Goal: Task Accomplishment & Management: Complete application form

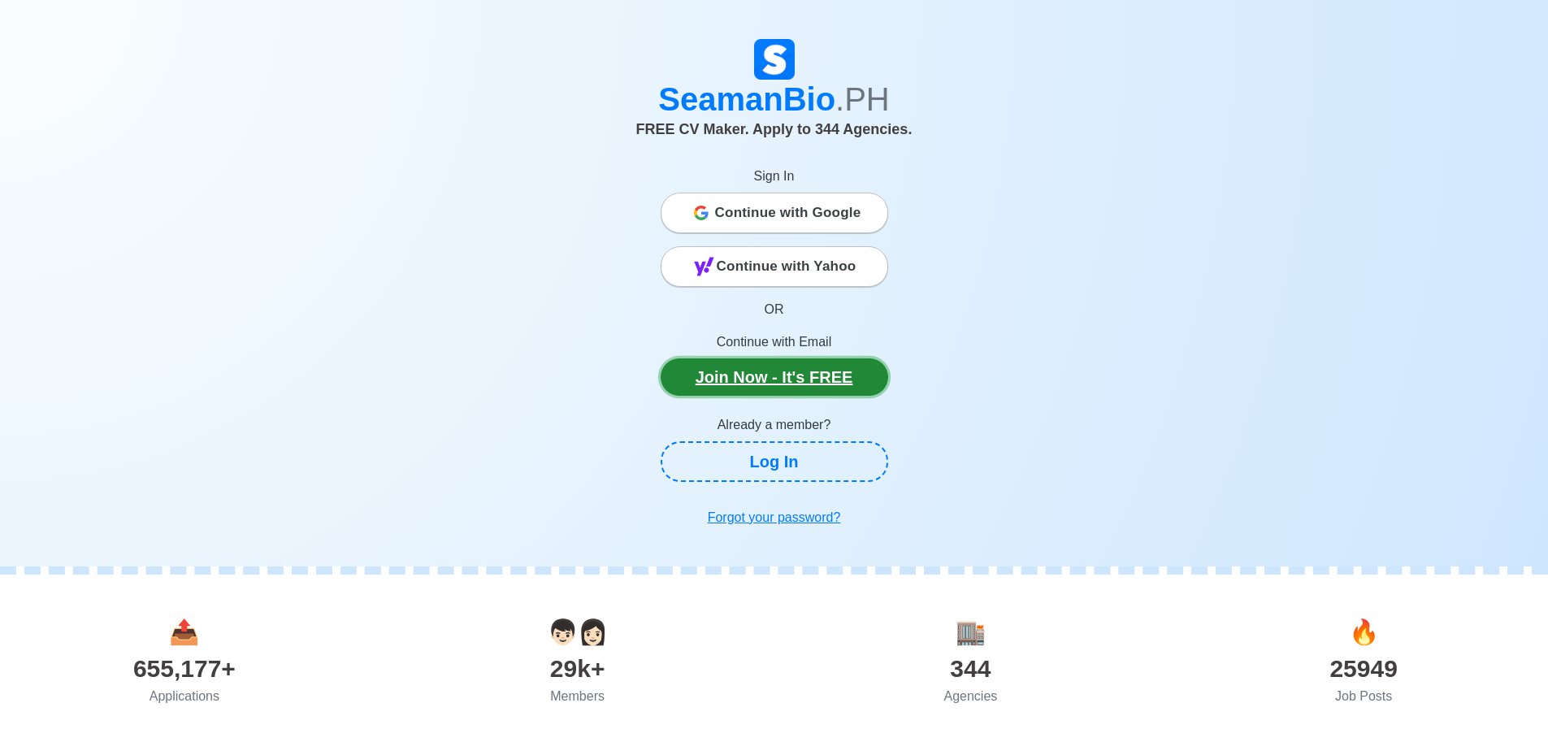
click at [740, 368] on link "Join Now - It's FREE" at bounding box center [775, 376] width 228 height 37
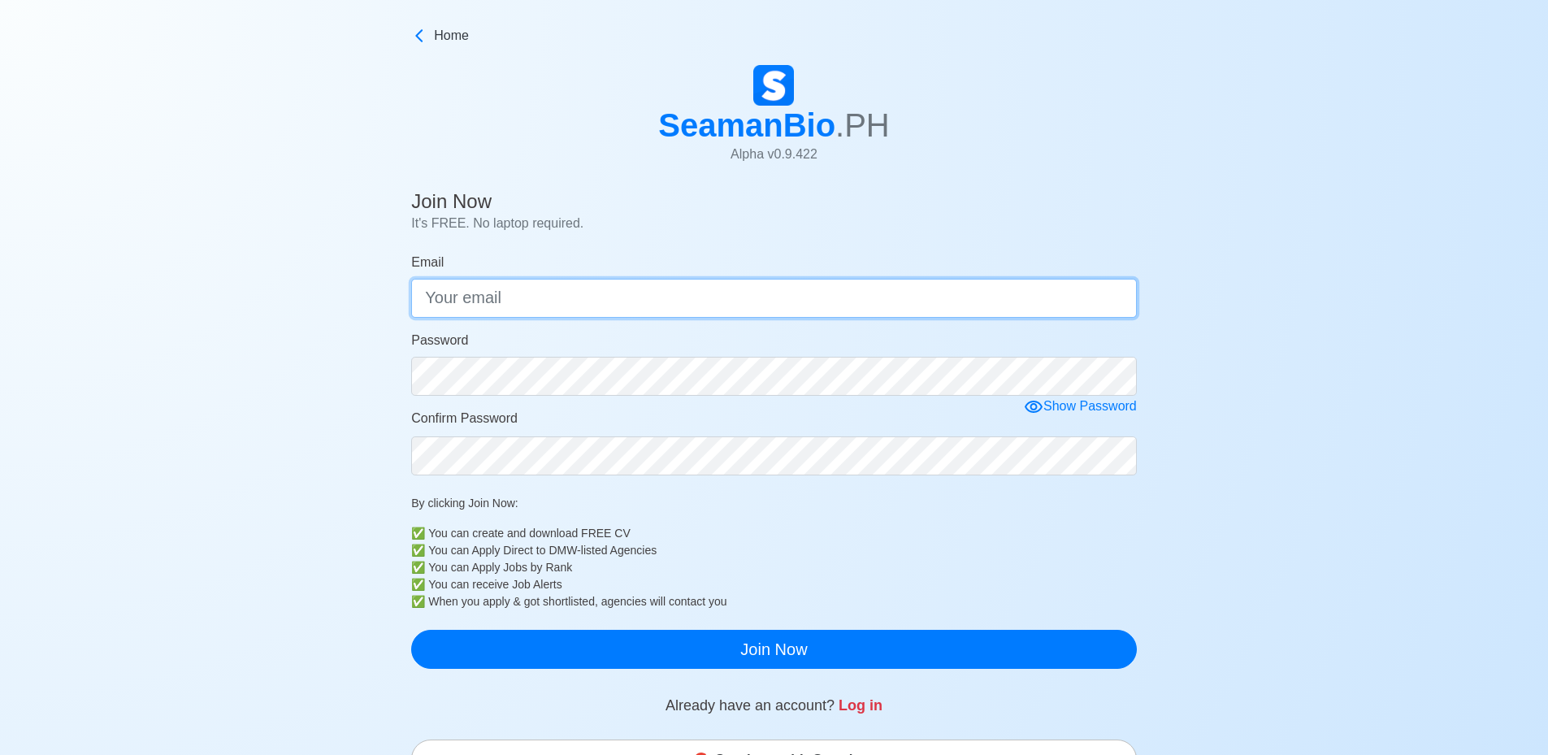
click at [742, 281] on input "Email" at bounding box center [774, 298] width 726 height 39
click at [648, 293] on input "Email" at bounding box center [774, 298] width 726 height 39
type input "[EMAIL_ADDRESS][DOMAIN_NAME]"
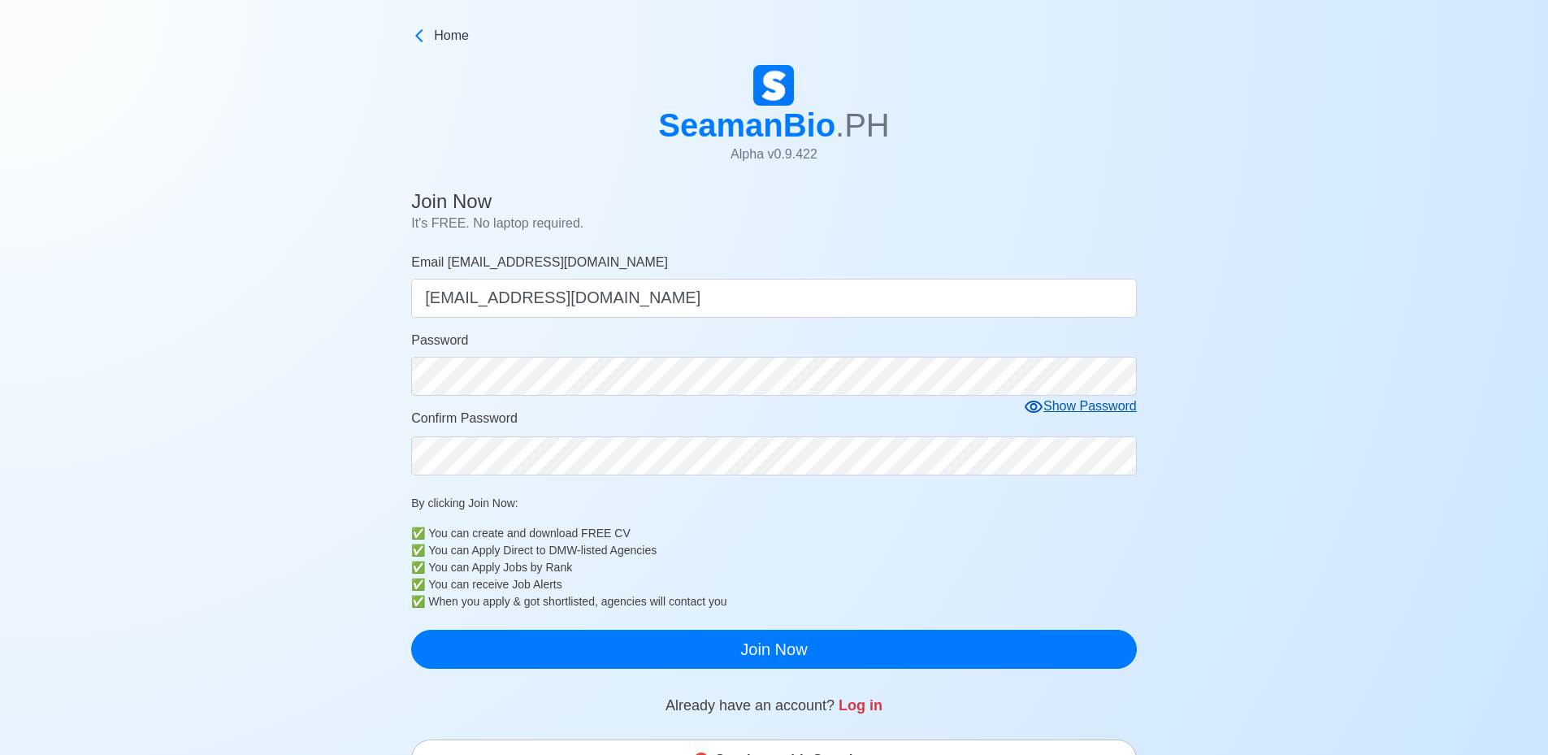
click at [1041, 410] on icon at bounding box center [1034, 407] width 18 height 12
click at [414, 588] on b "✅" at bounding box center [418, 584] width 14 height 17
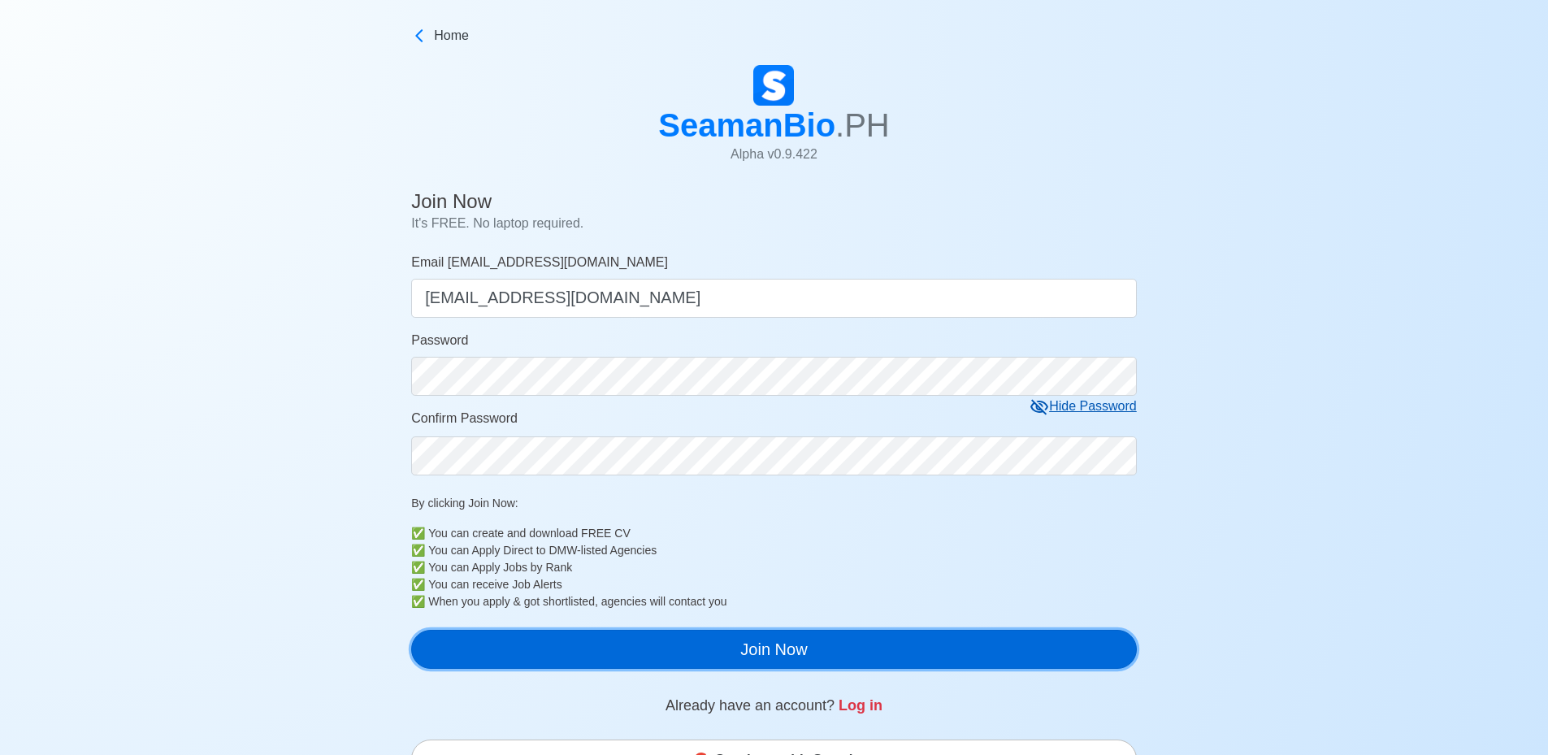
click at [775, 635] on button "Join Now" at bounding box center [774, 649] width 726 height 39
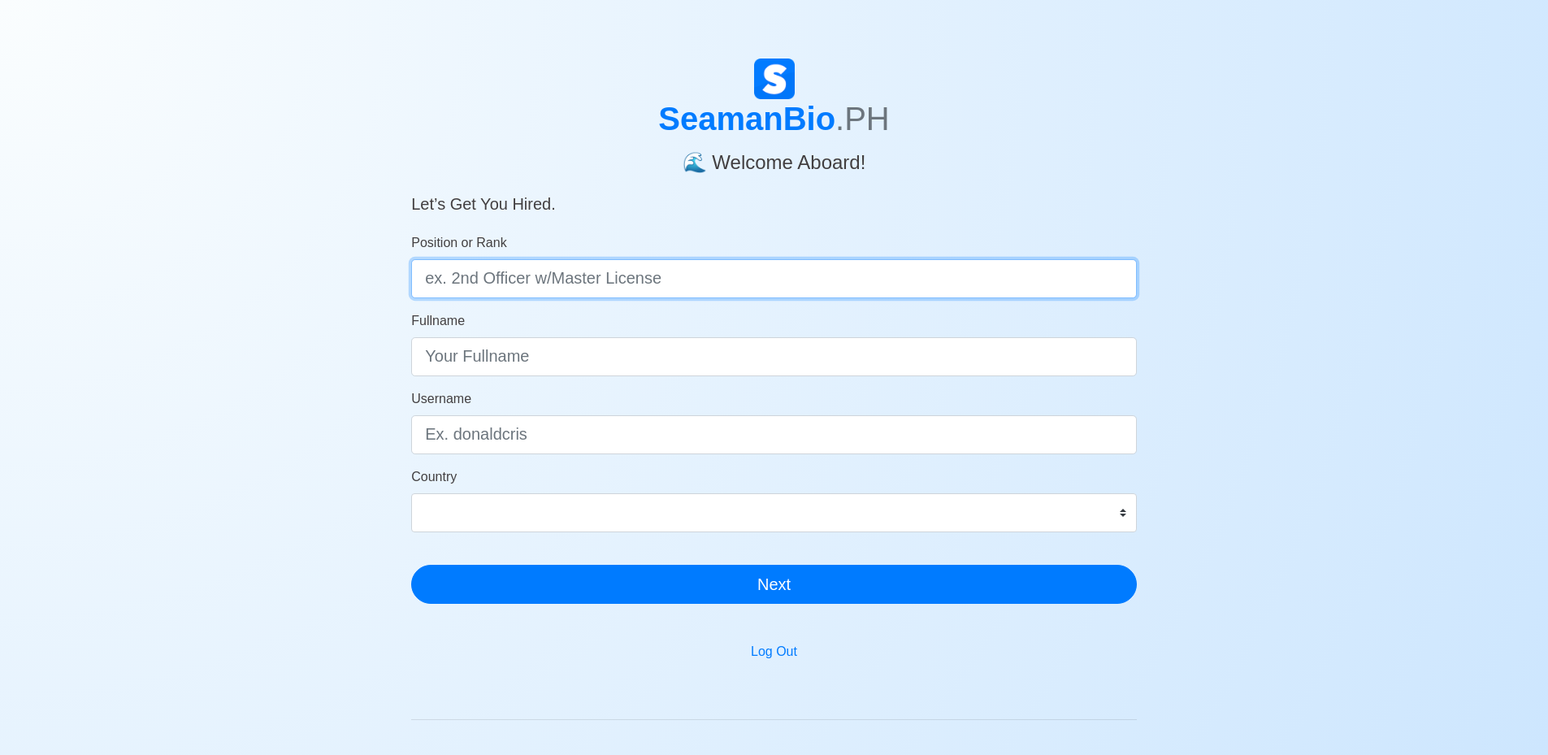
click at [656, 272] on input "Position or Rank" at bounding box center [774, 278] width 726 height 39
type input "3"
type input "3rd Engineer"
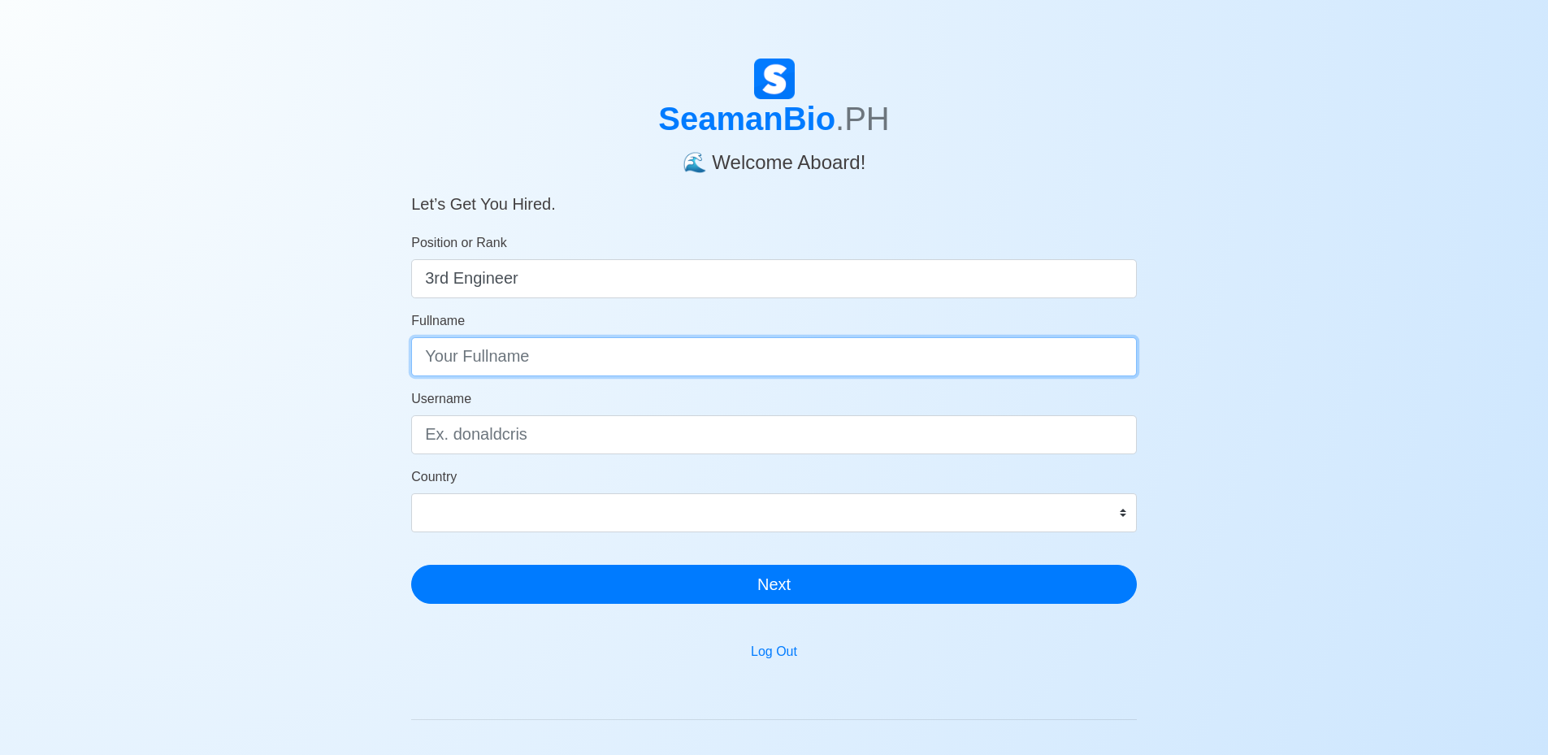
click at [544, 350] on input "Fullname" at bounding box center [774, 356] width 726 height 39
type input "Harvery Anak Henry"
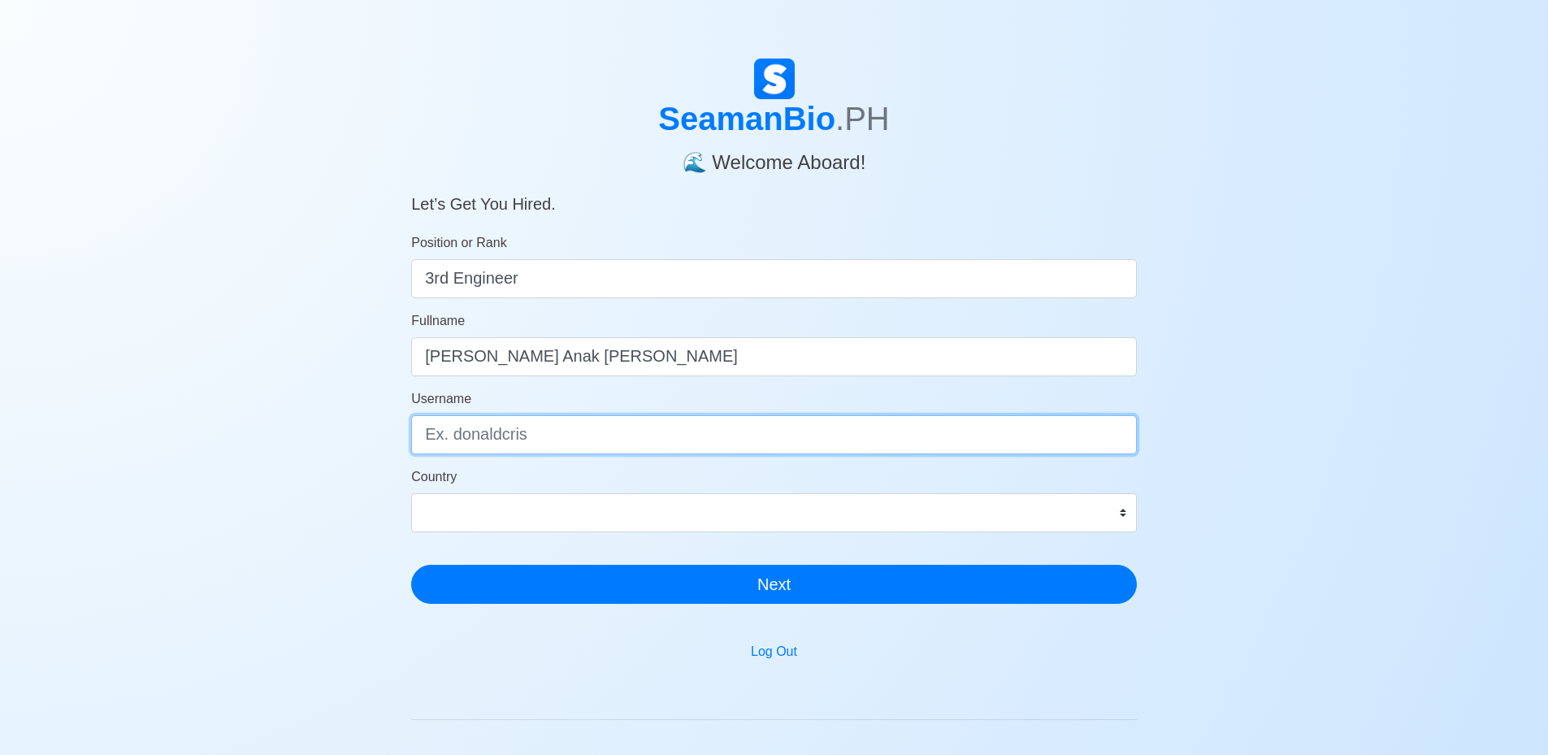
click at [545, 428] on input "Username" at bounding box center [774, 434] width 726 height 39
type input "harveryhenry"
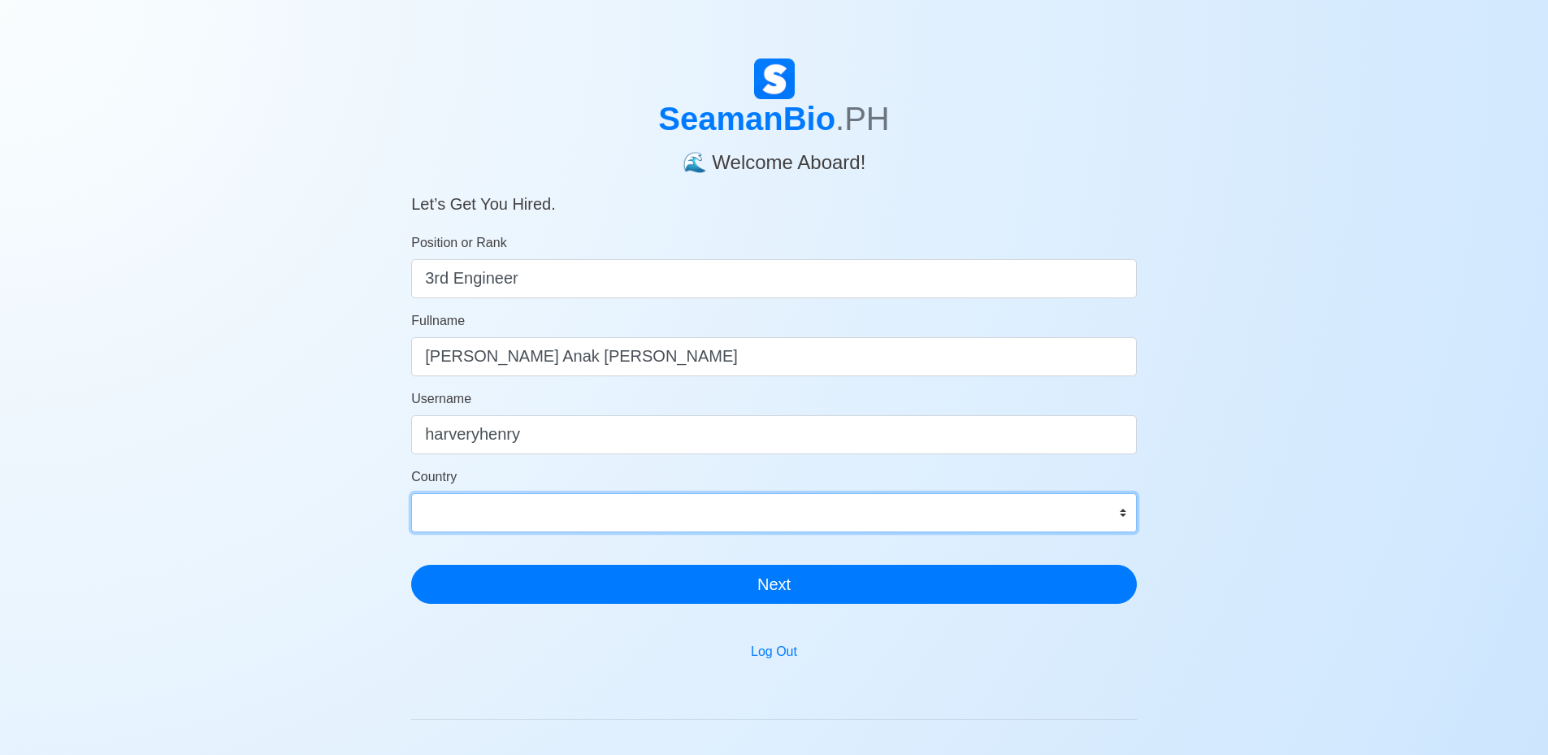
click at [580, 508] on select "Afghanistan Åland Islands Albania Algeria American Samoa Andorra Angola Anguill…" at bounding box center [774, 512] width 726 height 39
select select "MY"
click at [411, 493] on select "Afghanistan Åland Islands Albania Algeria American Samoa Andorra Angola Anguill…" at bounding box center [774, 512] width 726 height 39
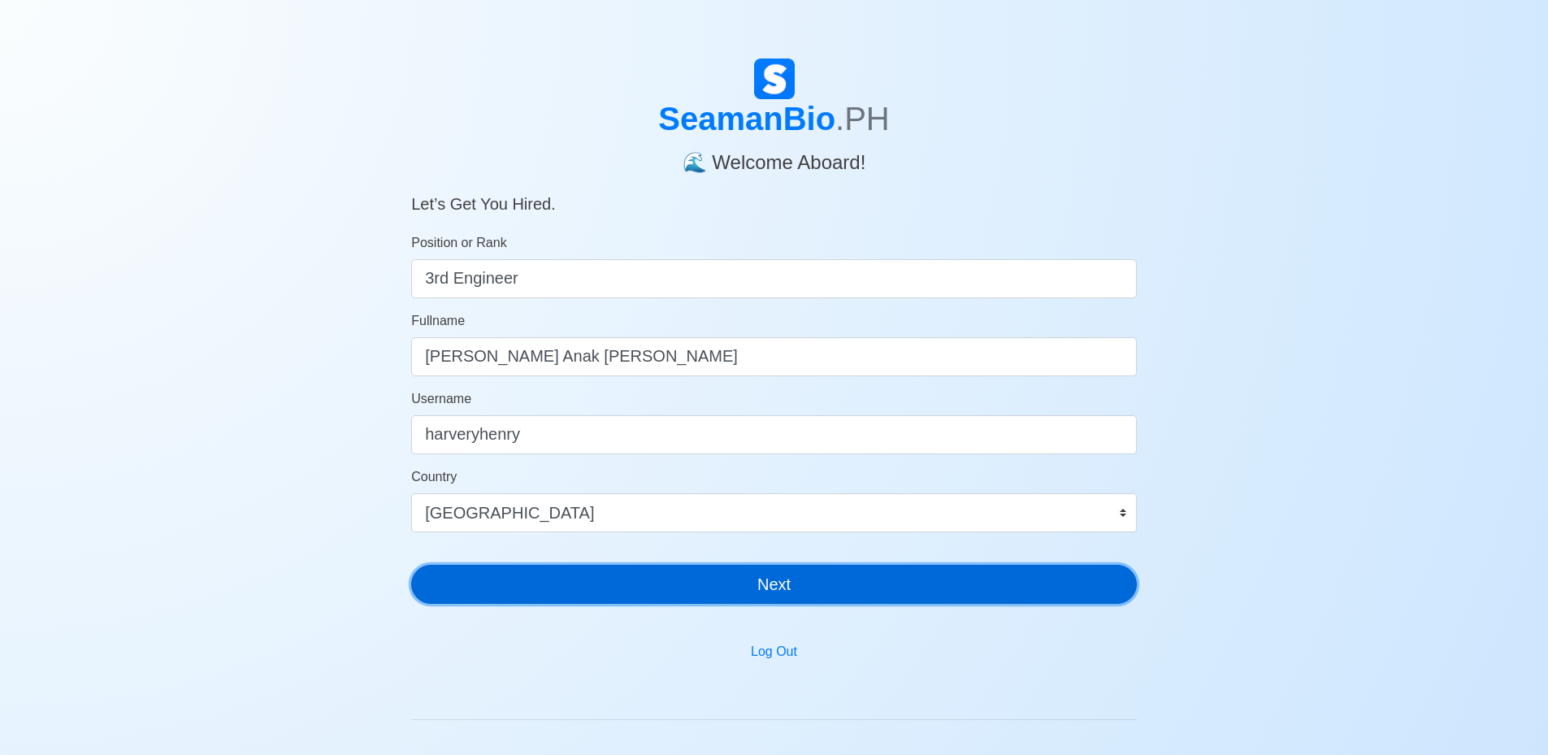
click at [748, 575] on button "Next" at bounding box center [774, 584] width 726 height 39
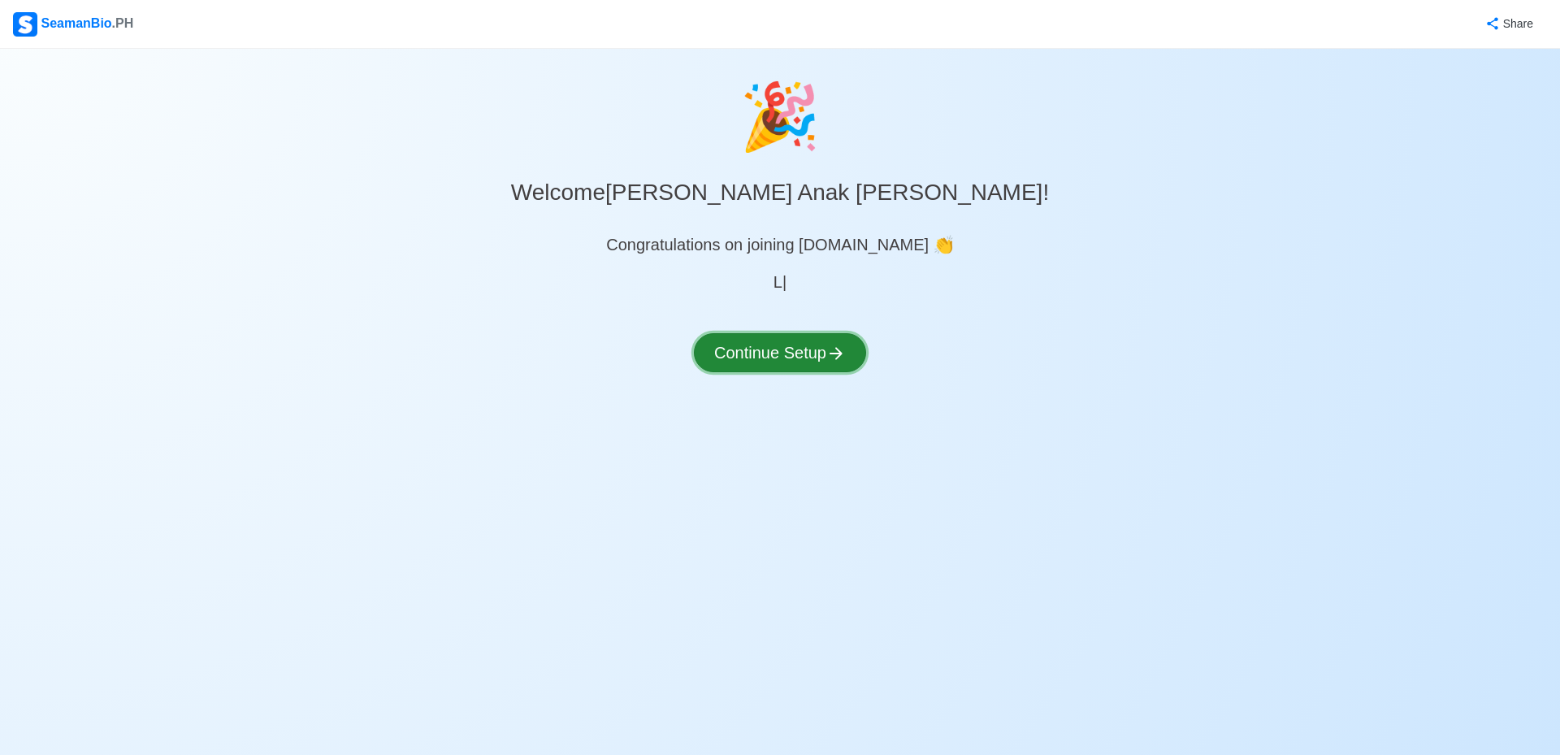
click at [806, 307] on div "🎉 Welcome Harvery Anak Henry ! Congratulations on joining SeamanBio.PH 👏 L | Co…" at bounding box center [780, 239] width 1560 height 343
click at [813, 353] on button "Continue Setup" at bounding box center [780, 352] width 172 height 39
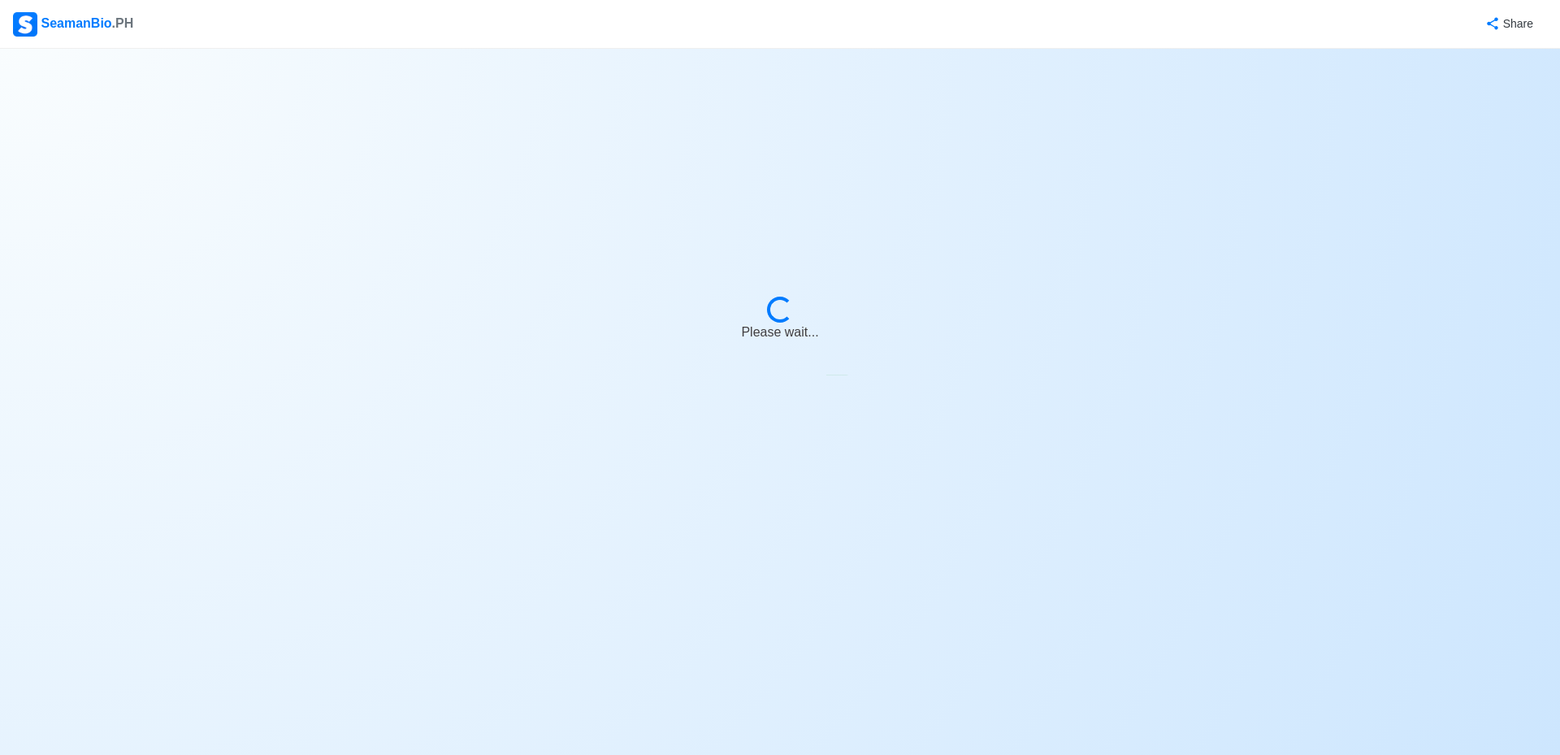
select select "Visible for Hiring"
select select "MY"
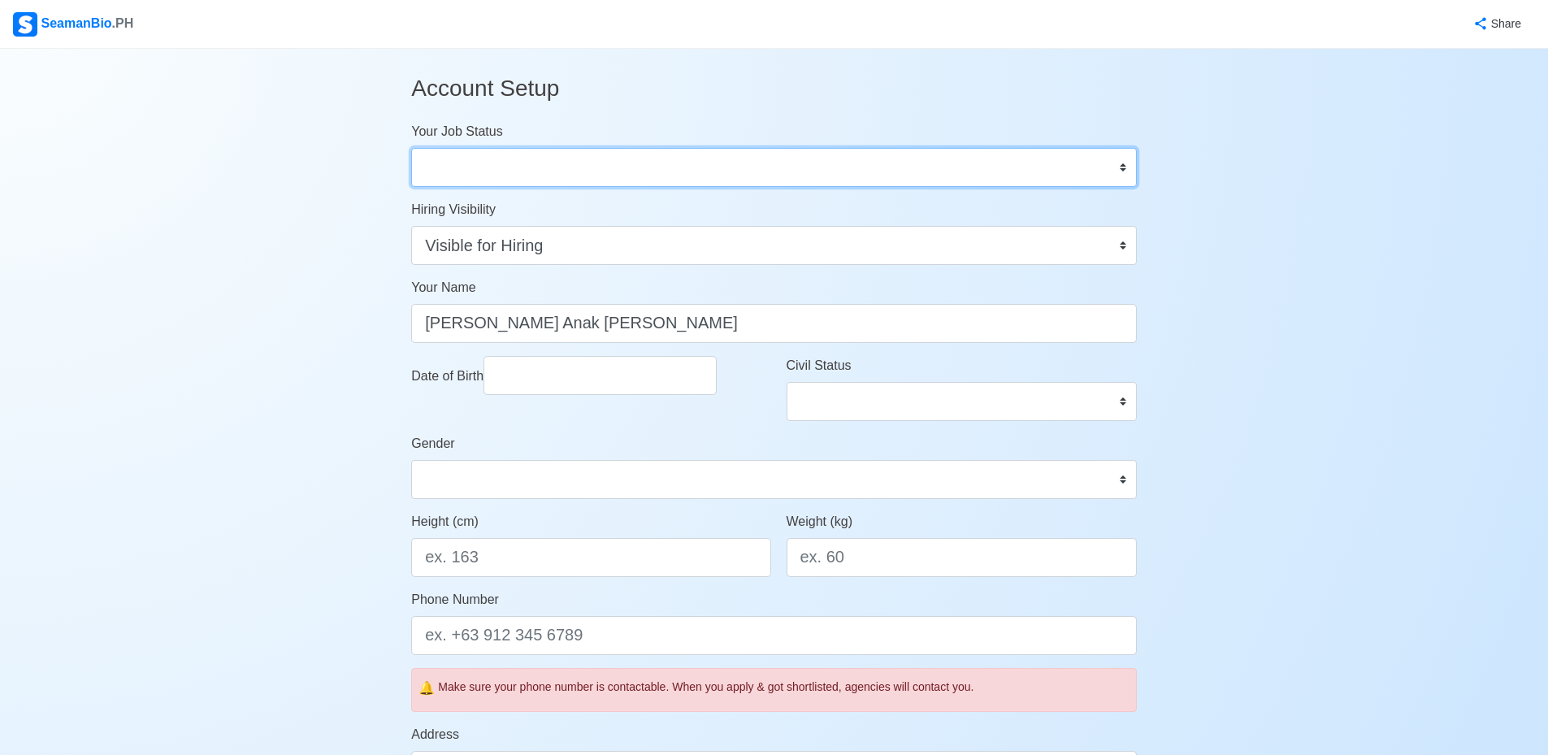
click at [779, 167] on select "Onboard Actively Looking for Job Not Looking for Job" at bounding box center [774, 167] width 726 height 39
select select "Actively Looking for Job"
click at [411, 148] on select "Onboard Actively Looking for Job Not Looking for Job" at bounding box center [774, 167] width 726 height 39
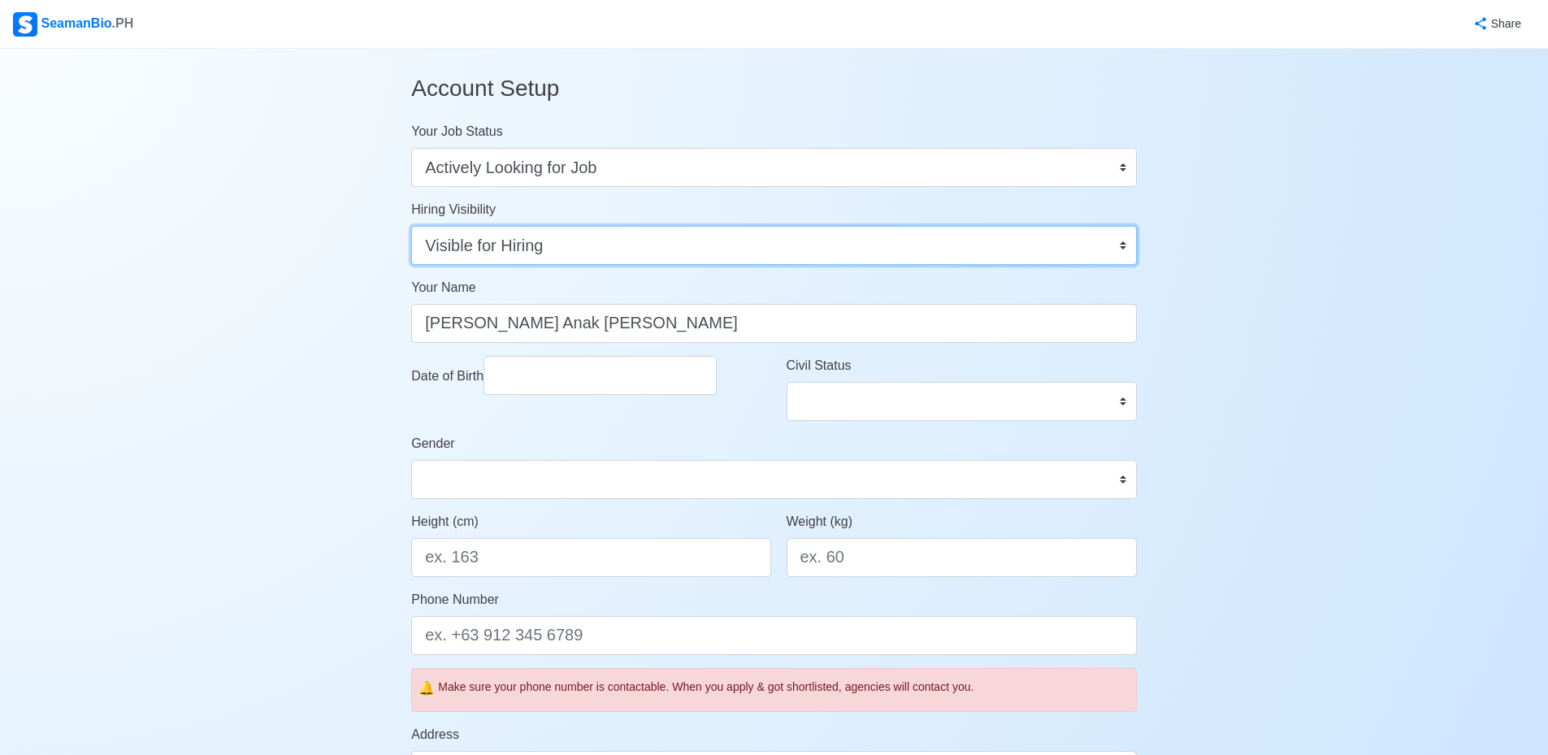
click at [726, 241] on select "Visible for Hiring Not Visible for Hiring" at bounding box center [774, 245] width 726 height 39
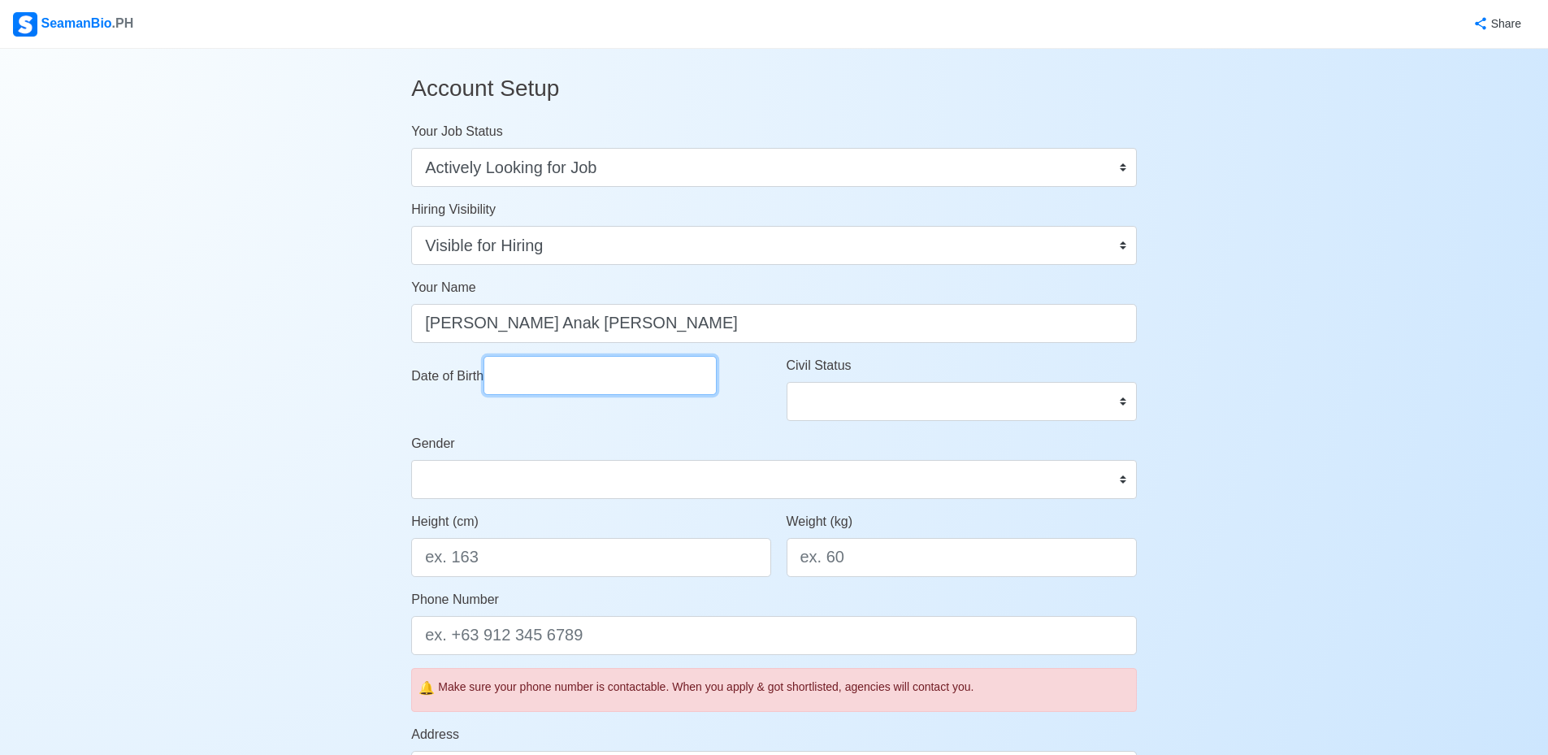
select select "****"
select select "******"
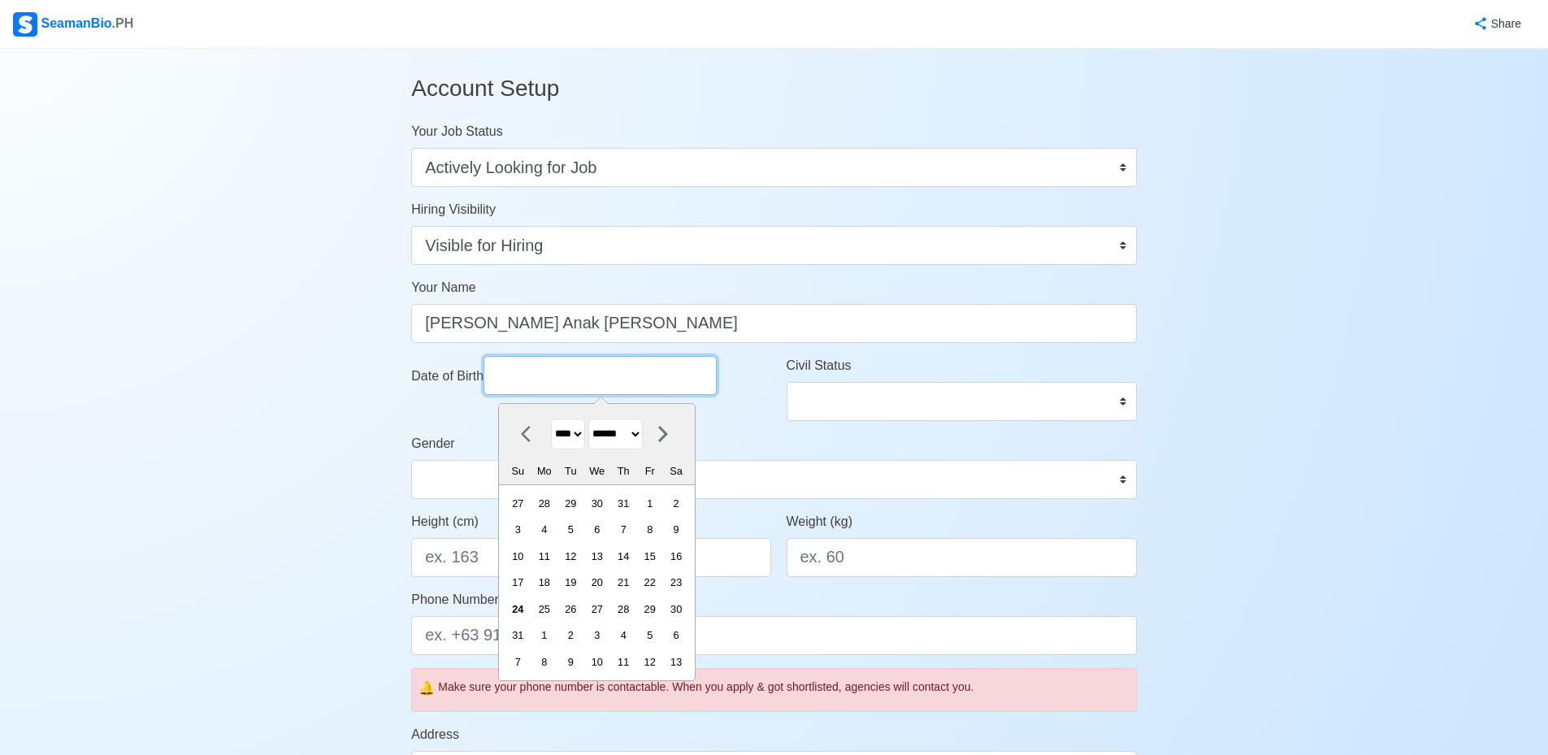
click at [657, 369] on input "Date of Birth" at bounding box center [599, 375] width 233 height 39
click at [570, 447] on select "**** **** **** **** **** **** **** **** **** **** **** **** **** **** **** ****…" at bounding box center [568, 434] width 34 height 32
select select "****"
click at [551, 418] on select "**** **** **** **** **** **** **** **** **** **** **** **** **** **** **** ****…" at bounding box center [568, 434] width 34 height 32
click at [632, 426] on select "******* ******** ***** ***** *** **** **** ****** ********* ******* ******** **…" at bounding box center [615, 434] width 54 height 32
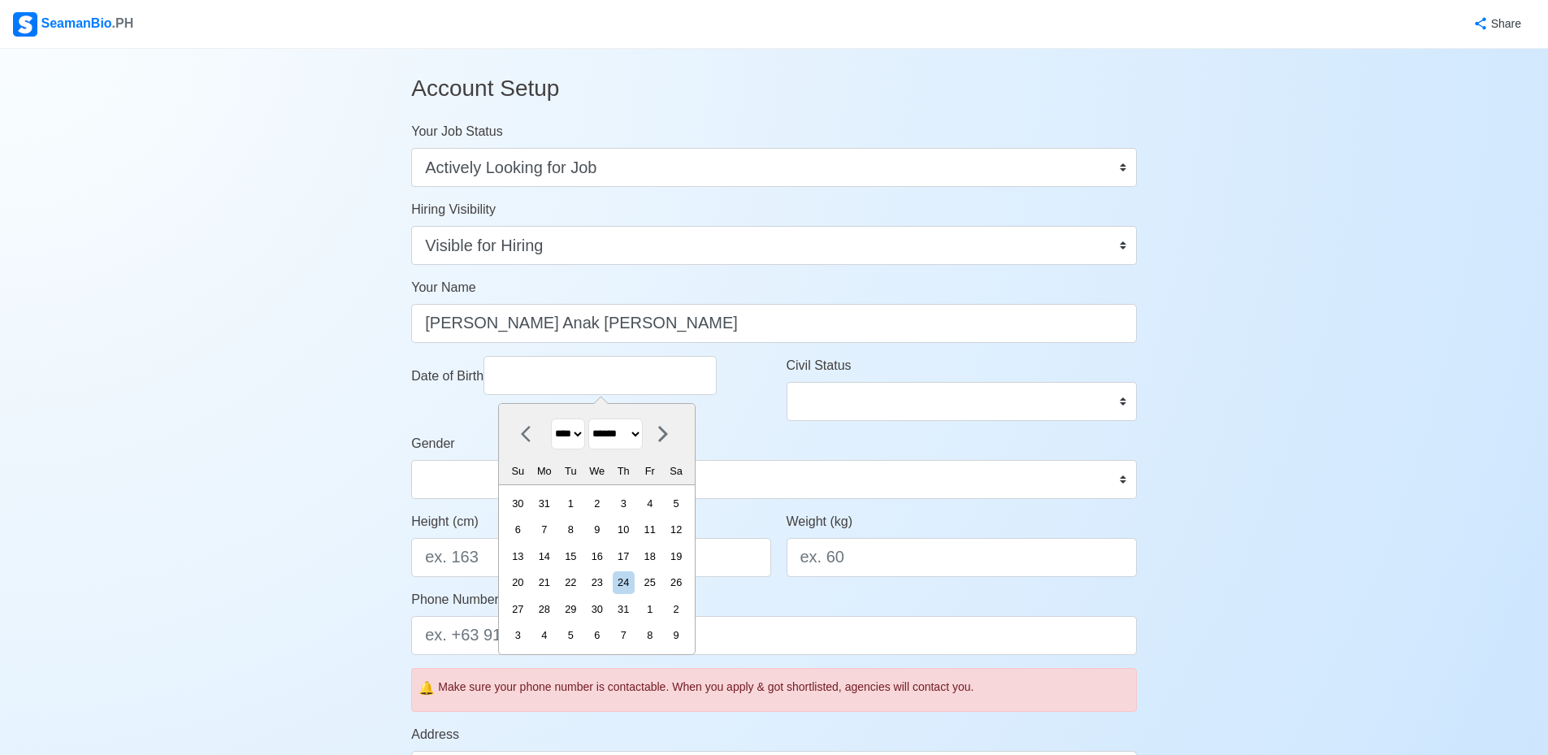
select select "*********"
click at [596, 418] on select "******* ******** ***** ***** *** **** **** ****** ********* ******* ******** **…" at bounding box center [615, 434] width 54 height 32
click at [635, 531] on div "7" at bounding box center [624, 529] width 22 height 22
type input "09/07/1995"
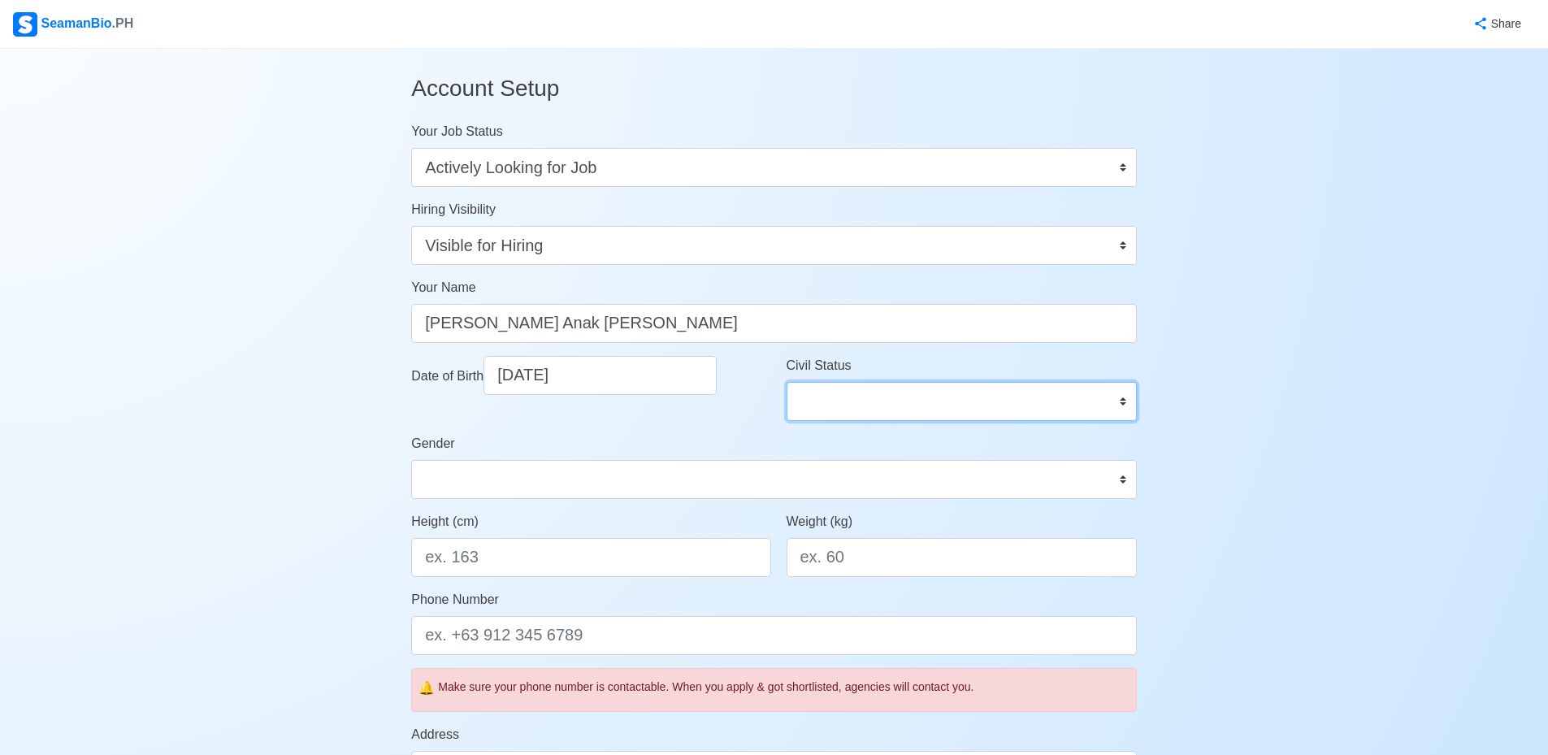
click at [826, 397] on select "Single Married Widowed Separated" at bounding box center [962, 401] width 350 height 39
select select "Married"
click at [787, 382] on select "Single Married Widowed Separated" at bounding box center [962, 401] width 350 height 39
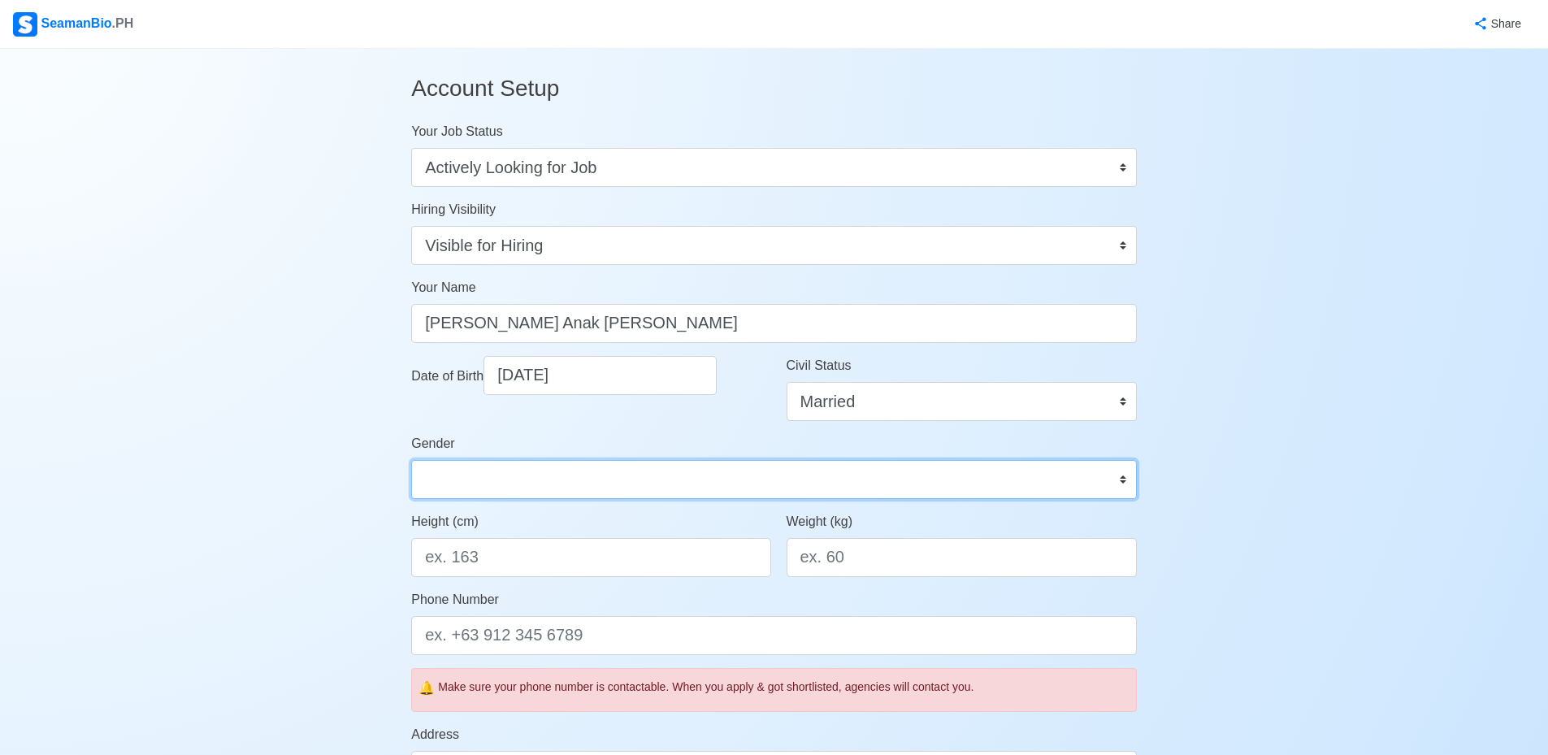
click at [618, 479] on select "Male Female" at bounding box center [774, 479] width 726 height 39
select select "[DEMOGRAPHIC_DATA]"
click at [411, 460] on select "Male Female" at bounding box center [774, 479] width 726 height 39
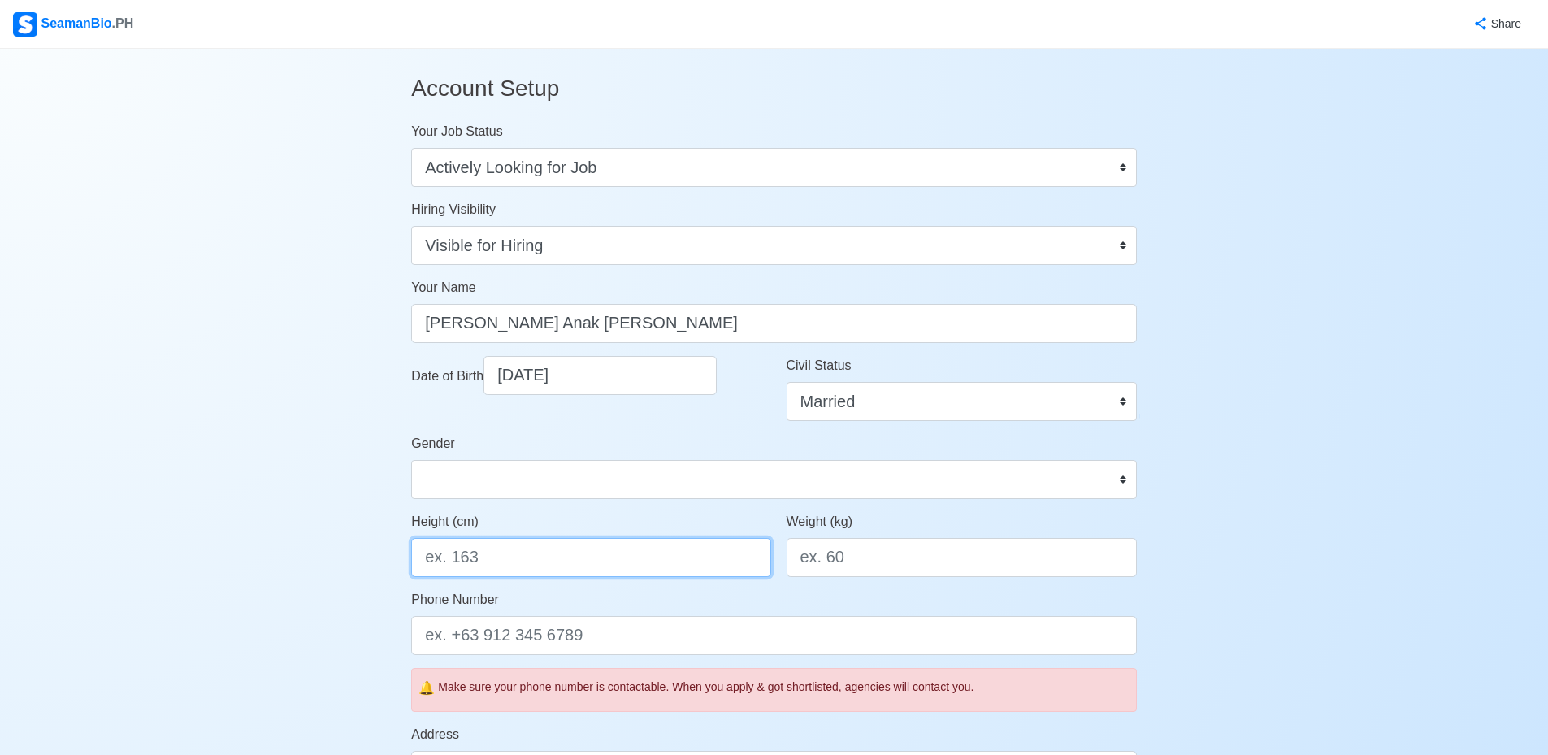
click at [577, 557] on input "Height (cm)" at bounding box center [590, 557] width 359 height 39
type input "160"
click at [1021, 561] on input "Weight (kg)" at bounding box center [962, 557] width 350 height 39
type input "1"
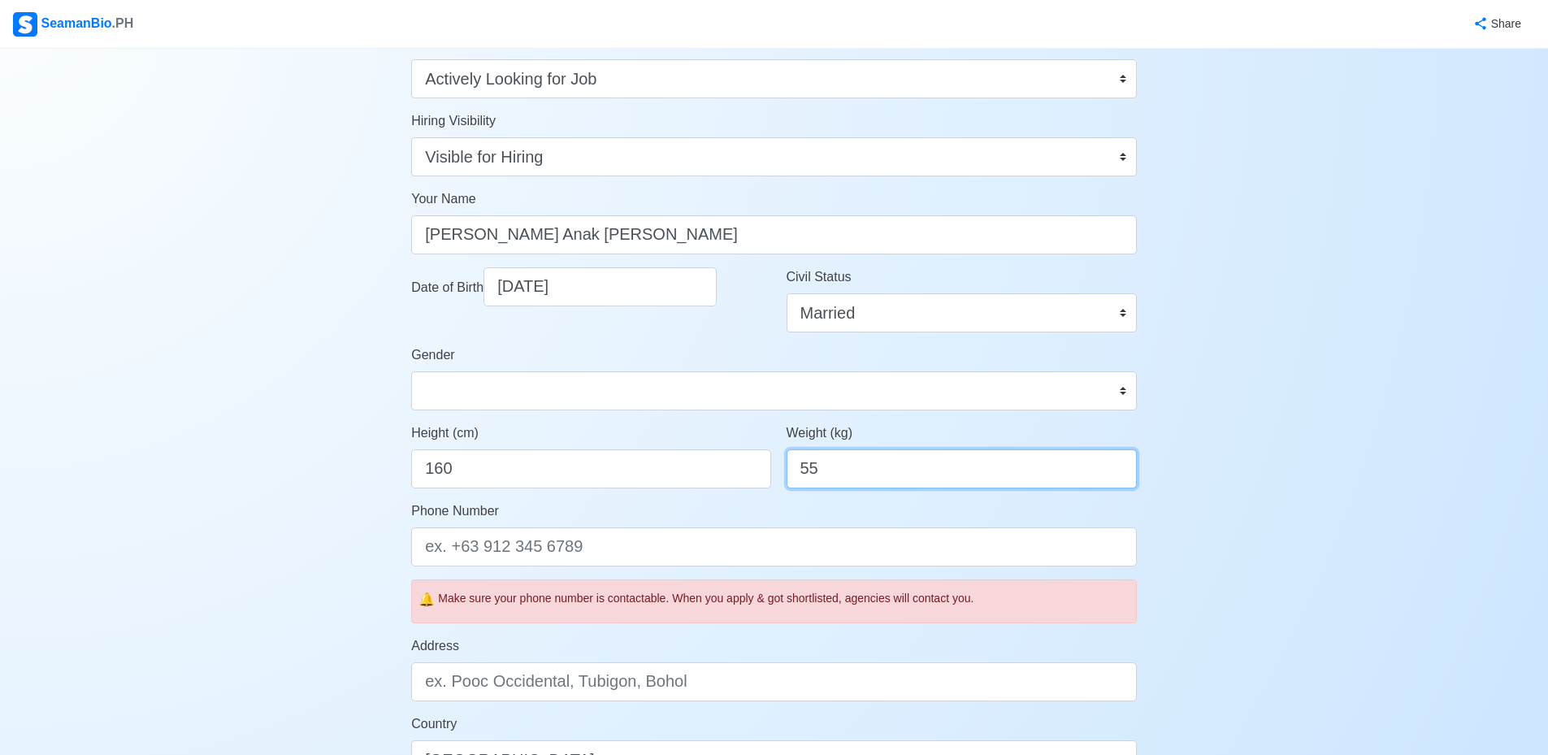
scroll to position [163, 0]
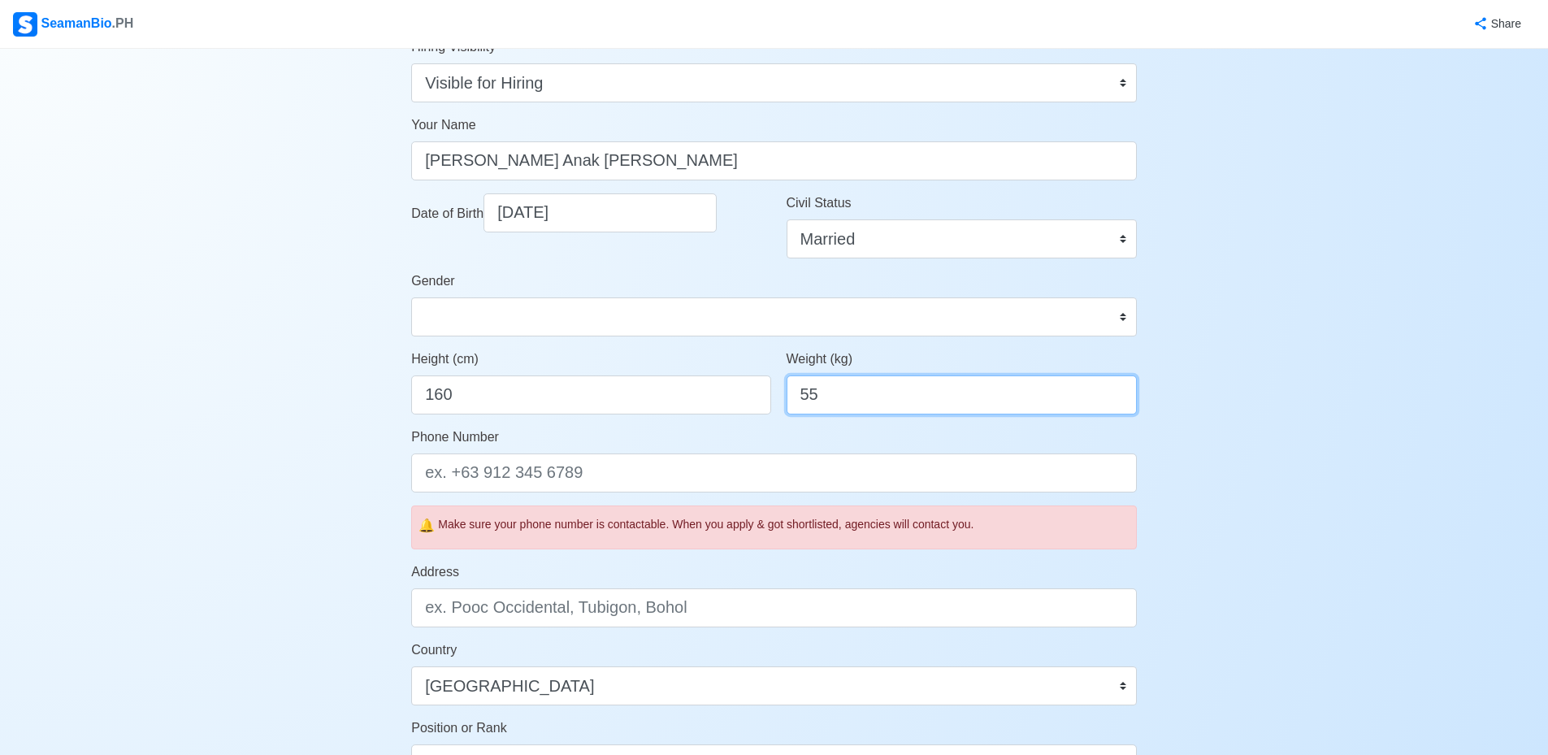
type input "55"
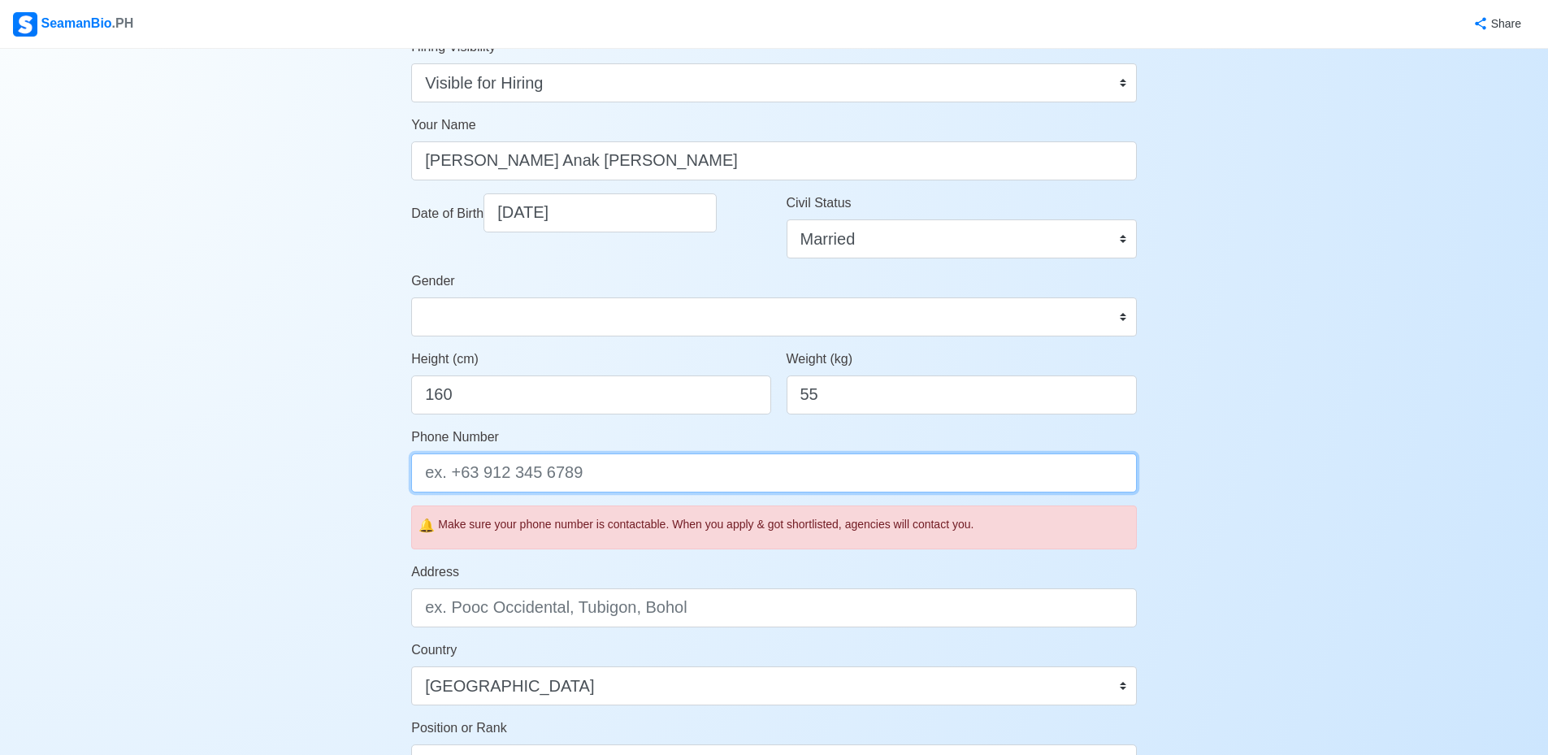
click at [514, 468] on input "Phone Number" at bounding box center [774, 472] width 726 height 39
type input "[PHONE_NUMBER]"
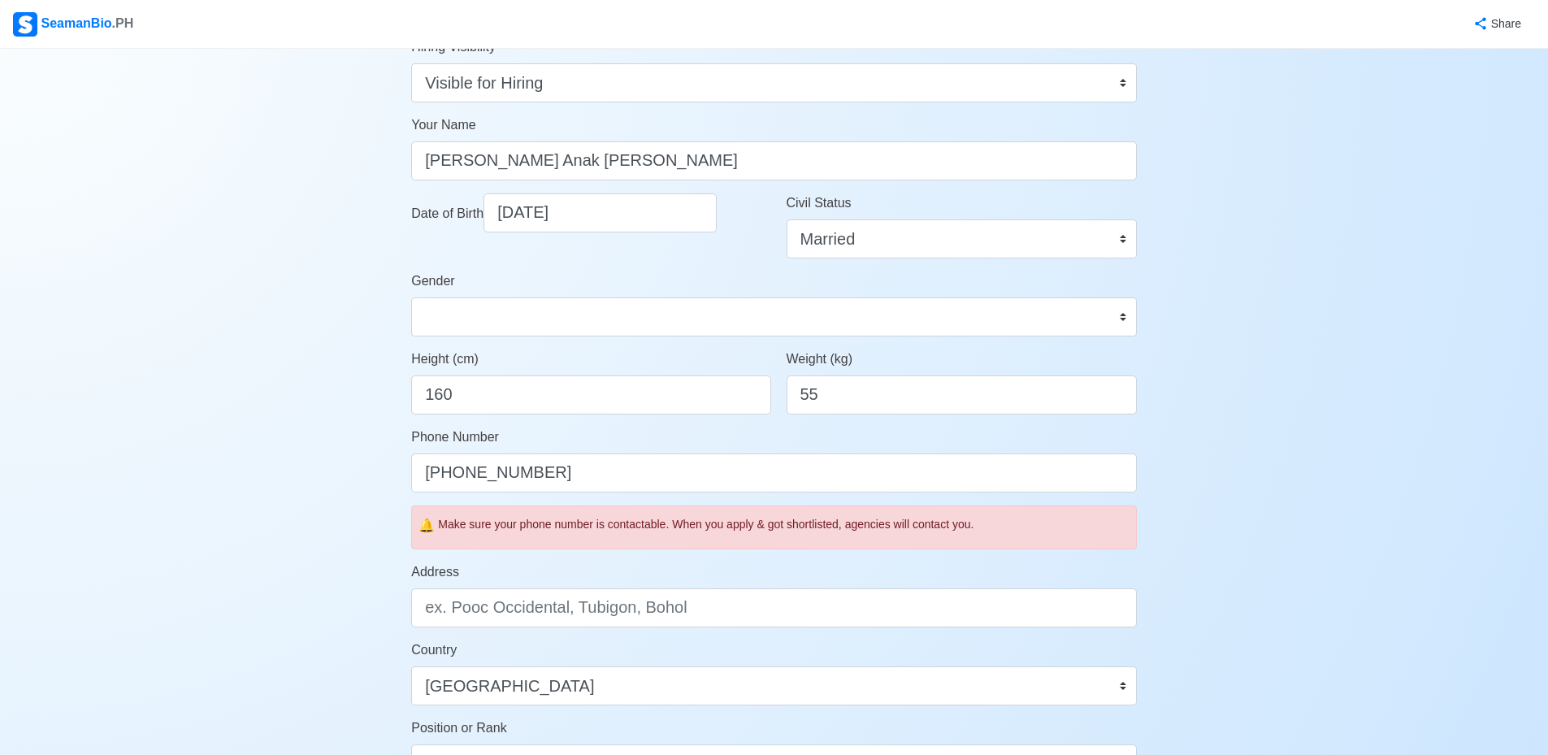
click at [1342, 380] on div "Account Setup Your Job Status Onboard Actively Looking for Job Not Looking for …" at bounding box center [774, 590] width 1548 height 1409
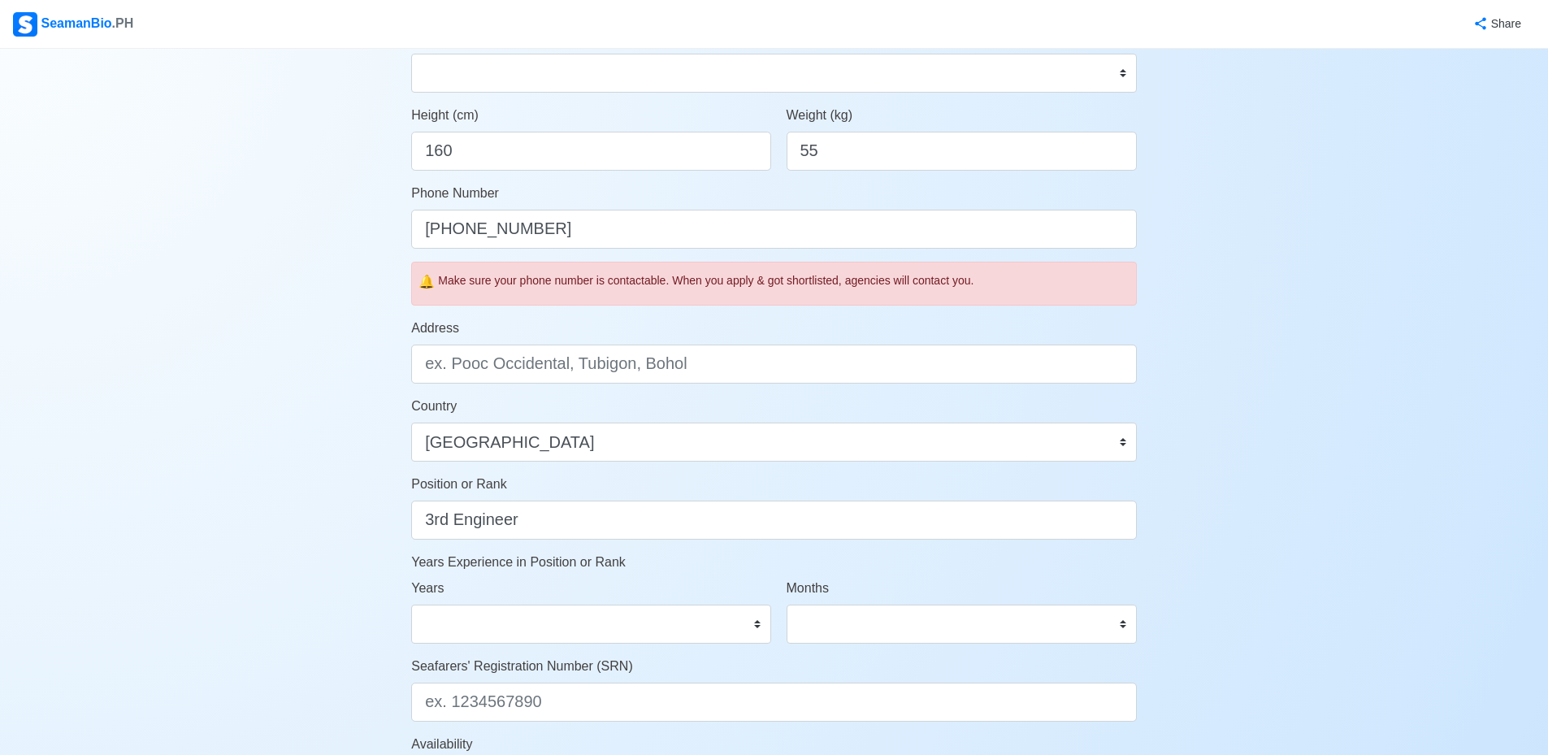
scroll to position [569, 0]
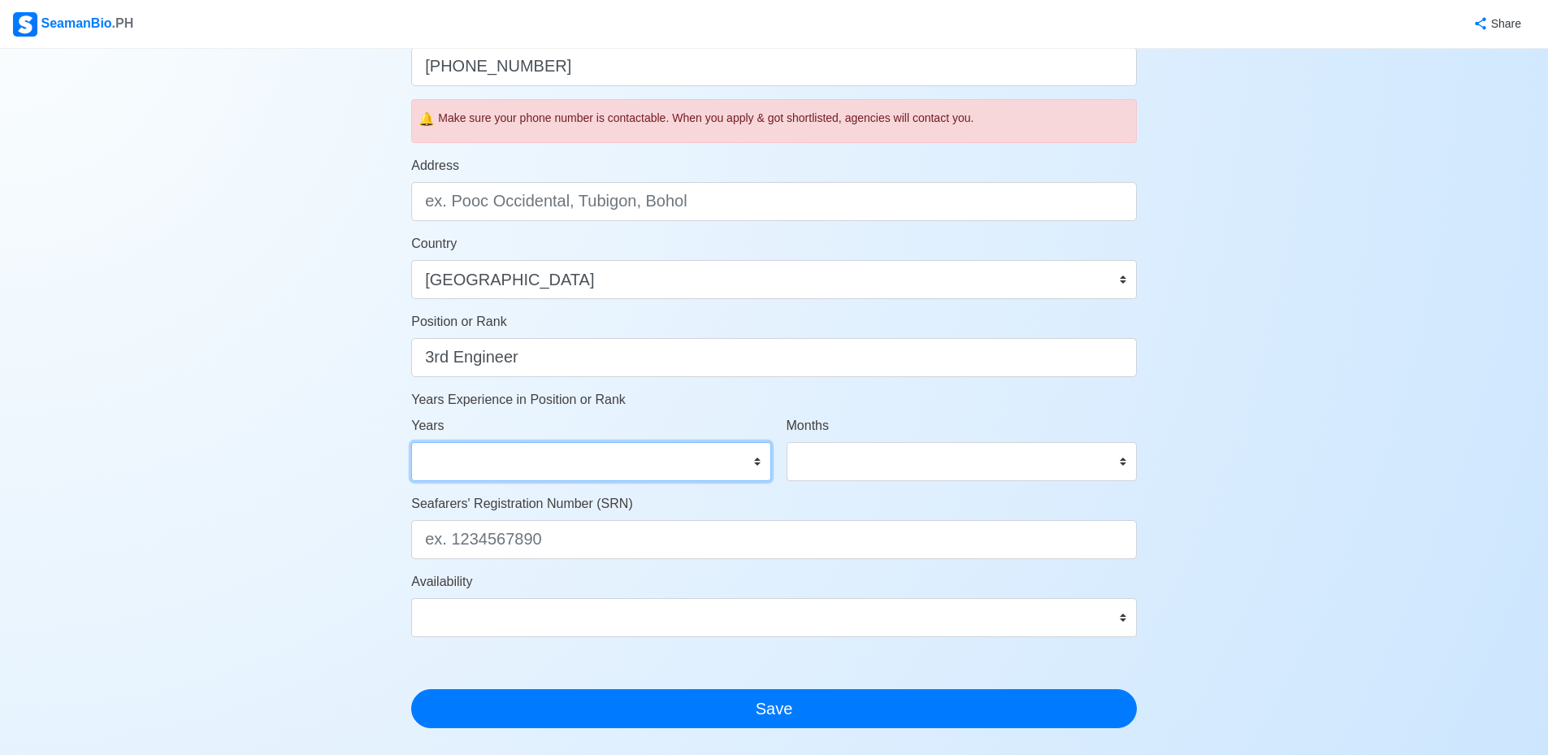
click at [718, 460] on select "0 1 2 3 4 5 6 7 8 9 10 11 12 13 14 15 16 17 18 19 20 21 22 23 24 25 26 27 28 29…" at bounding box center [590, 461] width 359 height 39
select select "4"
click at [411, 442] on select "0 1 2 3 4 5 6 7 8 9 10 11 12 13 14 15 16 17 18 19 20 21 22 23 24 25 26 27 28 29…" at bounding box center [590, 461] width 359 height 39
click at [905, 456] on select "0 1 2 3 4 5 6 7 8 9 10 11" at bounding box center [962, 461] width 350 height 39
select select "0"
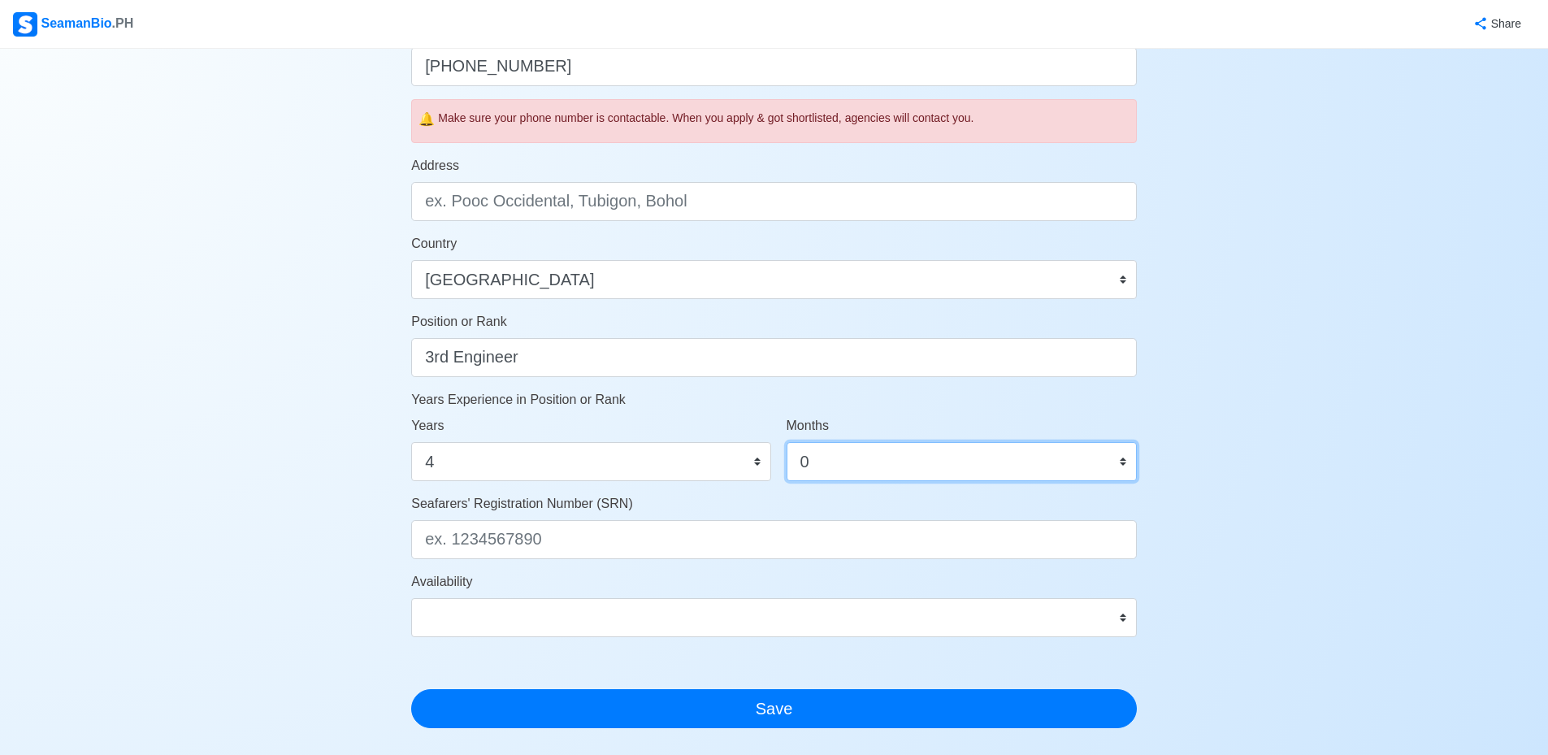
click at [787, 442] on select "0 1 2 3 4 5 6 7 8 9 10 11" at bounding box center [962, 461] width 350 height 39
click at [566, 626] on select "Immediate Sep 2025 Oct 2025 Nov 2025 Dec 2025 Jan 2026 Feb 2026 Mar 2026 Apr 20…" at bounding box center [774, 617] width 726 height 39
select select "1761926400000"
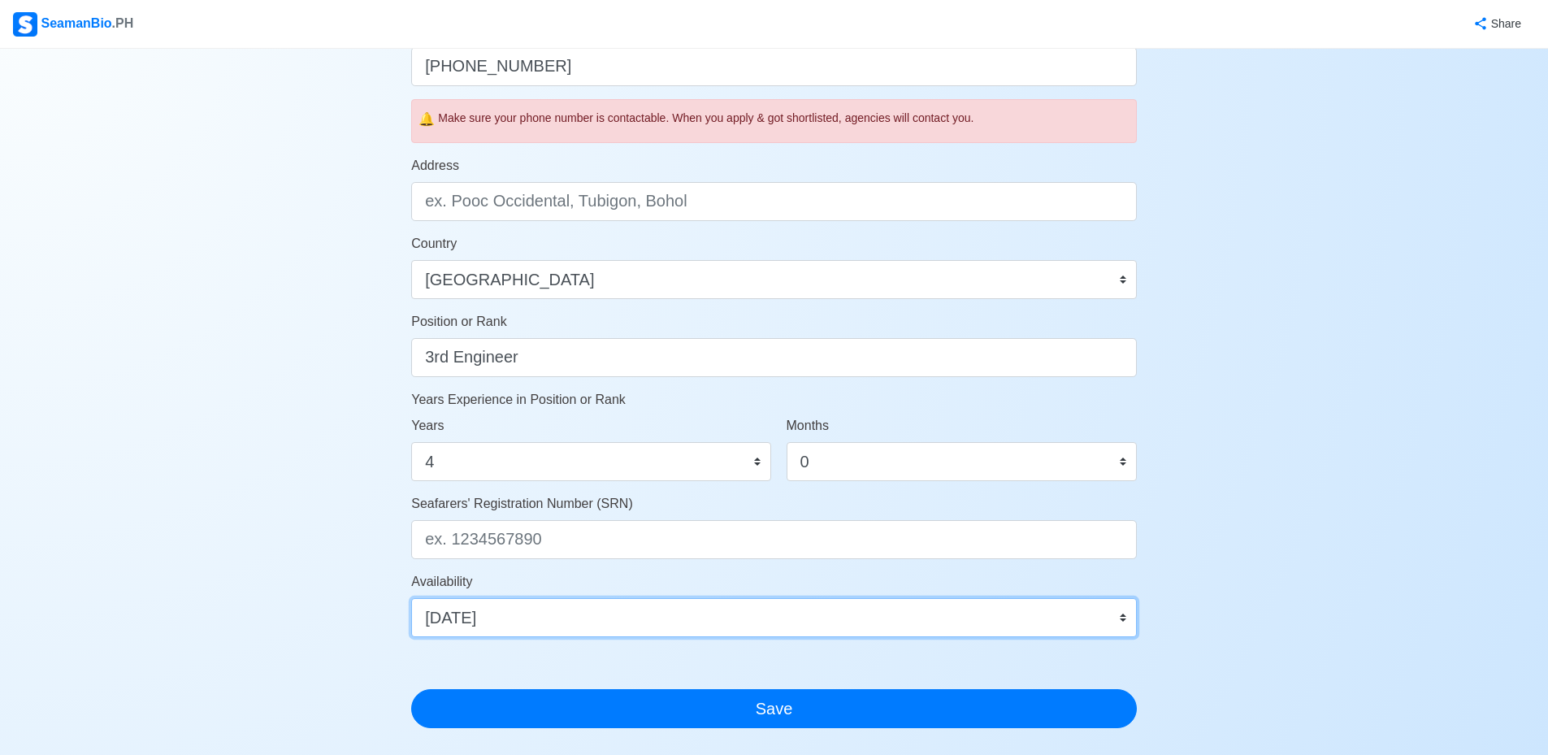
click at [411, 598] on select "Immediate Sep 2025 Oct 2025 Nov 2025 Dec 2025 Jan 2026 Feb 2026 Mar 2026 Apr 20…" at bounding box center [774, 617] width 726 height 39
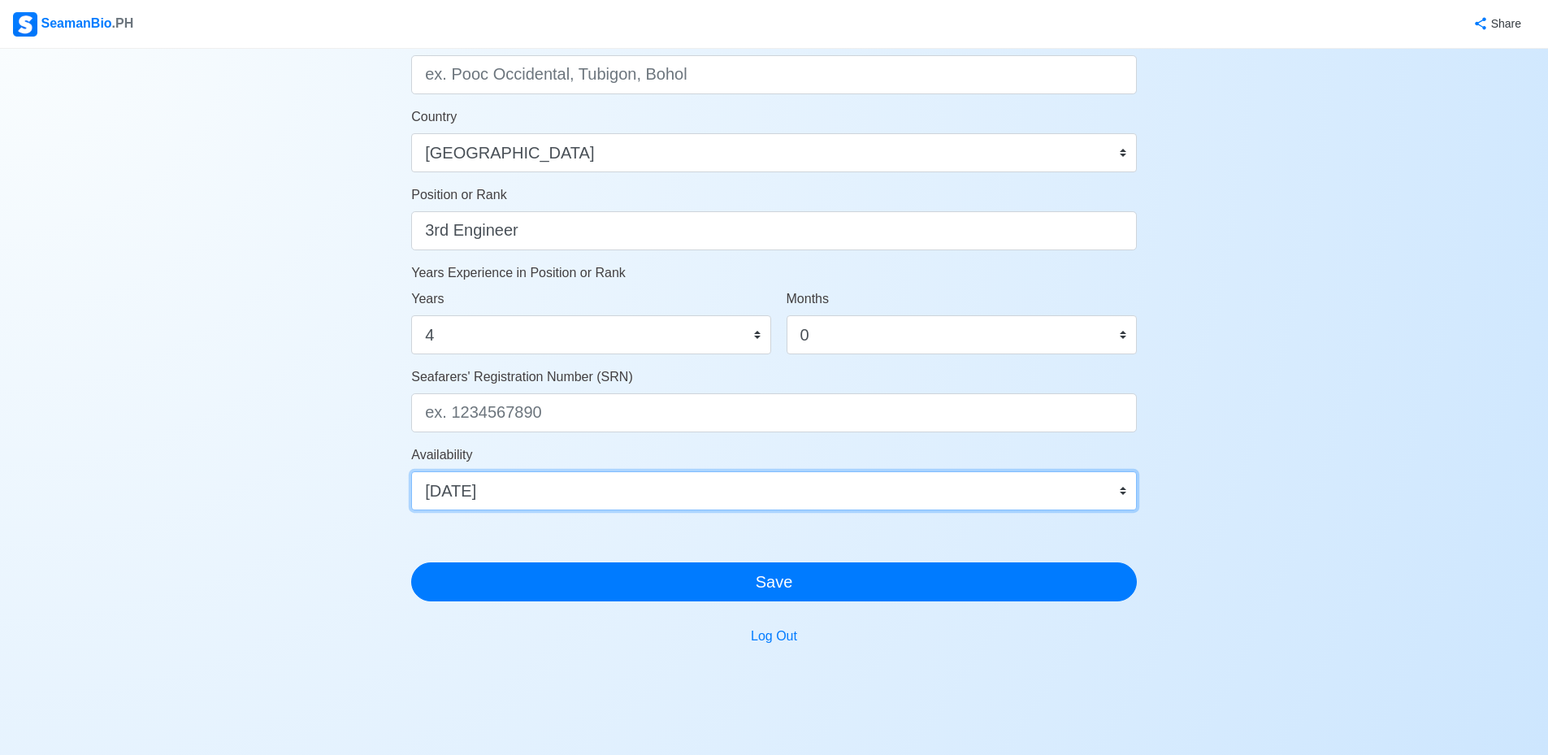
scroll to position [731, 0]
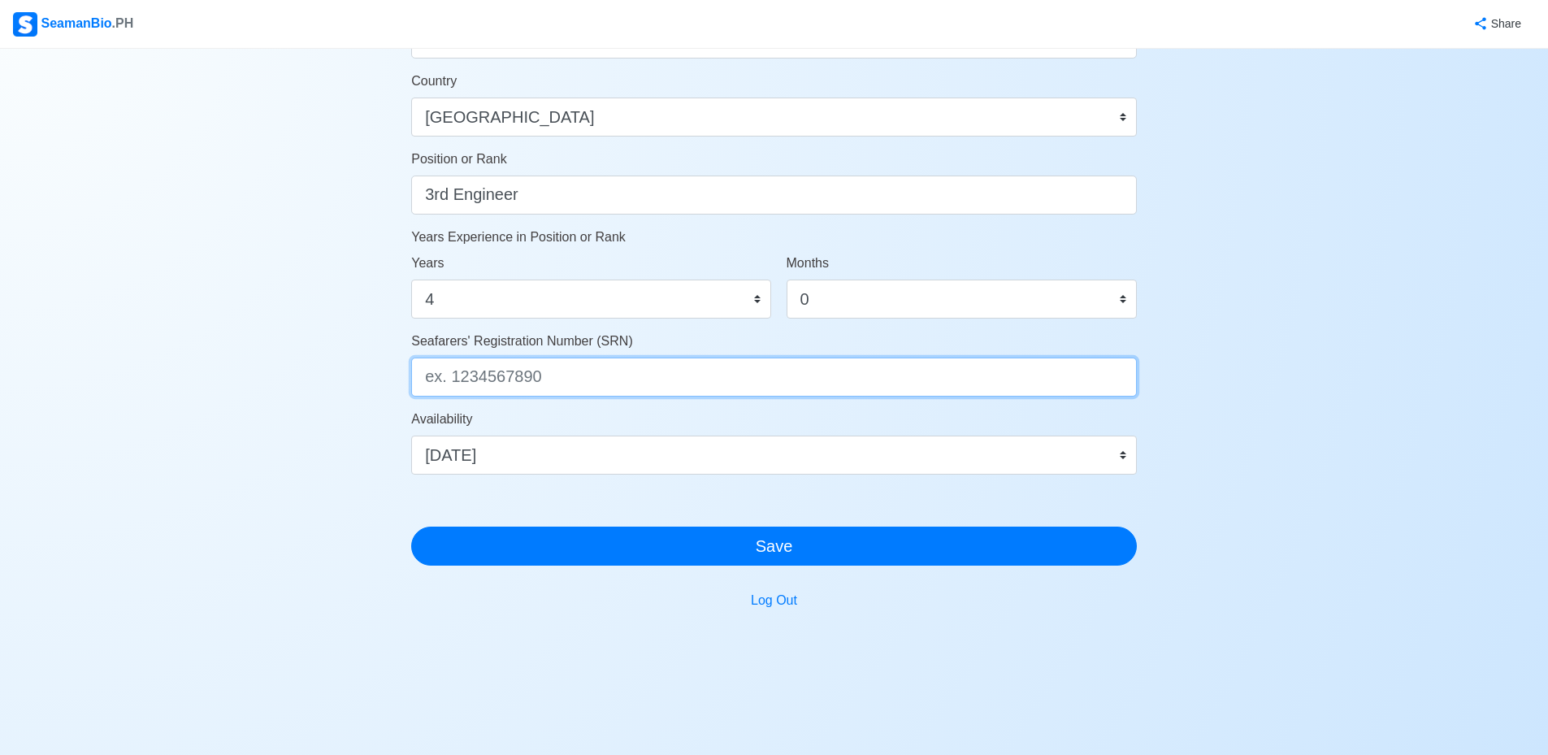
click at [494, 371] on input "Seafarers' Registration Number (SRN)" at bounding box center [774, 377] width 726 height 39
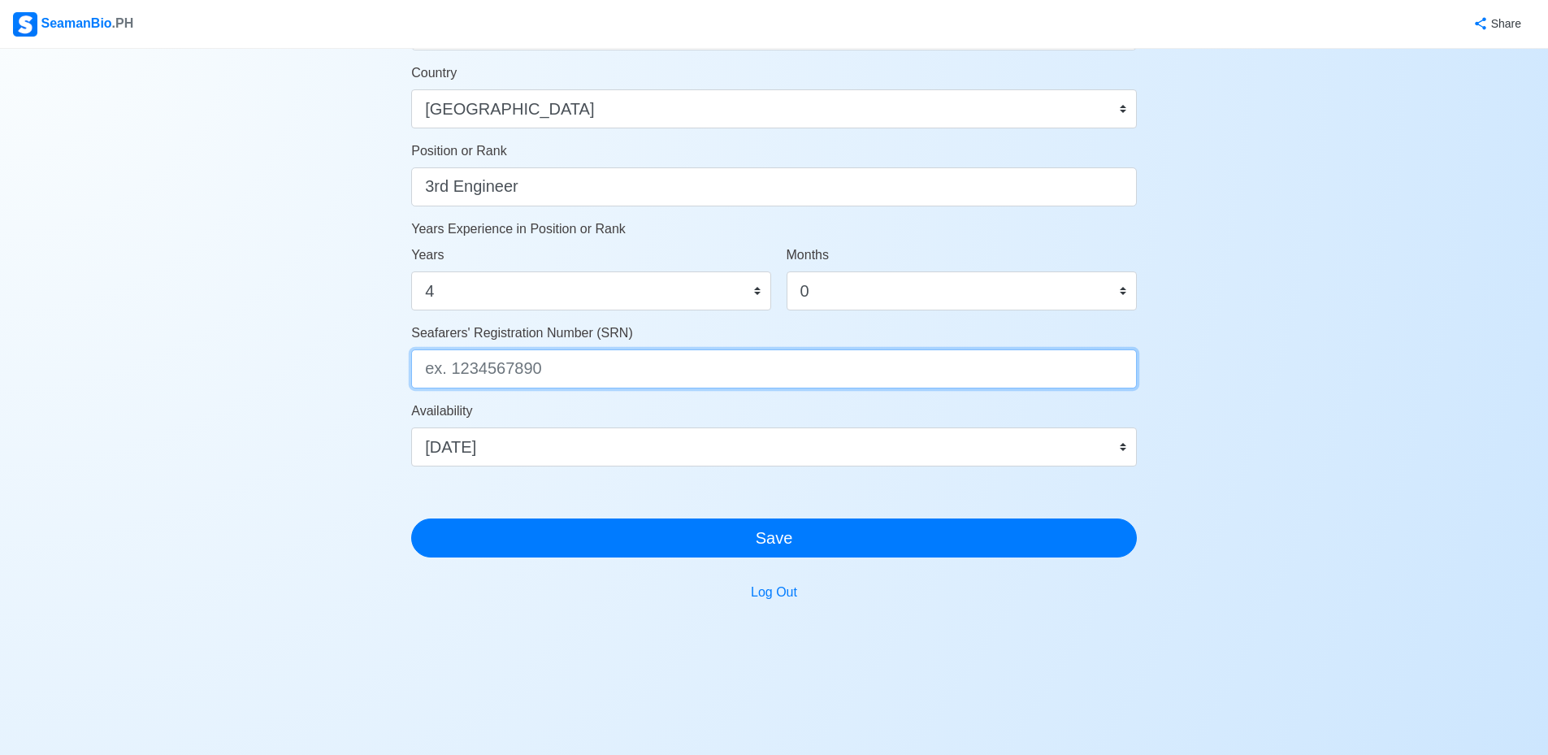
scroll to position [742, 0]
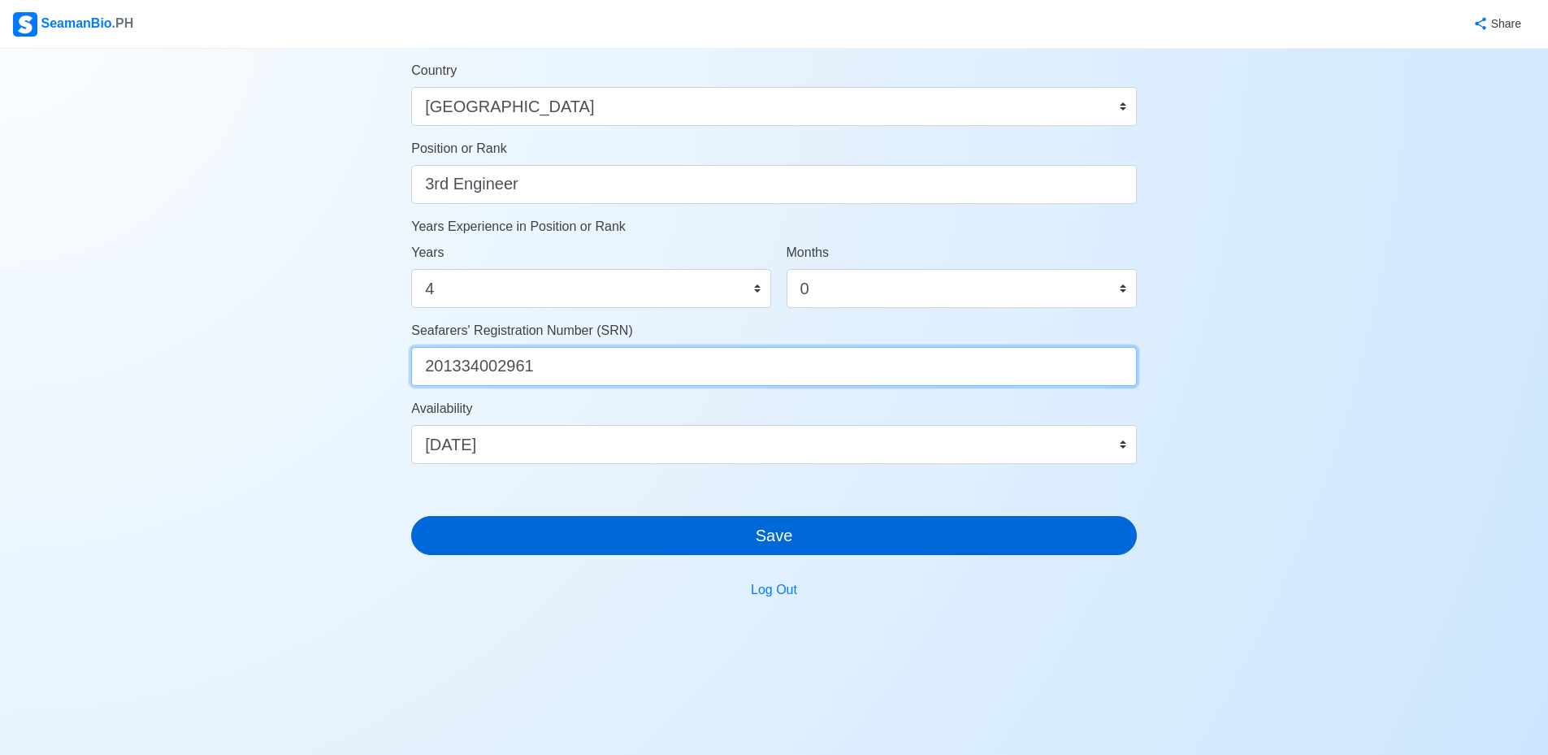
type input "201334002961"
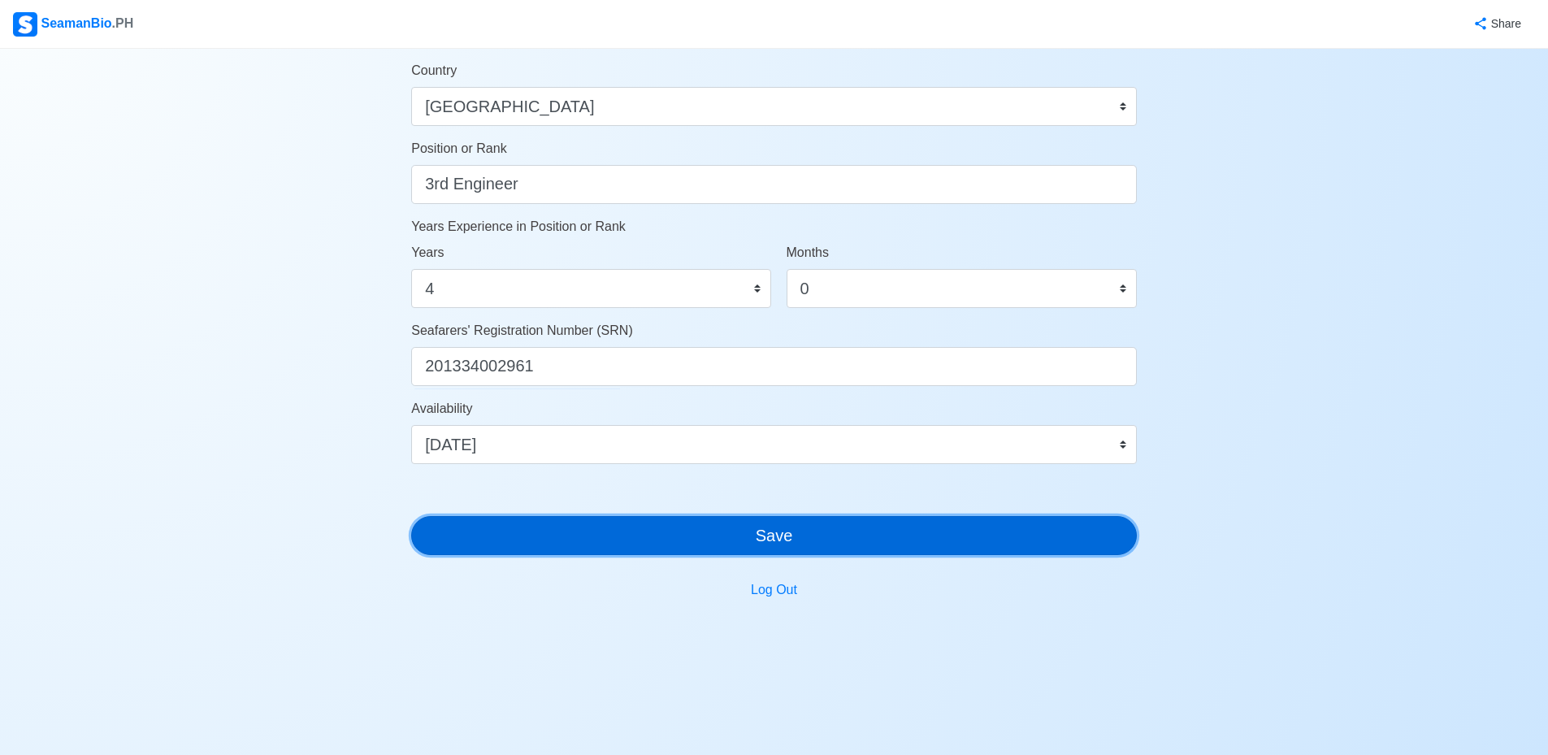
click at [722, 545] on button "Save" at bounding box center [774, 535] width 726 height 39
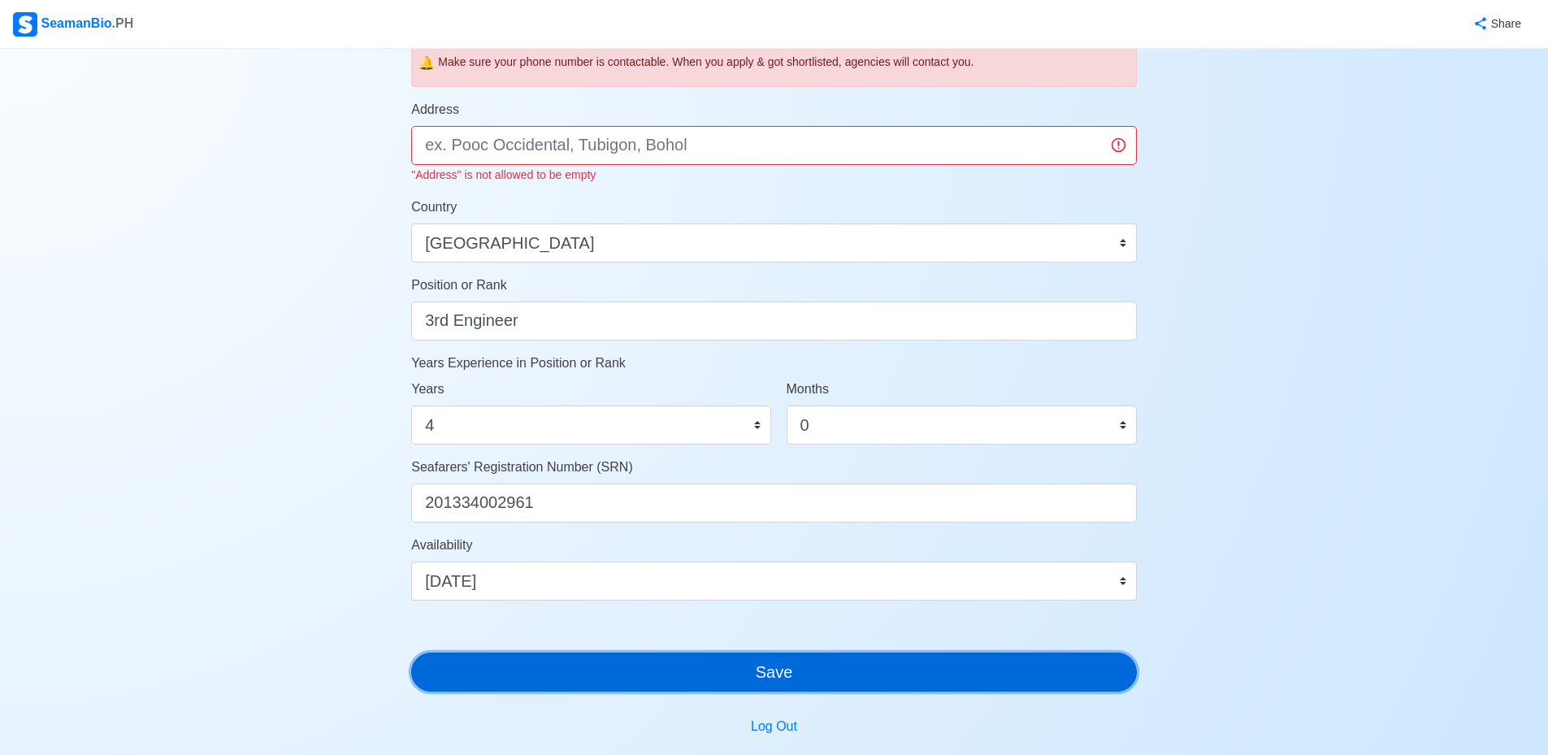
scroll to position [417, 0]
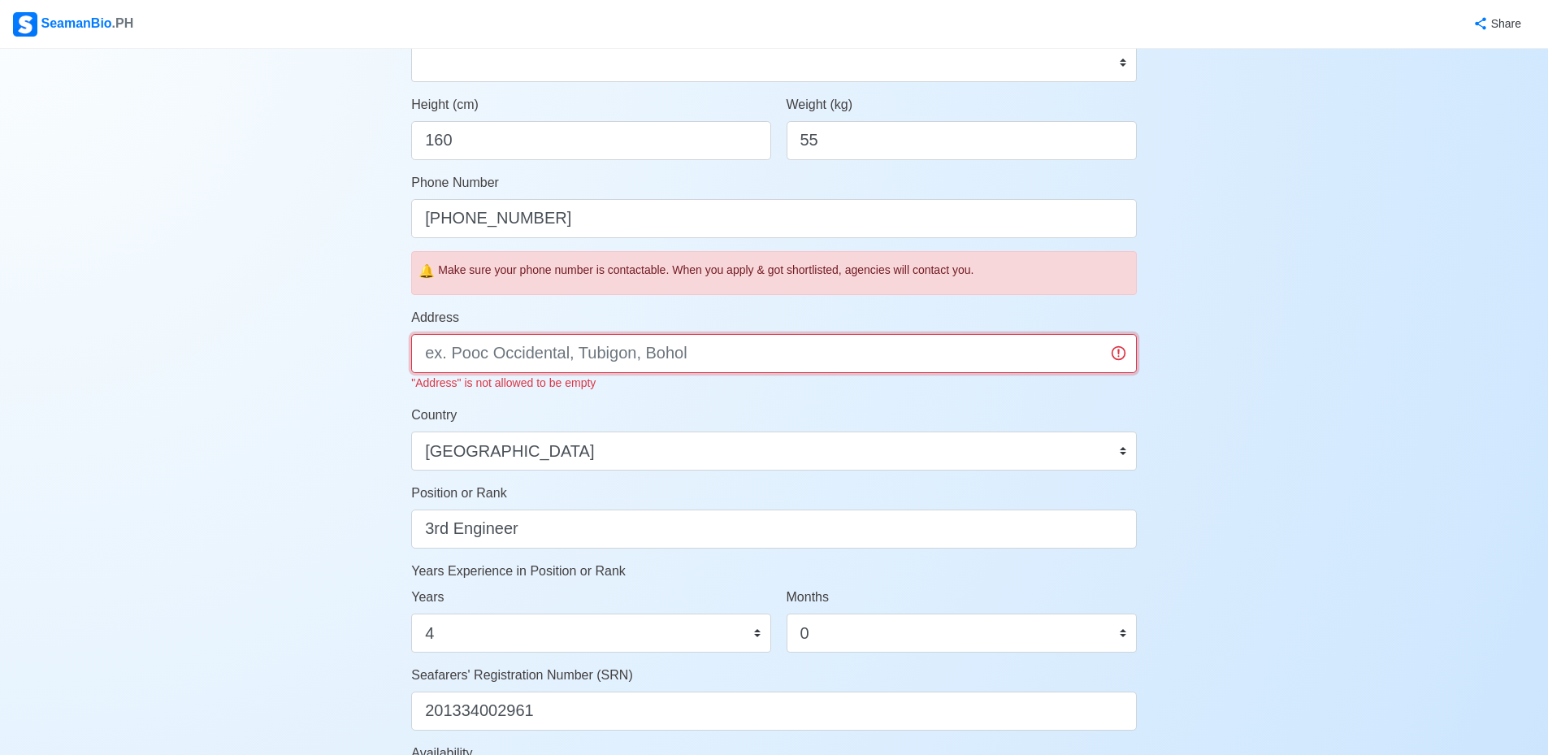
click at [718, 351] on input "Address" at bounding box center [774, 353] width 726 height 39
type input "Miri, Sarawak , Malaysia"
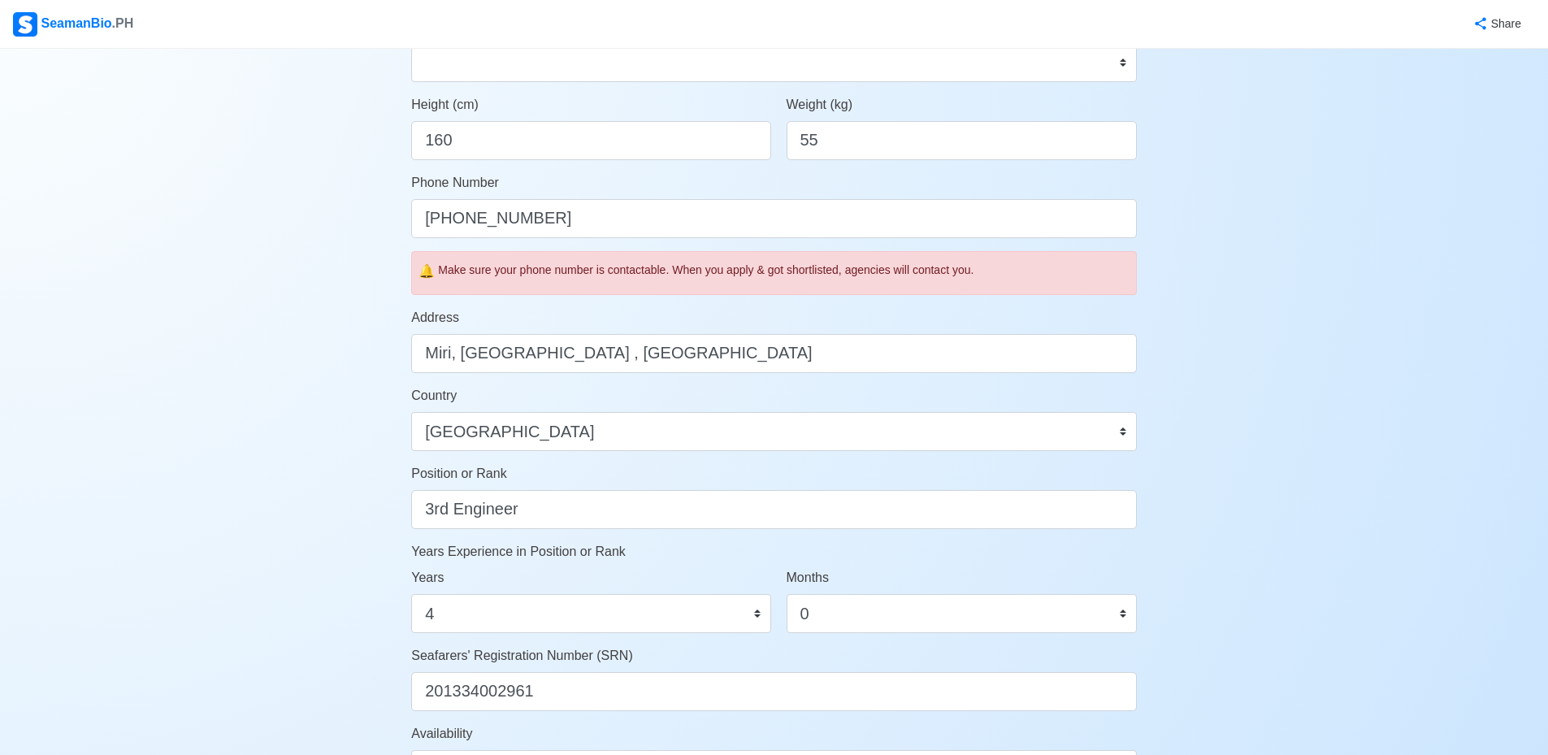
click at [1396, 383] on div "Account Setup Your Job Status Onboard Actively Looking for Job Not Looking for …" at bounding box center [774, 336] width 1548 height 1409
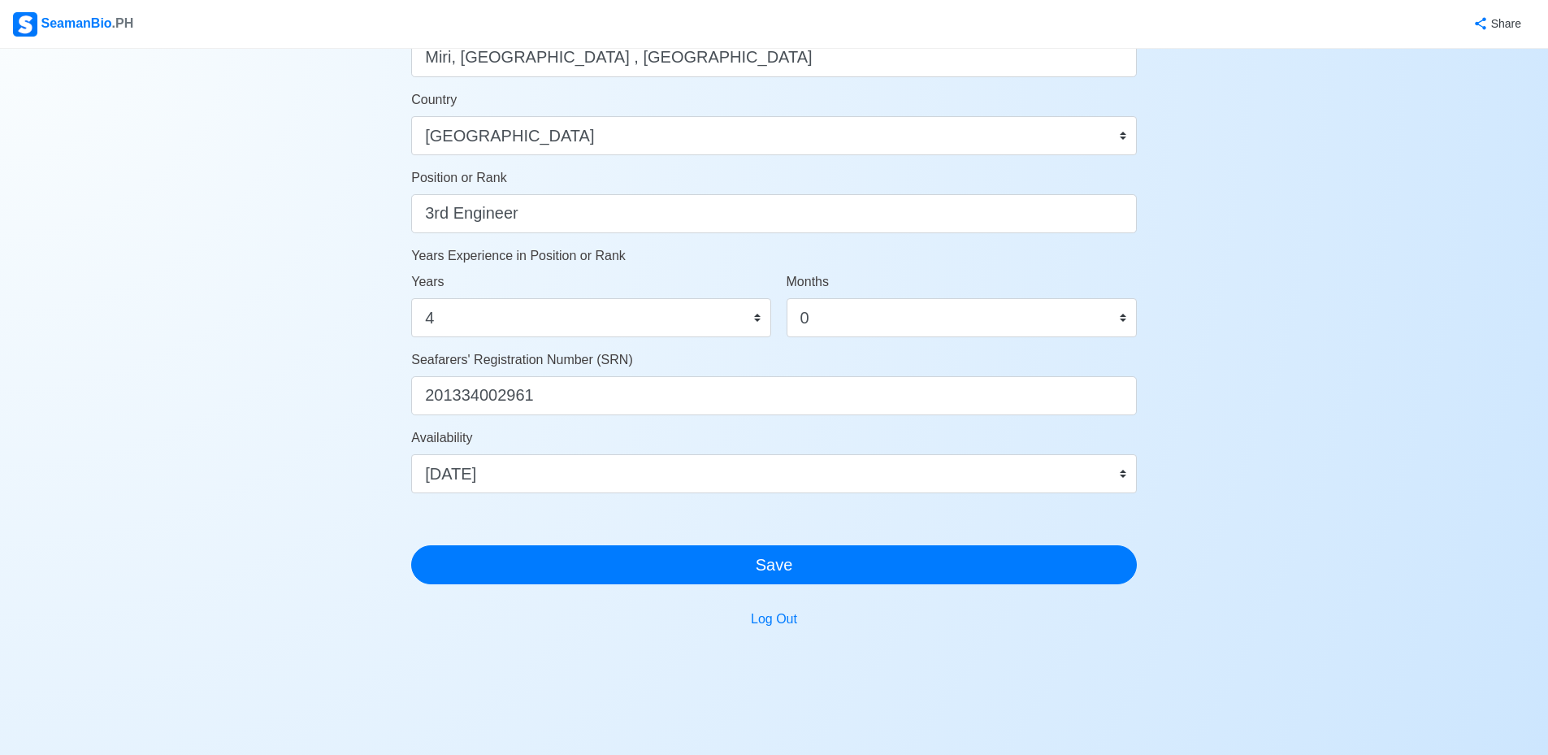
scroll to position [742, 0]
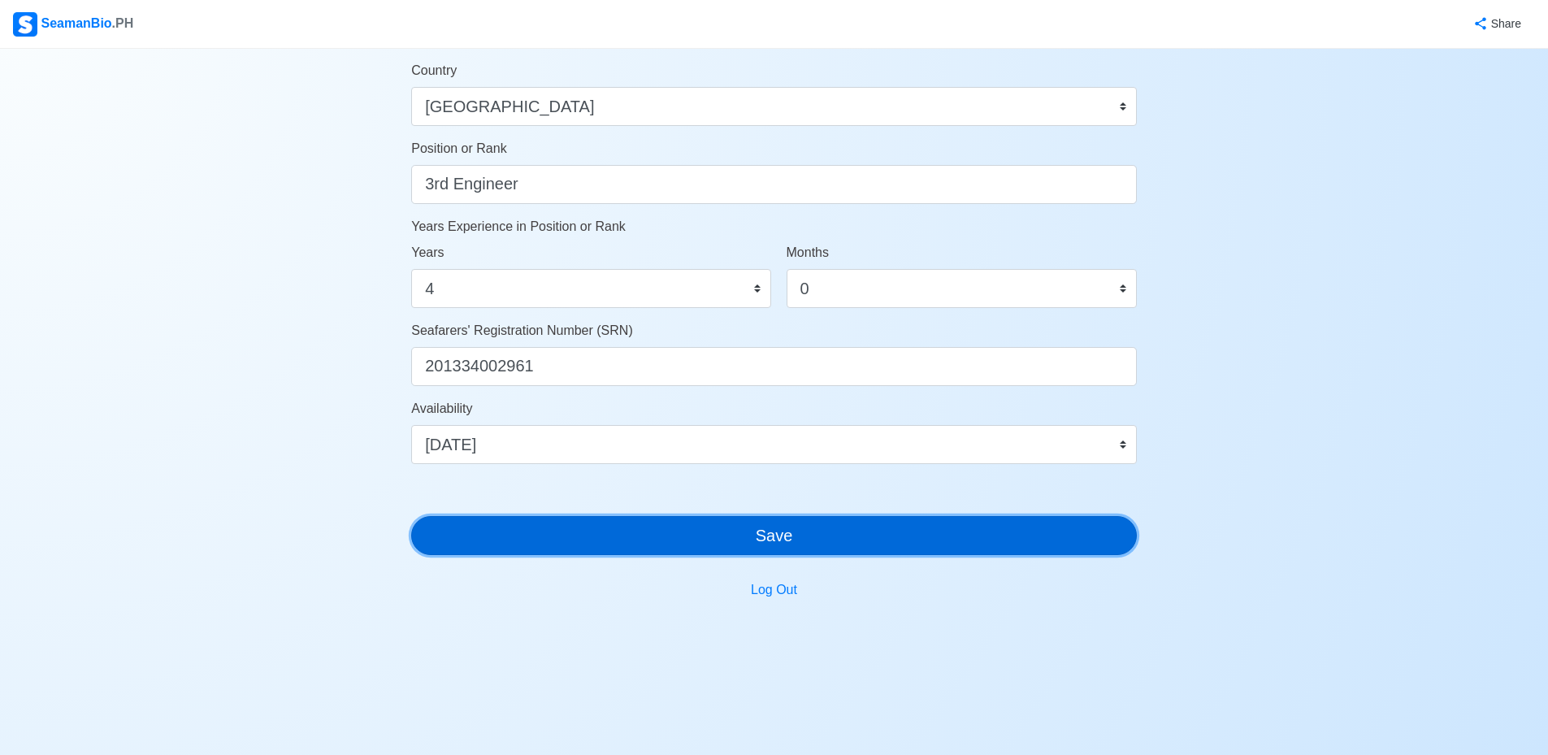
click at [786, 534] on button "Save" at bounding box center [774, 535] width 726 height 39
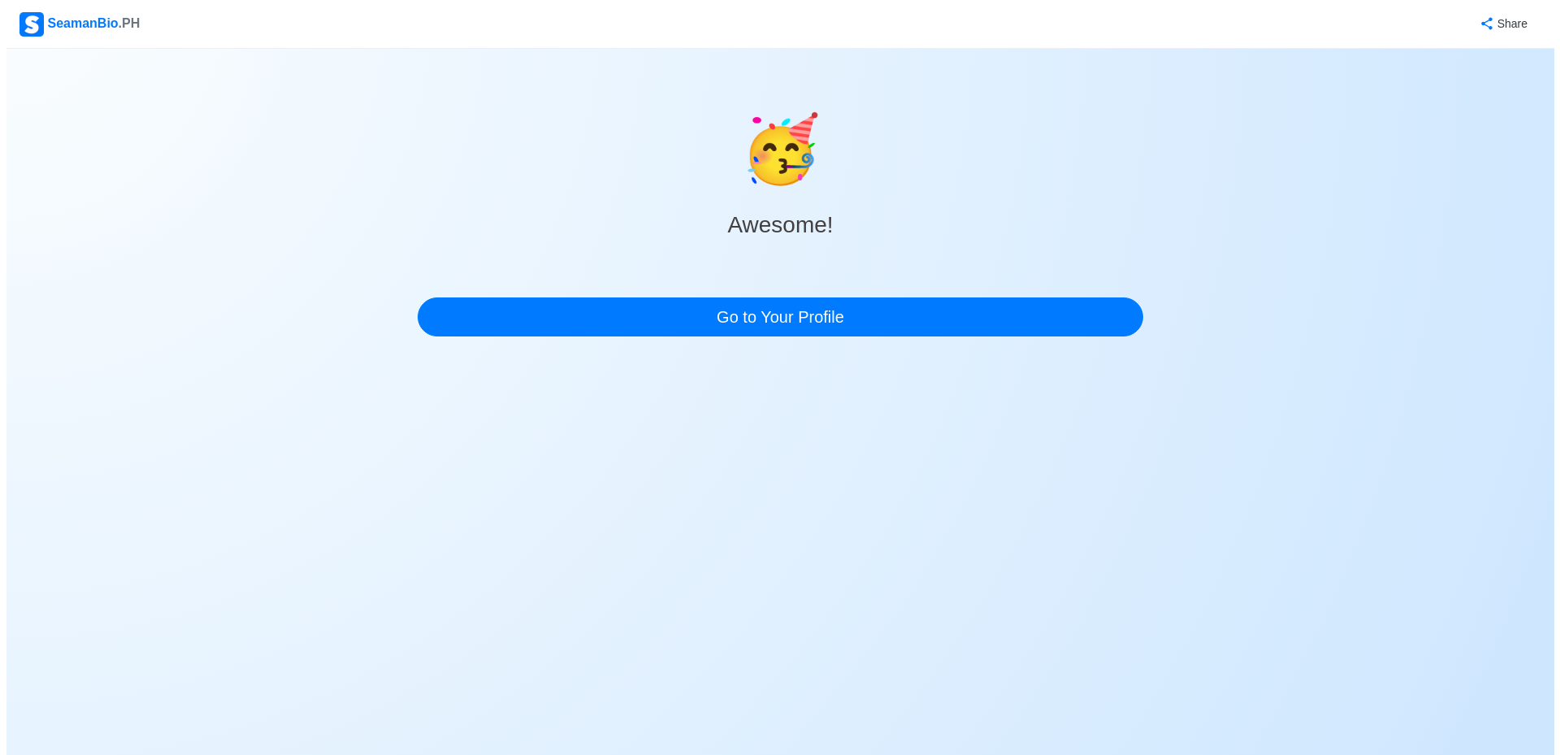
scroll to position [0, 0]
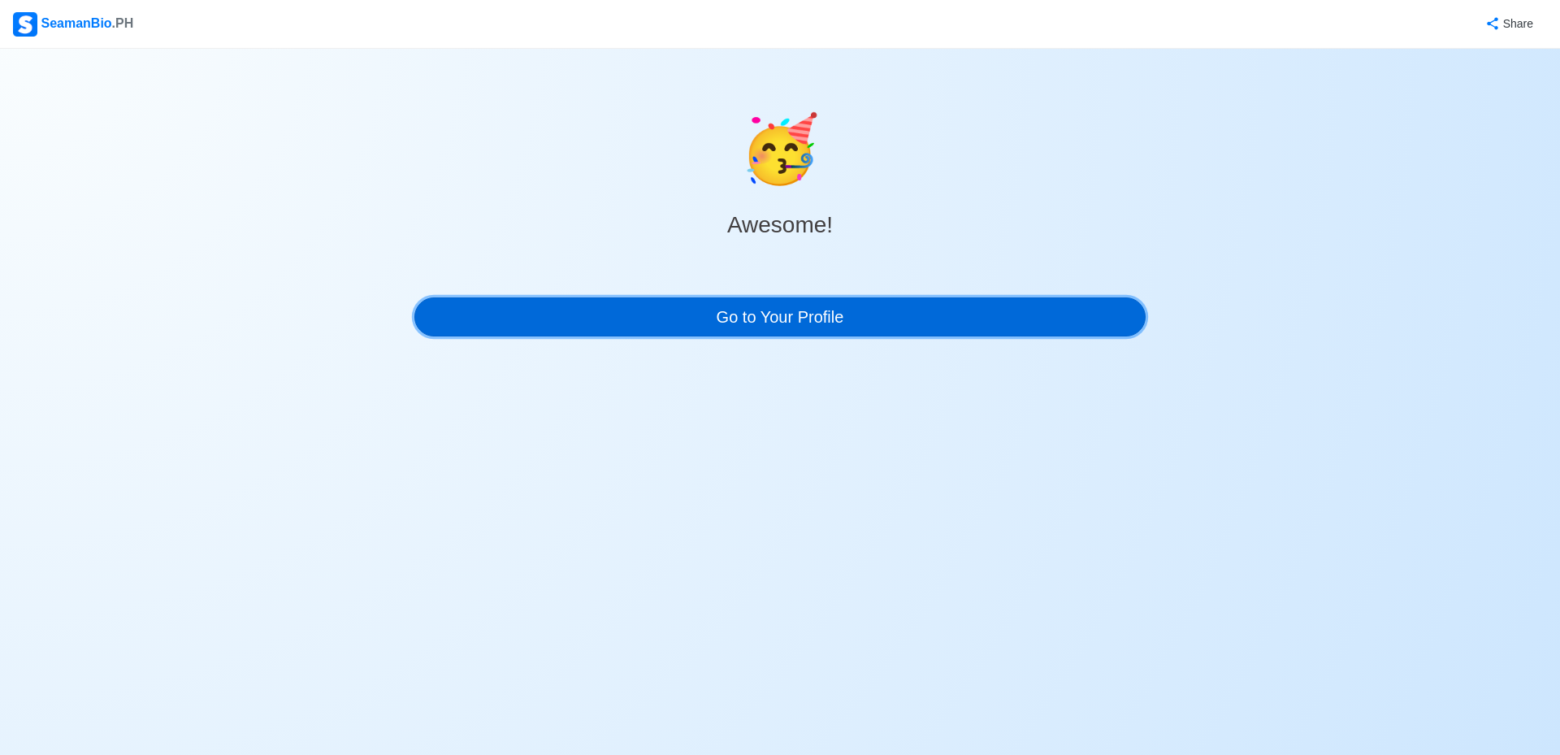
click at [826, 317] on link "Go to Your Profile" at bounding box center [779, 316] width 731 height 39
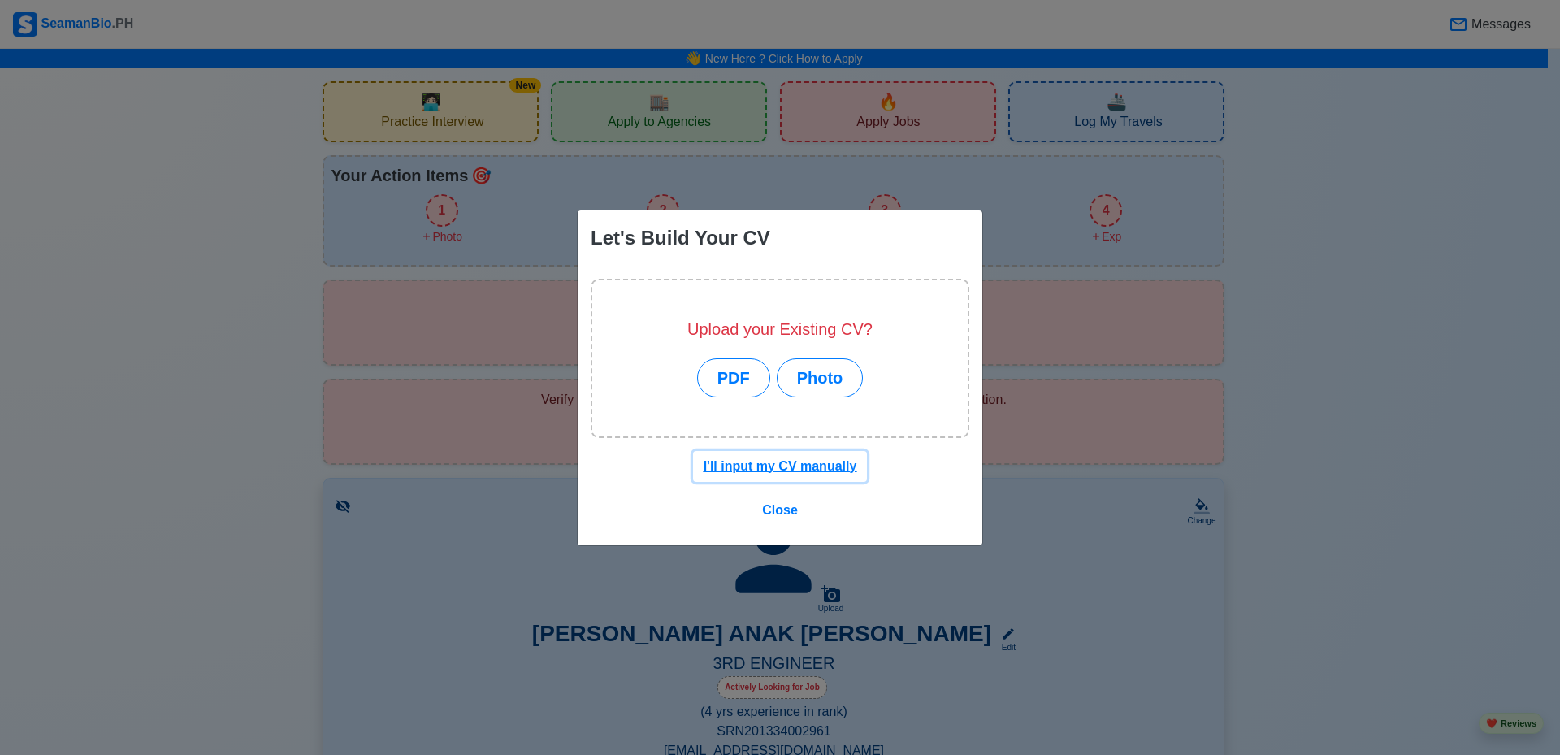
click at [826, 459] on u "I'll input my CV manually" at bounding box center [781, 466] width 154 height 14
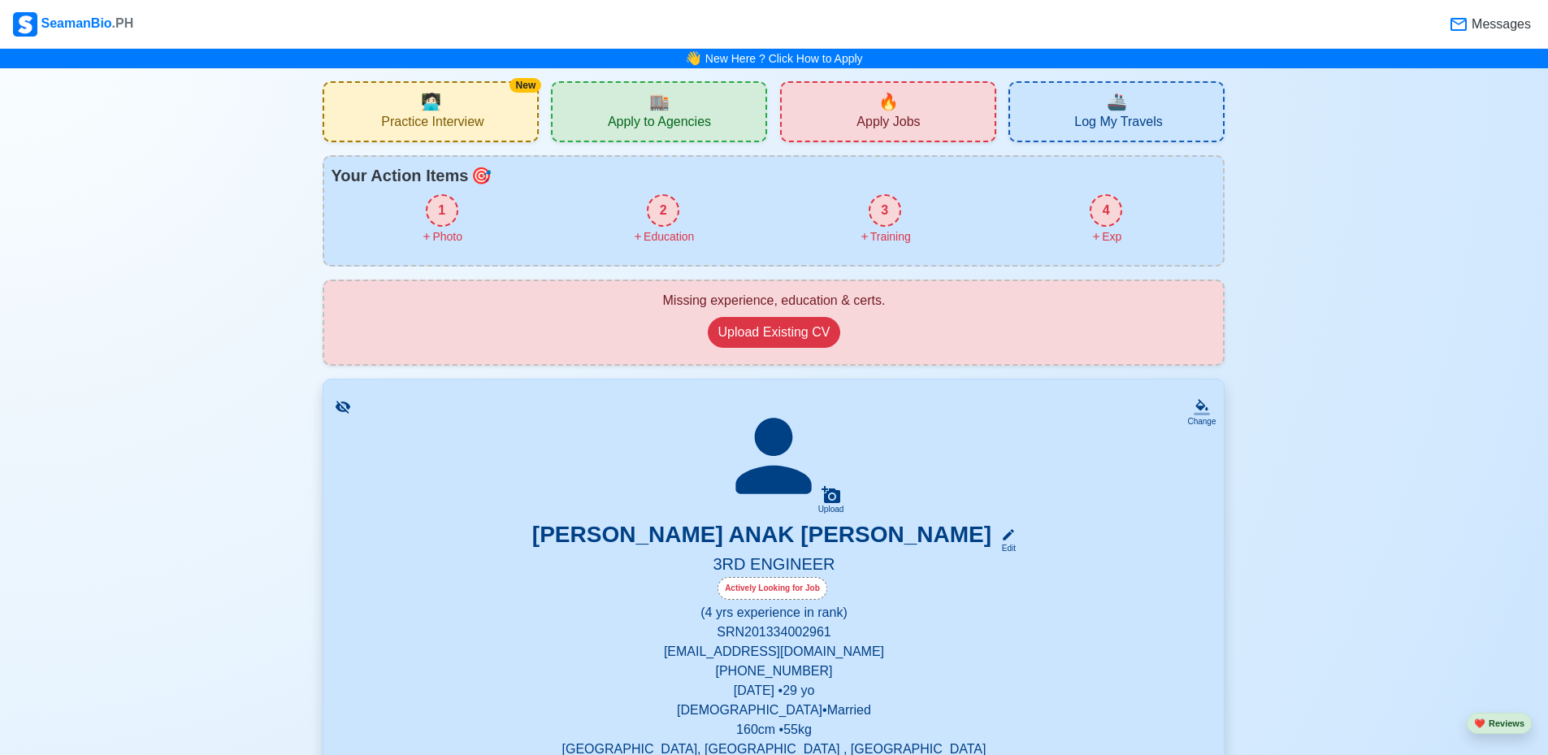
click at [447, 218] on div "1" at bounding box center [442, 210] width 33 height 33
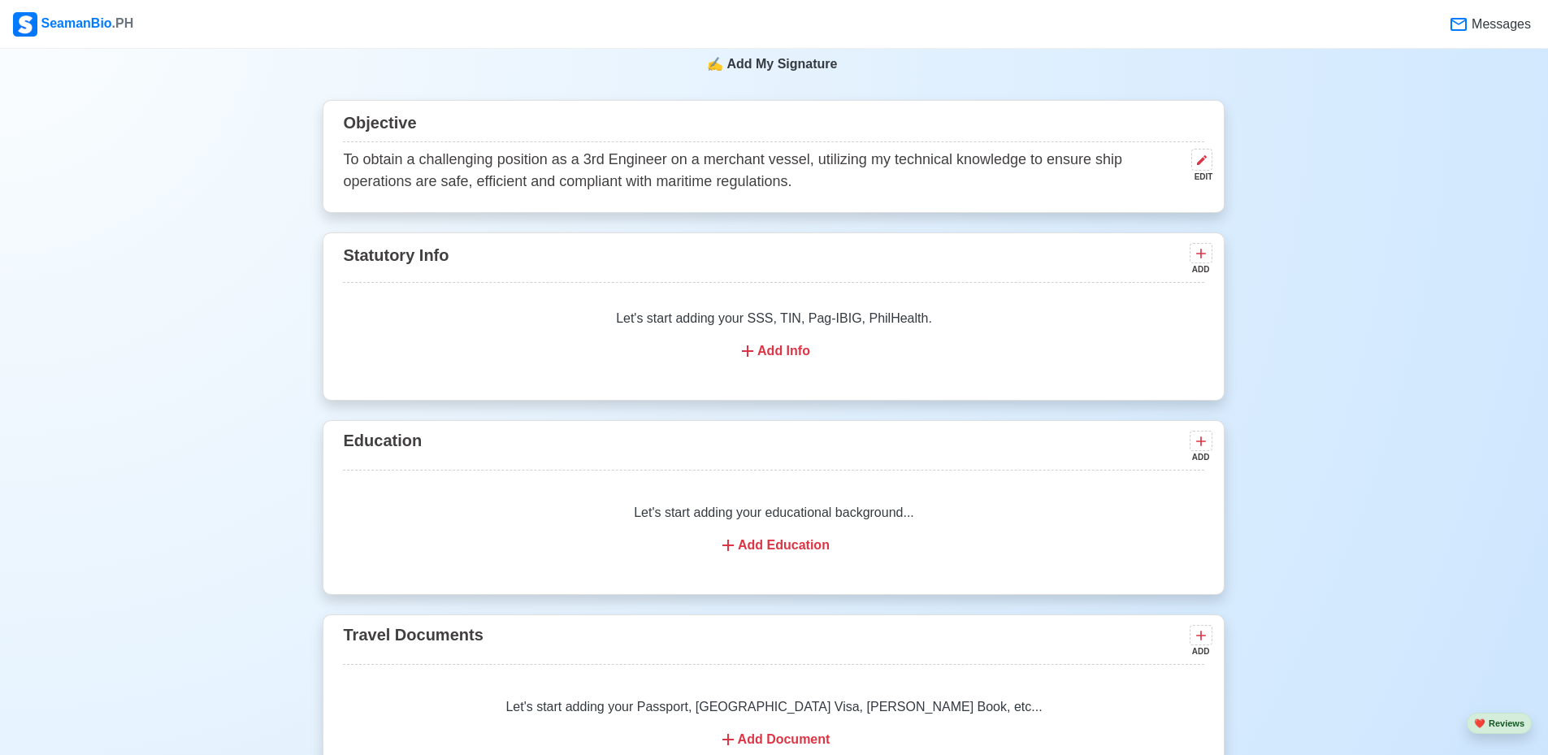
scroll to position [894, 0]
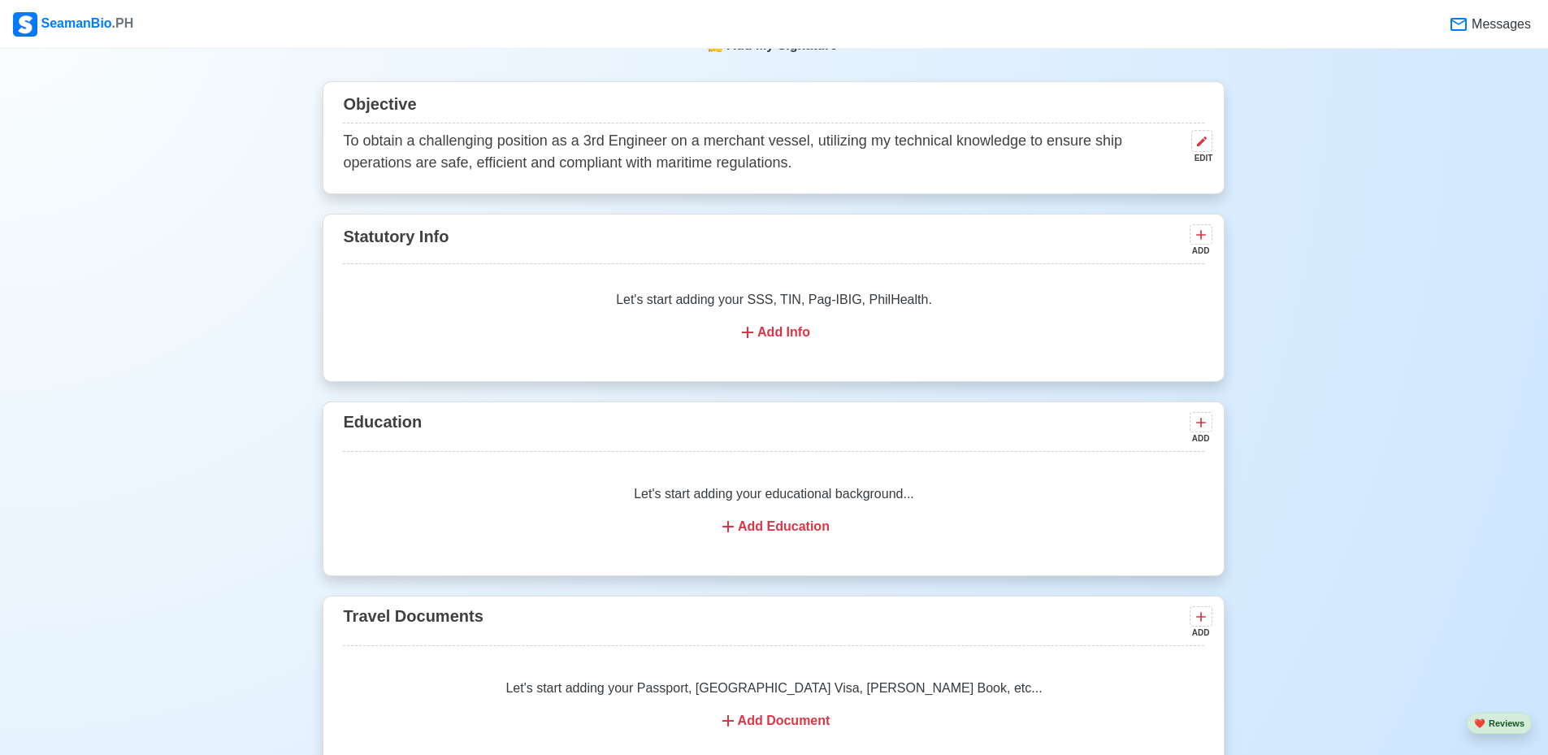
click at [747, 336] on icon at bounding box center [747, 332] width 11 height 11
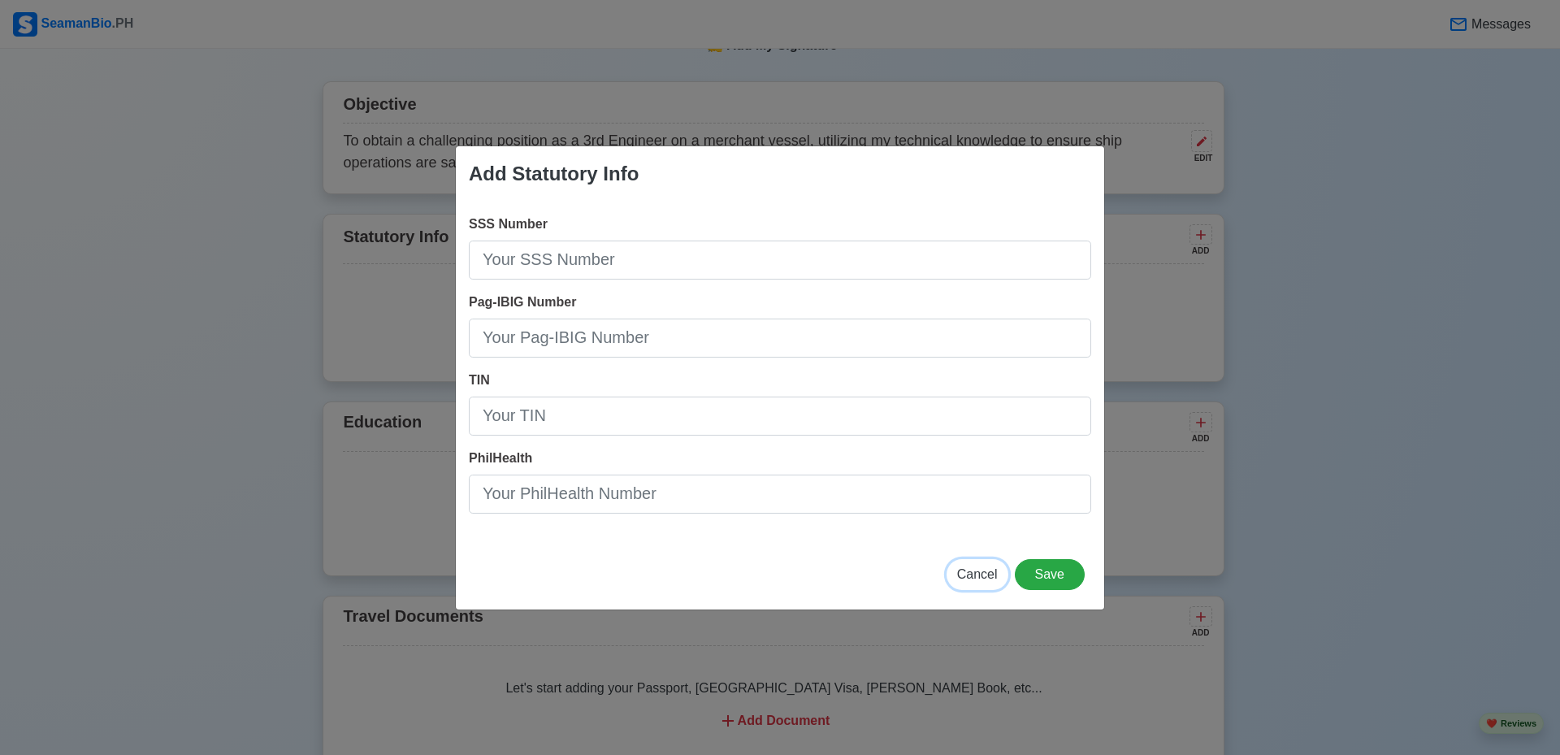
click at [991, 575] on span "Cancel" at bounding box center [977, 574] width 41 height 14
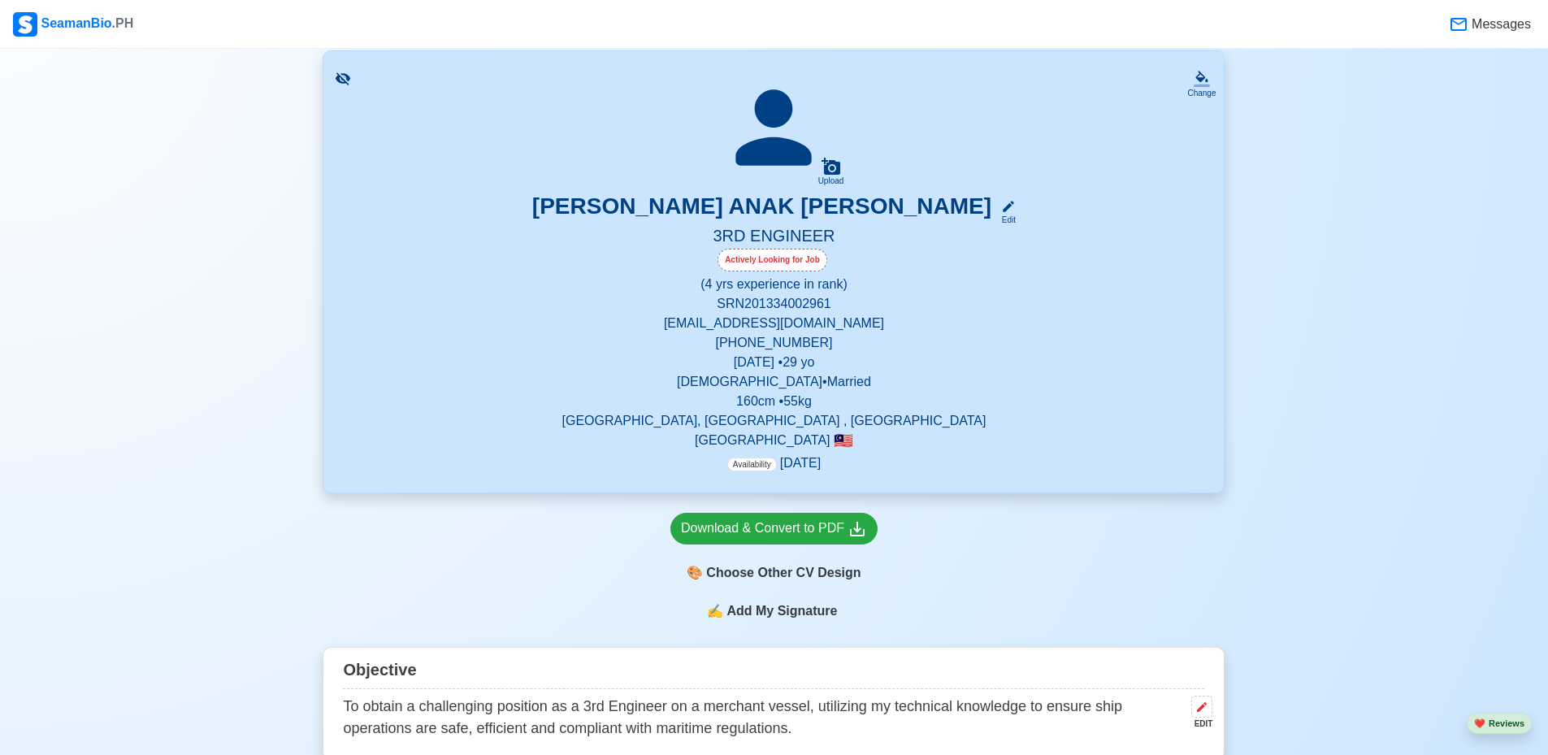
scroll to position [325, 0]
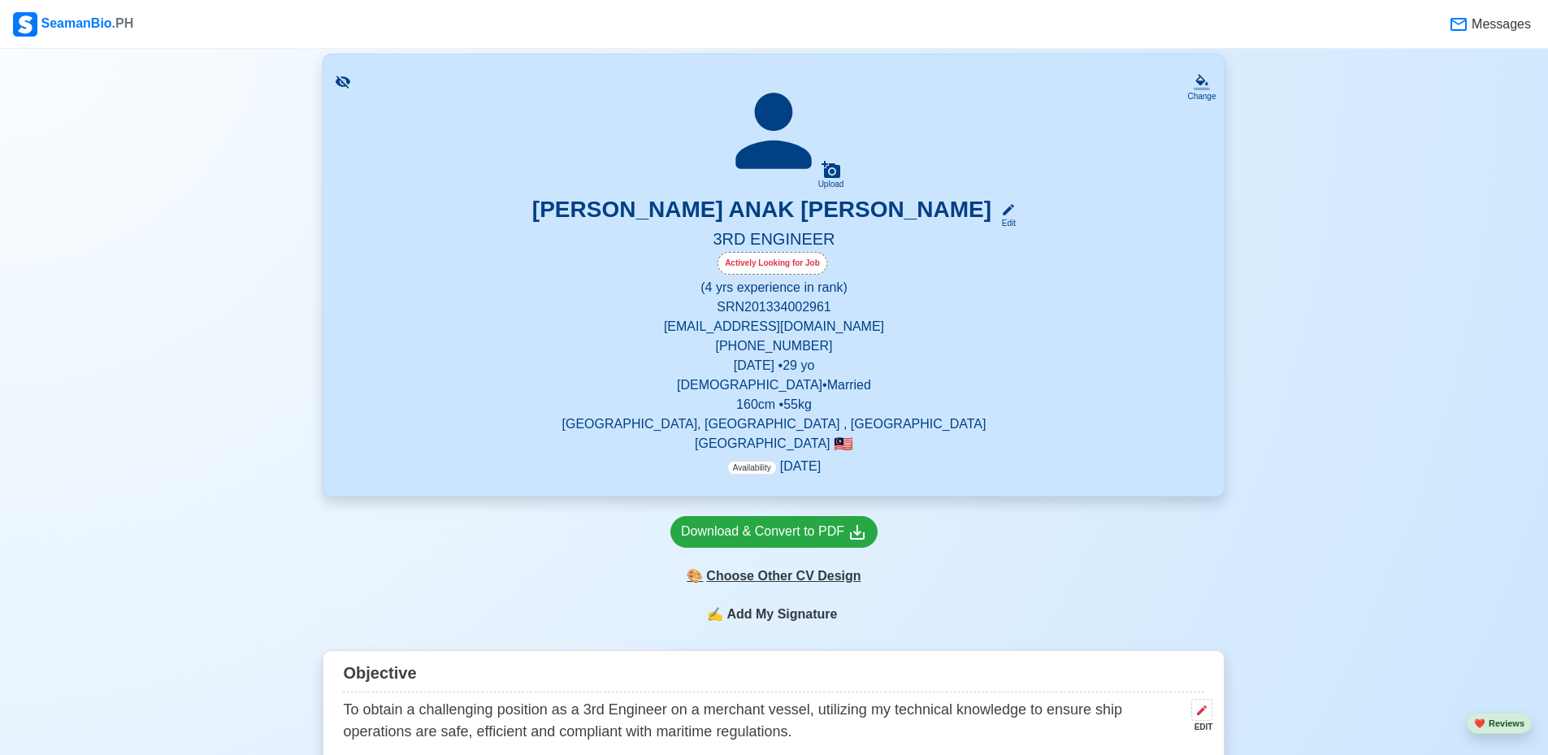
click at [823, 583] on div "🎨 Choose Other CV Design" at bounding box center [773, 576] width 207 height 31
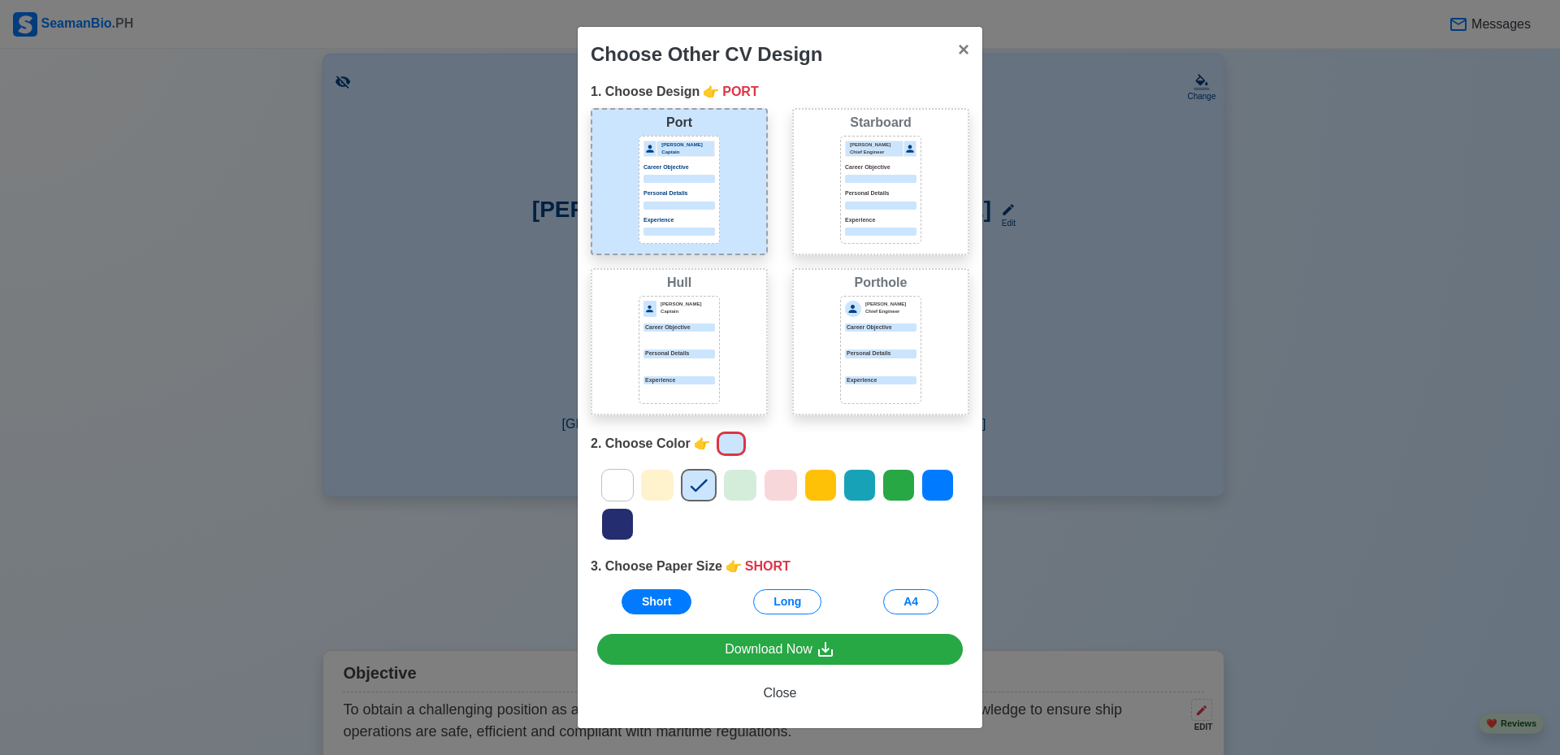
click at [890, 185] on div "Jeffrey Gil Chief Engineer Career Objective Personal Details Experience" at bounding box center [881, 189] width 72 height 96
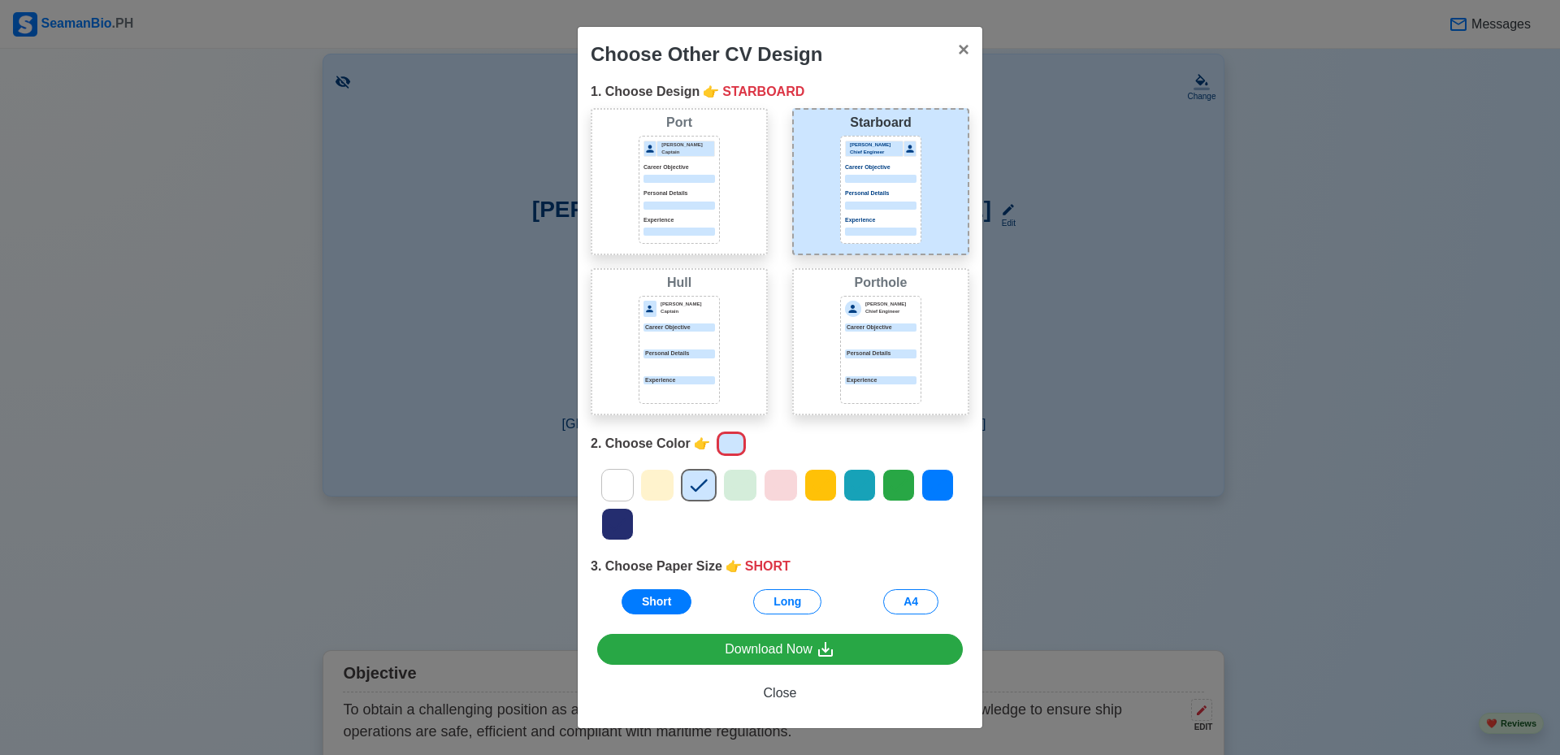
click at [626, 483] on icon at bounding box center [617, 485] width 24 height 24
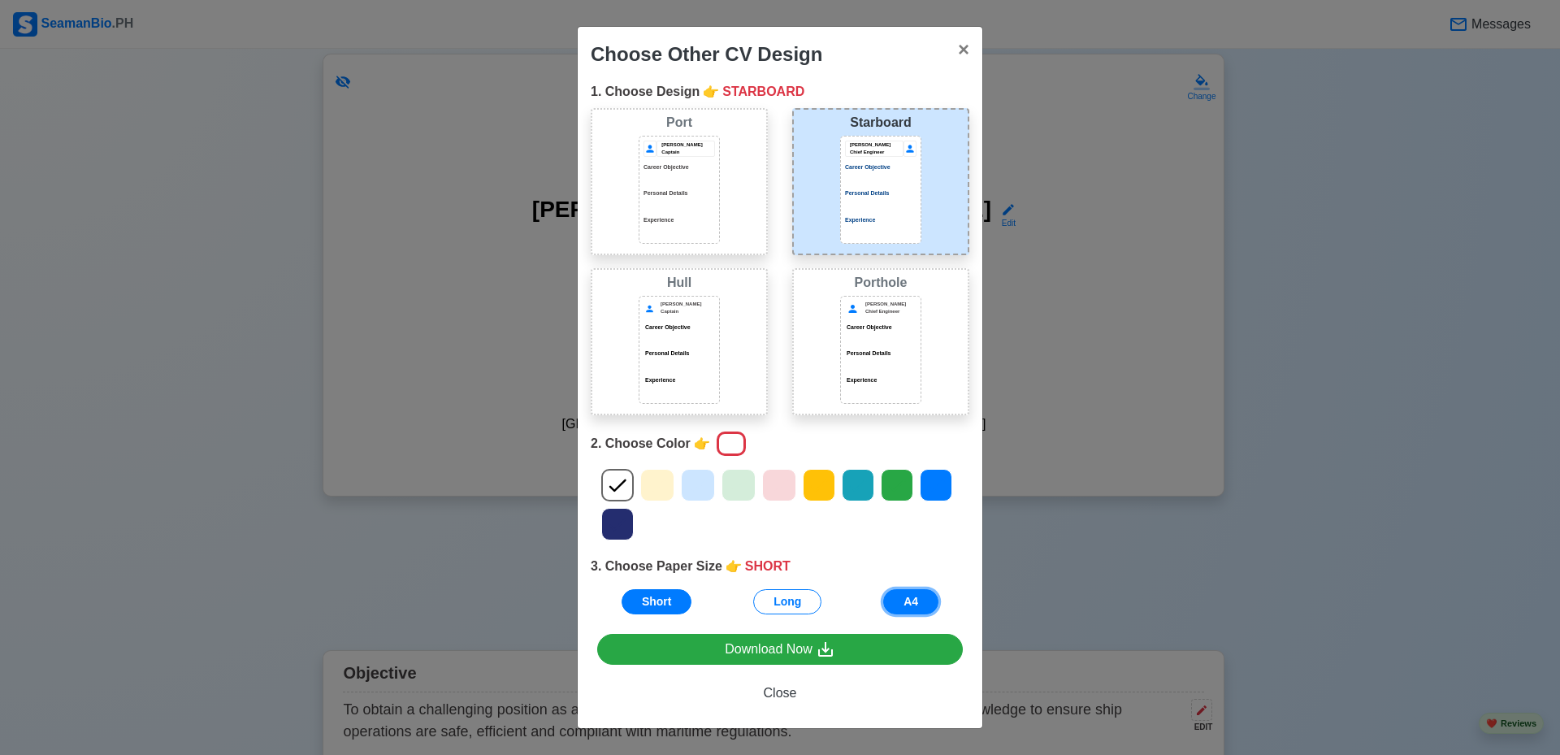
click at [919, 598] on button "A4" at bounding box center [910, 601] width 55 height 25
click at [958, 54] on span "×" at bounding box center [963, 49] width 11 height 22
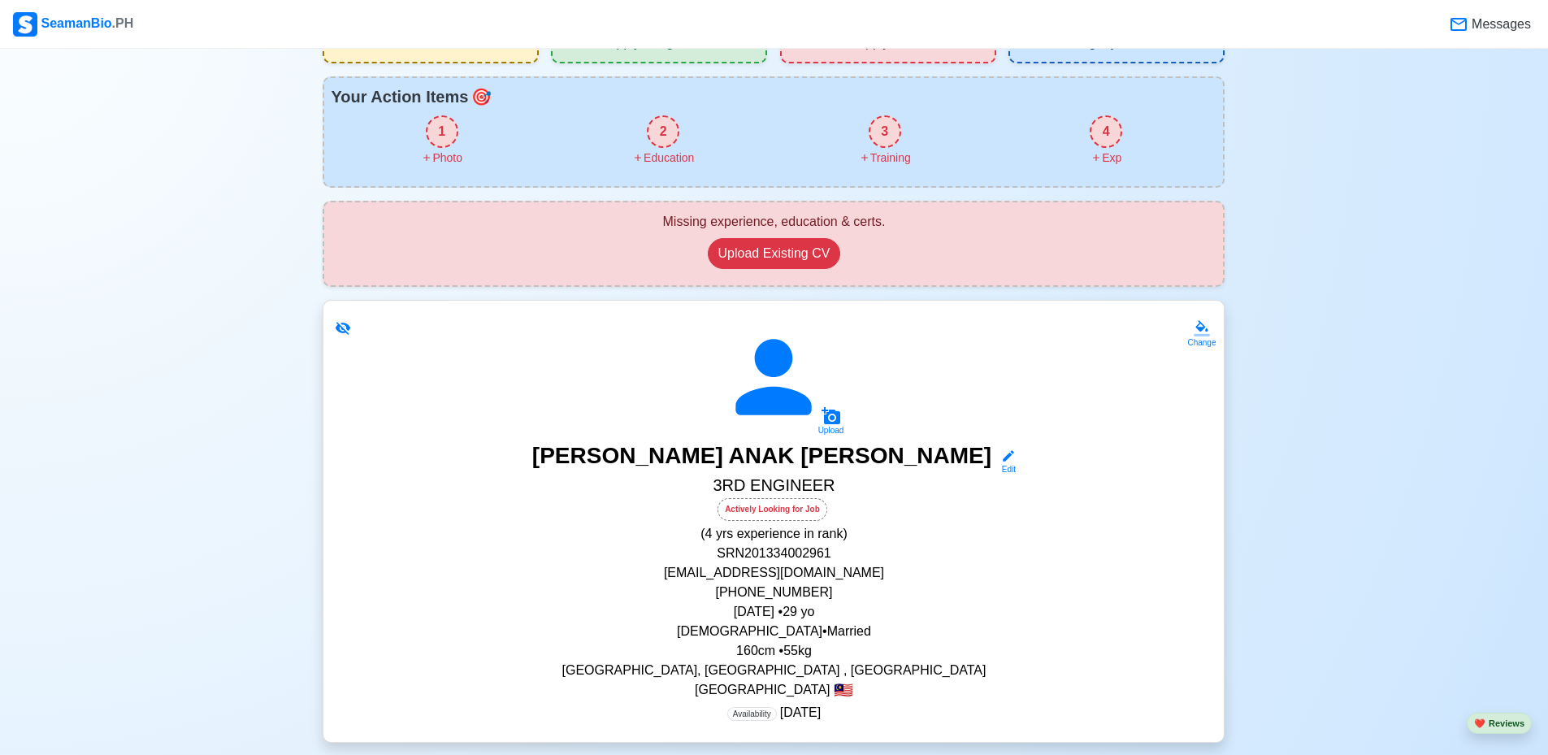
scroll to position [0, 0]
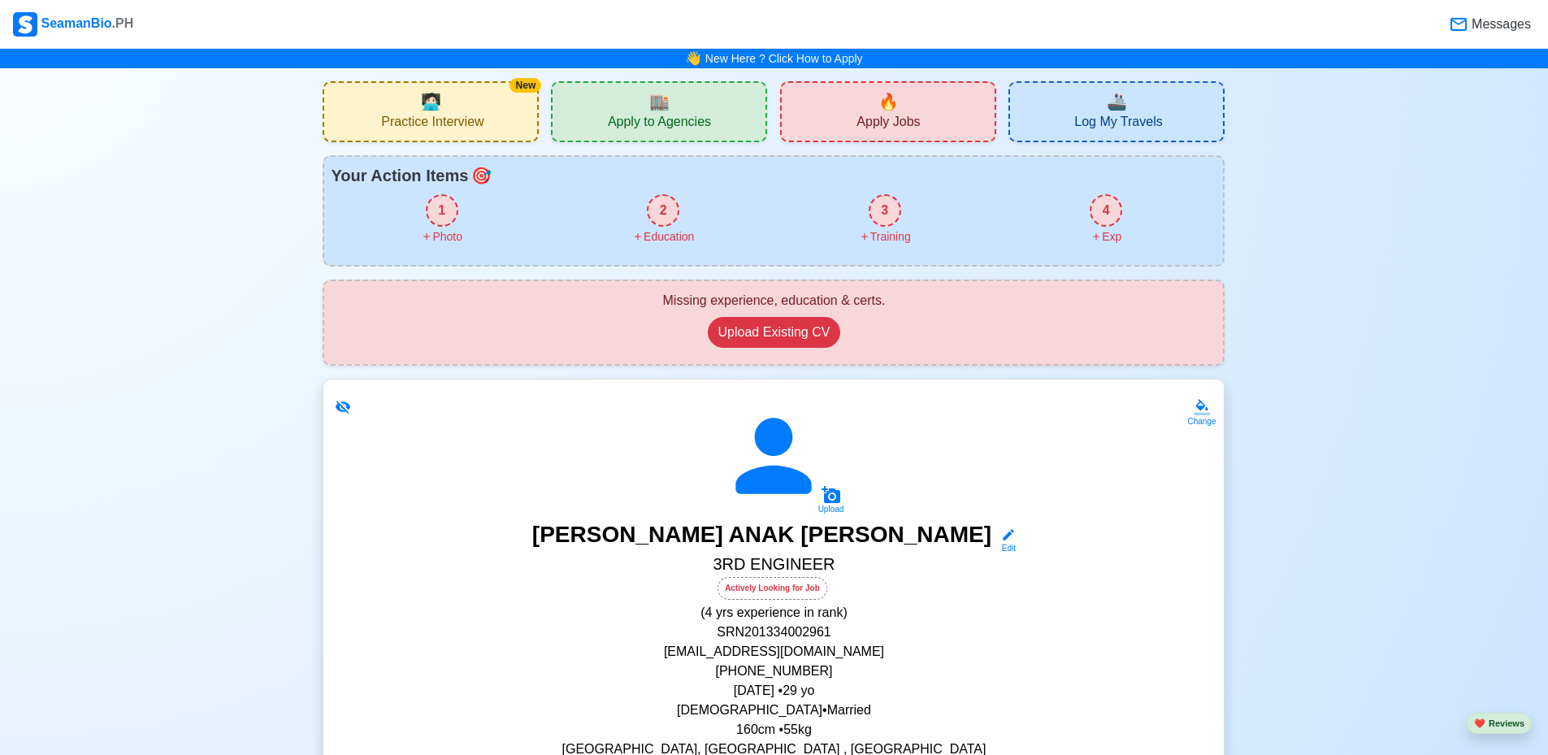
click at [852, 103] on div "🔥 Apply Jobs" at bounding box center [888, 111] width 216 height 61
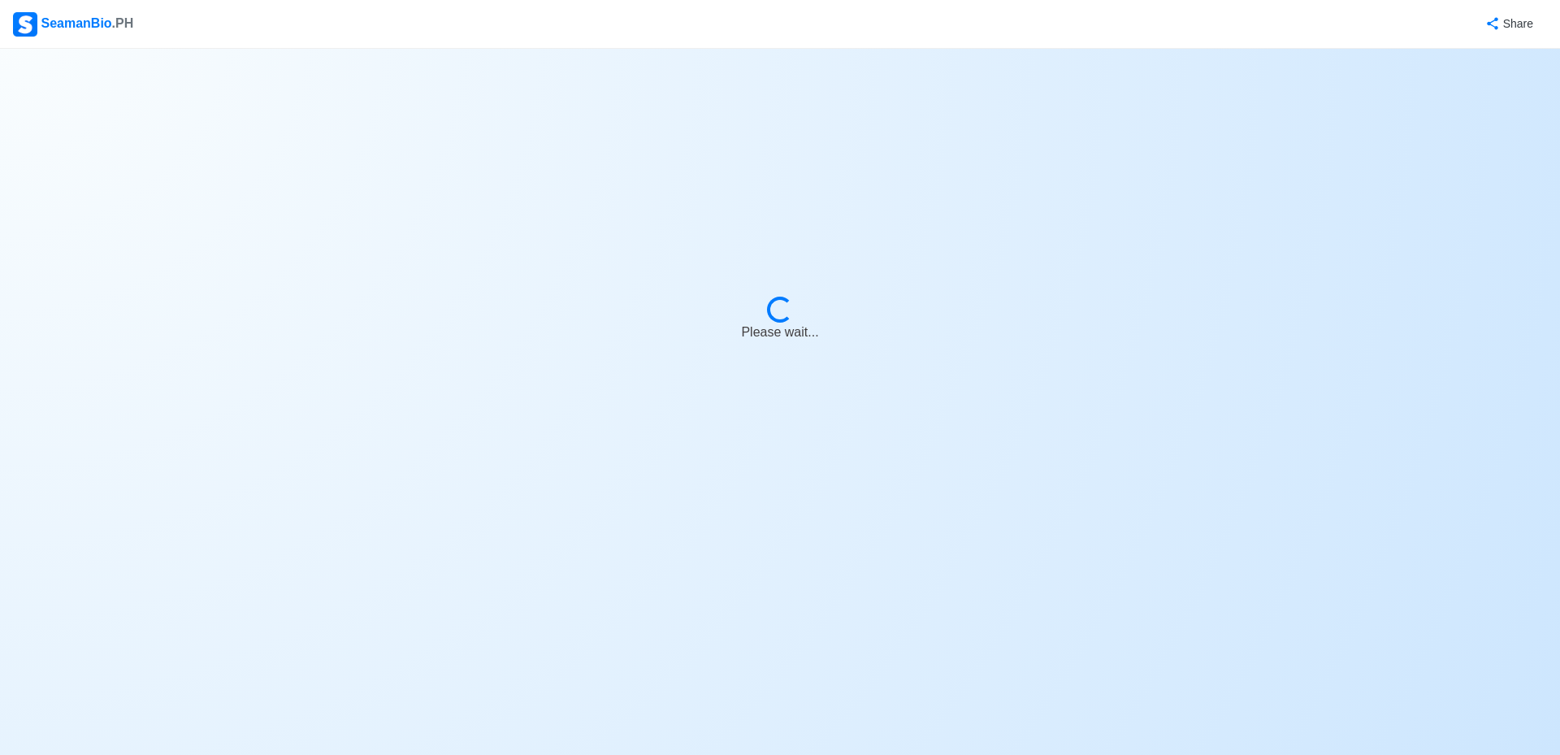
select select "3rd Engineer"
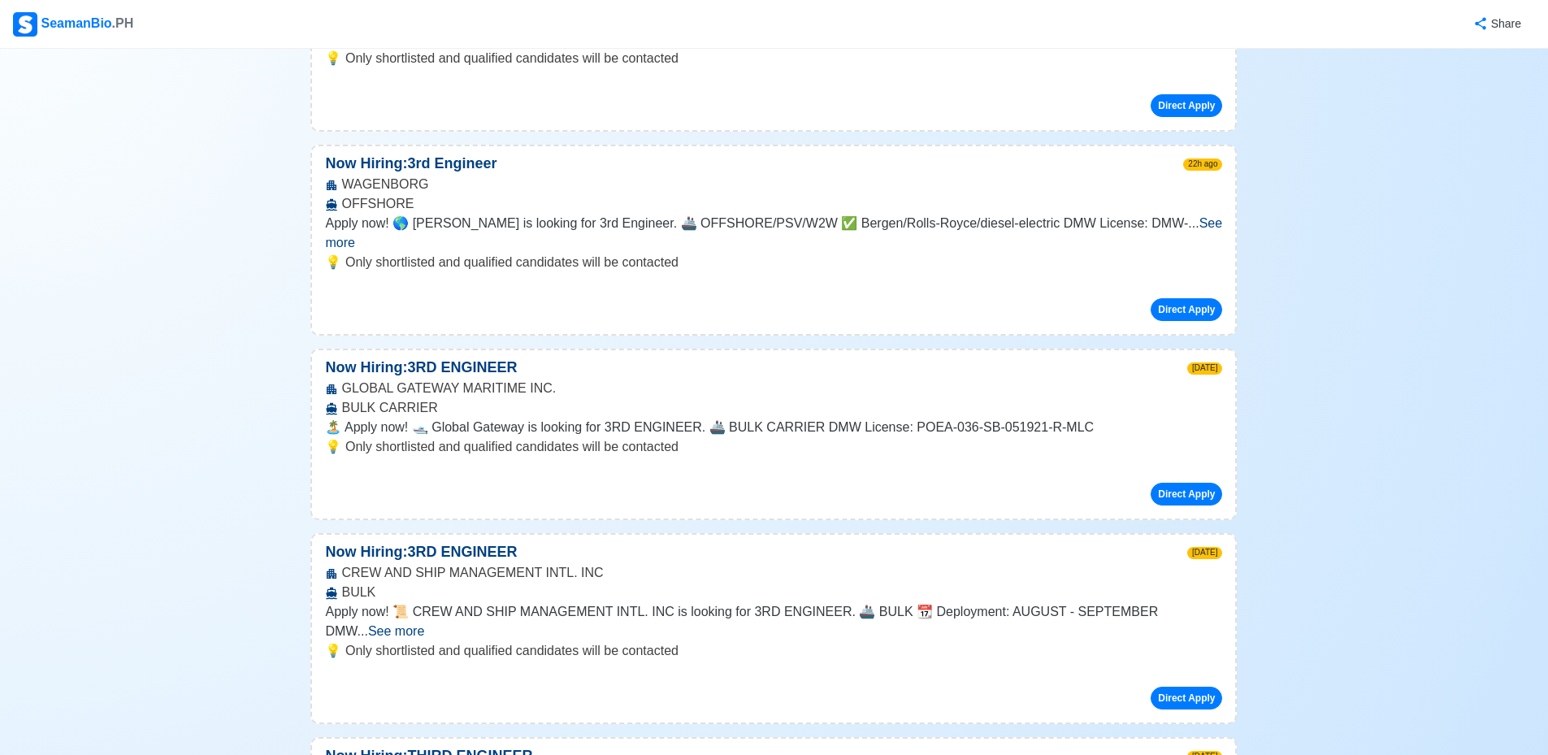
scroll to position [1138, 0]
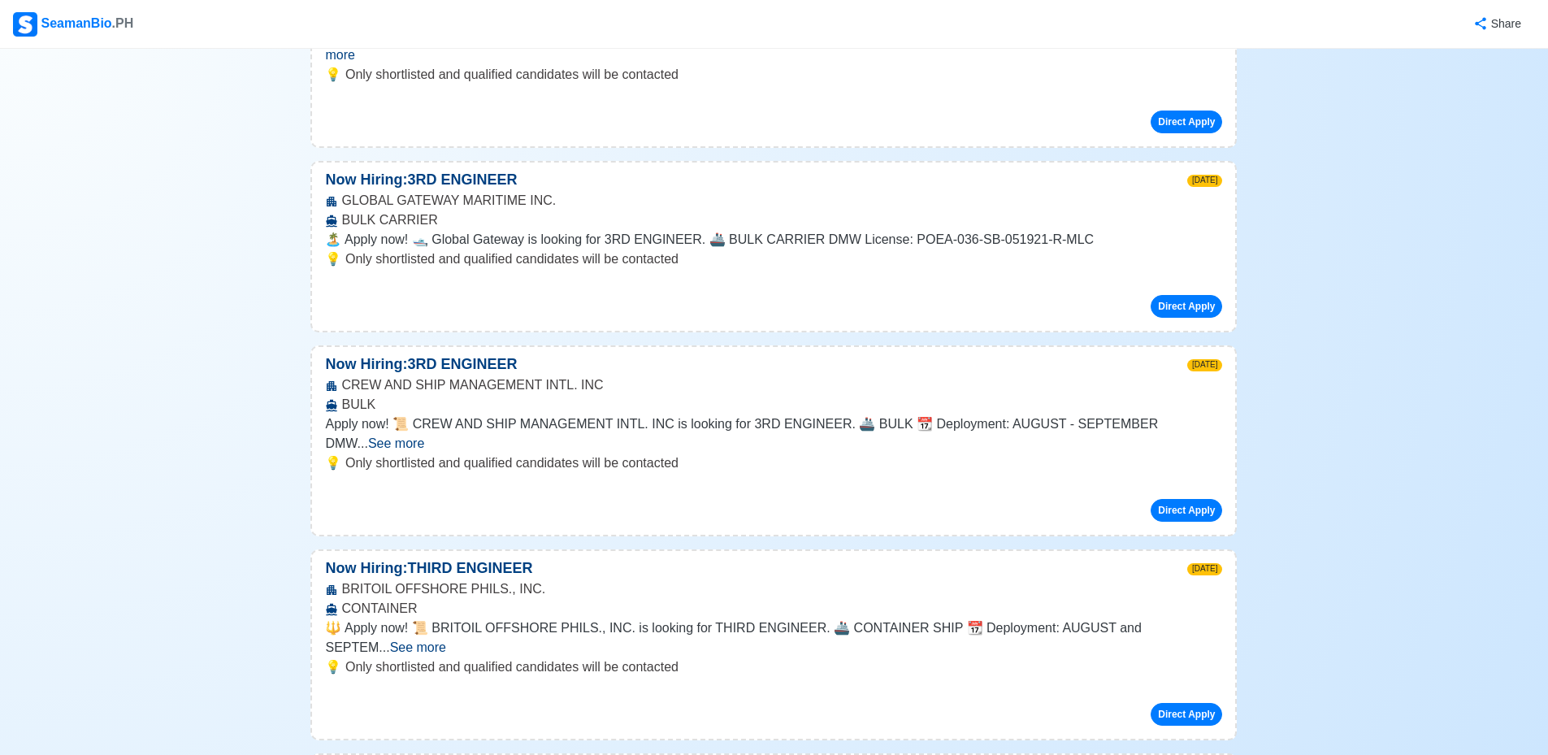
click at [446, 640] on span "See more" at bounding box center [418, 647] width 56 height 14
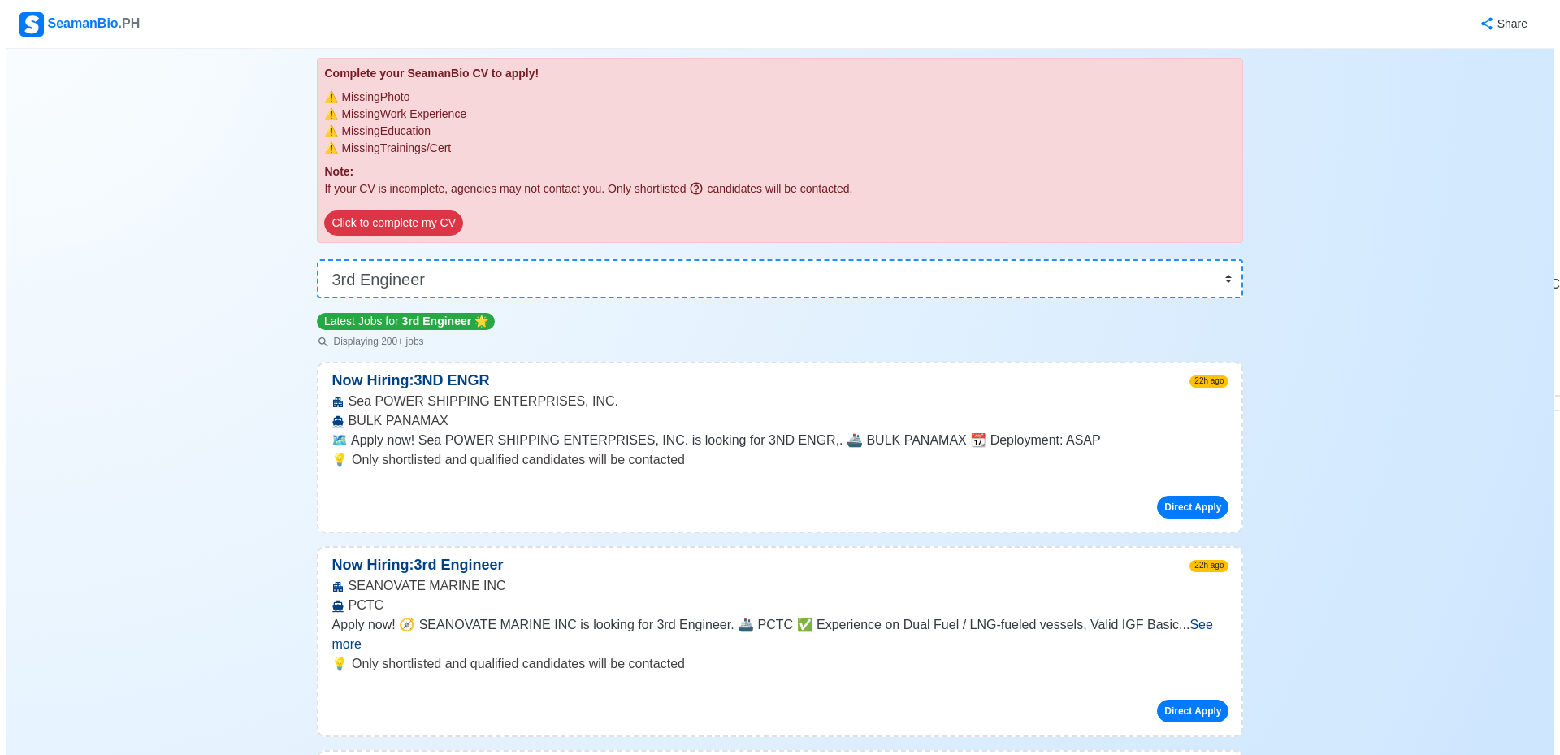
scroll to position [0, 0]
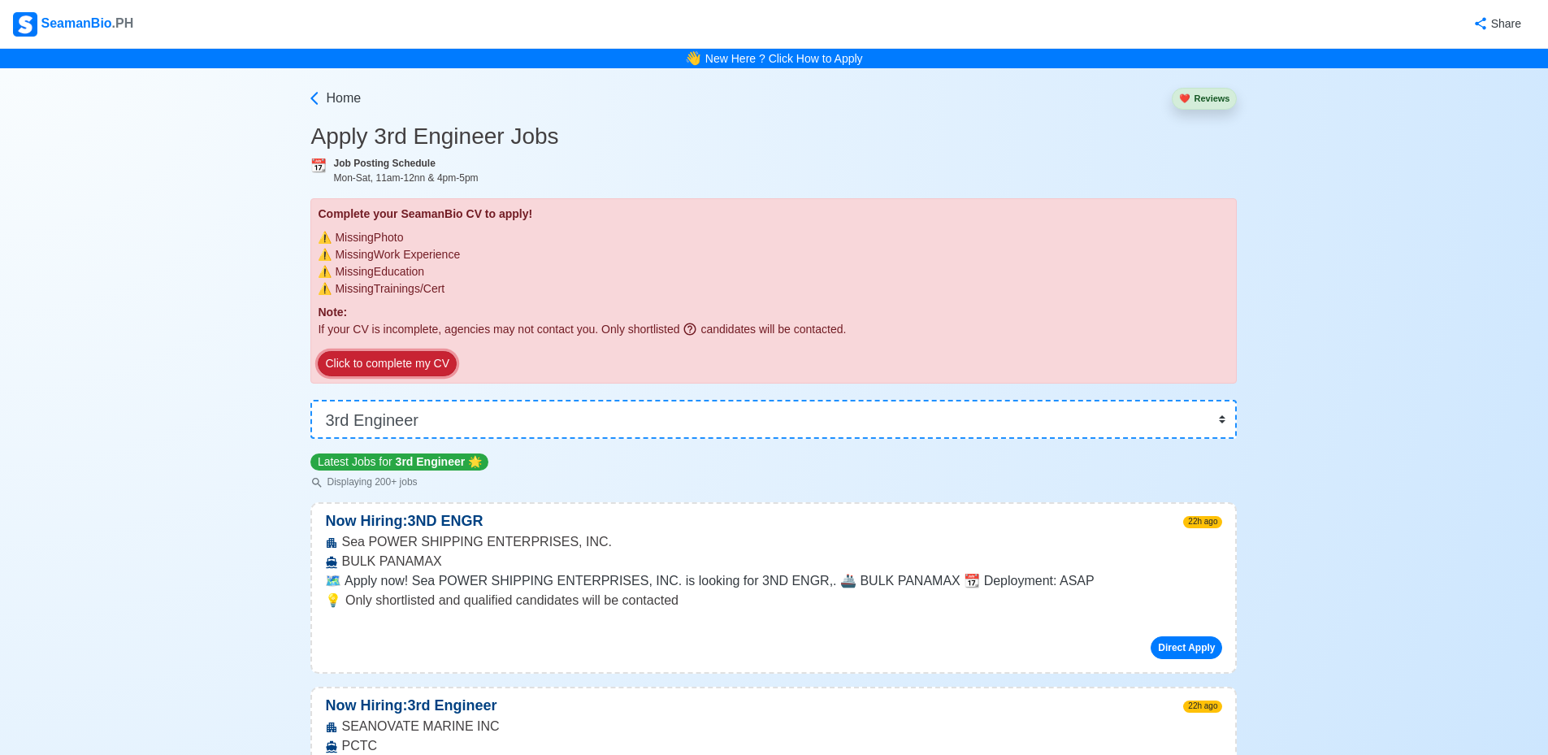
click at [401, 362] on button "Click to complete my CV" at bounding box center [387, 363] width 138 height 25
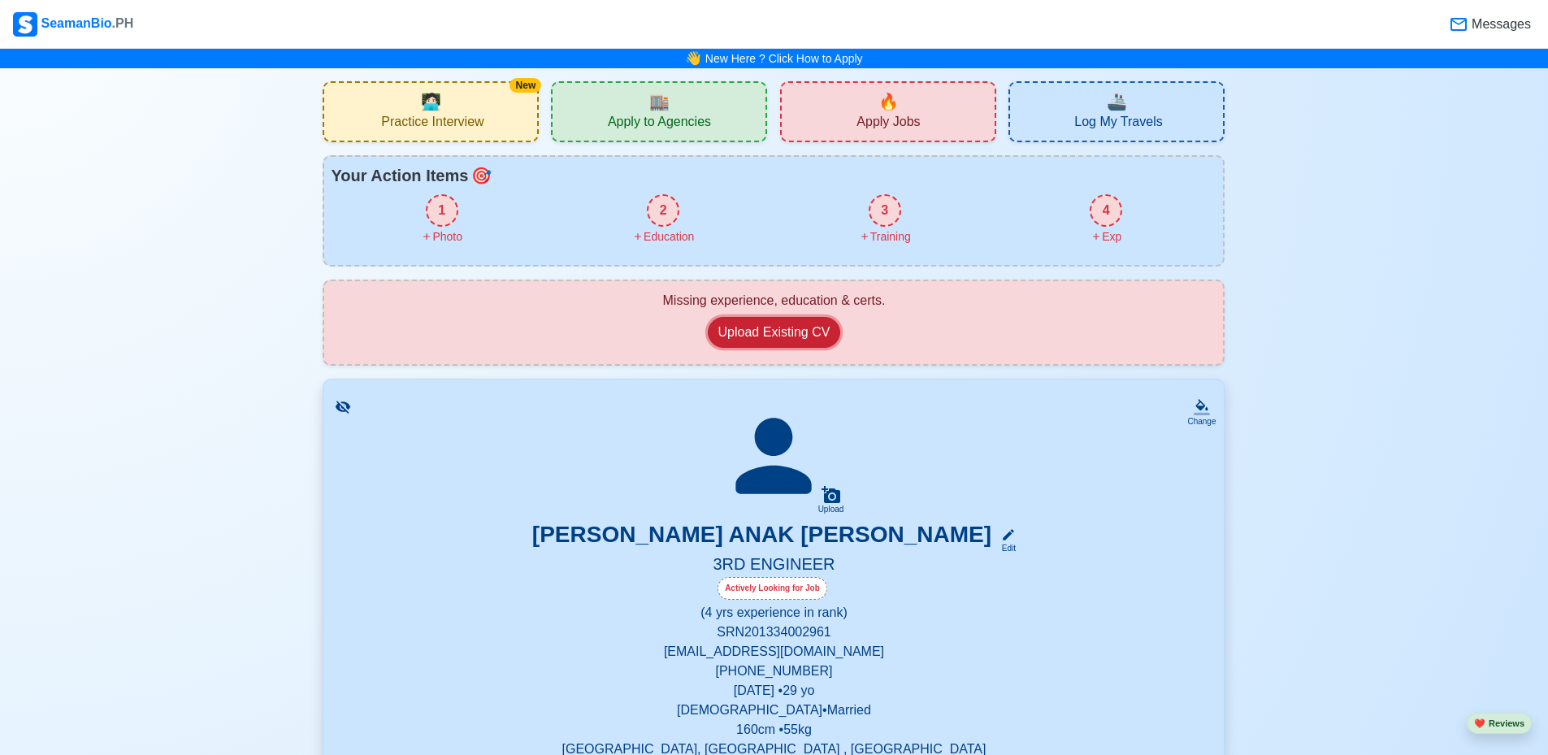
click at [766, 326] on button "Upload Existing CV" at bounding box center [774, 332] width 133 height 31
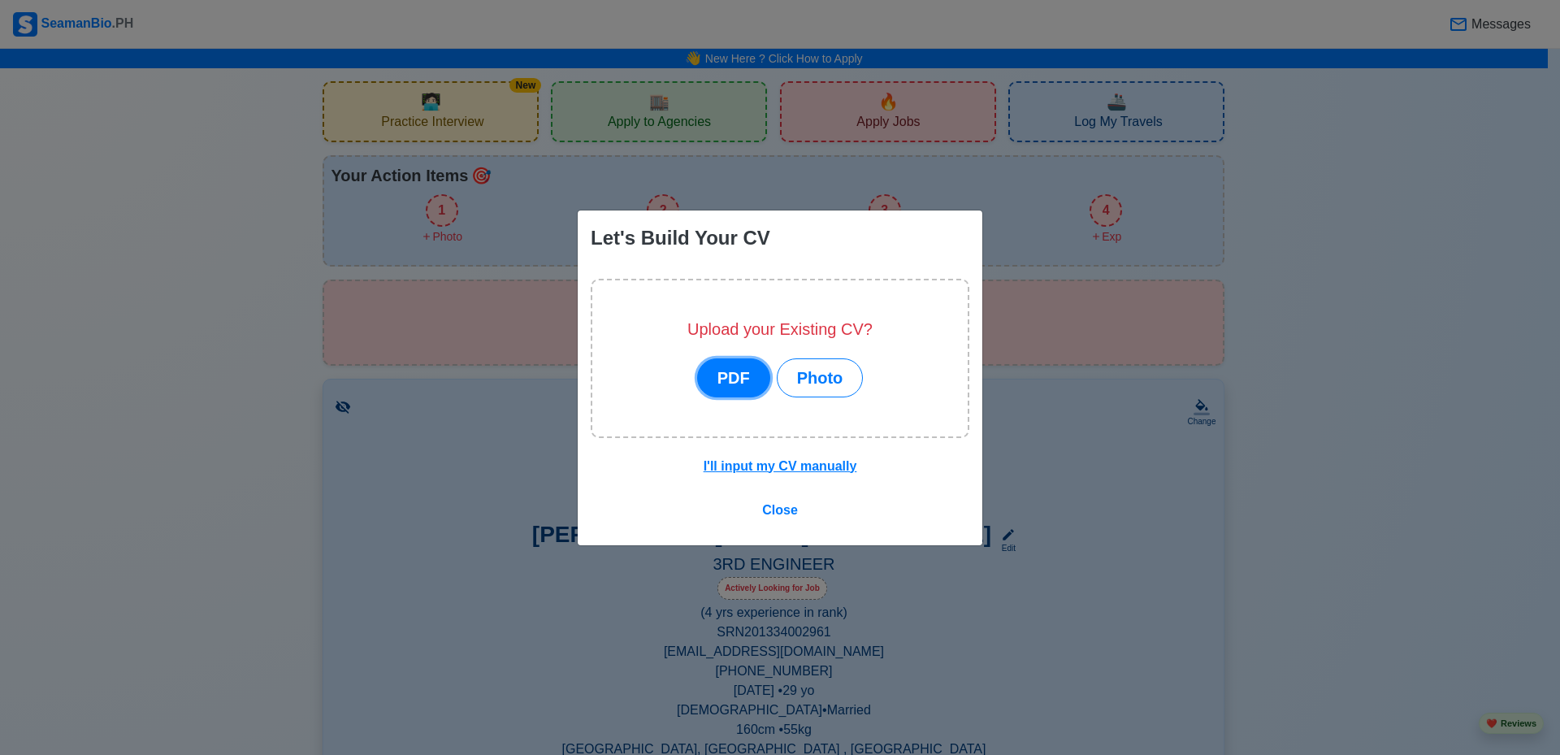
click at [736, 367] on button "PDF" at bounding box center [733, 377] width 73 height 39
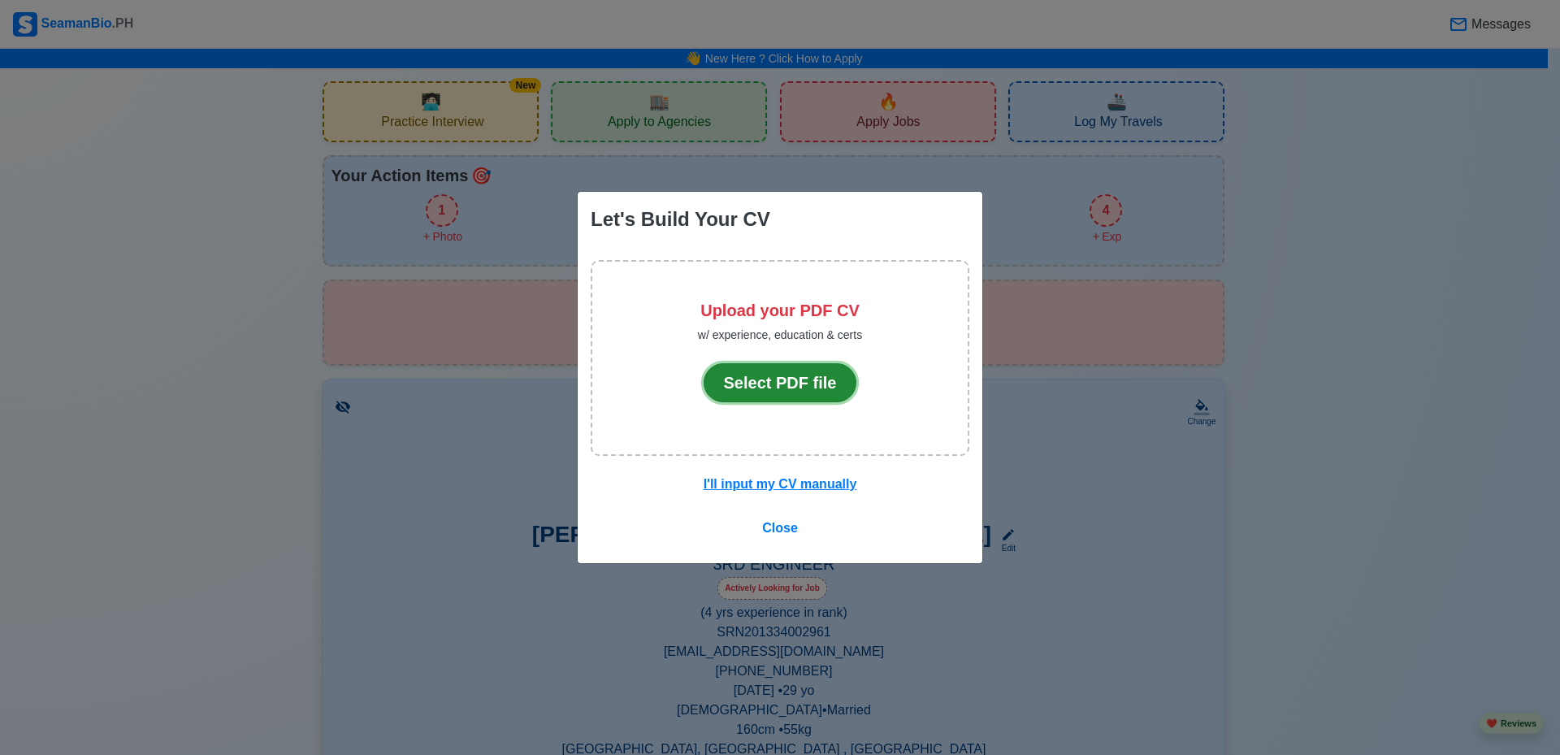
click at [787, 387] on button "Select PDF file" at bounding box center [781, 382] width 154 height 39
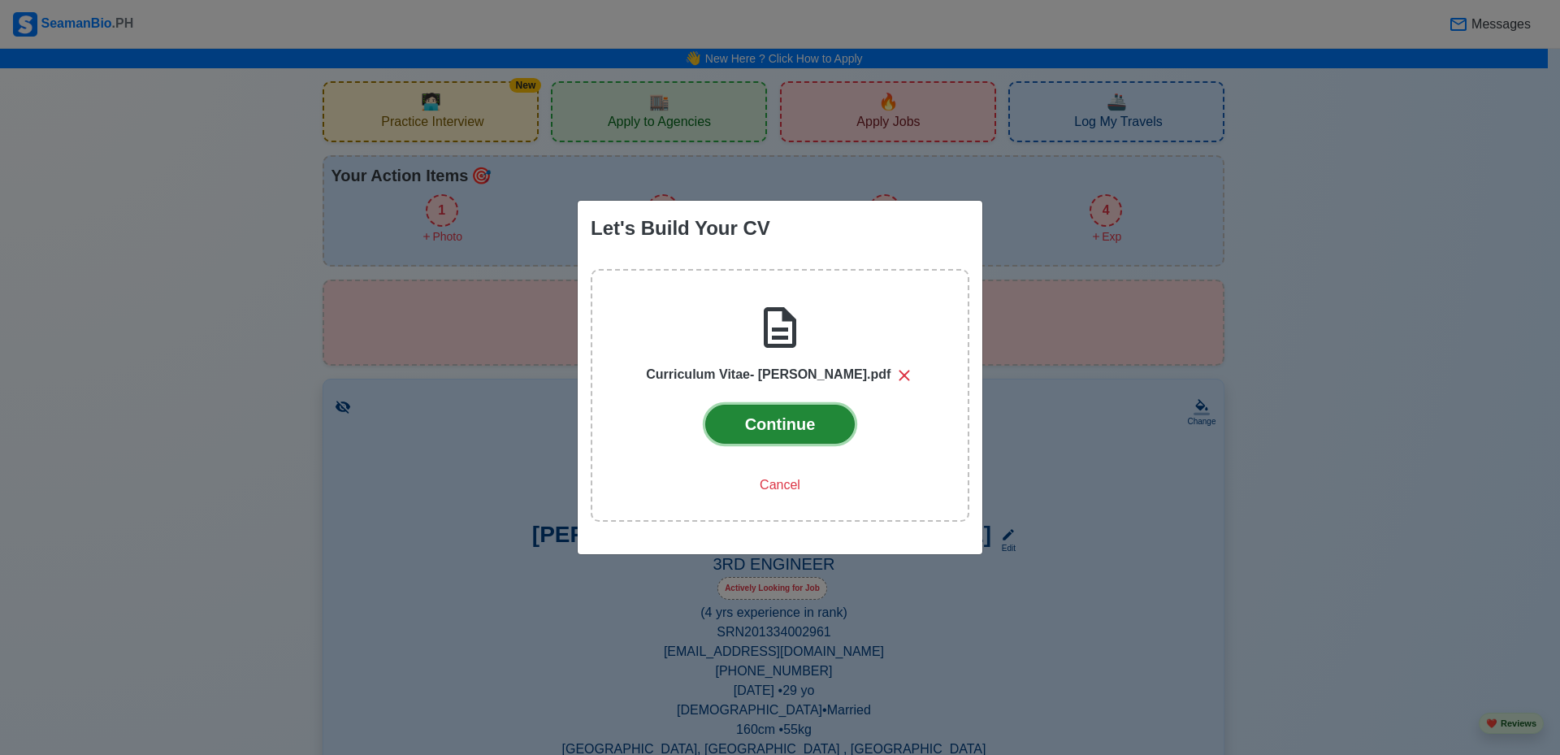
click at [810, 418] on button "Continue" at bounding box center [780, 424] width 150 height 39
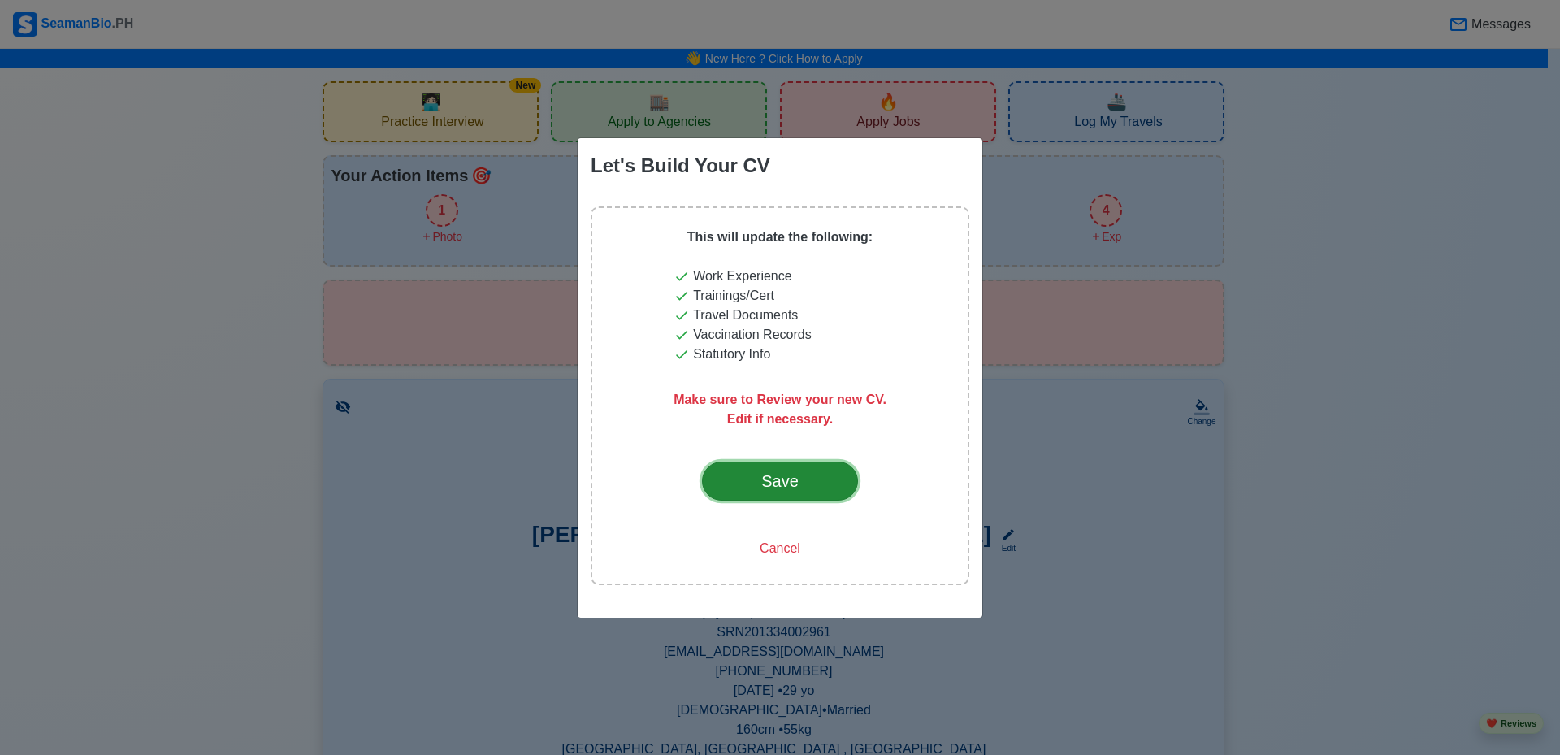
click at [836, 470] on button "Save" at bounding box center [780, 481] width 156 height 39
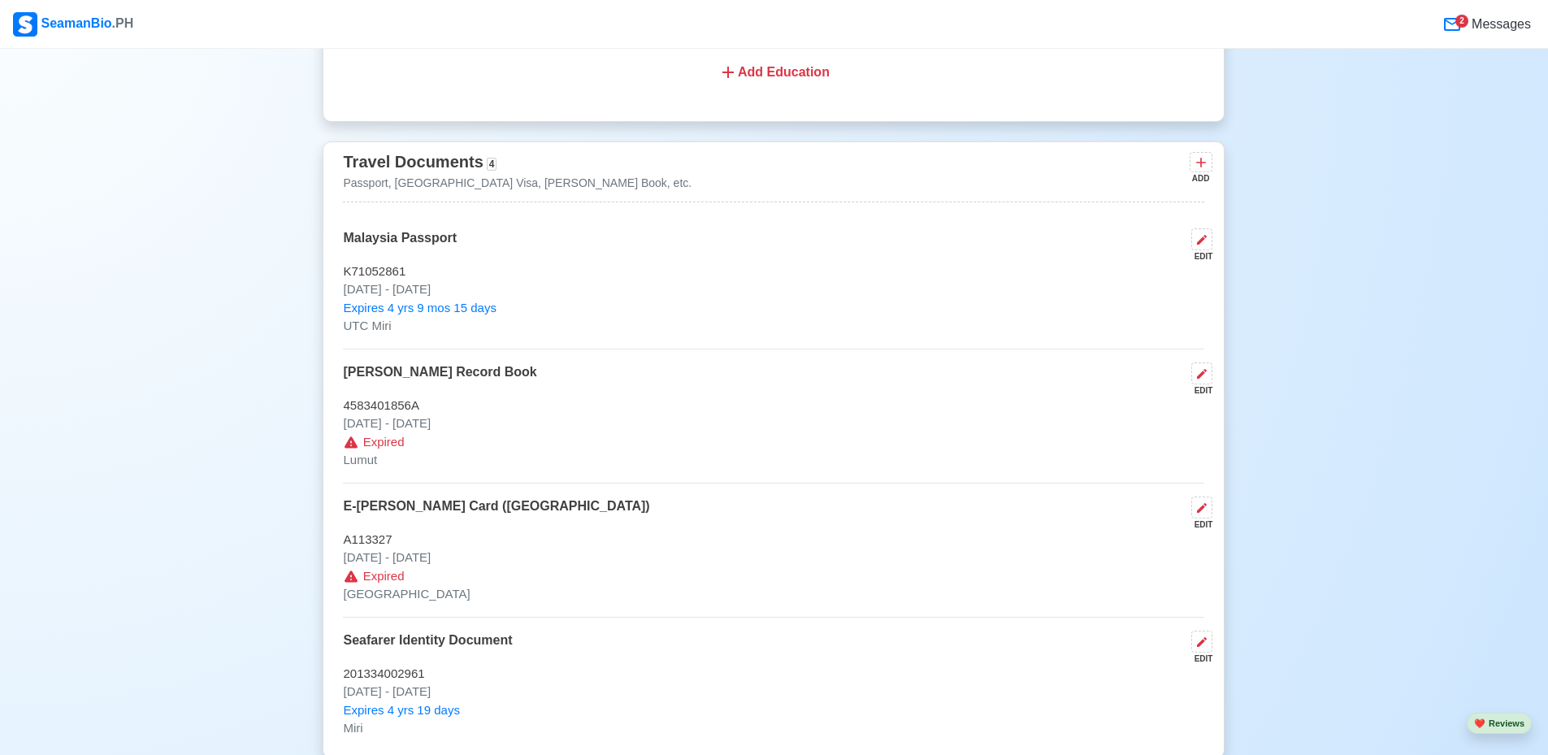
scroll to position [1300, 0]
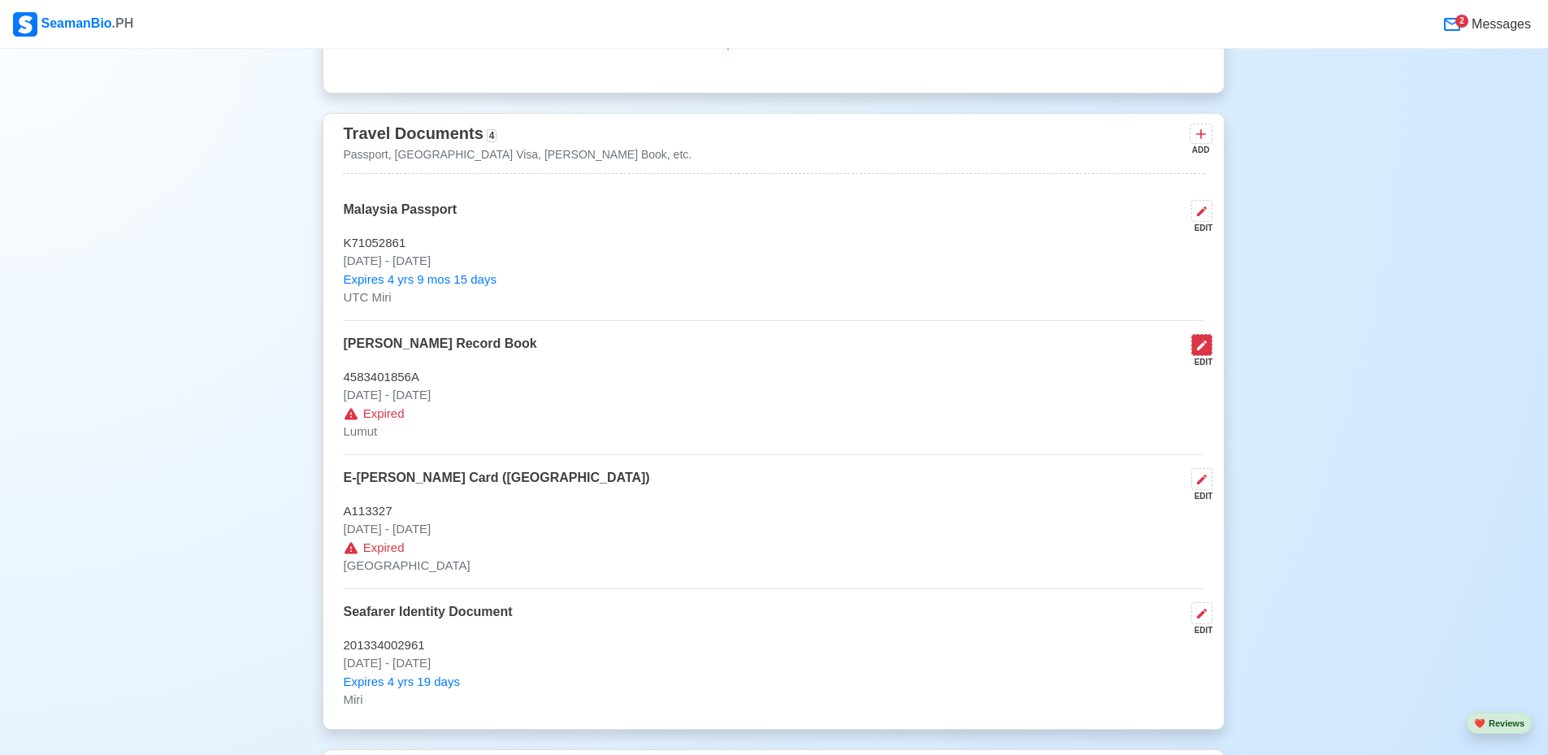
click at [1195, 351] on icon at bounding box center [1201, 345] width 13 height 13
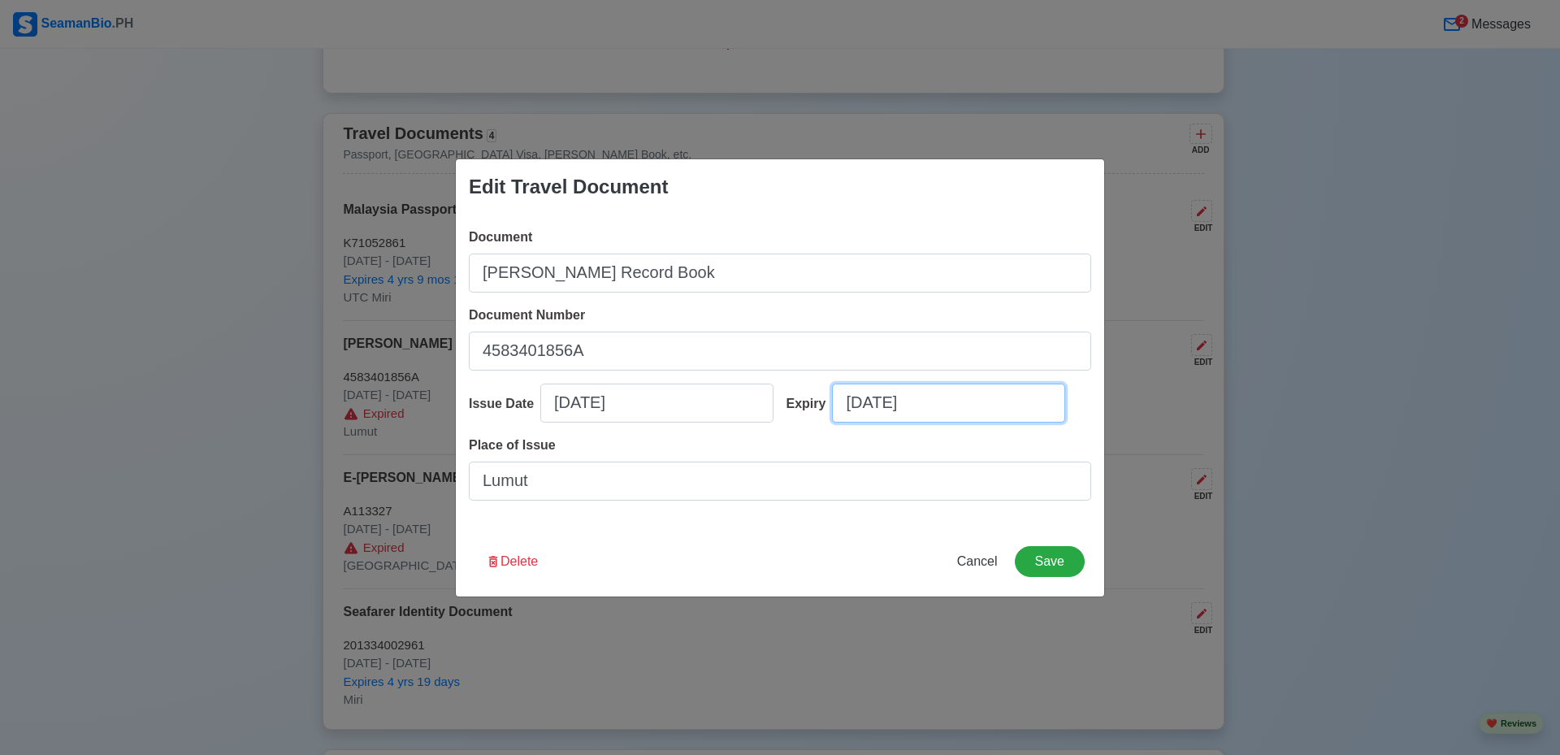
click at [973, 401] on input "08/24/2025" at bounding box center [948, 403] width 233 height 39
select select "****"
select select "******"
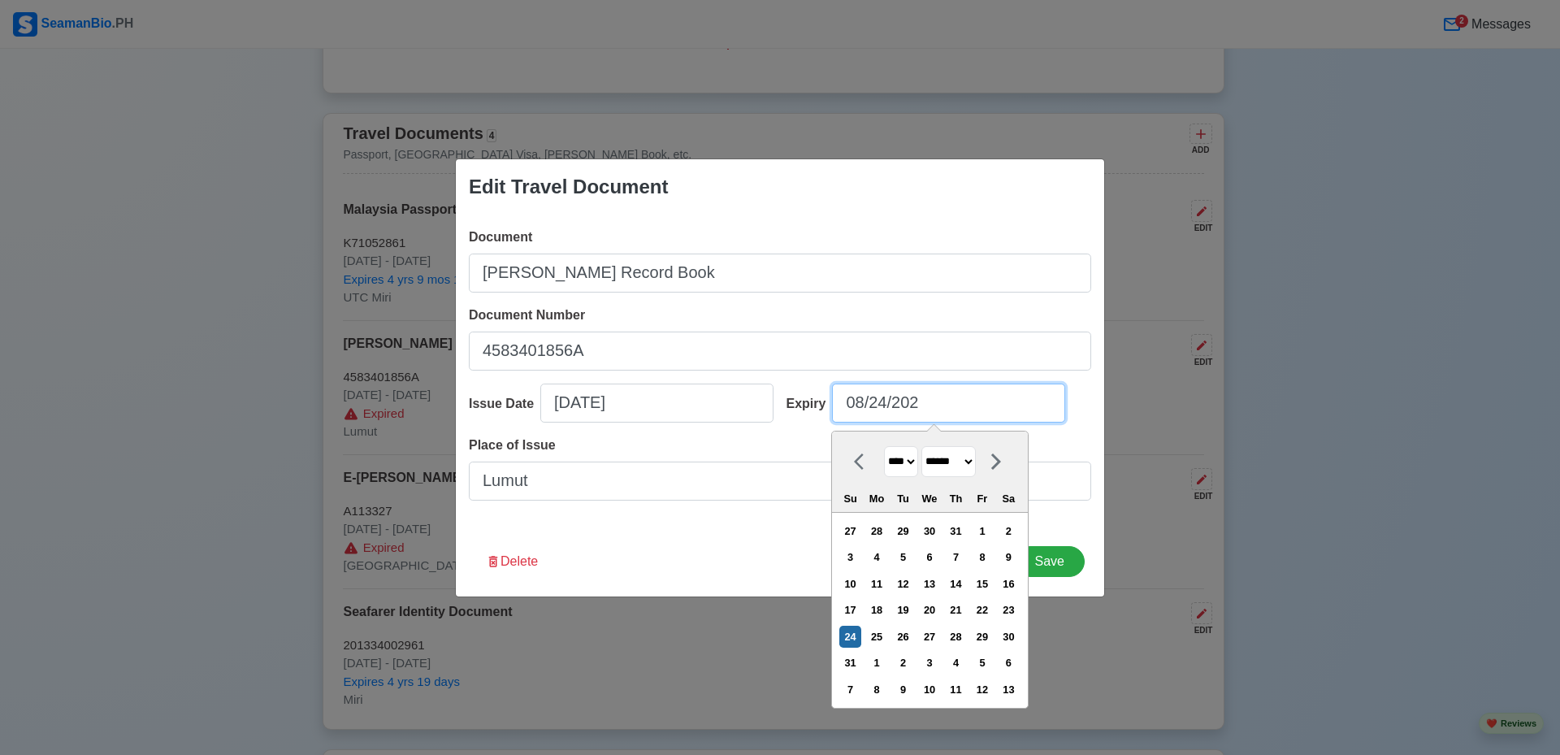
type input "08/24/20"
select select "****"
type input "08/24/2"
select select "****"
type input "08/24/"
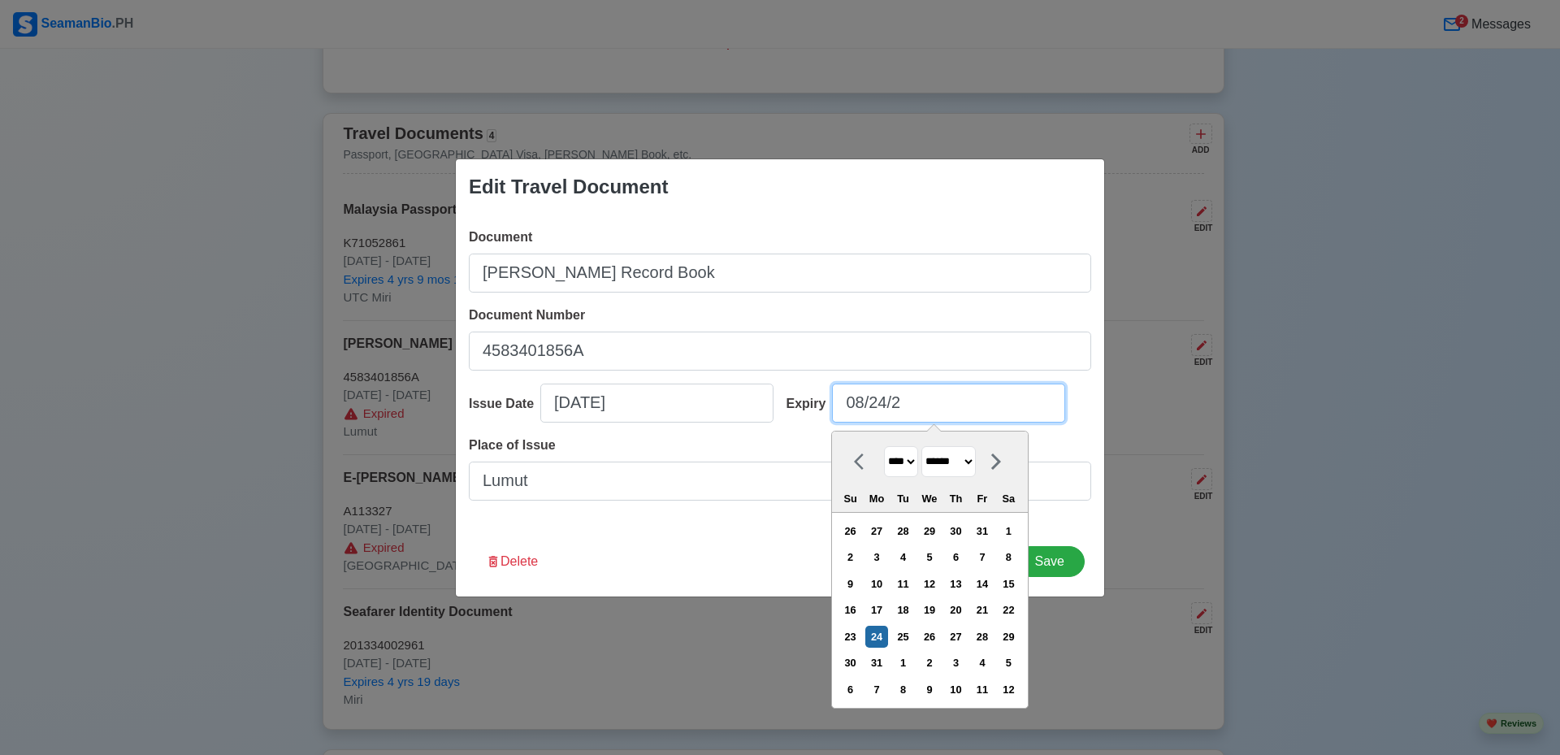
select select "****"
type input "0"
select select "****"
select select "*******"
type input "08/24/2025"
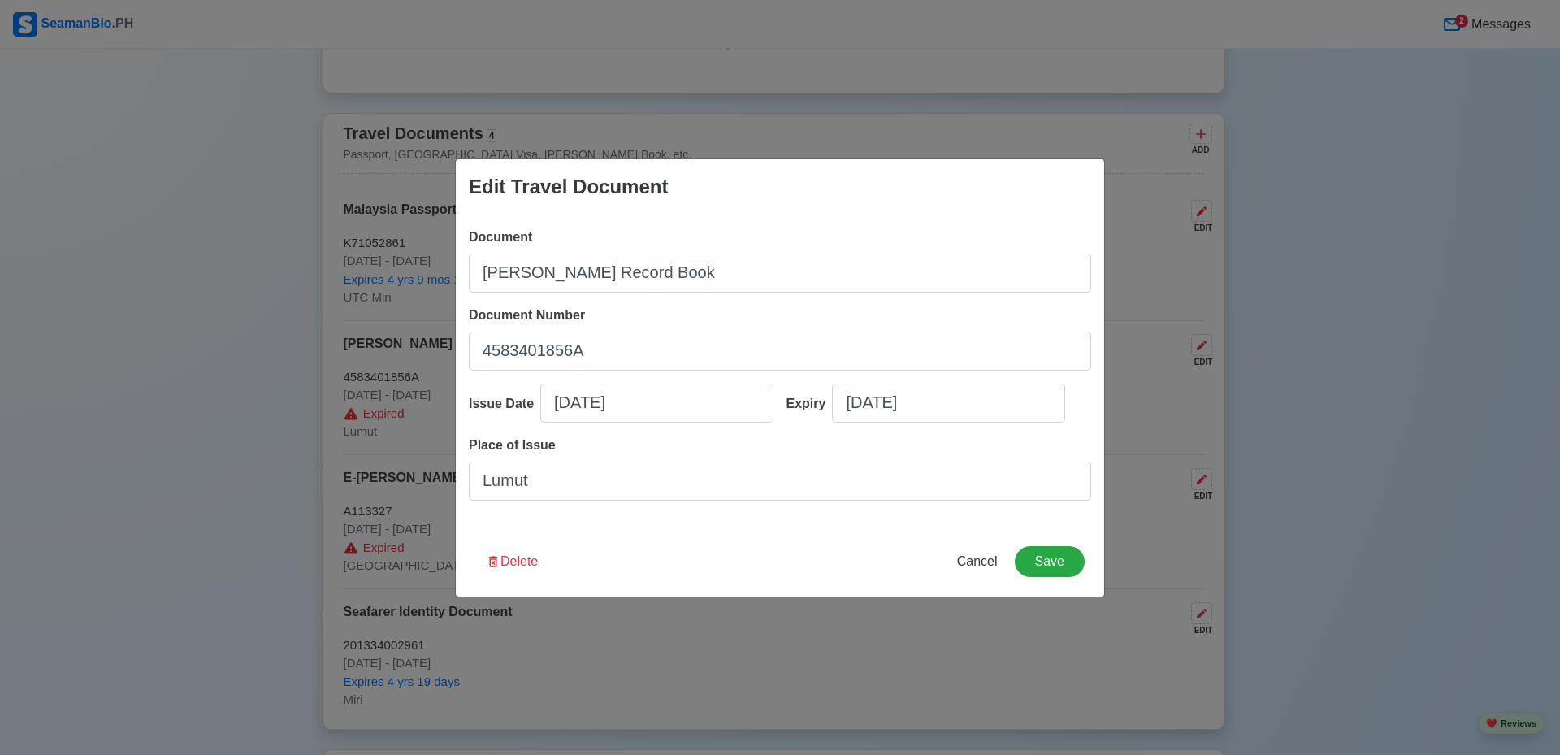
click at [761, 522] on div "Document Seaman's Record Book Document Number 4583401856A Issue Date 12/27/2013…" at bounding box center [780, 371] width 648 height 312
click at [946, 408] on input "08/24/2025" at bounding box center [948, 403] width 233 height 39
select select "****"
select select "******"
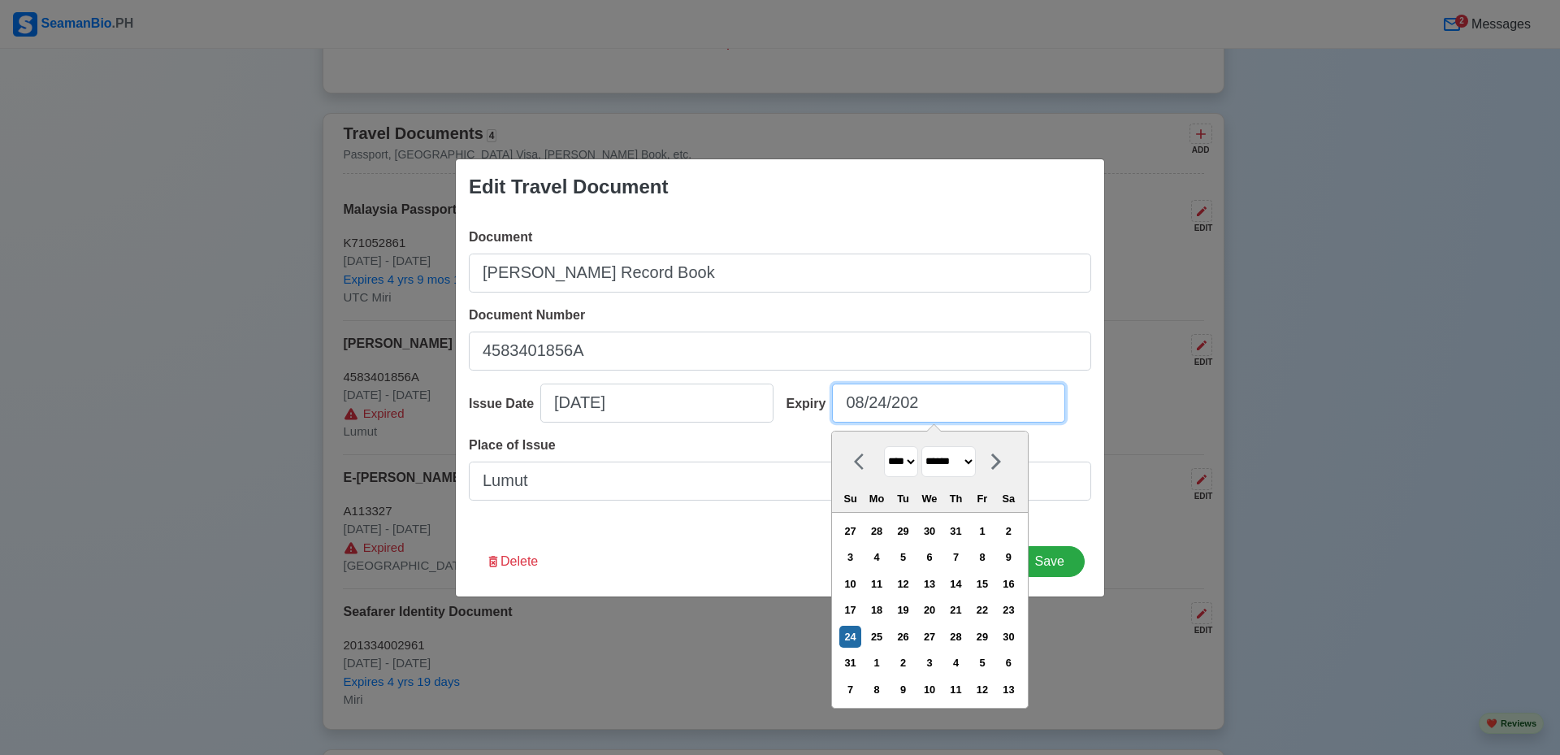
type input "08/24/20"
select select "****"
type input "08/24/2"
select select "****"
type input "08/24/"
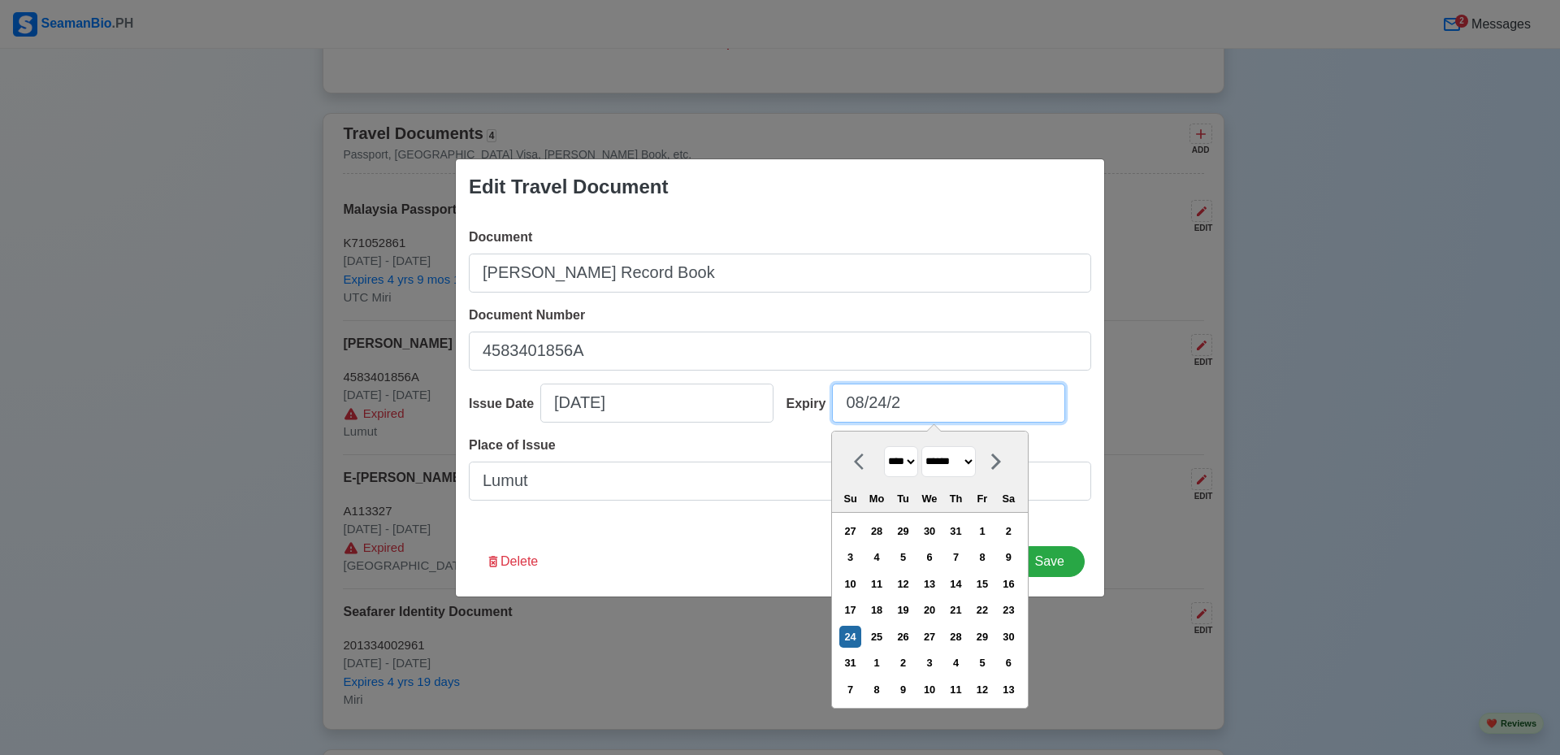
select select "****"
type input "0"
select select "****"
select select "*******"
click at [902, 461] on select "**** **** **** **** **** **** **** **** **** **** **** **** **** **** **** ****…" at bounding box center [901, 462] width 34 height 32
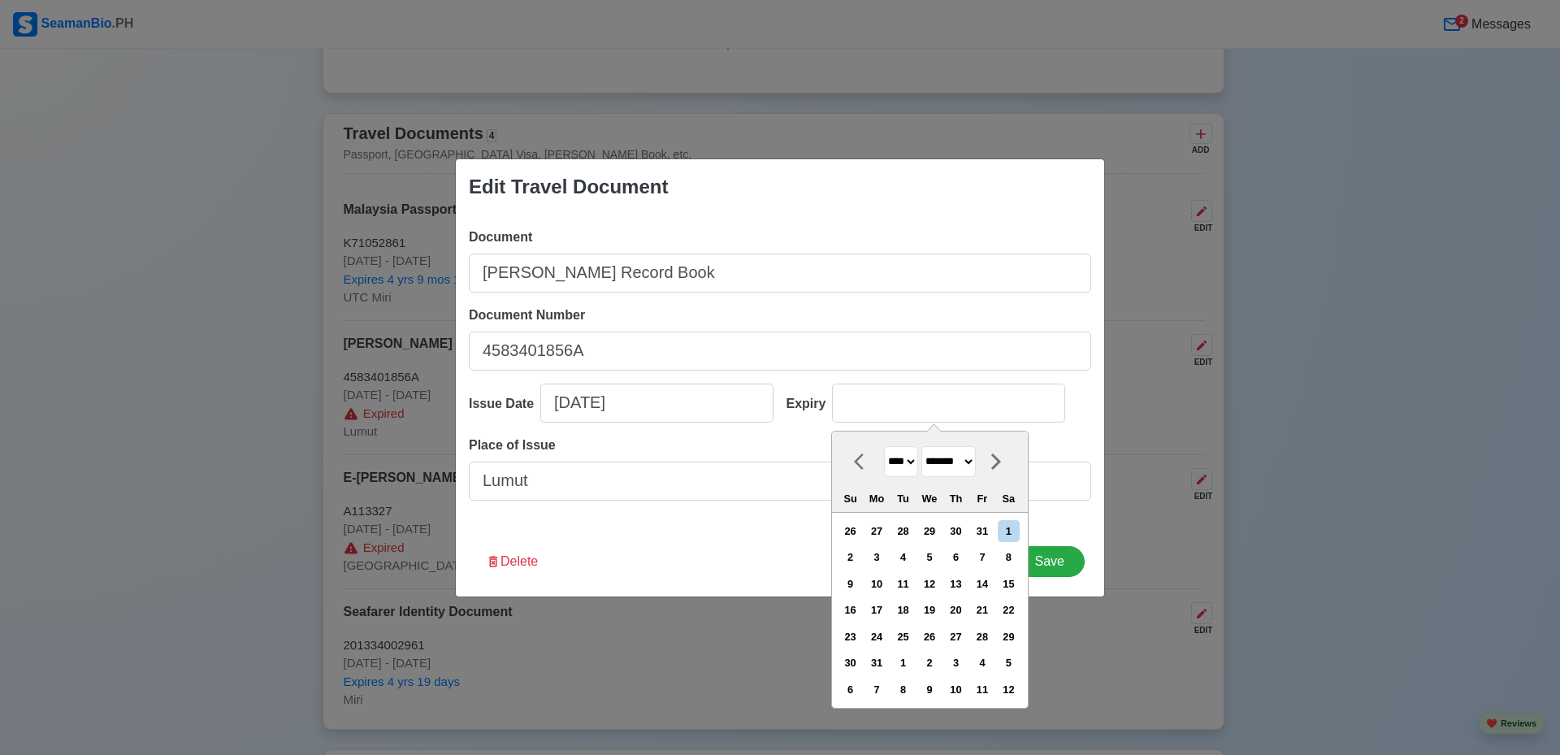
select select "****"
click at [884, 446] on select "**** **** **** **** **** **** **** **** **** **** **** **** **** **** **** ****…" at bounding box center [901, 462] width 34 height 32
click at [914, 534] on div "1" at bounding box center [903, 531] width 22 height 22
type input "01/01/2030"
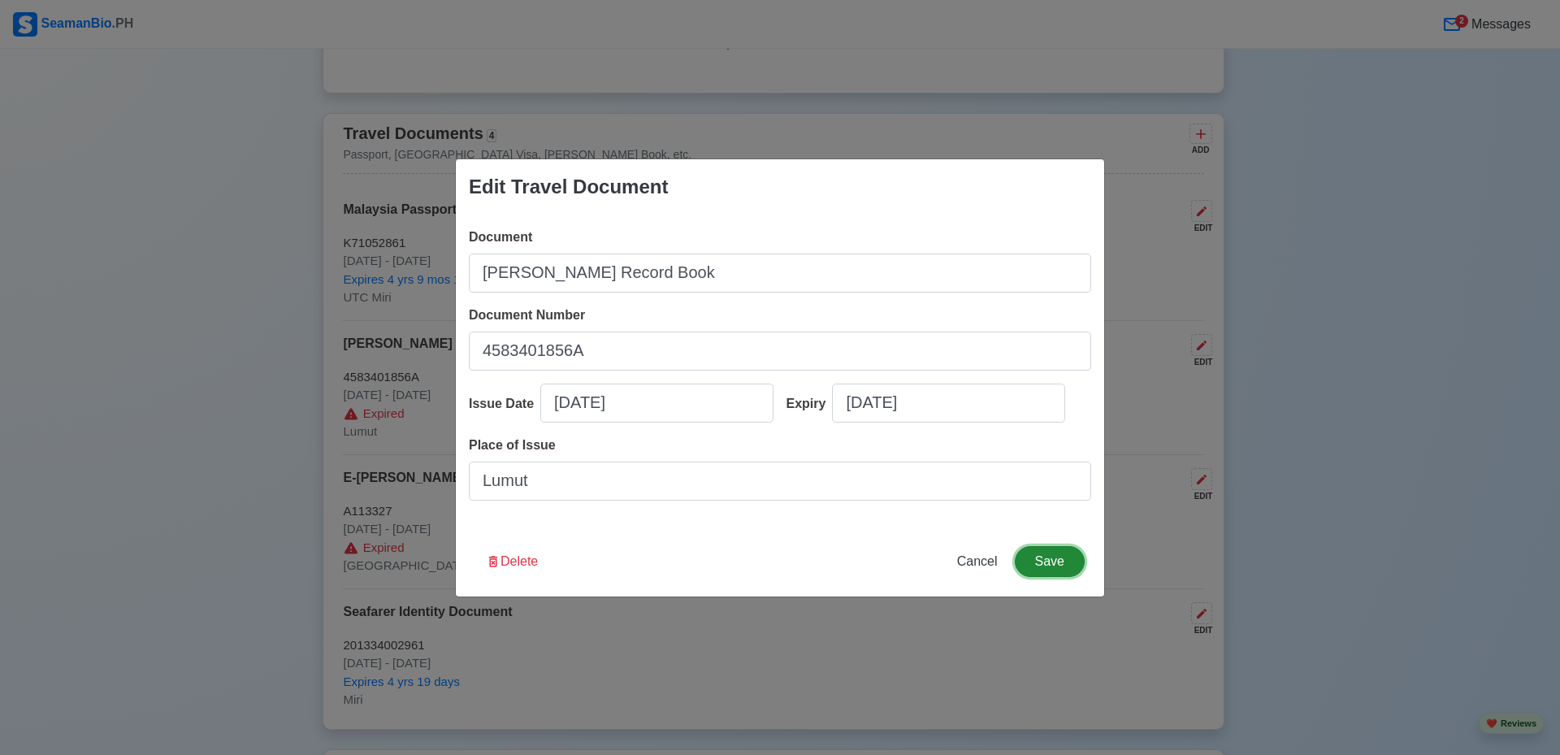
click at [1051, 557] on button "Save" at bounding box center [1050, 561] width 70 height 31
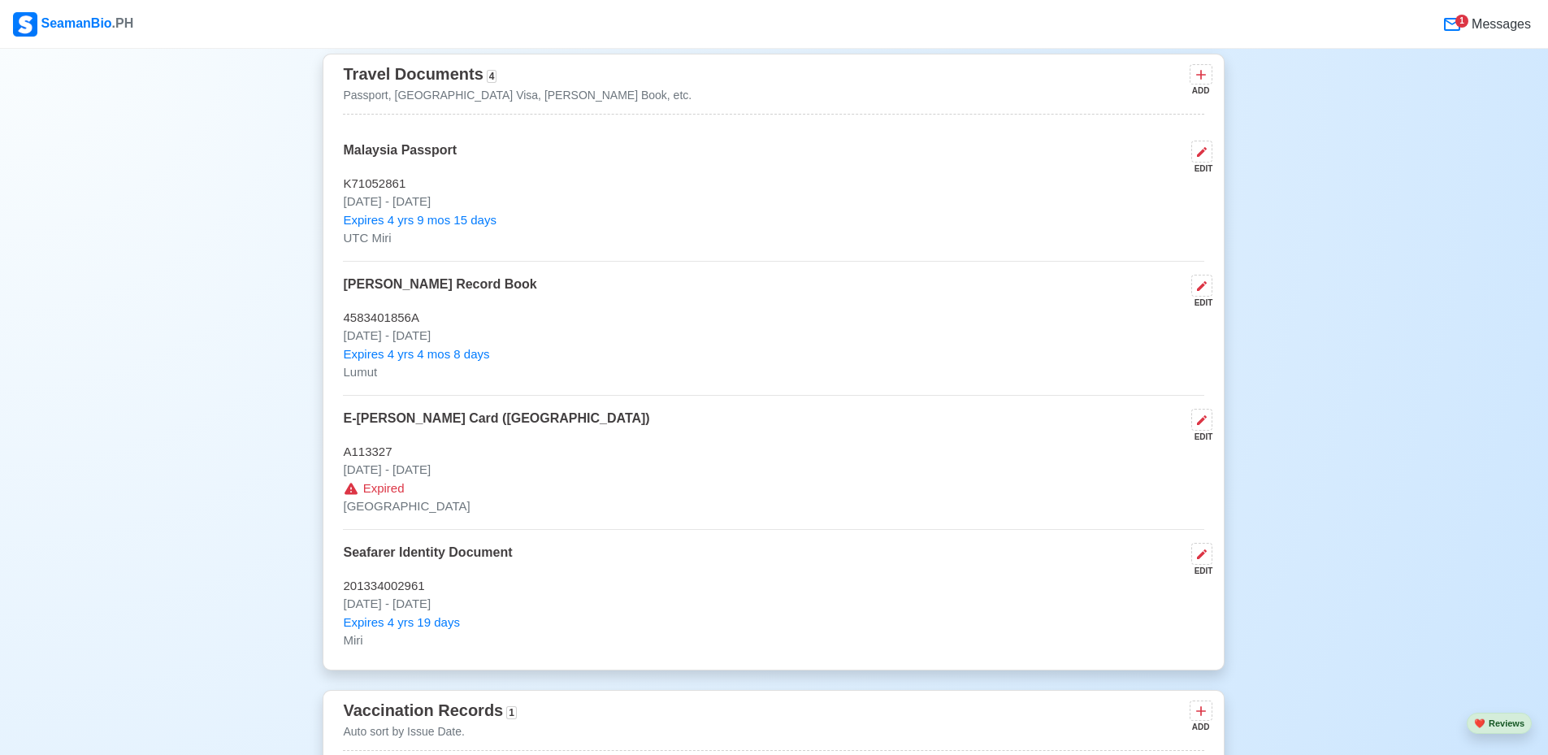
scroll to position [1463, 0]
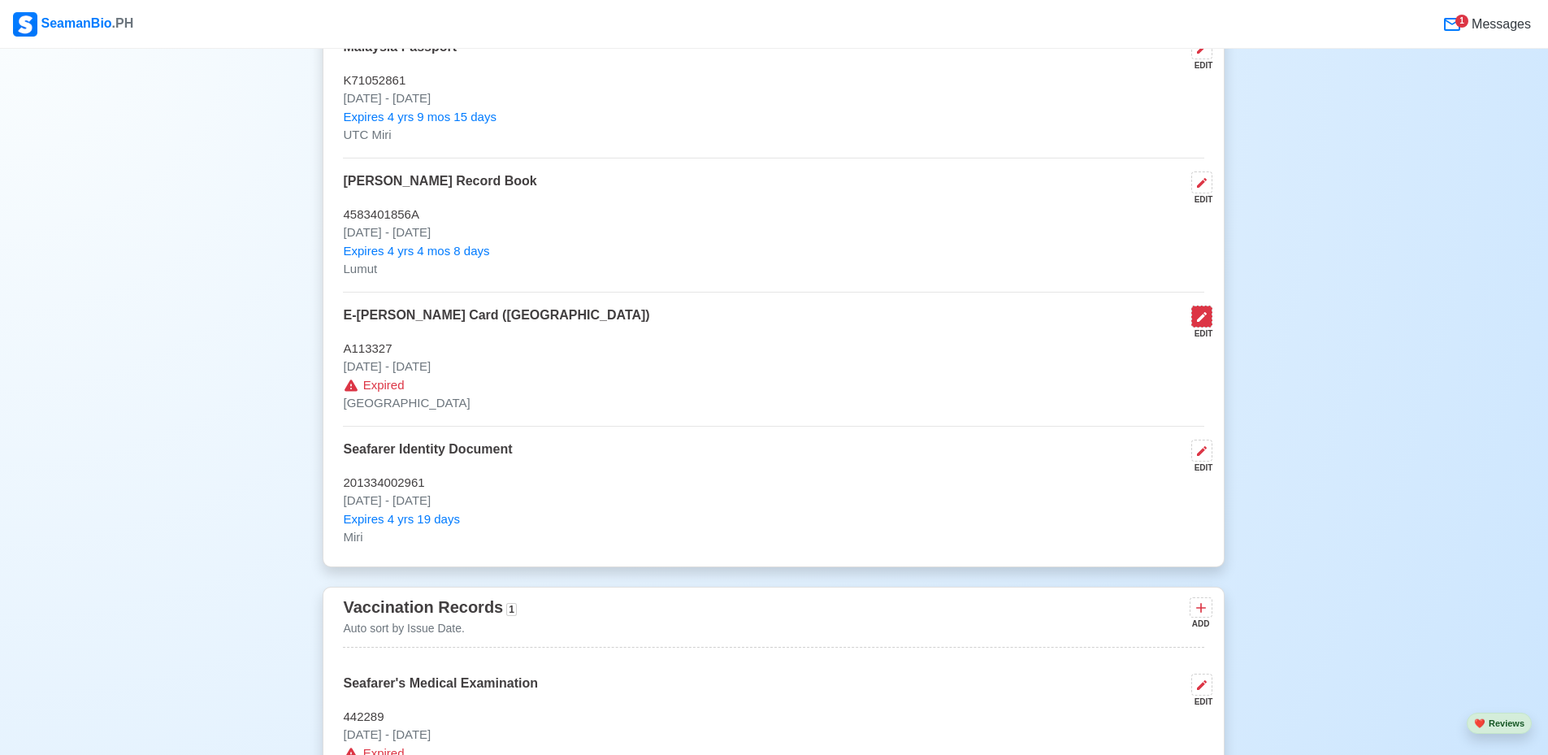
click at [1211, 326] on button at bounding box center [1201, 317] width 21 height 22
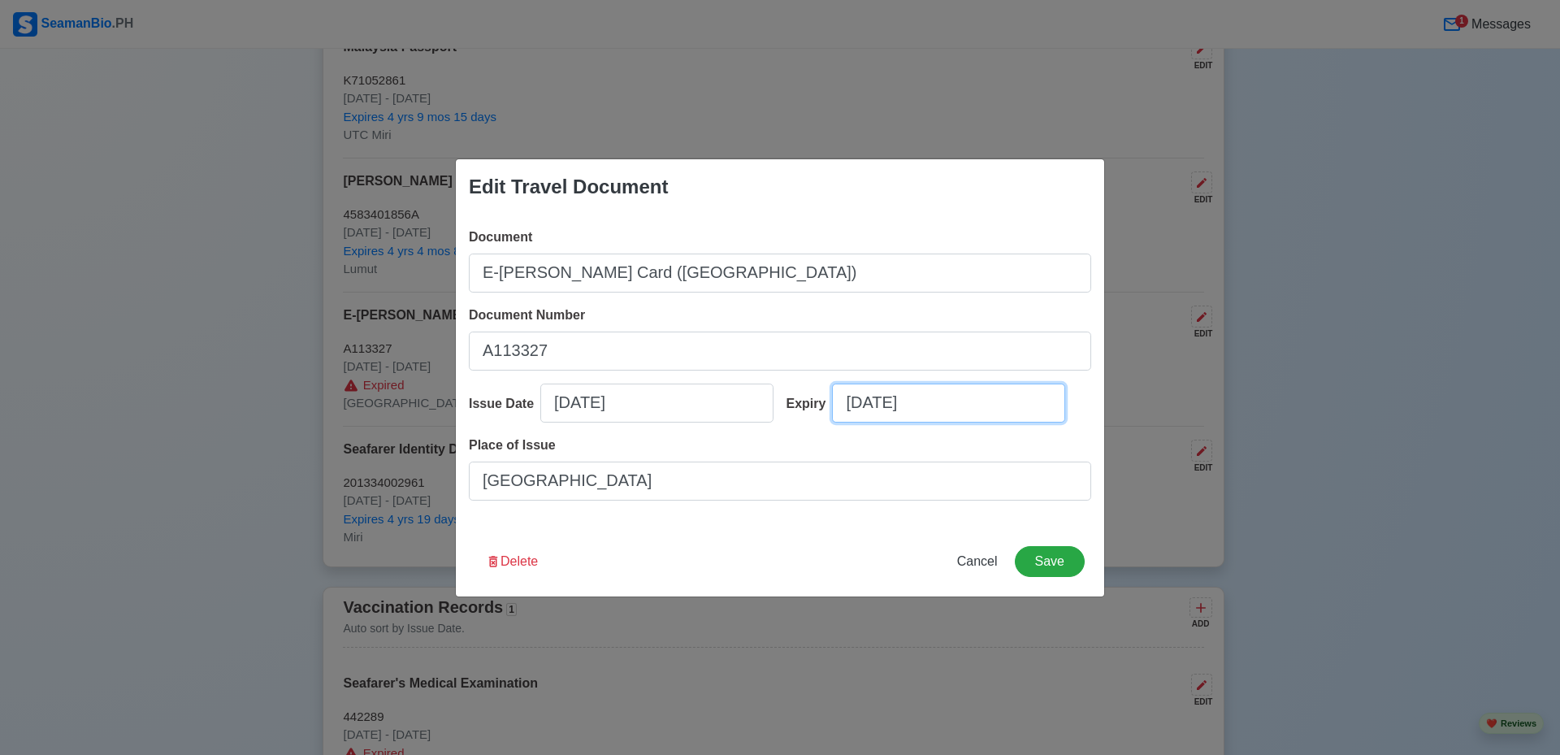
click at [982, 399] on input "08/24/2025" at bounding box center [948, 403] width 233 height 39
select select "****"
select select "******"
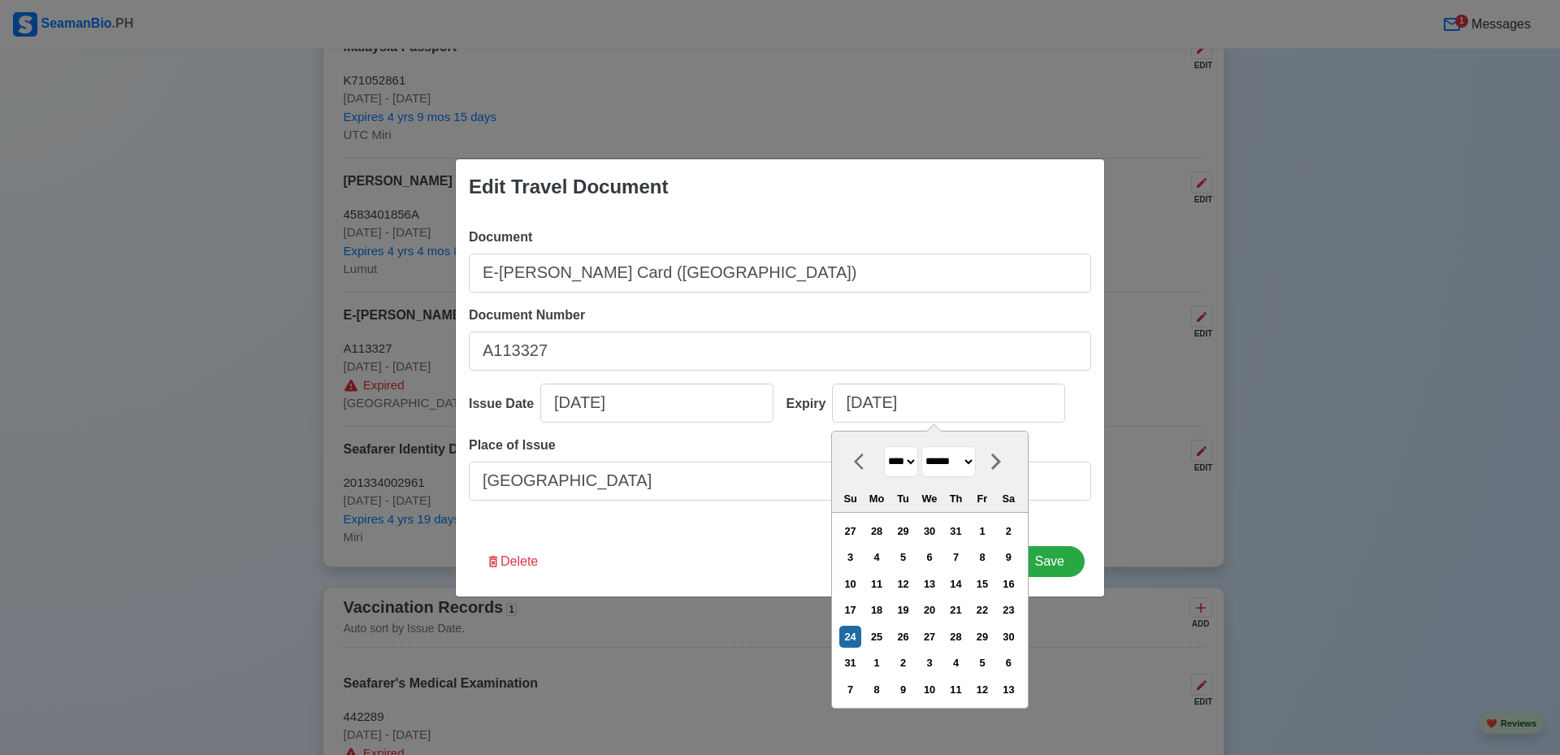
click at [899, 463] on select "**** **** **** **** **** **** **** **** **** **** **** **** **** **** **** ****…" at bounding box center [901, 462] width 34 height 32
select select "****"
click at [884, 446] on select "**** **** **** **** **** **** **** **** **** **** **** **** **** **** **** ****…" at bounding box center [901, 462] width 34 height 32
click at [962, 527] on div "1" at bounding box center [956, 531] width 22 height 22
type input "08/01/2030"
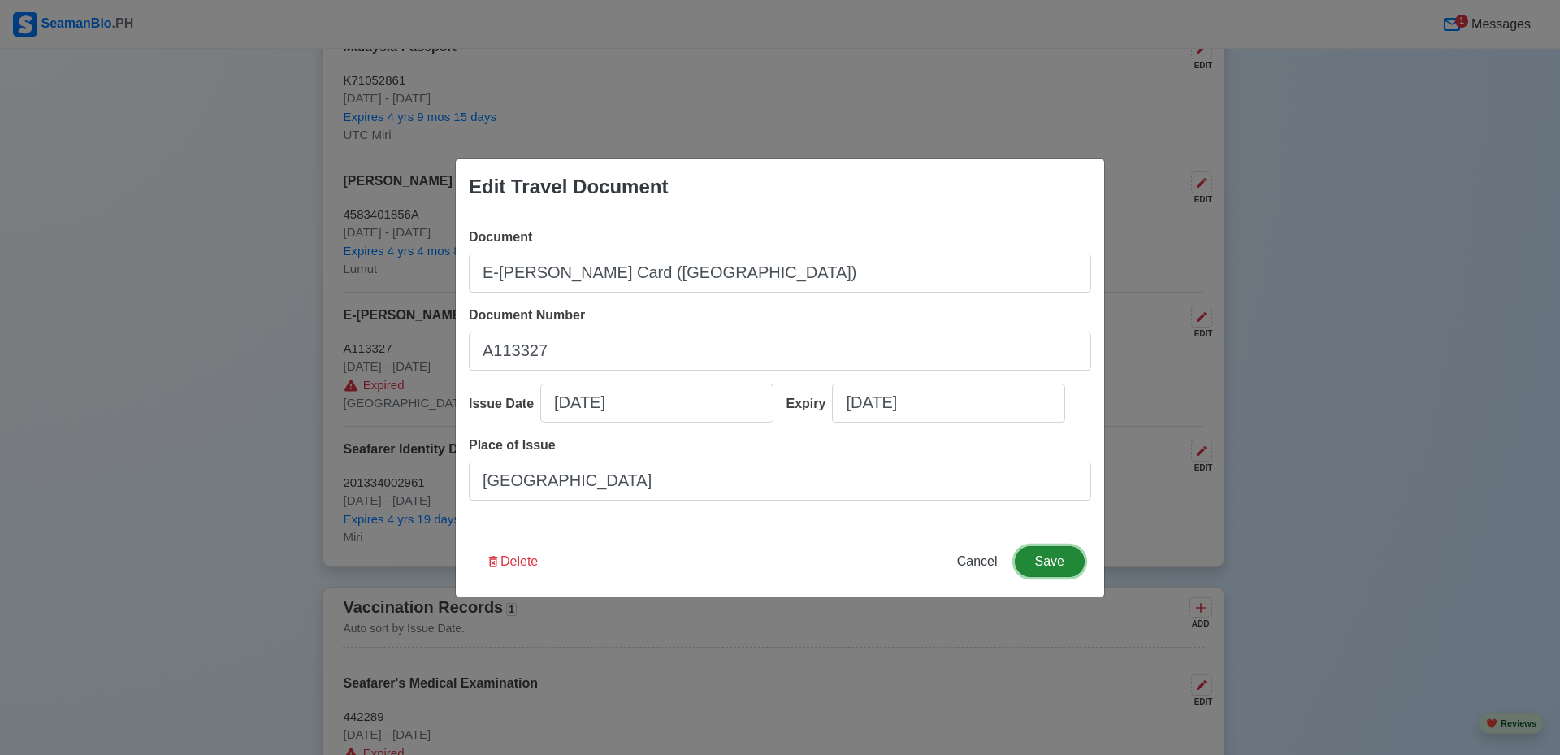
click at [1051, 559] on button "Save" at bounding box center [1050, 561] width 70 height 31
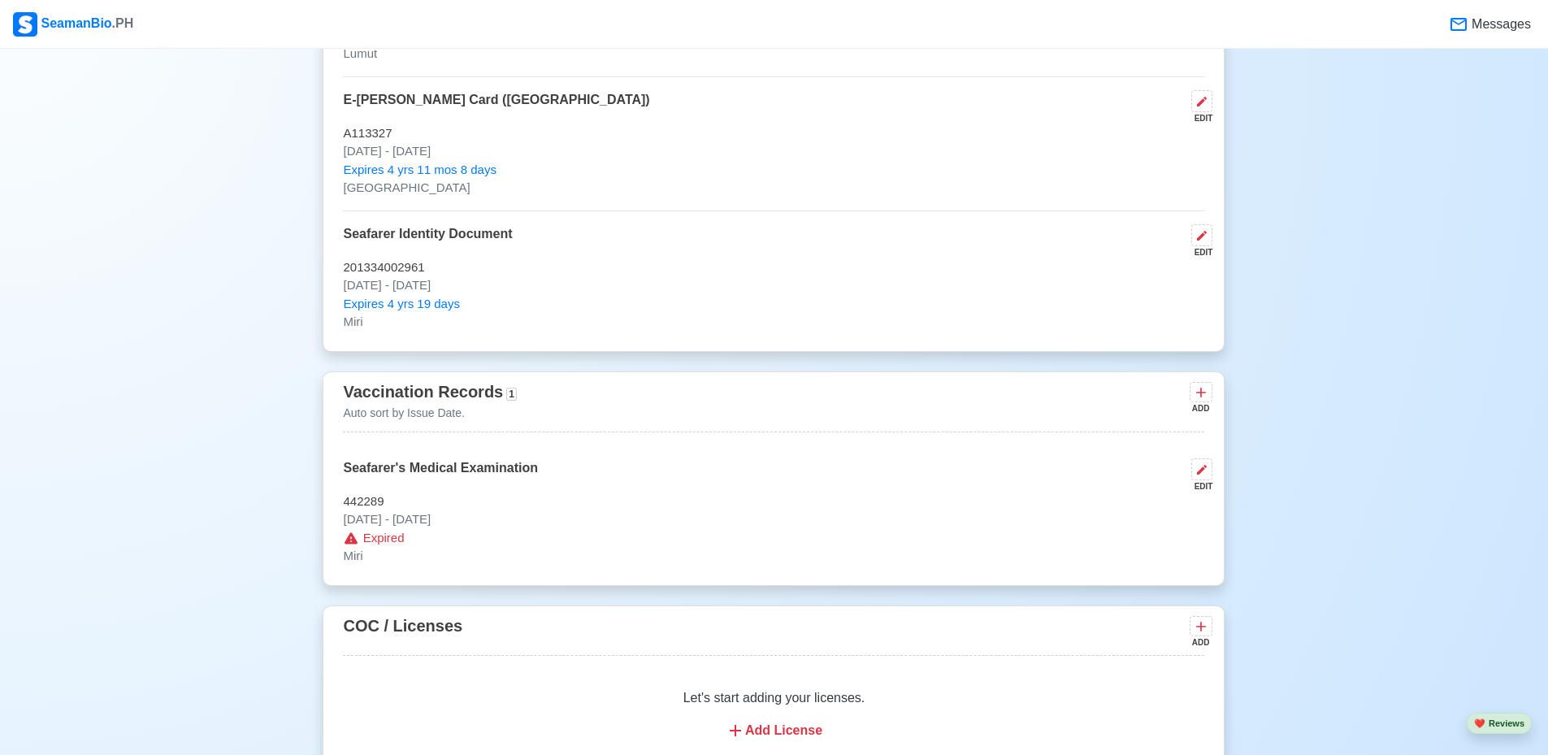
scroll to position [1706, 0]
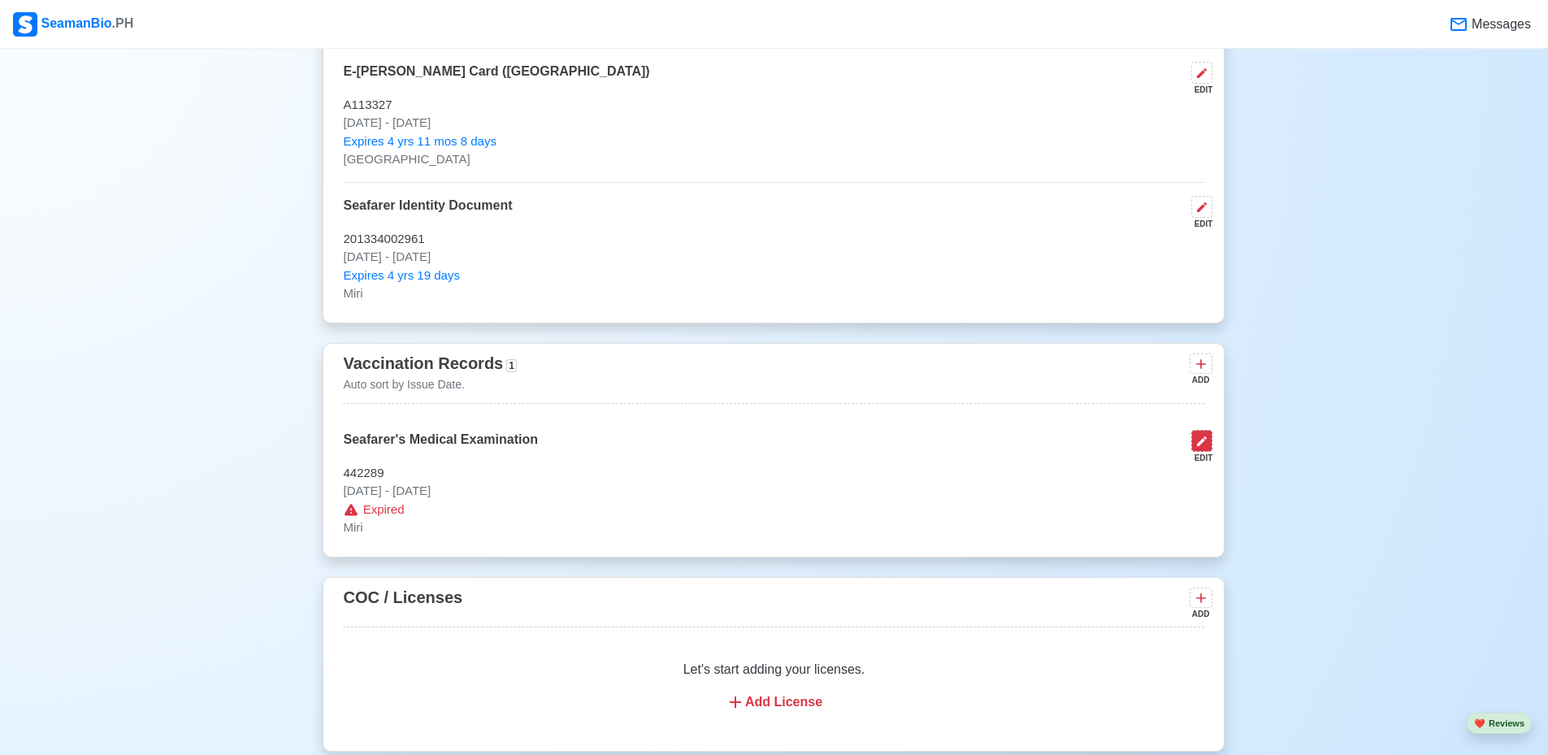
click at [1196, 448] on icon at bounding box center [1201, 441] width 13 height 13
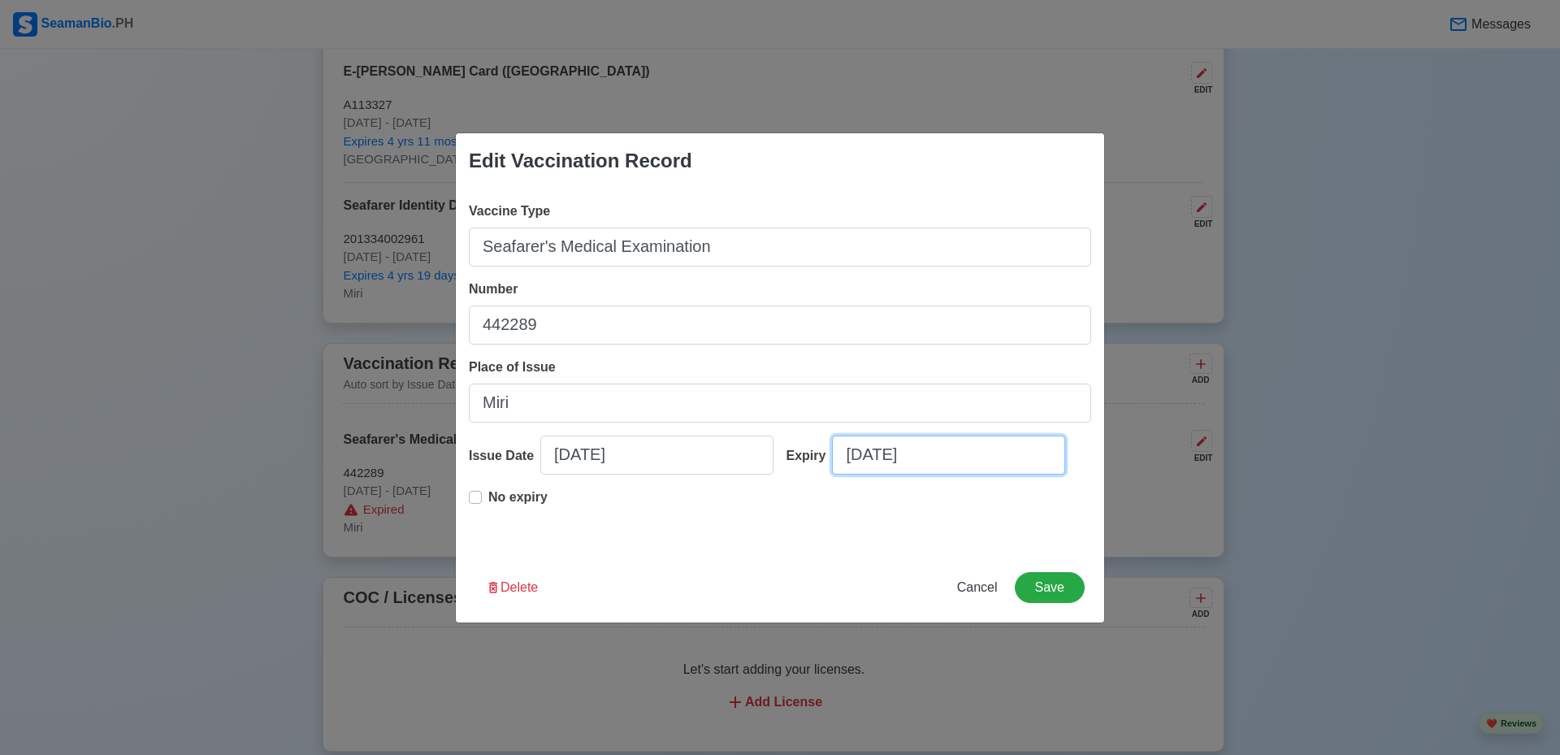
click at [892, 457] on input "08/24/2025" at bounding box center [948, 455] width 233 height 39
select select "****"
select select "******"
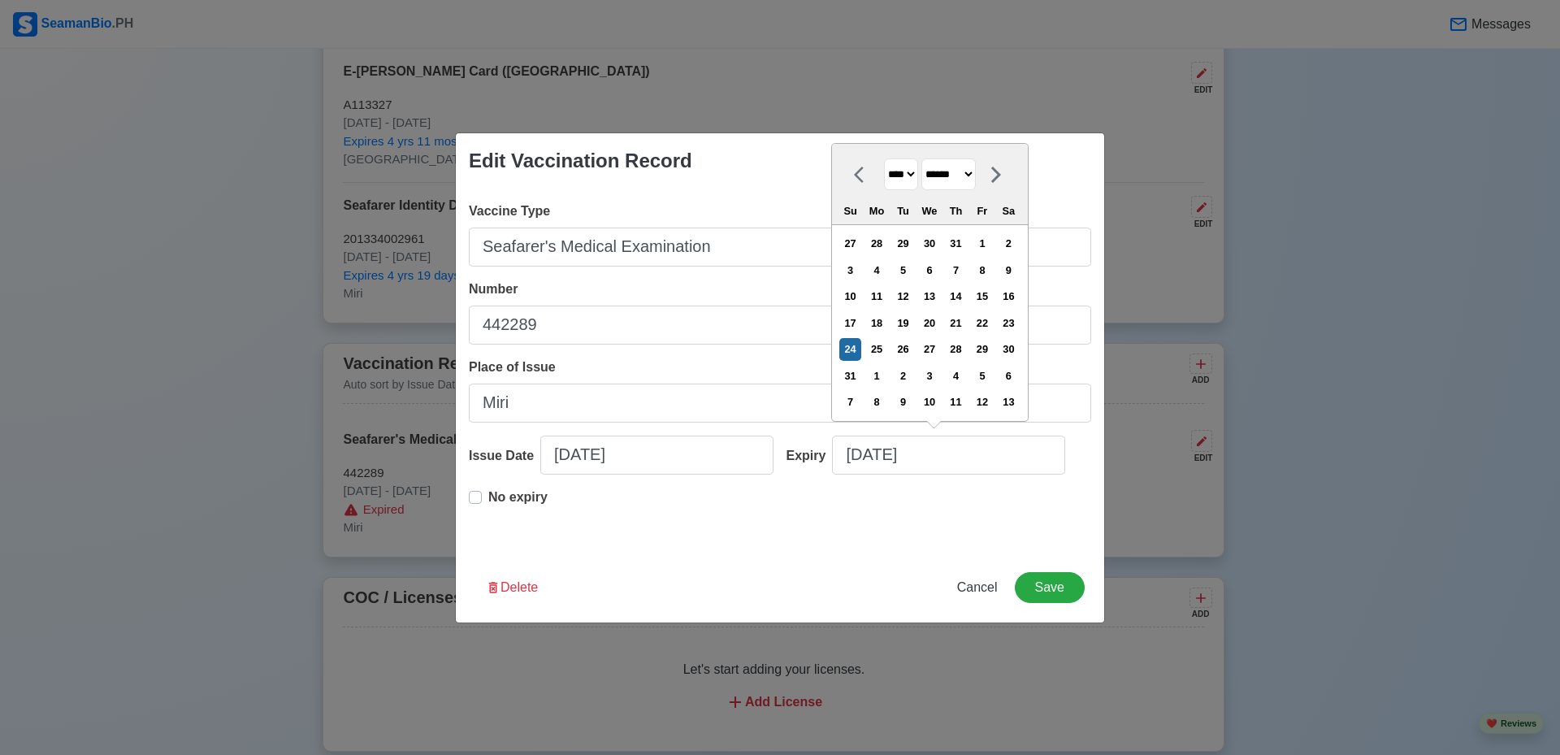
click at [910, 175] on select "**** **** **** **** **** **** **** **** **** **** **** **** **** **** **** ****…" at bounding box center [901, 174] width 34 height 32
select select "****"
click at [884, 159] on select "**** **** **** **** **** **** **** **** **** **** **** **** **** **** **** ****…" at bounding box center [901, 174] width 34 height 32
click at [993, 298] on div "14" at bounding box center [982, 296] width 22 height 22
type input "08/14/2026"
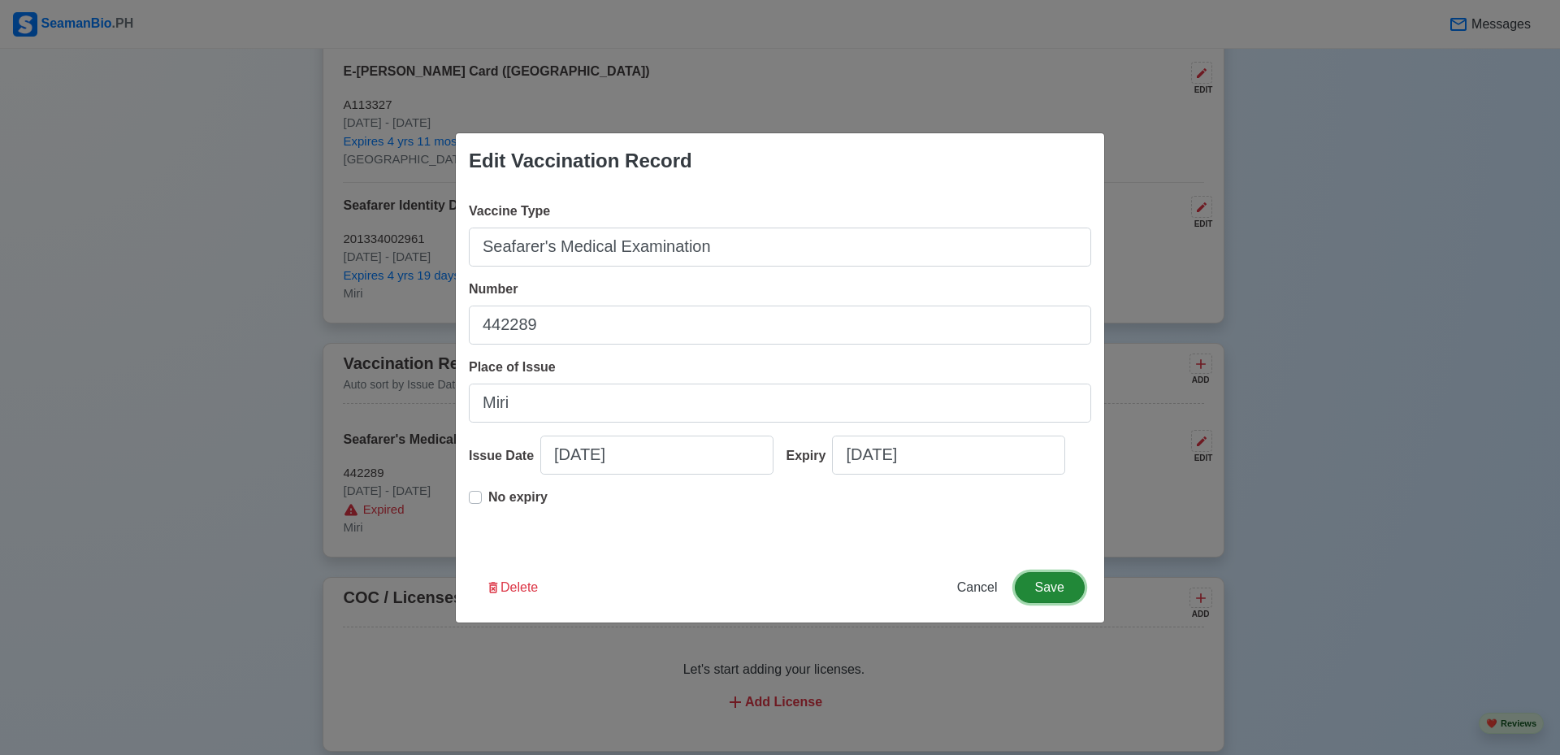
click at [1066, 583] on button "Save" at bounding box center [1050, 587] width 70 height 31
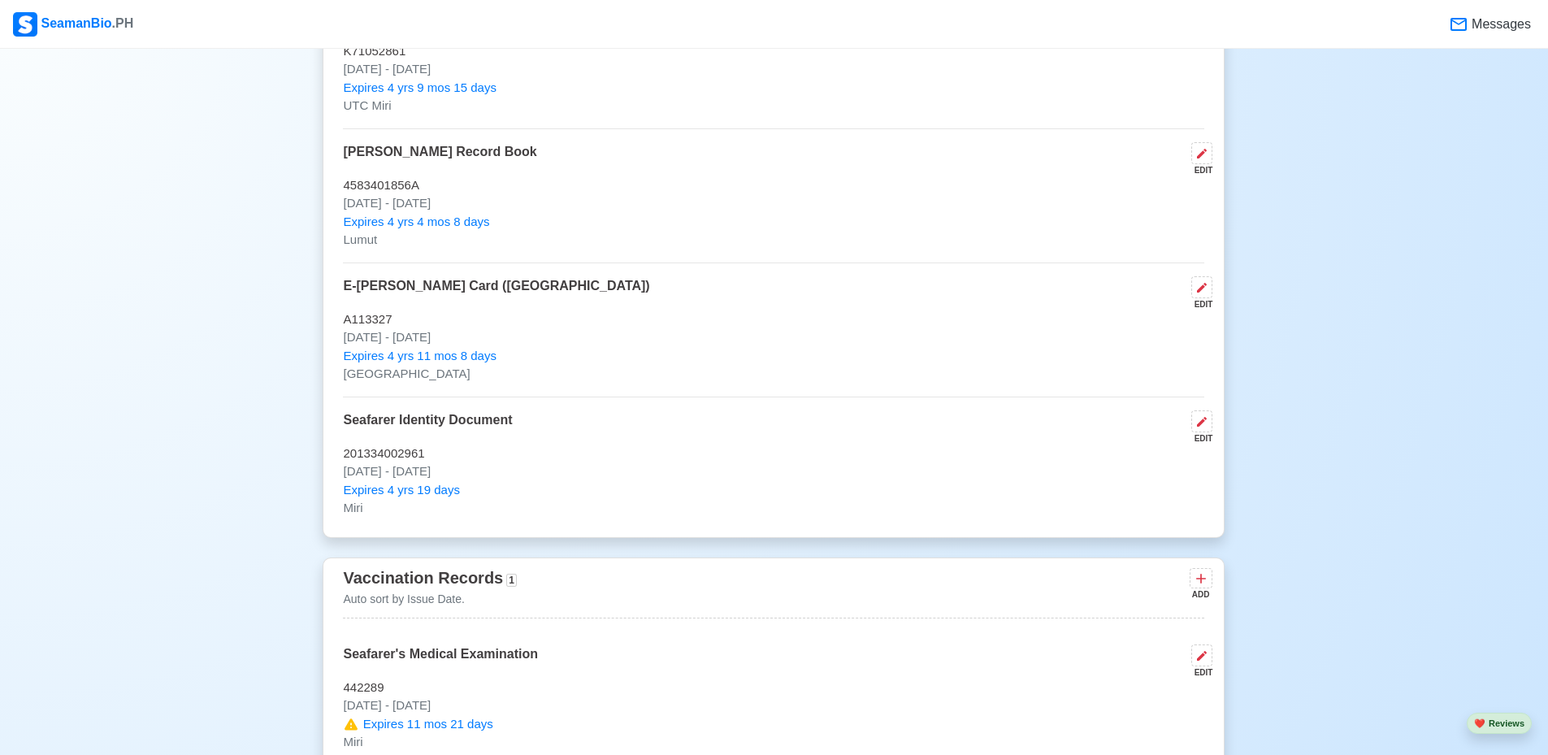
scroll to position [1463, 0]
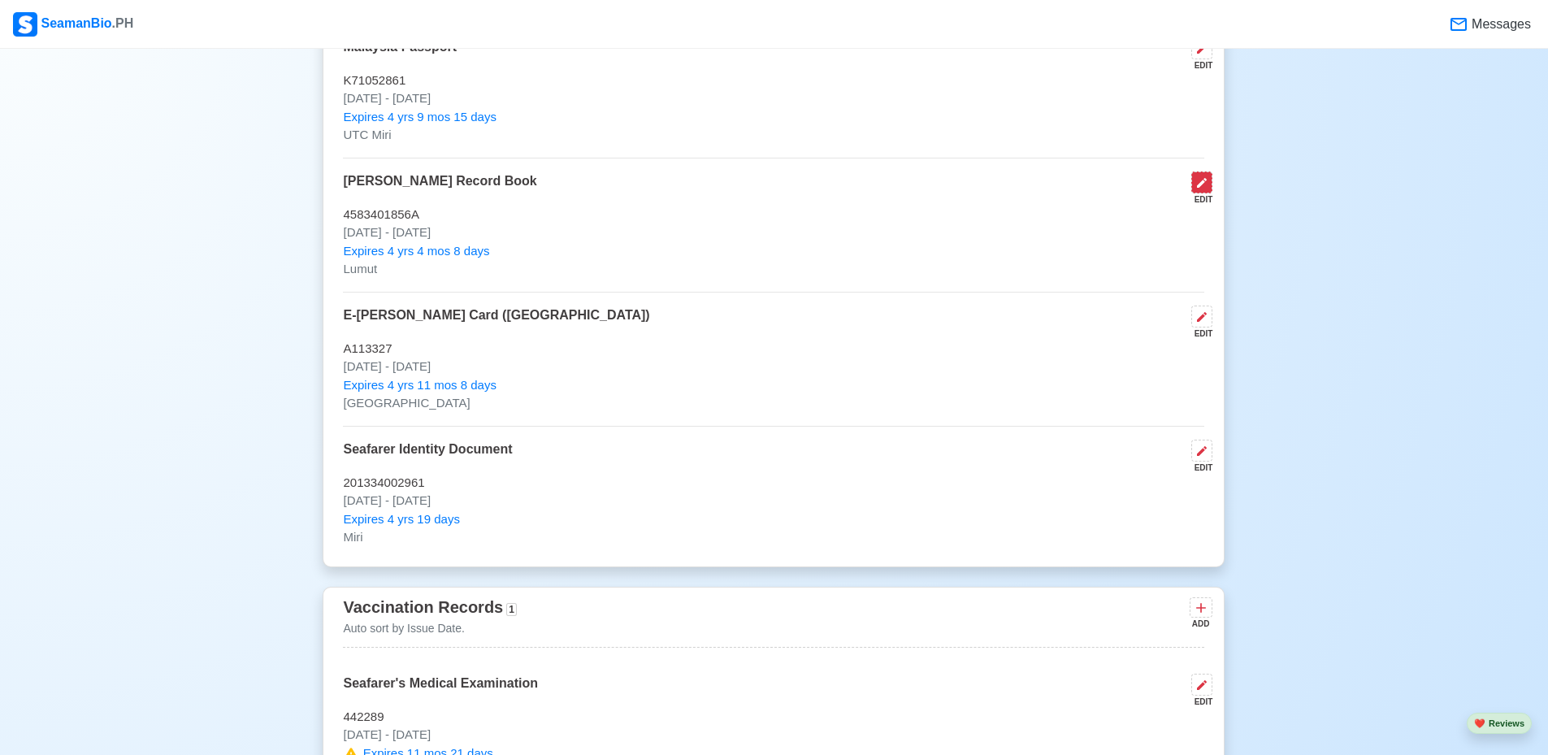
click at [1201, 188] on icon at bounding box center [1202, 183] width 10 height 10
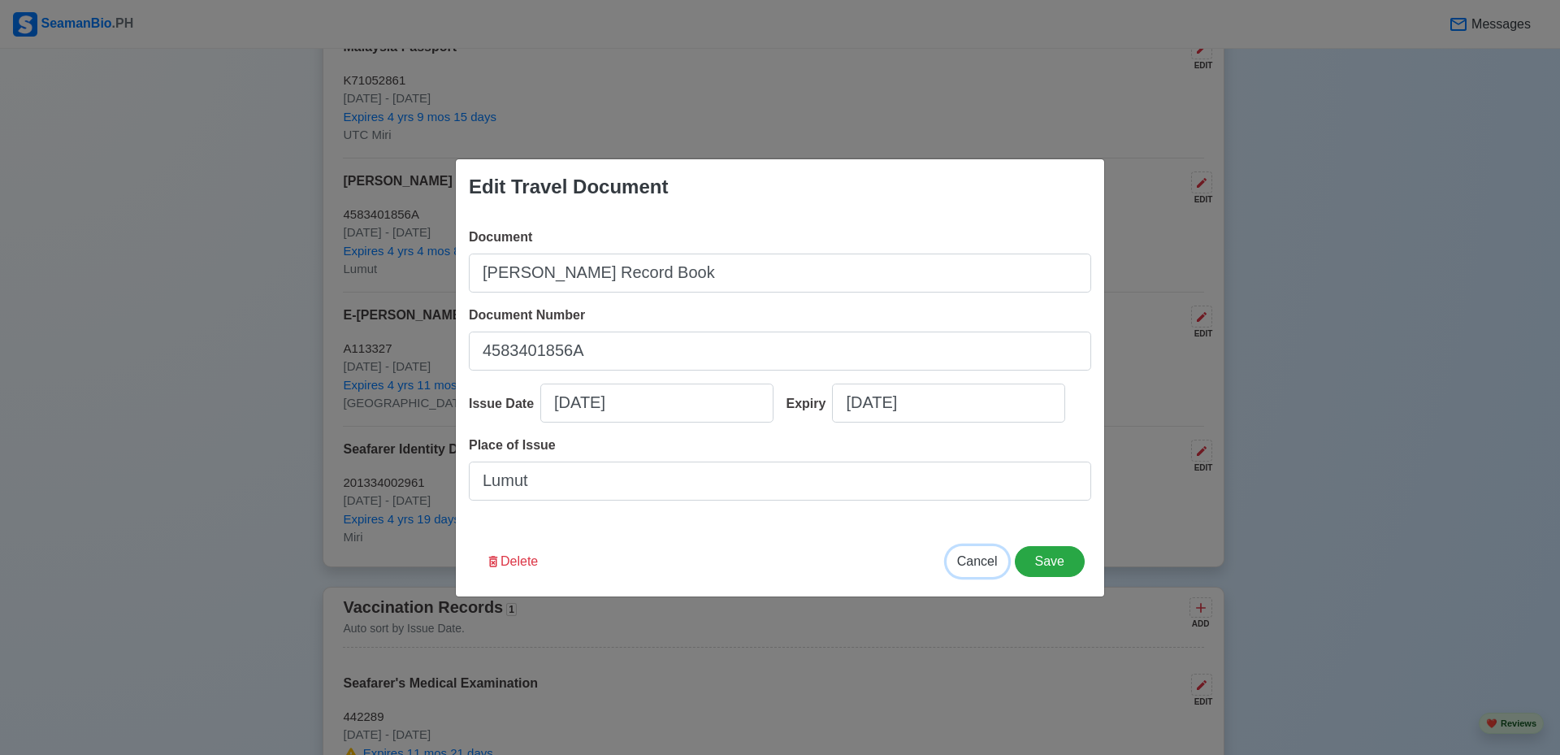
click at [985, 559] on span "Cancel" at bounding box center [977, 561] width 41 height 14
type input "08/24/2025"
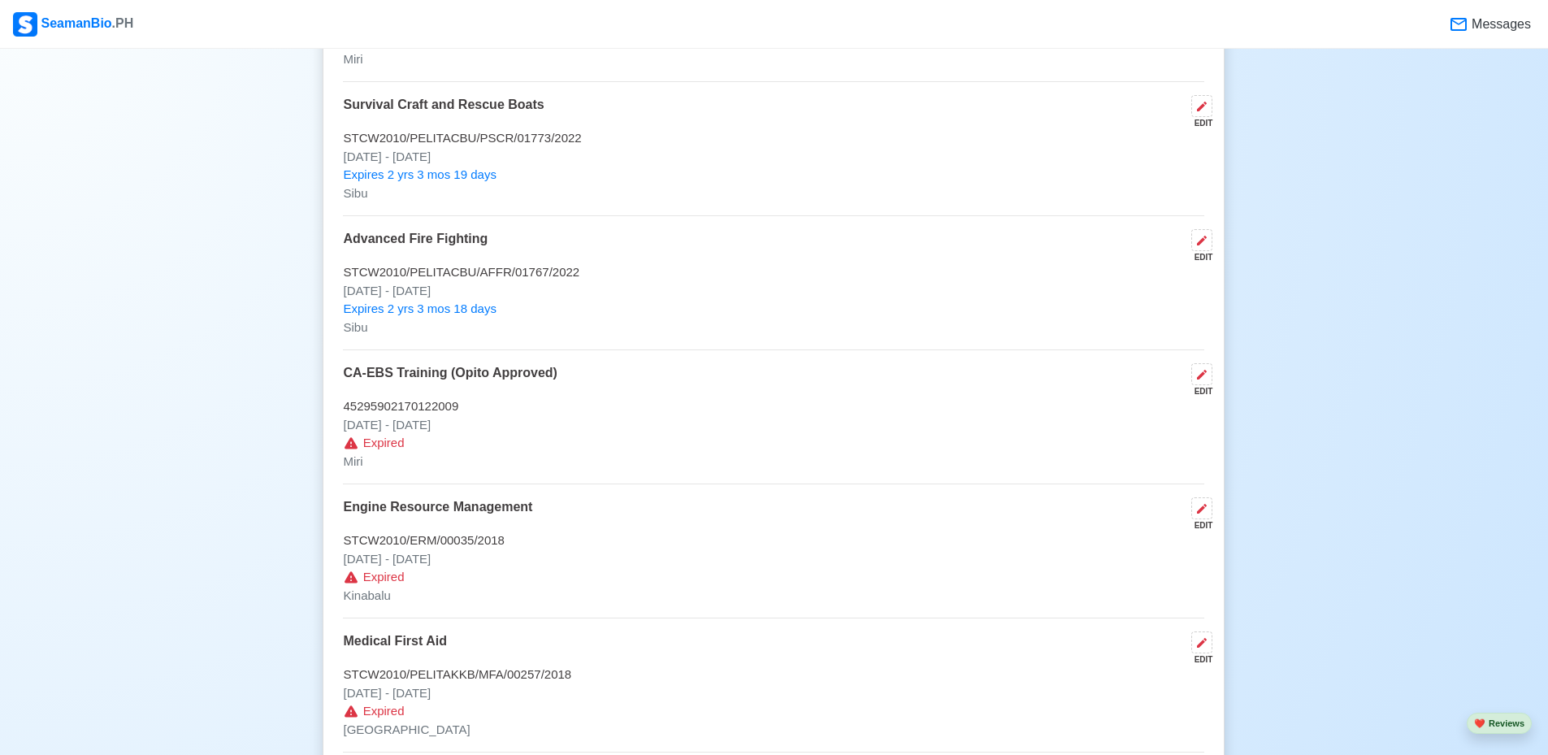
scroll to position [3006, 0]
click at [1209, 379] on button at bounding box center [1201, 373] width 21 height 22
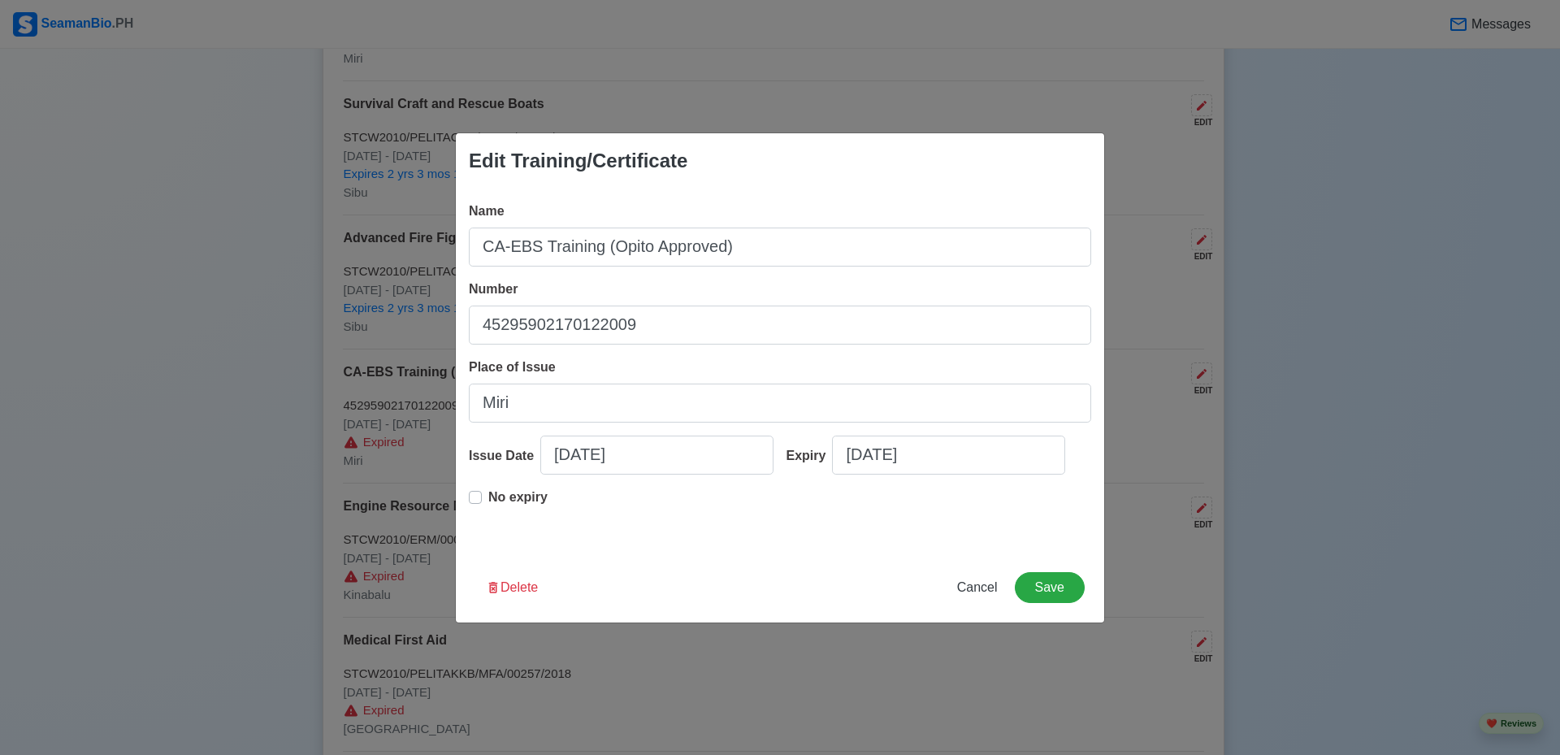
click at [488, 498] on label "No expiry" at bounding box center [517, 504] width 59 height 33
type input "01/17/2022"
click at [1053, 583] on button "Save" at bounding box center [1050, 587] width 70 height 31
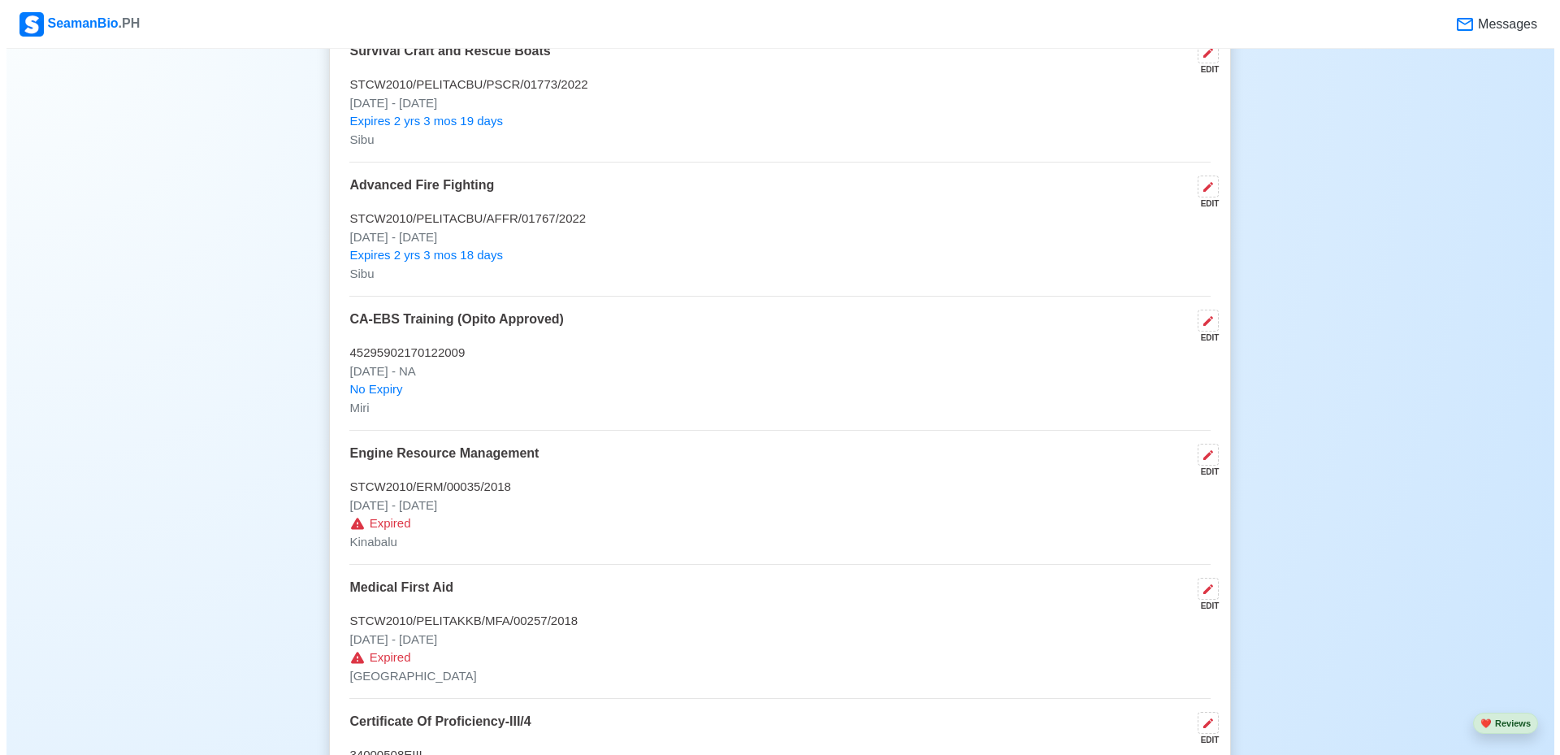
scroll to position [3088, 0]
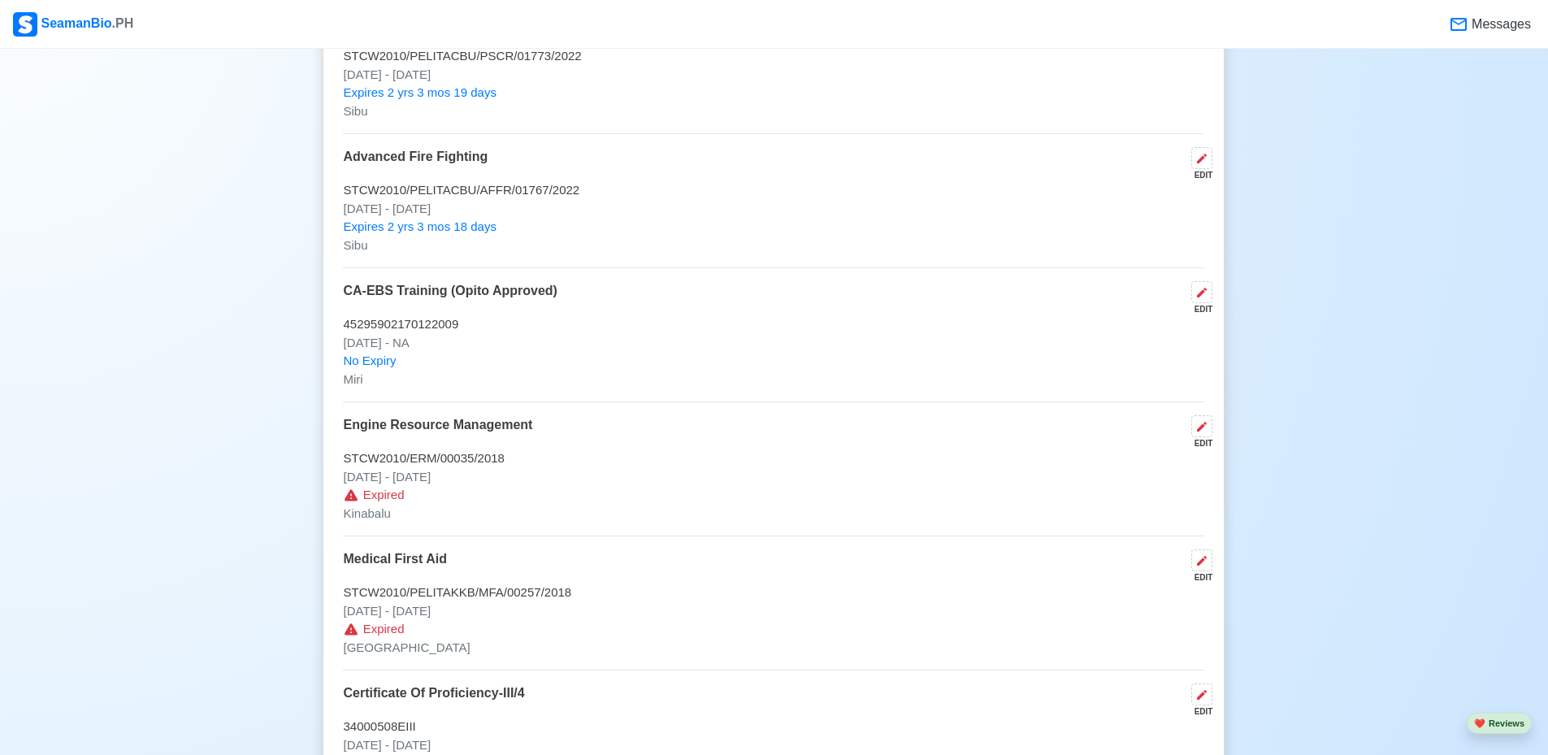
click at [1190, 439] on div "EDIT" at bounding box center [1199, 432] width 28 height 34
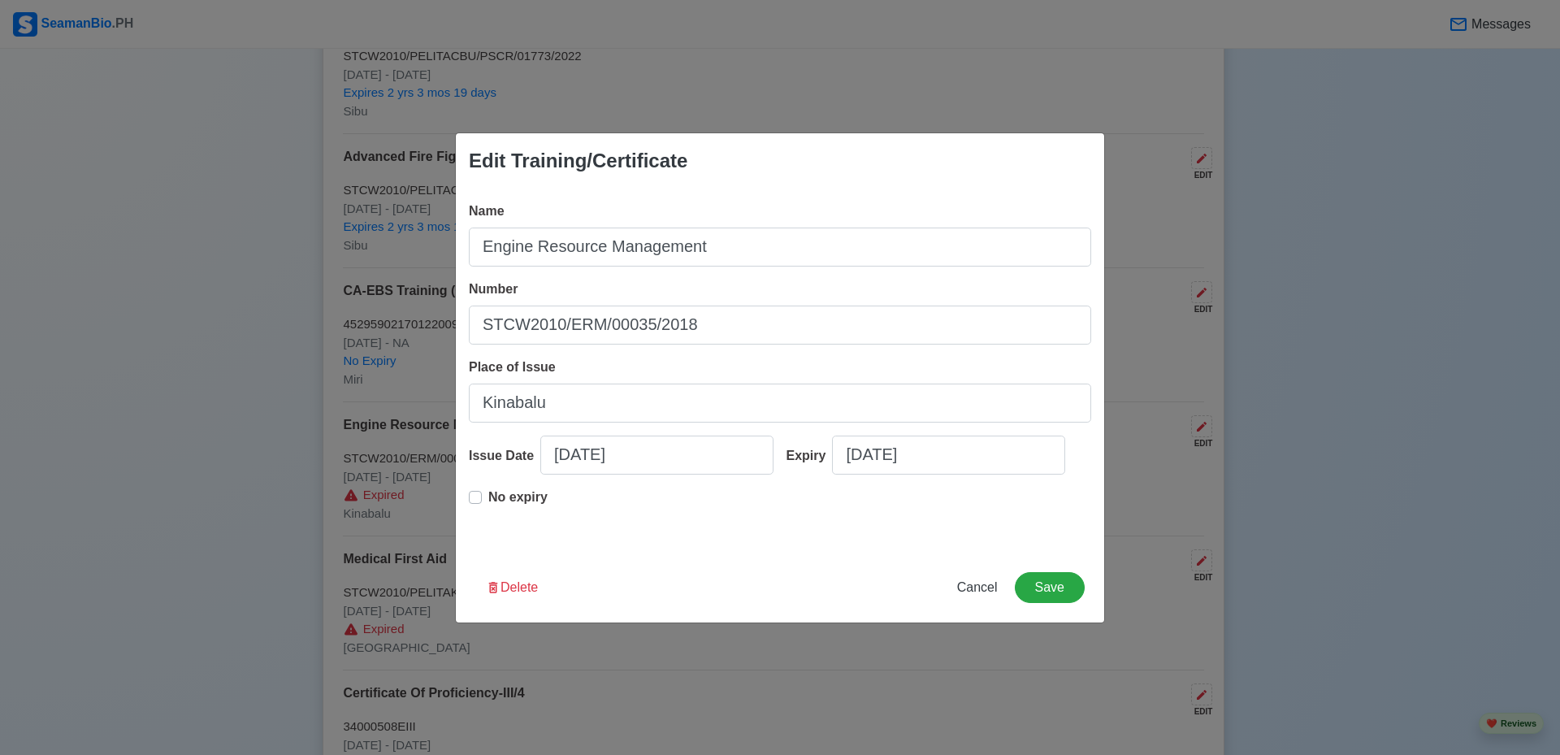
click at [483, 500] on div "No expiry" at bounding box center [508, 504] width 79 height 33
click at [488, 494] on label "No expiry" at bounding box center [517, 504] width 59 height 33
type input "04/06/2018"
click at [1064, 576] on button "Save" at bounding box center [1050, 587] width 70 height 31
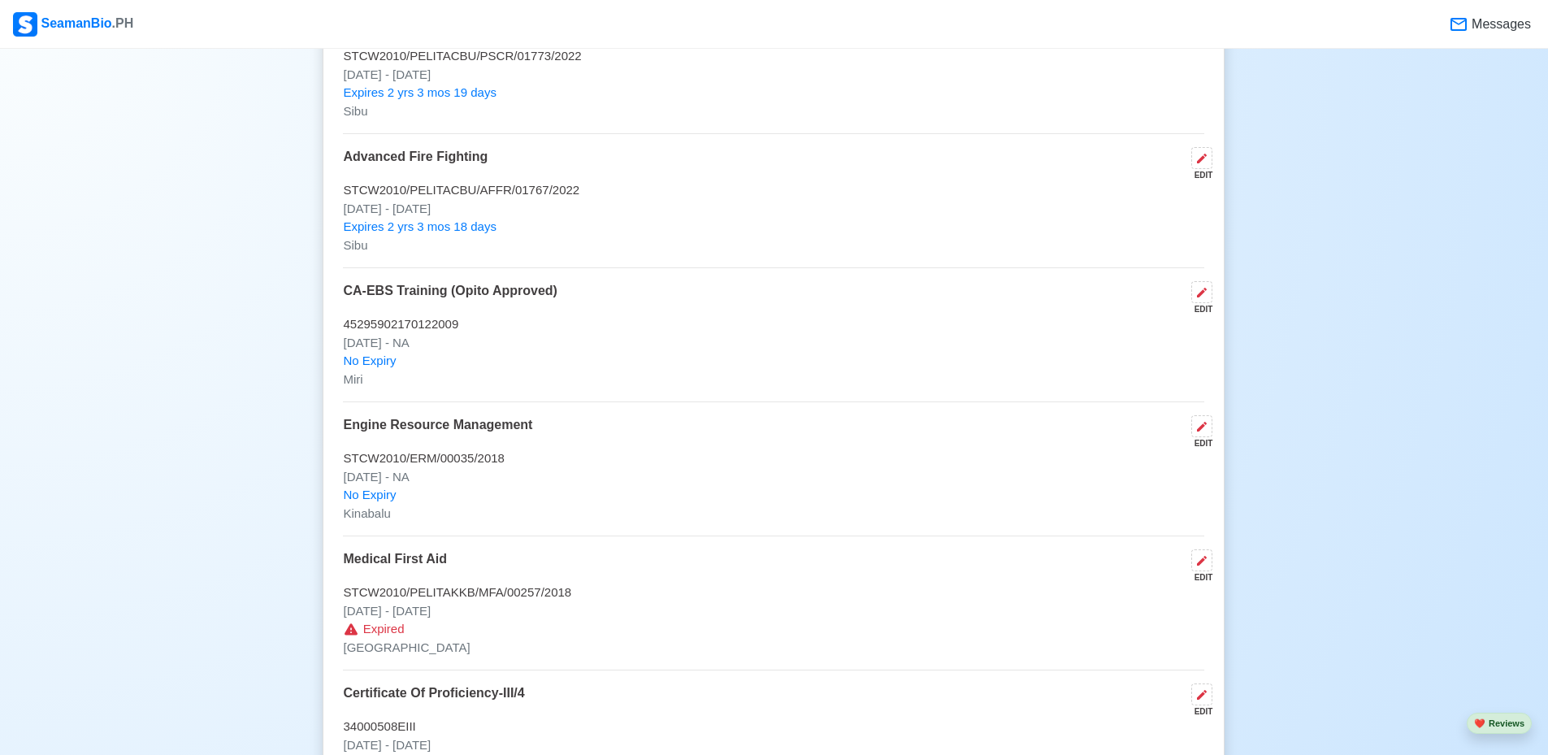
scroll to position [3250, 0]
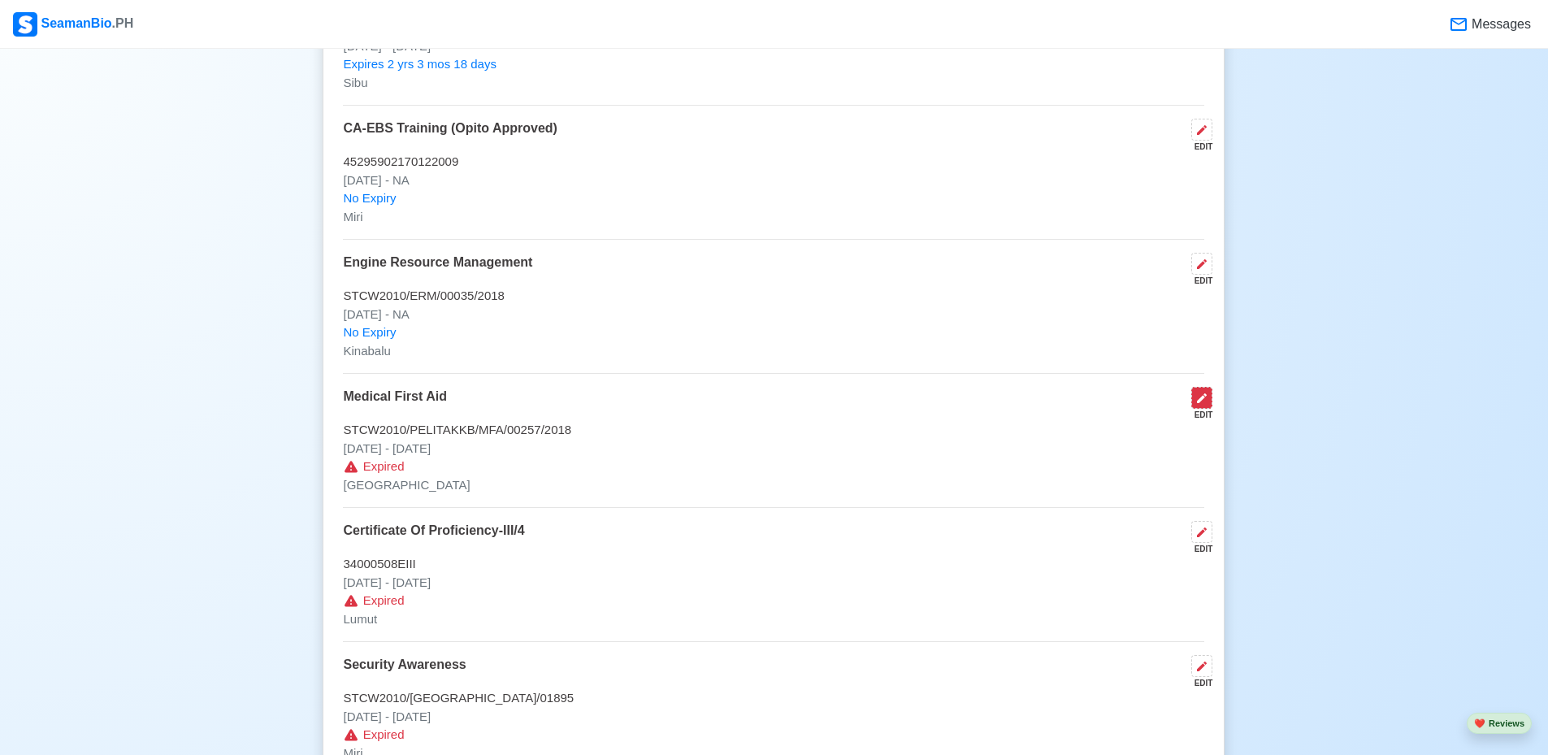
click at [1207, 409] on button at bounding box center [1201, 398] width 21 height 22
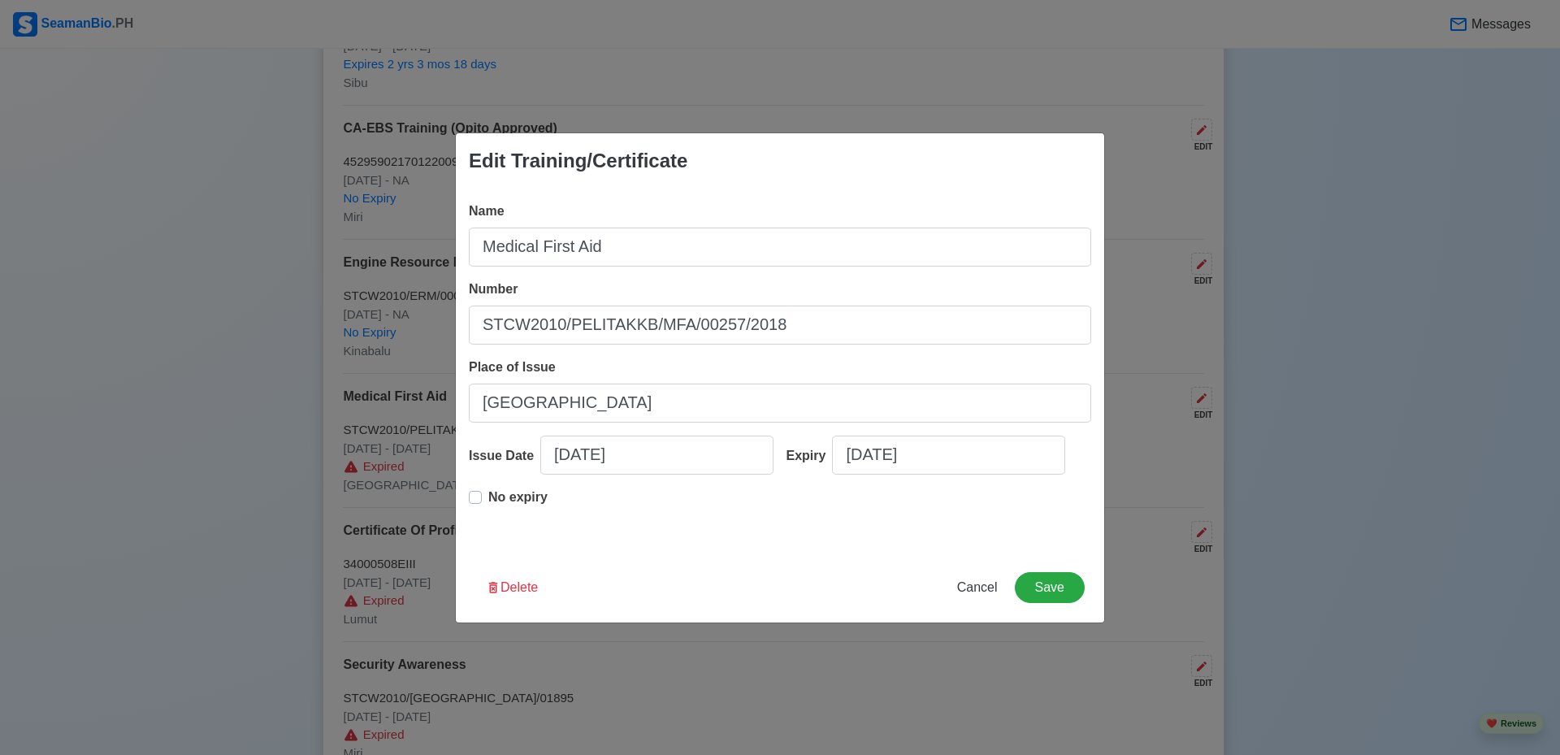
click at [488, 498] on label "No expiry" at bounding box center [517, 504] width 59 height 33
type input "03/21/2018"
click at [1057, 586] on button "Save" at bounding box center [1050, 587] width 70 height 31
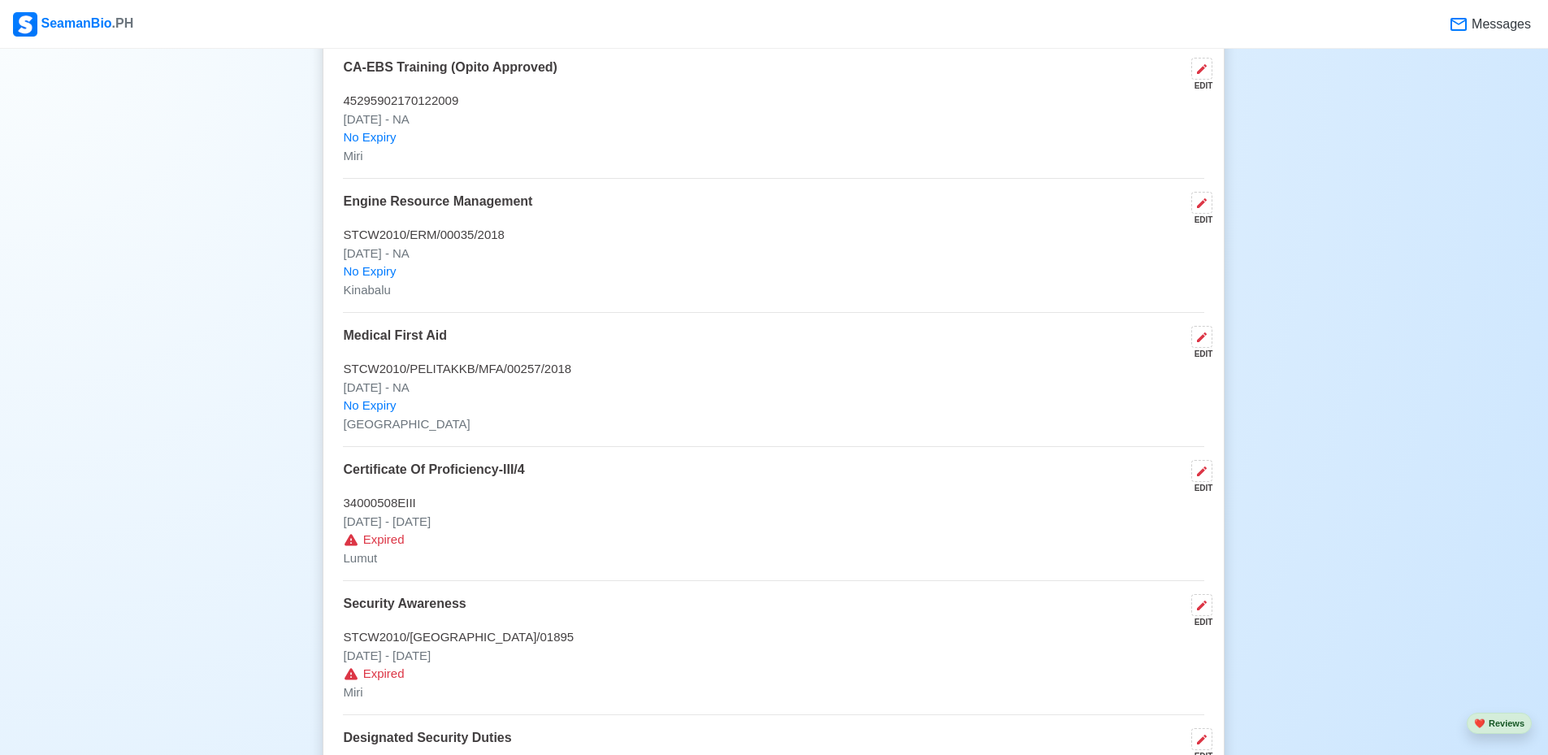
scroll to position [3413, 0]
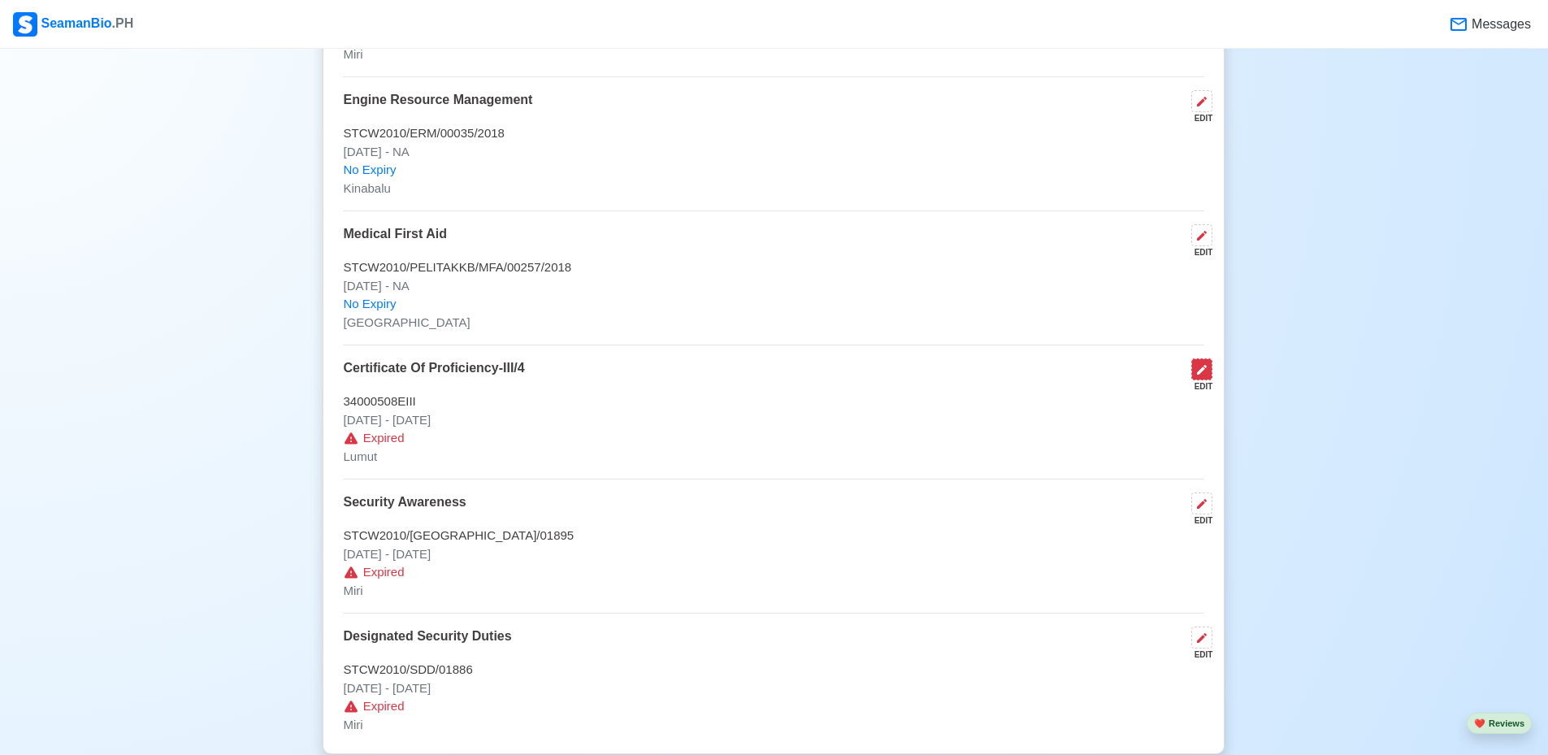
click at [1204, 375] on icon at bounding box center [1202, 370] width 10 height 10
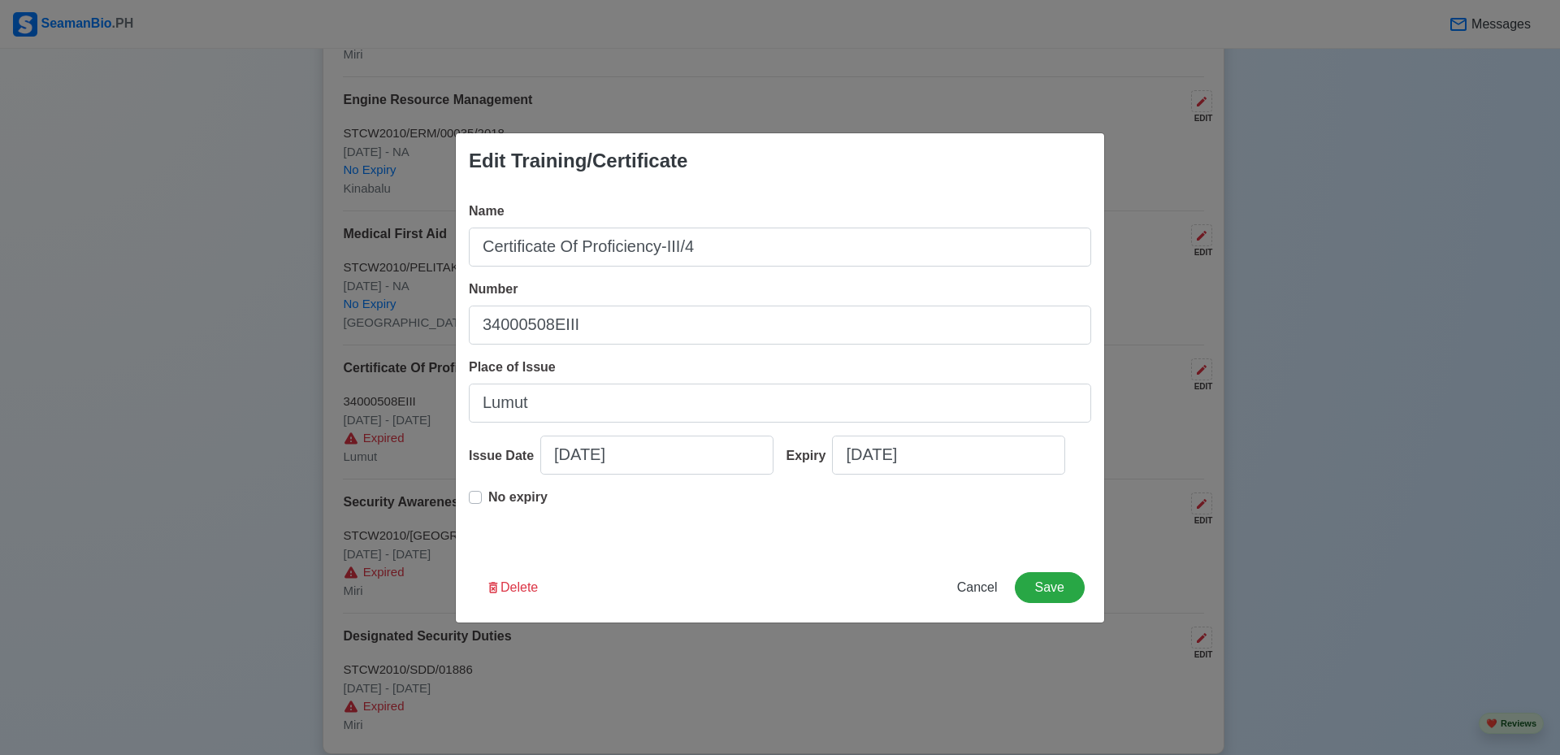
click at [488, 499] on label "No expiry" at bounding box center [517, 504] width 59 height 33
type input "12/28/2016"
click at [1052, 594] on button "Save" at bounding box center [1050, 587] width 70 height 31
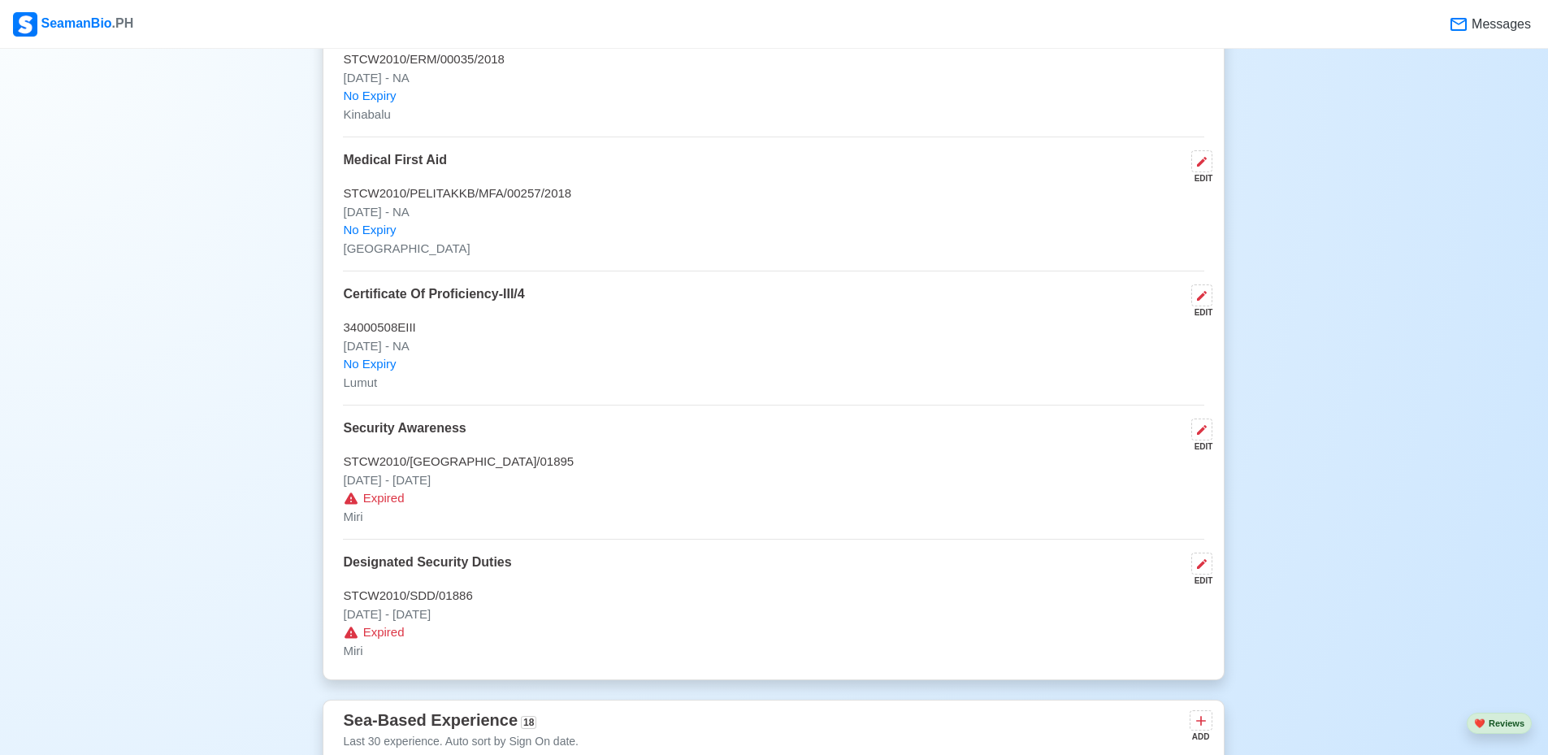
scroll to position [3575, 0]
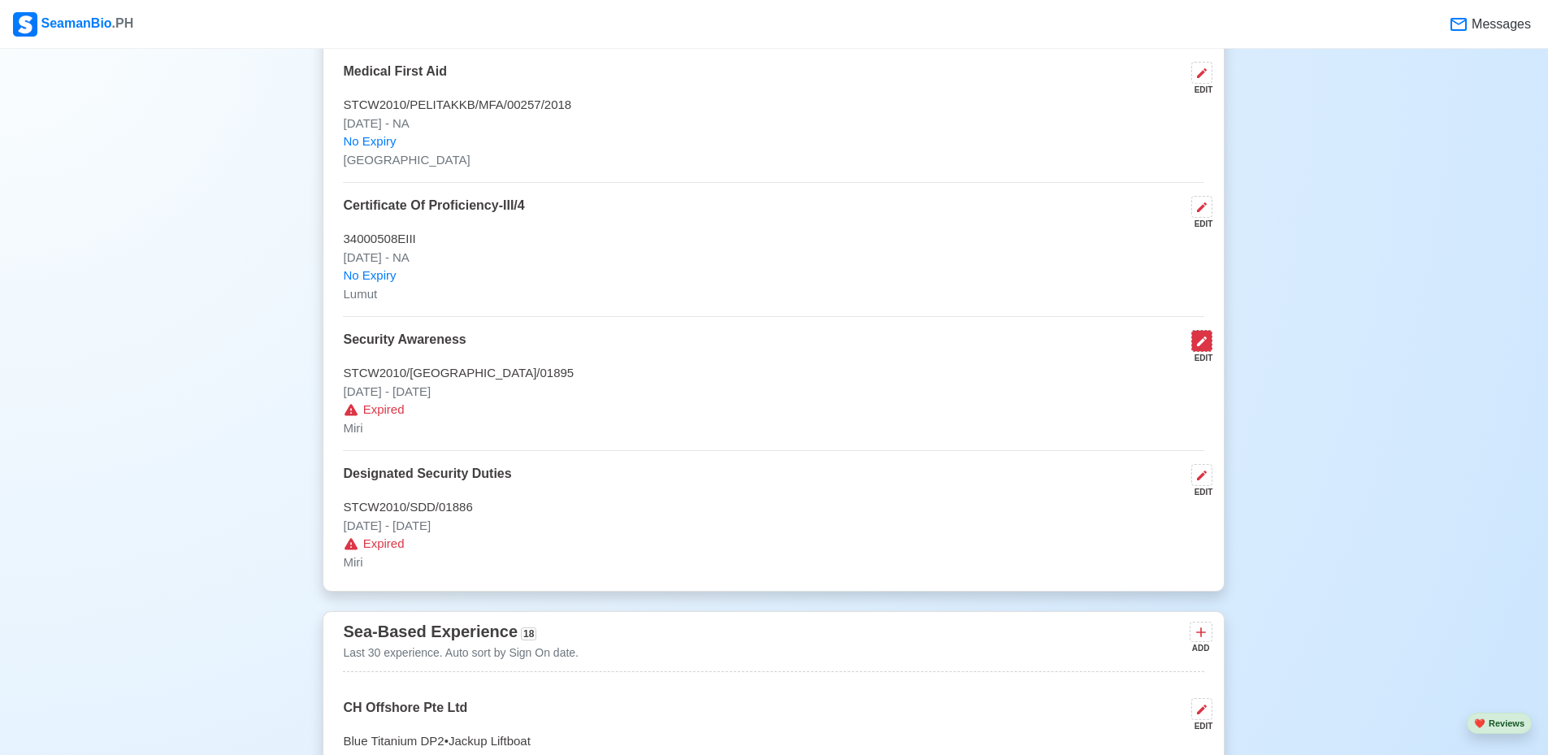
click at [1206, 345] on icon at bounding box center [1202, 341] width 10 height 10
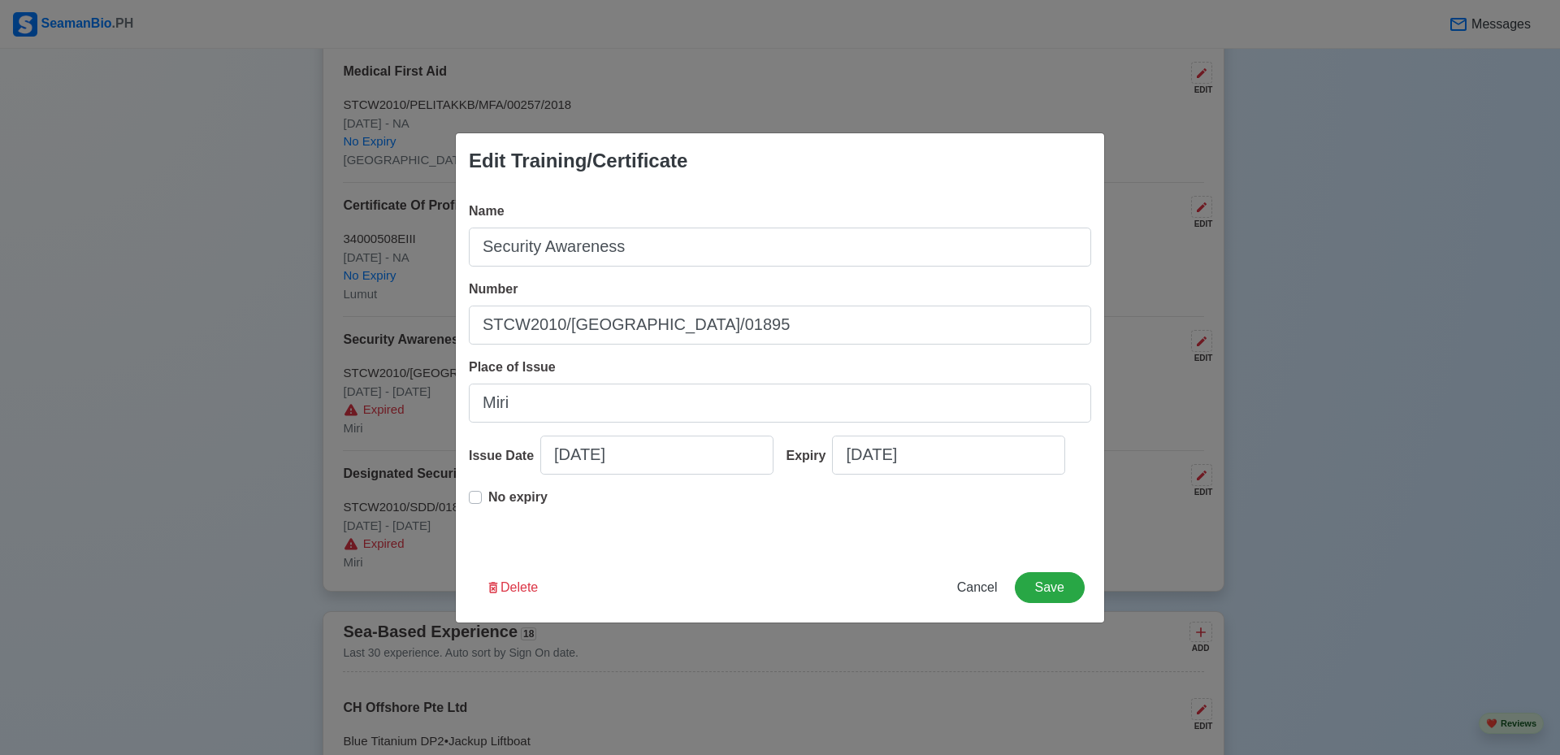
click at [488, 493] on label "No expiry" at bounding box center [517, 504] width 59 height 33
type input "11/13/2014"
click at [1065, 595] on button "Save" at bounding box center [1050, 587] width 70 height 31
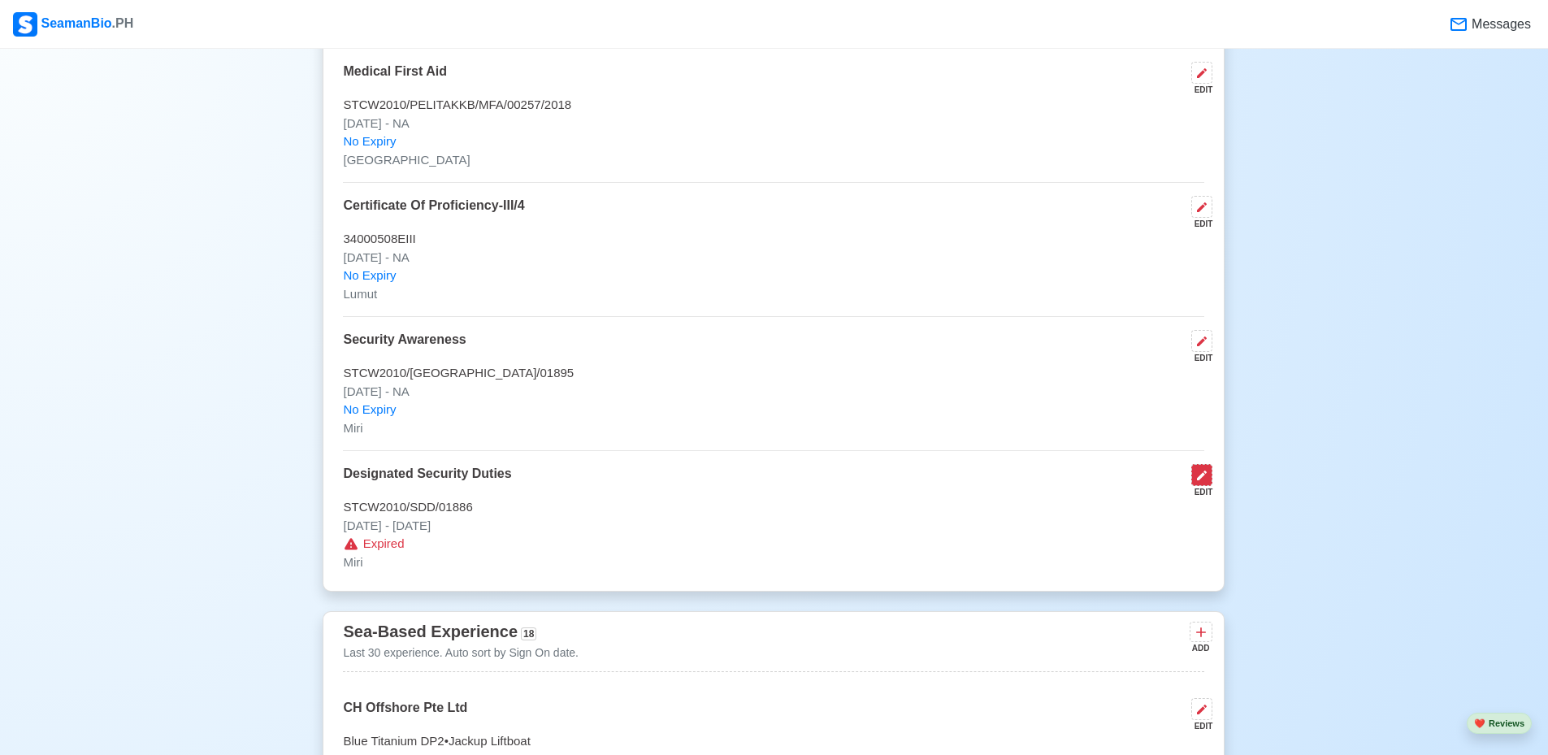
click at [1205, 482] on icon at bounding box center [1201, 475] width 13 height 13
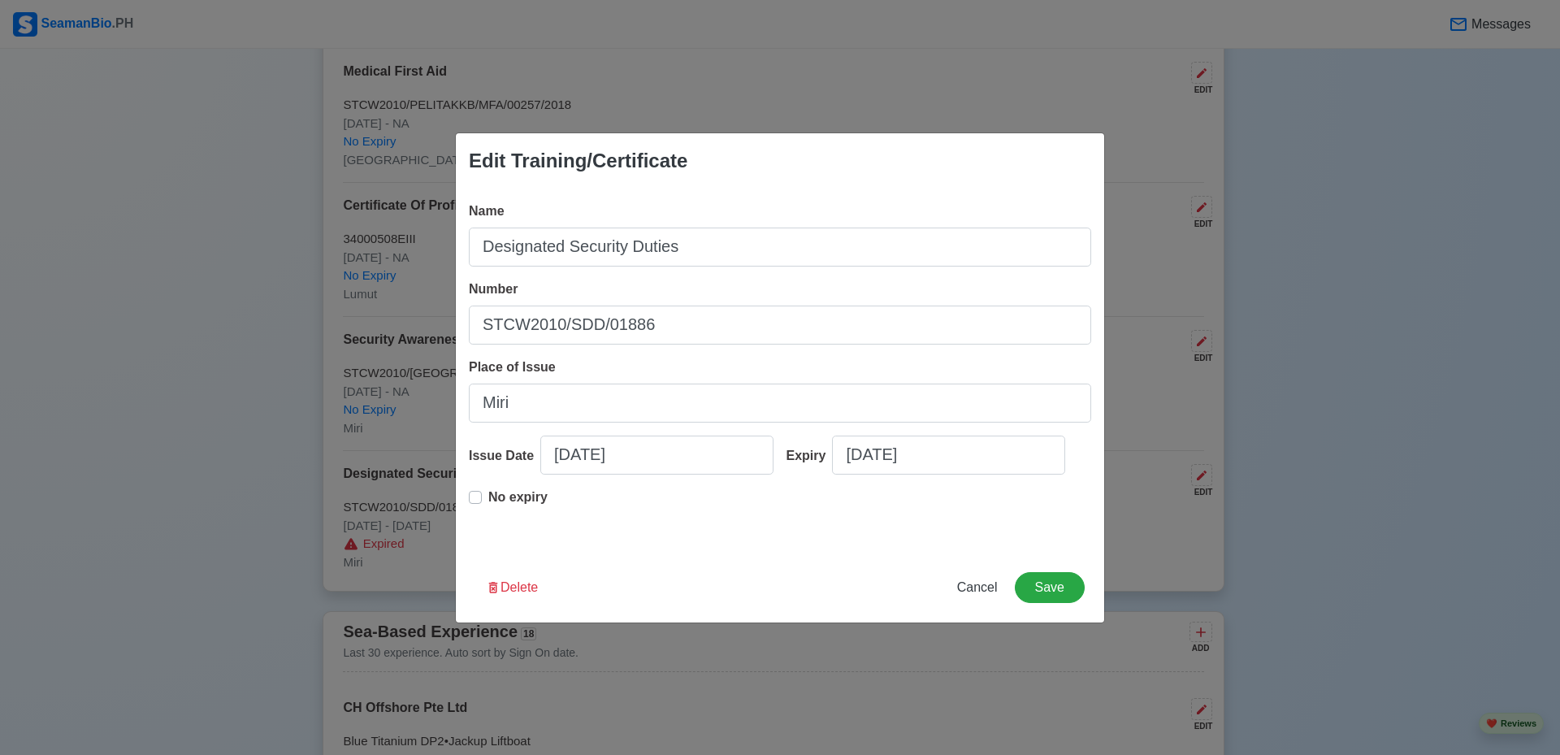
click at [488, 496] on label "No expiry" at bounding box center [517, 504] width 59 height 33
type input "11/12/2014"
click at [1065, 593] on button "Save" at bounding box center [1050, 587] width 70 height 31
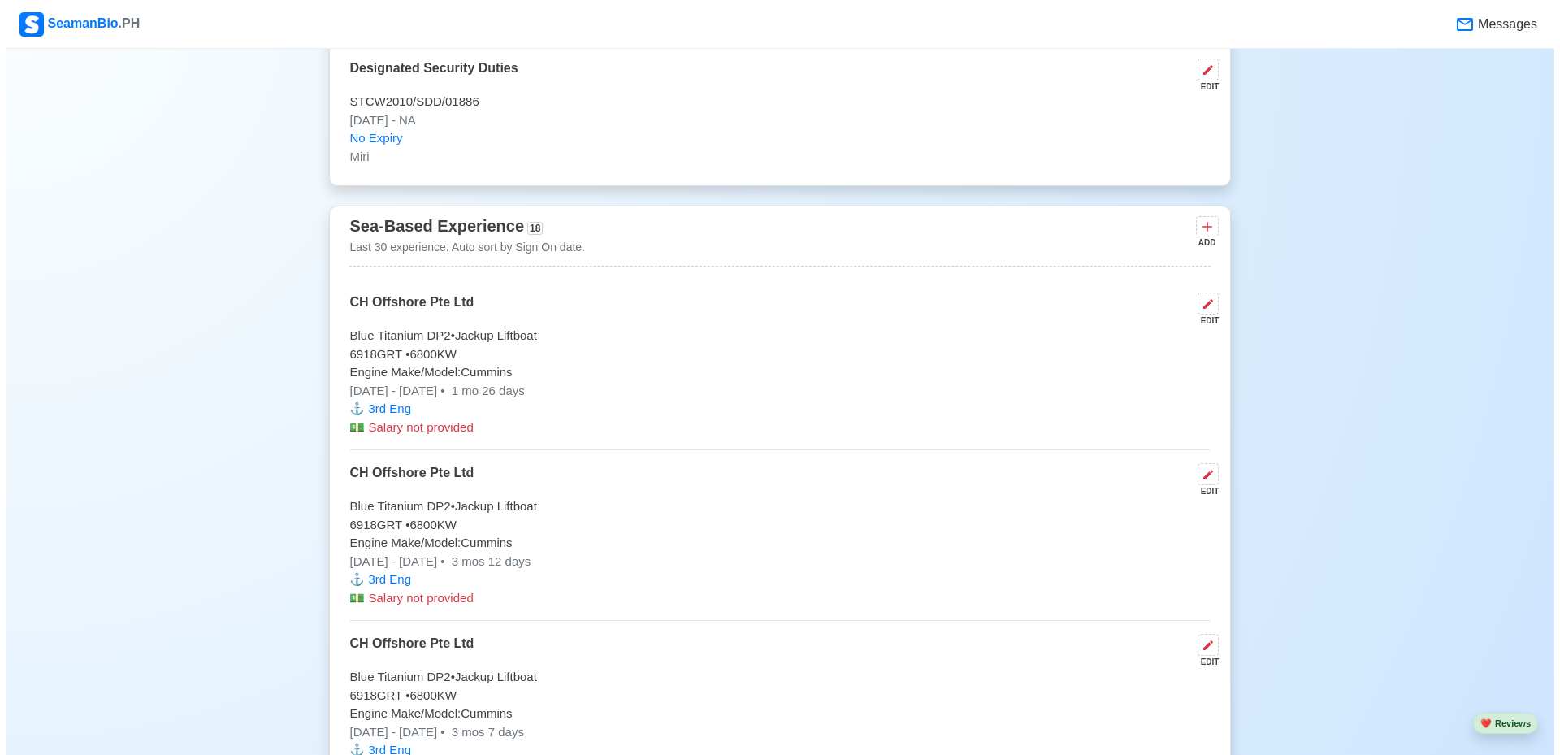
scroll to position [3981, 0]
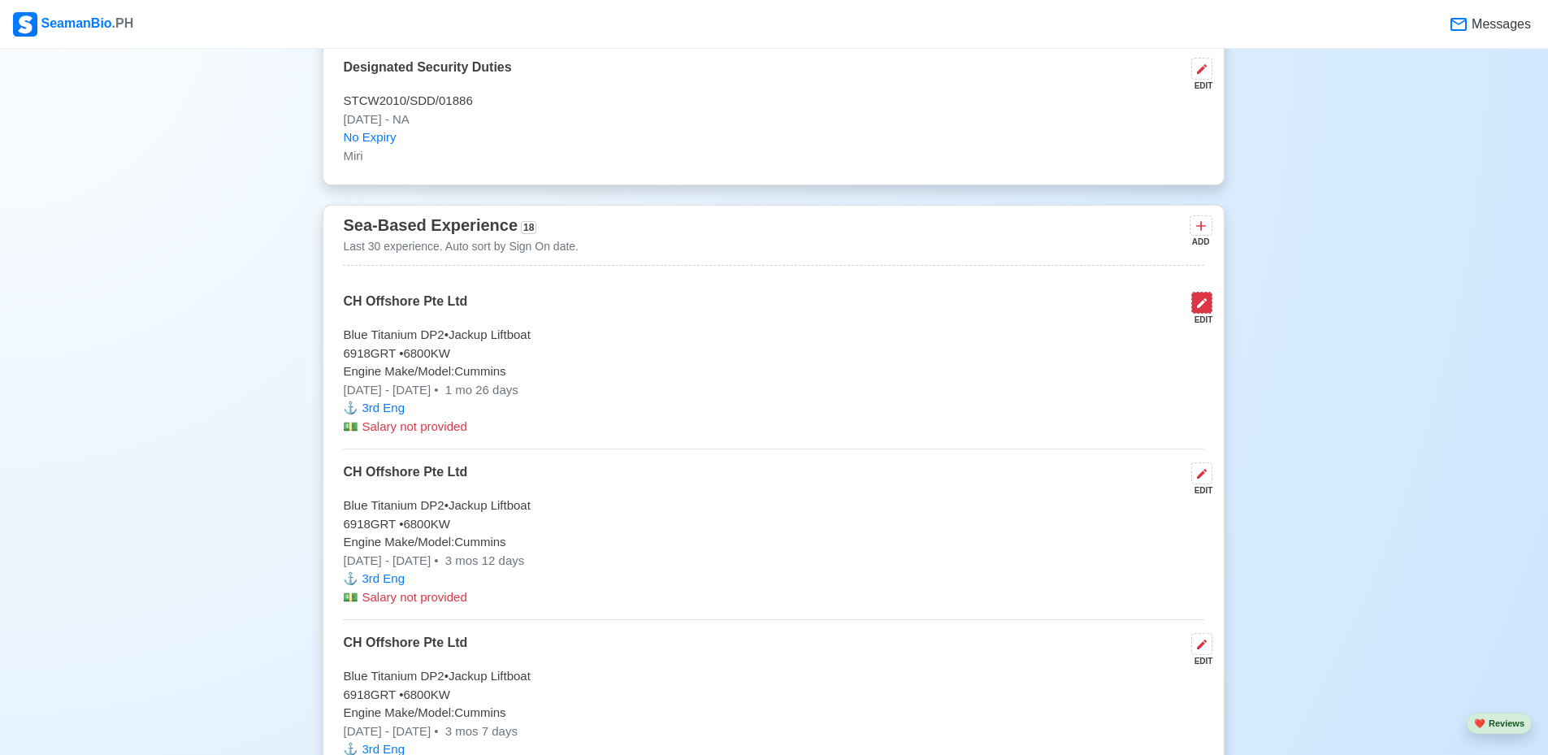
click at [1201, 308] on icon at bounding box center [1202, 303] width 10 height 10
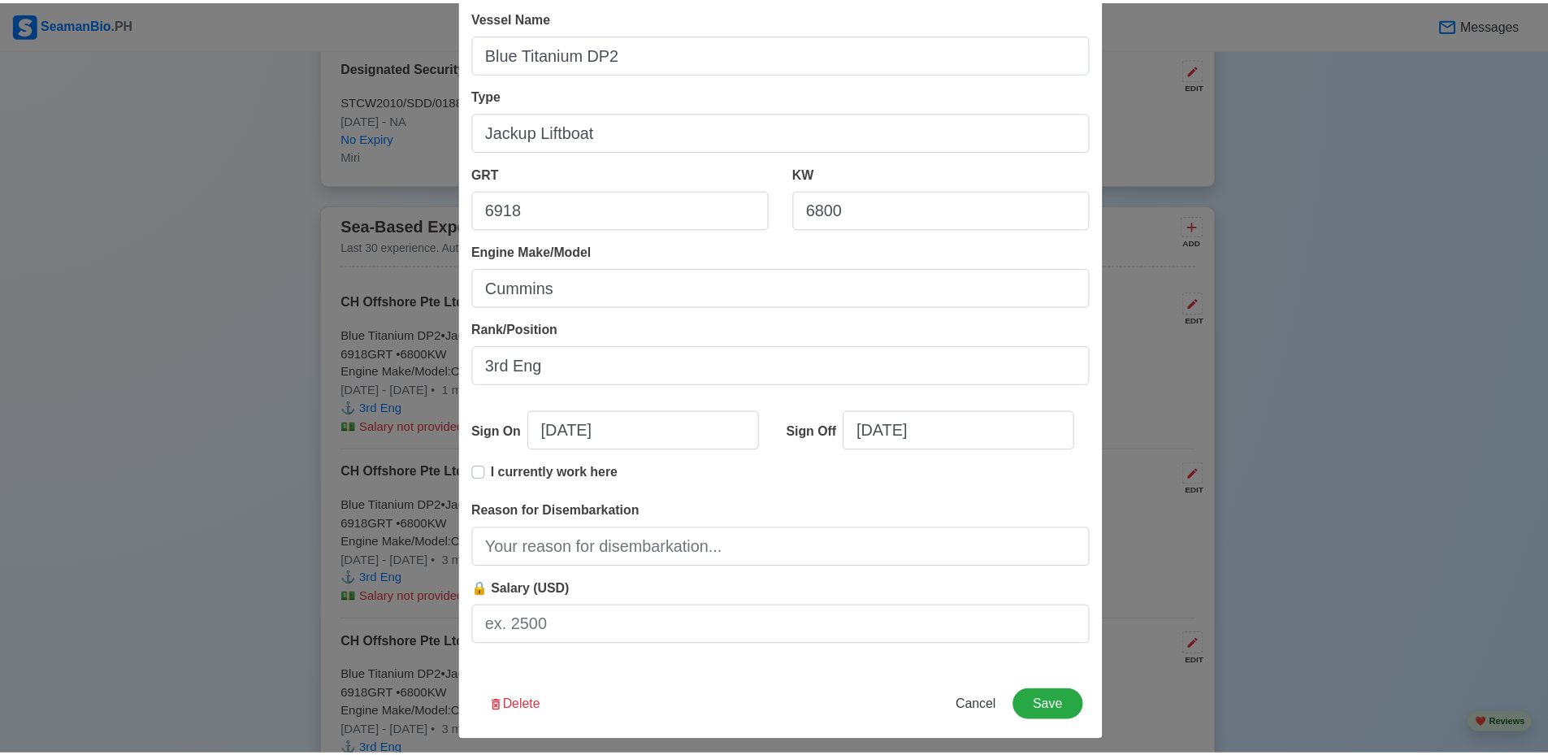
scroll to position [171, 0]
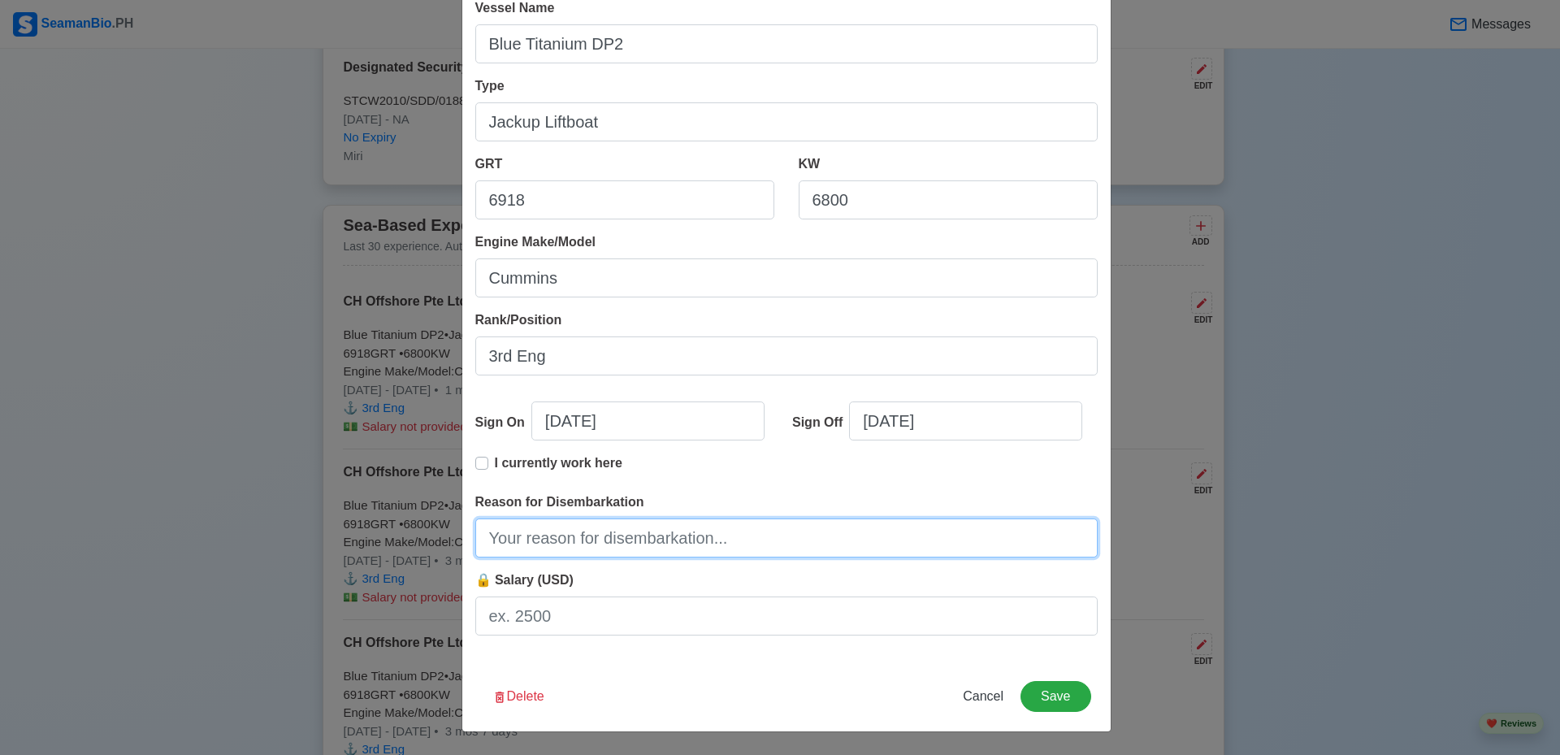
click at [570, 549] on input "Reason for Disembarkation" at bounding box center [786, 537] width 622 height 39
drag, startPoint x: 611, startPoint y: 543, endPoint x: 463, endPoint y: 538, distance: 148.0
click at [463, 538] on div "Shipping Agency CH Offshore Pte Ltd Vessel Name Blue Titanium DP2 Type Jackup L…" at bounding box center [786, 284] width 648 height 754
type input "End of Contract"
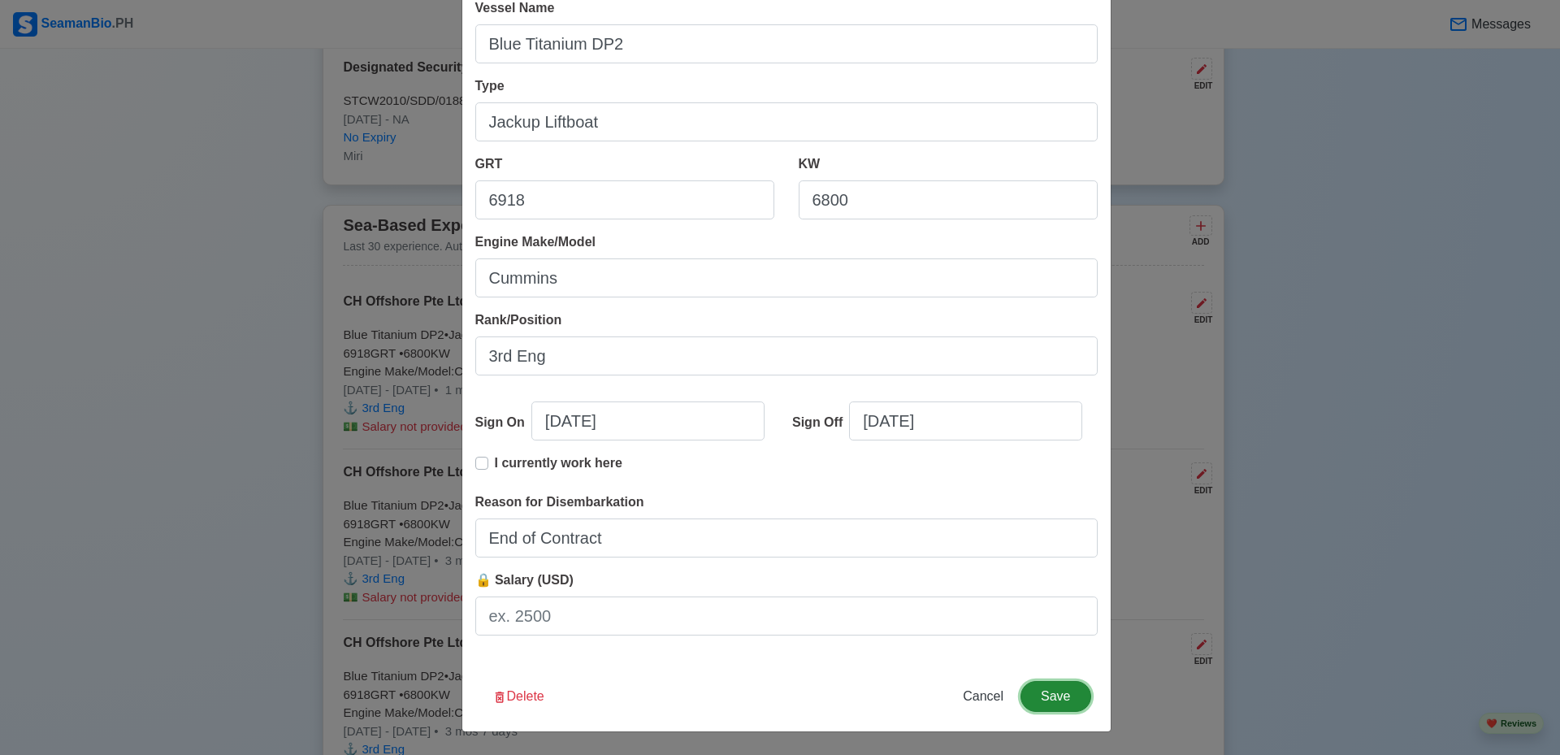
click at [1064, 688] on button "Save" at bounding box center [1056, 696] width 70 height 31
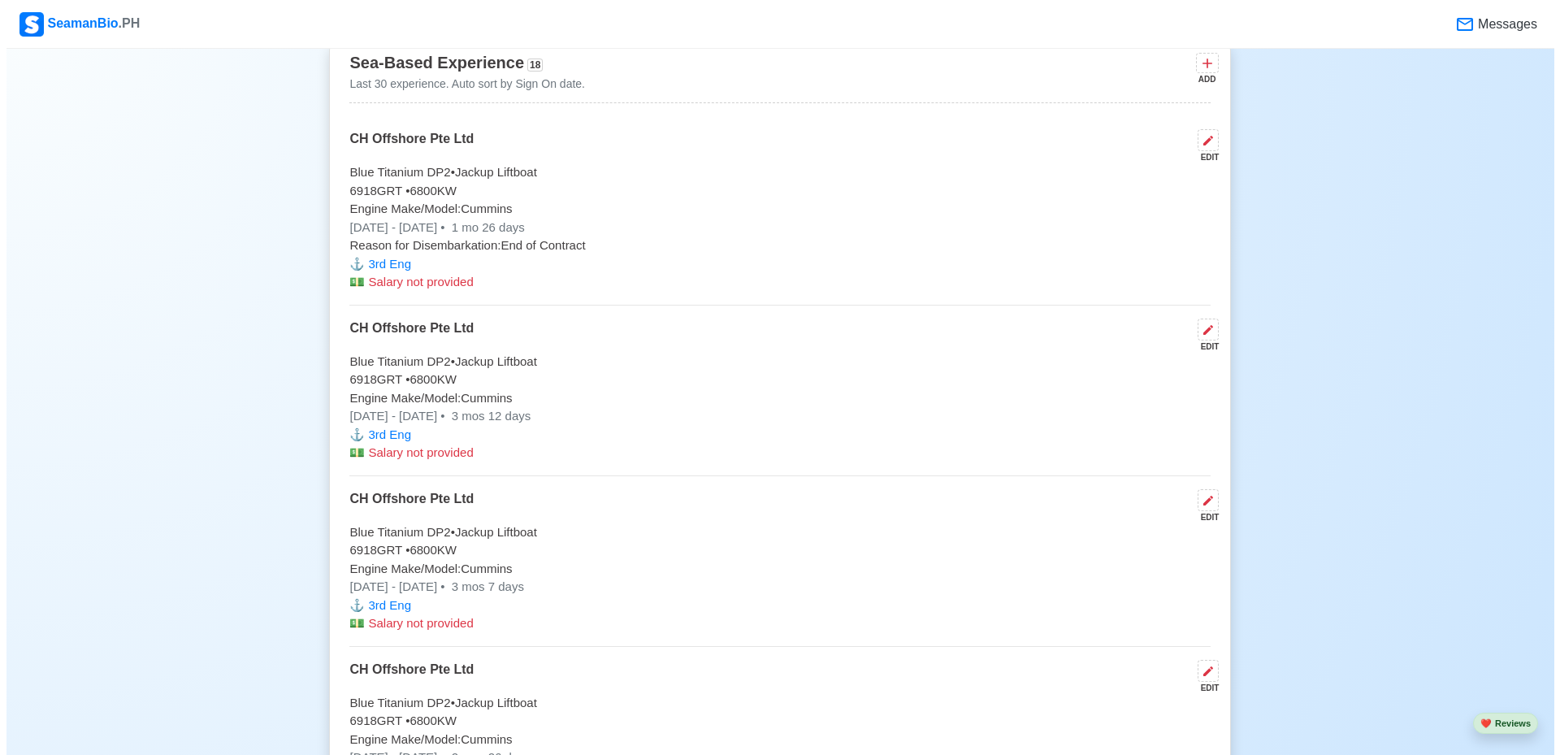
scroll to position [4225, 0]
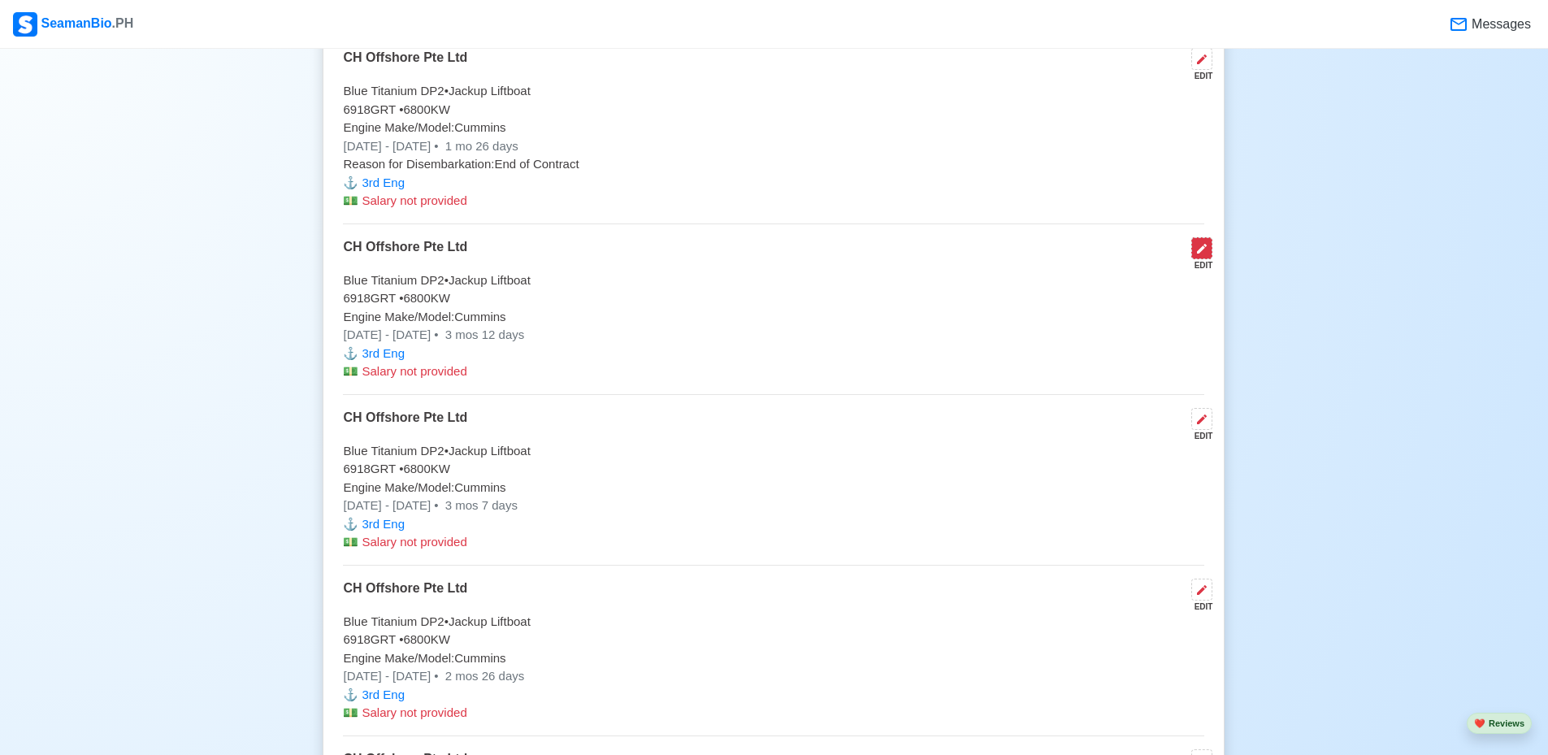
click at [1198, 255] on icon at bounding box center [1201, 248] width 13 height 13
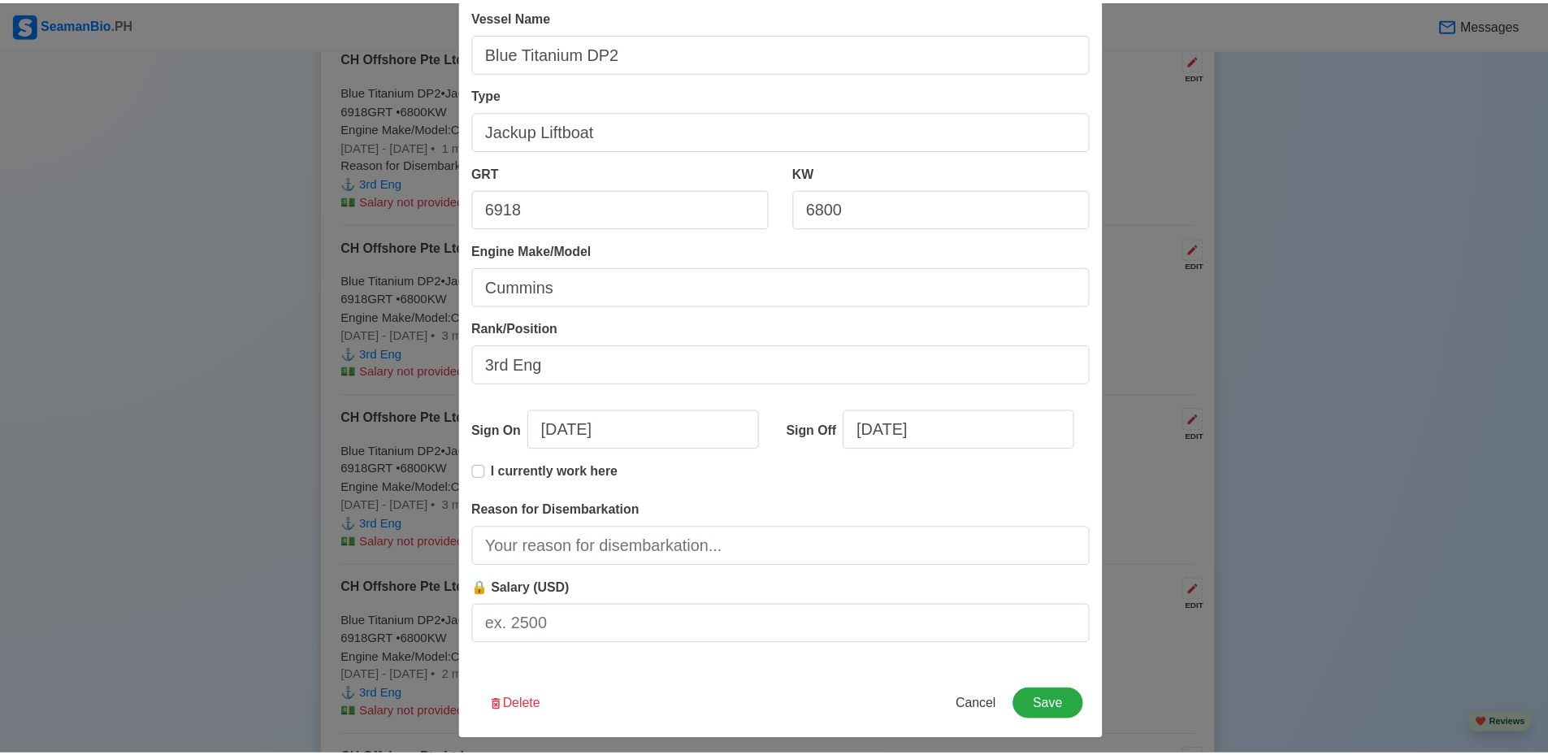
scroll to position [171, 0]
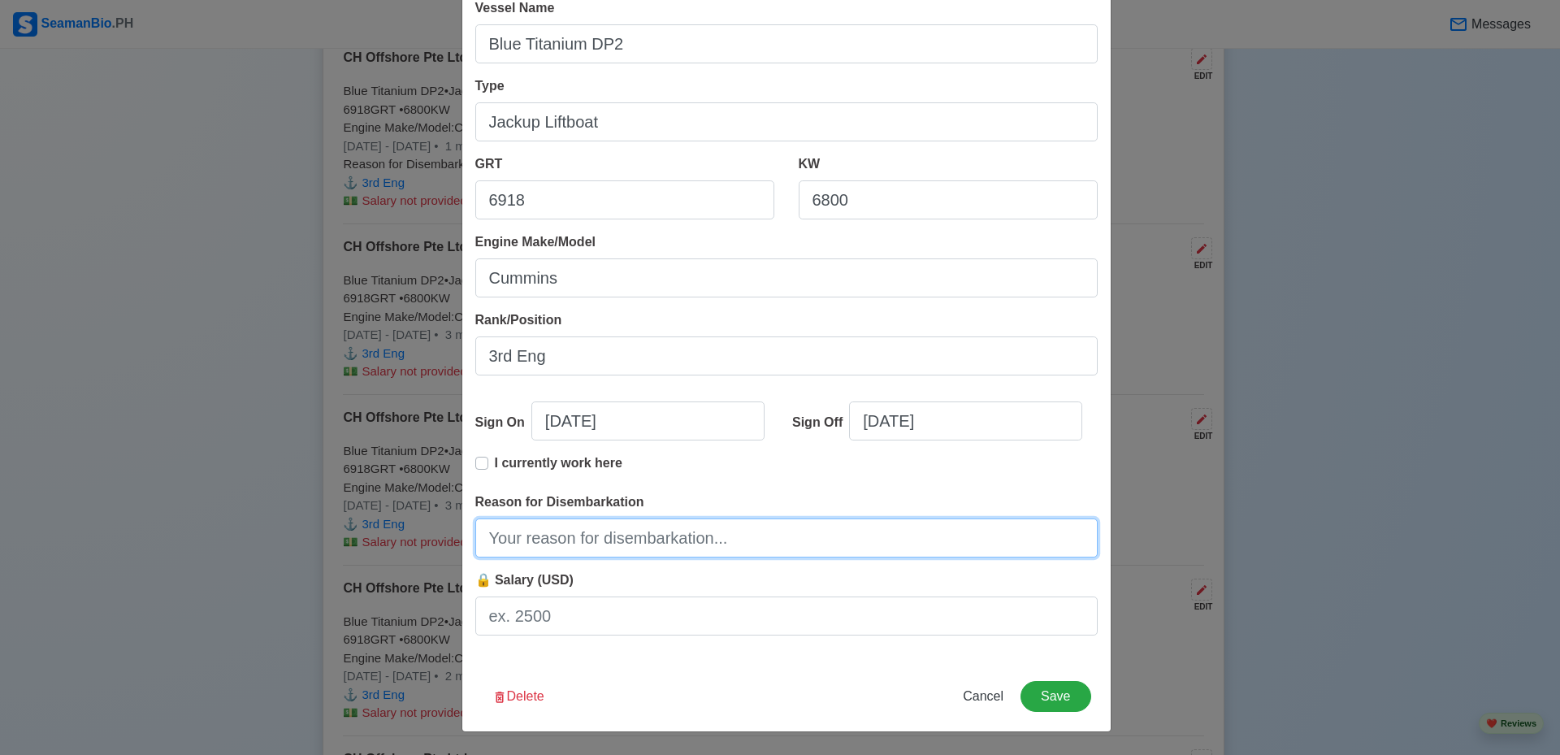
click at [717, 542] on input "Reason for Disembarkation" at bounding box center [786, 537] width 622 height 39
type input "End of Contract"
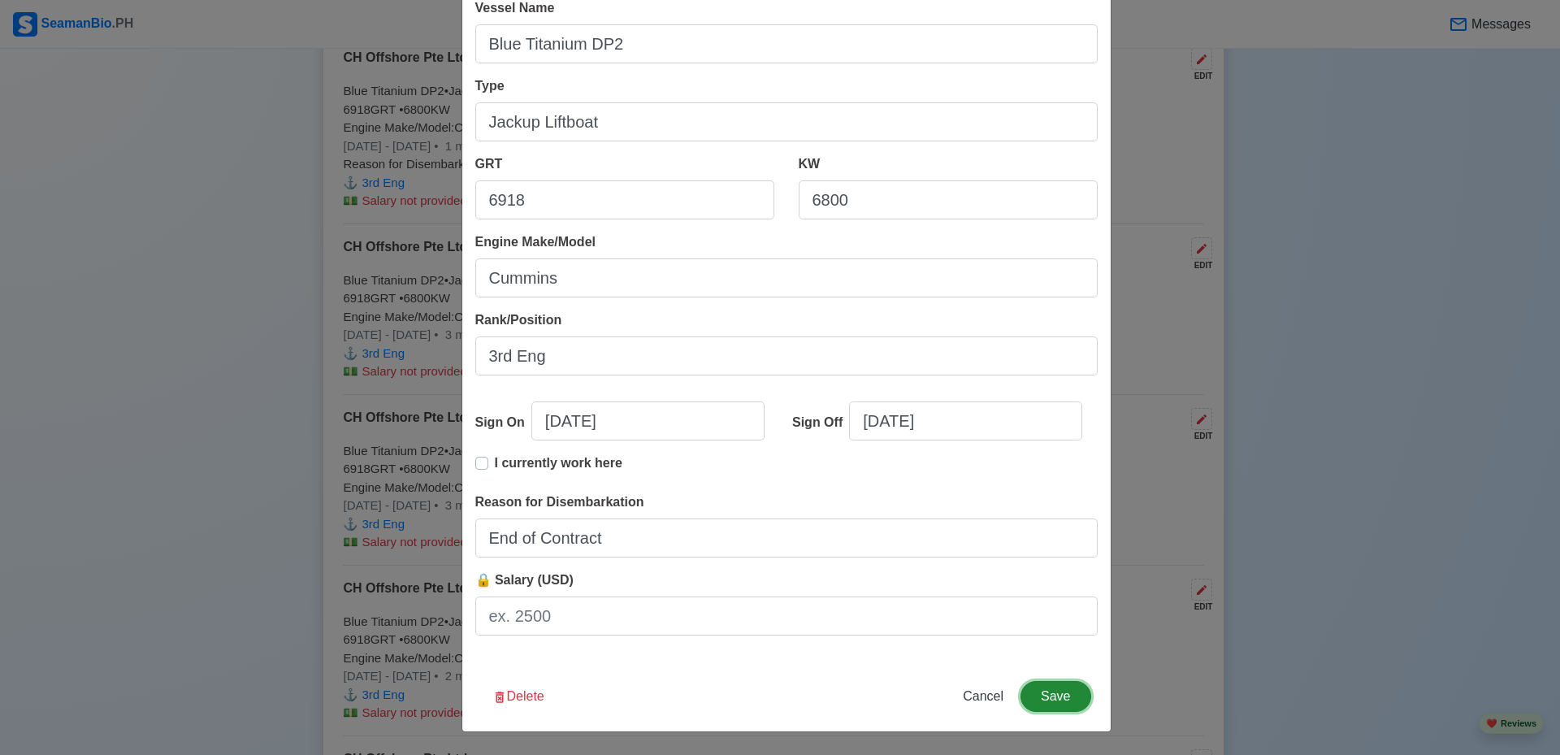
click at [1056, 687] on button "Save" at bounding box center [1056, 696] width 70 height 31
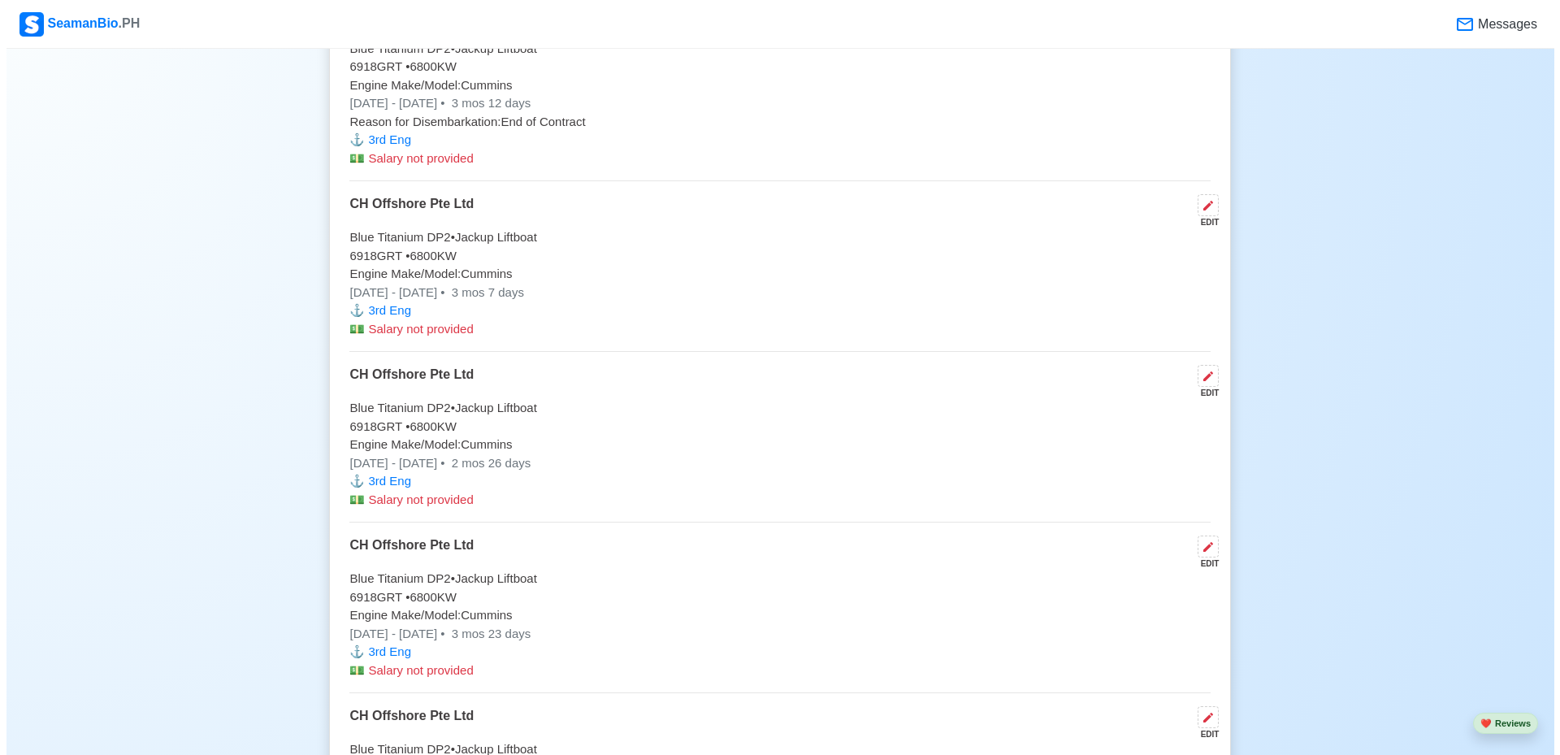
scroll to position [4469, 0]
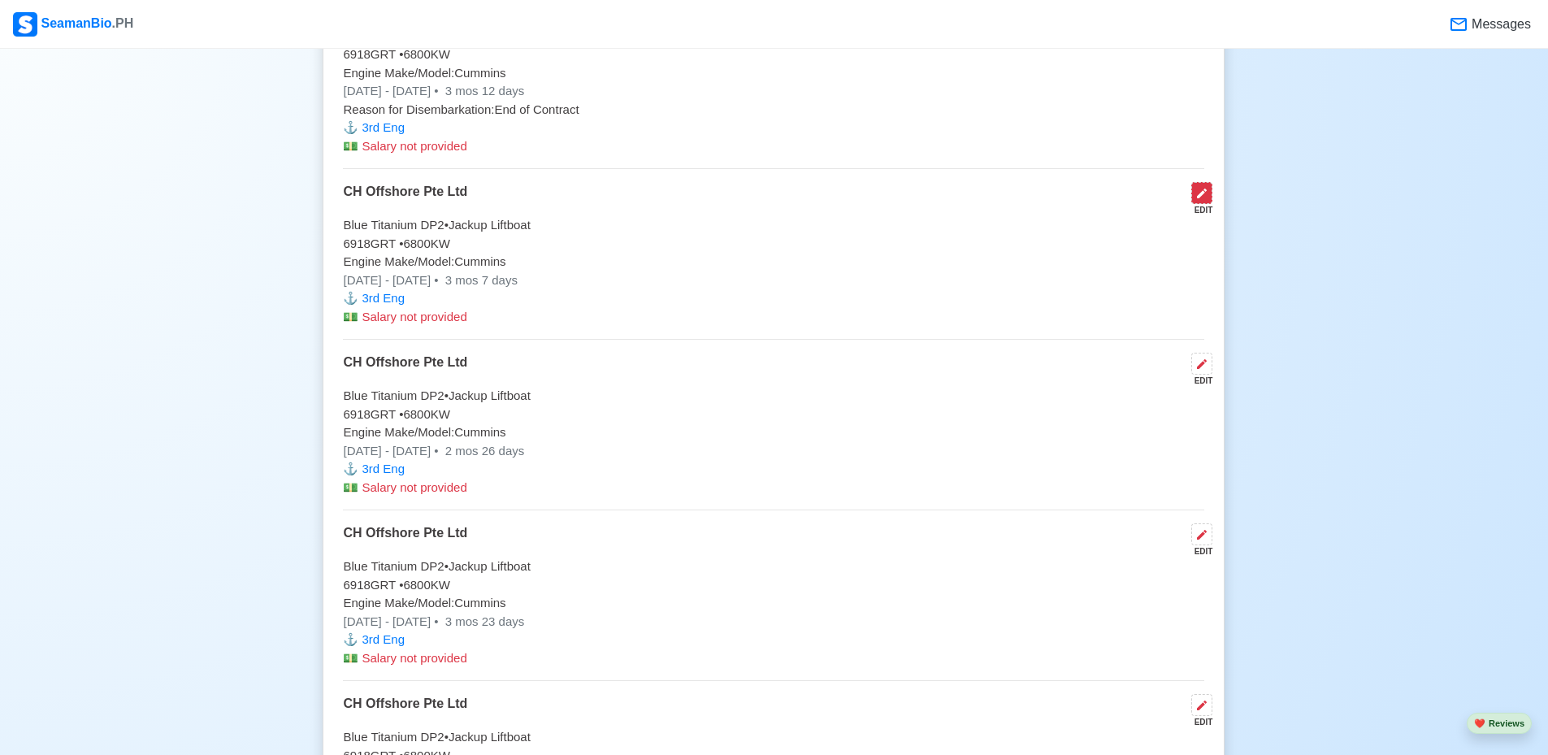
click at [1207, 200] on icon at bounding box center [1201, 193] width 13 height 13
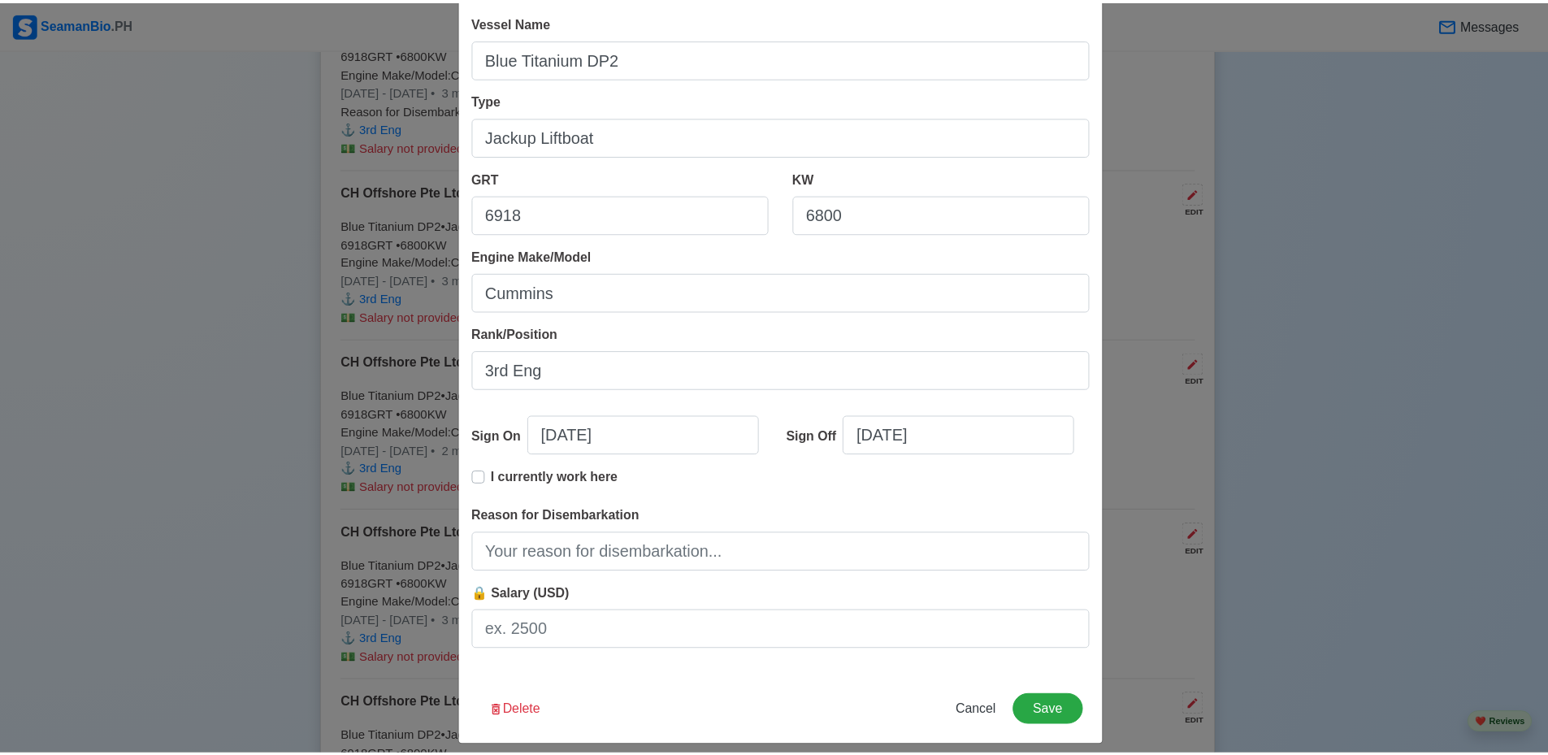
scroll to position [171, 0]
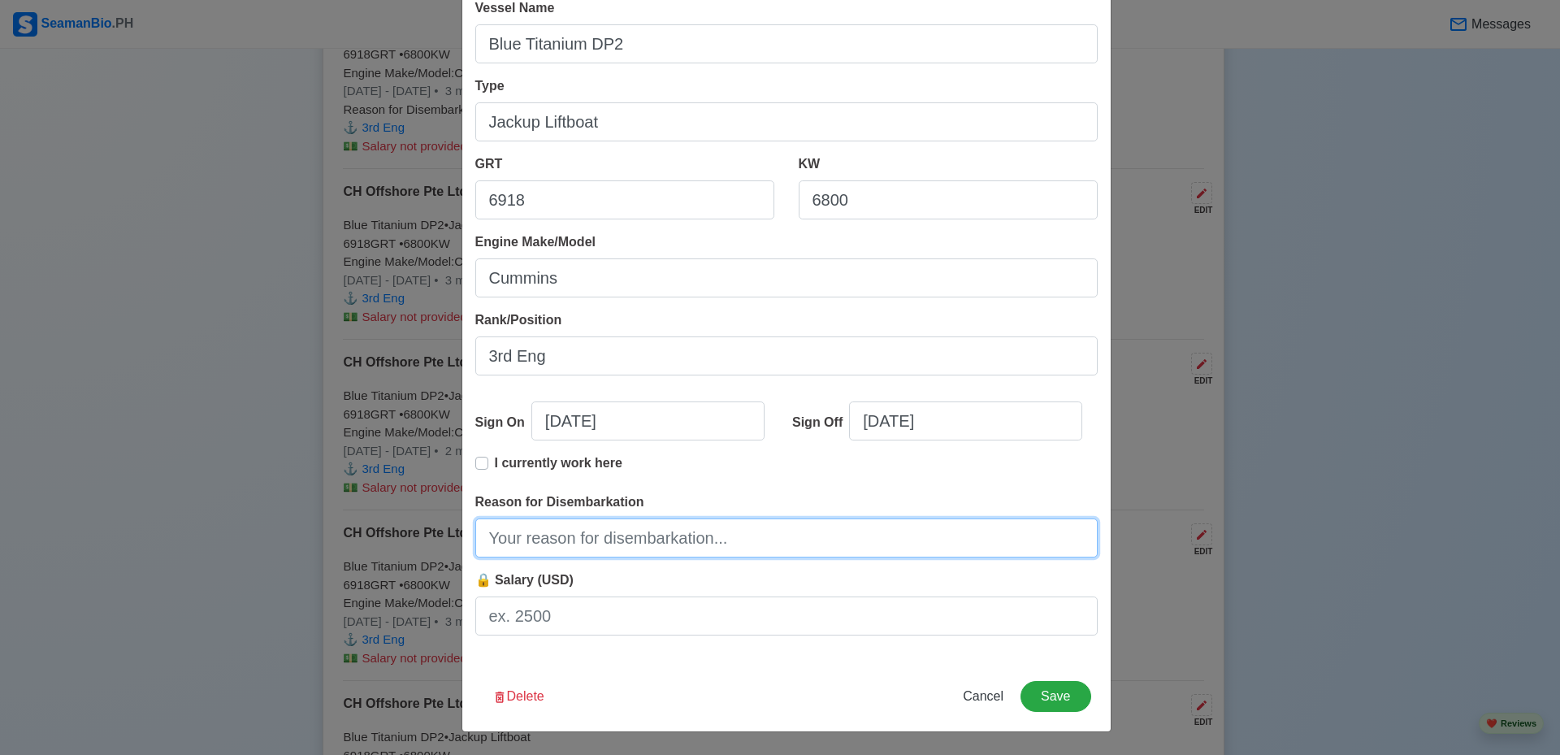
click at [711, 542] on input "Reason for Disembarkation" at bounding box center [786, 537] width 622 height 39
click at [678, 537] on input "Reason for Disembarkation" at bounding box center [786, 537] width 622 height 39
paste input "End of Contract"
type input "End of Contract"
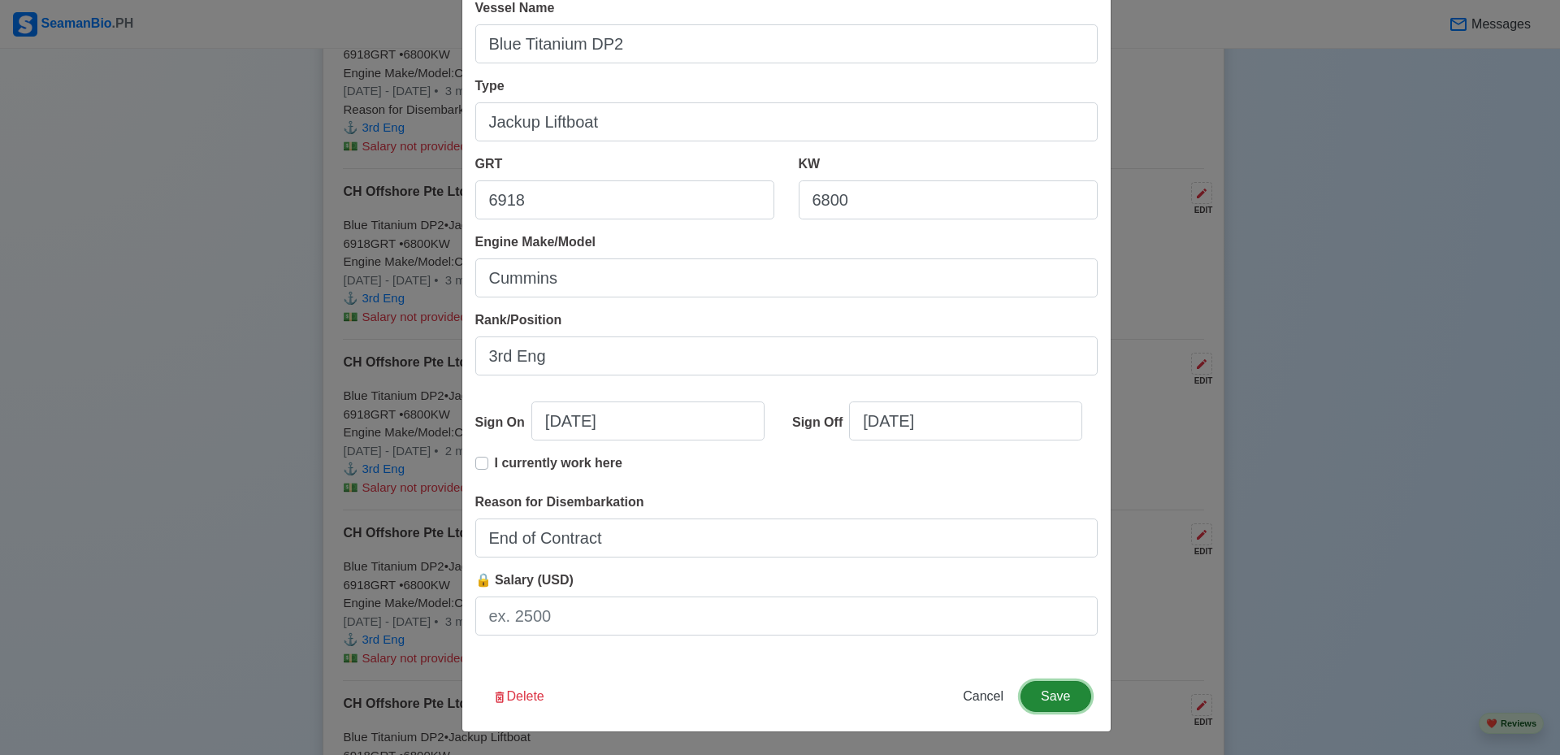
click at [1060, 683] on button "Save" at bounding box center [1056, 696] width 70 height 31
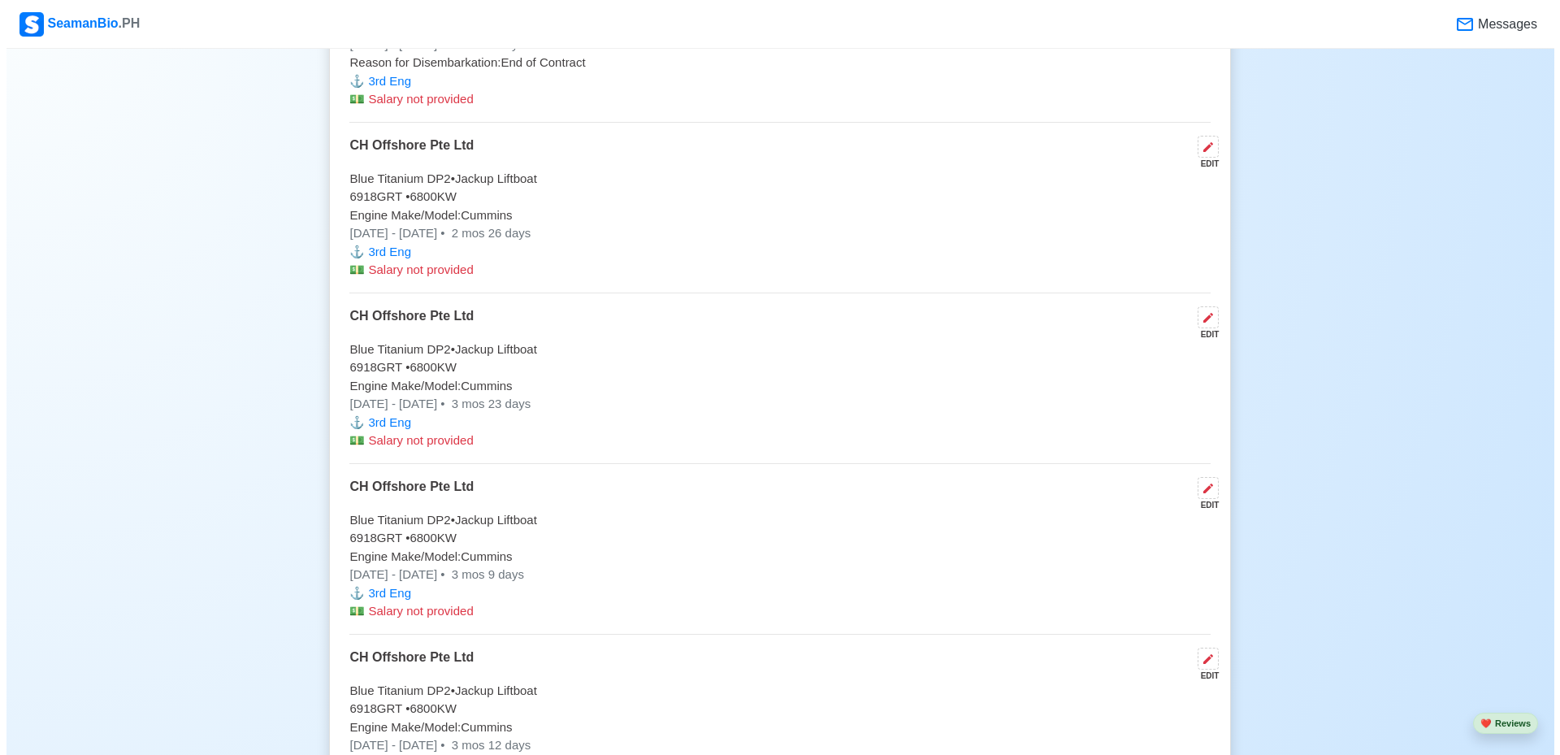
scroll to position [4713, 0]
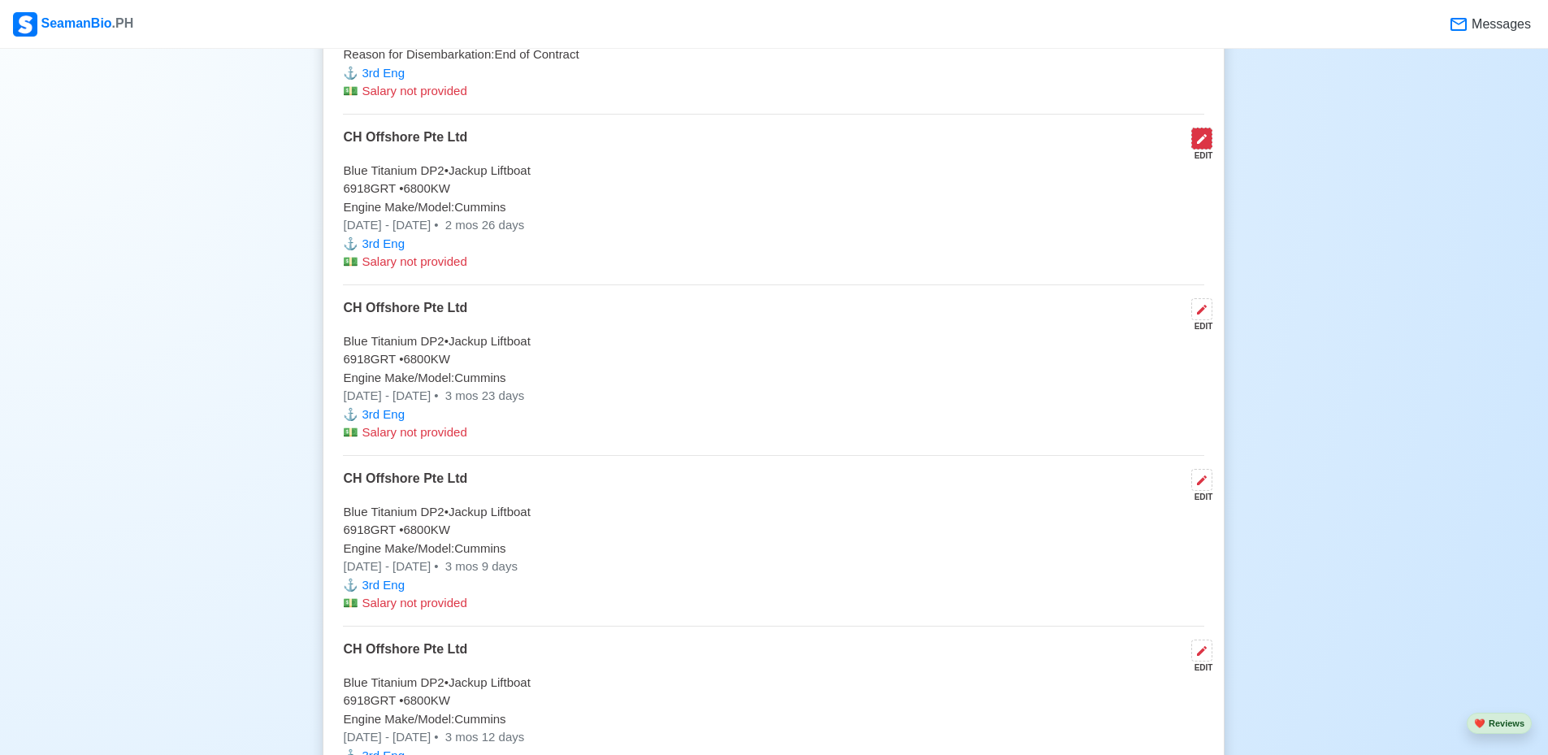
click at [1199, 145] on icon at bounding box center [1201, 138] width 13 height 13
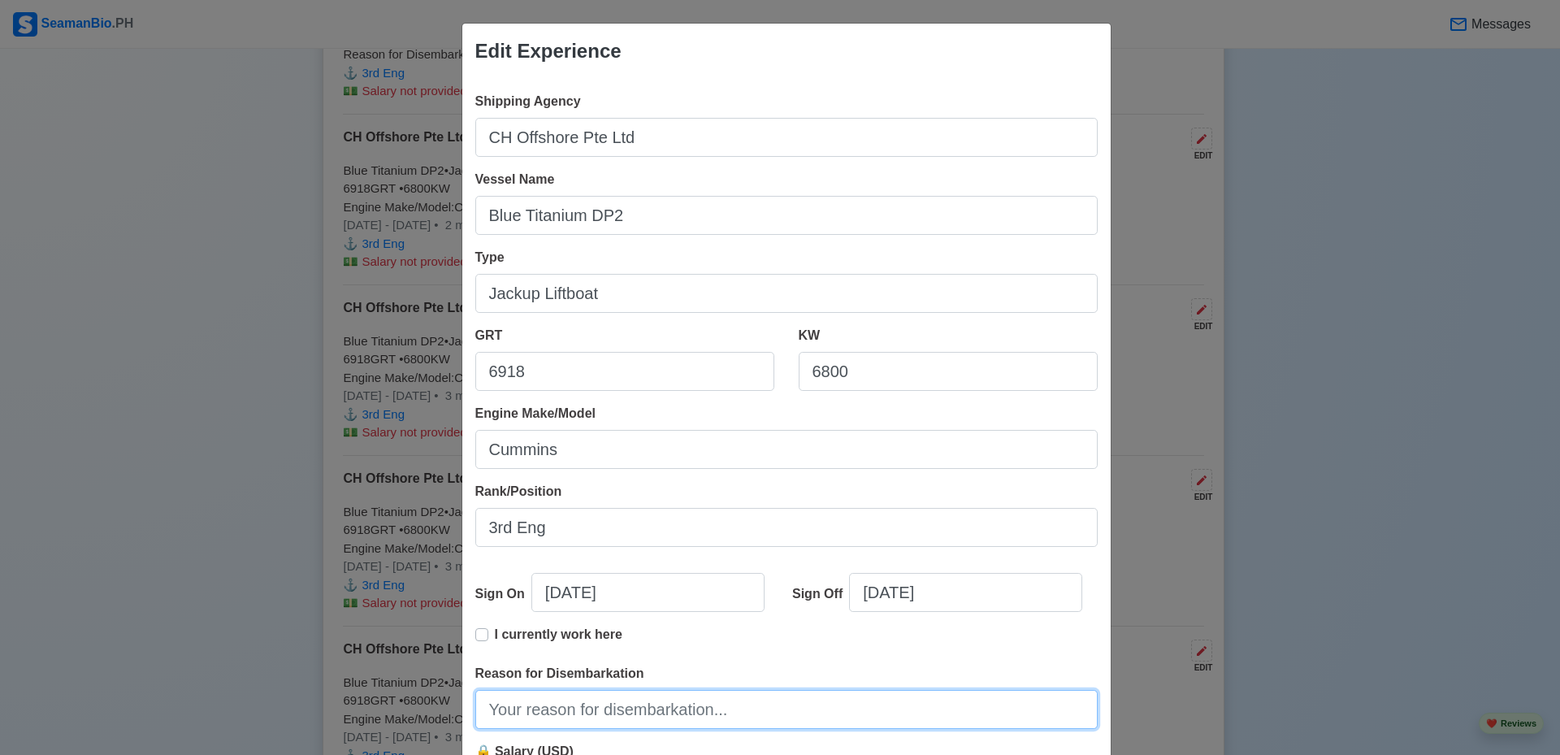
click at [613, 708] on input "Reason for Disembarkation" at bounding box center [786, 709] width 622 height 39
type input "End of Contract"
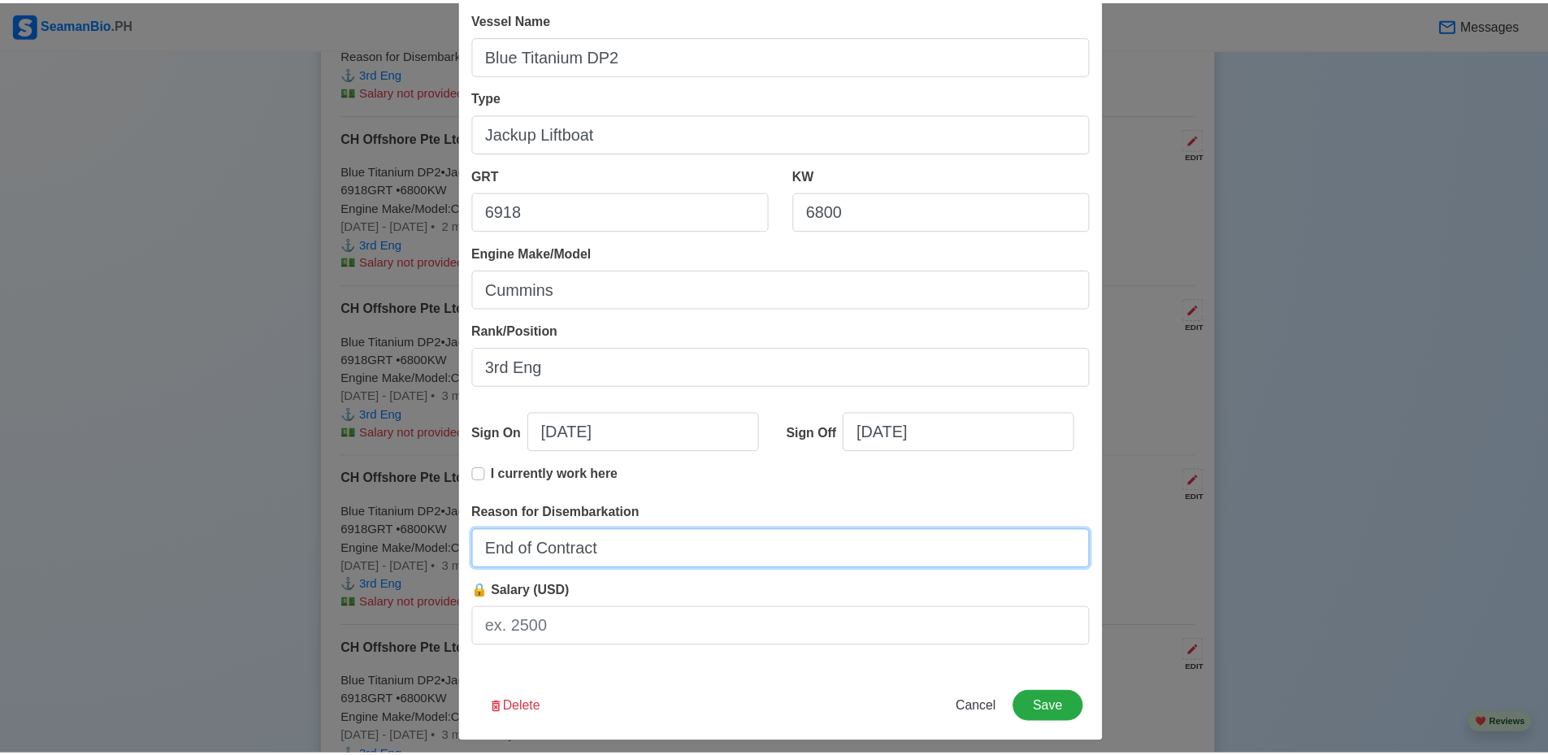
scroll to position [171, 0]
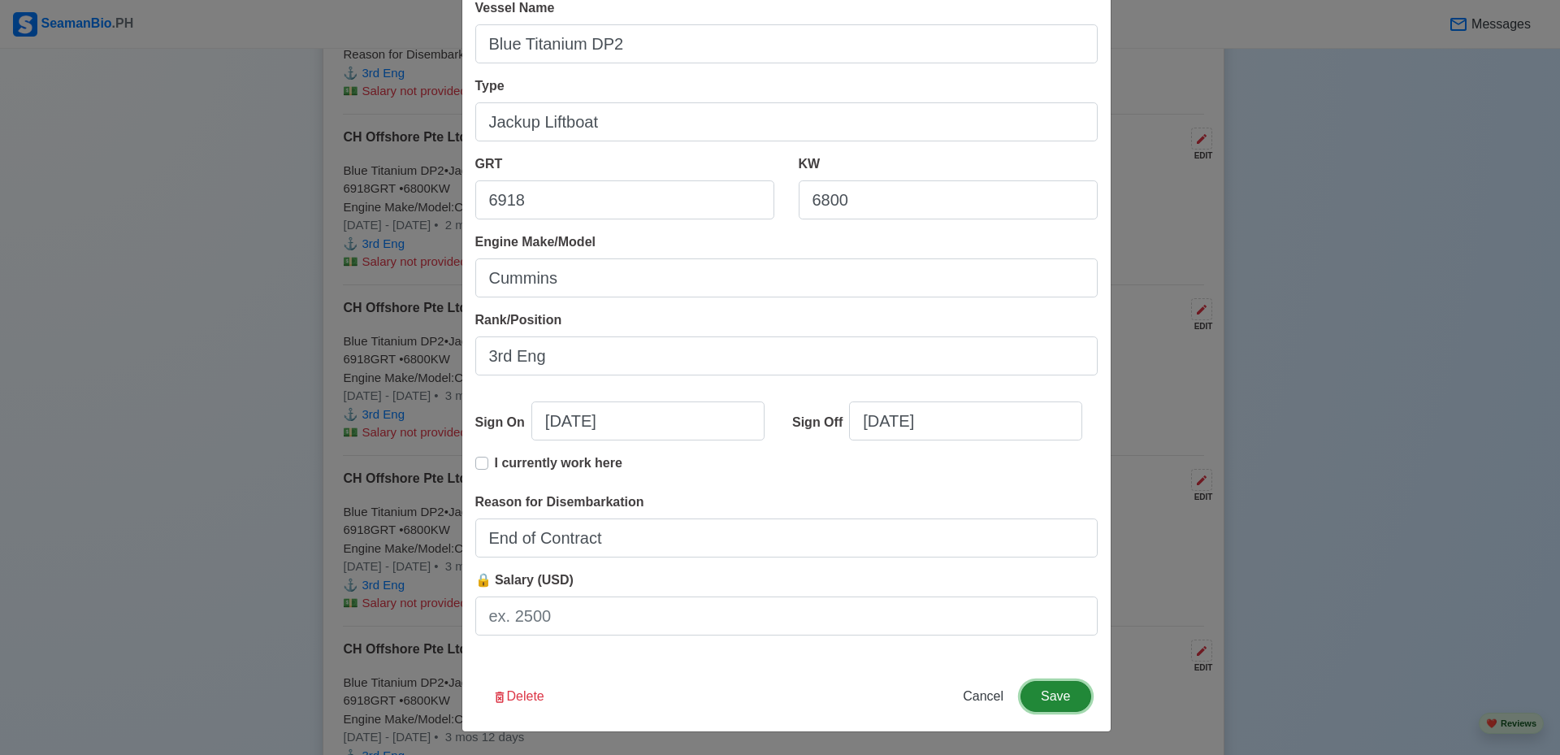
click at [1052, 695] on button "Save" at bounding box center [1056, 696] width 70 height 31
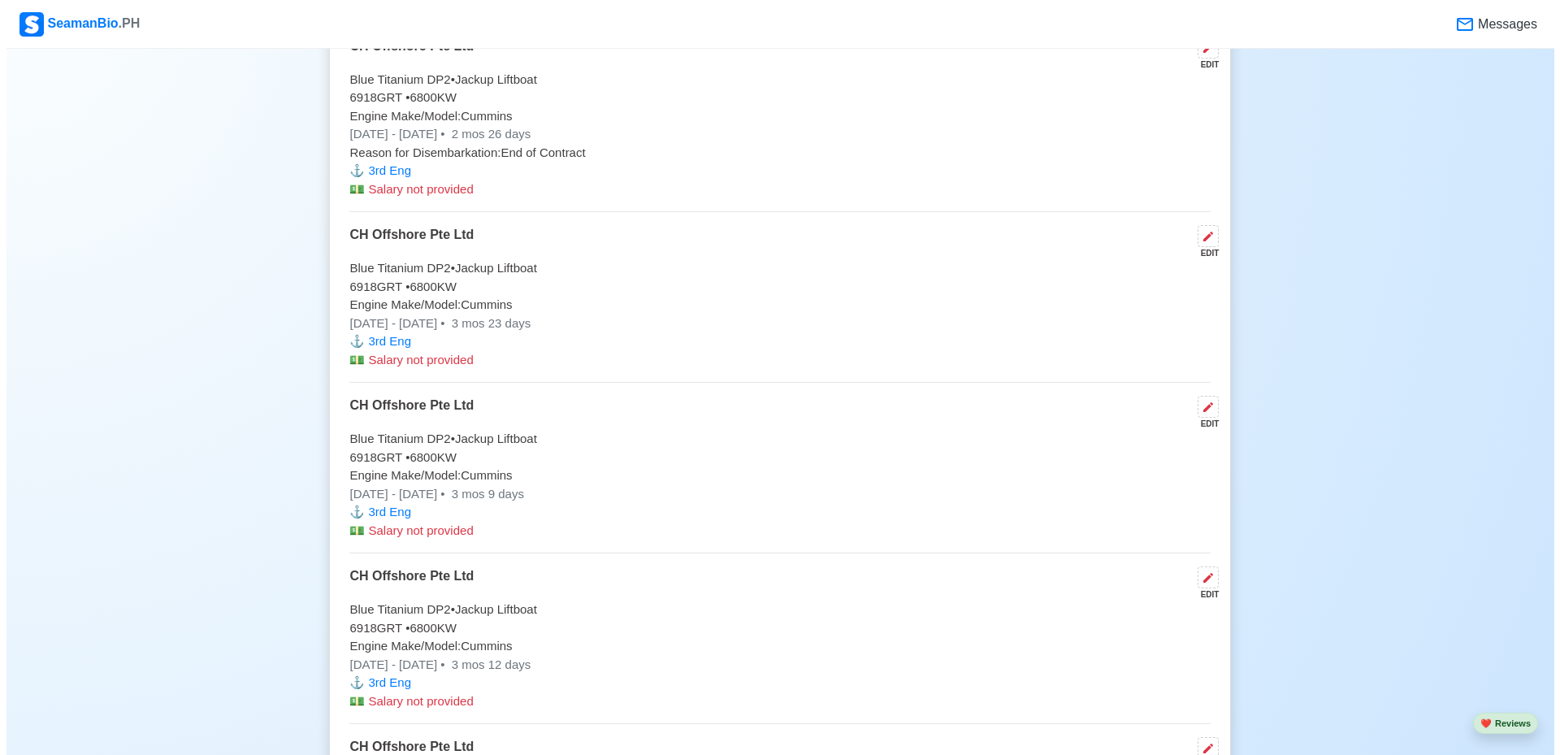
scroll to position [4794, 0]
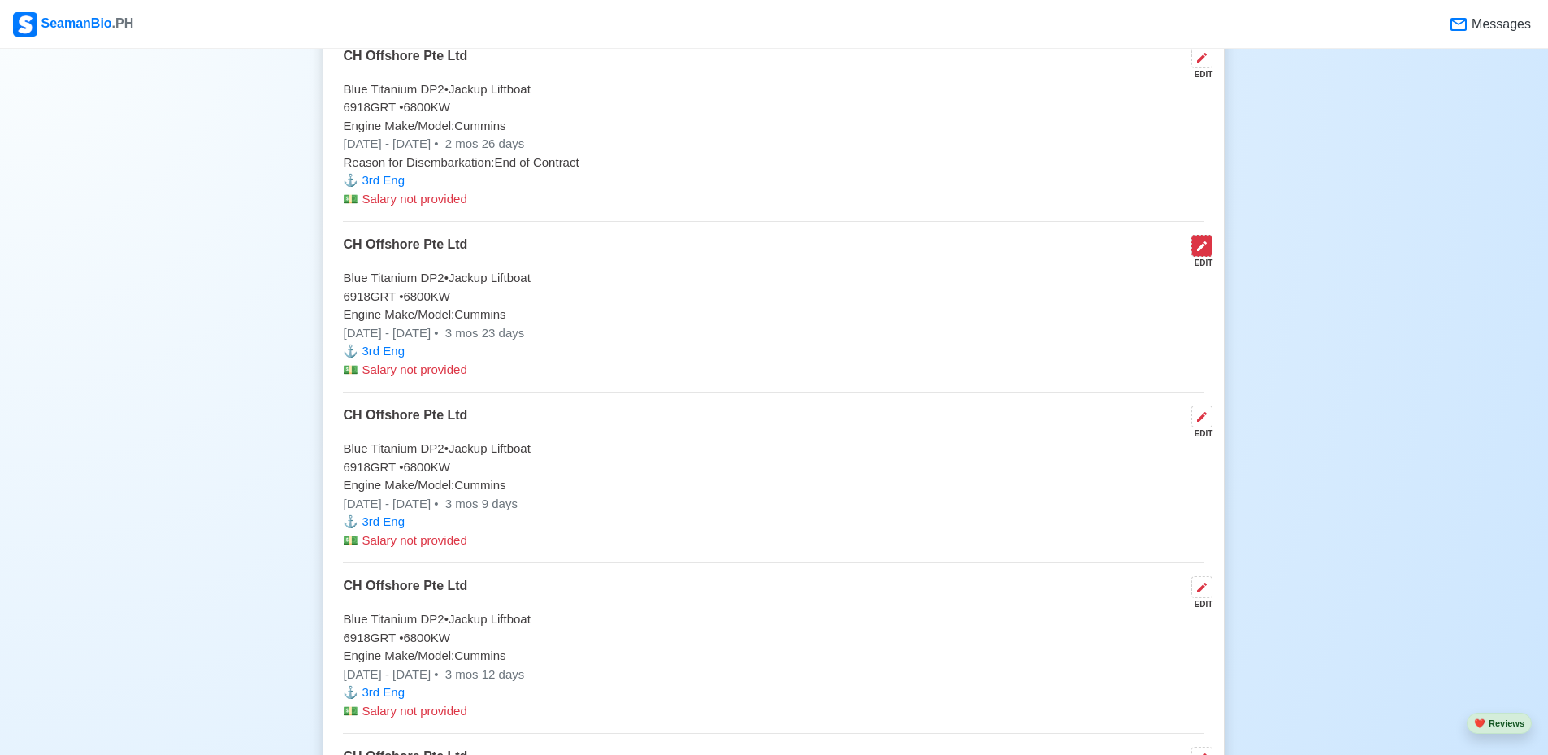
click at [1199, 249] on icon at bounding box center [1201, 246] width 13 height 13
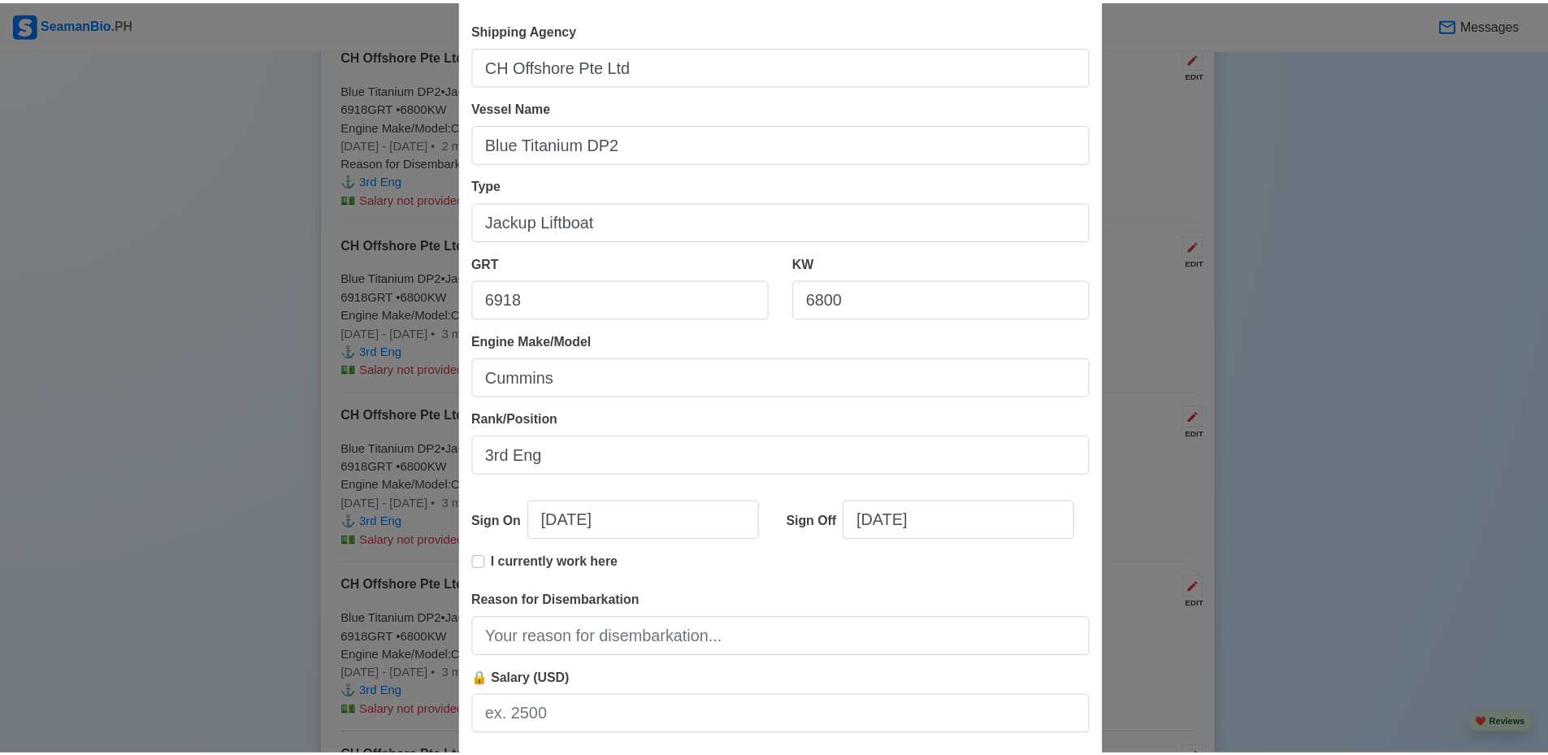
scroll to position [171, 0]
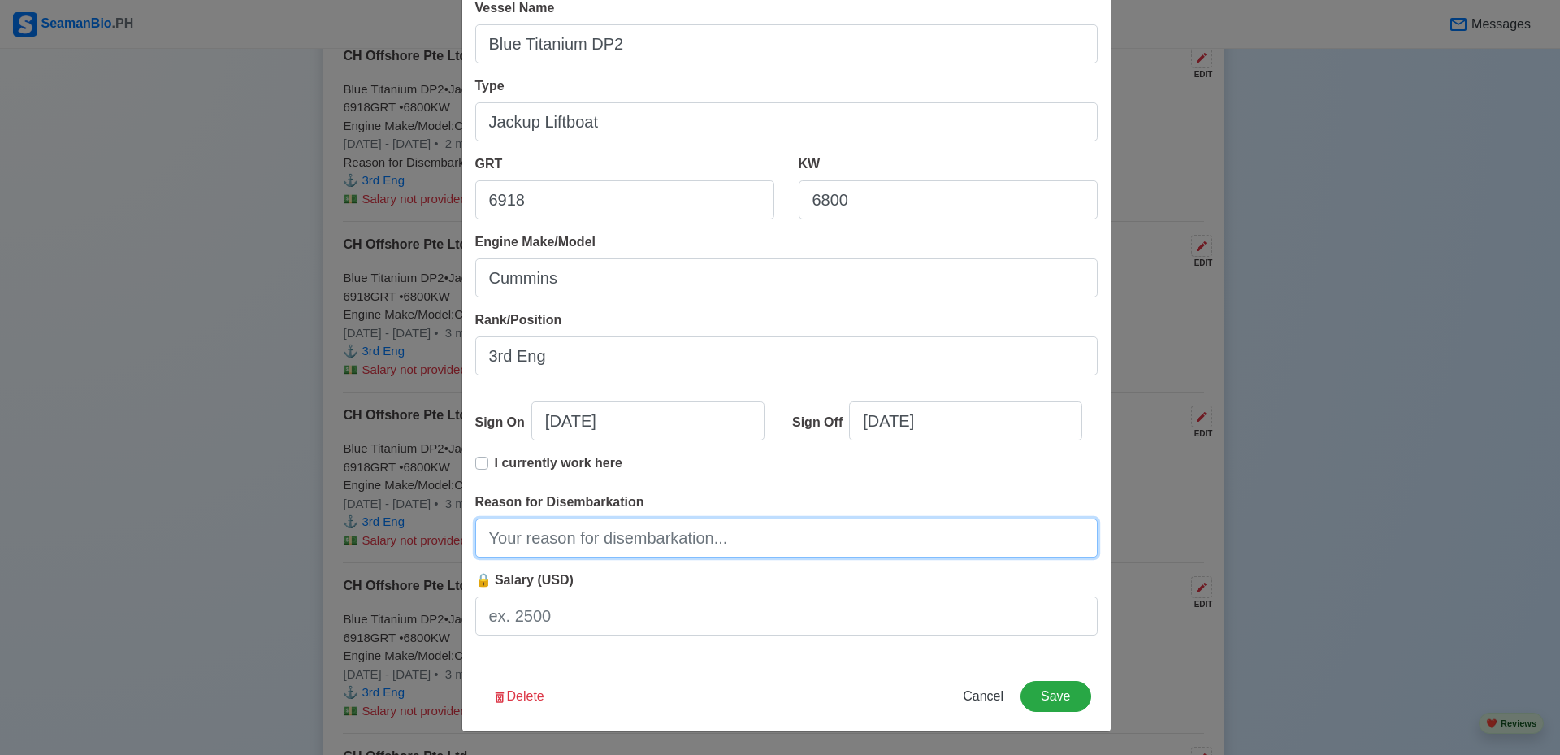
click at [750, 547] on input "Reason for Disembarkation" at bounding box center [786, 537] width 622 height 39
type input "End of Contract"
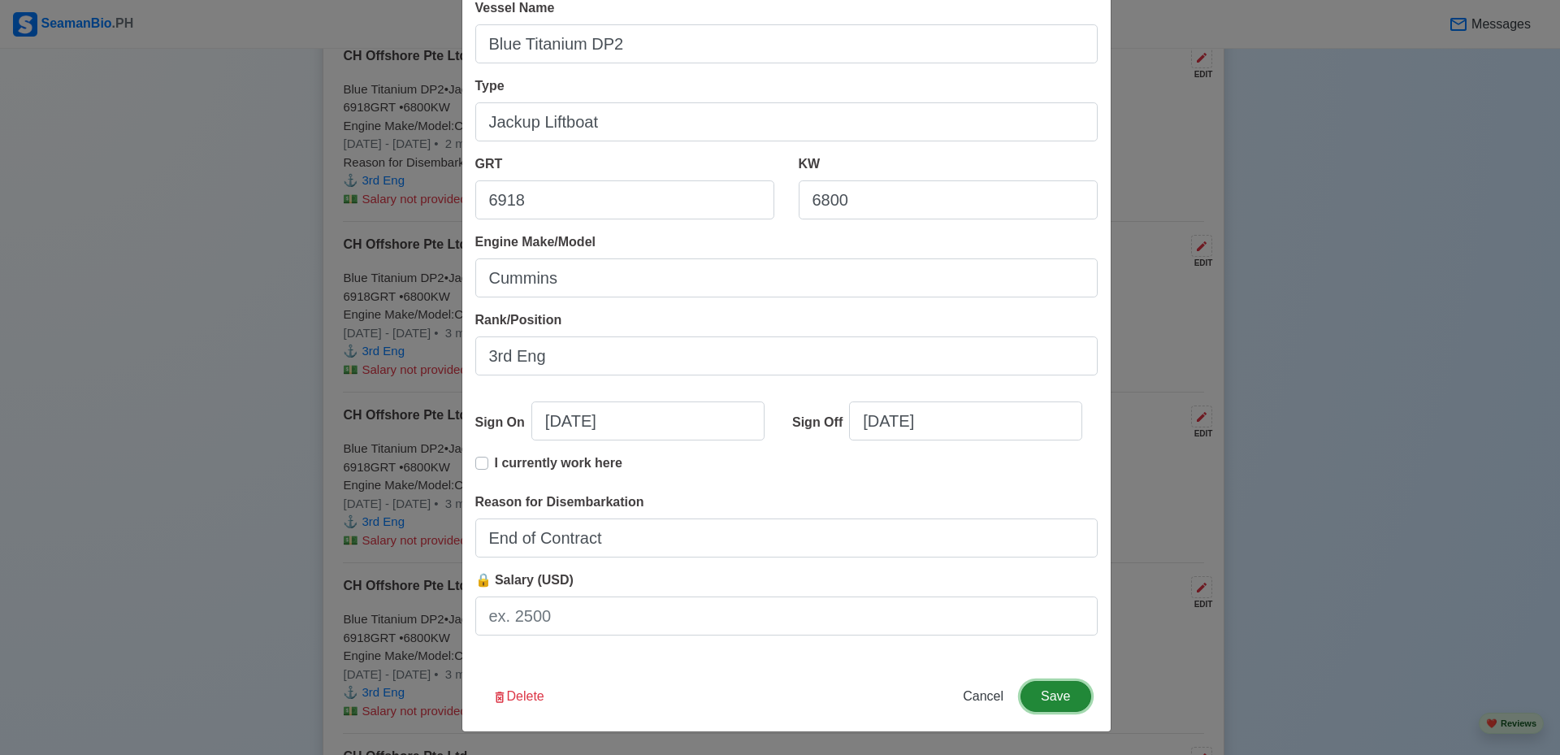
click at [1038, 694] on button "Save" at bounding box center [1056, 696] width 70 height 31
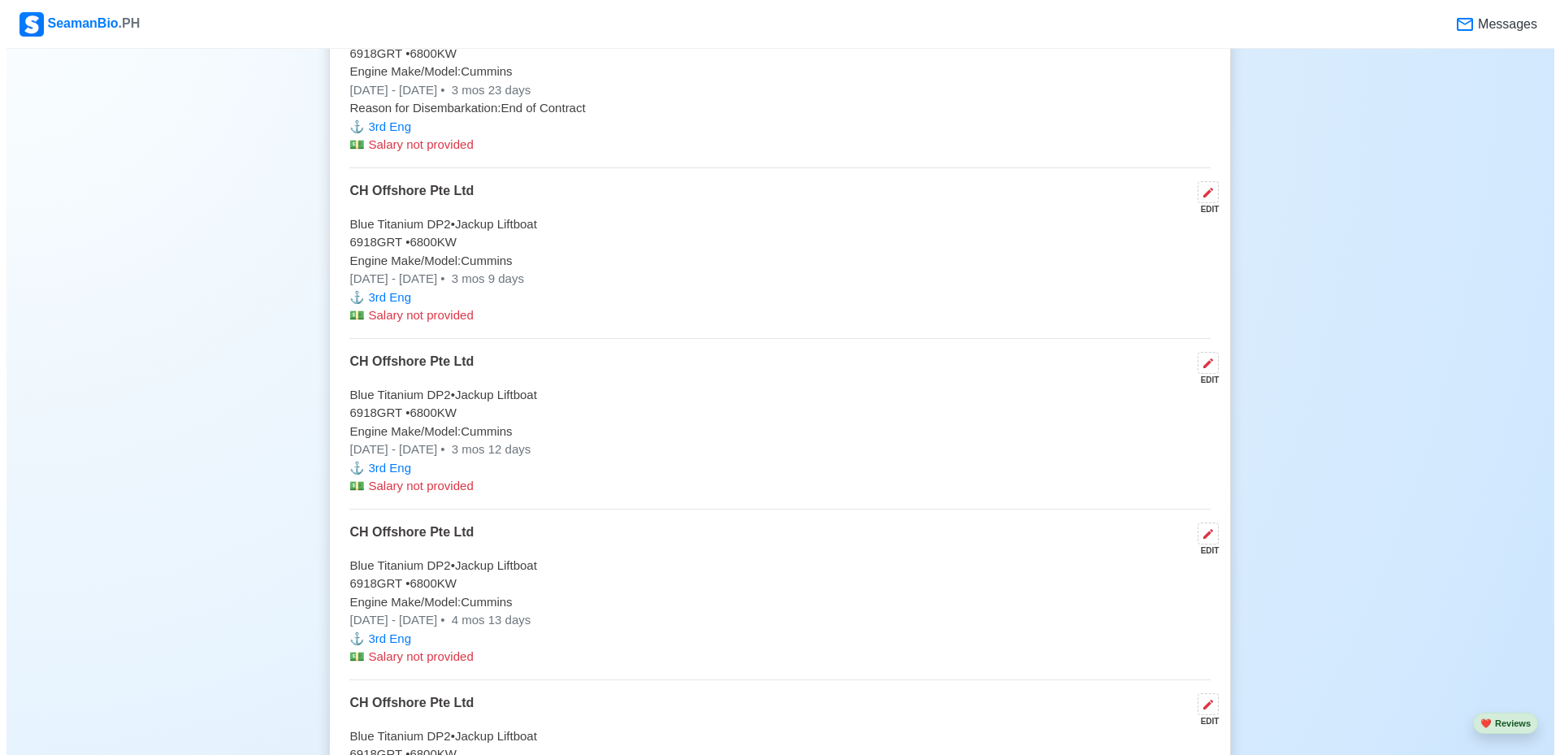
scroll to position [5038, 0]
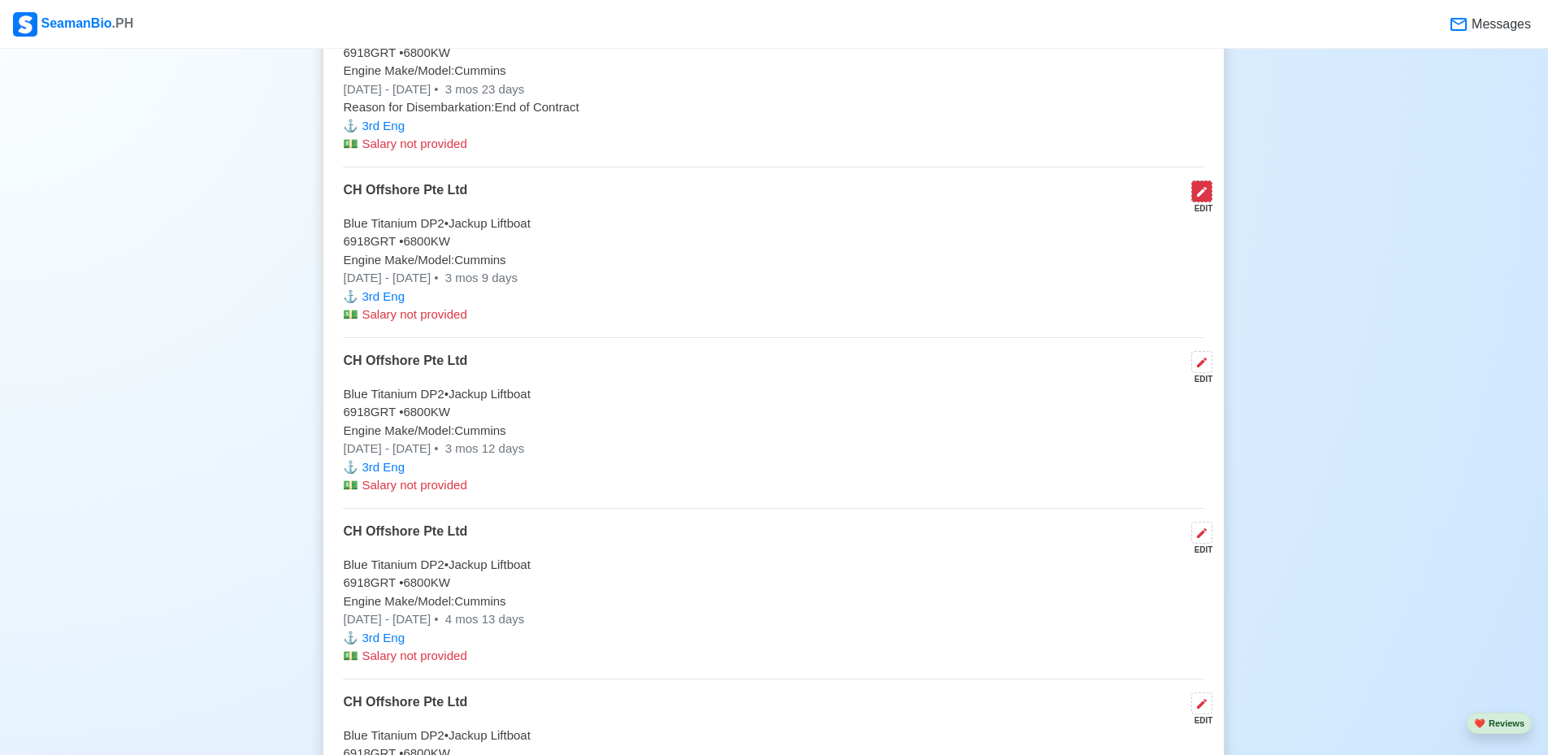
click at [1204, 198] on icon at bounding box center [1201, 191] width 13 height 13
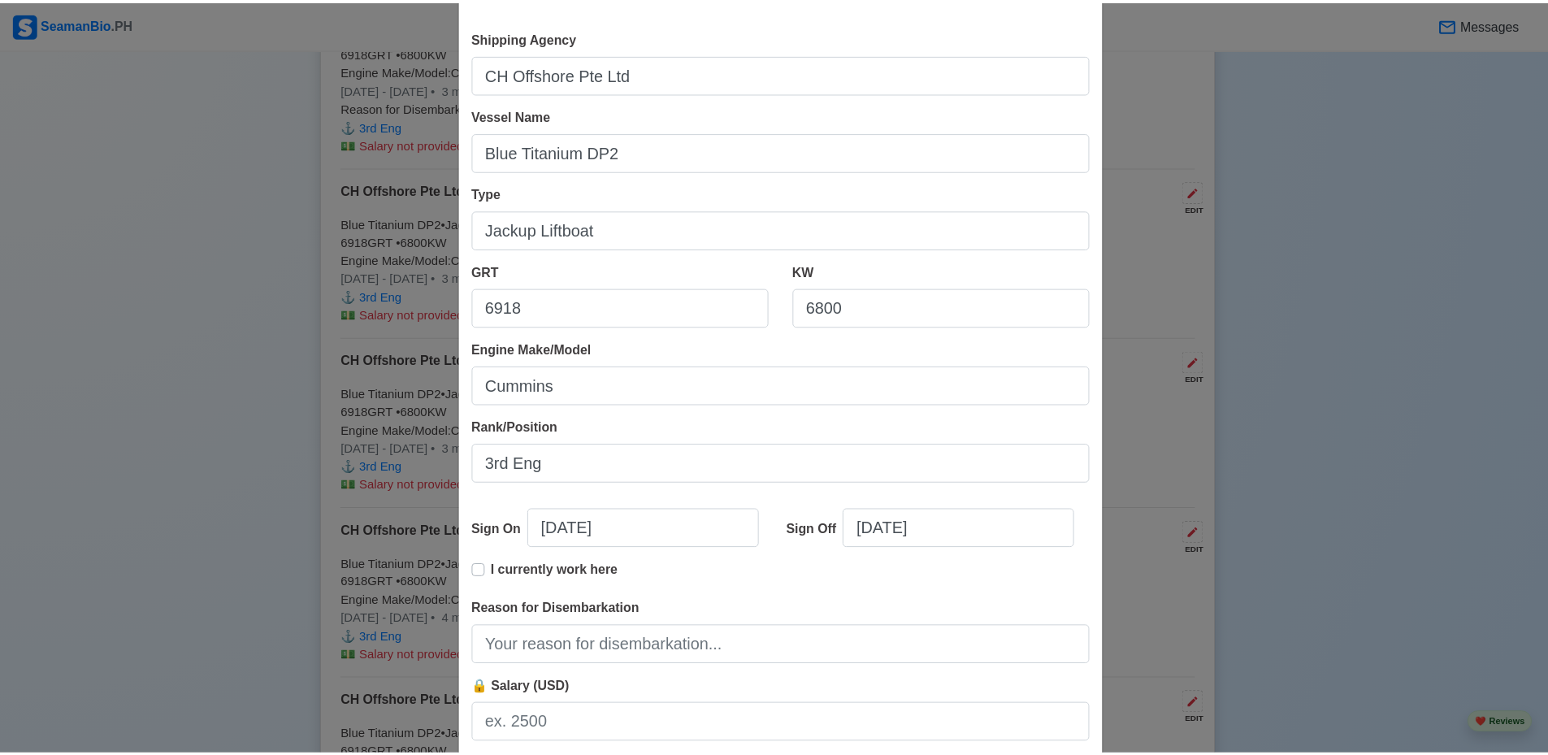
scroll to position [171, 0]
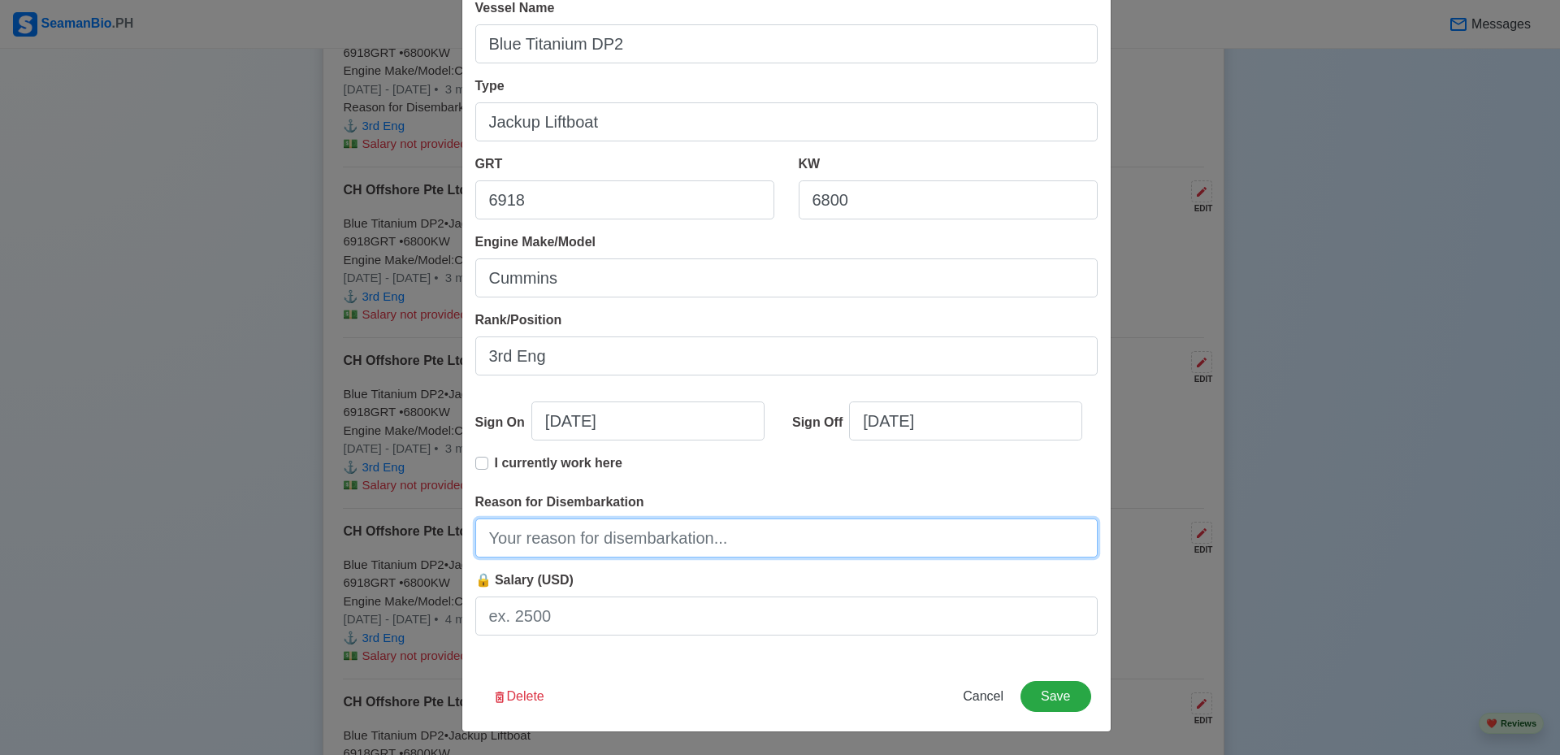
click at [782, 548] on input "Reason for Disembarkation" at bounding box center [786, 537] width 622 height 39
type input "End of Contract"
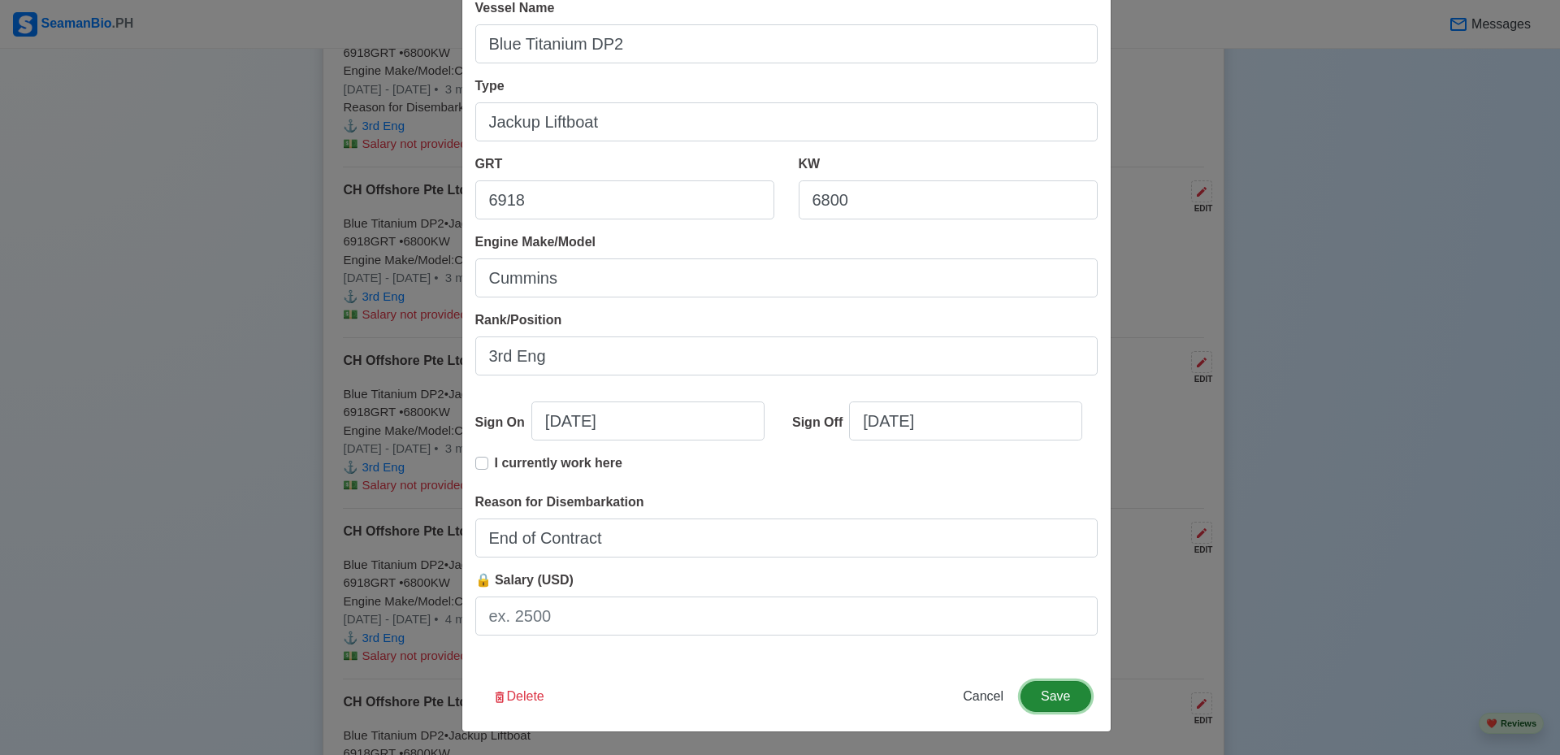
click at [1060, 688] on button "Save" at bounding box center [1056, 696] width 70 height 31
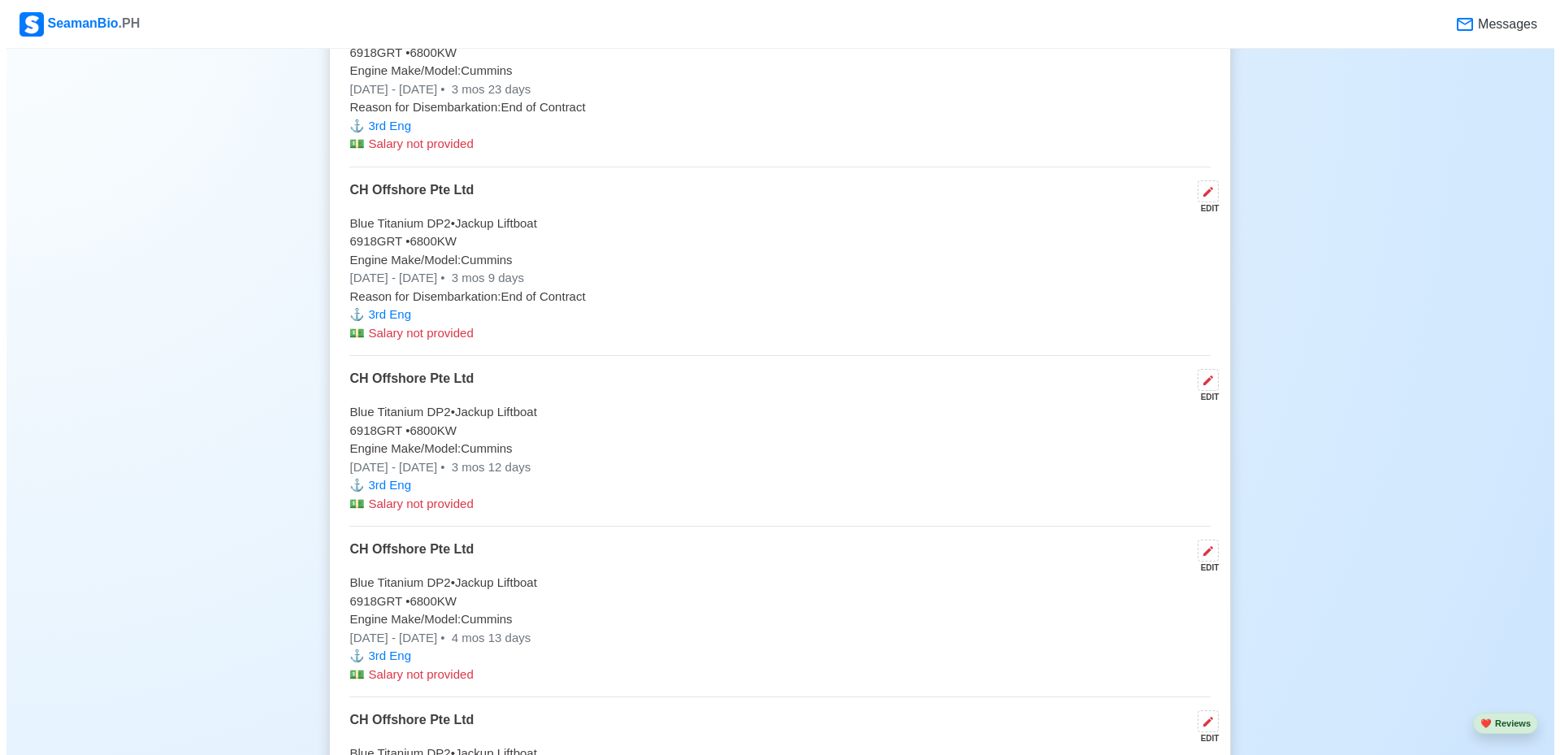
scroll to position [5281, 0]
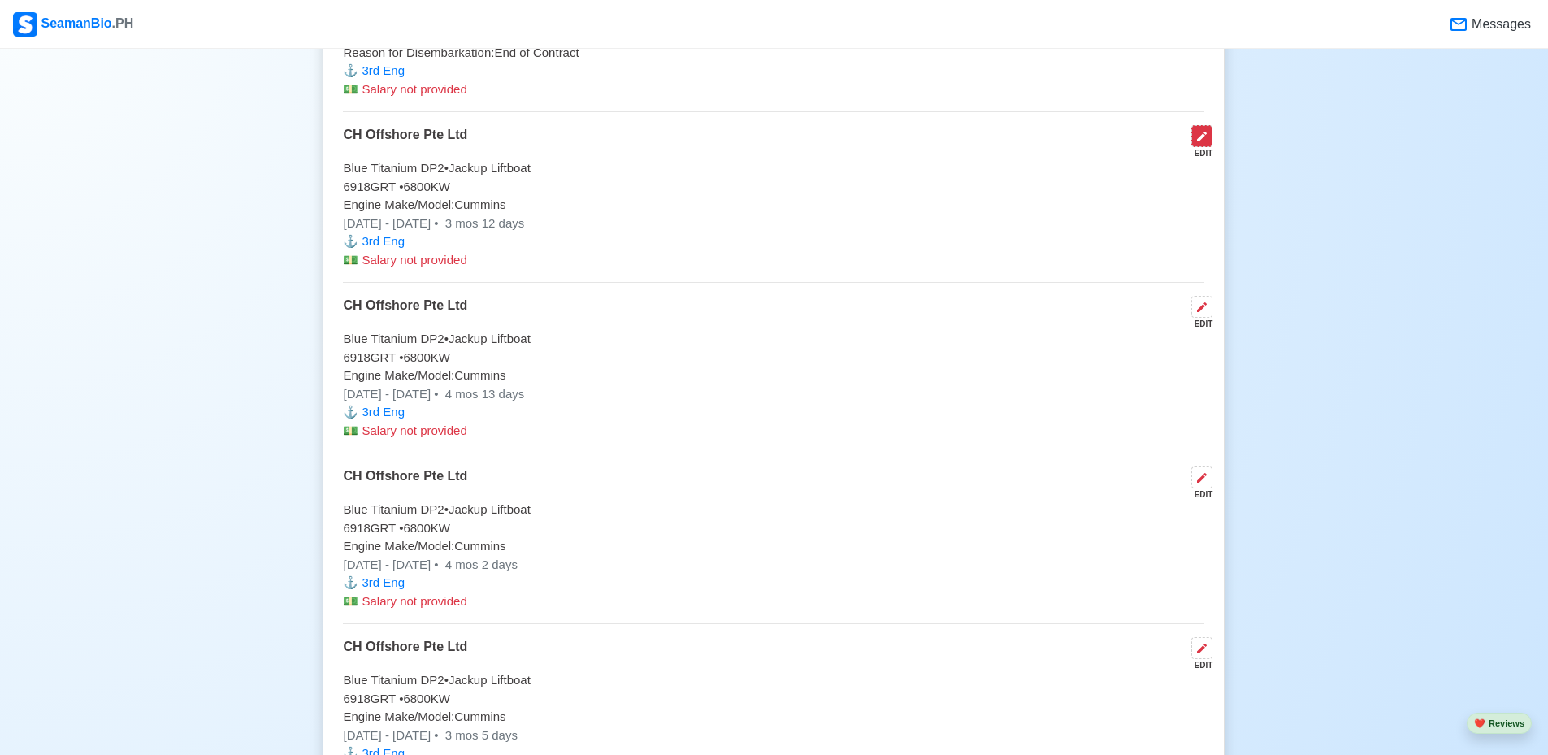
click at [1197, 143] on icon at bounding box center [1201, 136] width 13 height 13
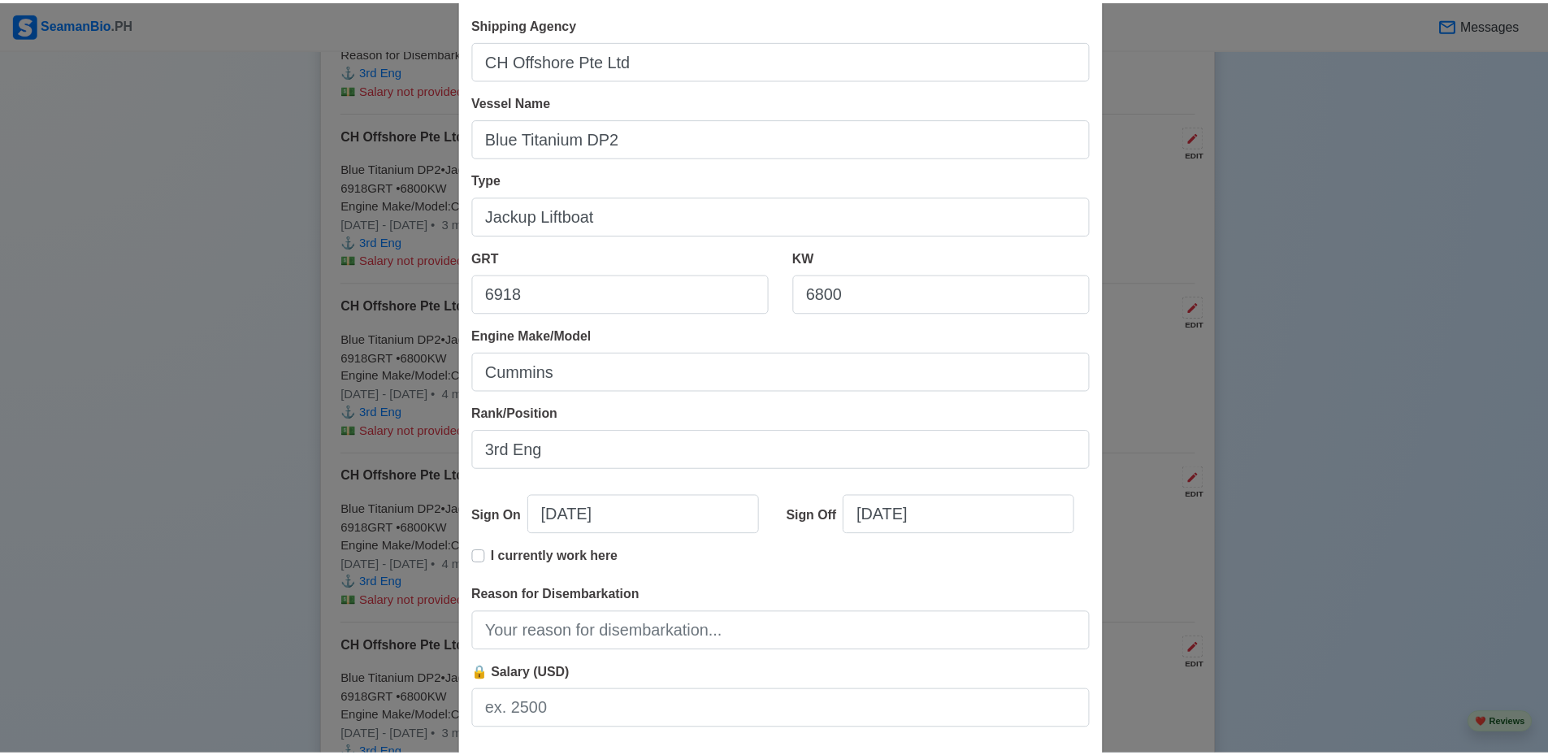
scroll to position [171, 0]
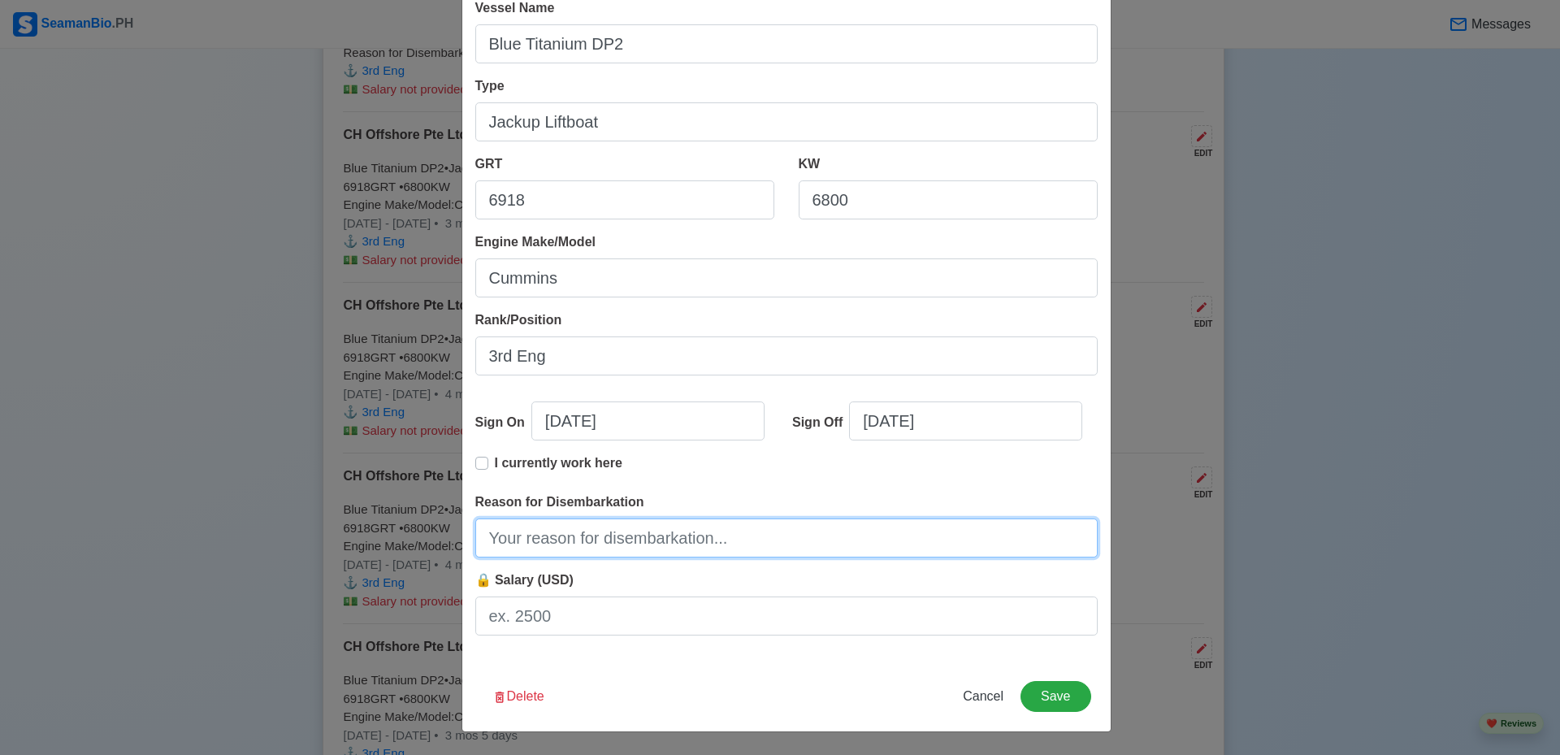
click at [784, 542] on input "Reason for Disembarkation" at bounding box center [786, 537] width 622 height 39
type input "End of Contract"
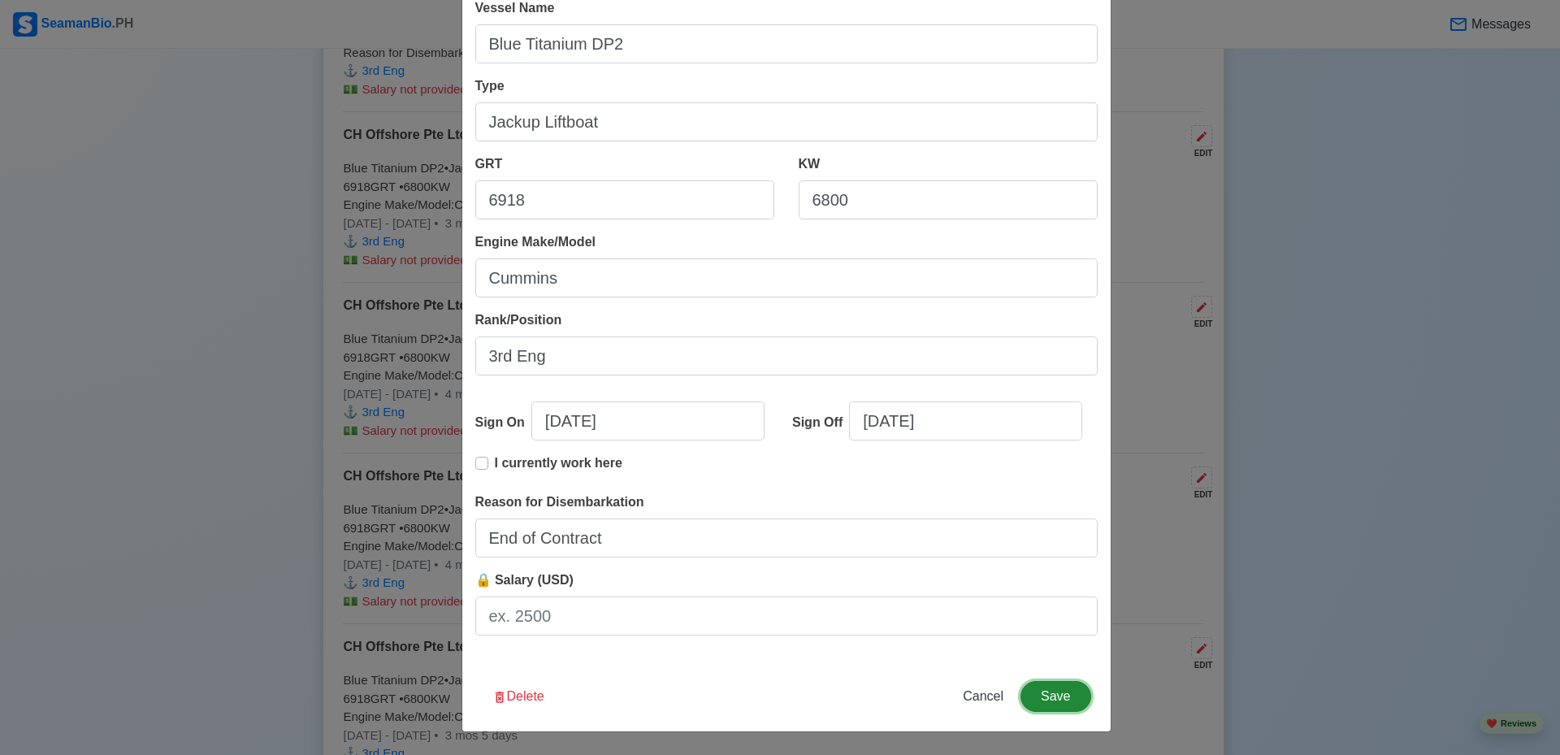
click at [1060, 689] on button "Save" at bounding box center [1056, 696] width 70 height 31
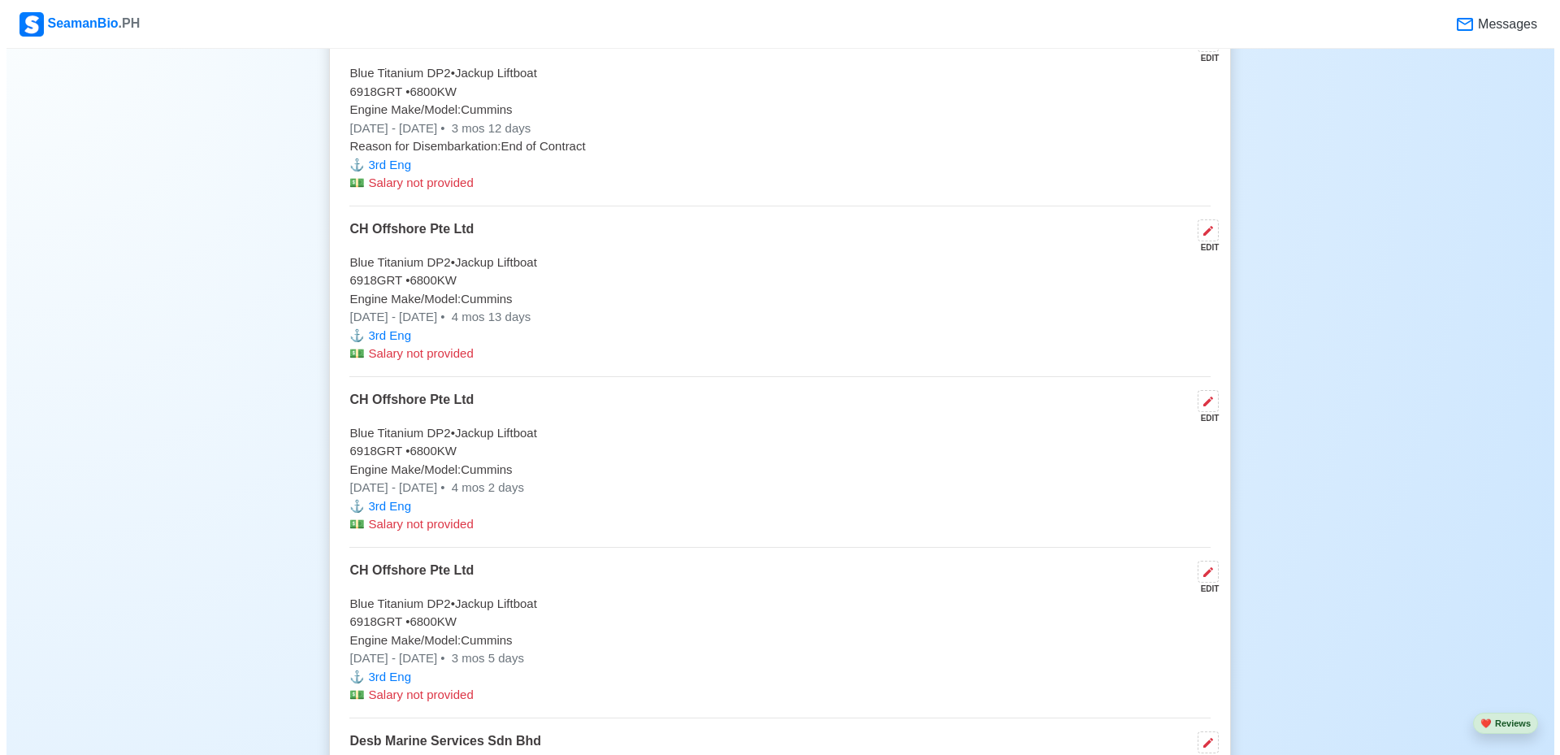
scroll to position [5363, 0]
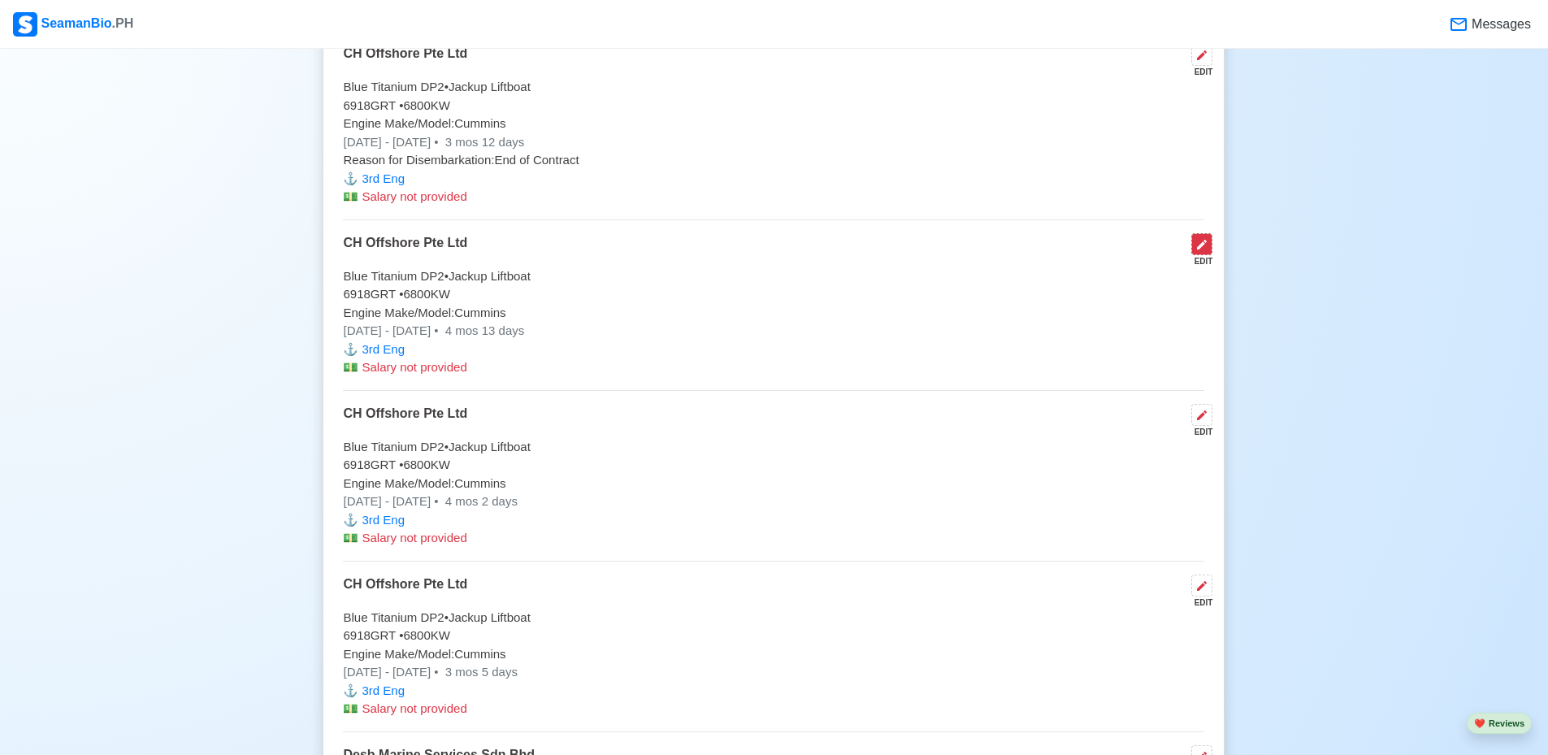
click at [1203, 249] on icon at bounding box center [1202, 245] width 10 height 10
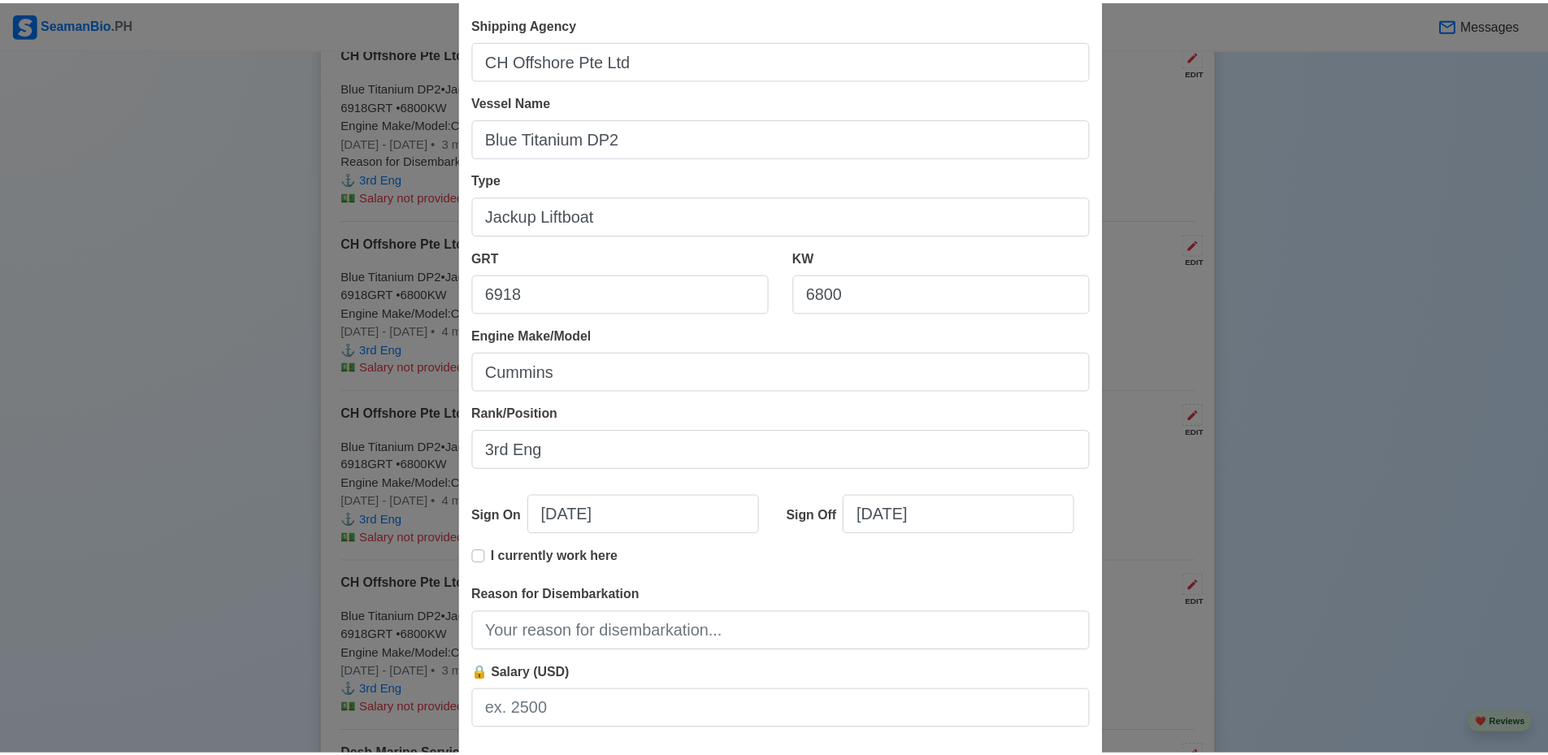
scroll to position [171, 0]
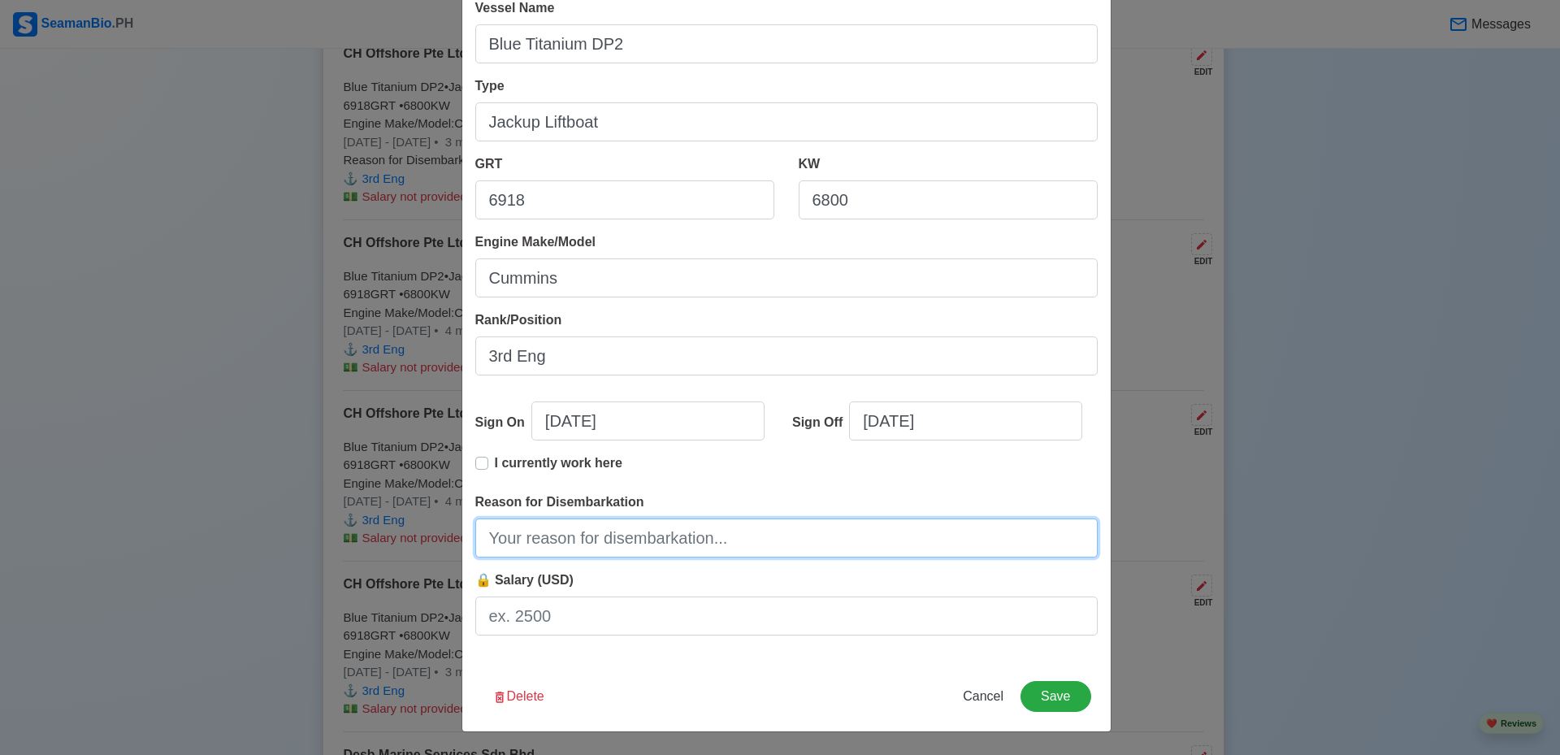
click at [830, 530] on input "Reason for Disembarkation" at bounding box center [786, 537] width 622 height 39
type input "End of Contract"
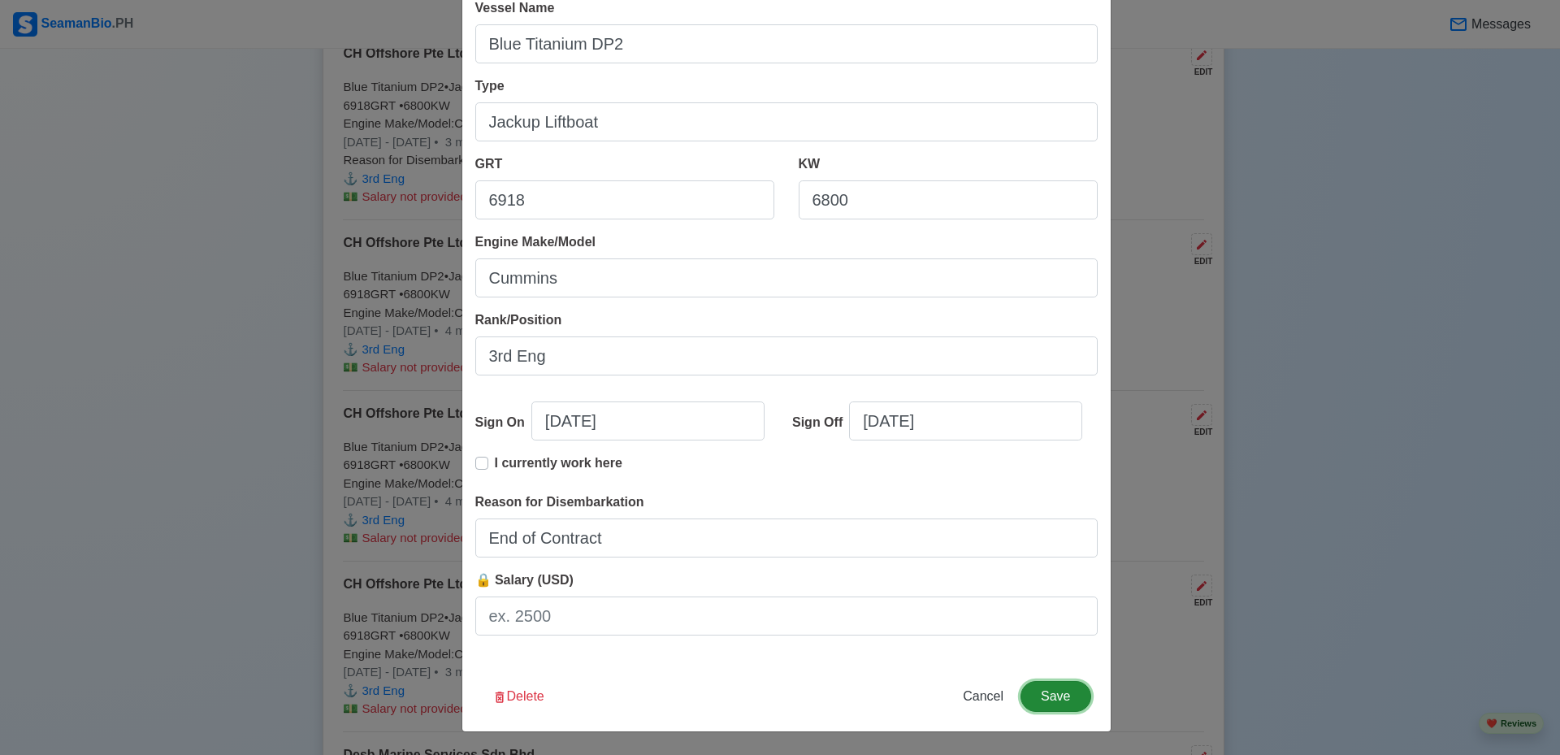
click at [1045, 699] on button "Save" at bounding box center [1056, 696] width 70 height 31
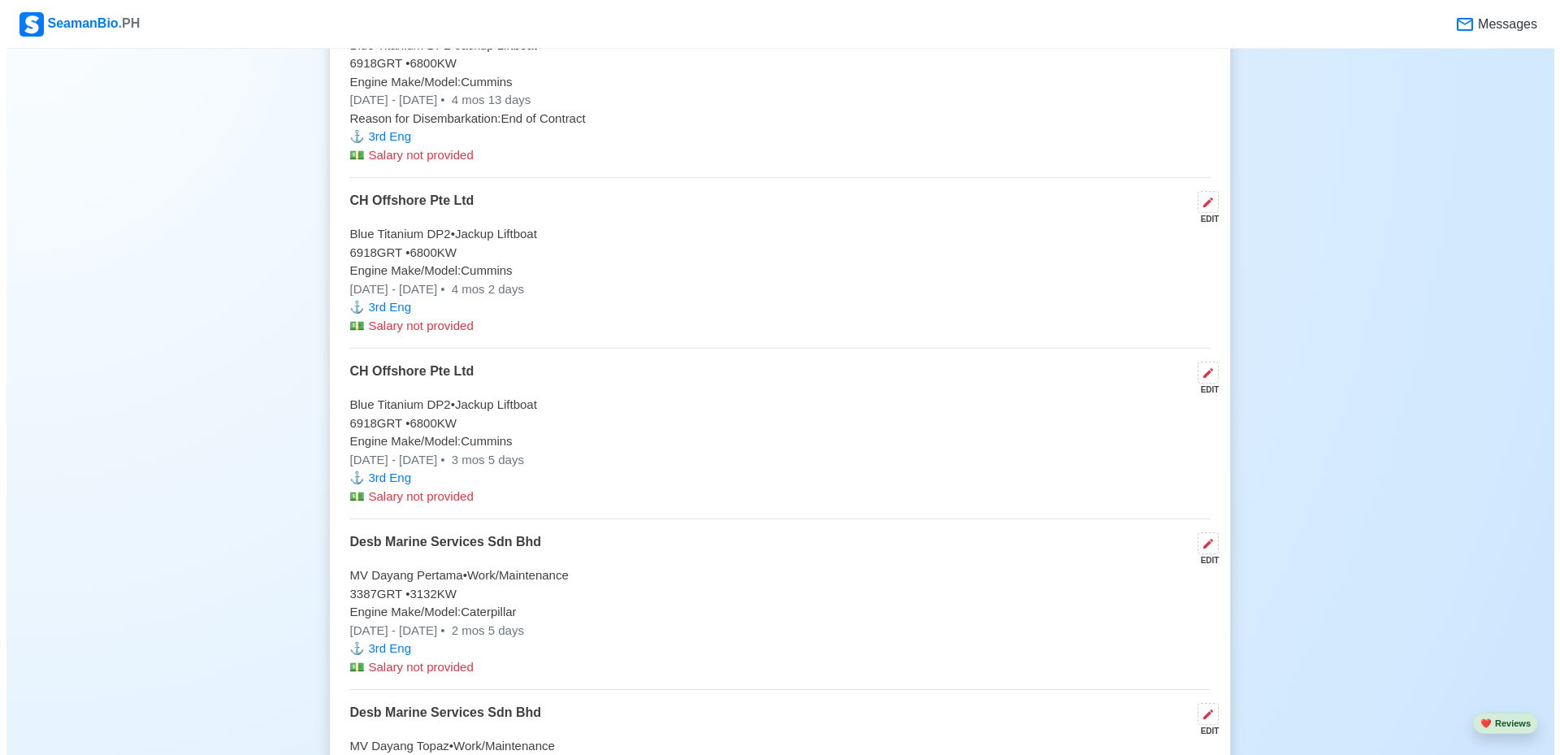
scroll to position [5606, 0]
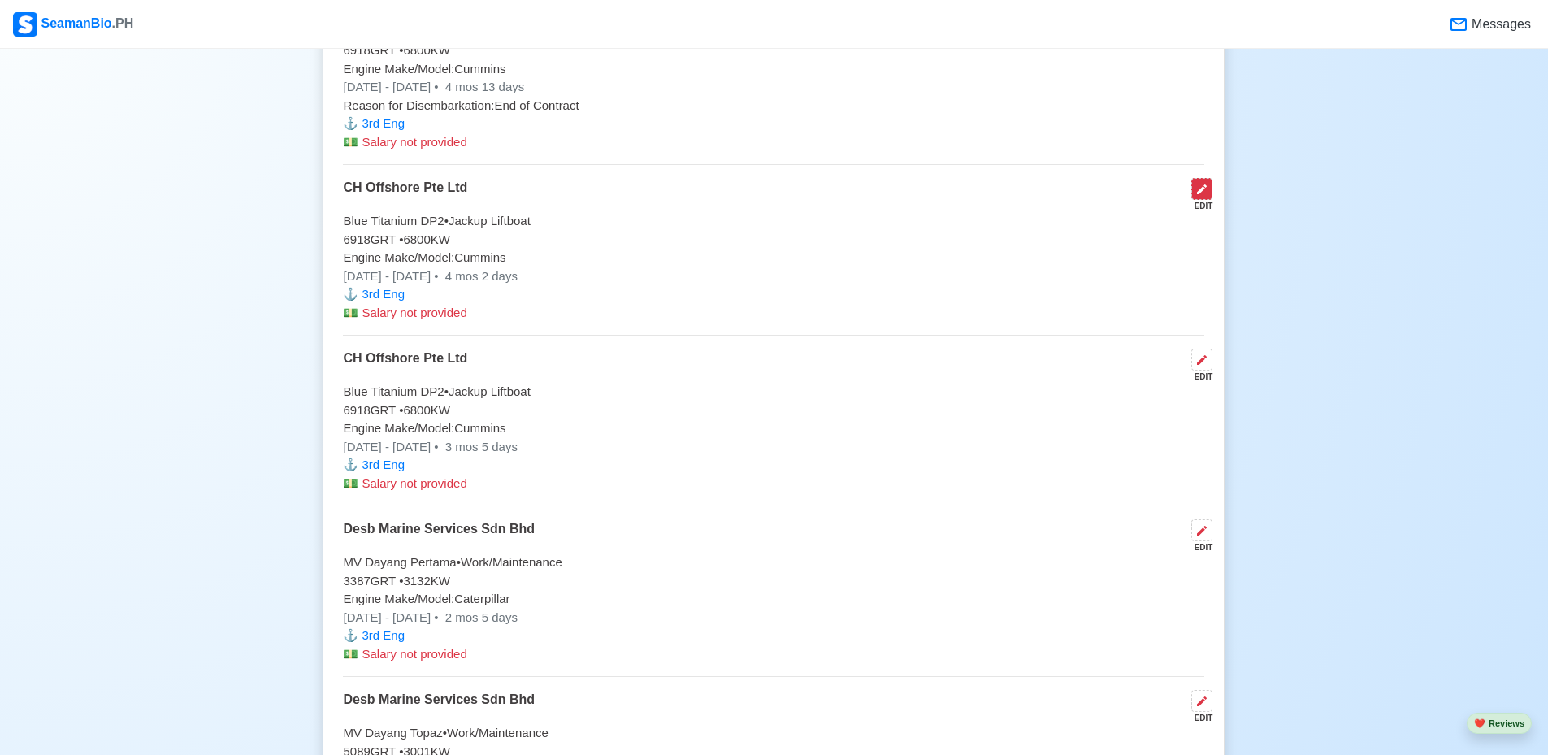
click at [1211, 199] on button at bounding box center [1201, 189] width 21 height 22
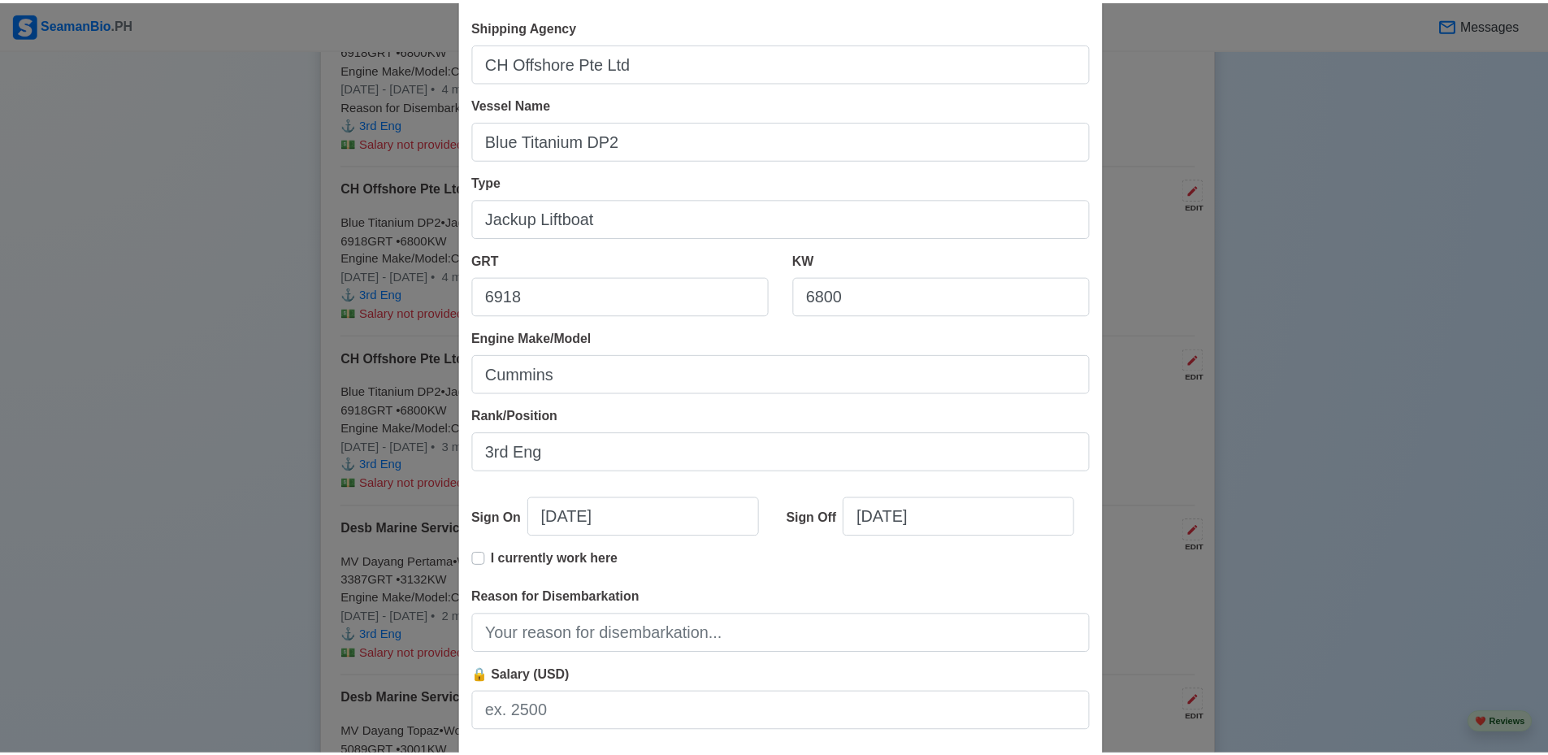
scroll to position [171, 0]
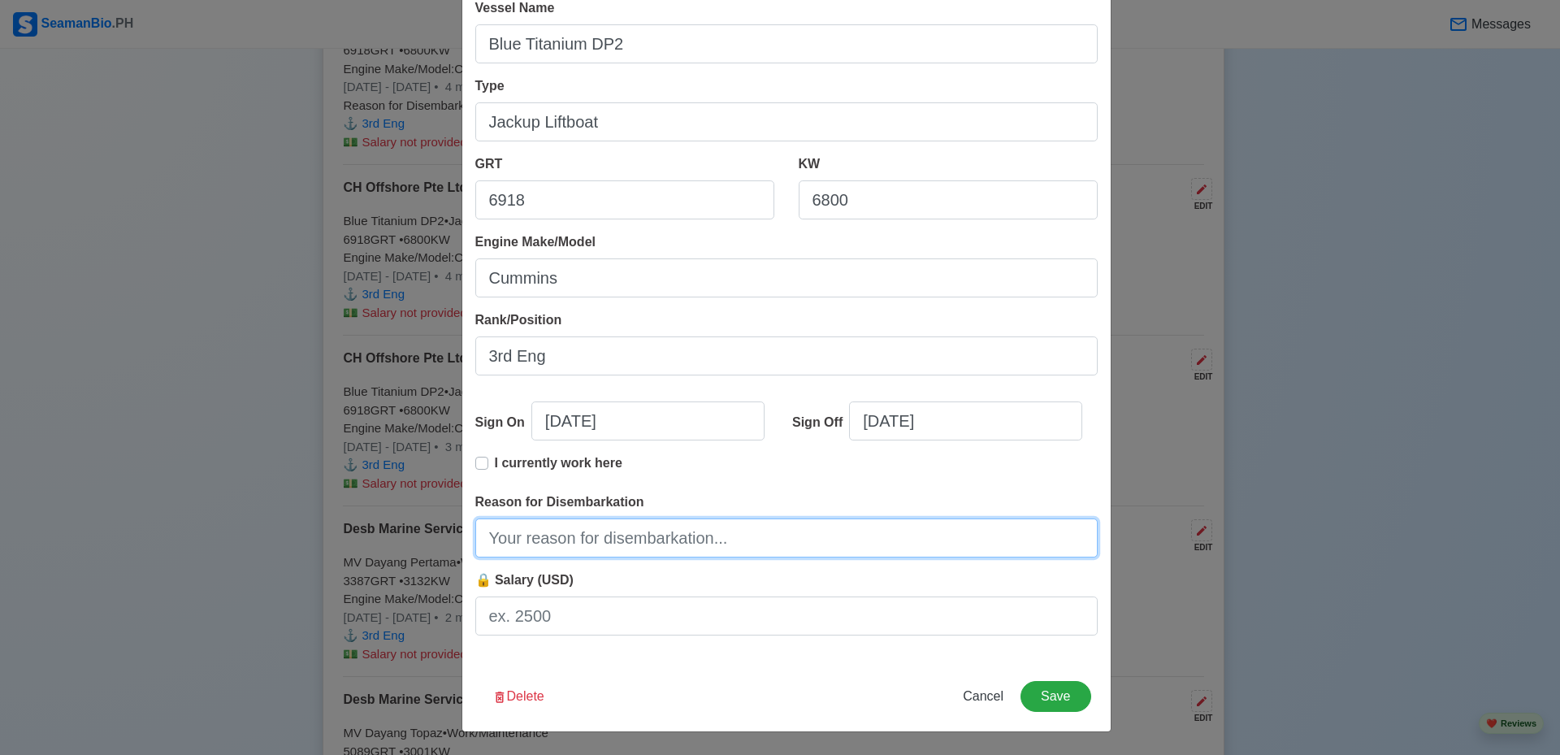
drag, startPoint x: 706, startPoint y: 540, endPoint x: 684, endPoint y: 558, distance: 28.8
click at [706, 540] on input "Reason for Disembarkation" at bounding box center [786, 537] width 622 height 39
type input "End of Contract"
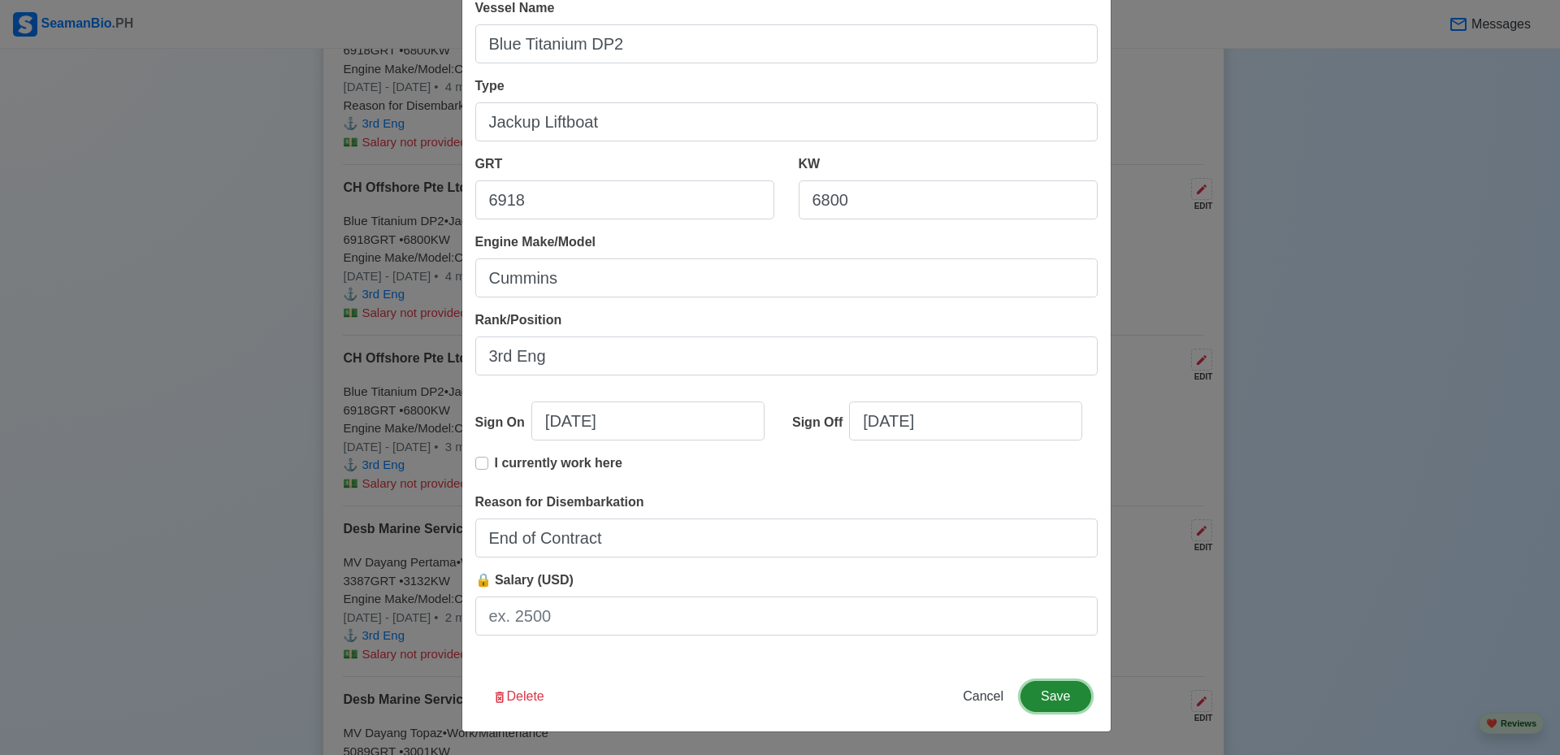
click at [1040, 689] on button "Save" at bounding box center [1056, 696] width 70 height 31
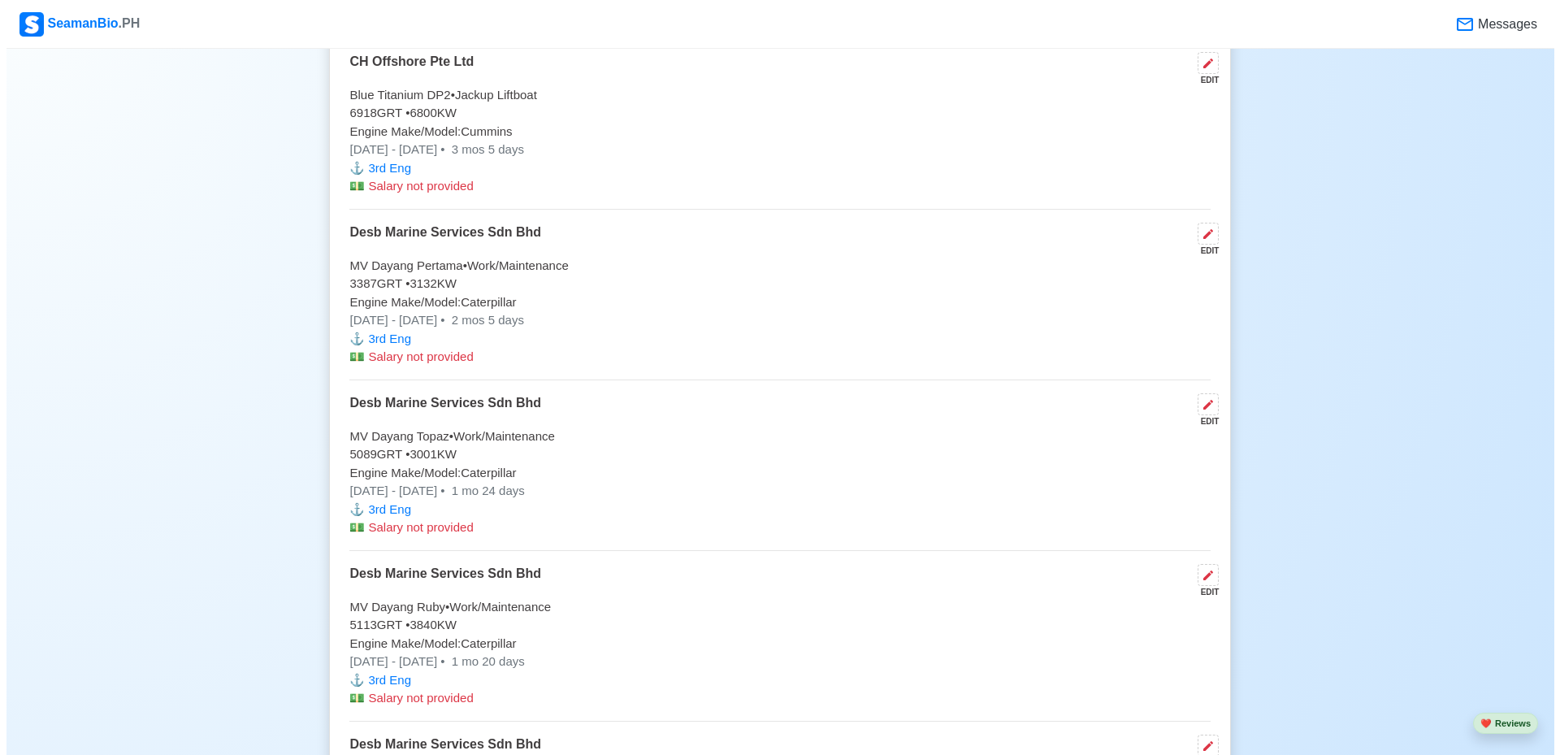
scroll to position [5931, 0]
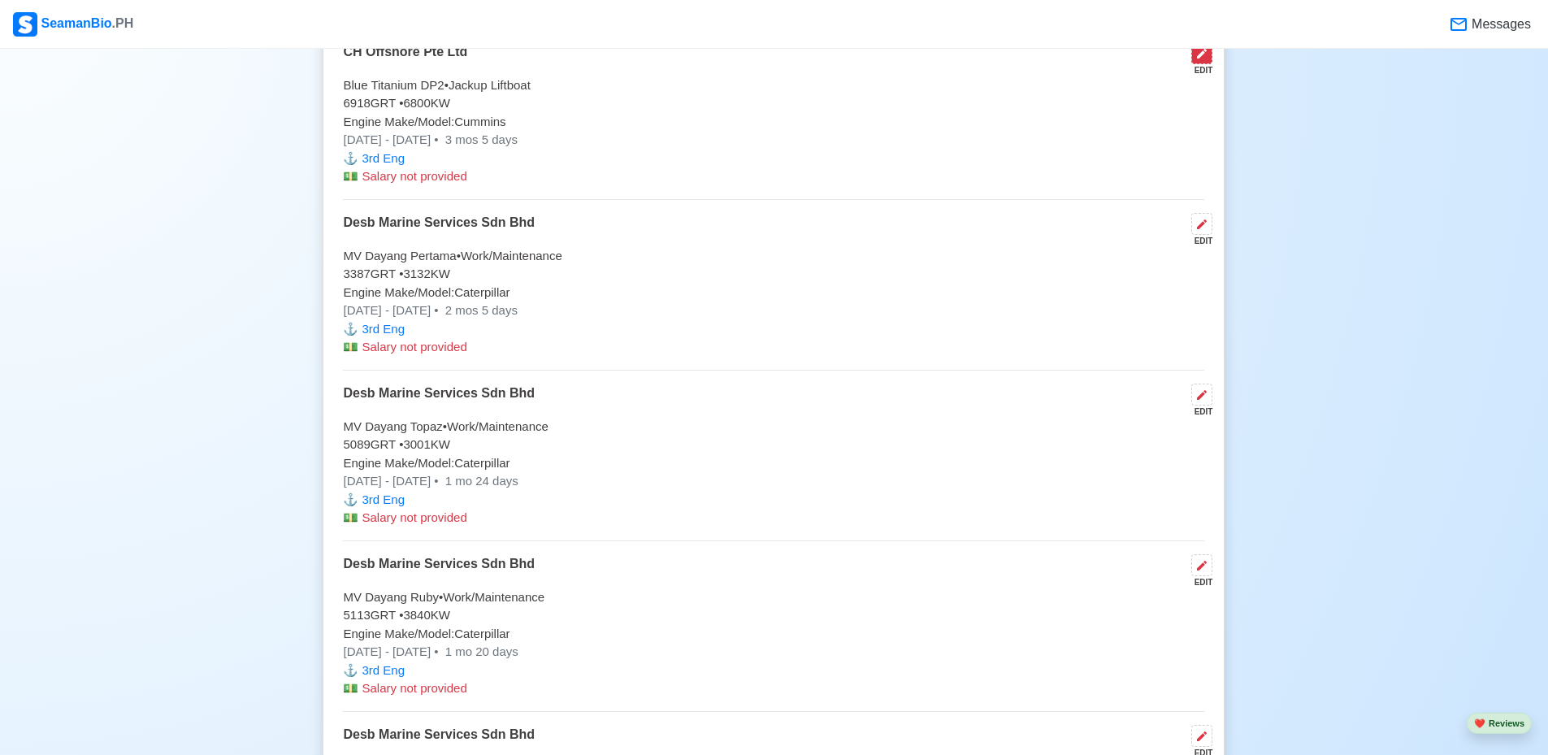
click at [1198, 64] on button at bounding box center [1201, 53] width 21 height 22
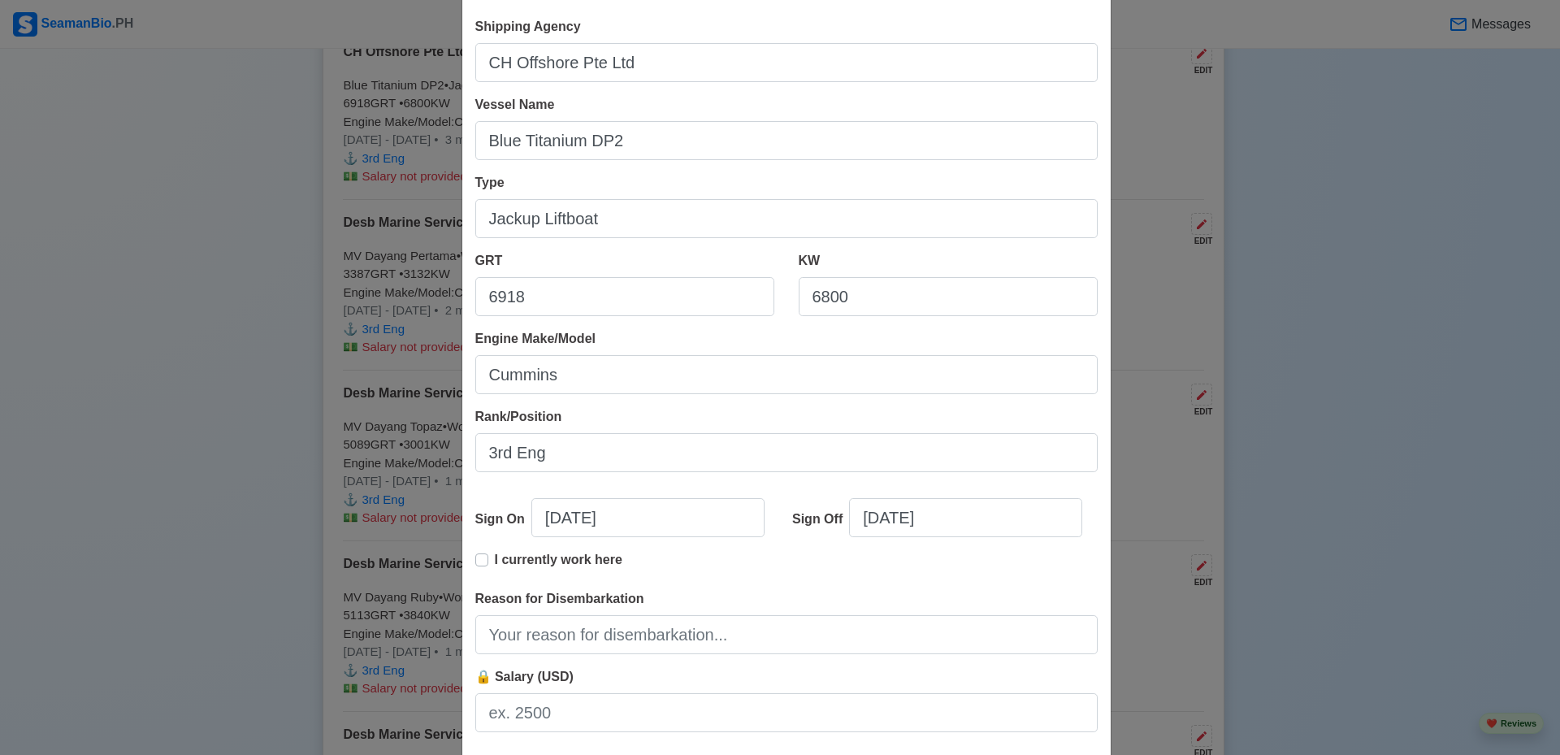
scroll to position [171, 0]
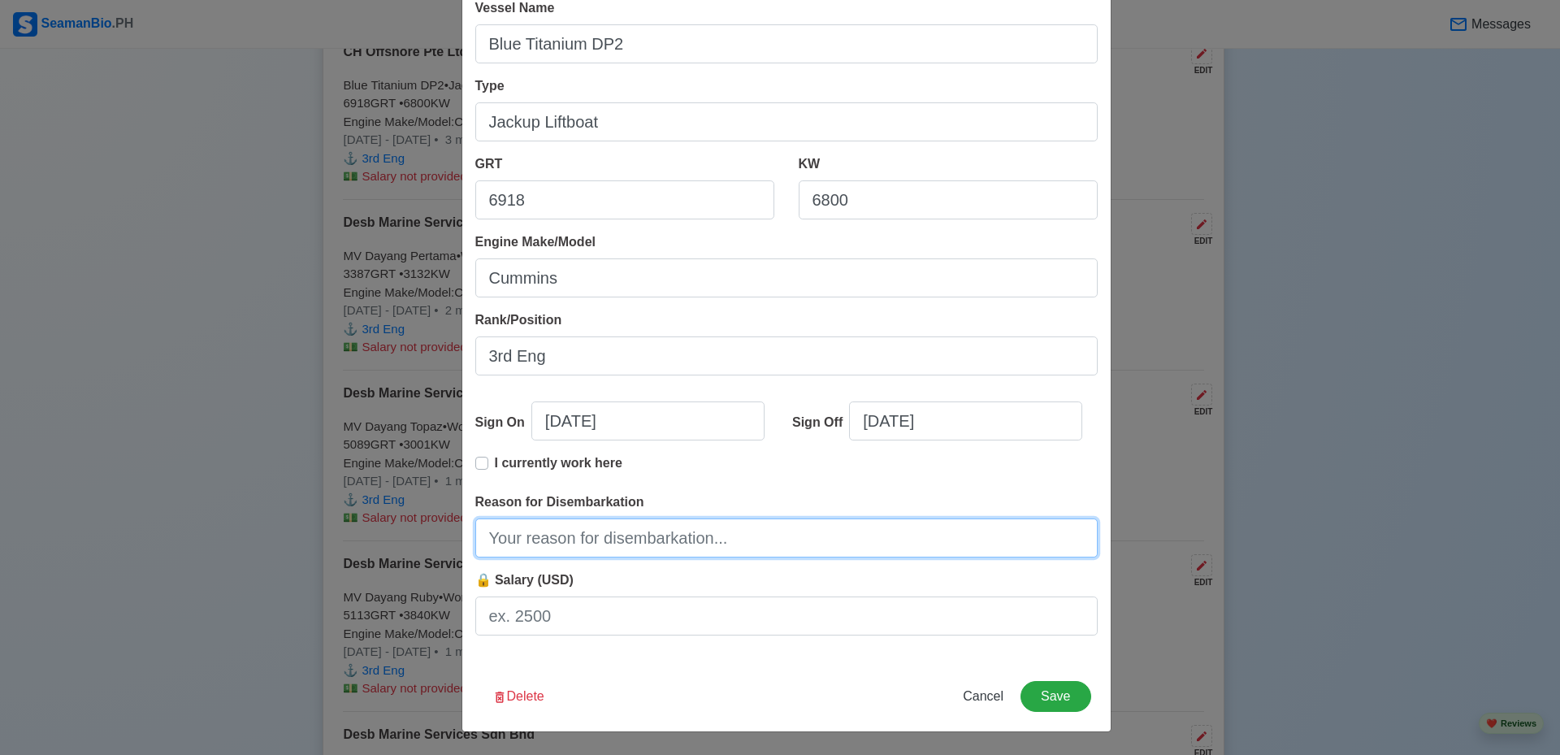
click at [792, 547] on input "Reason for Disembarkation" at bounding box center [786, 537] width 622 height 39
type input "End of Contract"
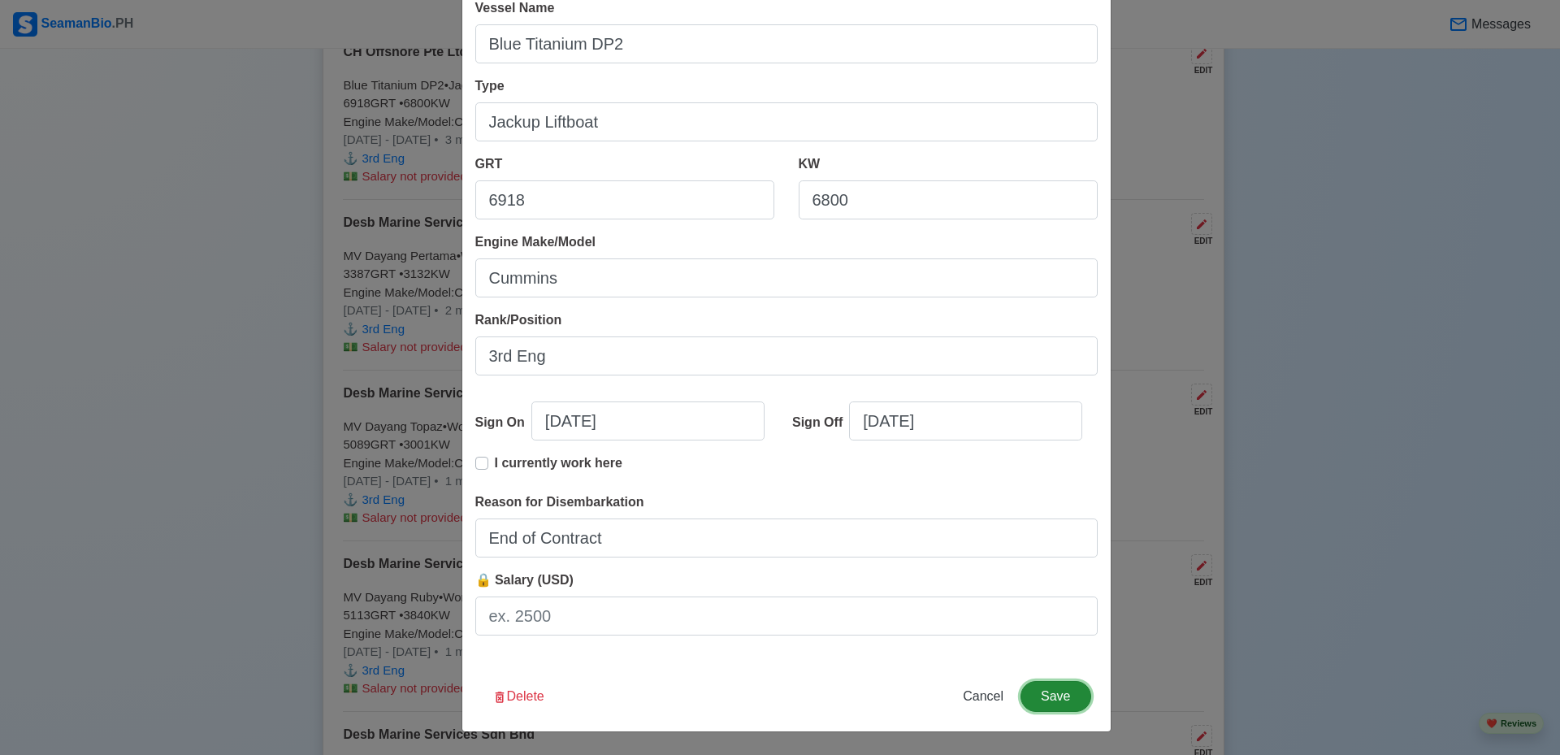
click at [1047, 691] on button "Save" at bounding box center [1056, 696] width 70 height 31
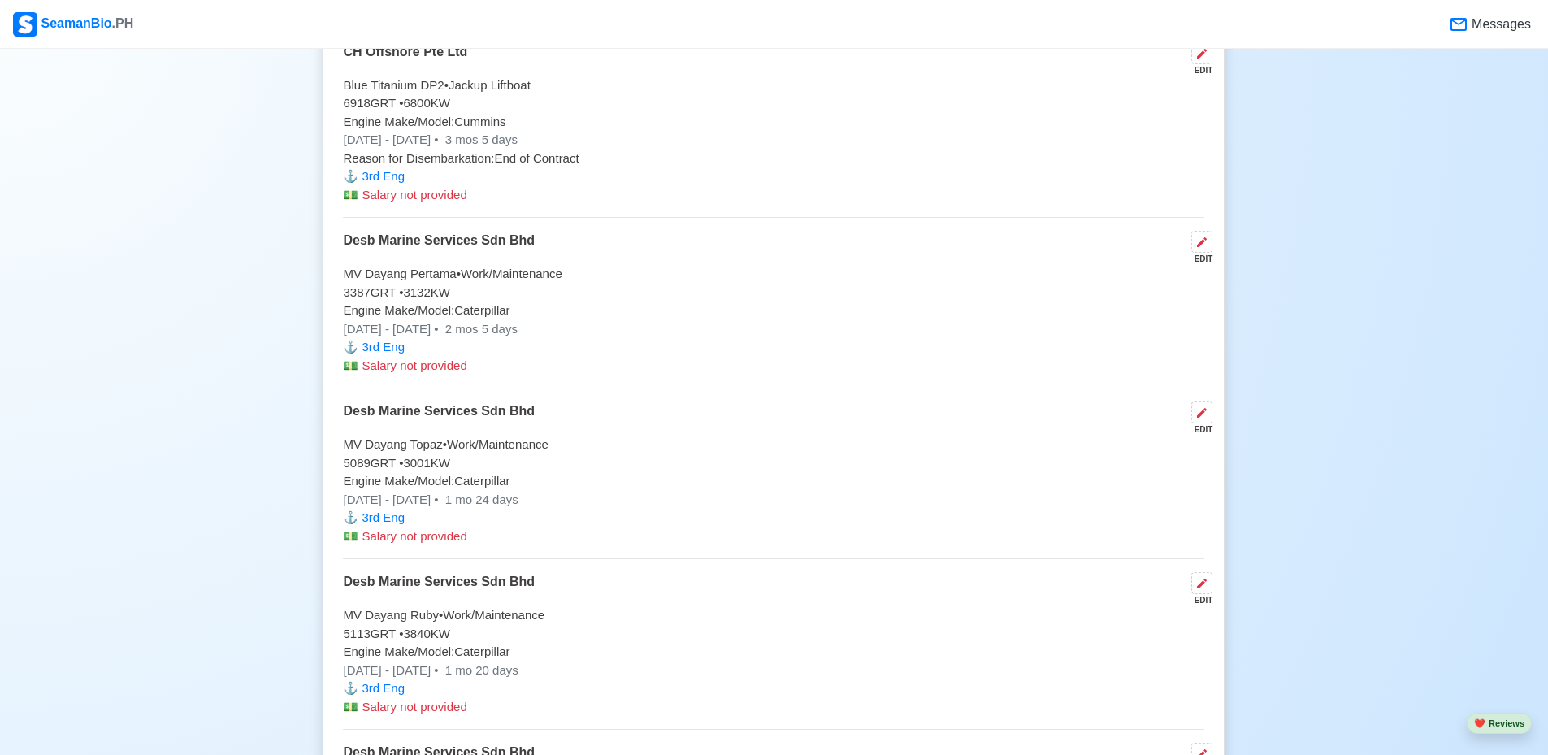
click at [1202, 260] on div "EDIT" at bounding box center [1199, 259] width 28 height 12
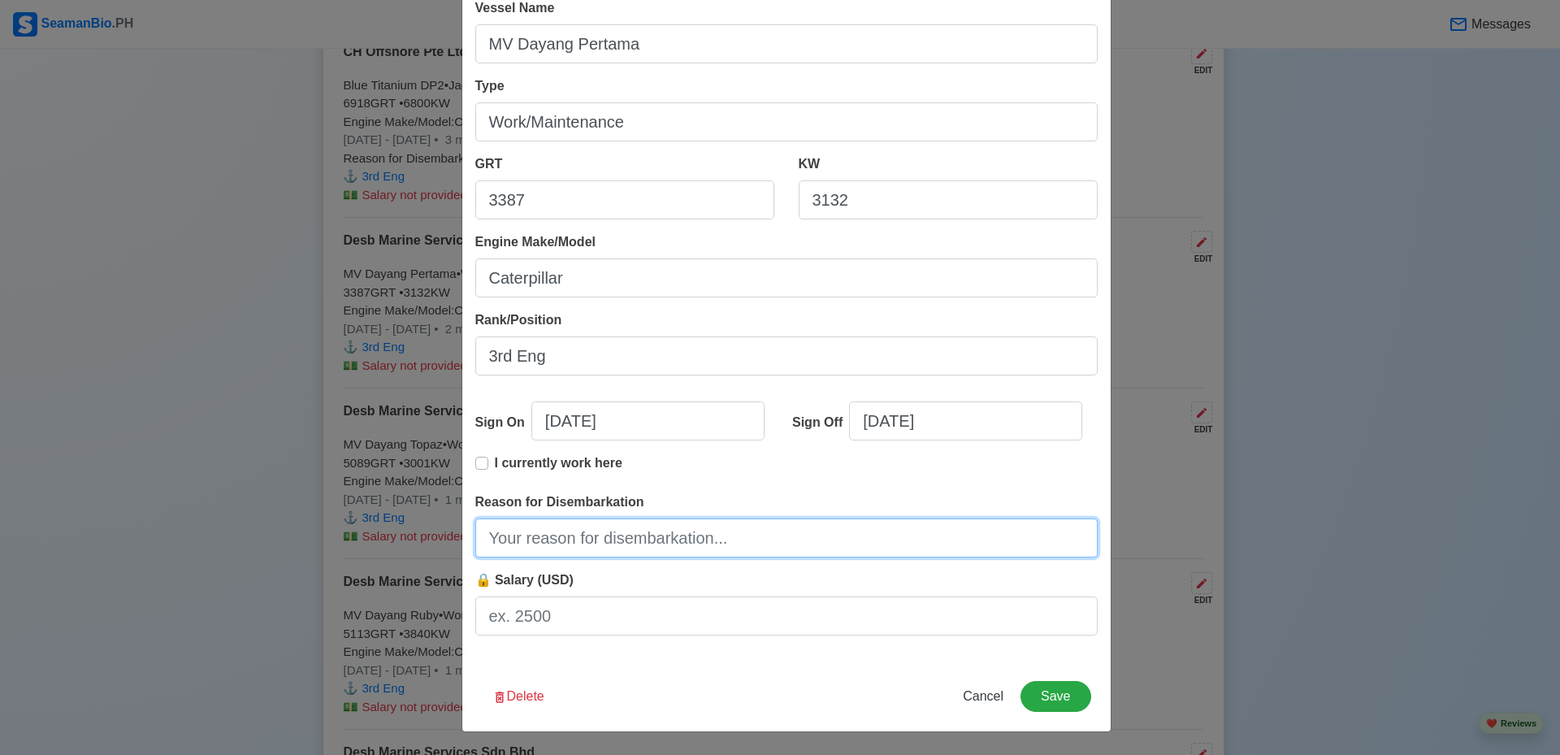
click at [731, 542] on input "Reason for Disembarkation" at bounding box center [786, 537] width 622 height 39
type input "End of Contract"
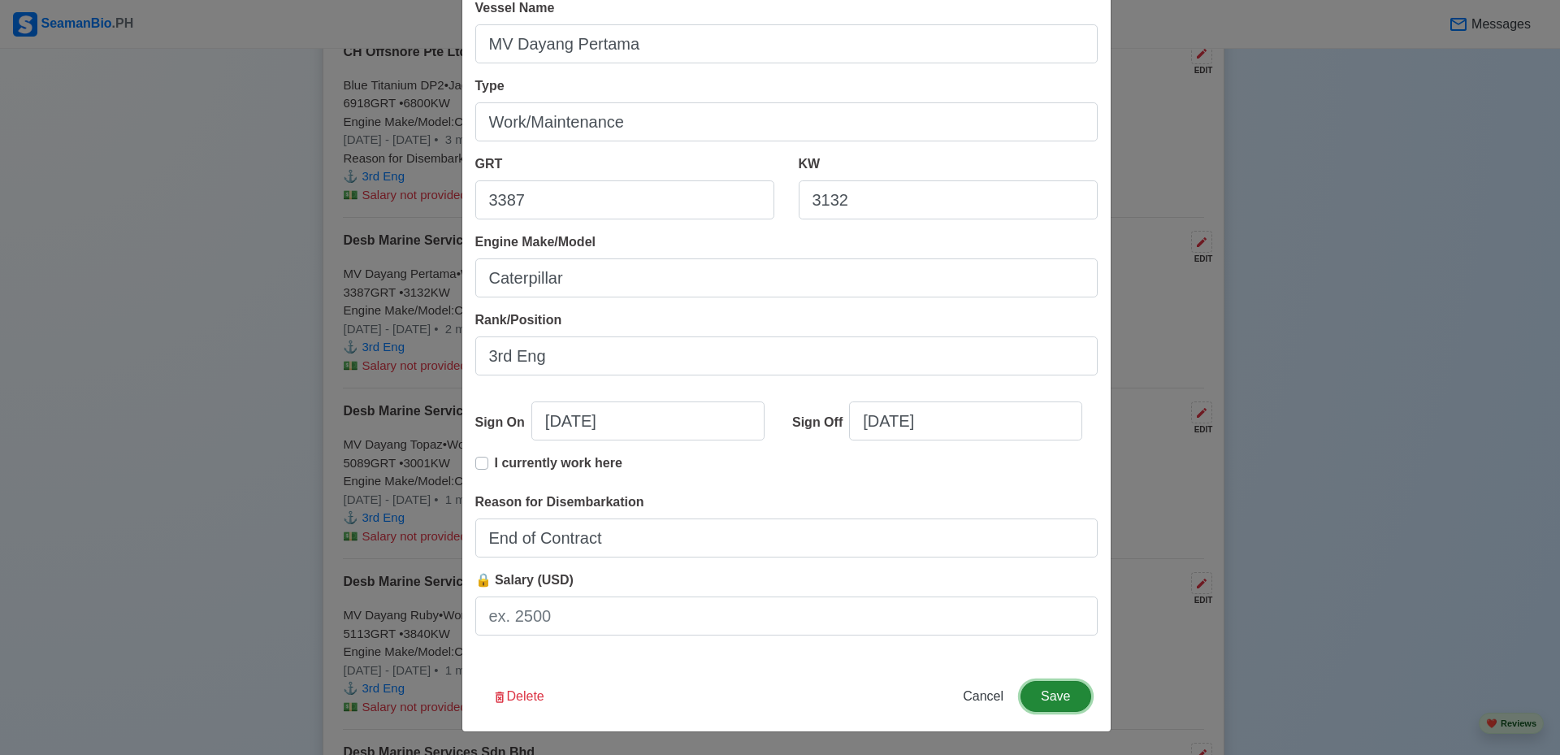
click at [1048, 703] on button "Save" at bounding box center [1056, 696] width 70 height 31
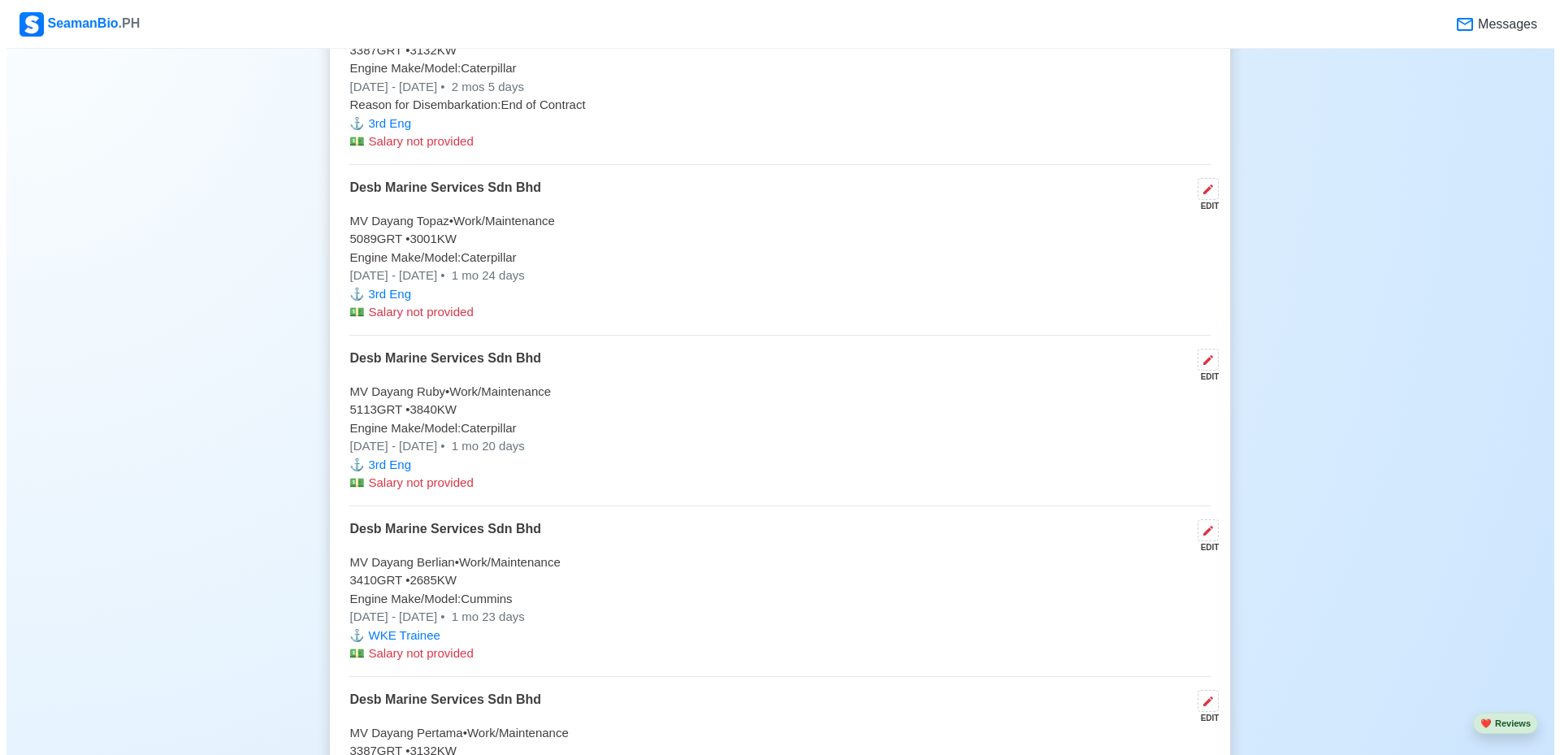
scroll to position [6175, 0]
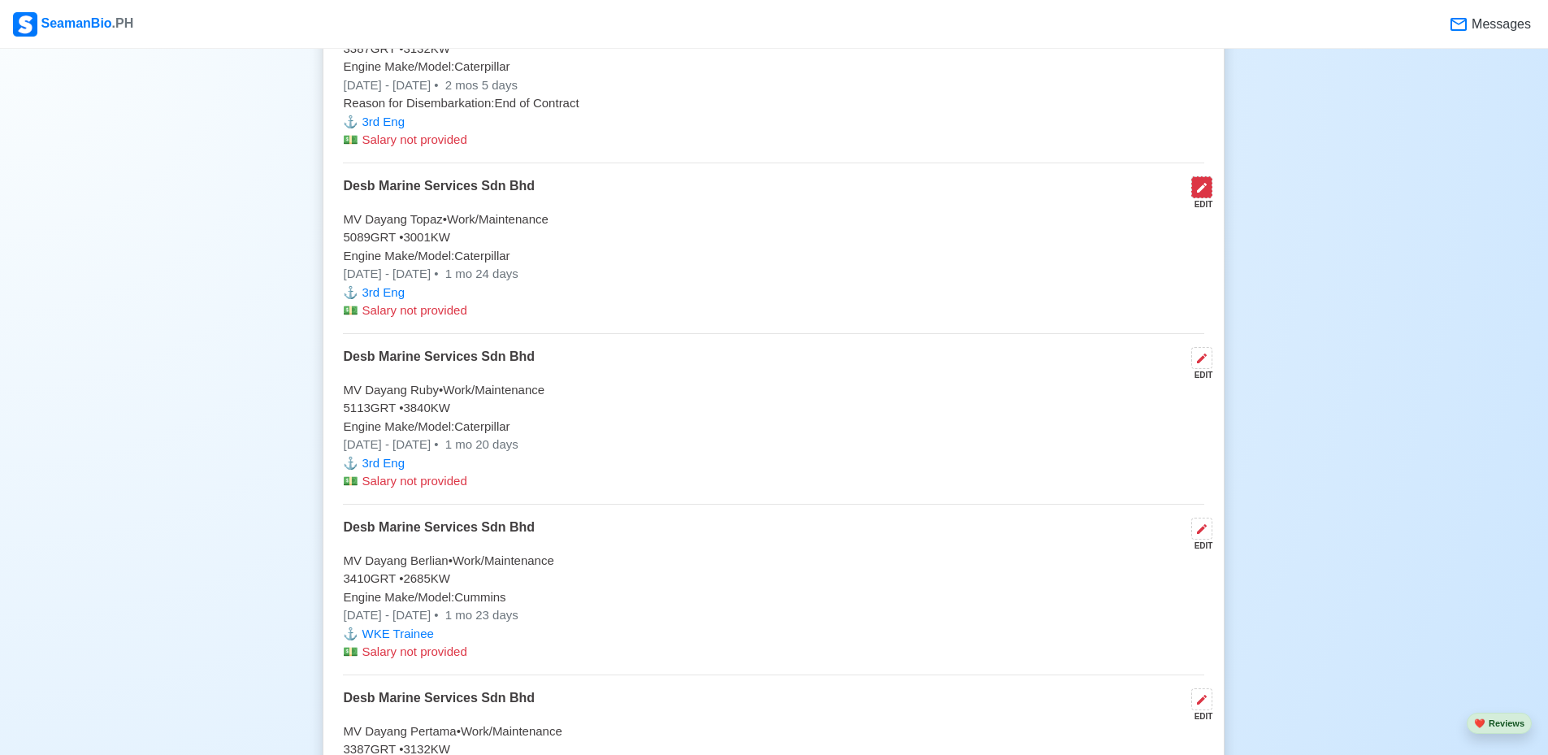
click at [1208, 189] on icon at bounding box center [1201, 187] width 13 height 13
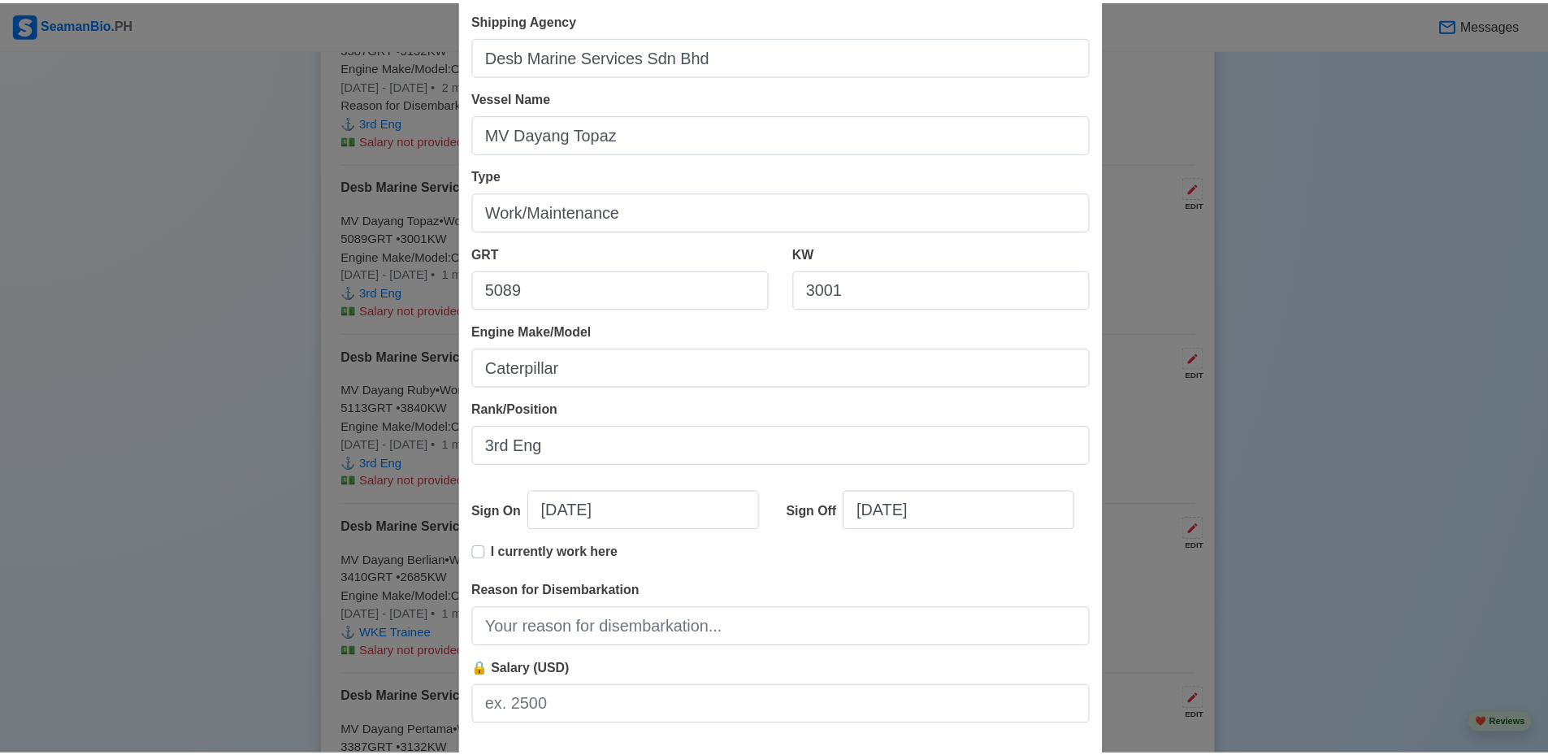
scroll to position [171, 0]
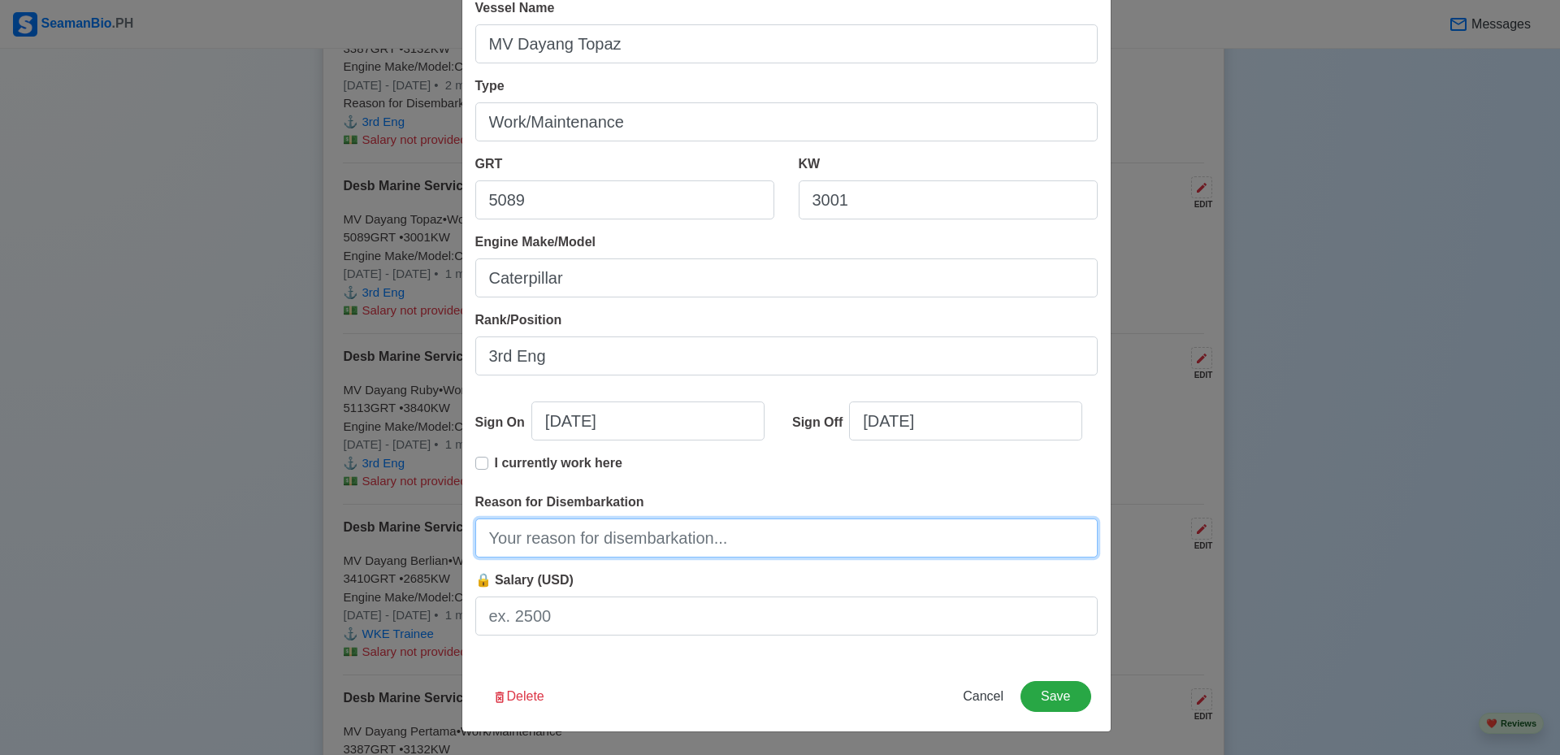
drag, startPoint x: 850, startPoint y: 533, endPoint x: 836, endPoint y: 541, distance: 16.0
click at [850, 533] on input "Reason for Disembarkation" at bounding box center [786, 537] width 622 height 39
type input "End of Contract"
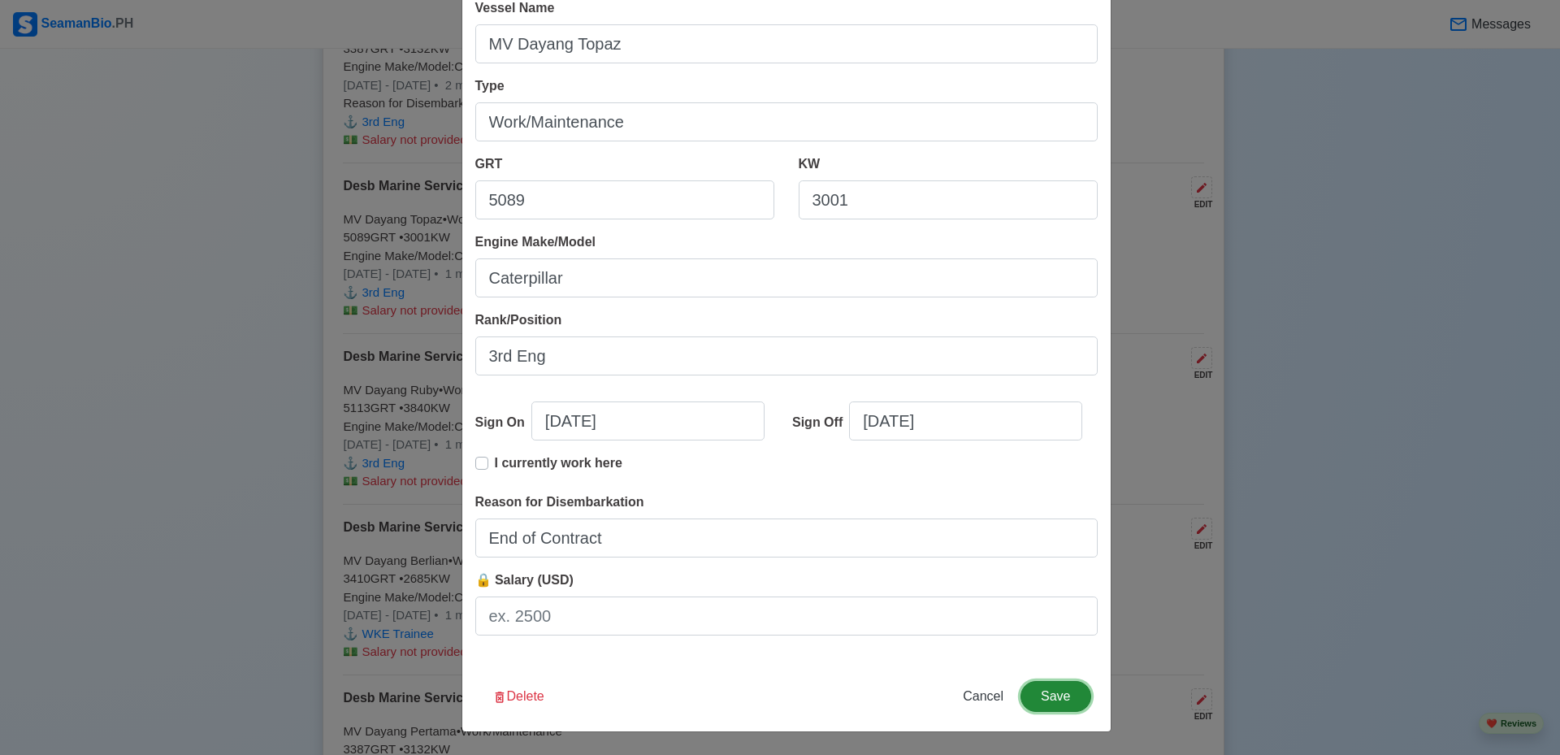
click at [1062, 700] on button "Save" at bounding box center [1056, 696] width 70 height 31
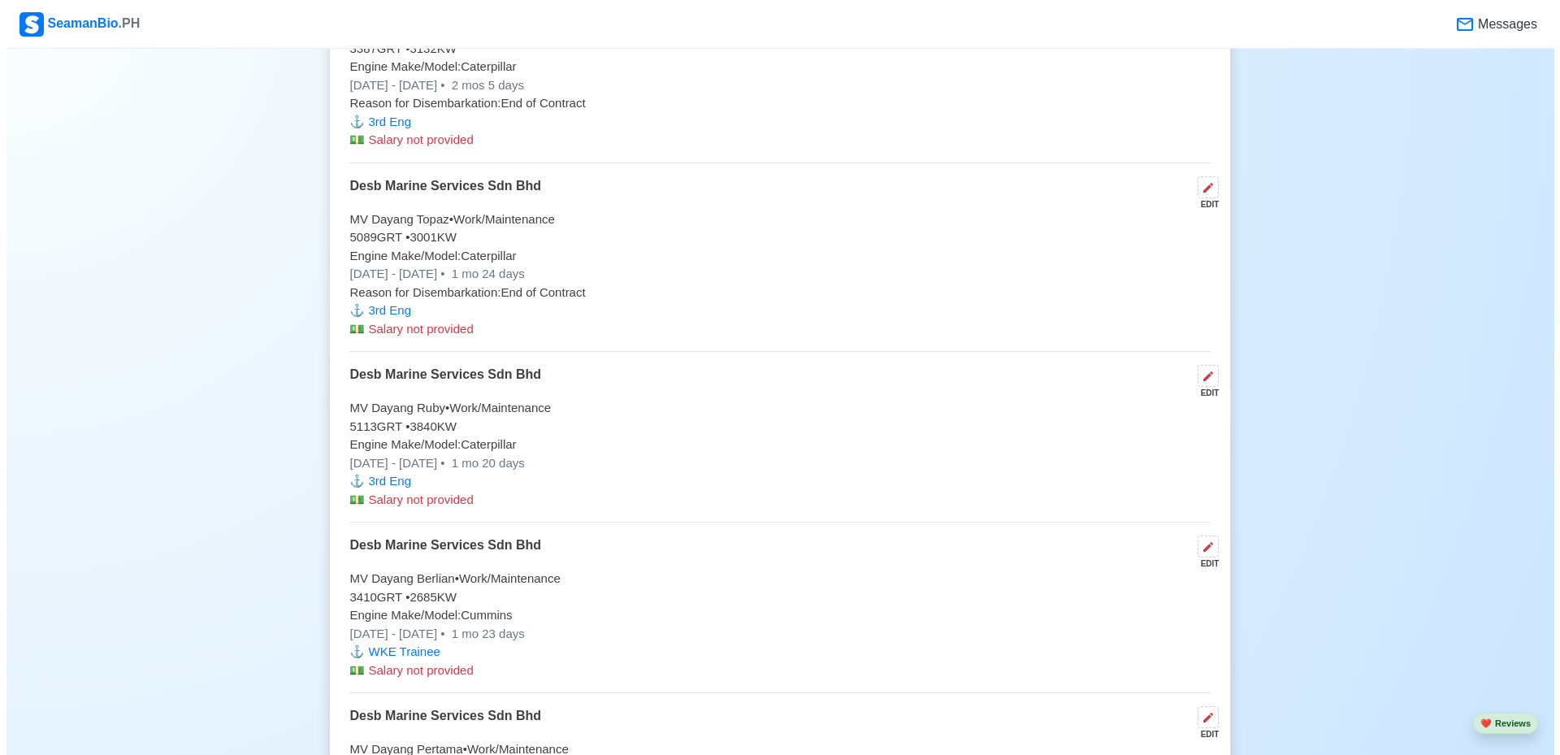
scroll to position [6338, 0]
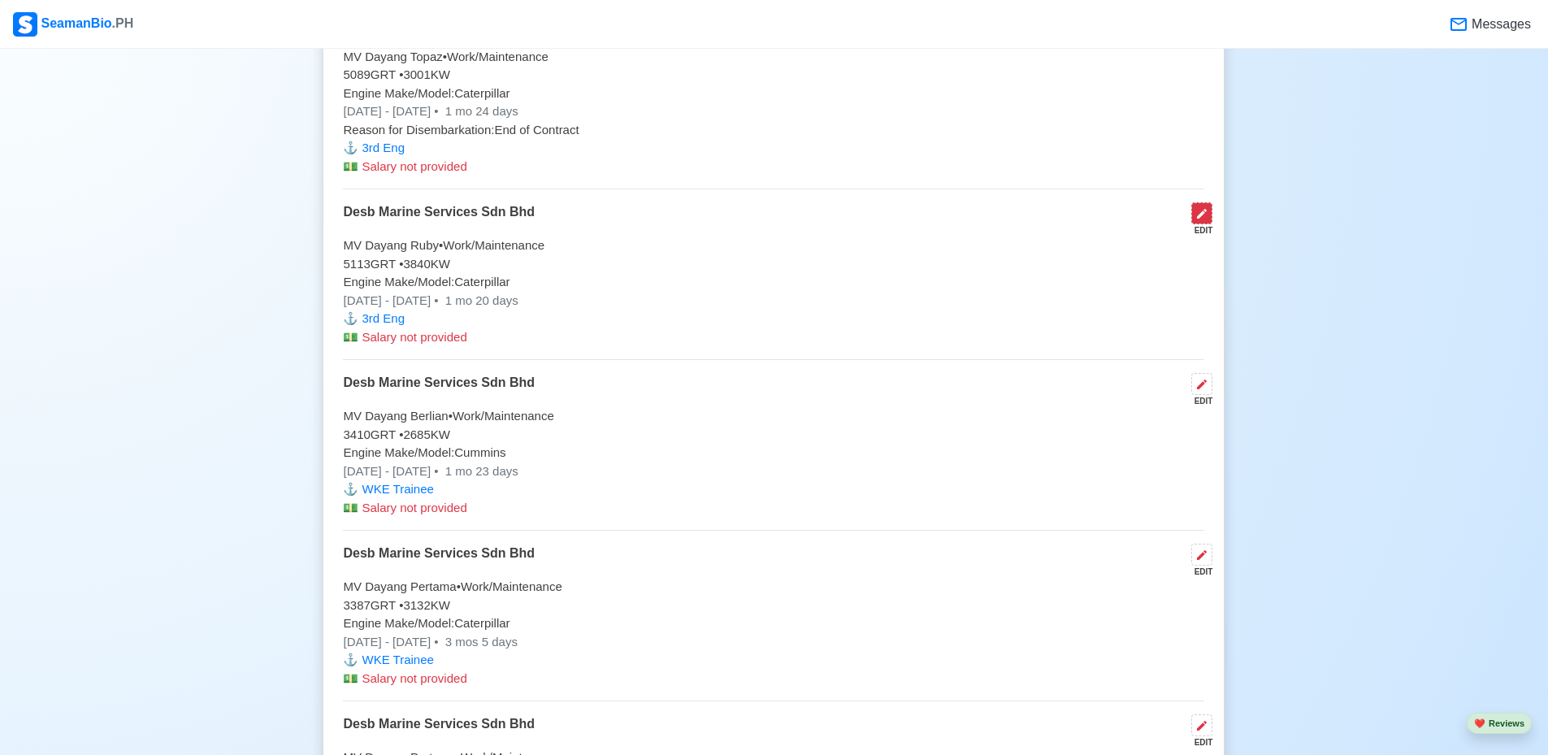
click at [1198, 220] on icon at bounding box center [1201, 213] width 13 height 13
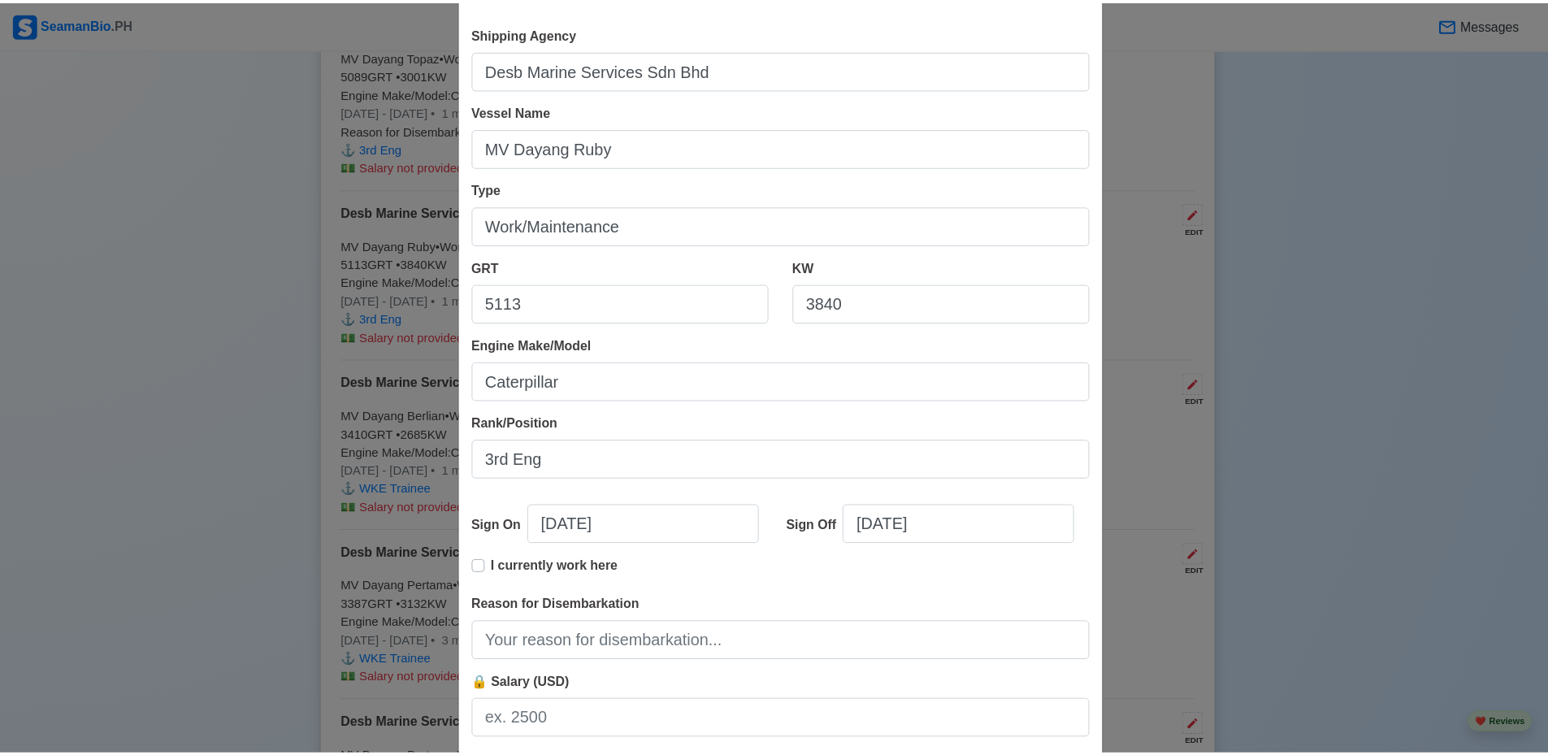
scroll to position [163, 0]
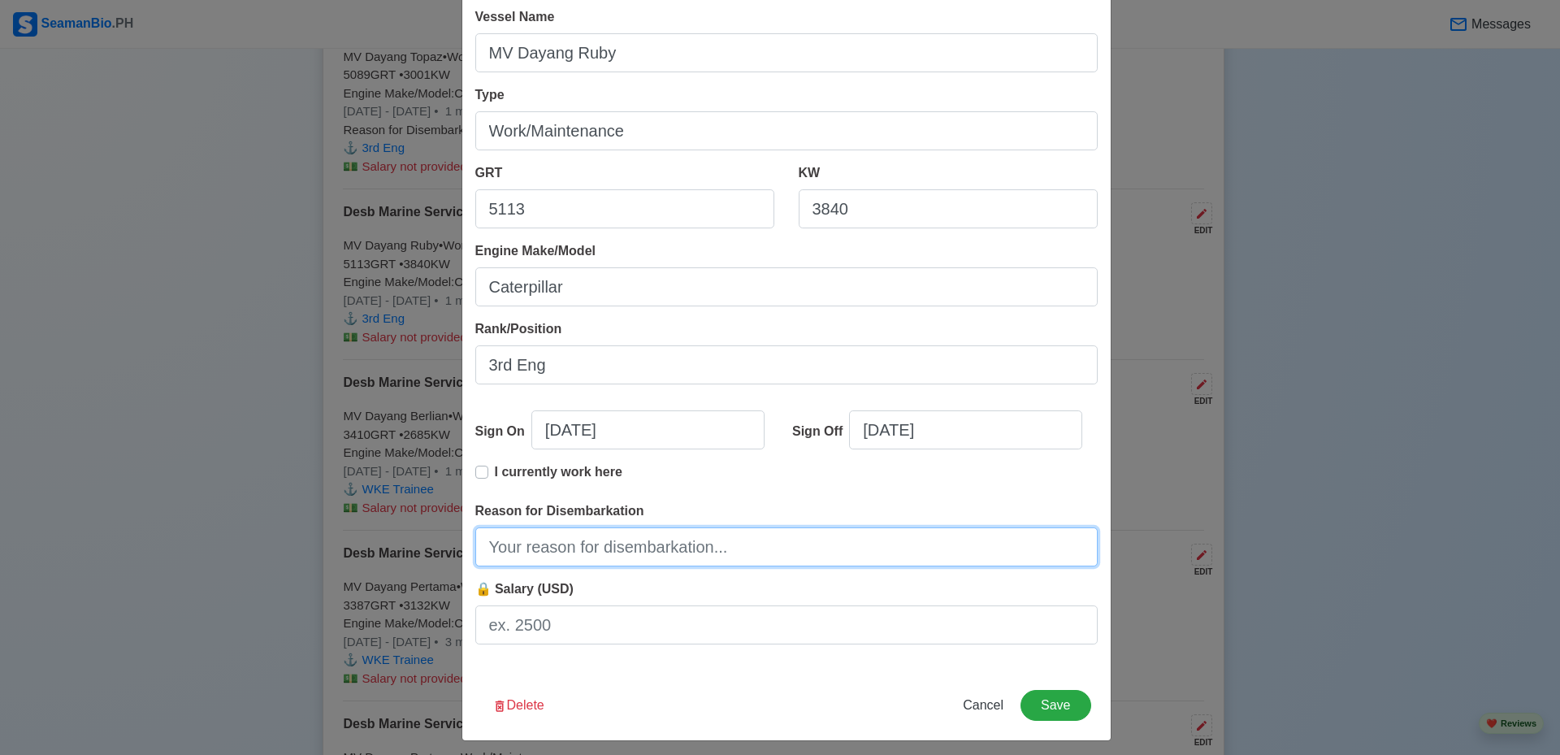
click at [791, 540] on input "Reason for Disembarkation" at bounding box center [786, 546] width 622 height 39
type input "End of Contract"
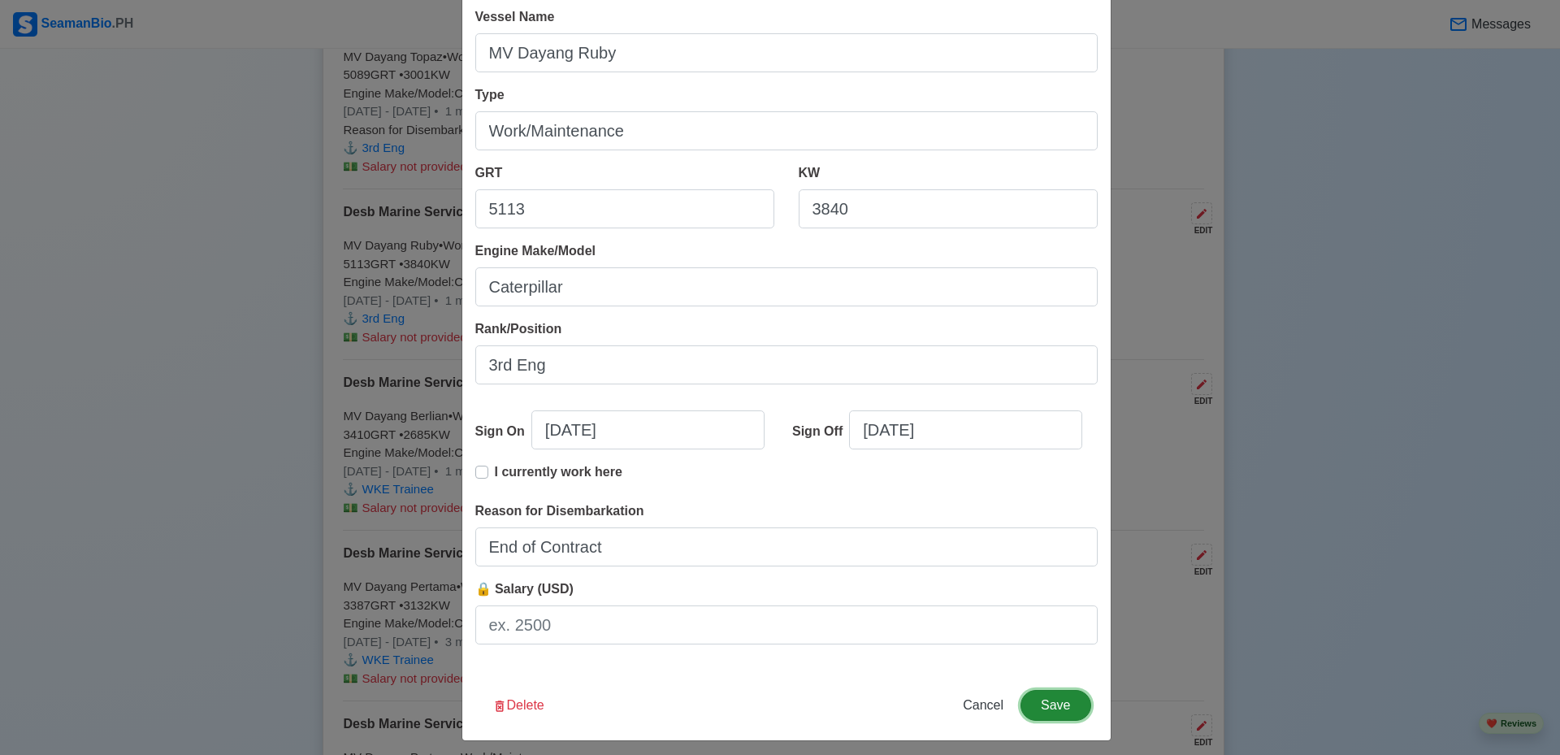
click at [1056, 705] on button "Save" at bounding box center [1056, 705] width 70 height 31
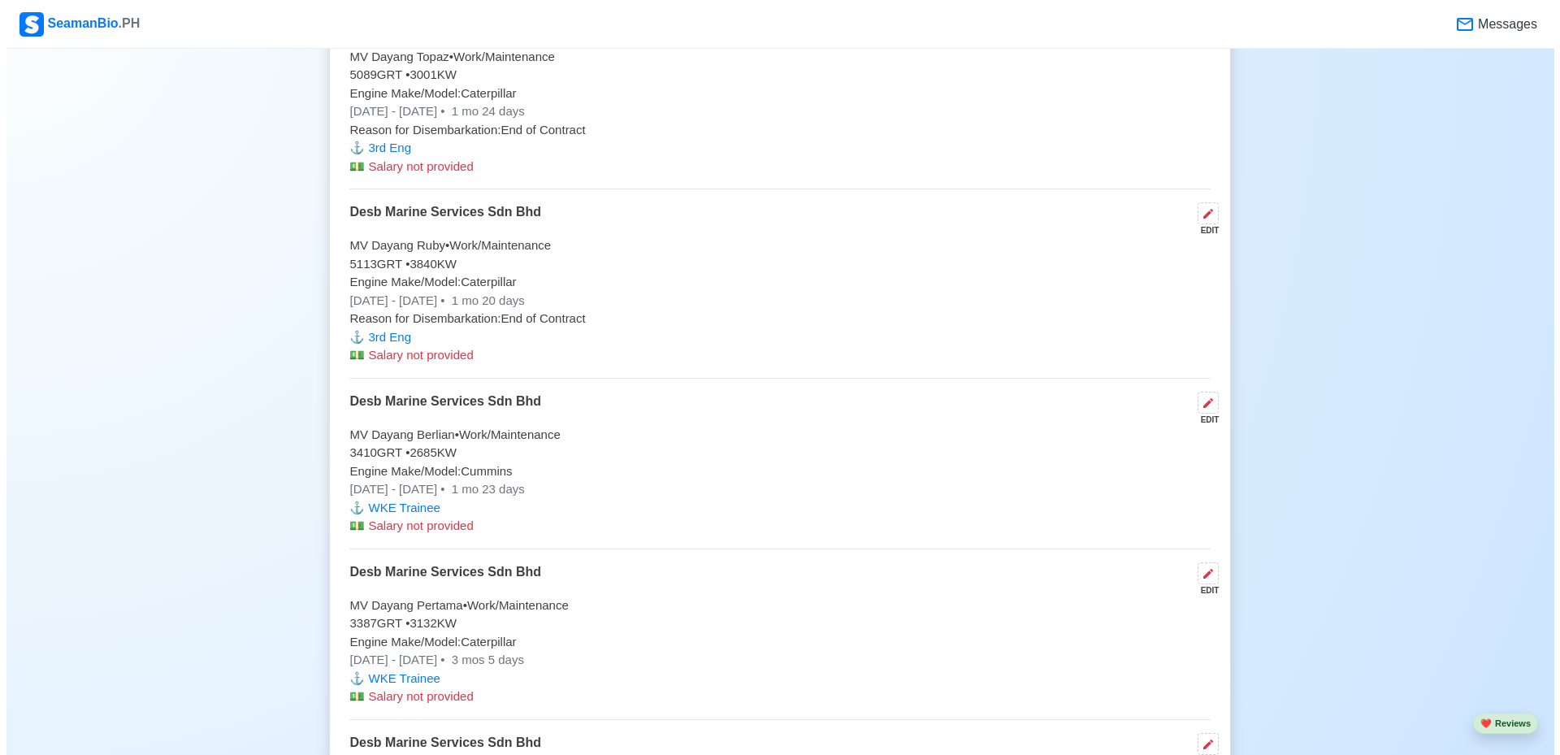
scroll to position [6500, 0]
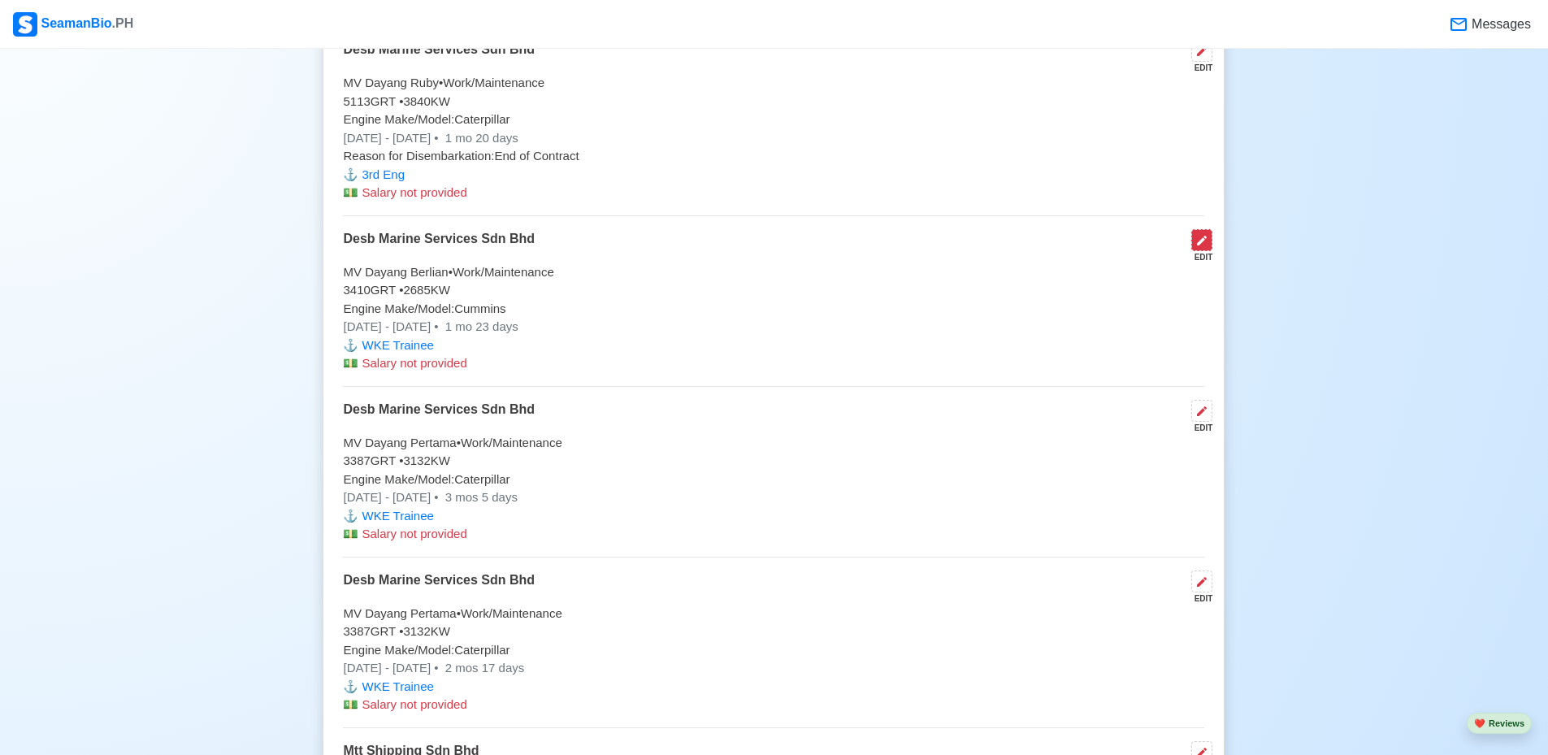
click at [1199, 246] on icon at bounding box center [1201, 240] width 13 height 13
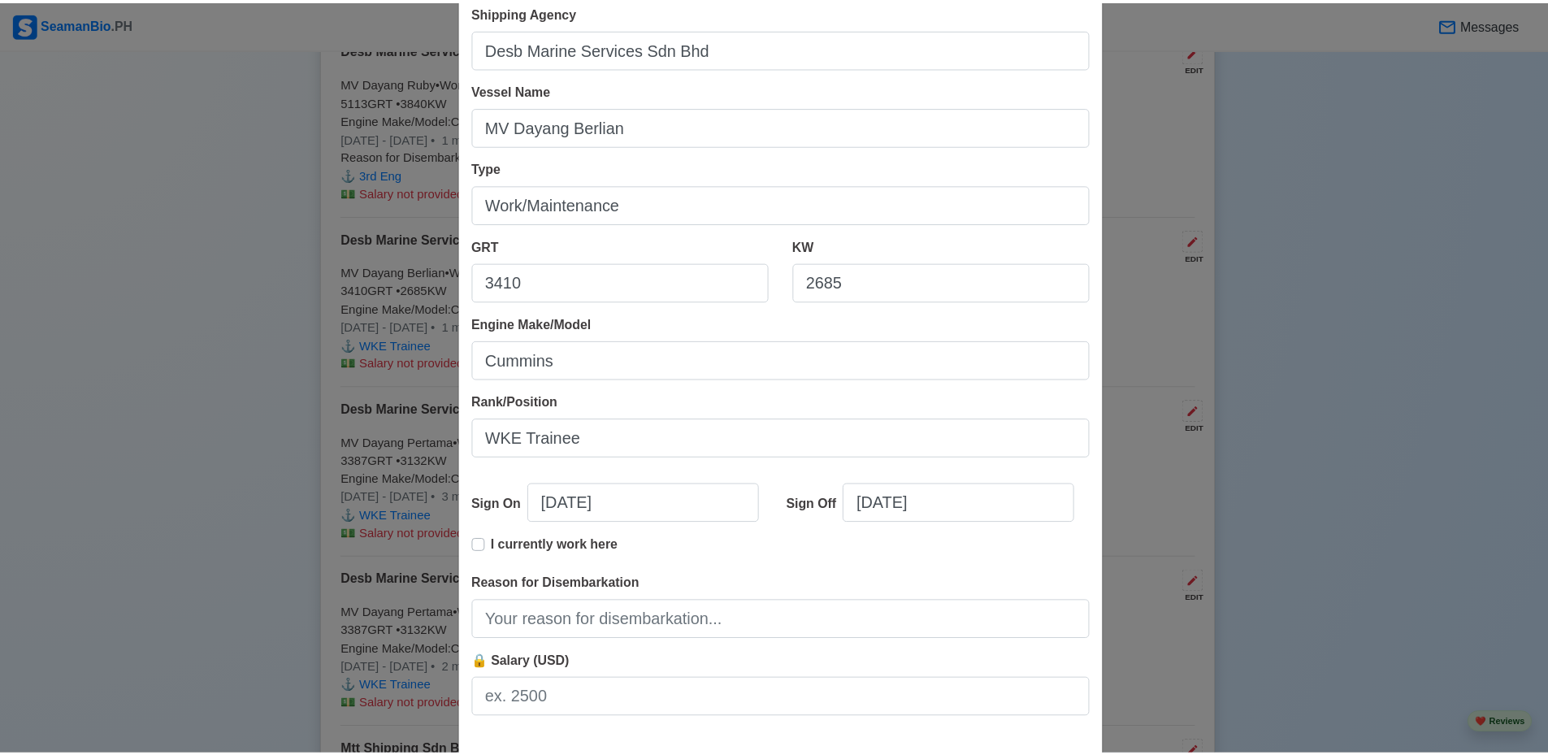
scroll to position [171, 0]
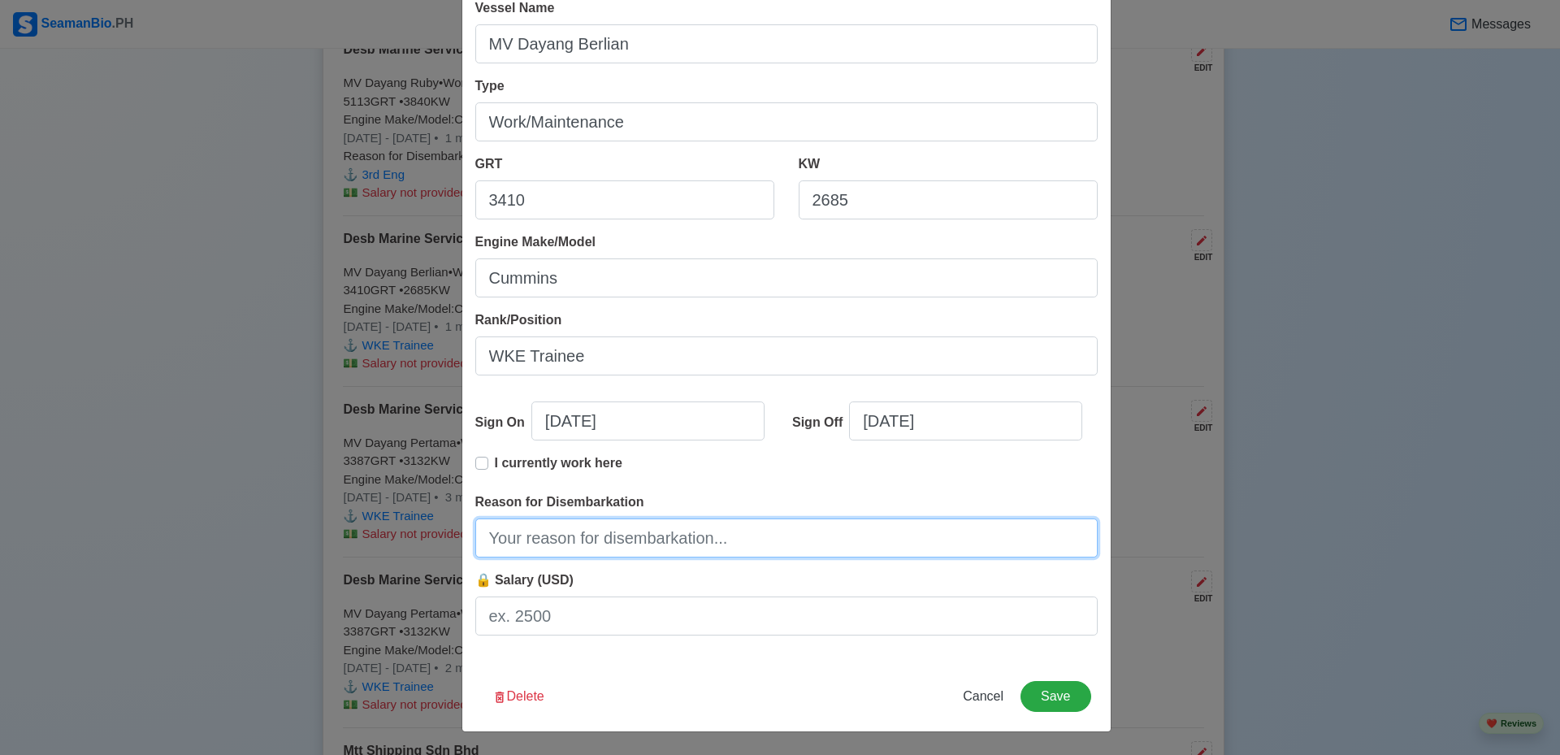
click at [761, 550] on input "Reason for Disembarkation" at bounding box center [786, 537] width 622 height 39
type input "End of Contract"
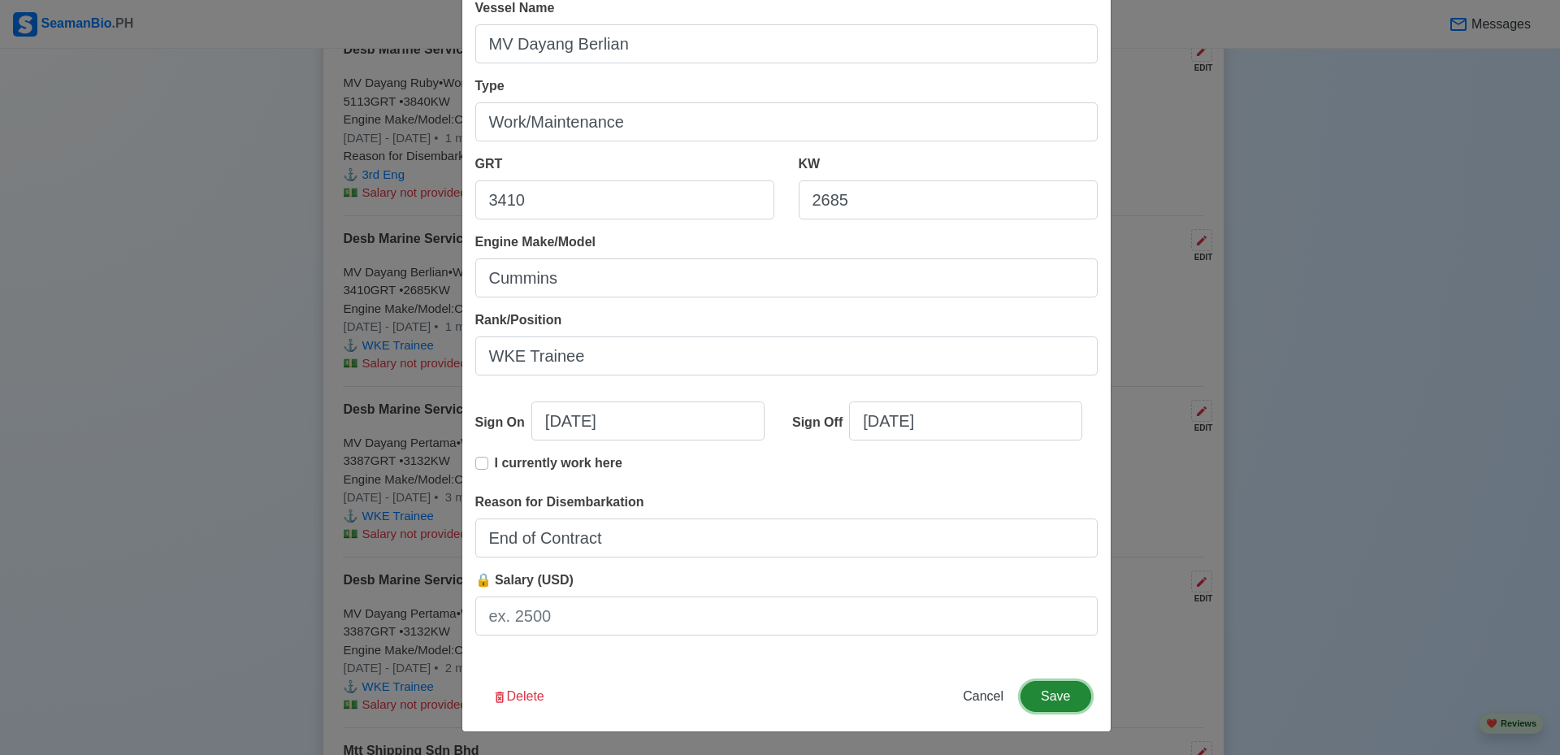
click at [1046, 694] on button "Save" at bounding box center [1056, 696] width 70 height 31
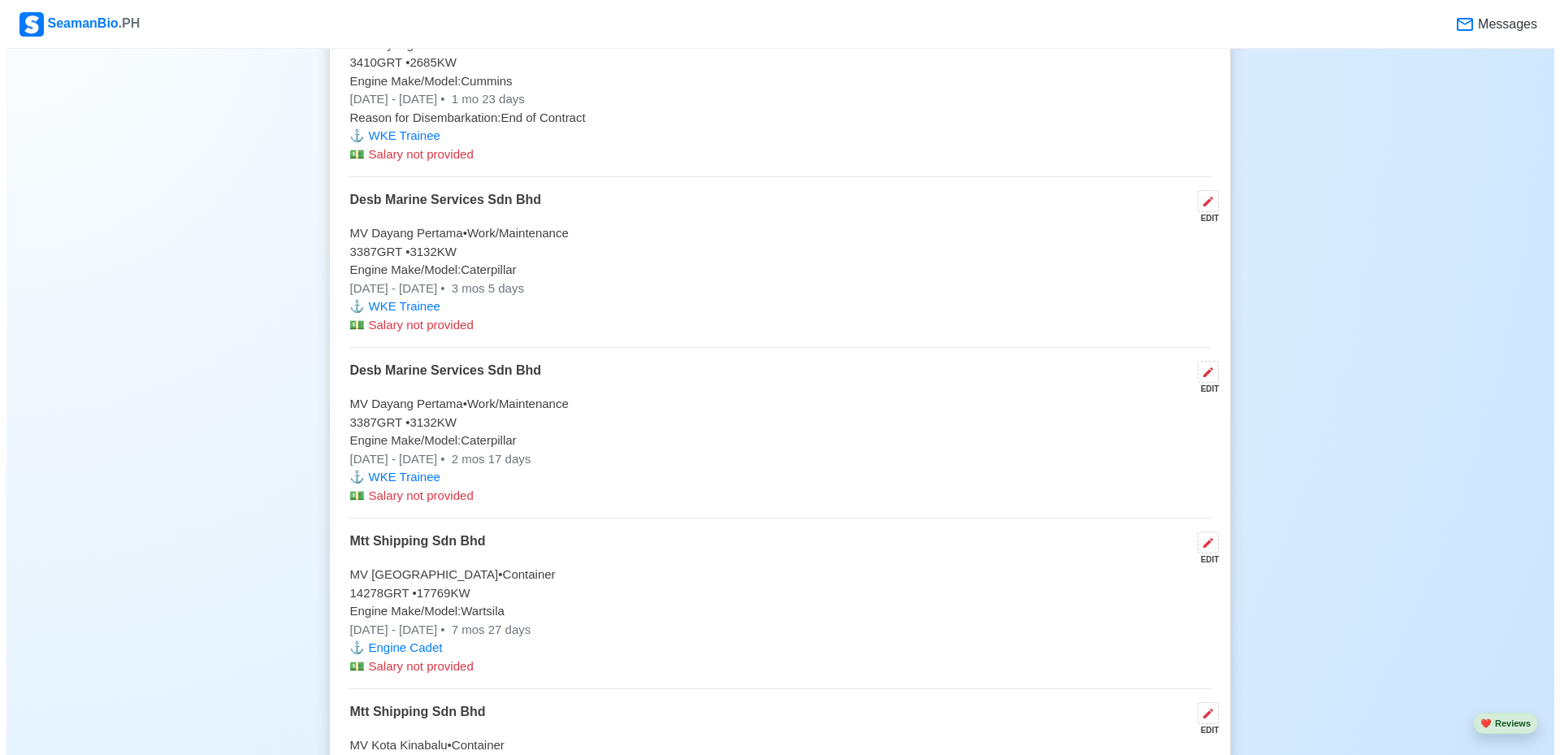
scroll to position [6744, 0]
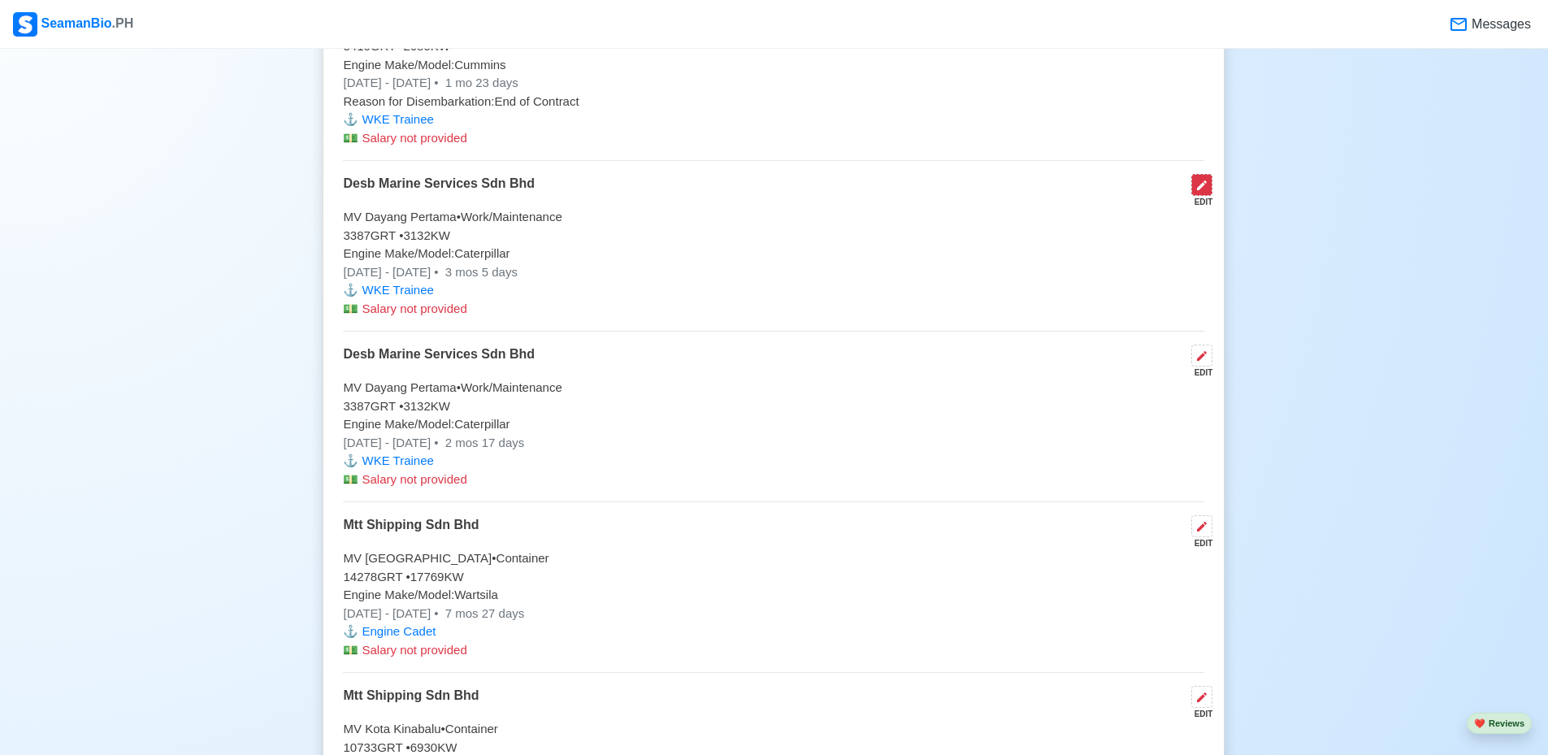
click at [1207, 192] on icon at bounding box center [1201, 185] width 13 height 13
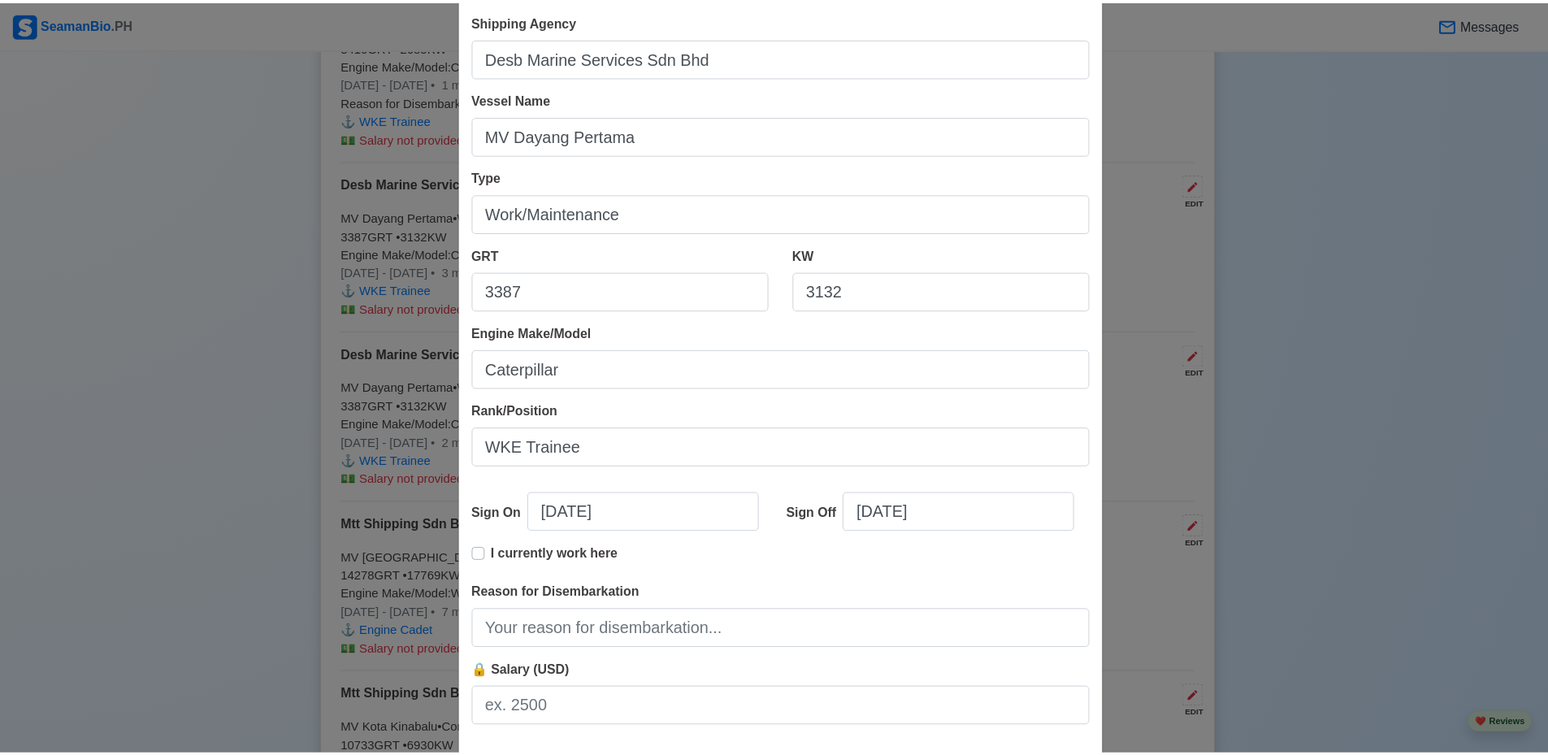
scroll to position [171, 0]
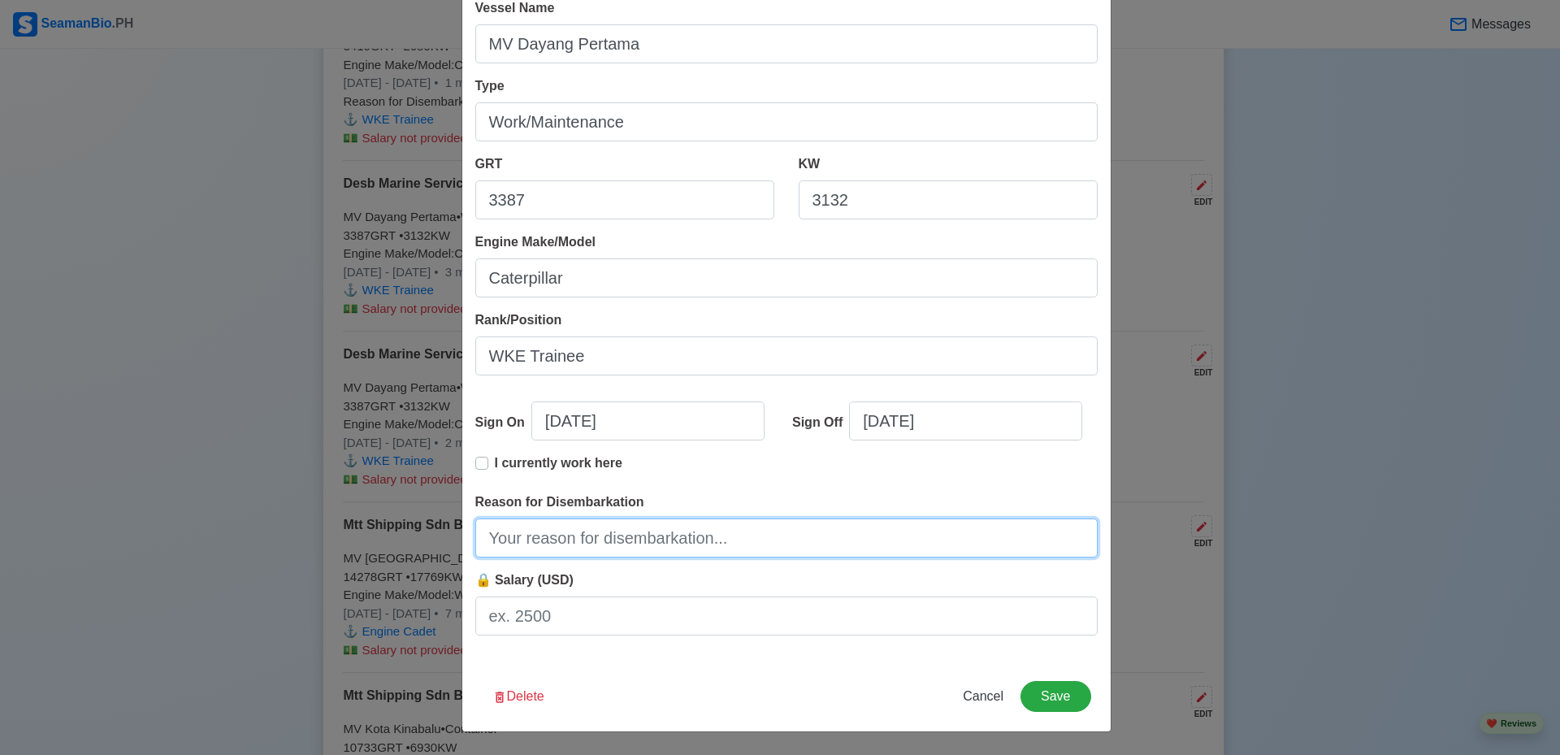
drag, startPoint x: 713, startPoint y: 535, endPoint x: 701, endPoint y: 559, distance: 26.5
click at [713, 535] on input "Reason for Disembarkation" at bounding box center [786, 537] width 622 height 39
type input "End of Contract"
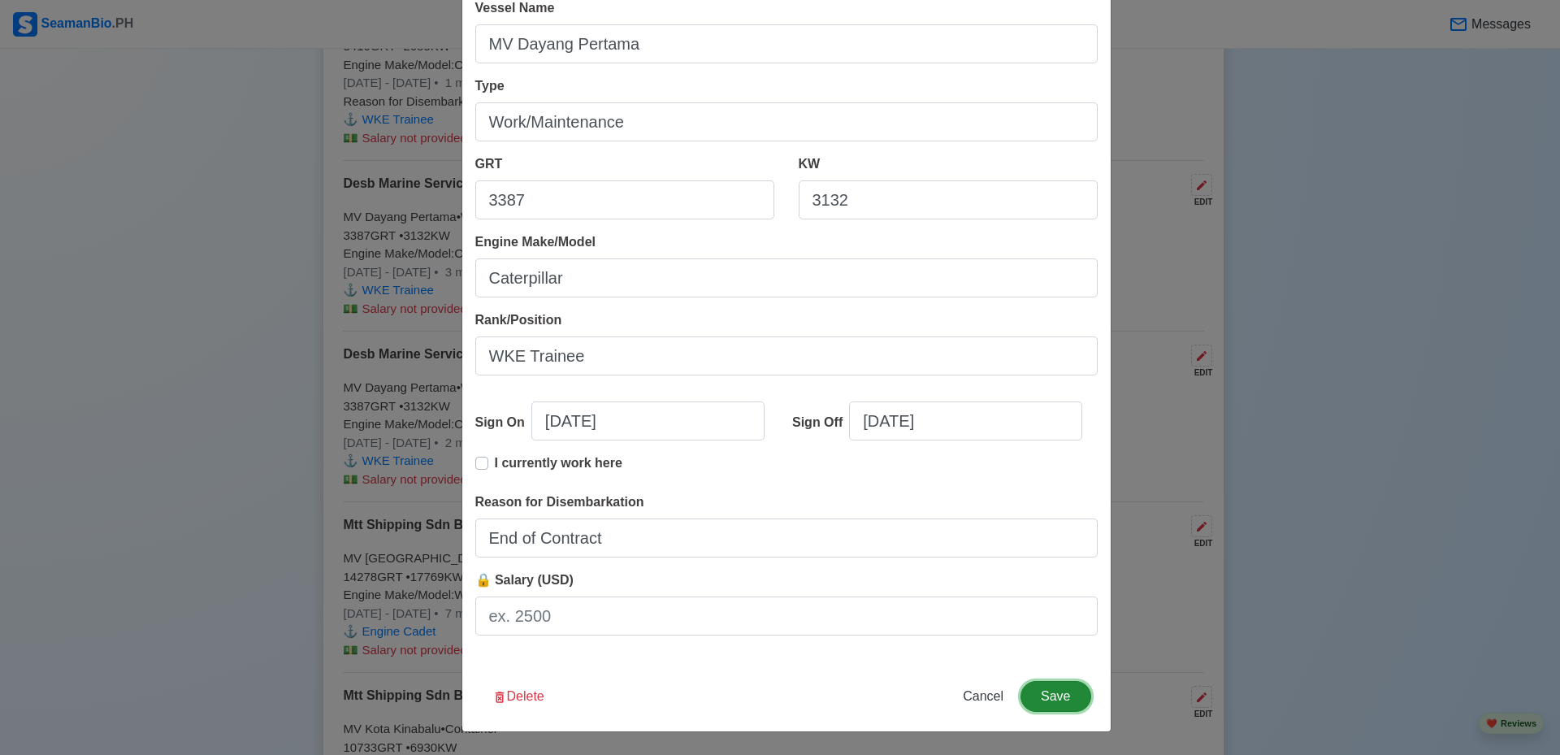
click at [1053, 695] on button "Save" at bounding box center [1056, 696] width 70 height 31
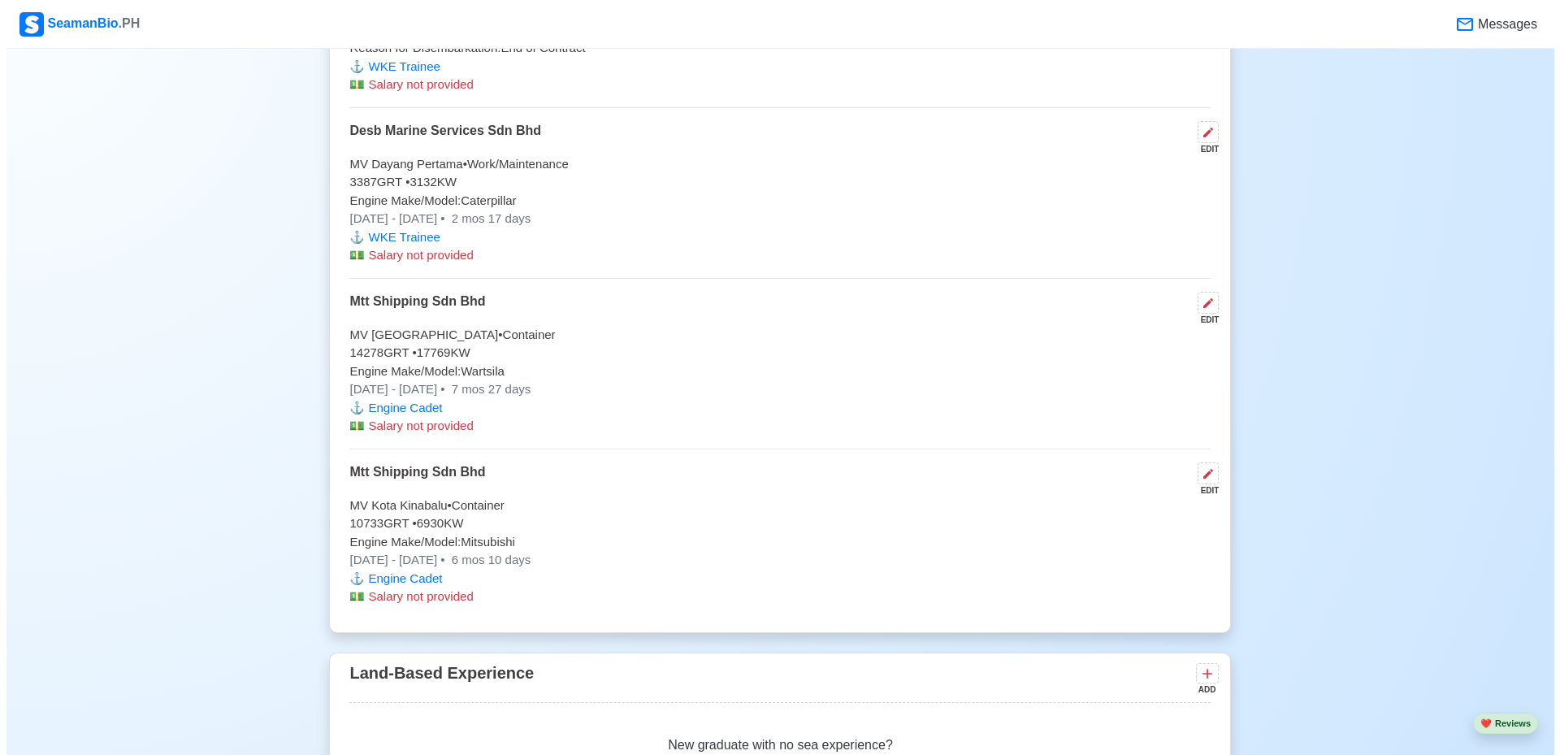
scroll to position [6988, 0]
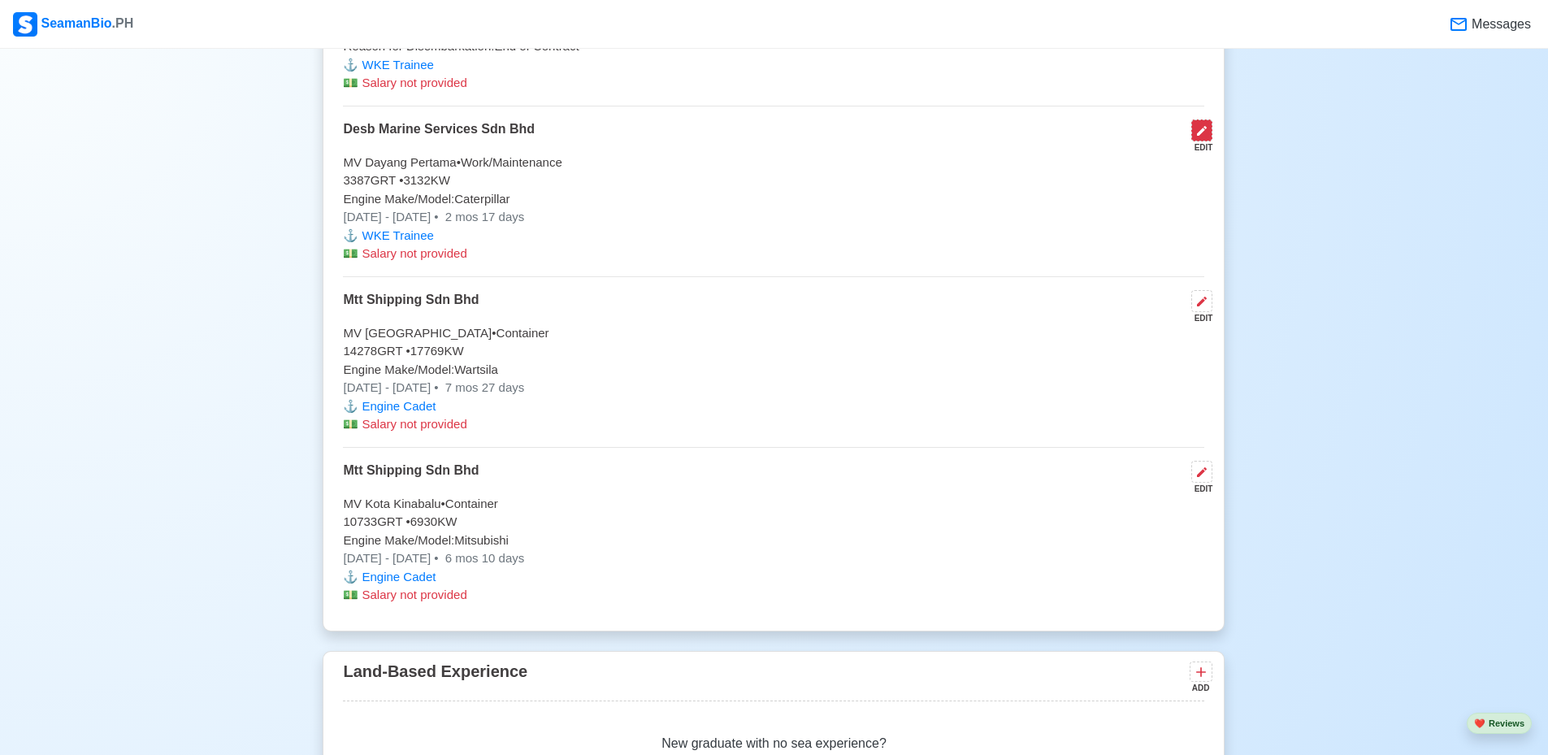
click at [1201, 134] on icon at bounding box center [1201, 130] width 13 height 13
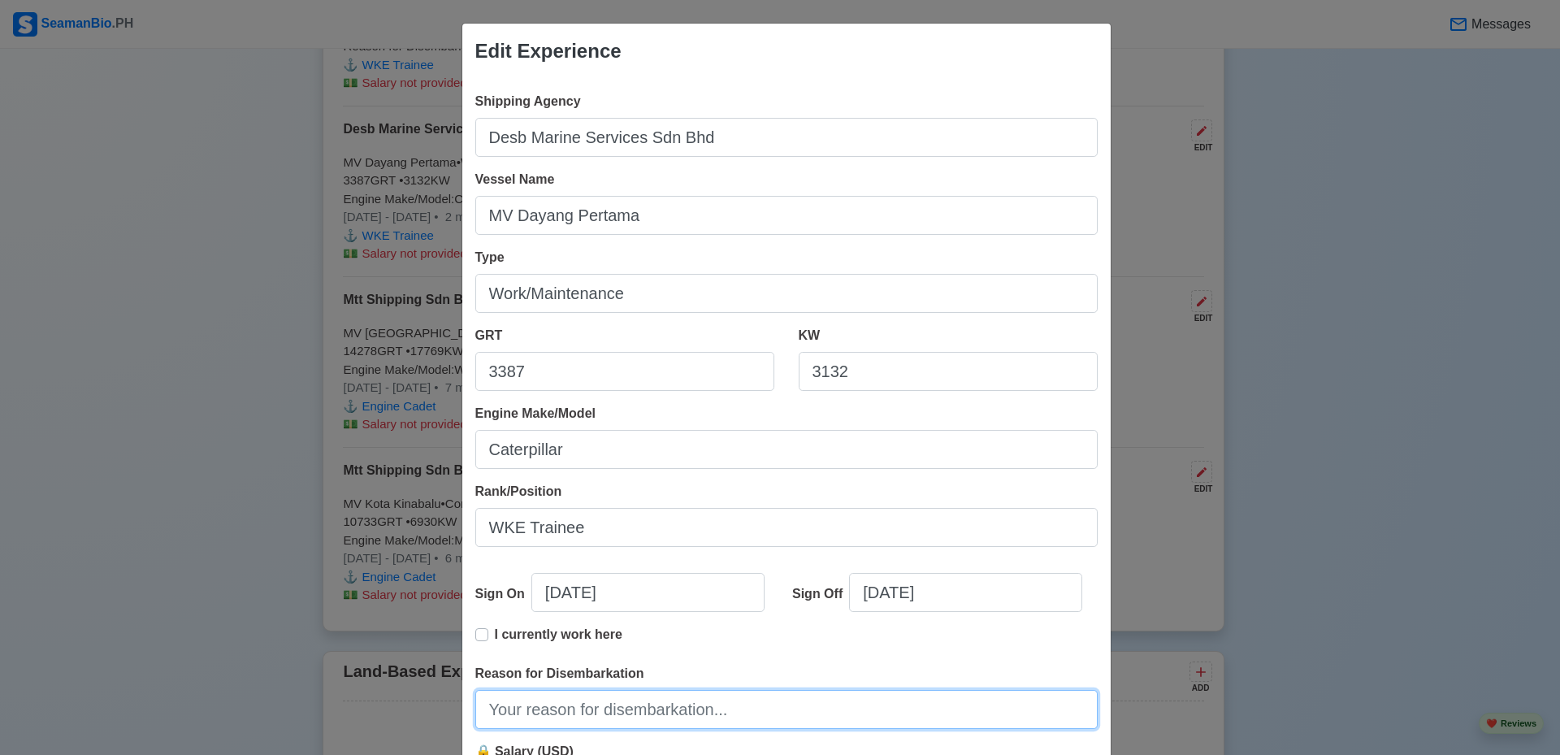
click at [688, 702] on input "Reason for Disembarkation" at bounding box center [786, 709] width 622 height 39
type input "End of Contract"
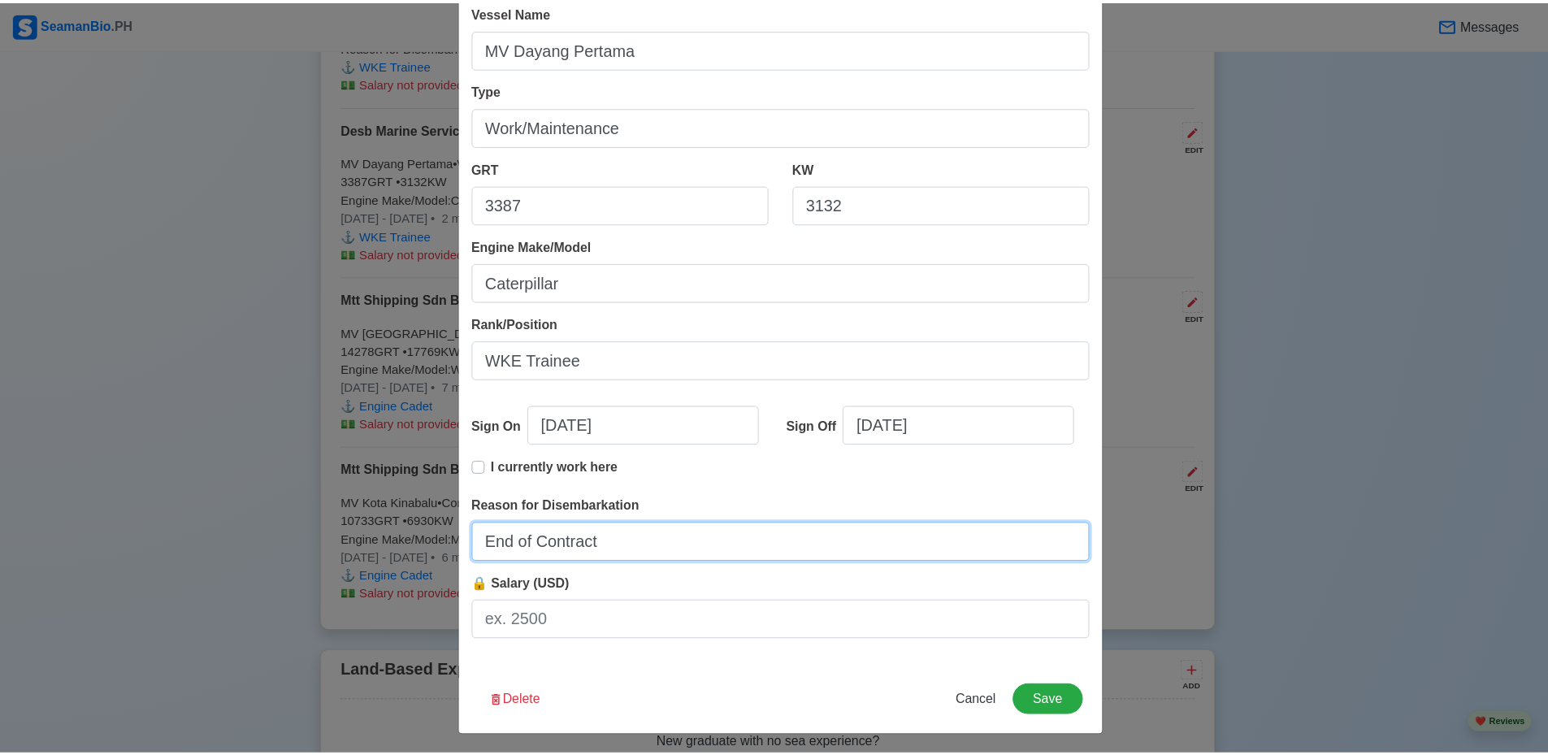
scroll to position [171, 0]
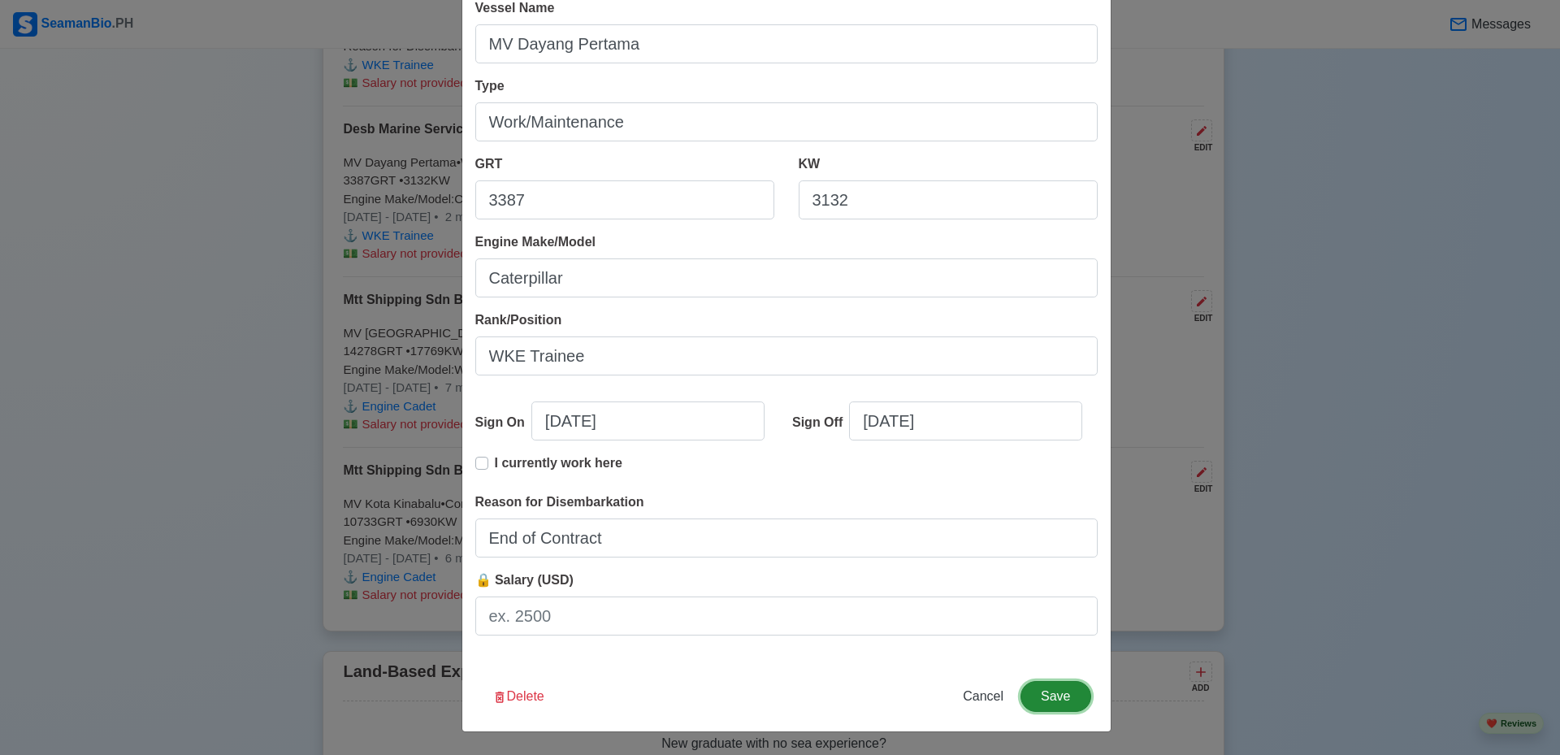
click at [1040, 691] on button "Save" at bounding box center [1056, 696] width 70 height 31
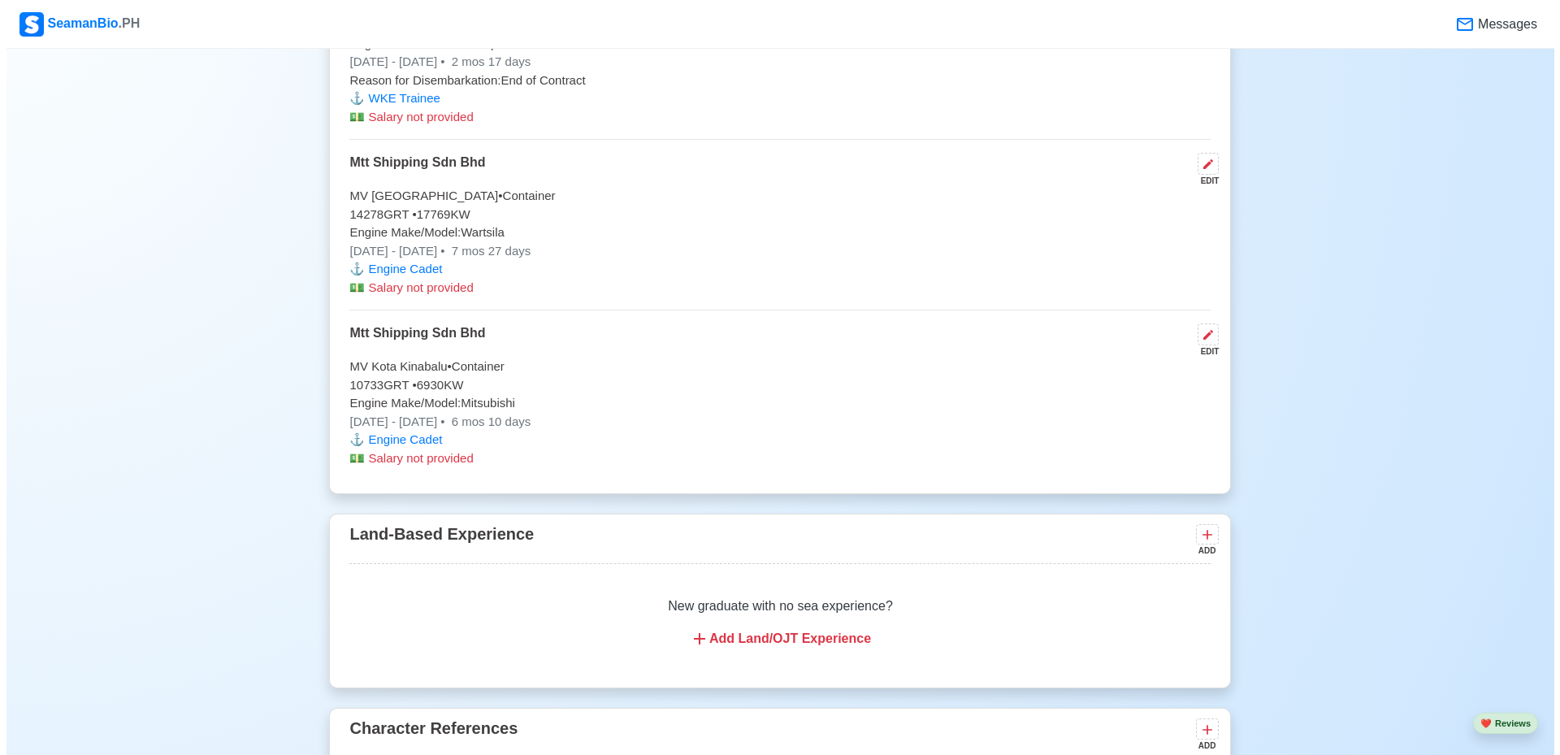
scroll to position [7150, 0]
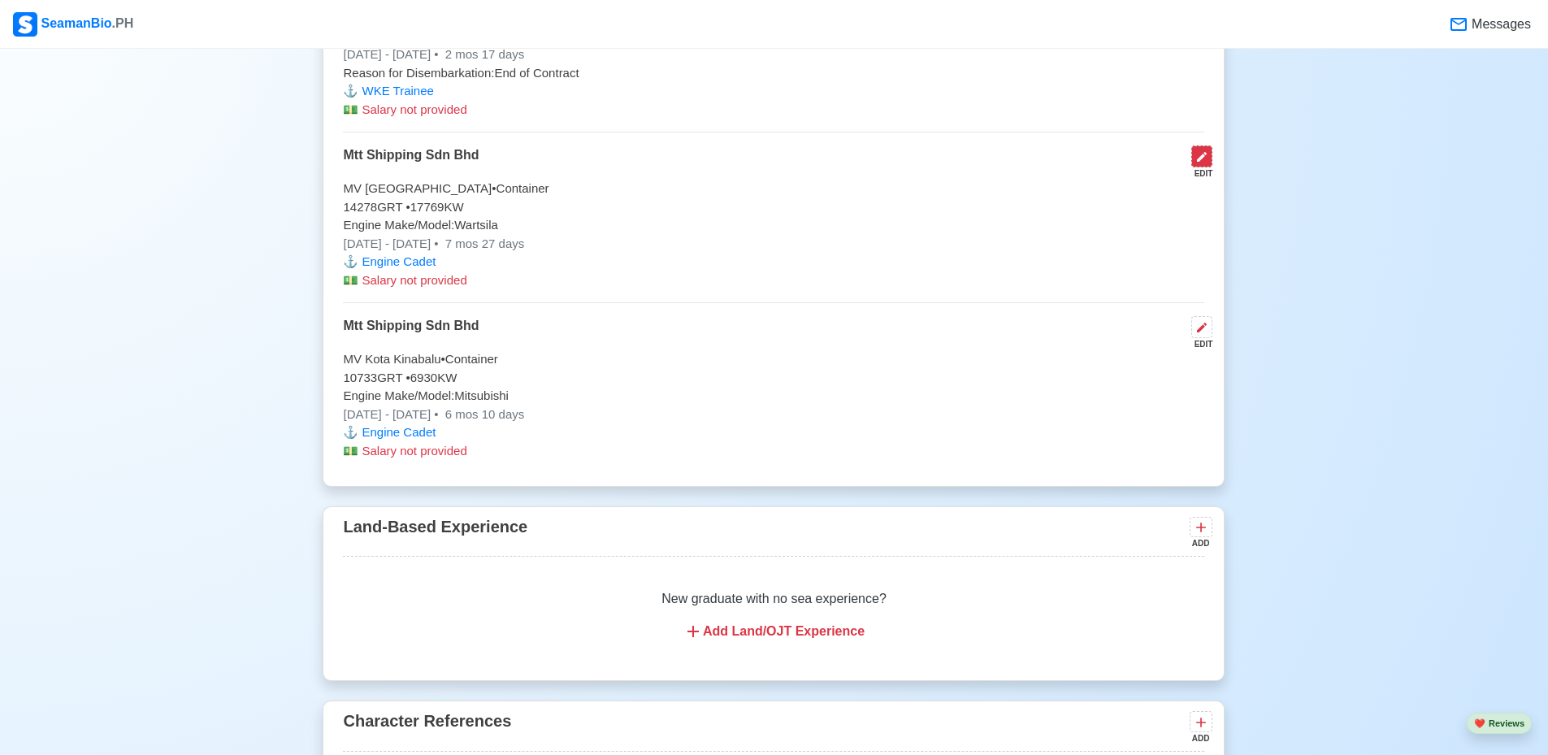
click at [1202, 162] on icon at bounding box center [1202, 157] width 10 height 10
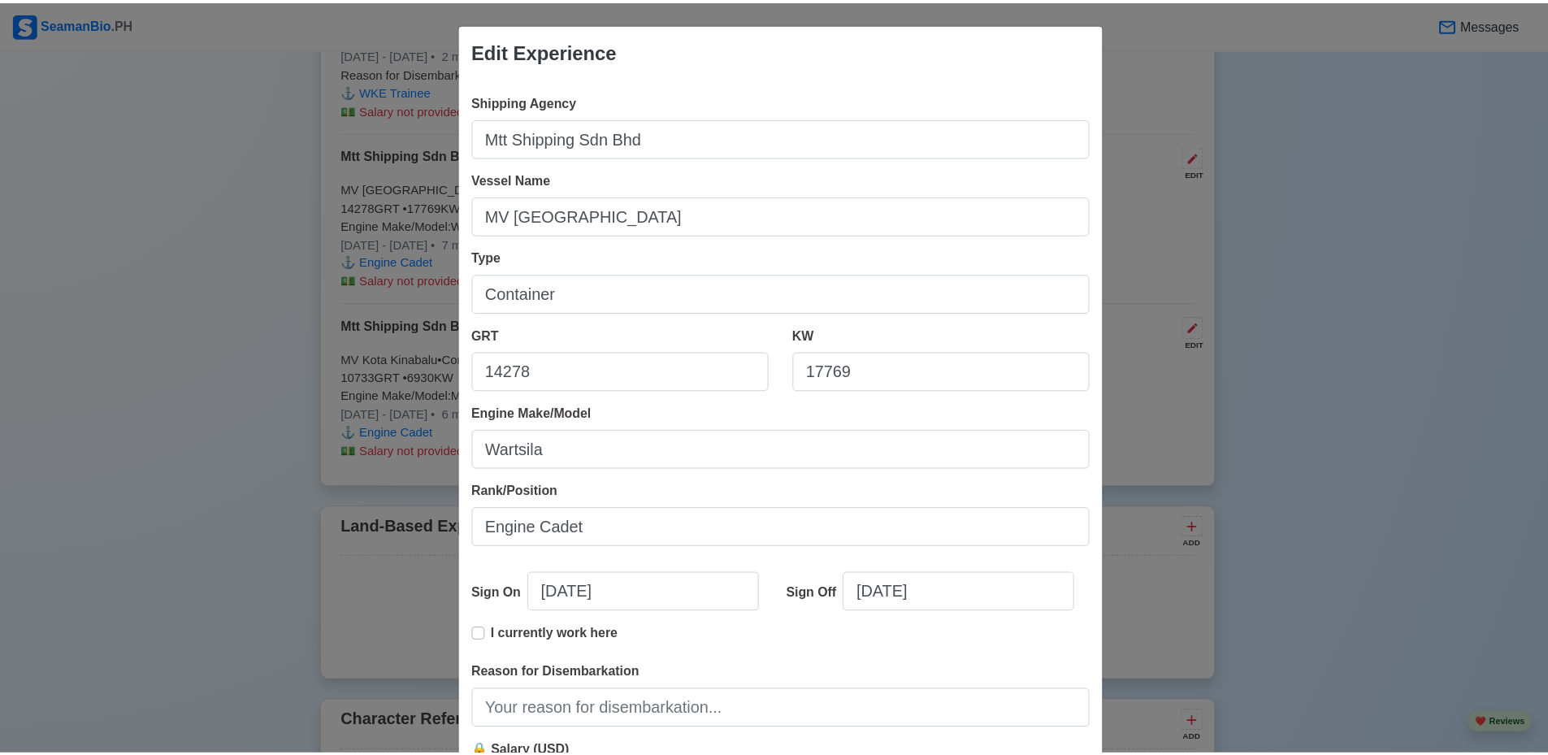
scroll to position [171, 0]
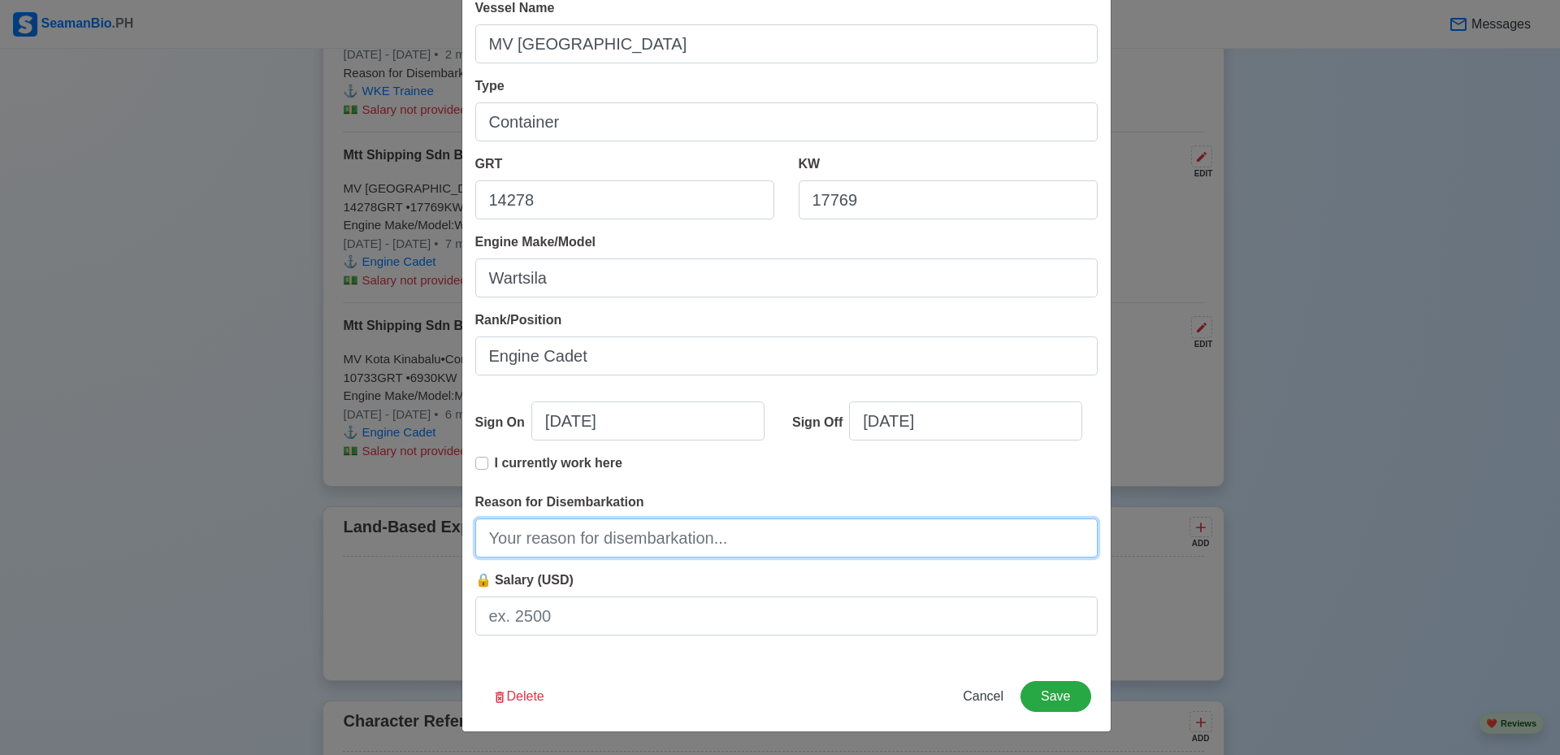
click at [790, 527] on input "Reason for Disembarkation" at bounding box center [786, 537] width 622 height 39
type input "End of Contract"
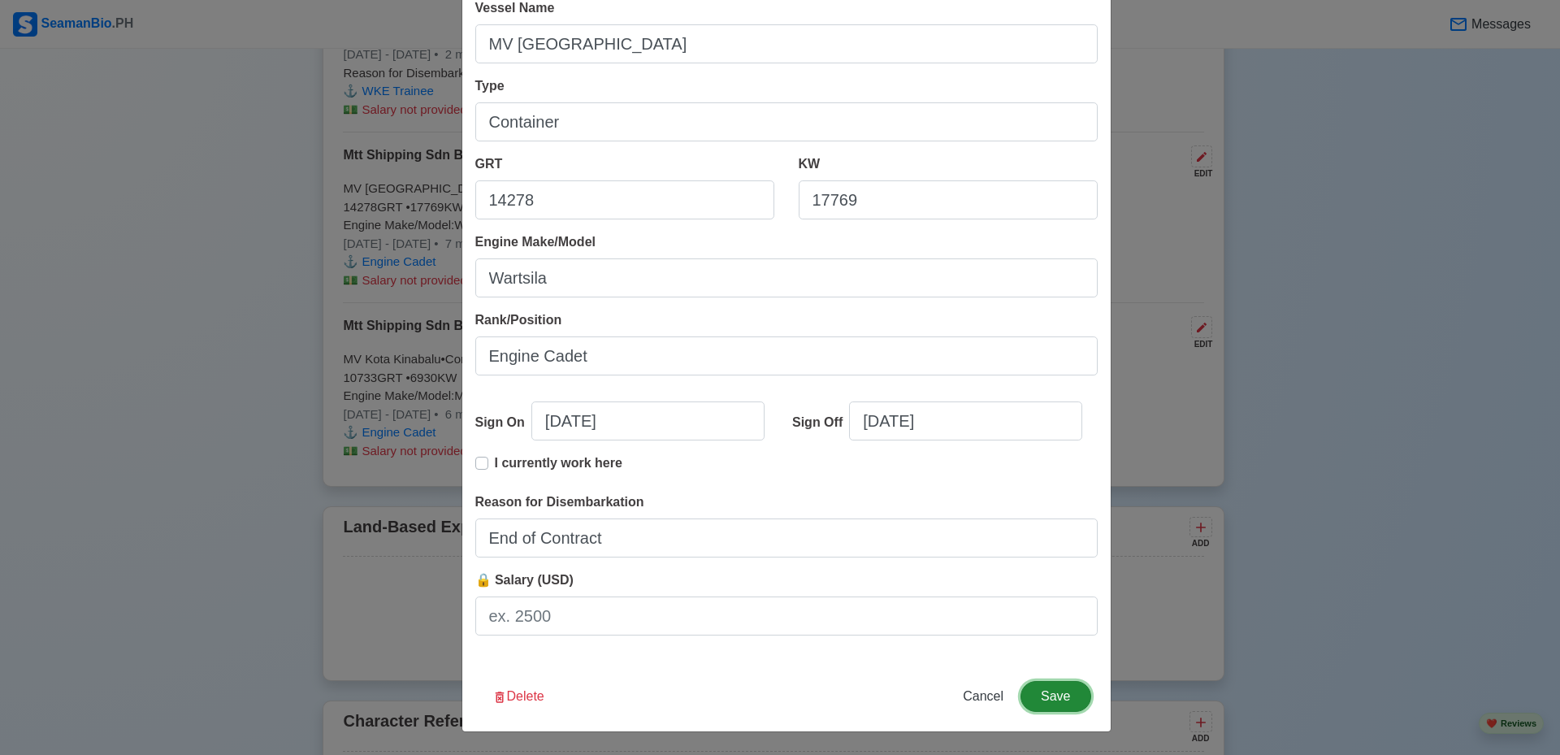
click at [1045, 696] on button "Save" at bounding box center [1056, 696] width 70 height 31
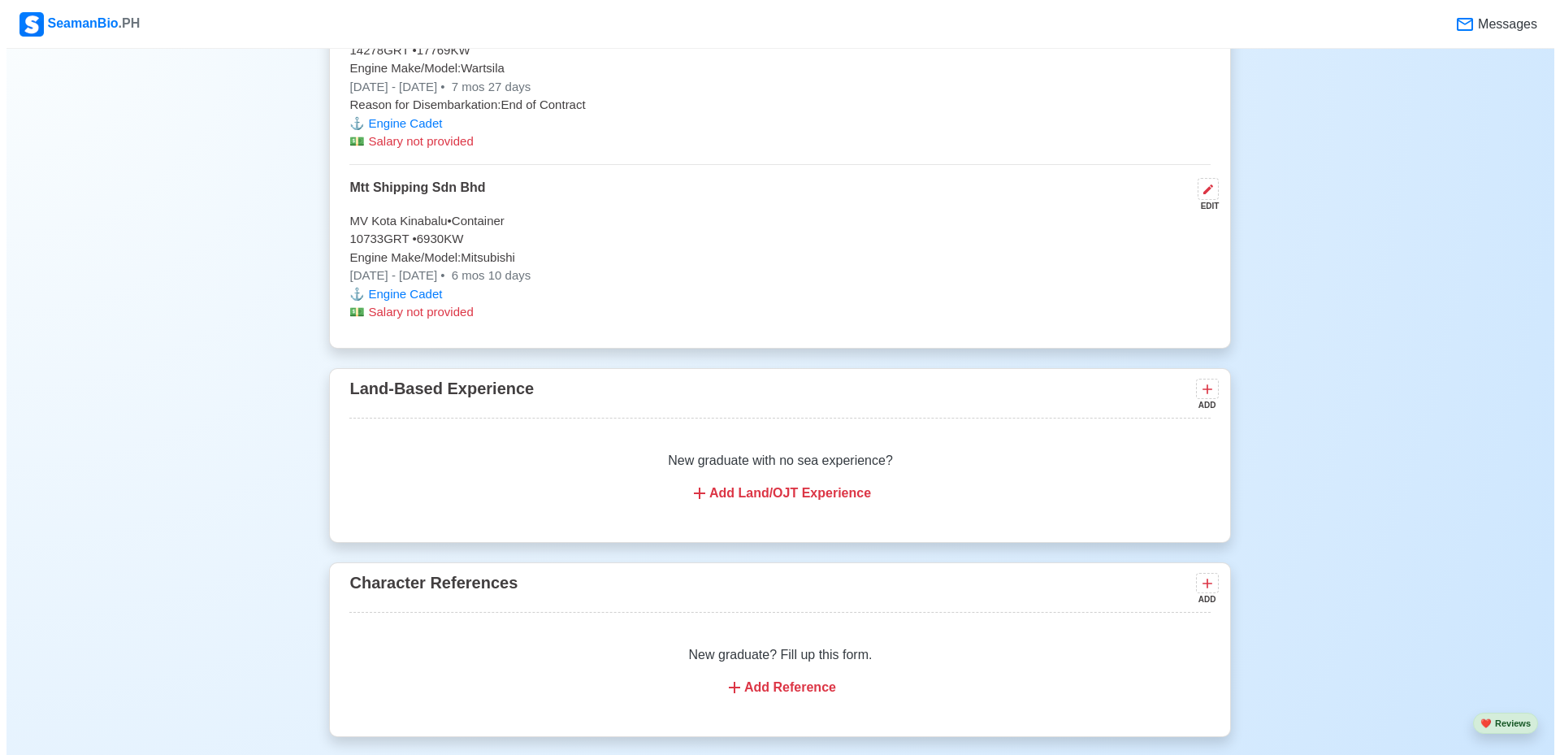
scroll to position [7313, 0]
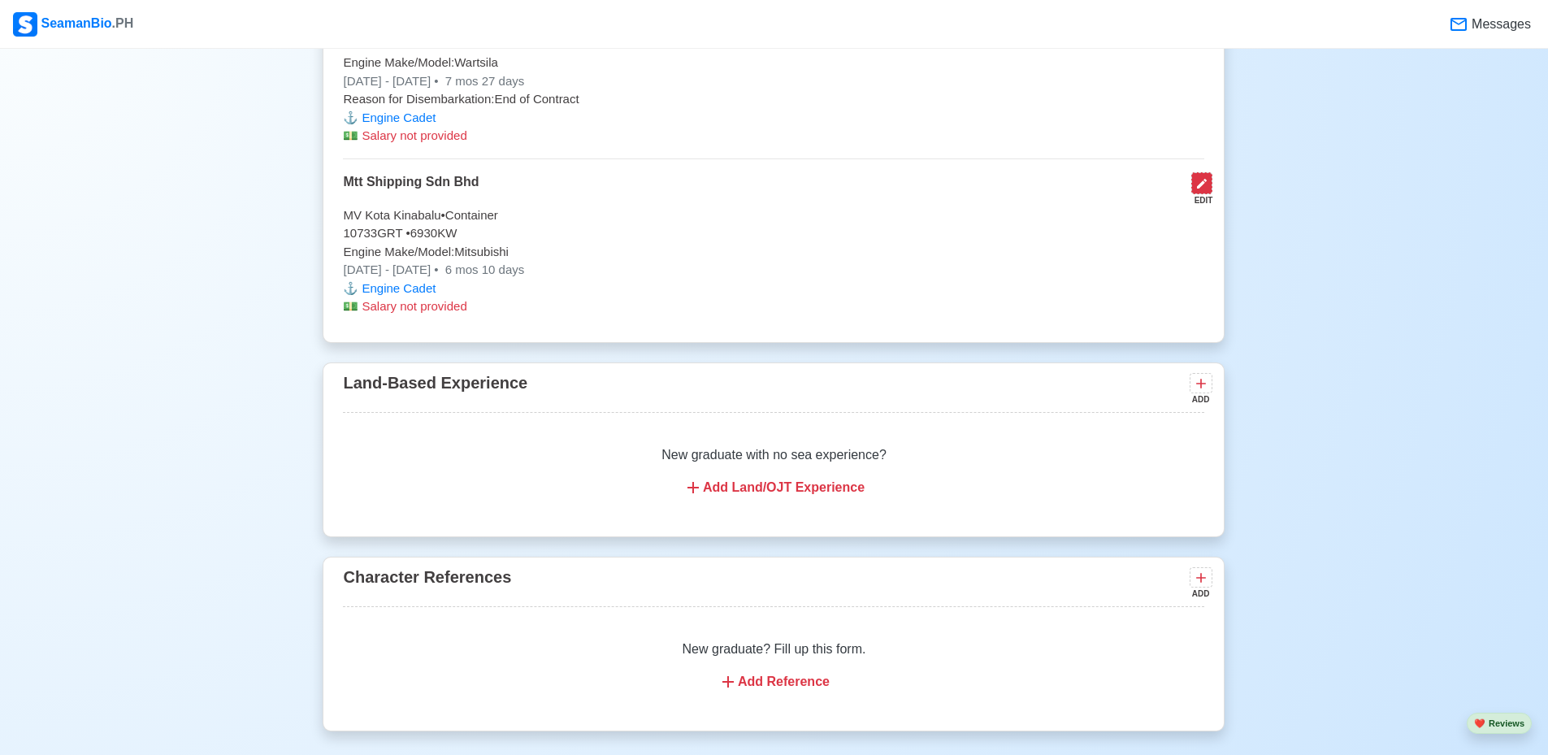
click at [1207, 190] on icon at bounding box center [1201, 183] width 13 height 13
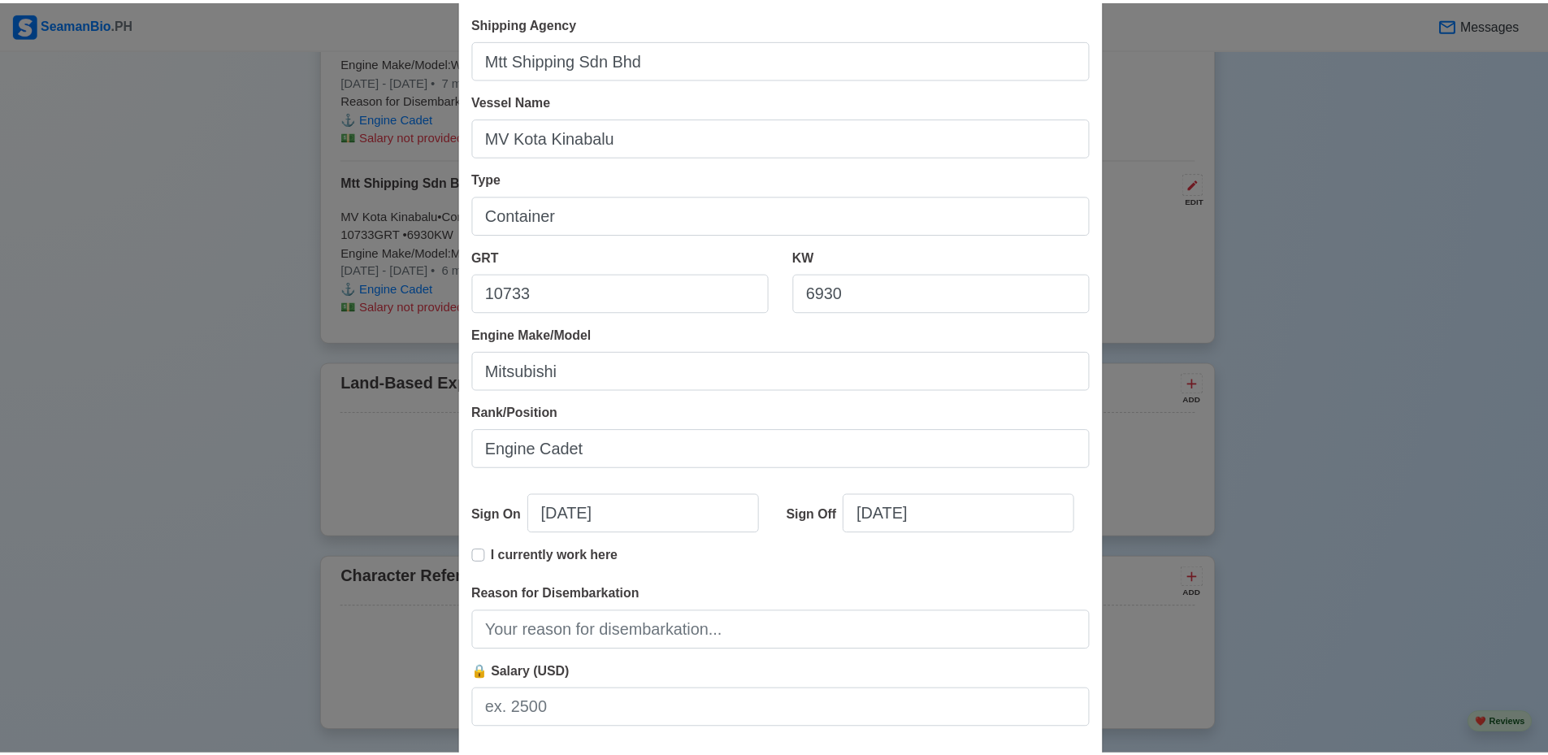
scroll to position [171, 0]
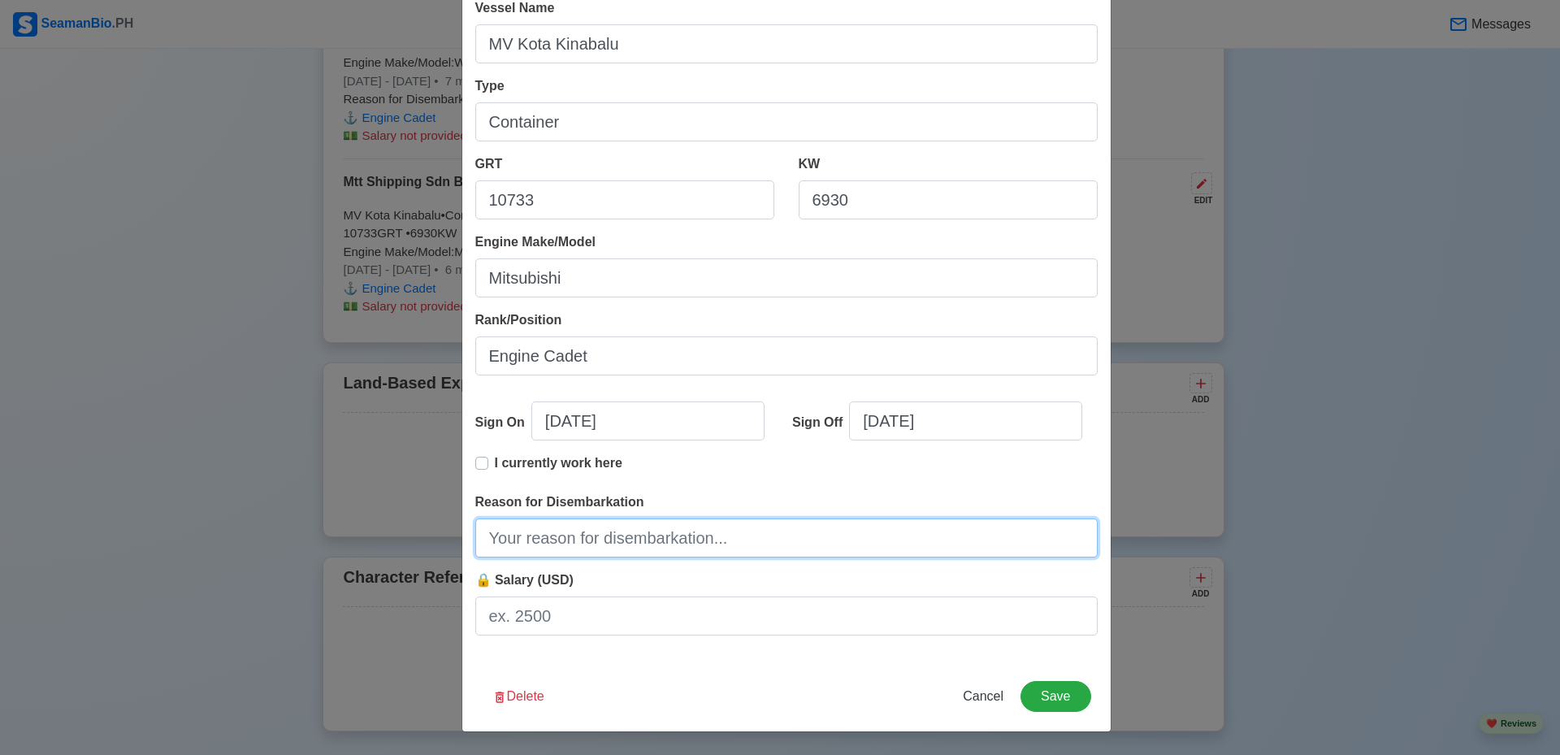
drag, startPoint x: 804, startPoint y: 547, endPoint x: 758, endPoint y: 561, distance: 47.8
click at [804, 547] on input "Reason for Disembarkation" at bounding box center [786, 537] width 622 height 39
type input "End of Contract"
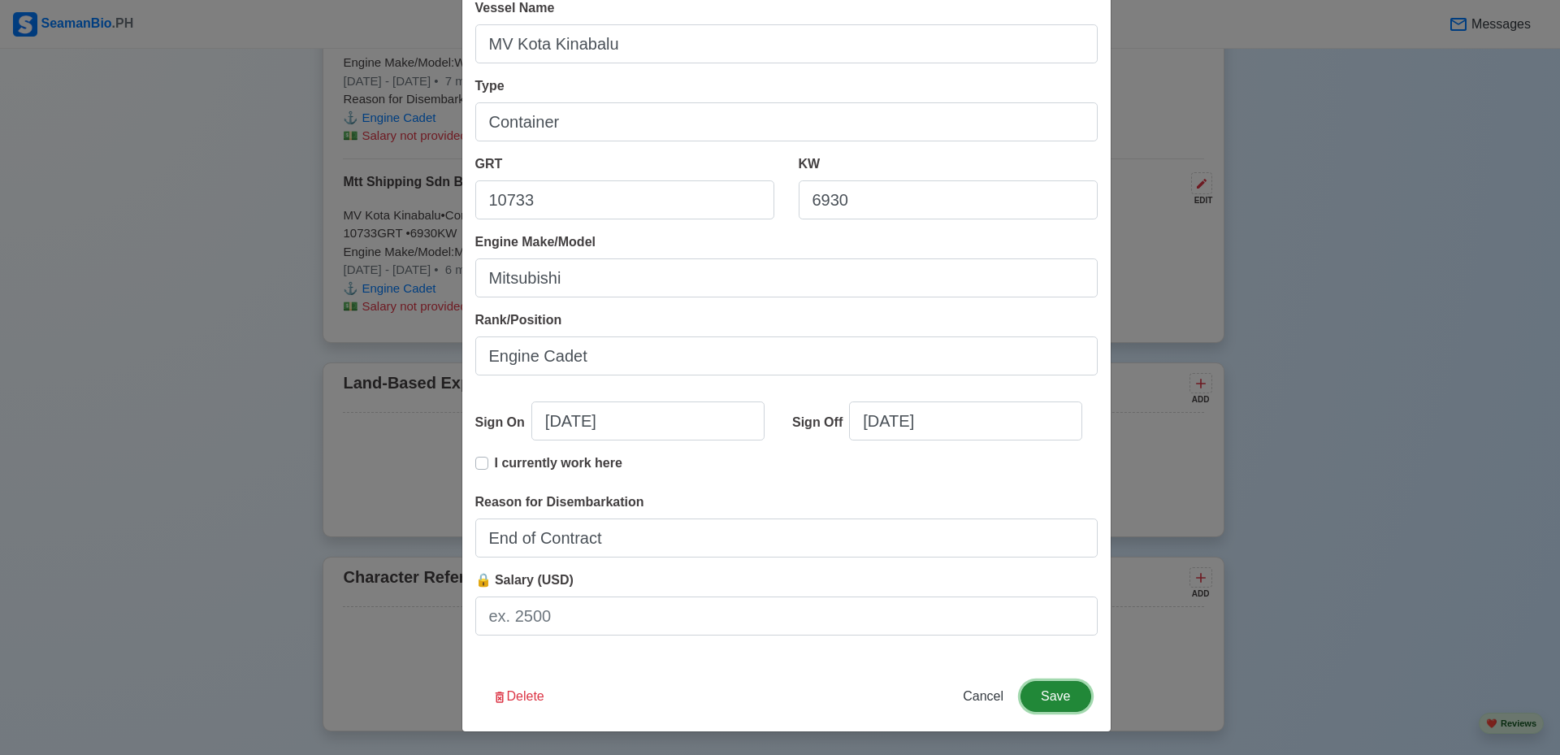
click at [1034, 696] on button "Save" at bounding box center [1056, 696] width 70 height 31
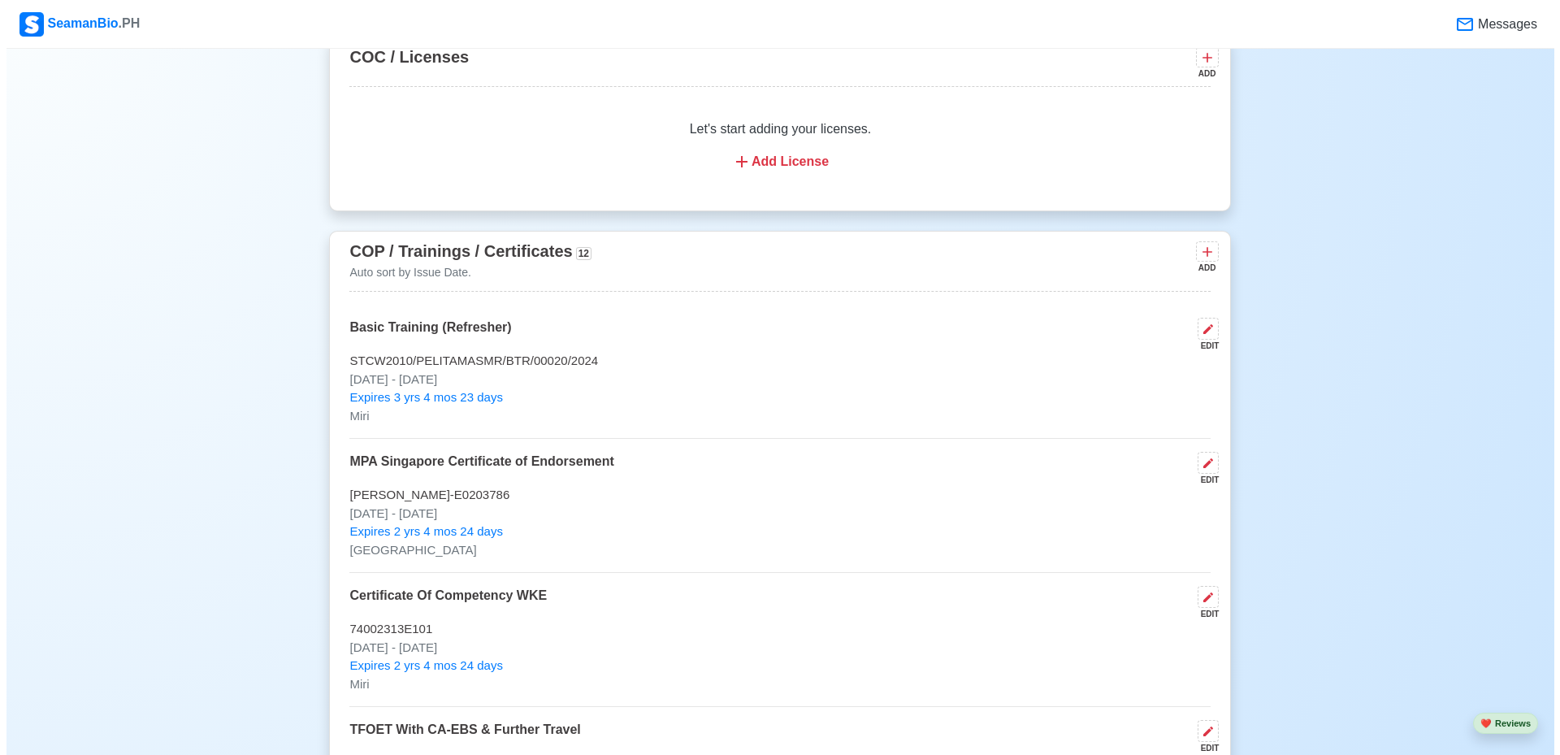
scroll to position [2275, 0]
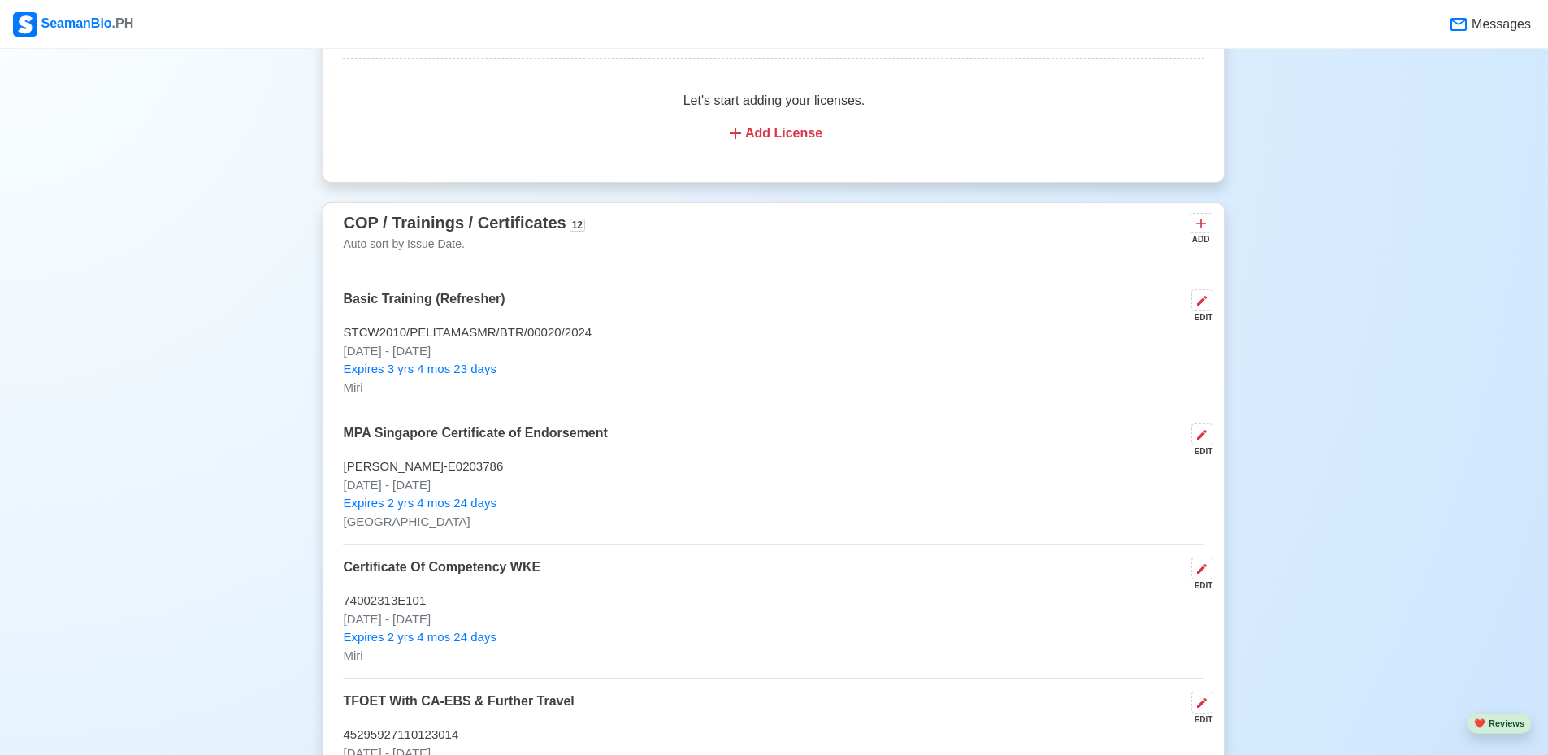
click at [787, 143] on div "Add License" at bounding box center [773, 134] width 822 height 20
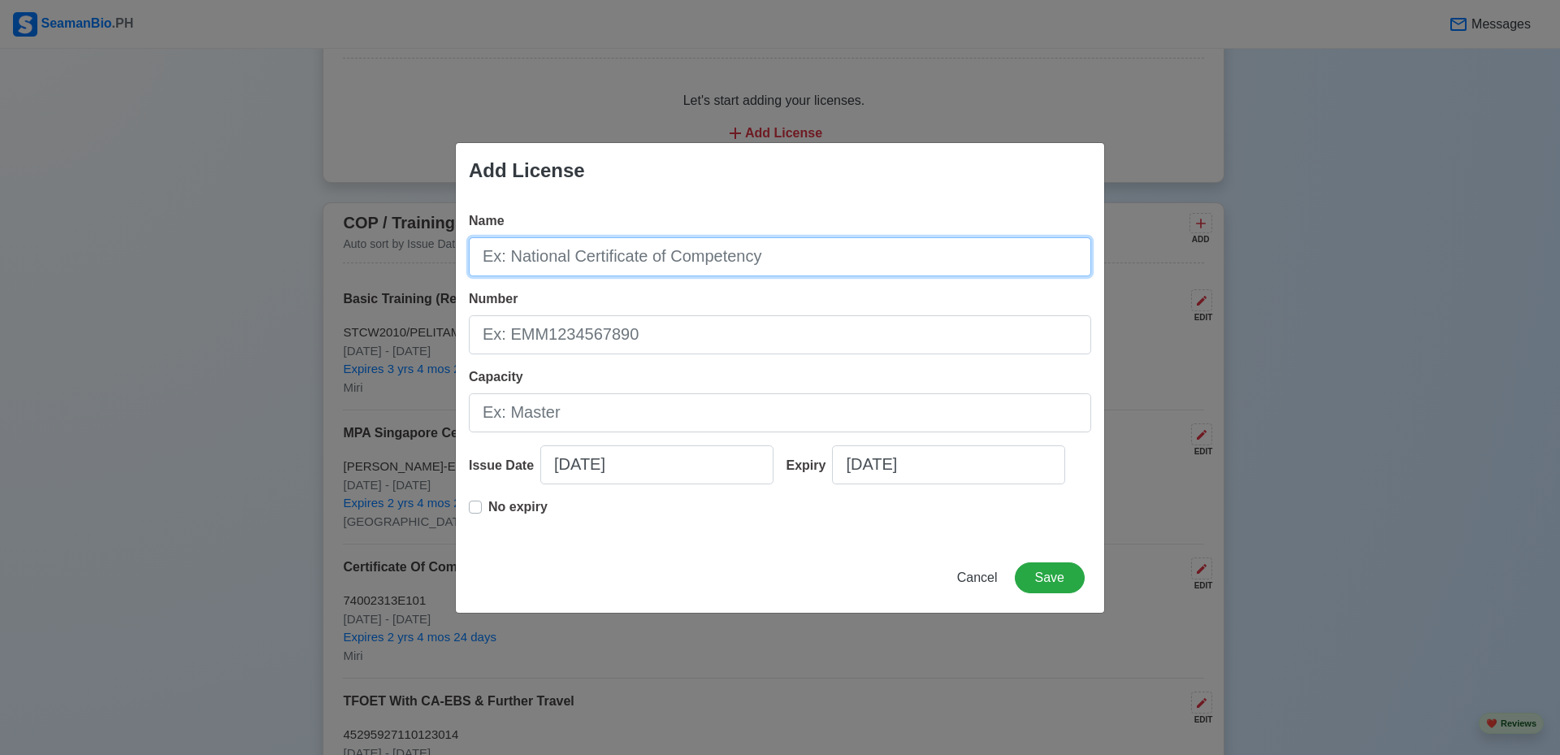
click at [726, 254] on input "Name" at bounding box center [780, 256] width 622 height 39
type input "N"
type input "National Certificate of Compentency"
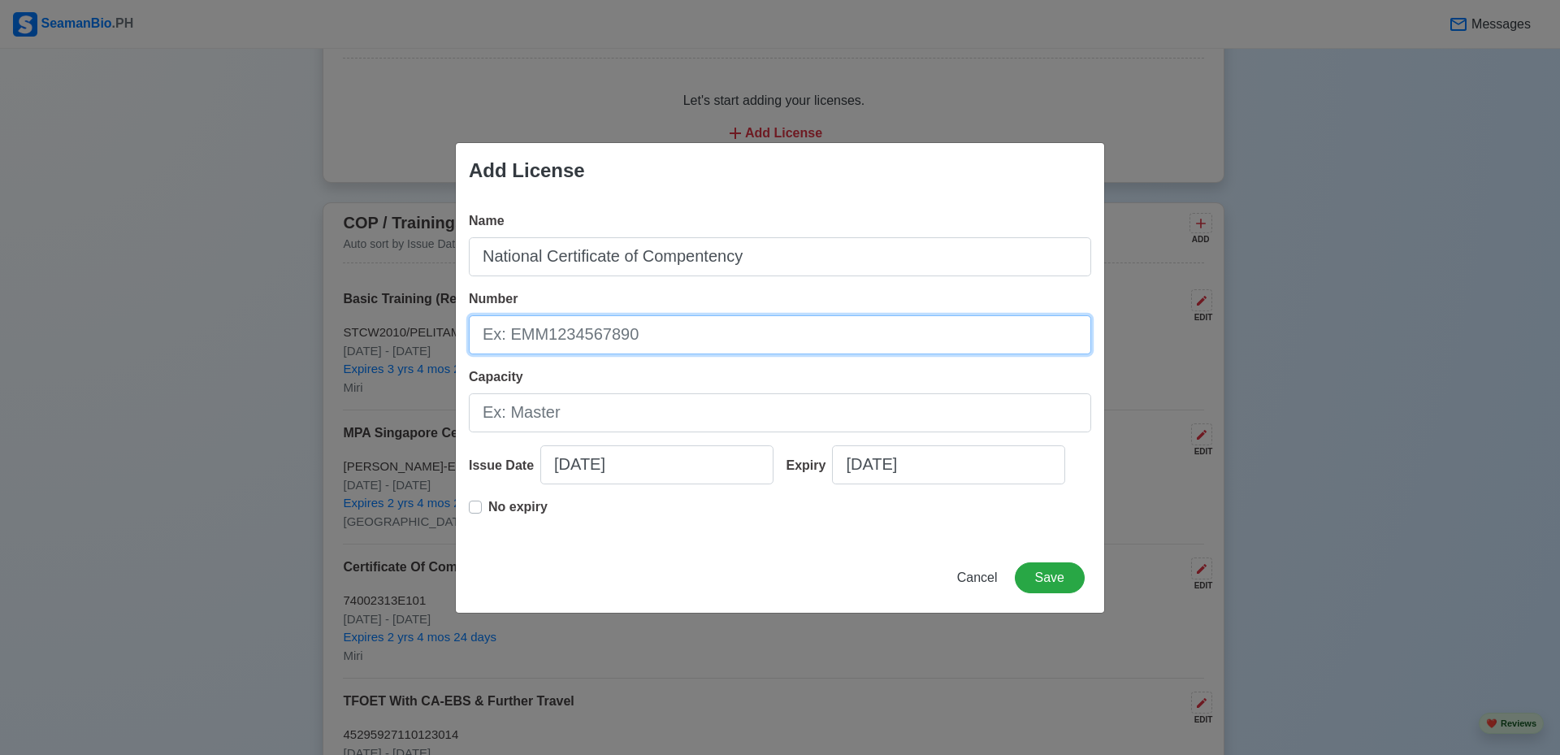
click at [608, 340] on input "Number" at bounding box center [780, 334] width 622 height 39
type input "74002313EIII01"
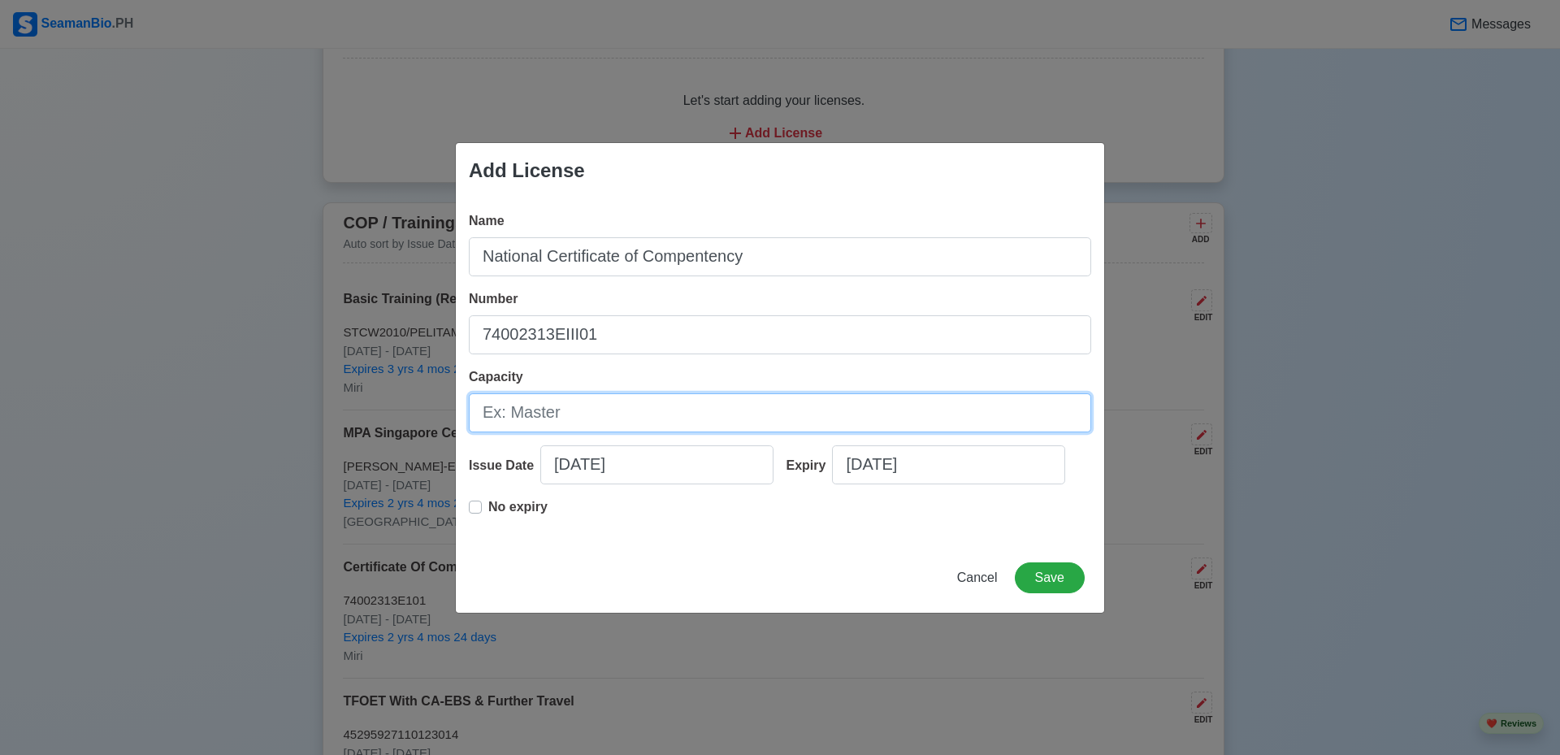
click at [591, 408] on input "Capacity" at bounding box center [780, 412] width 622 height 39
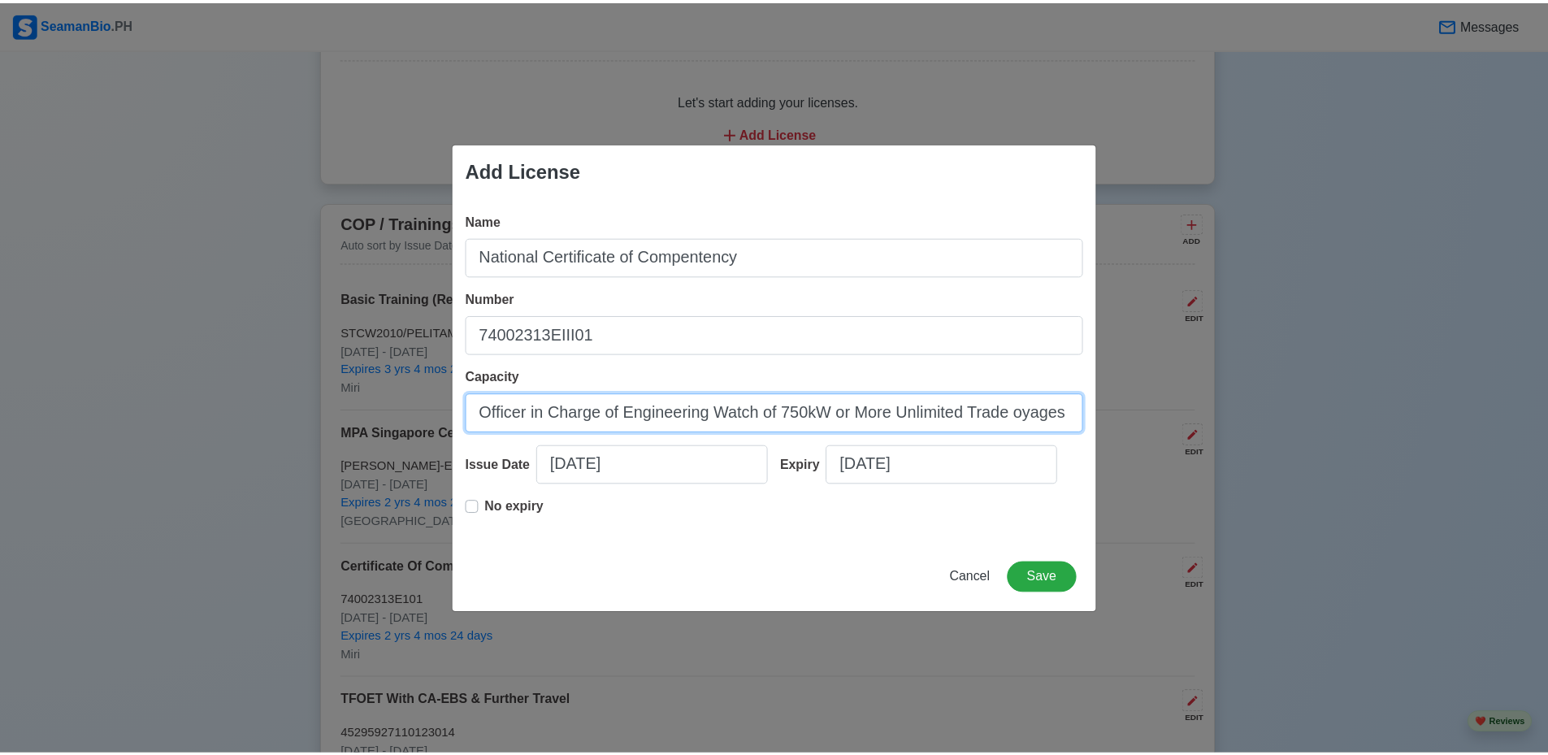
scroll to position [0, 0]
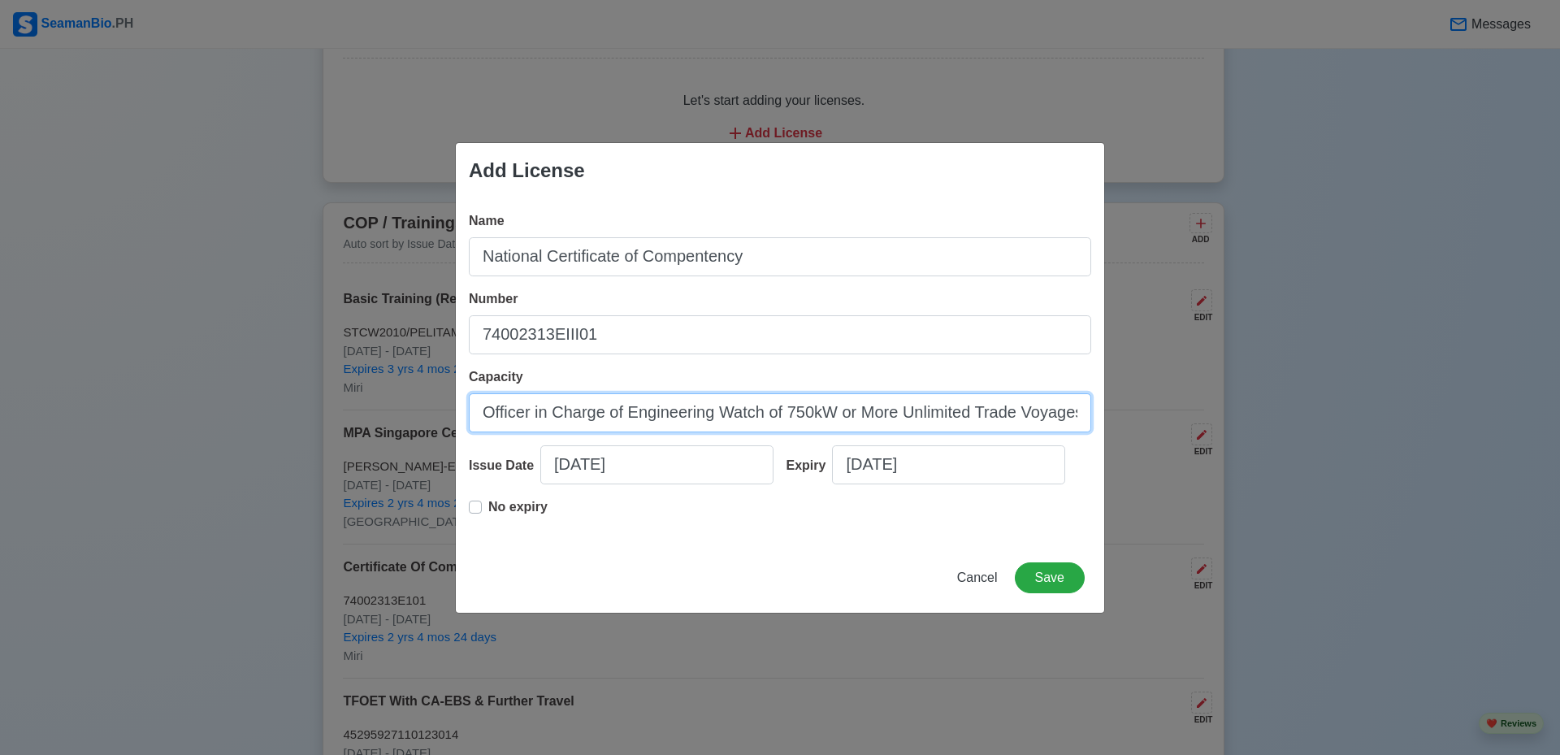
type input "Officer in Charge of Engineering Watch of 750kW or More Unlimited Trade Voyages"
click at [991, 458] on input "08/24/2025" at bounding box center [948, 464] width 233 height 39
select select "****"
select select "******"
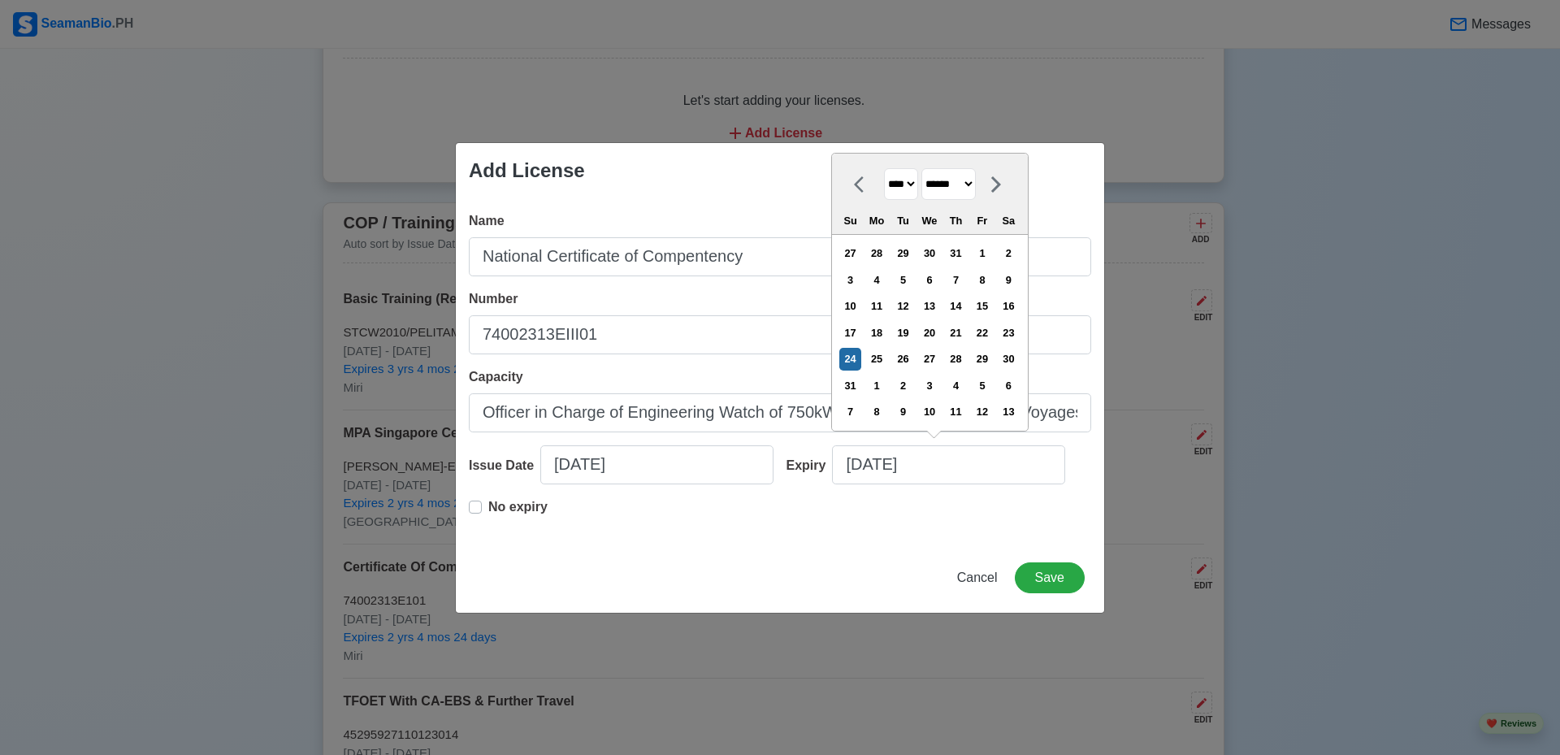
click at [917, 178] on select "**** **** **** **** **** **** **** **** **** **** **** **** **** **** **** ****…" at bounding box center [901, 184] width 34 height 32
select select "****"
click at [884, 195] on select "**** **** **** **** **** **** **** **** **** **** **** **** **** **** **** ****…" at bounding box center [901, 184] width 34 height 32
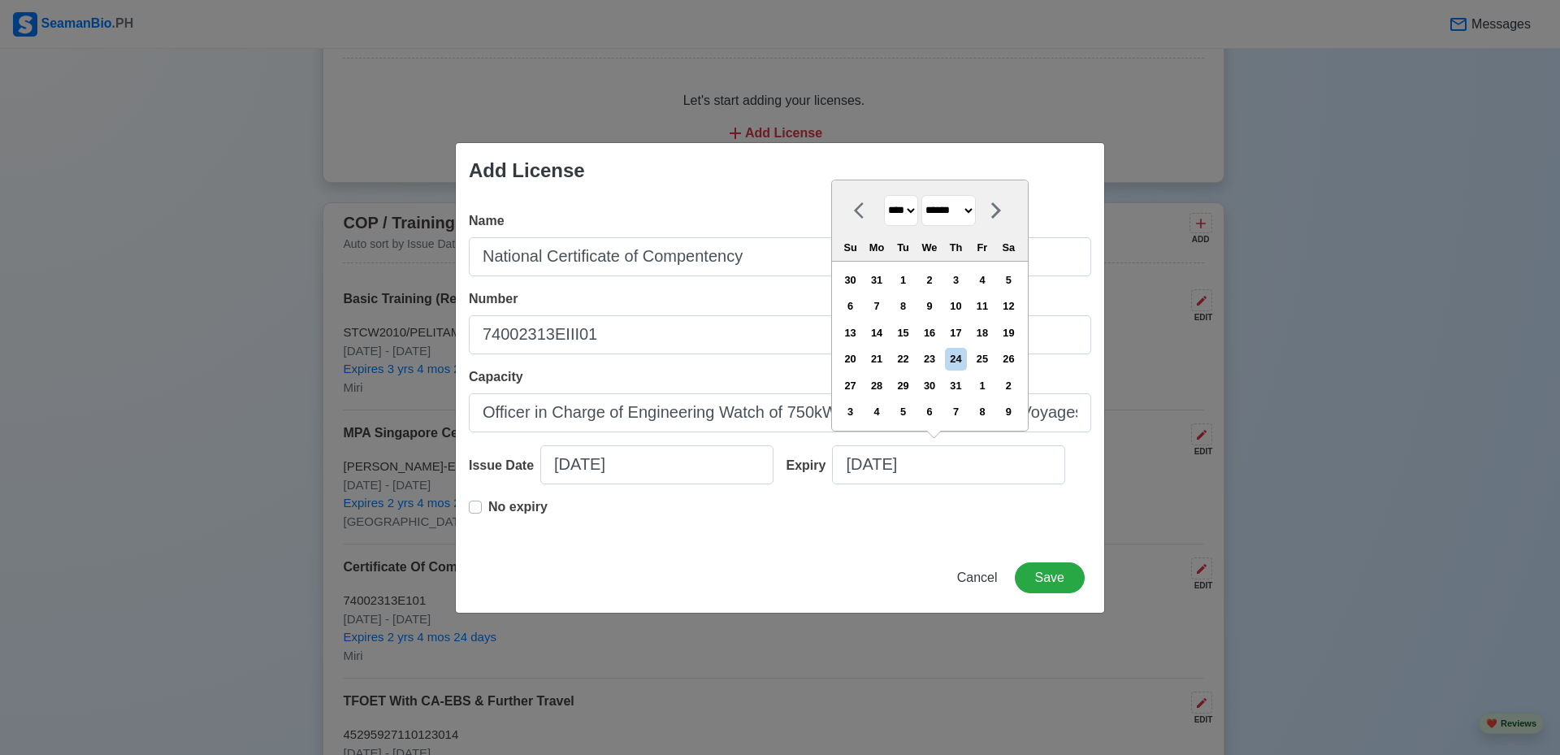
click at [965, 216] on select "******* ******** ***** ***** *** **** **** ****** ********* ******* ******** **…" at bounding box center [948, 211] width 54 height 32
select select "*******"
click at [928, 195] on select "******* ******** ***** ***** *** **** **** ****** ********* ******* ******** **…" at bounding box center [948, 211] width 54 height 32
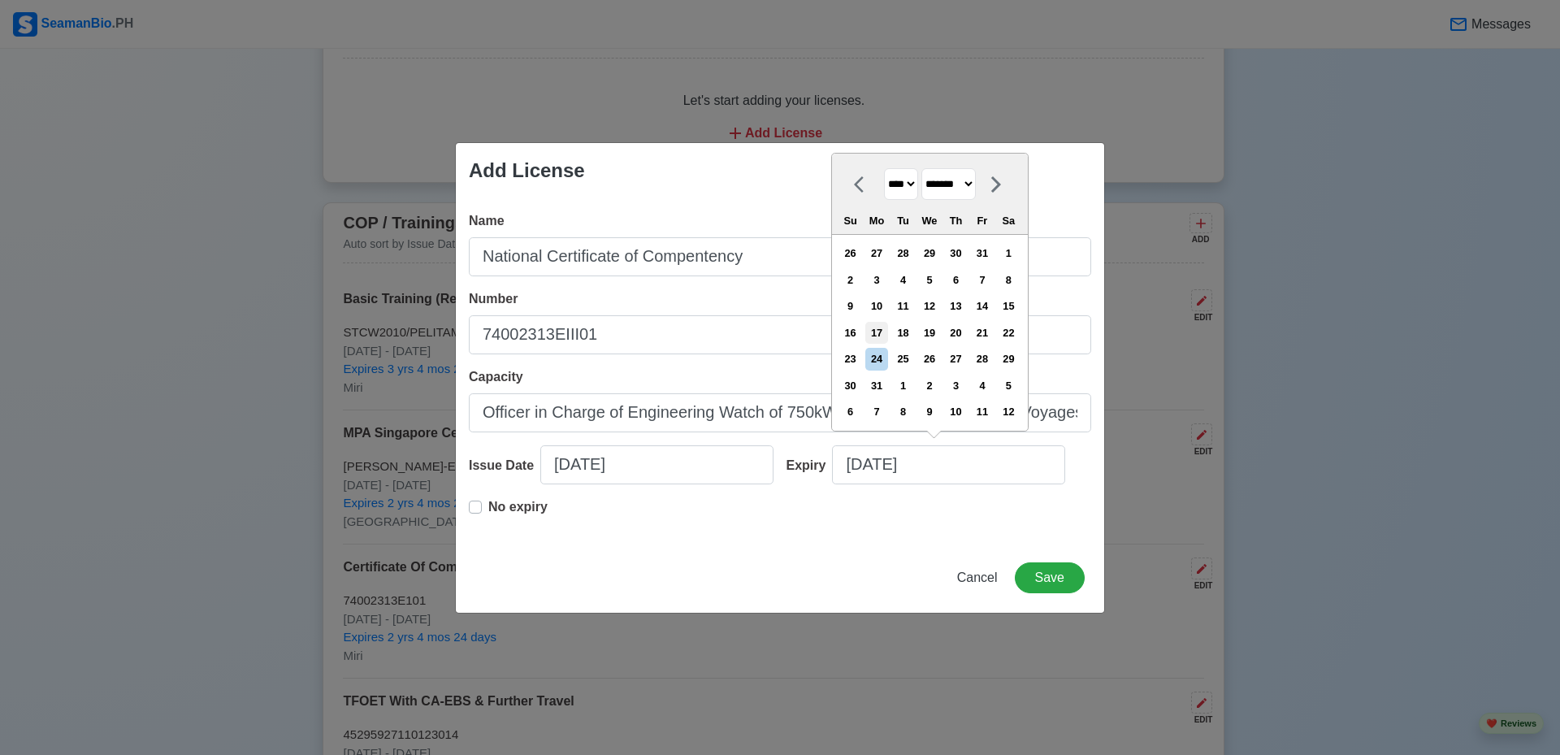
click at [887, 332] on div "17" at bounding box center [876, 333] width 22 height 22
type input "01/17/2028"
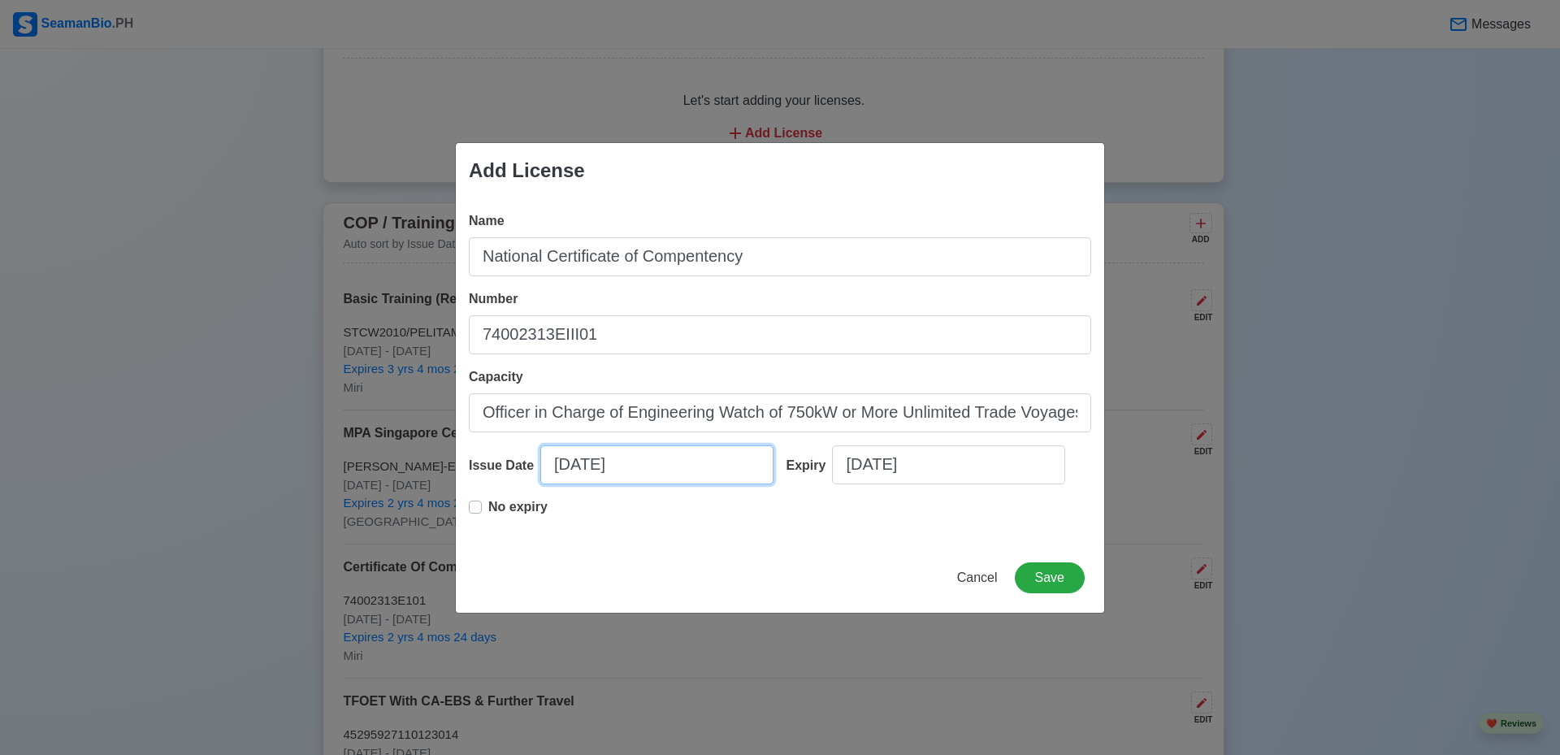
select select "****"
select select "******"
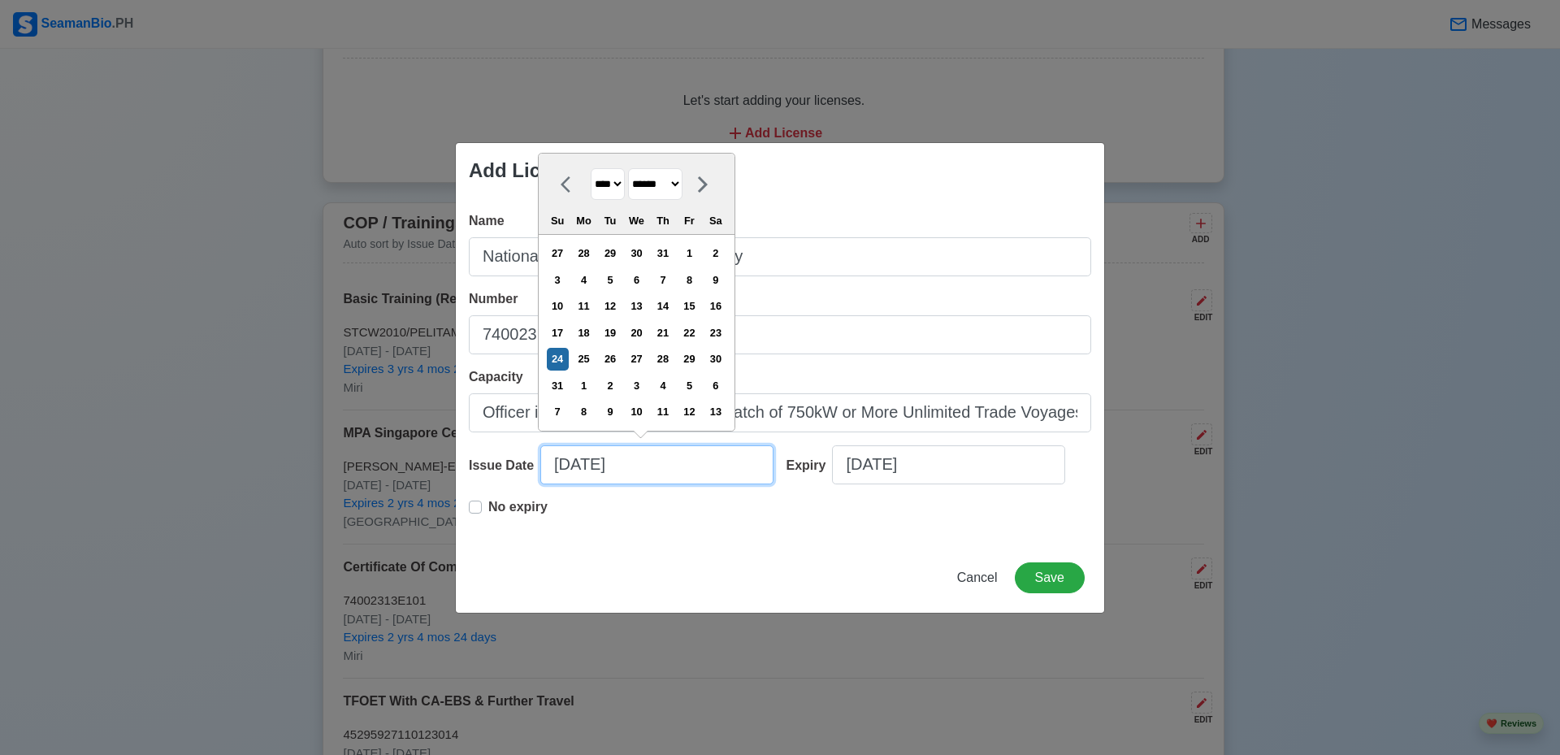
click at [666, 467] on input "08/24/2025" at bounding box center [656, 464] width 233 height 39
click at [625, 183] on select "**** **** **** **** **** **** **** **** **** **** **** **** **** **** **** ****…" at bounding box center [608, 184] width 34 height 32
select select "****"
click at [591, 195] on select "**** **** **** **** **** **** **** **** **** **** **** **** **** **** **** ****…" at bounding box center [608, 184] width 34 height 32
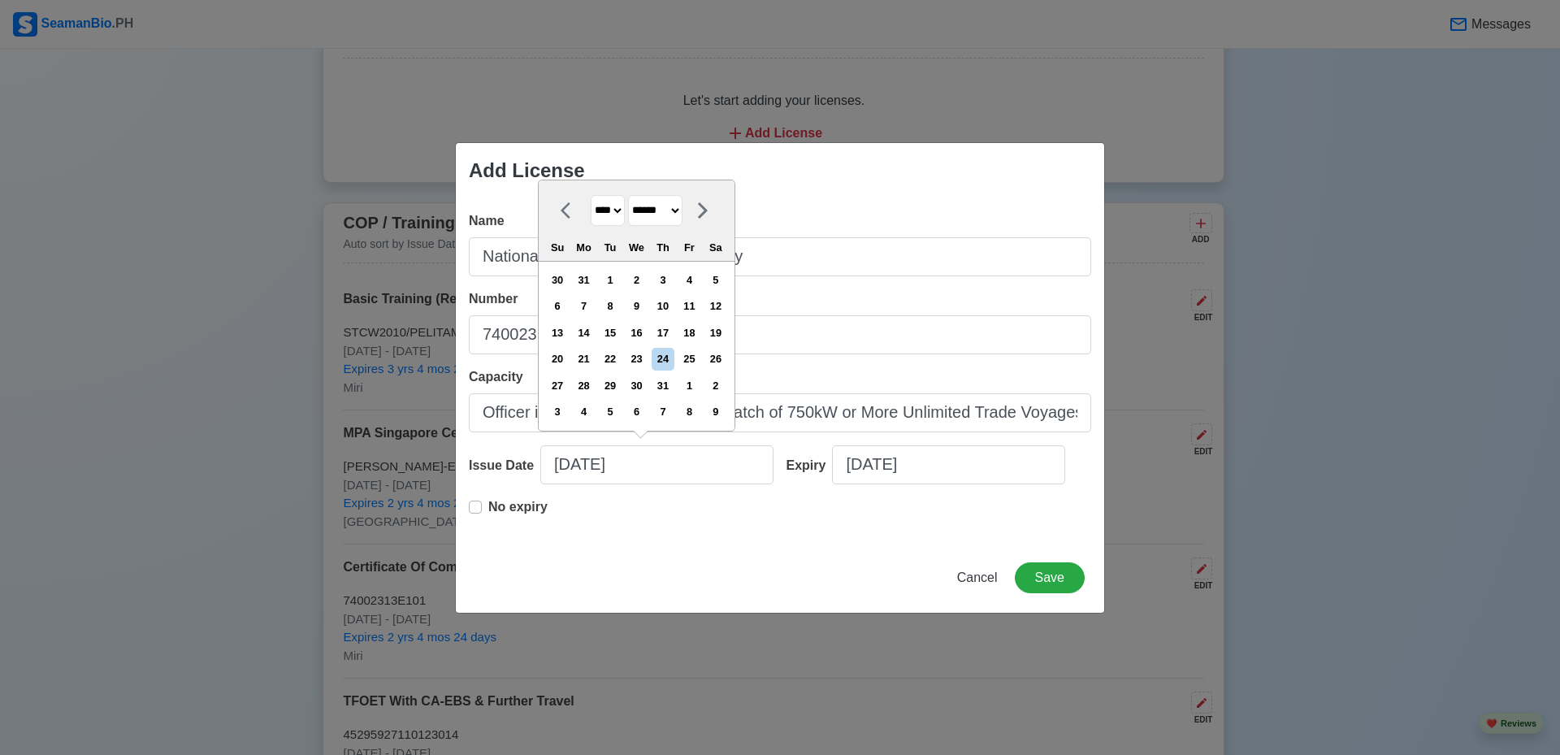
click at [678, 214] on select "******* ******** ***** ***** *** **** **** ****** ********* ******* ******** **…" at bounding box center [655, 211] width 54 height 32
select select "*******"
click at [635, 195] on select "******* ******** ***** ***** *** **** **** ****** ********* ******* ******** **…" at bounding box center [655, 211] width 54 height 32
click at [643, 327] on div "18" at bounding box center [637, 333] width 22 height 22
type input "01/18/2023"
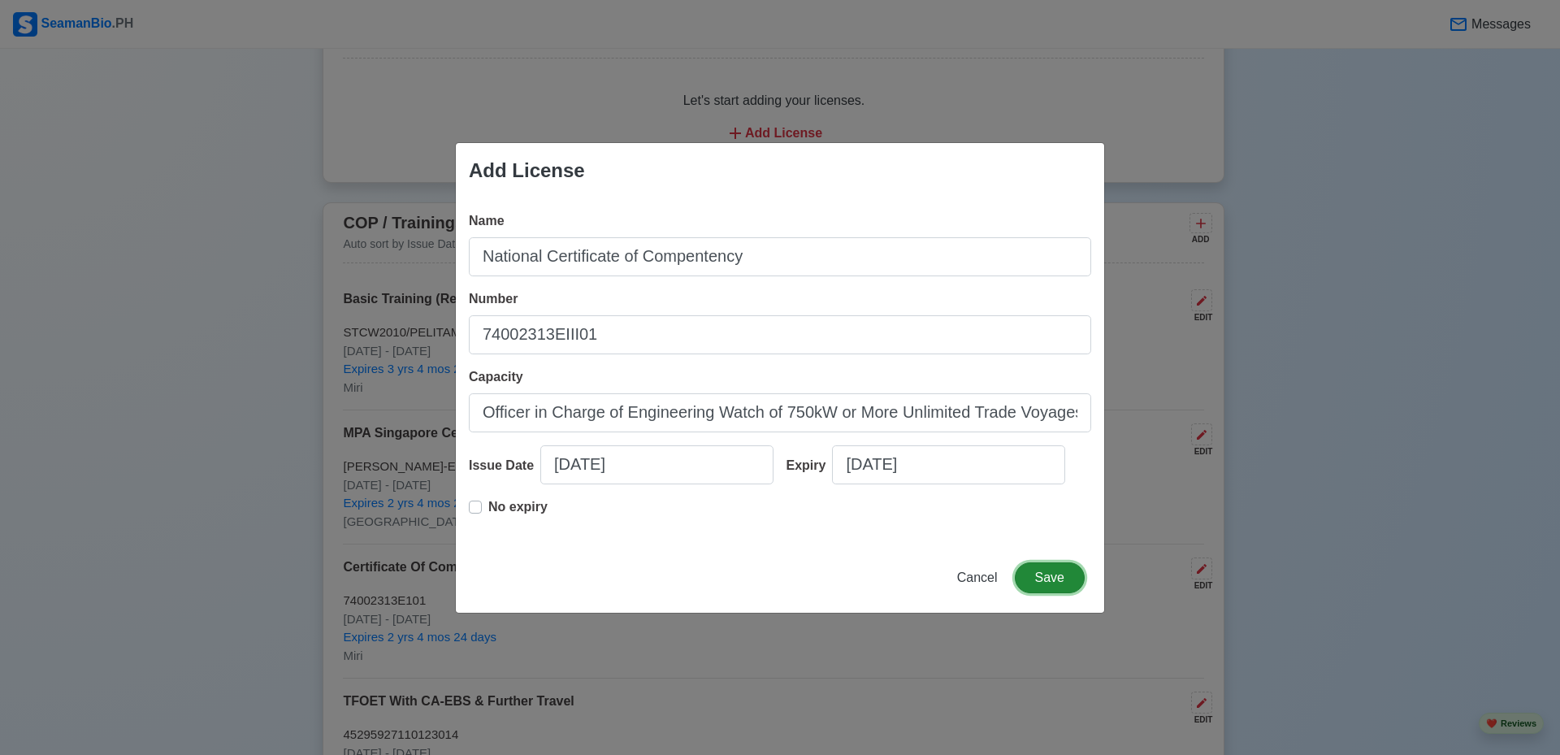
click at [1038, 577] on button "Save" at bounding box center [1050, 577] width 70 height 31
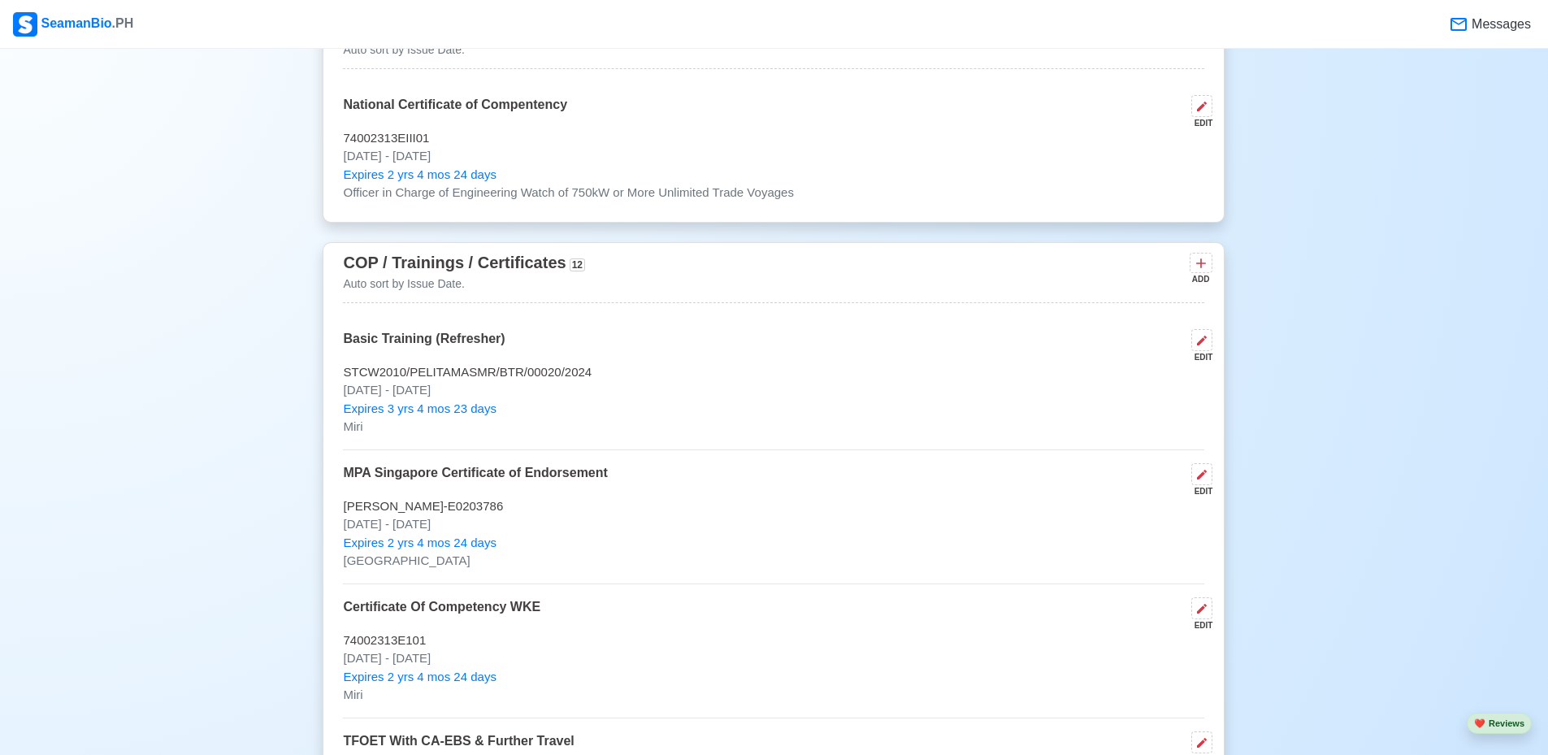
scroll to position [2438, 0]
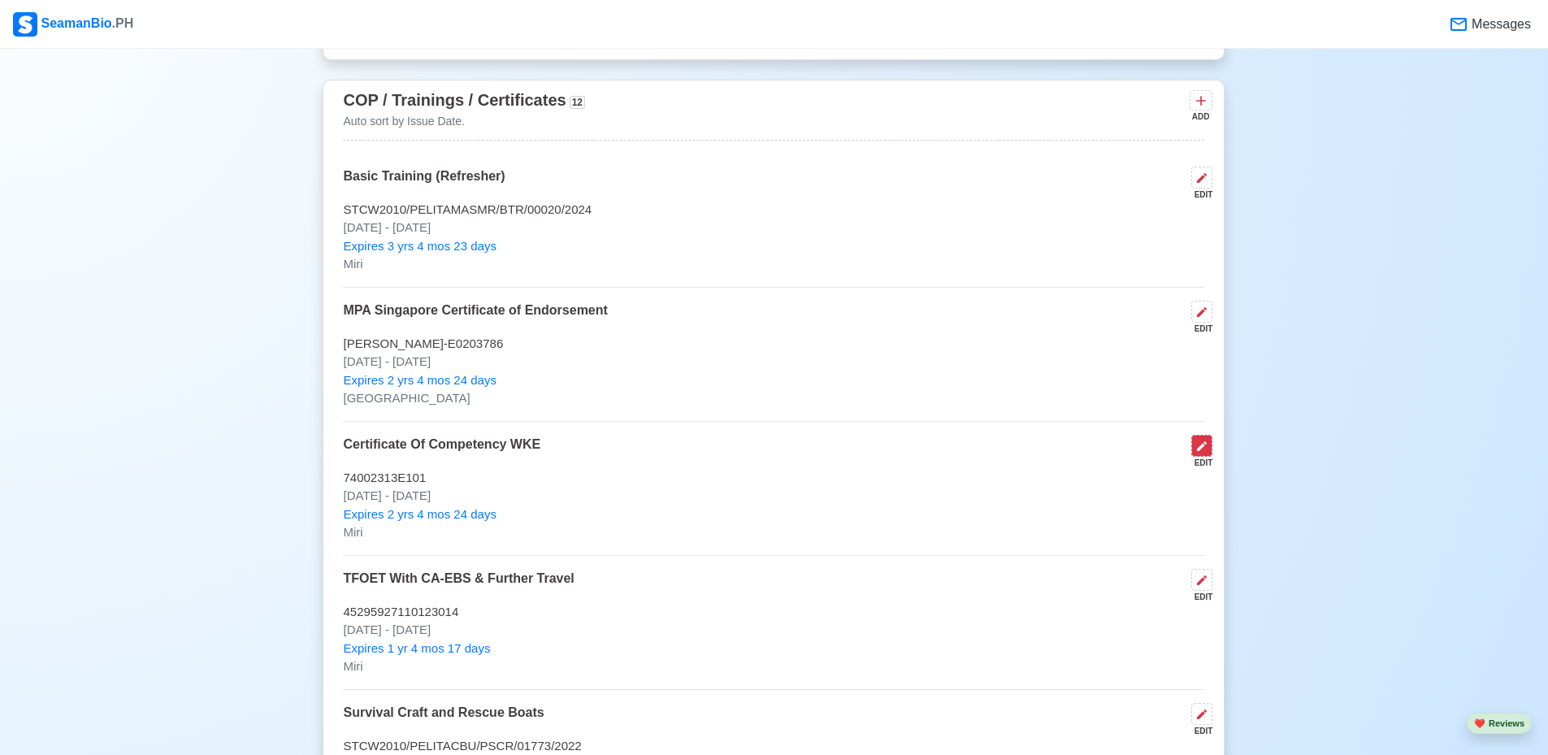
click at [1200, 452] on icon at bounding box center [1201, 446] width 13 height 13
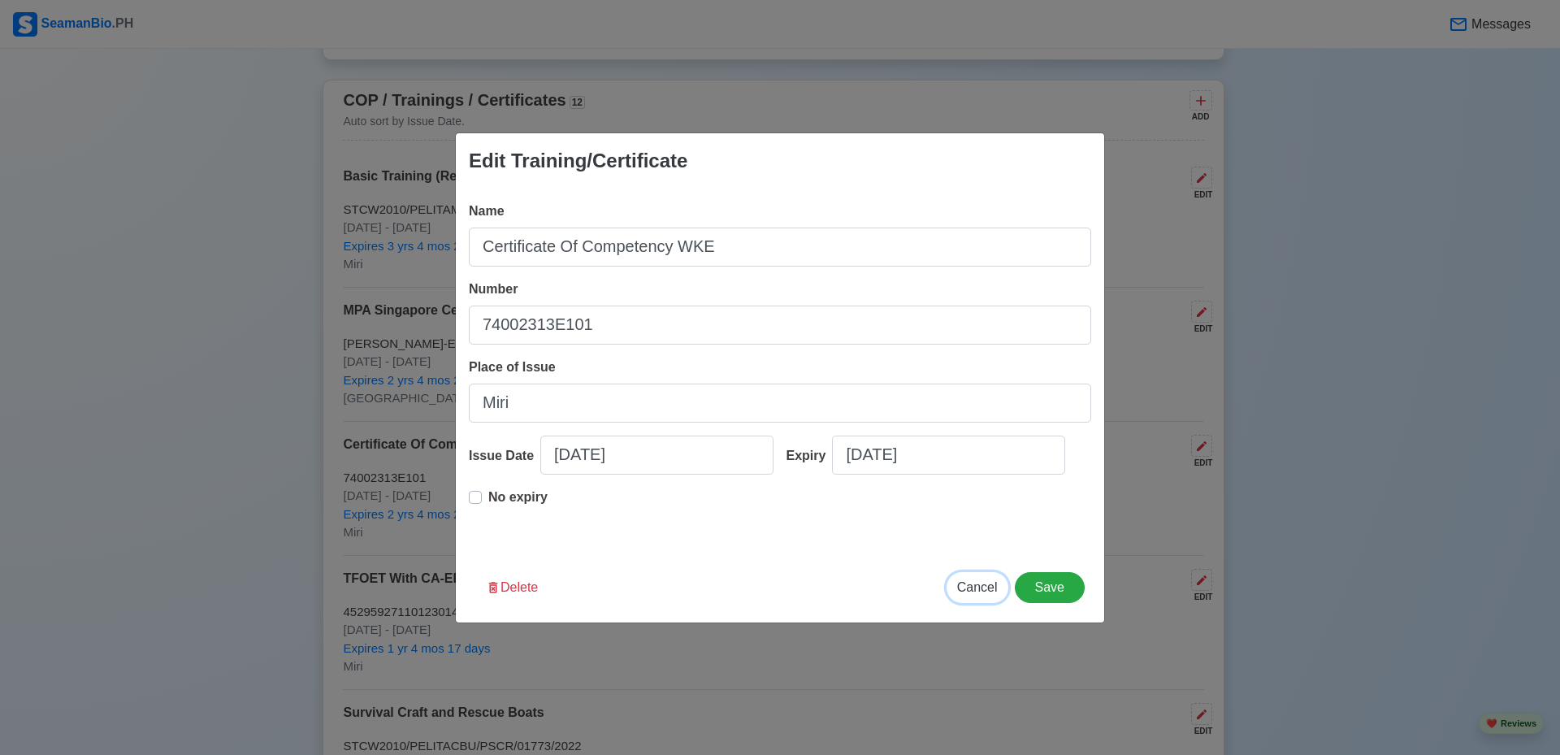
click at [983, 583] on span "Cancel" at bounding box center [977, 587] width 41 height 14
type input "08/24/2025"
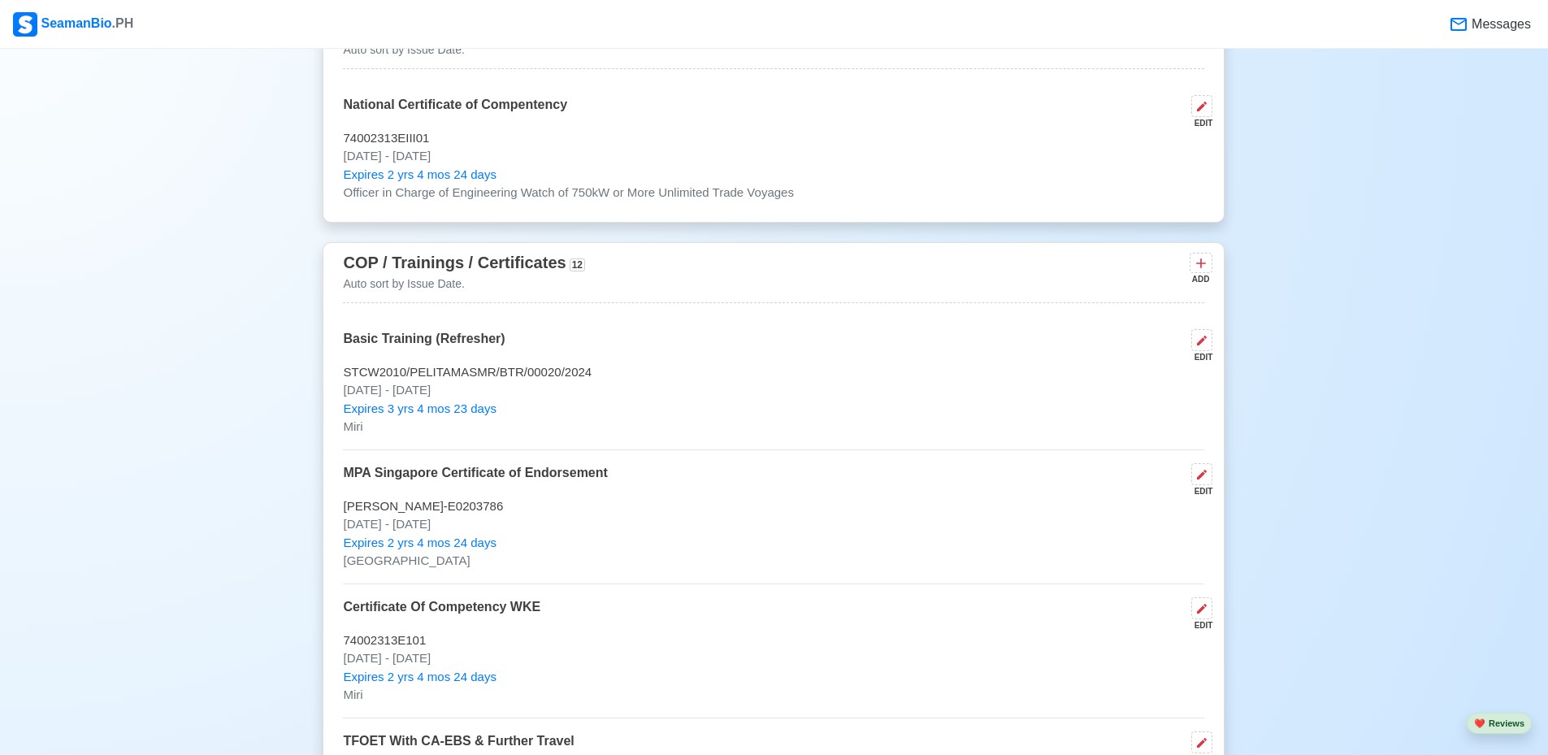
scroll to position [2113, 0]
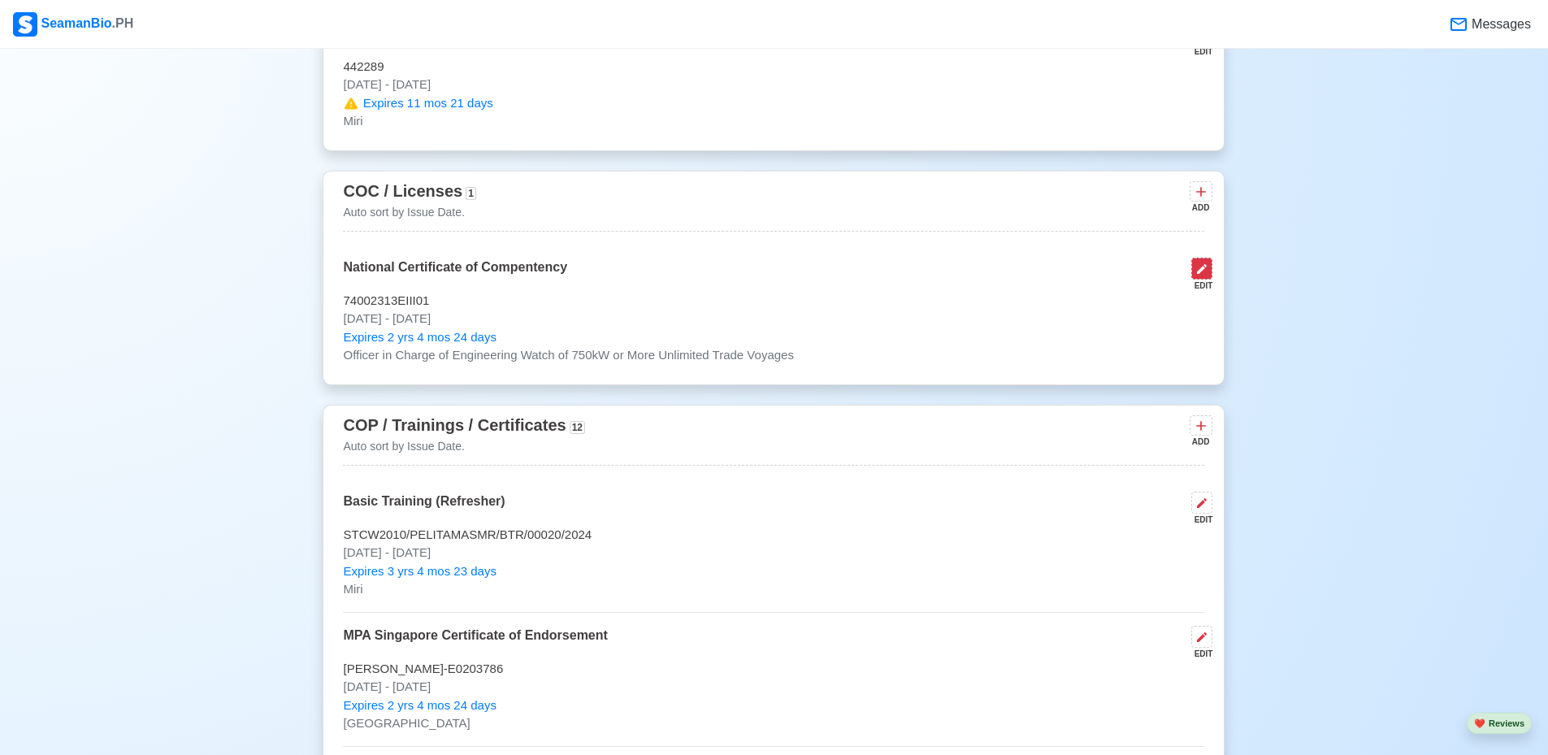
click at [1205, 271] on icon at bounding box center [1202, 269] width 10 height 10
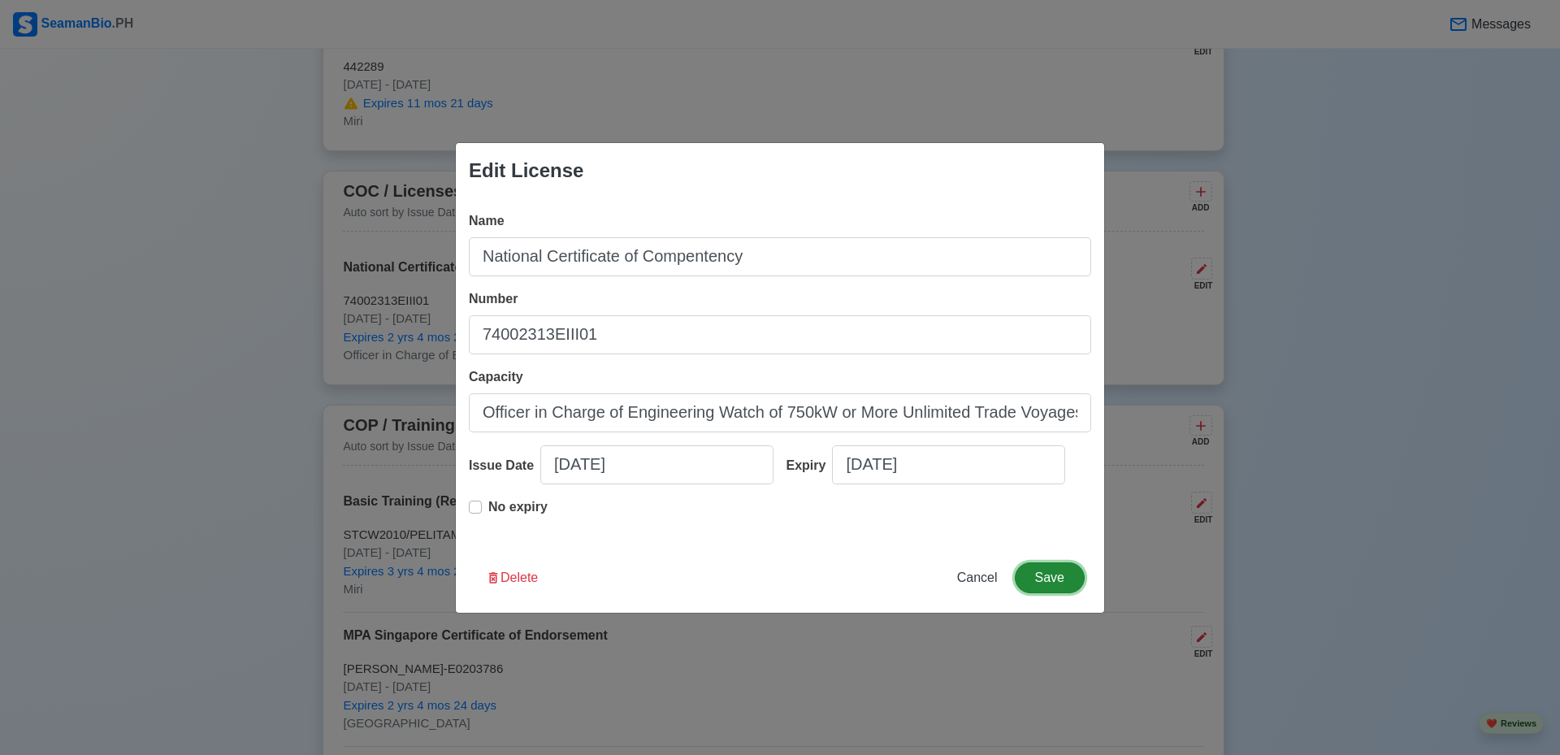
click at [1056, 574] on button "Save" at bounding box center [1050, 577] width 70 height 31
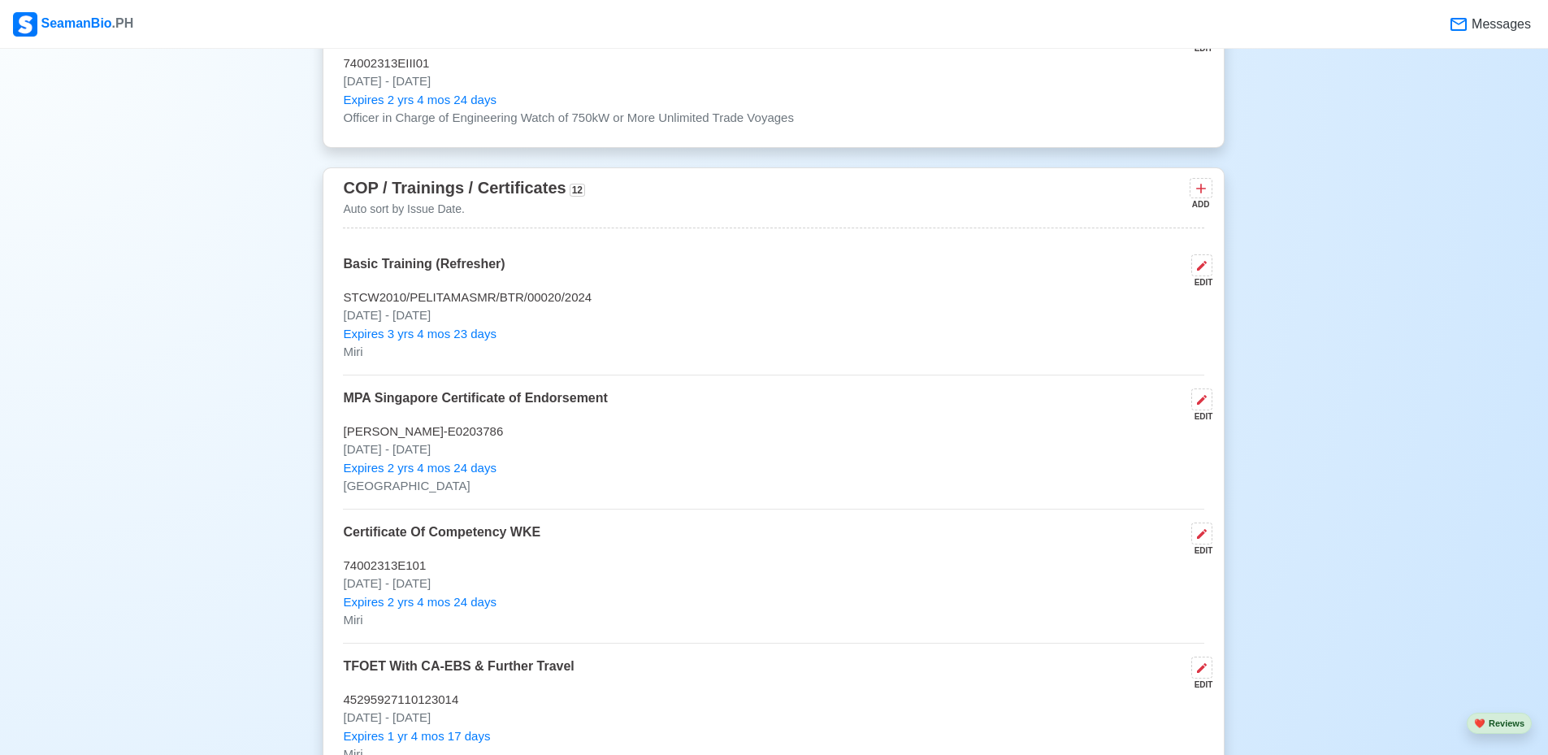
scroll to position [2356, 0]
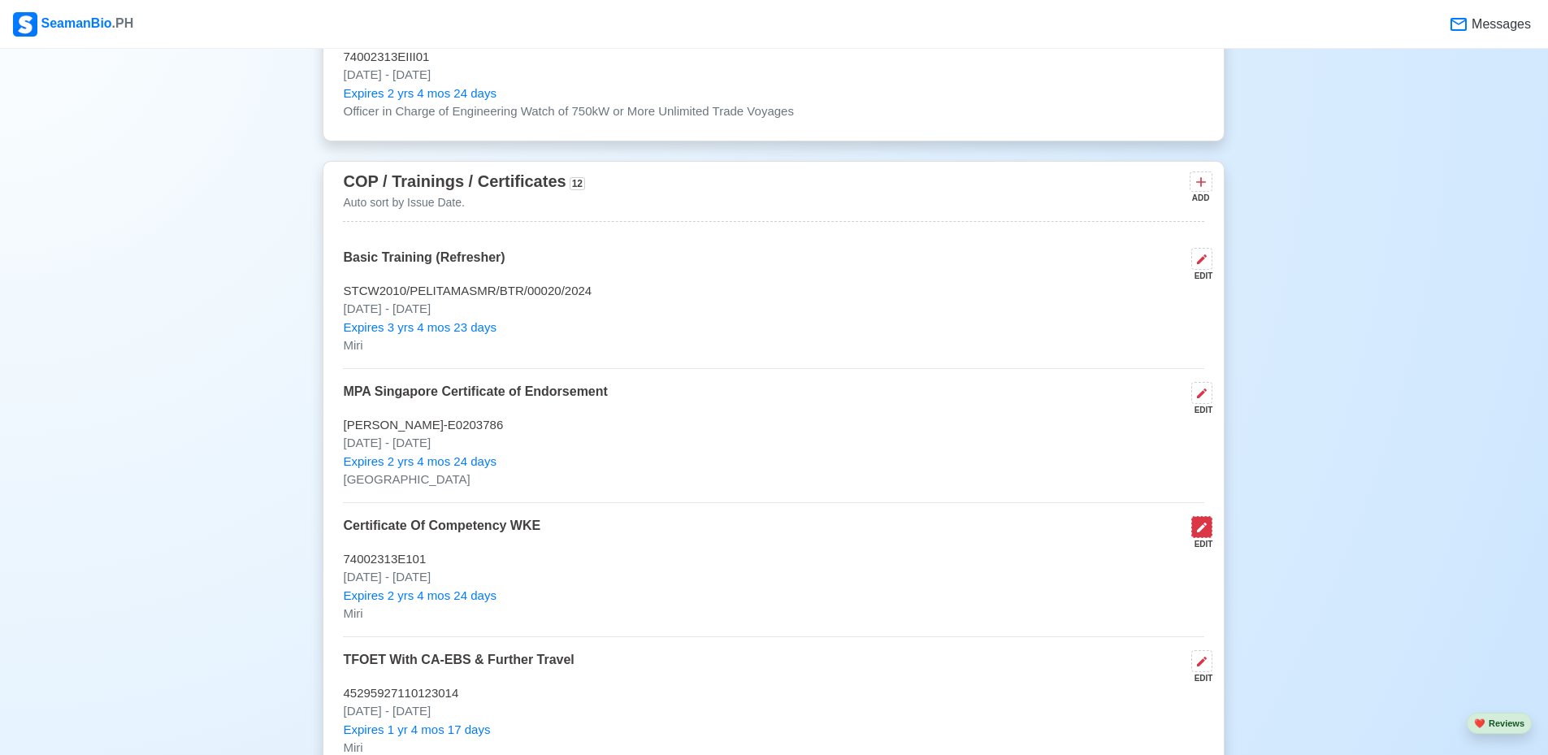
click at [1205, 534] on icon at bounding box center [1201, 527] width 13 height 13
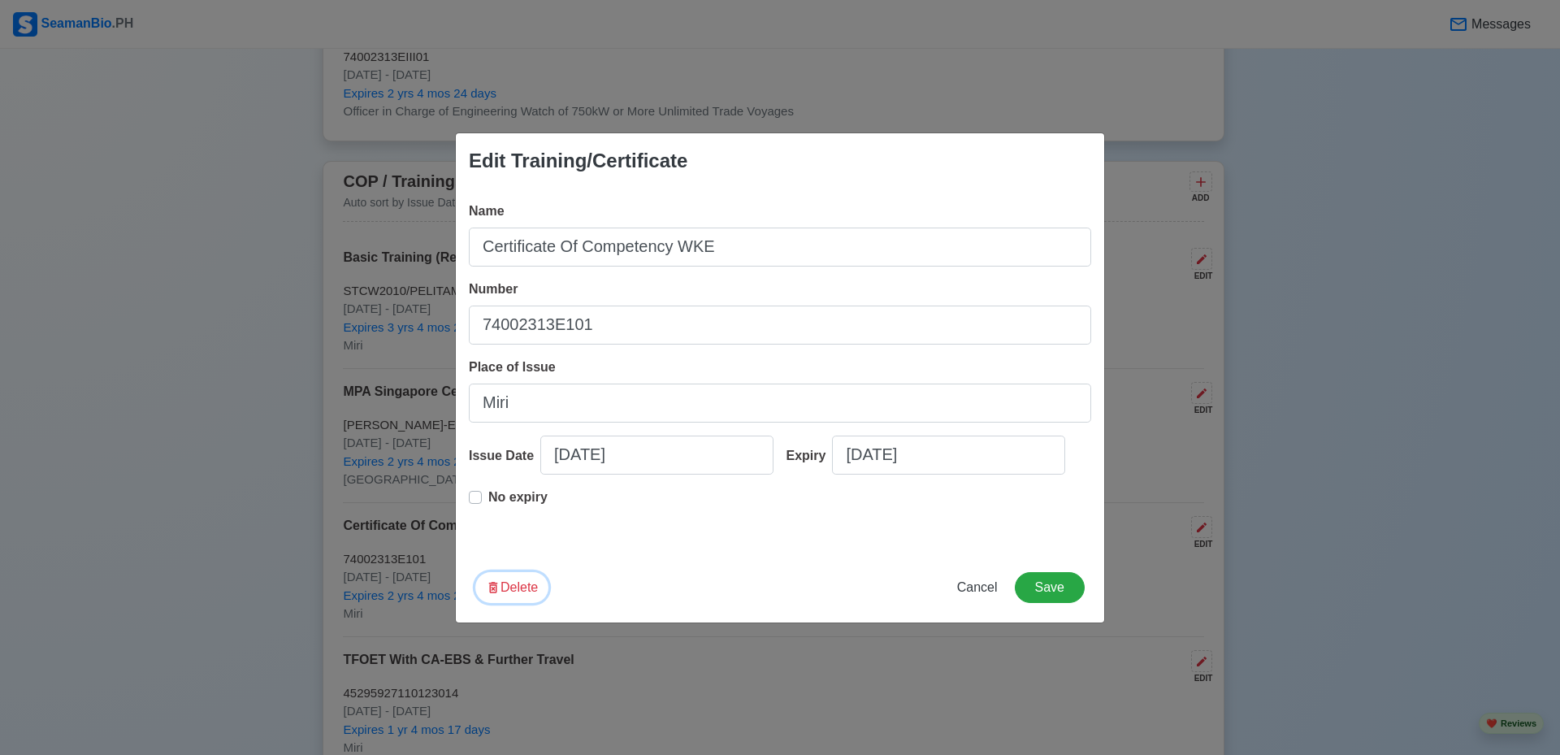
click at [514, 583] on button "Delete" at bounding box center [511, 587] width 73 height 31
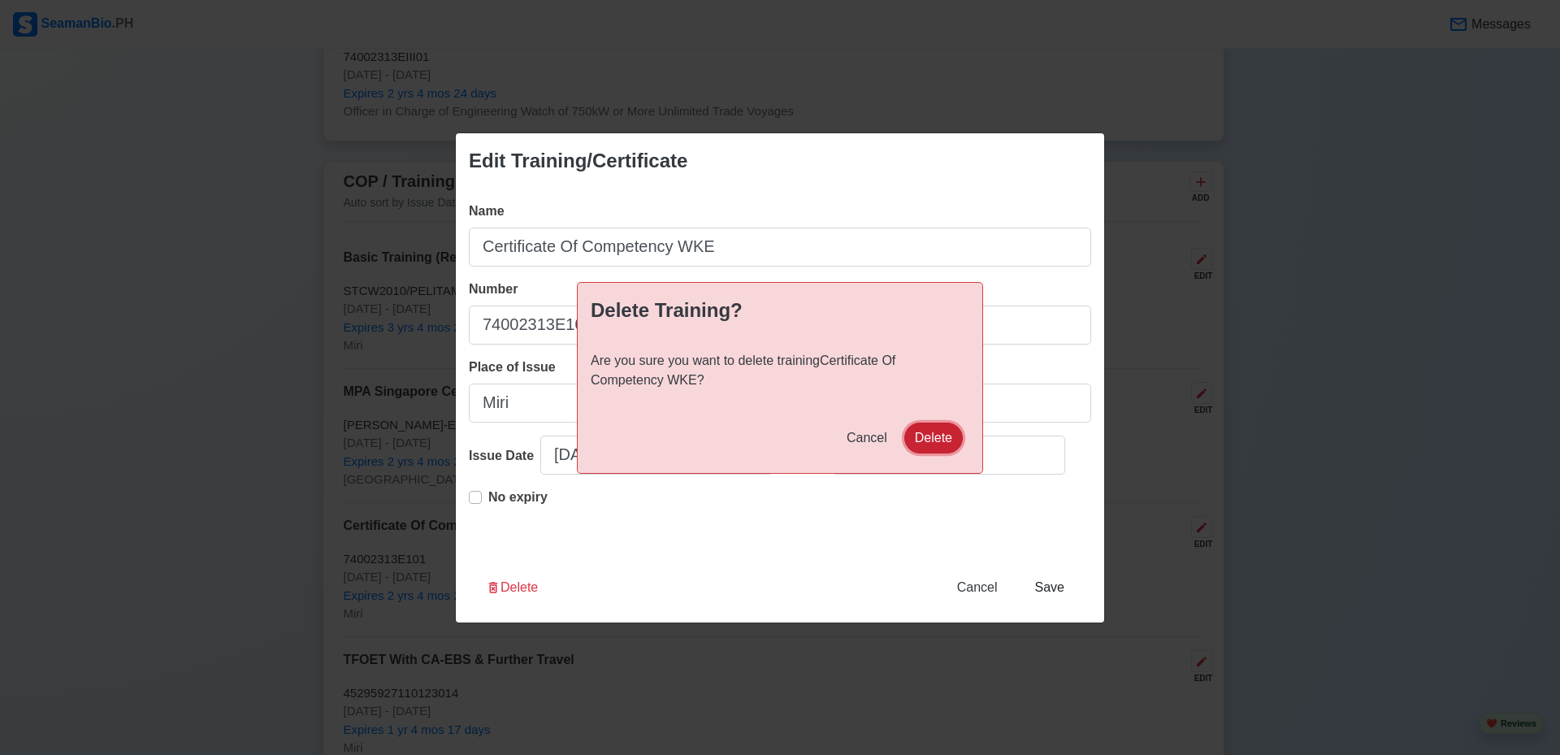
click at [928, 441] on button "Delete" at bounding box center [933, 438] width 59 height 31
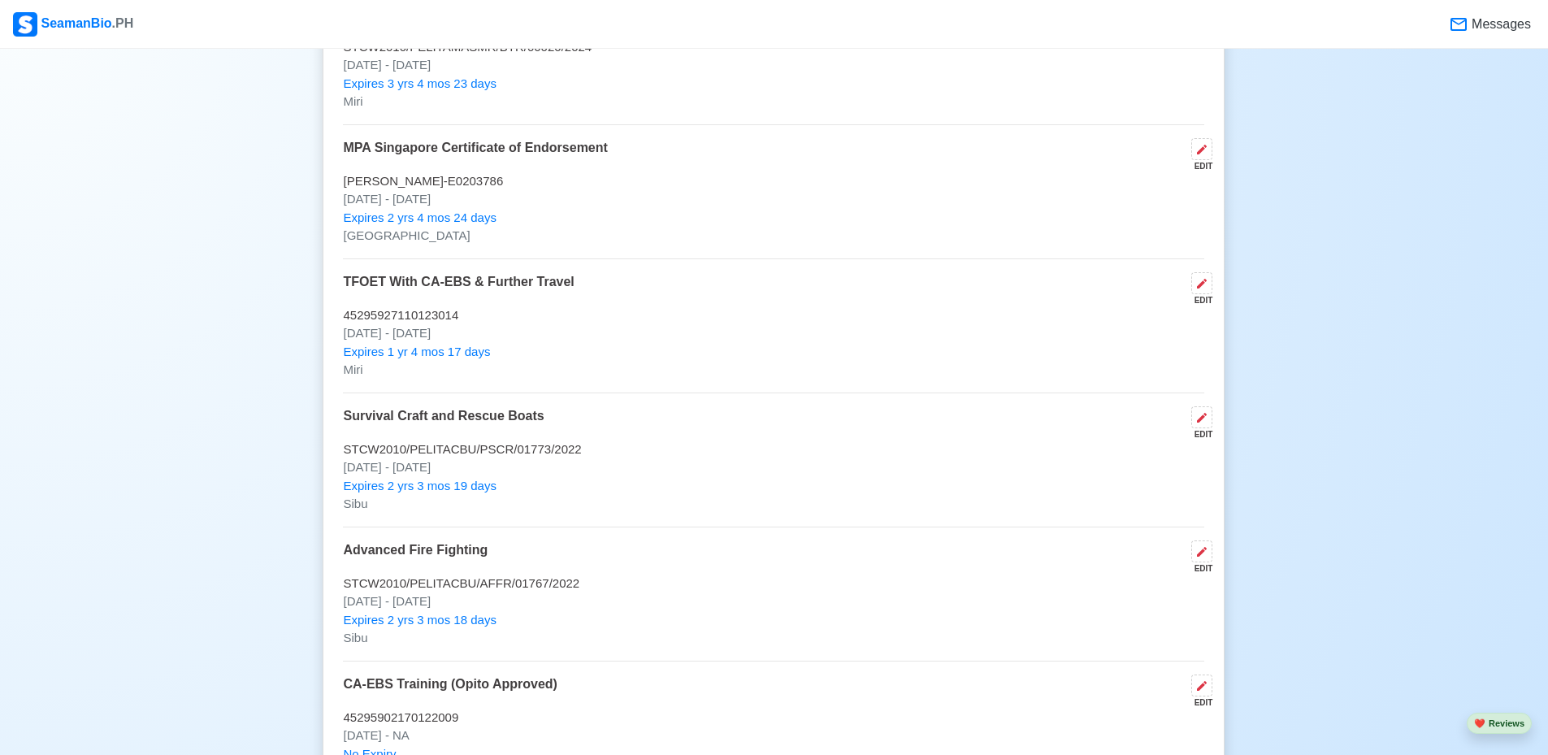
scroll to position [2681, 0]
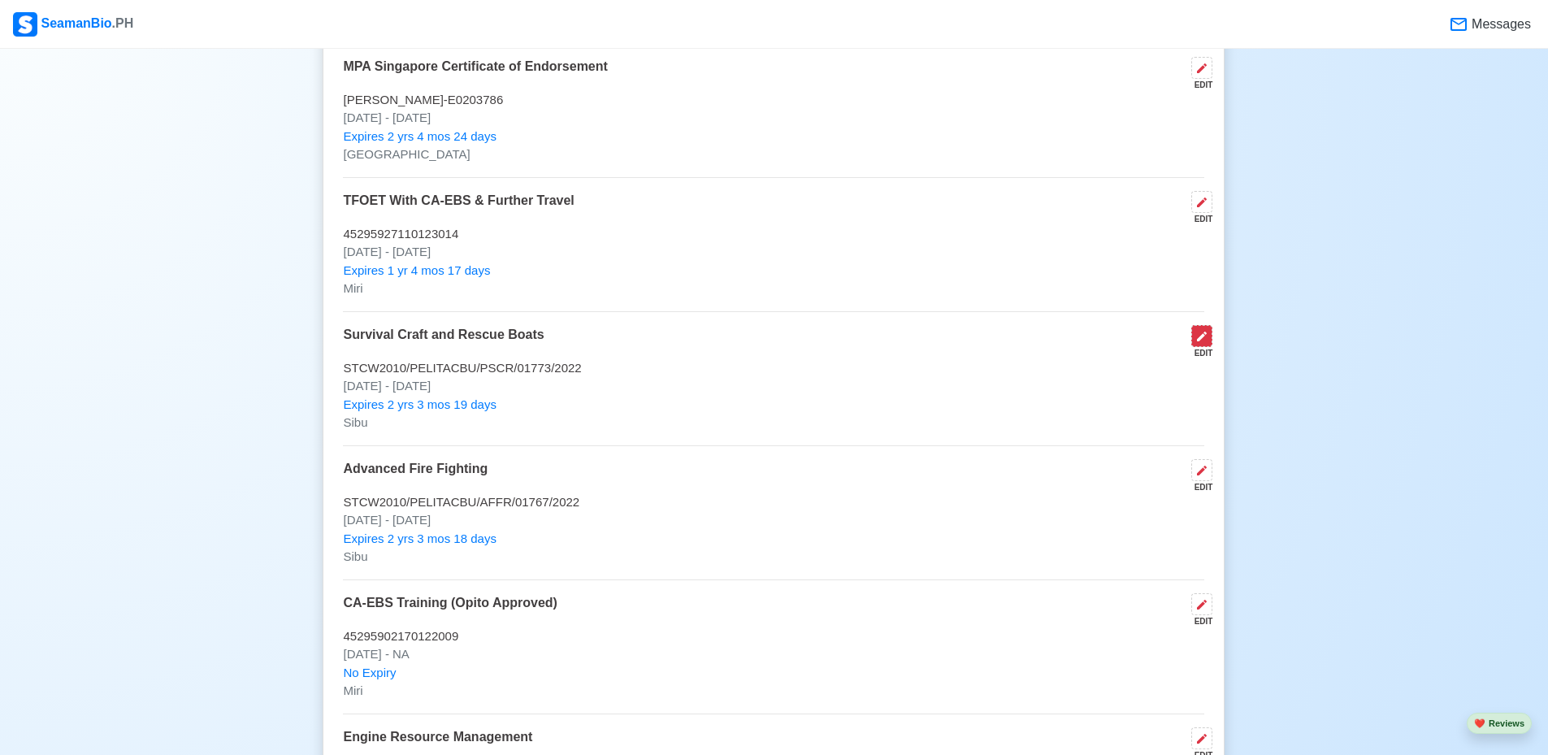
click at [1206, 339] on icon at bounding box center [1201, 336] width 13 height 13
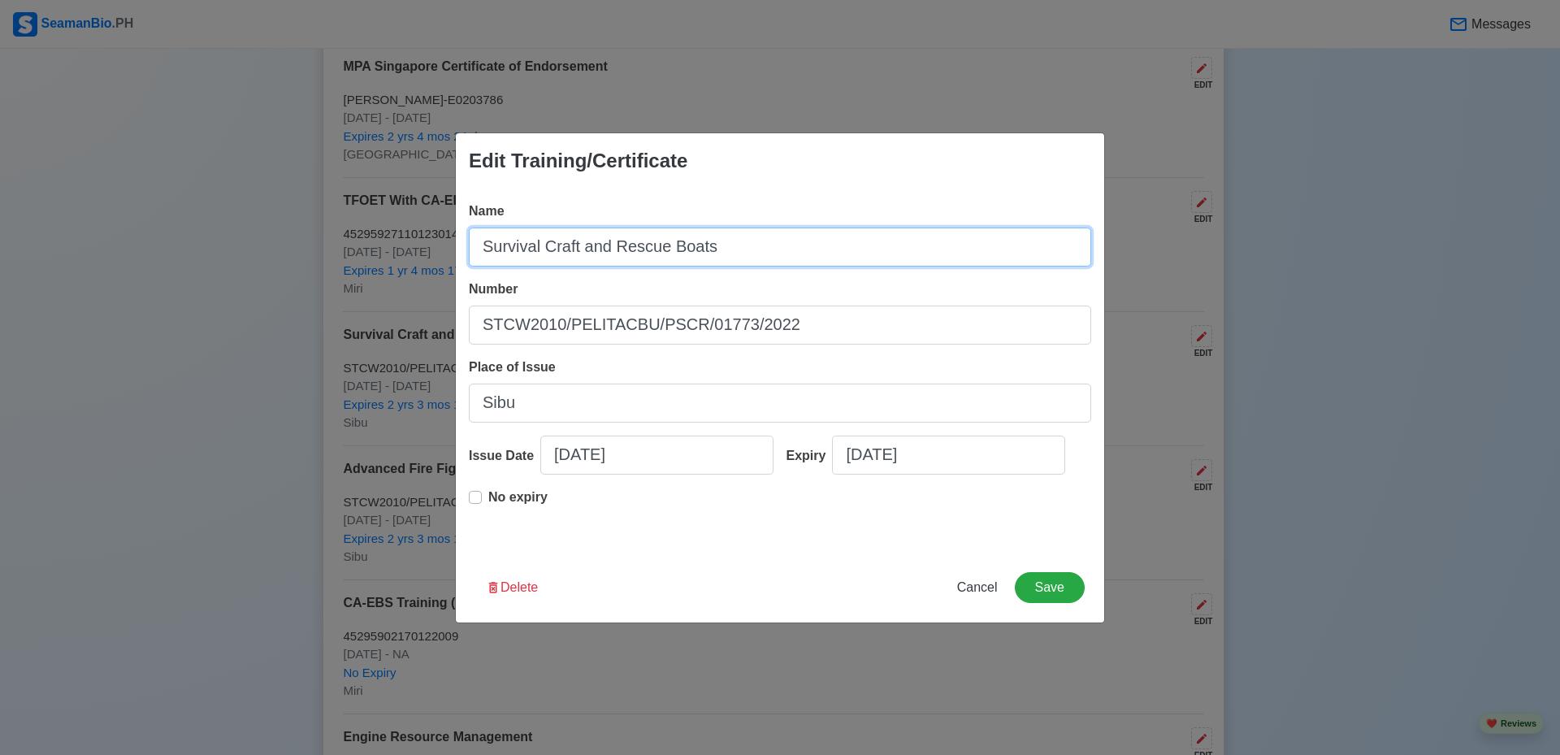
click at [479, 248] on input "Survival Craft and Rescue Boats" at bounding box center [780, 247] width 622 height 39
type input "Proficiency in Survival Craft and Rescue Boats"
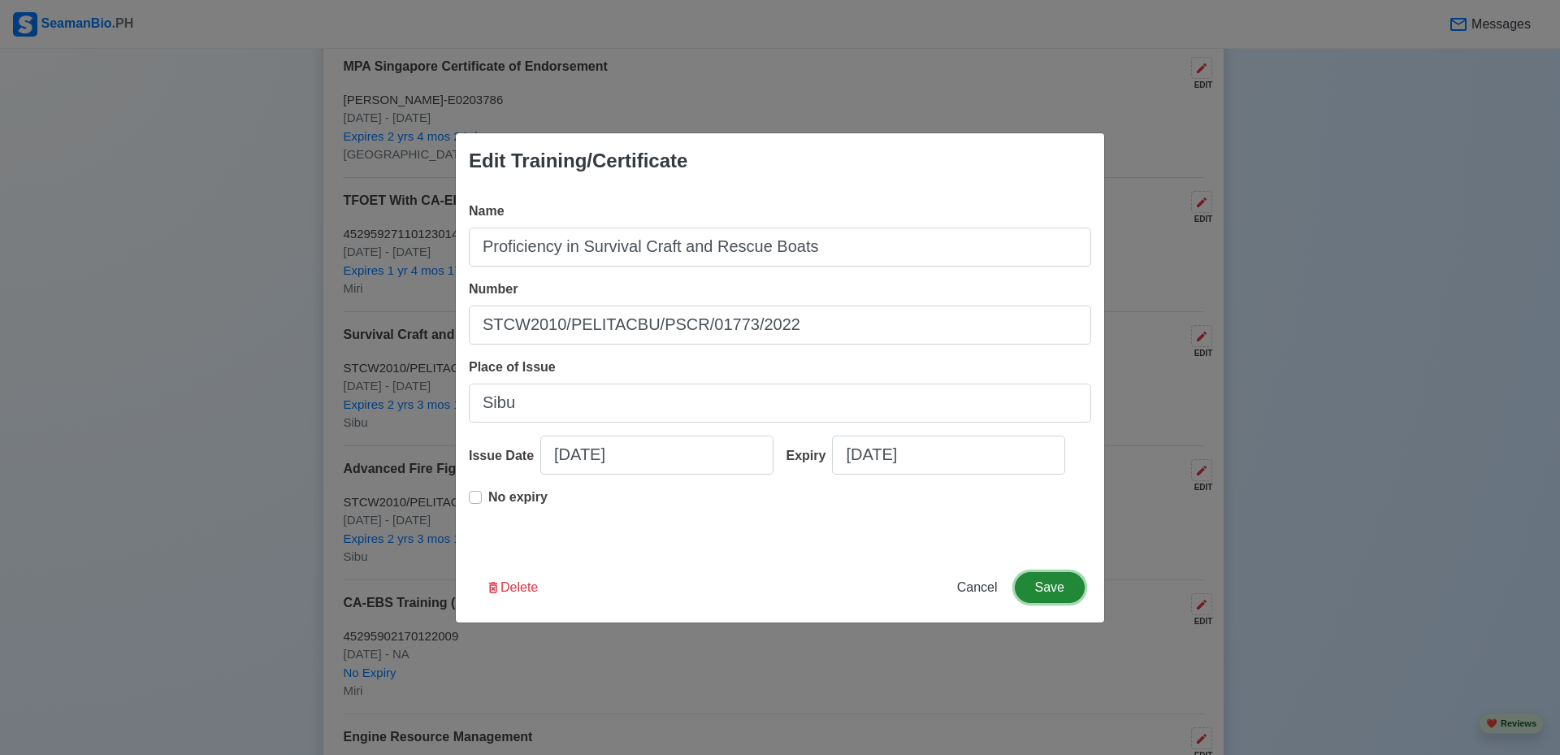
click at [1057, 580] on button "Save" at bounding box center [1050, 587] width 70 height 31
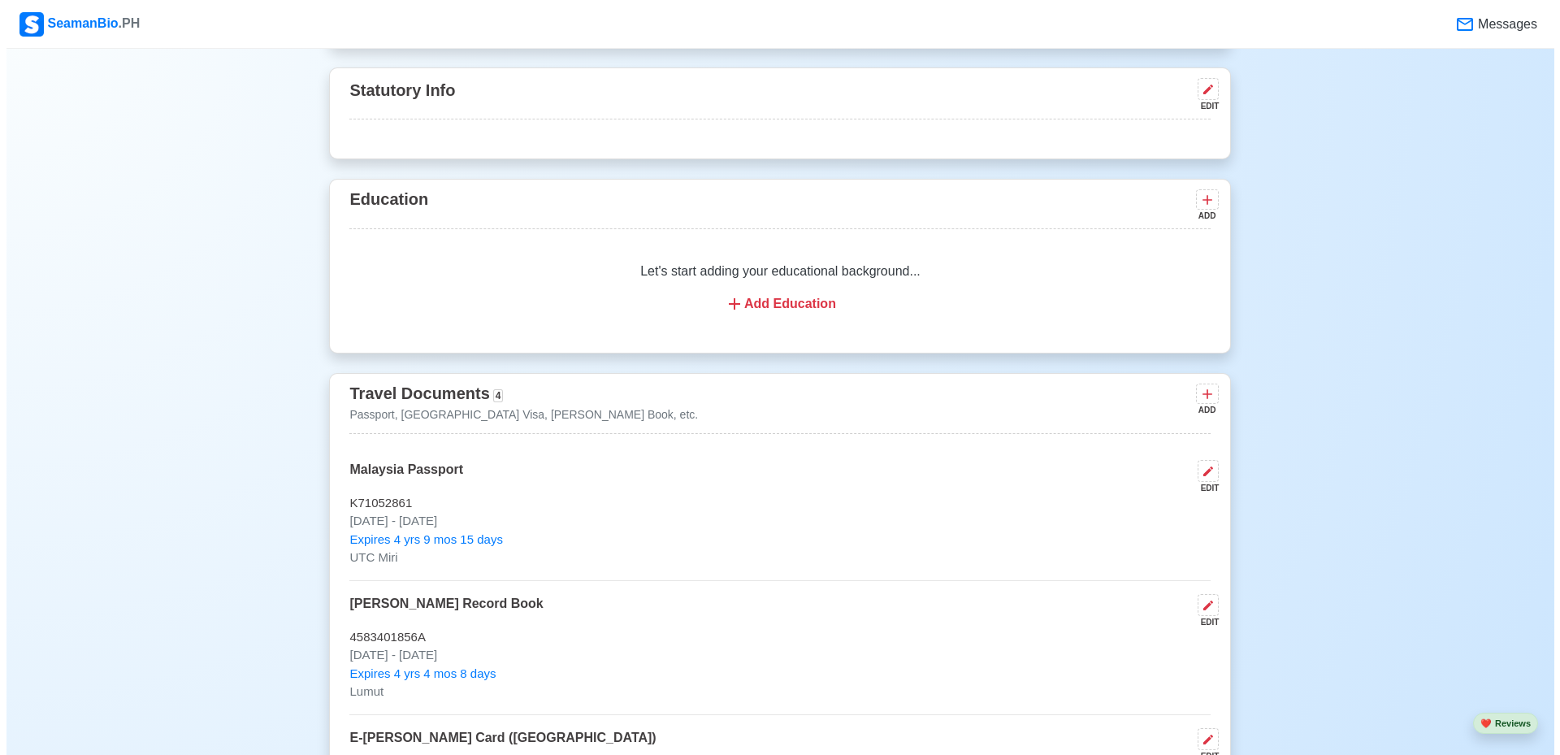
scroll to position [894, 0]
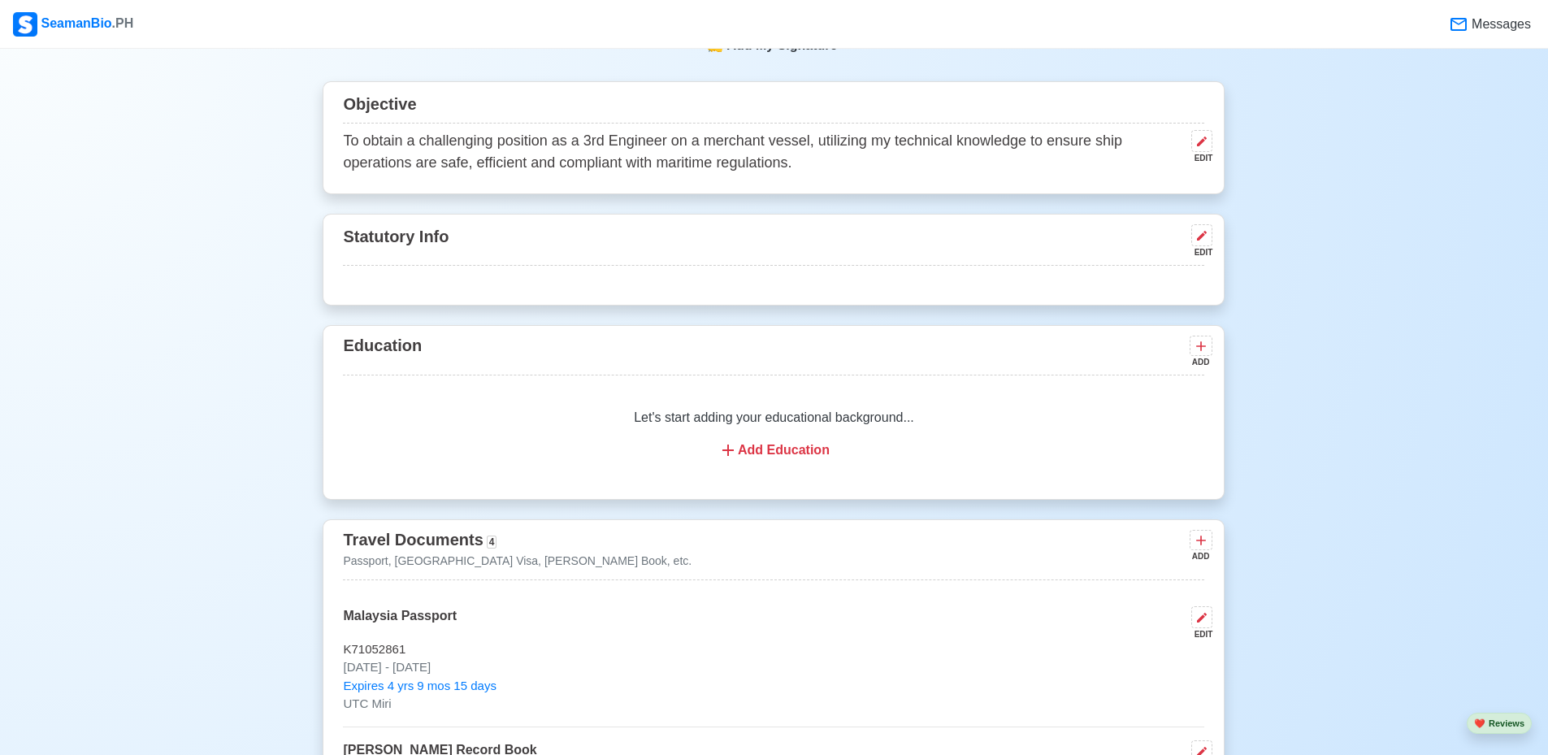
click at [790, 449] on div "Add Education" at bounding box center [773, 450] width 822 height 20
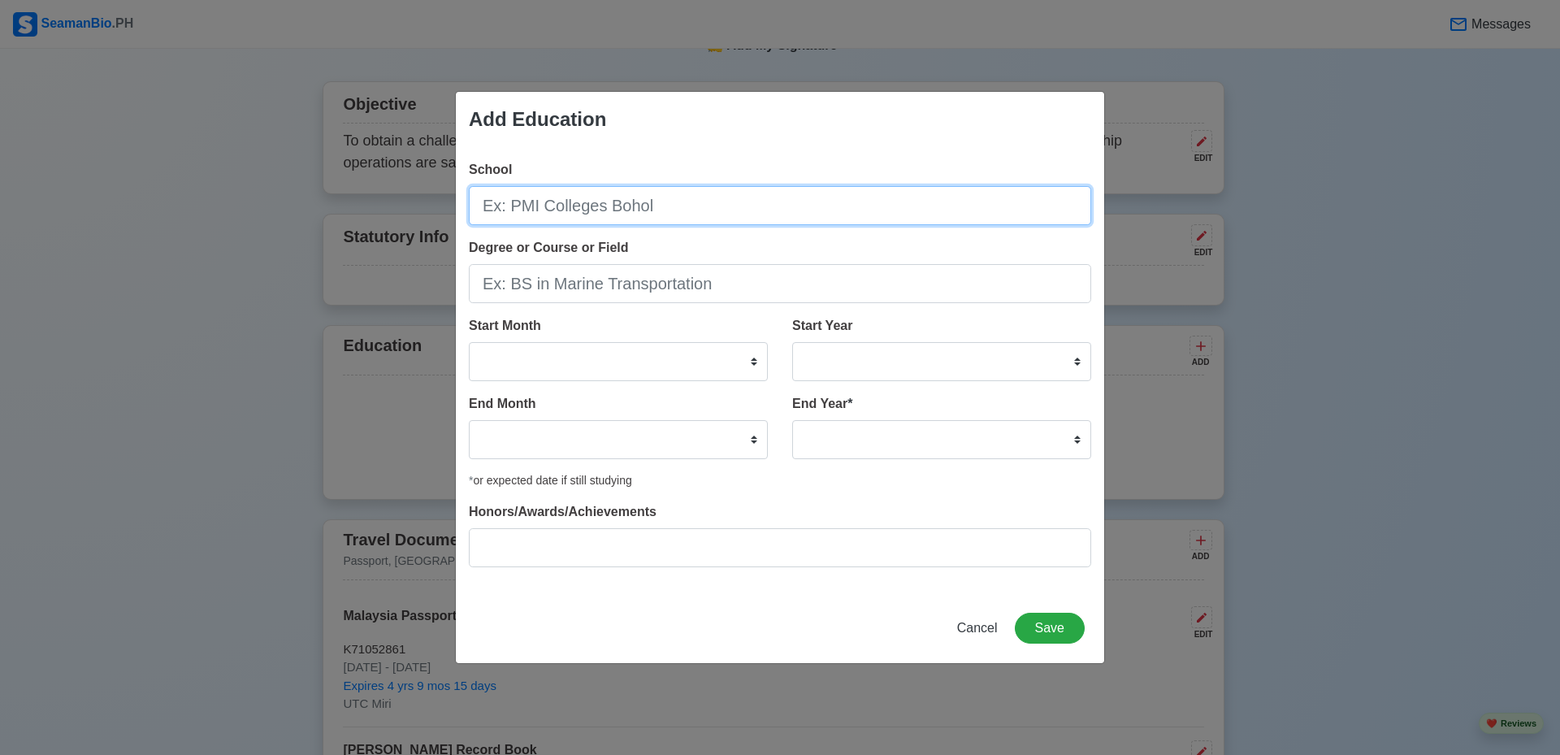
click at [652, 211] on input "School" at bounding box center [780, 205] width 622 height 39
type input "Politeknik Ungku Omar"
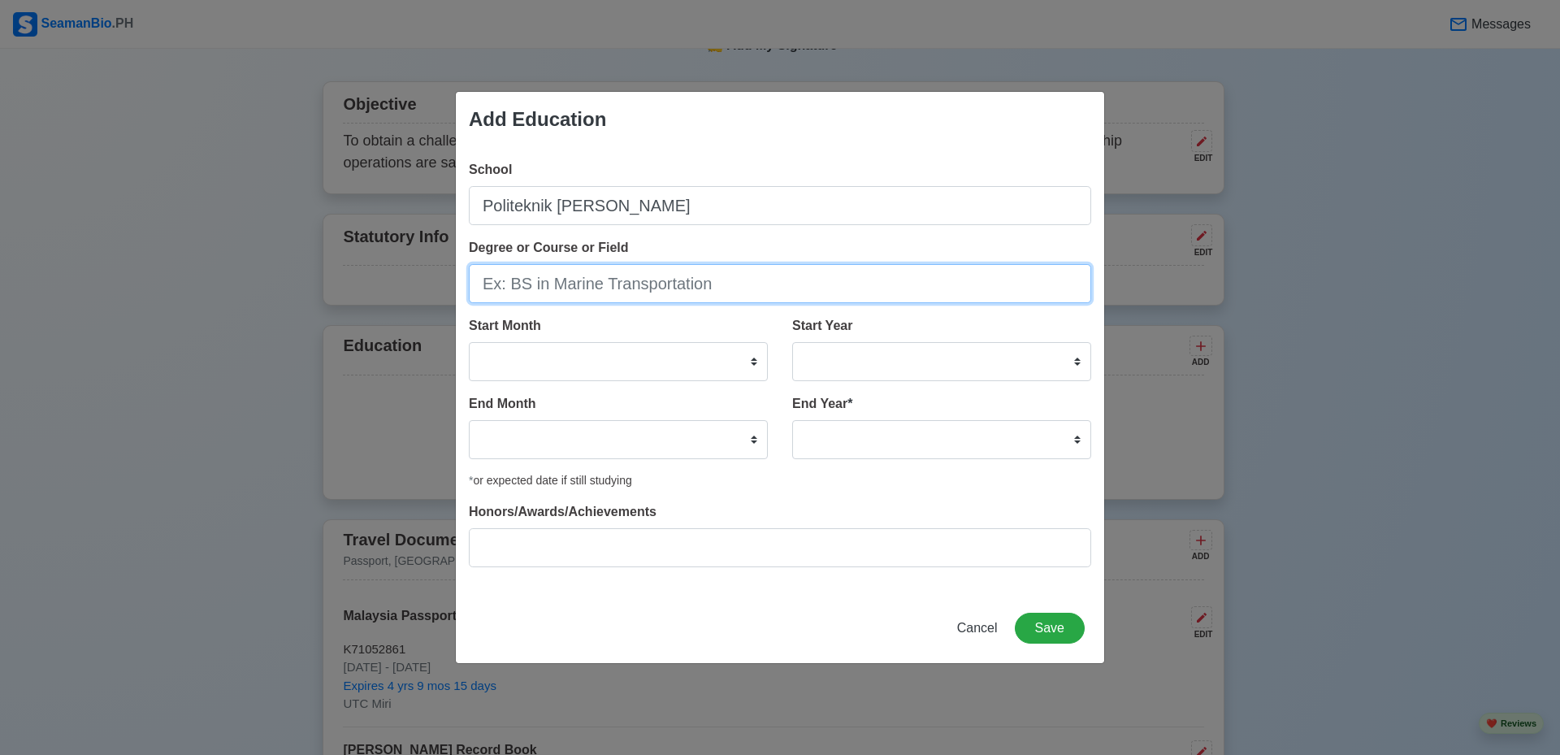
click at [624, 265] on input "Degree or Course or Field" at bounding box center [780, 283] width 622 height 39
type input "d"
type input "Diploma in Marine Engineering"
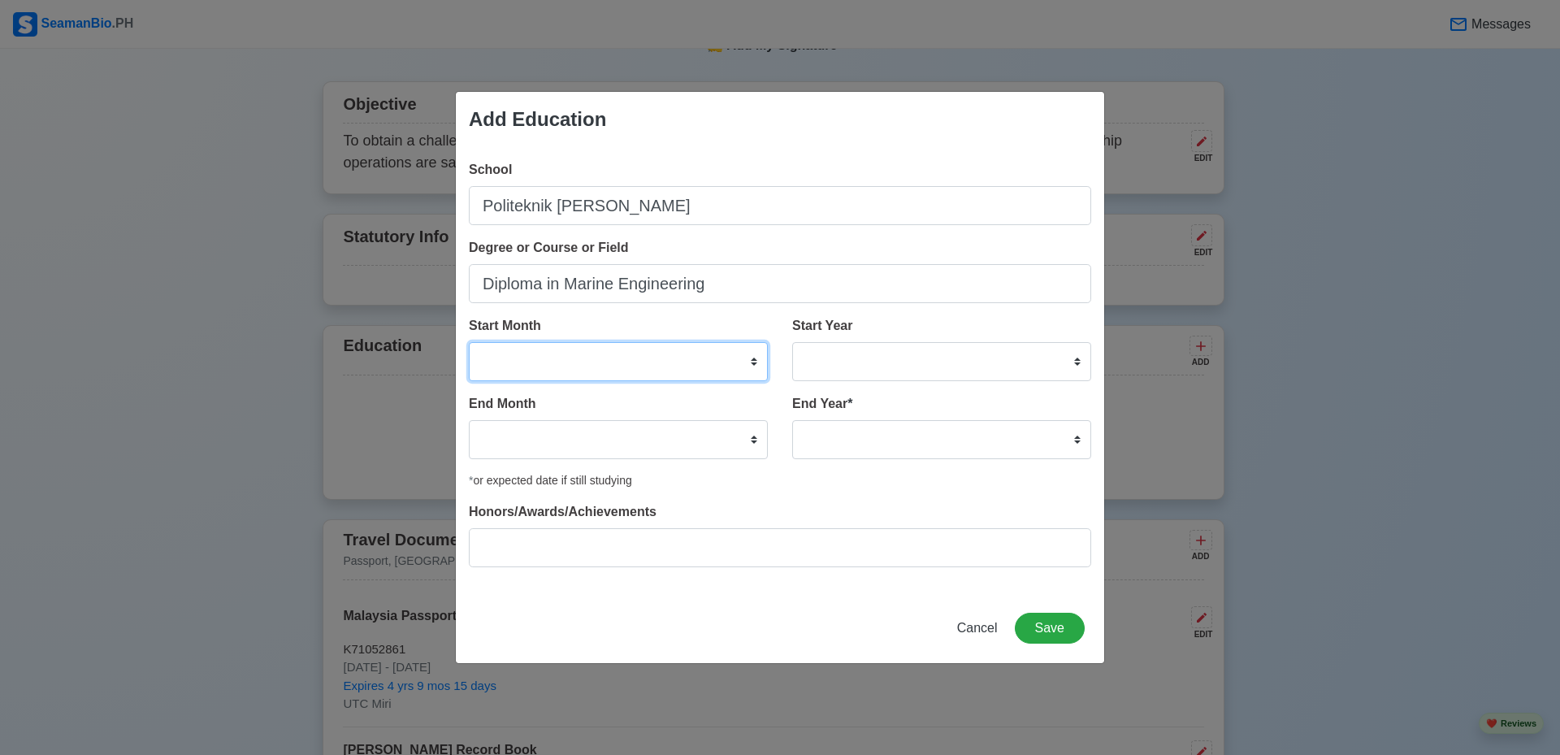
click at [600, 353] on select "January February March April May June July August September October November De…" at bounding box center [618, 361] width 299 height 39
select select "June"
click at [469, 342] on select "January February March April May June July August September October November De…" at bounding box center [618, 361] width 299 height 39
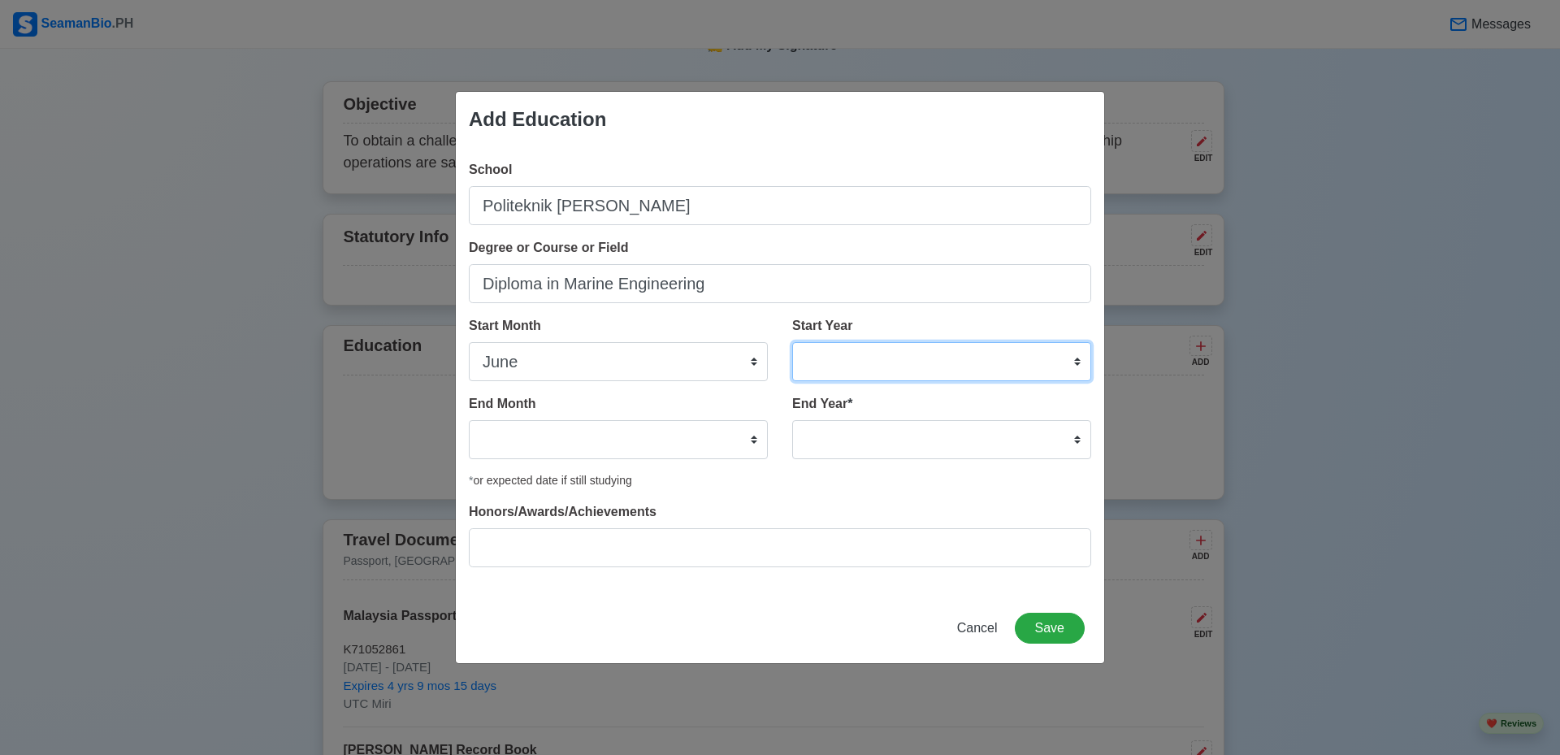
click at [858, 364] on select "2025 2024 2023 2022 2021 2020 2019 2018 2017 2016 2015 2014 2013 2012 2011 2010…" at bounding box center [941, 361] width 299 height 39
select select "2013"
click at [792, 342] on select "2025 2024 2023 2022 2021 2020 2019 2018 2017 2016 2015 2014 2013 2012 2011 2010…" at bounding box center [941, 361] width 299 height 39
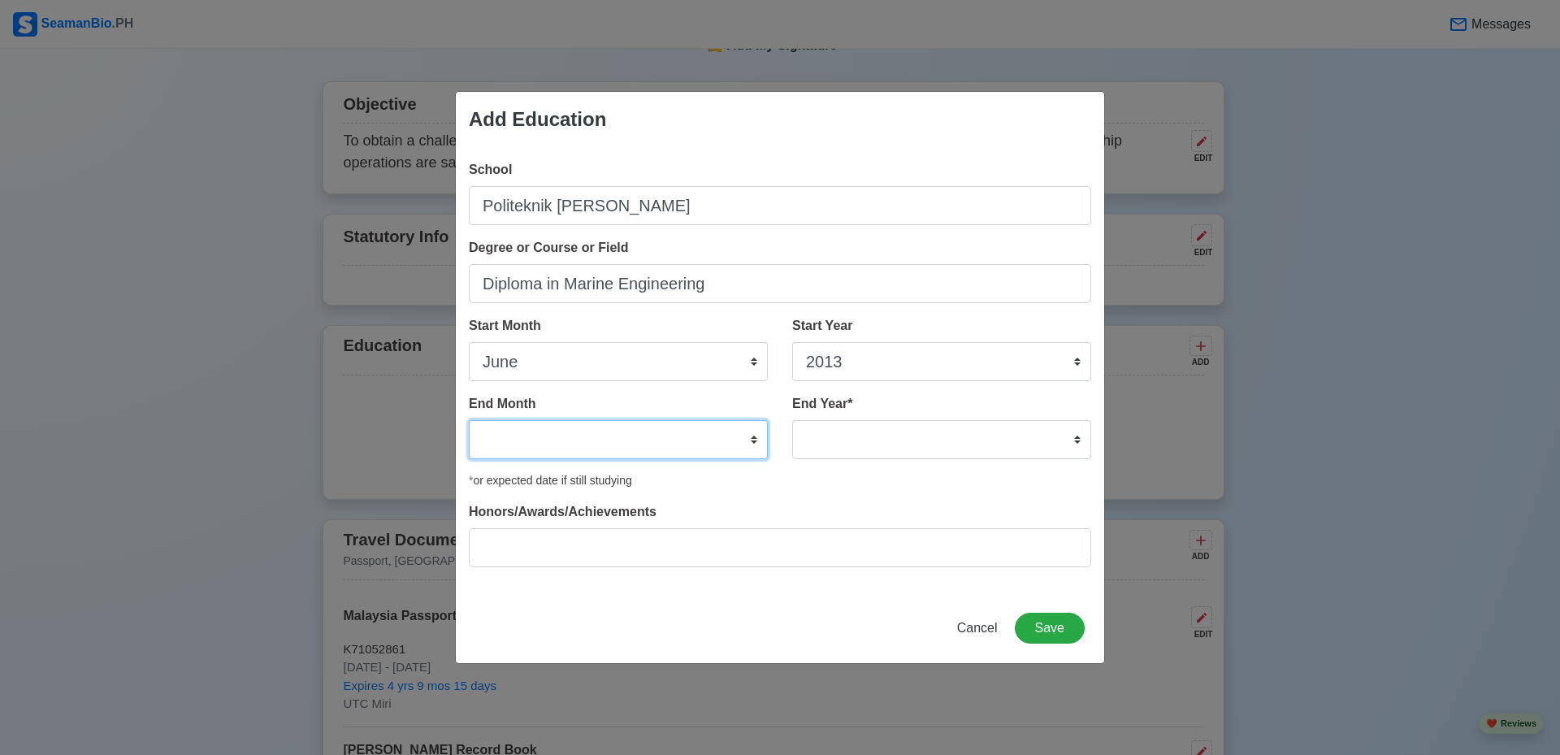
click at [661, 436] on select "January February March April May June July August September October November De…" at bounding box center [618, 439] width 299 height 39
select select "November"
click at [469, 420] on select "January February March April May June July August September October November De…" at bounding box center [618, 439] width 299 height 39
click at [908, 436] on select "2035 2034 2033 2032 2031 2030 2029 2028 2027 2026 2025 2024 2023 2022 2021 2020…" at bounding box center [941, 439] width 299 height 39
select select "2017"
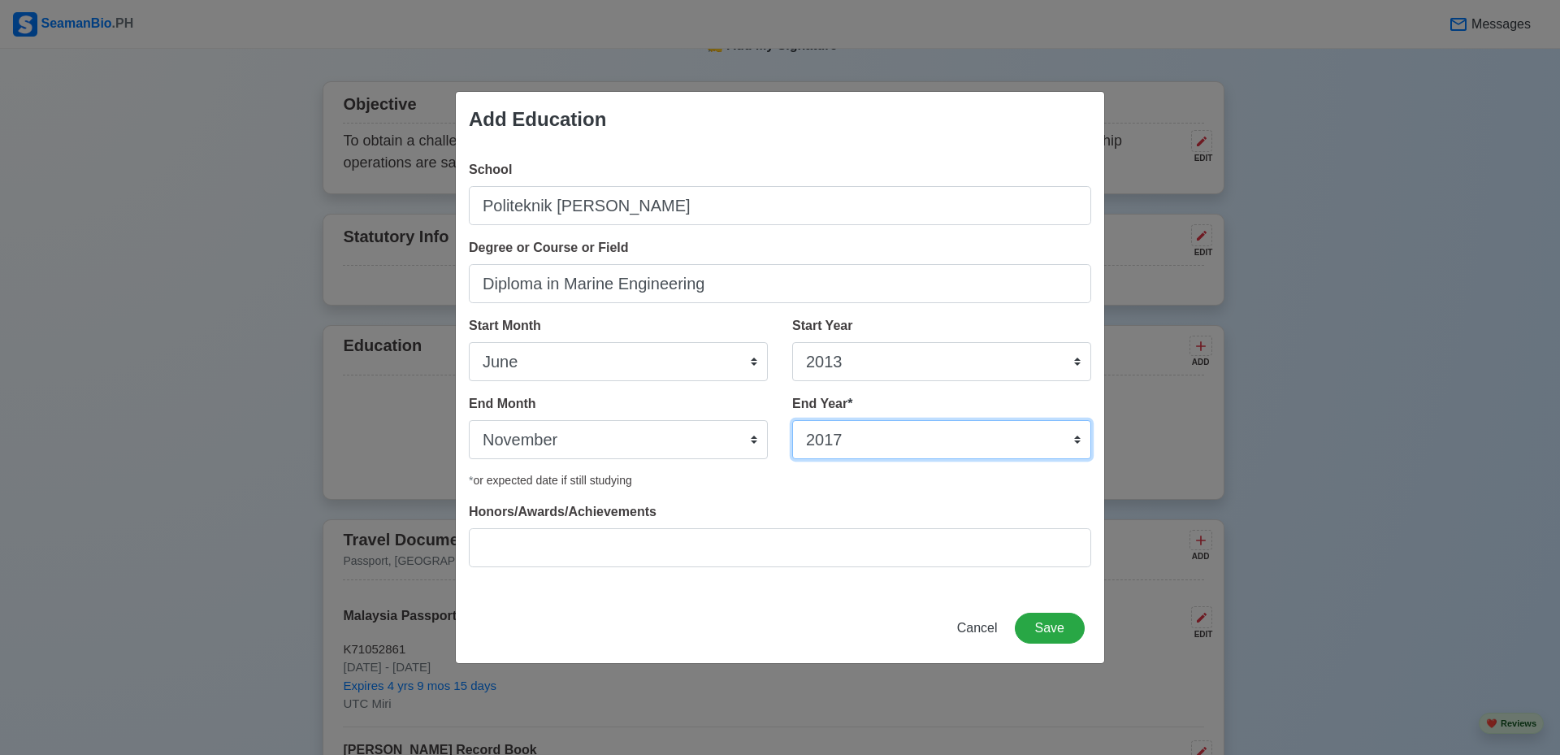
click at [792, 420] on select "2035 2034 2033 2032 2031 2030 2029 2028 2027 2026 2025 2024 2023 2022 2021 2020…" at bounding box center [941, 439] width 299 height 39
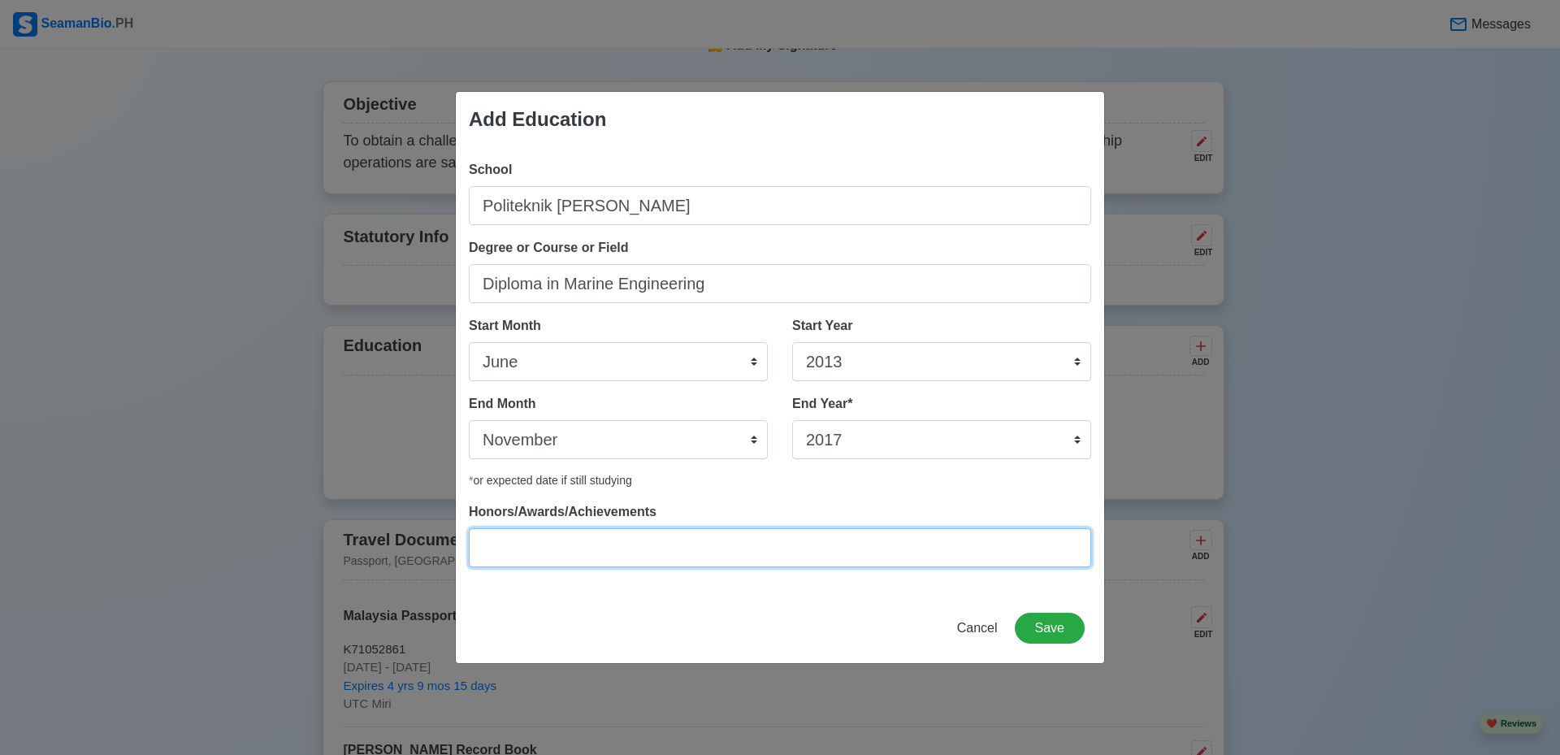
click at [610, 554] on input "Honors/Awards/Achievements" at bounding box center [780, 547] width 622 height 39
type input "CGPA: 3.58/4.00"
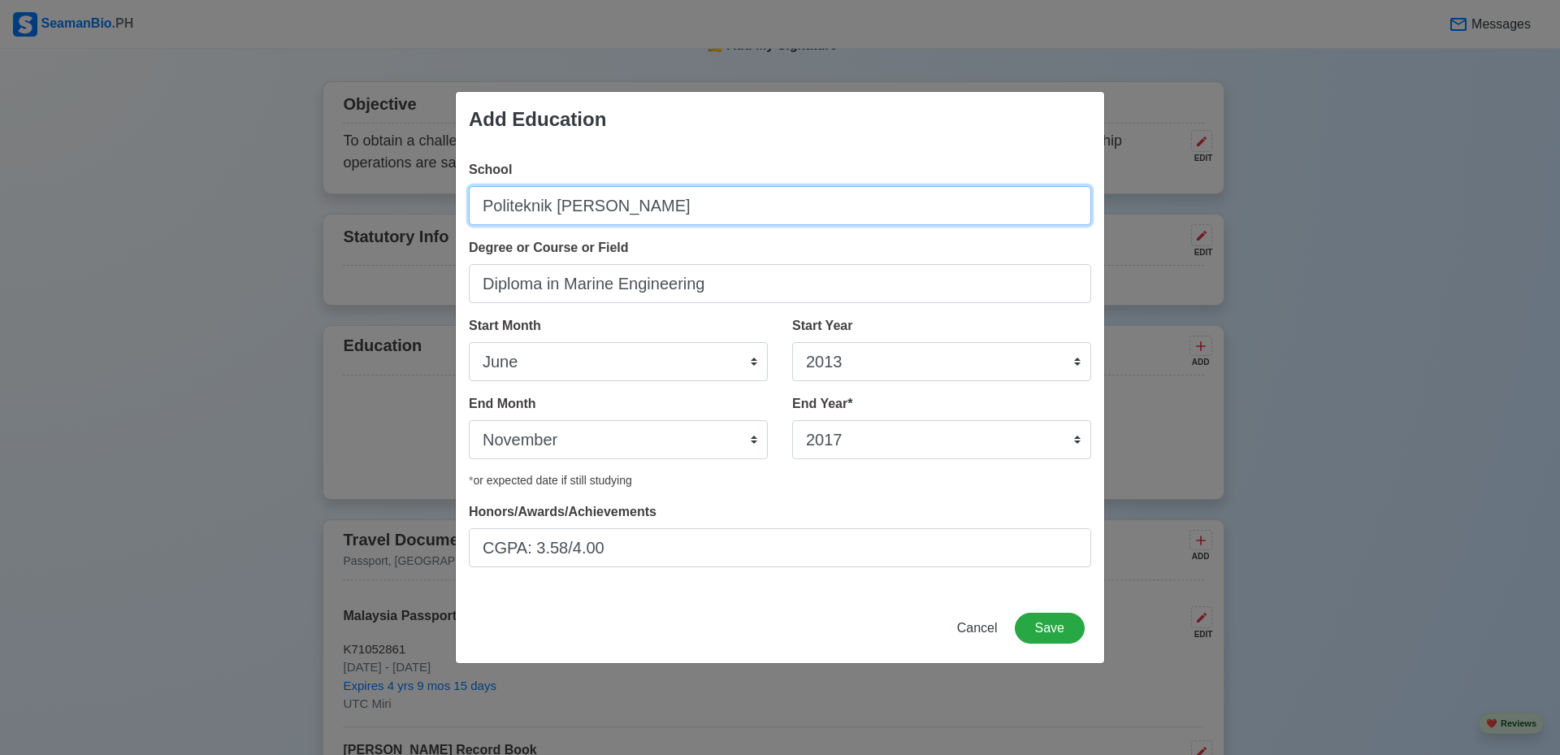
click at [685, 207] on input "Politeknik Ungku Omar" at bounding box center [780, 205] width 622 height 39
type input "Politeknik [PERSON_NAME], [GEOGRAPHIC_DATA], [GEOGRAPHIC_DATA]"
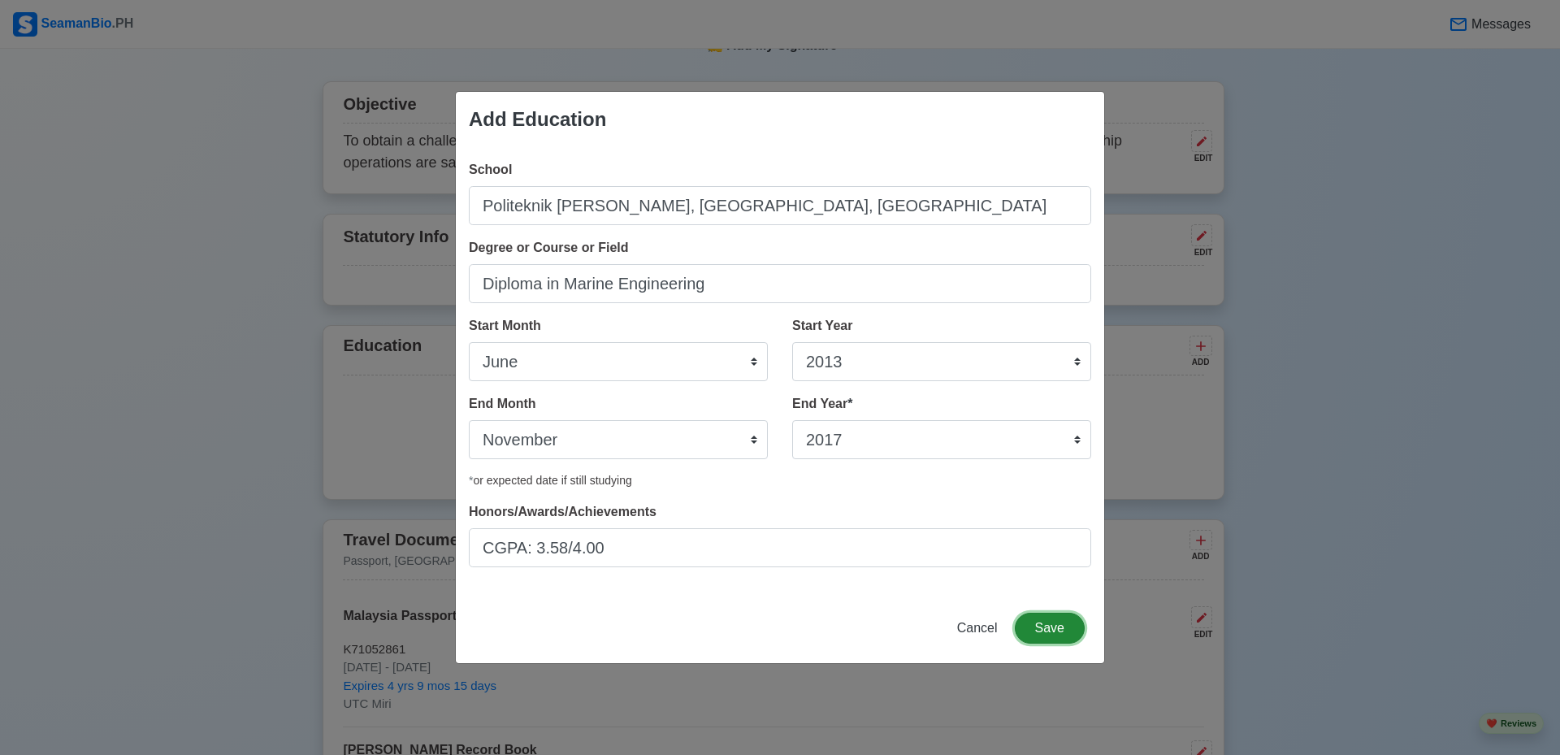
click at [1055, 627] on button "Save" at bounding box center [1050, 628] width 70 height 31
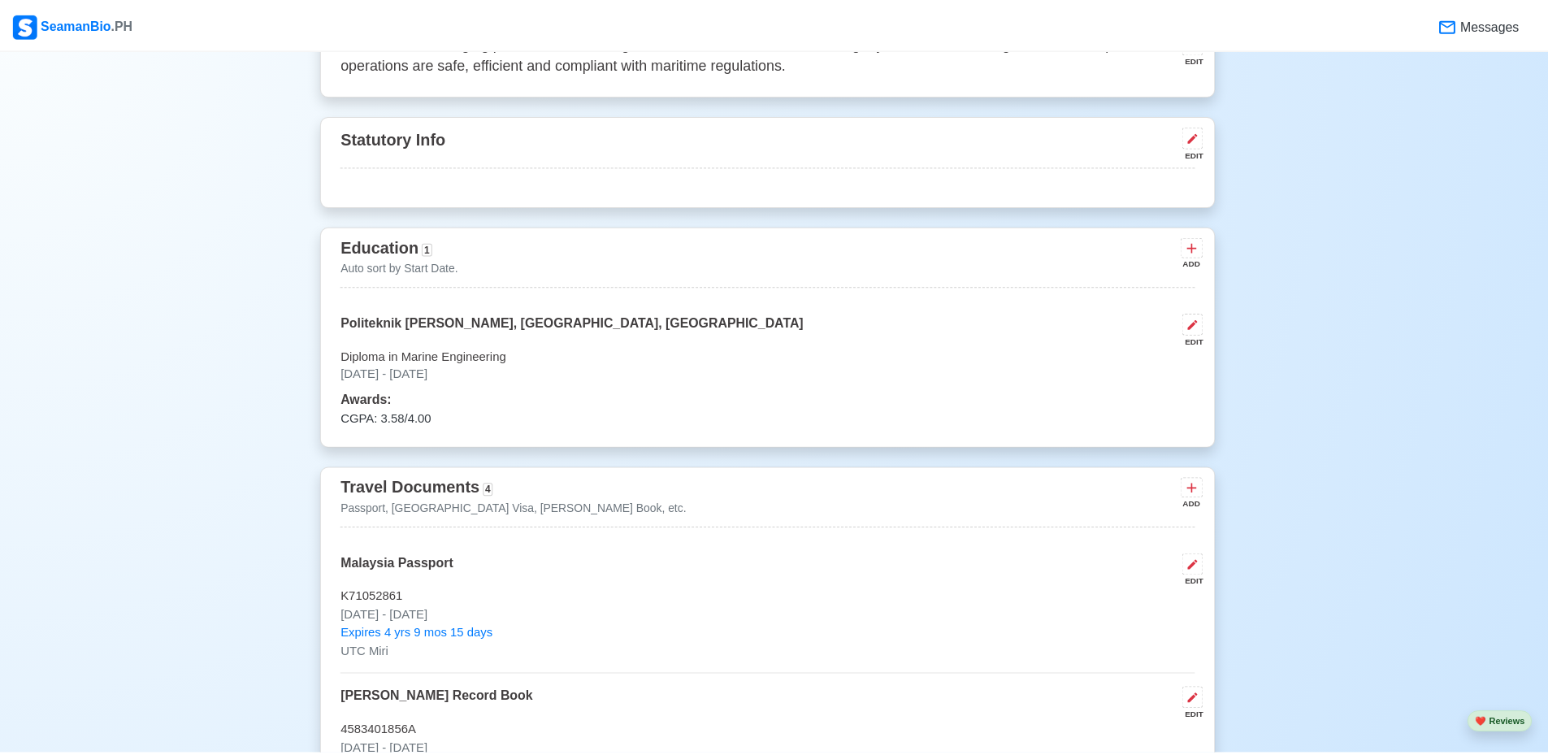
scroll to position [795, 0]
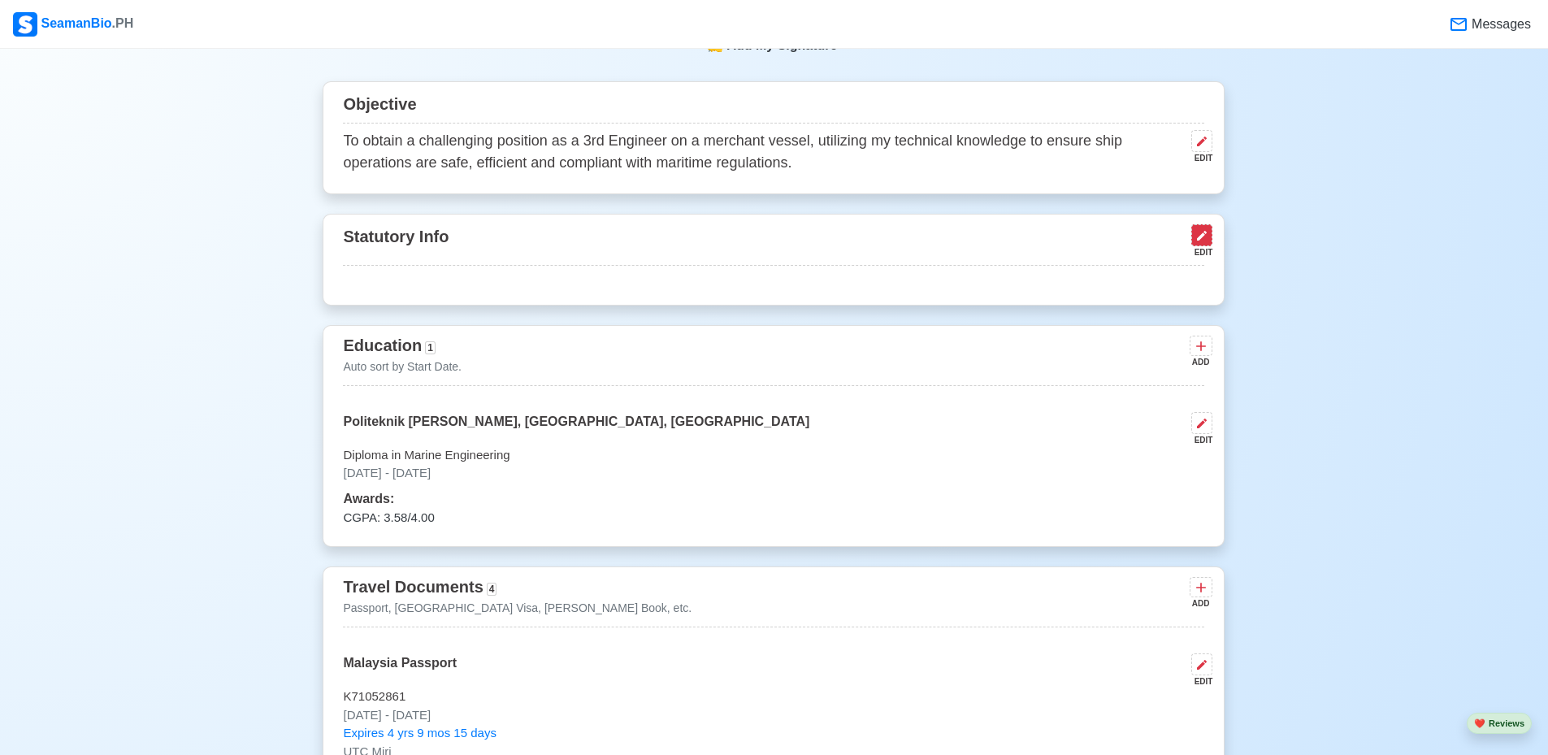
click at [1197, 236] on icon at bounding box center [1201, 235] width 13 height 13
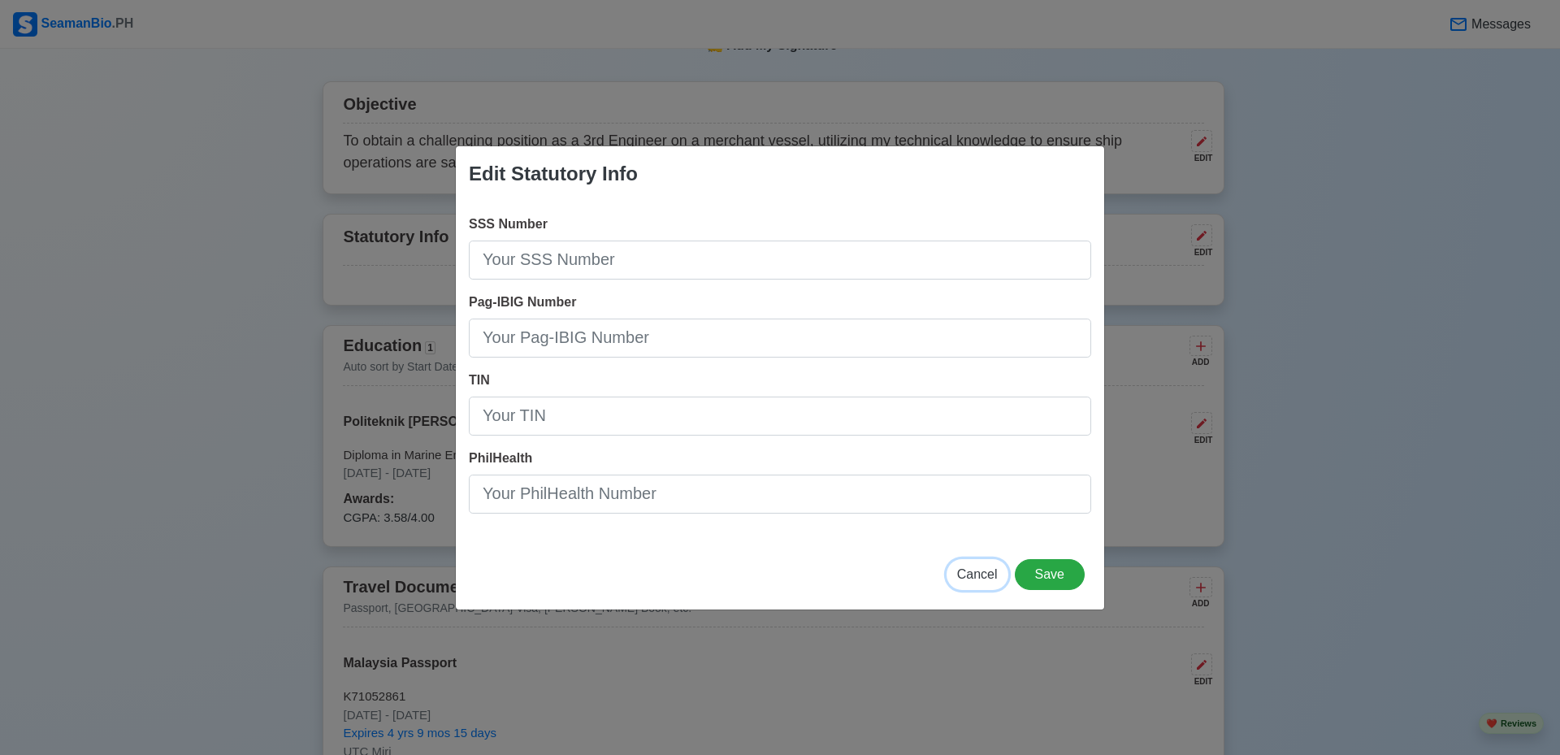
click at [982, 577] on span "Cancel" at bounding box center [977, 574] width 41 height 14
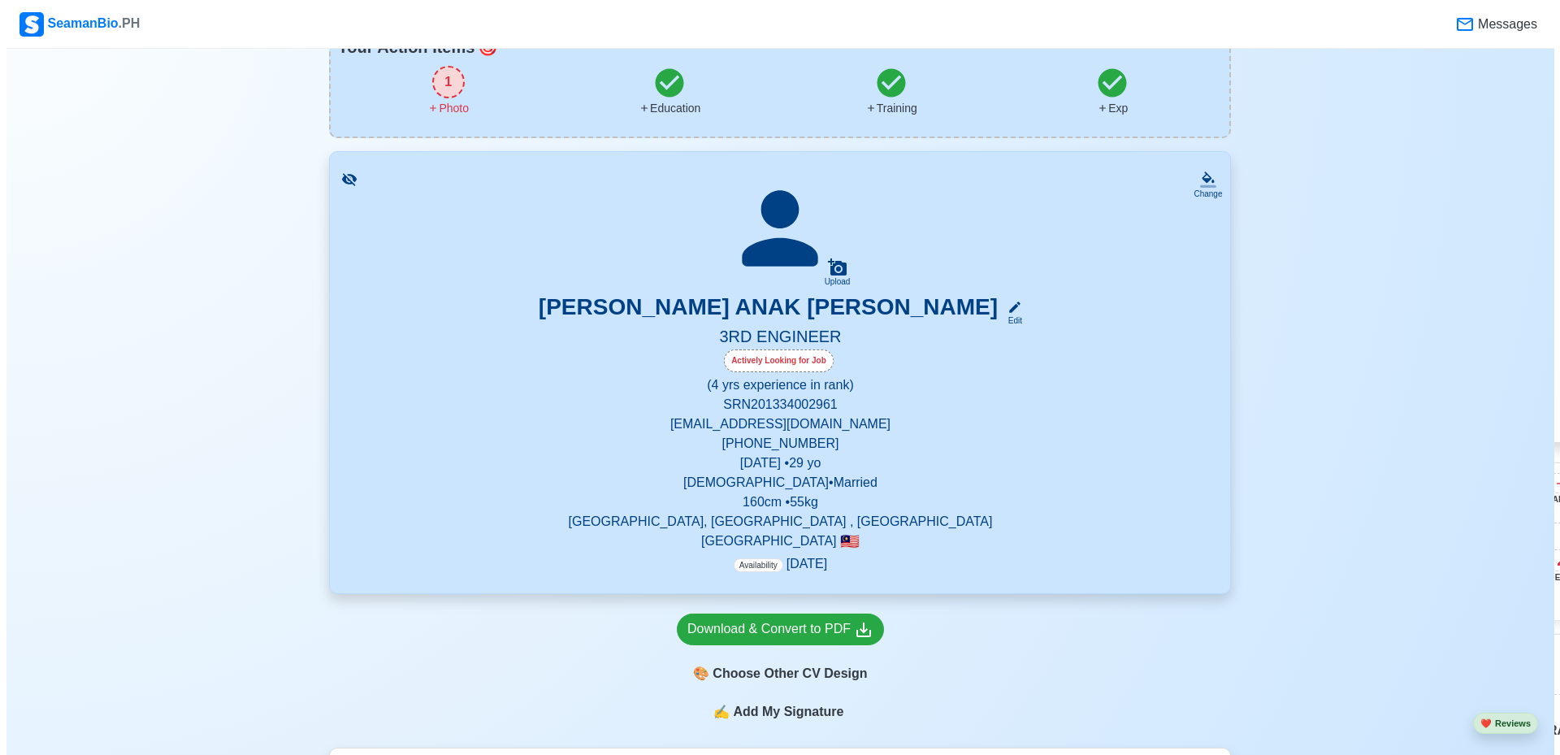
scroll to position [0, 0]
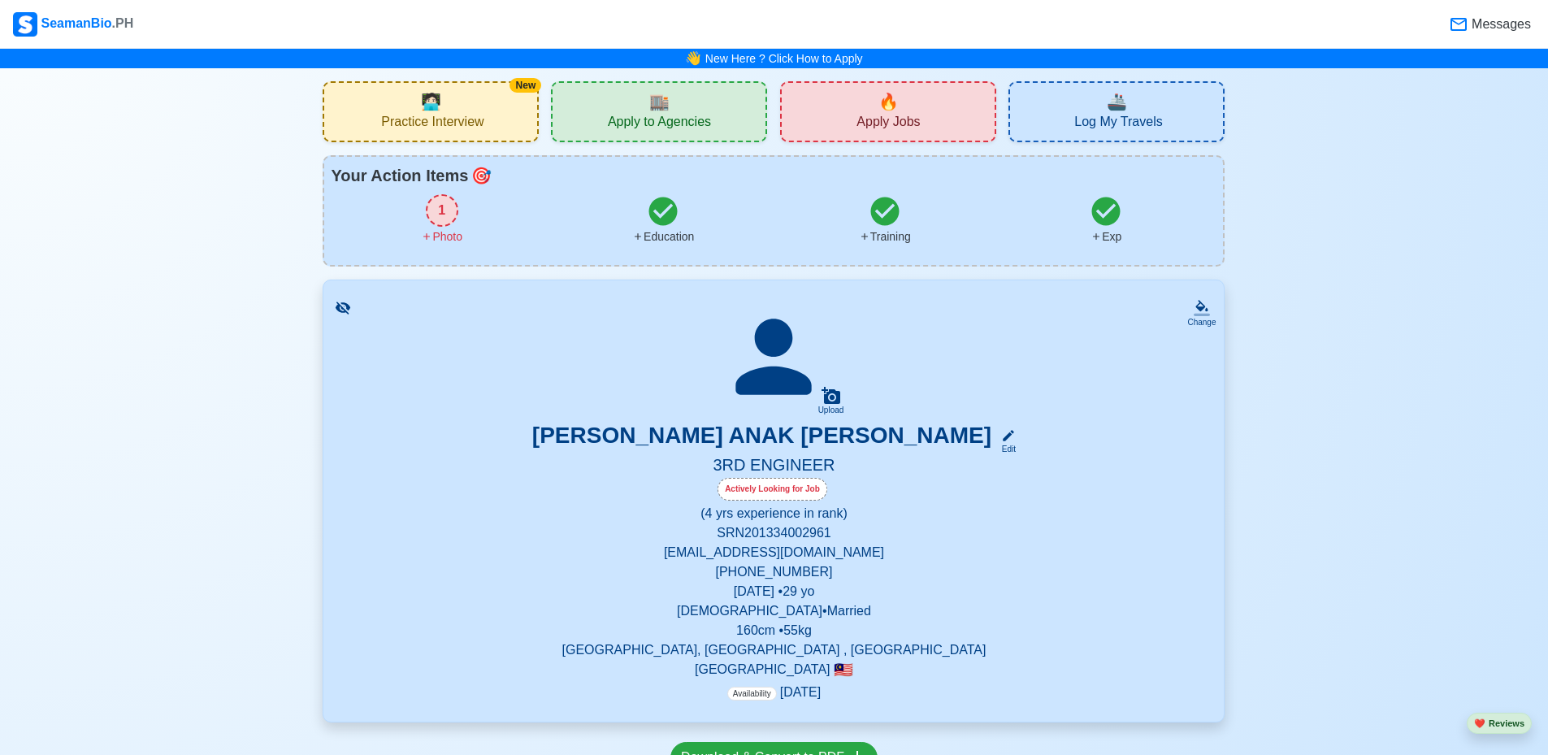
click at [432, 215] on div "1" at bounding box center [442, 210] width 33 height 33
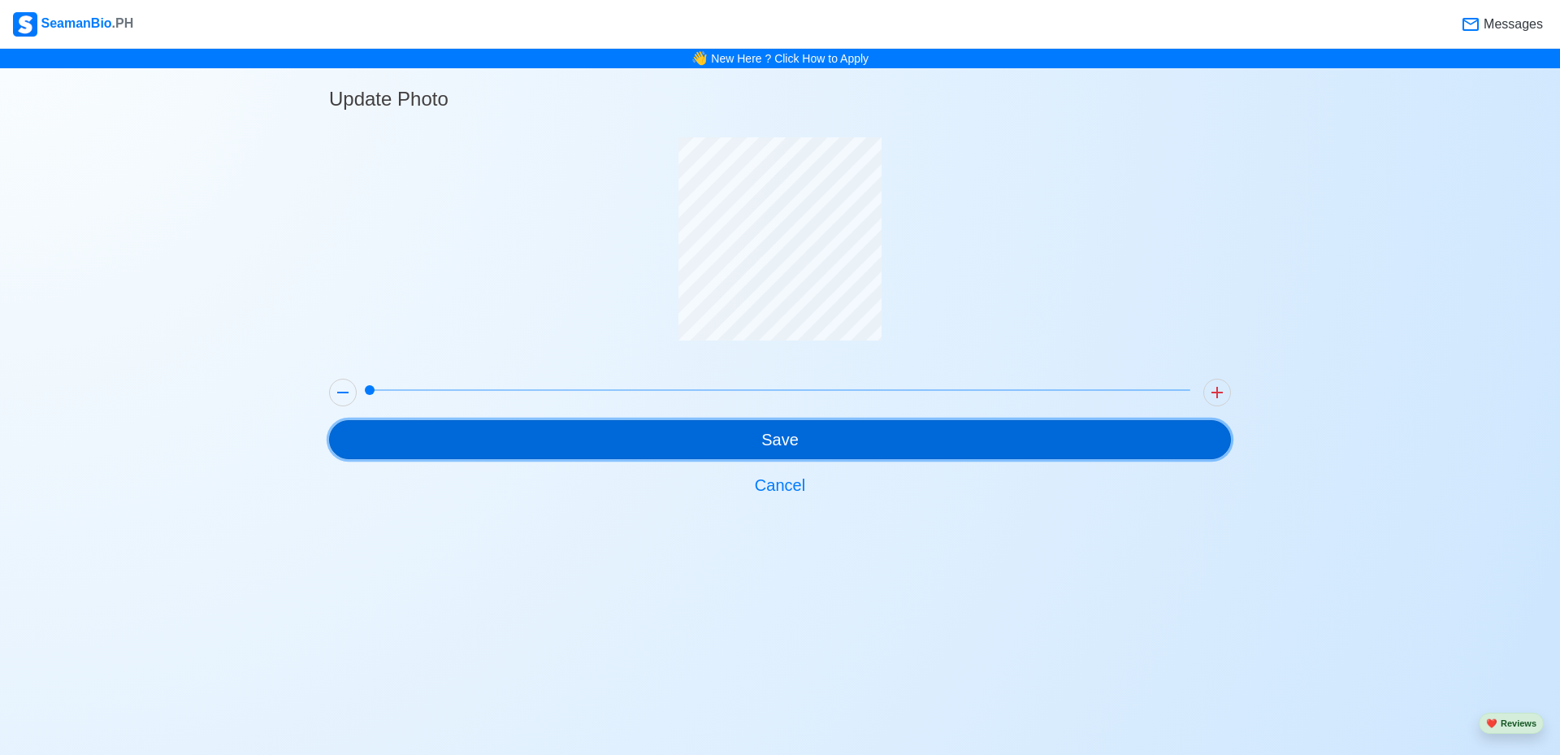
click at [788, 435] on button "Save" at bounding box center [780, 439] width 902 height 39
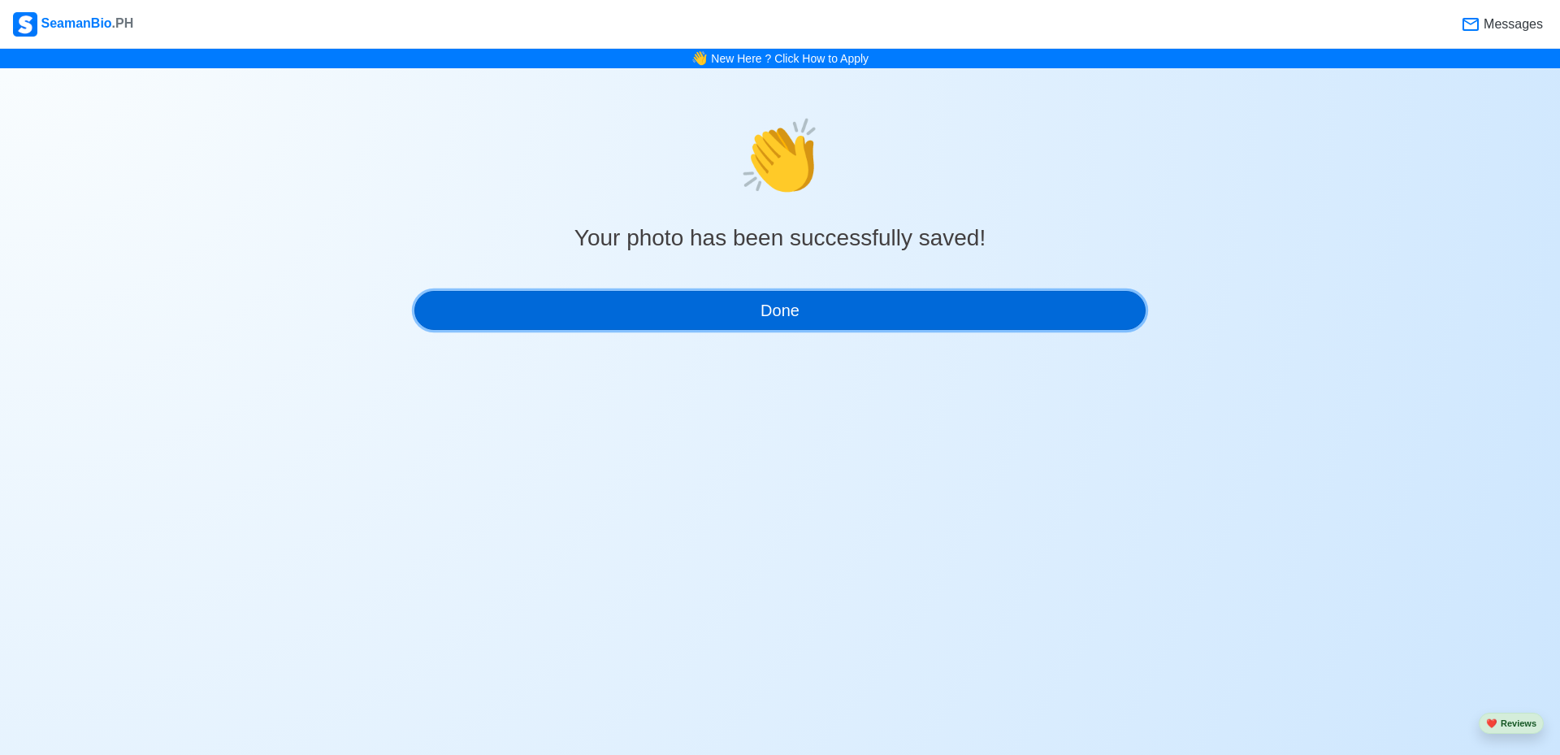
click at [750, 310] on button "Done" at bounding box center [779, 310] width 731 height 39
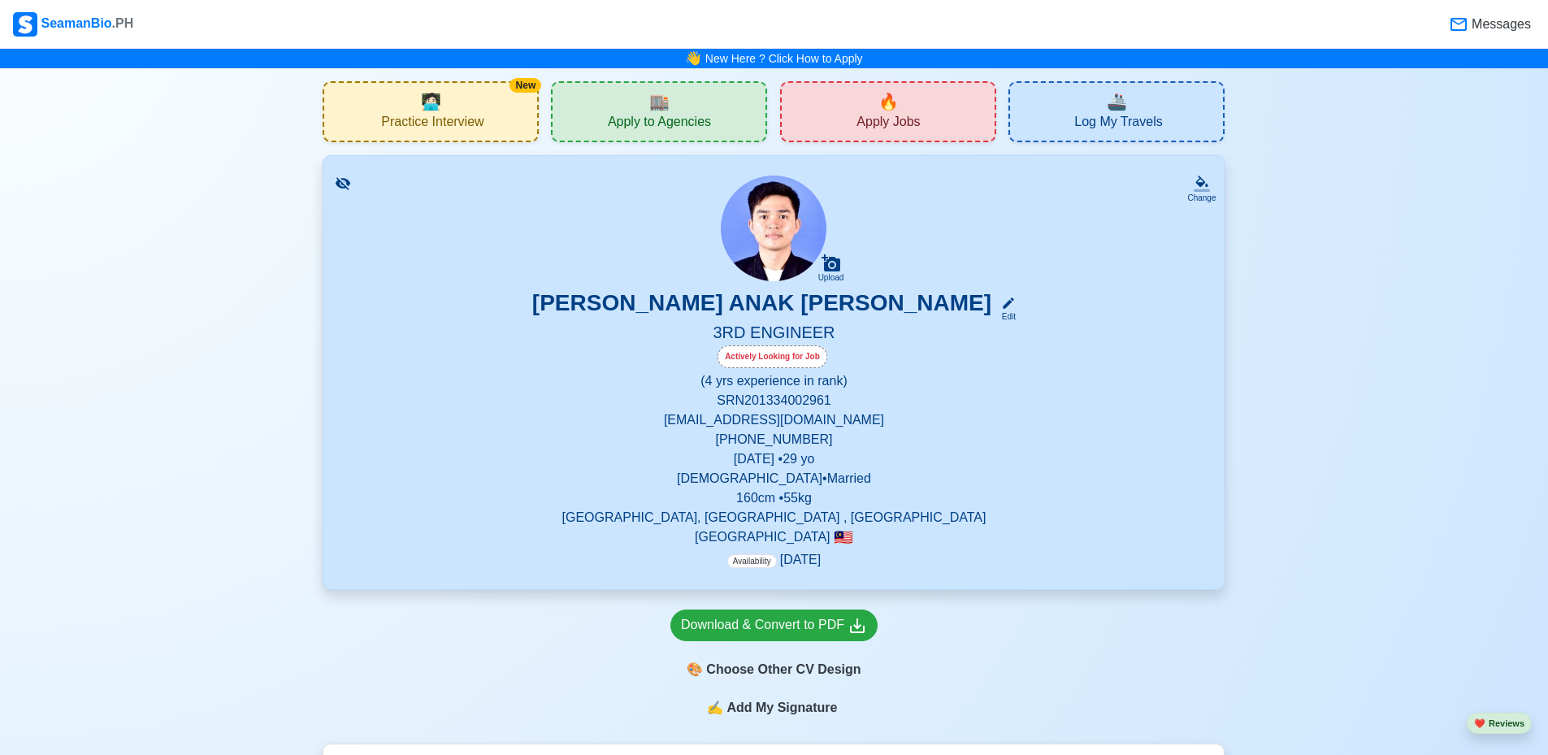
click at [855, 115] on div "🔥 Apply Jobs" at bounding box center [888, 111] width 216 height 61
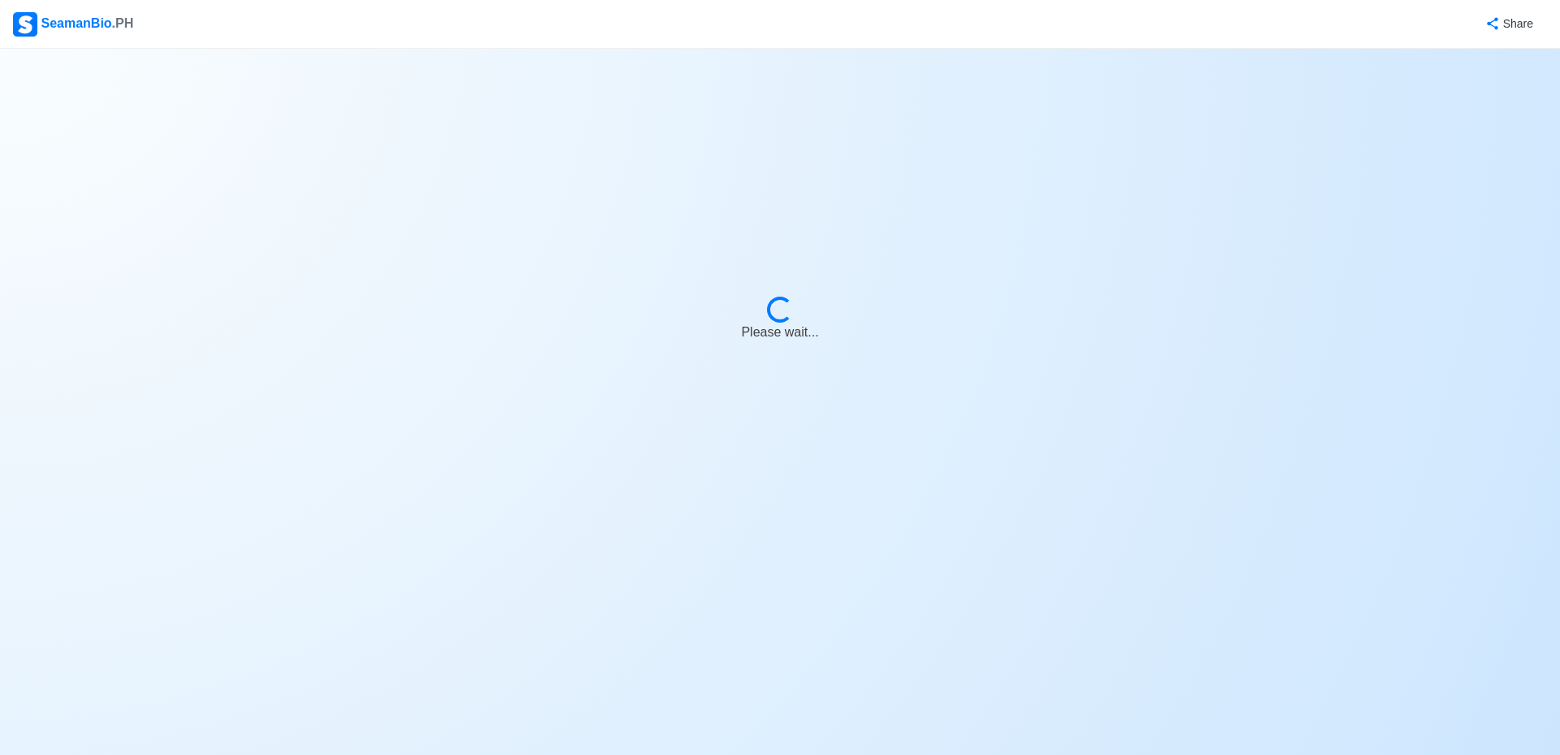
select select "3rd Engineer"
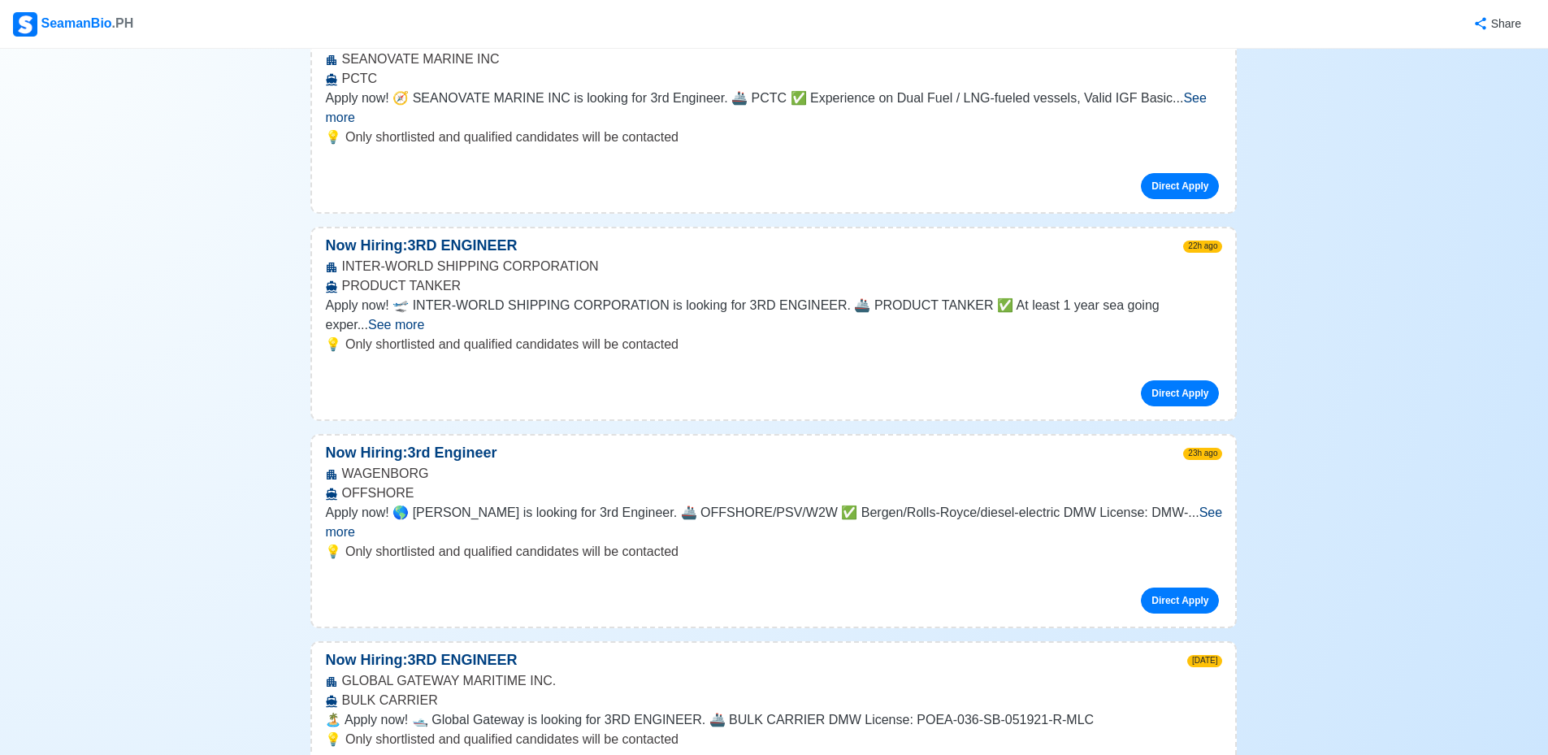
scroll to position [569, 0]
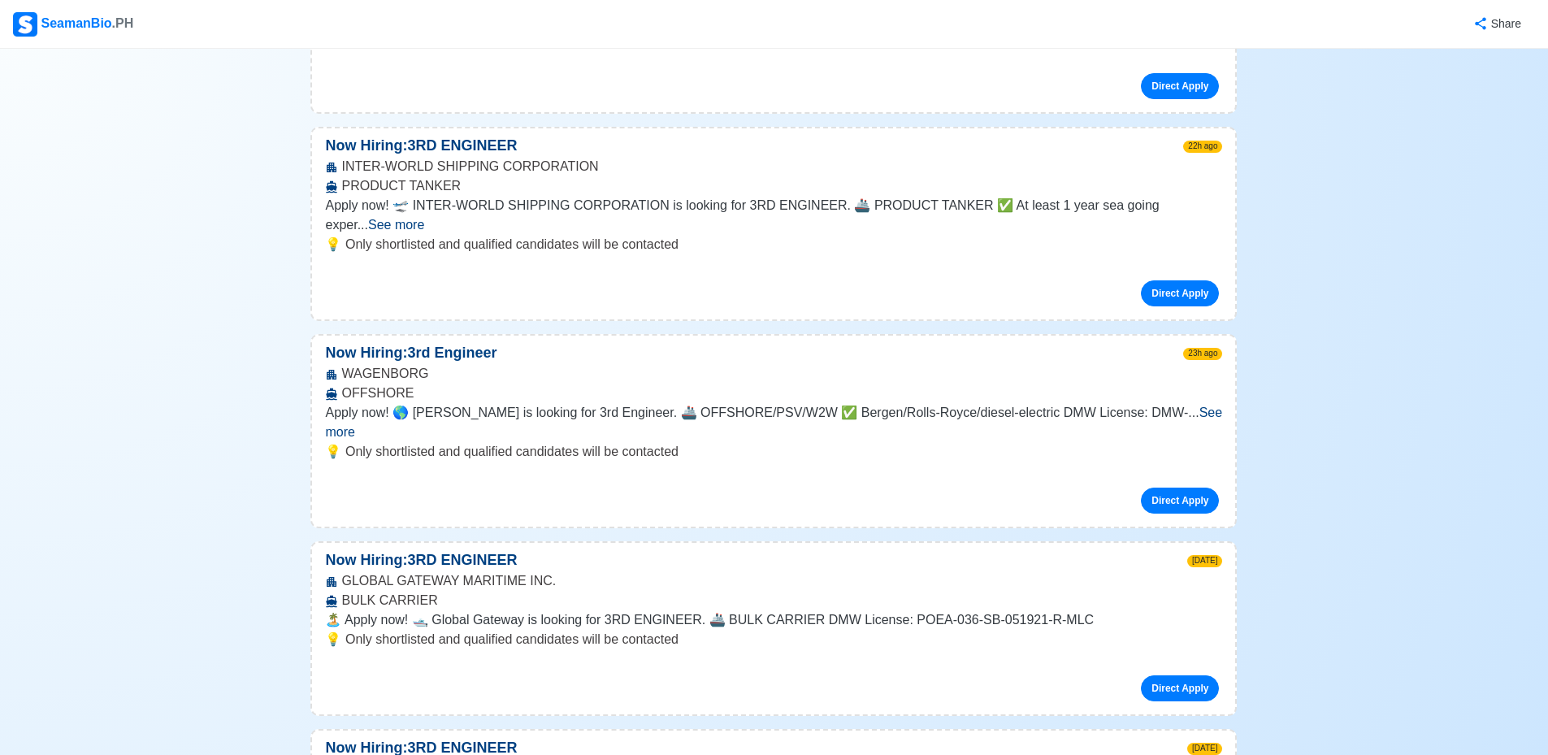
click at [1172, 405] on span "See more" at bounding box center [773, 421] width 897 height 33
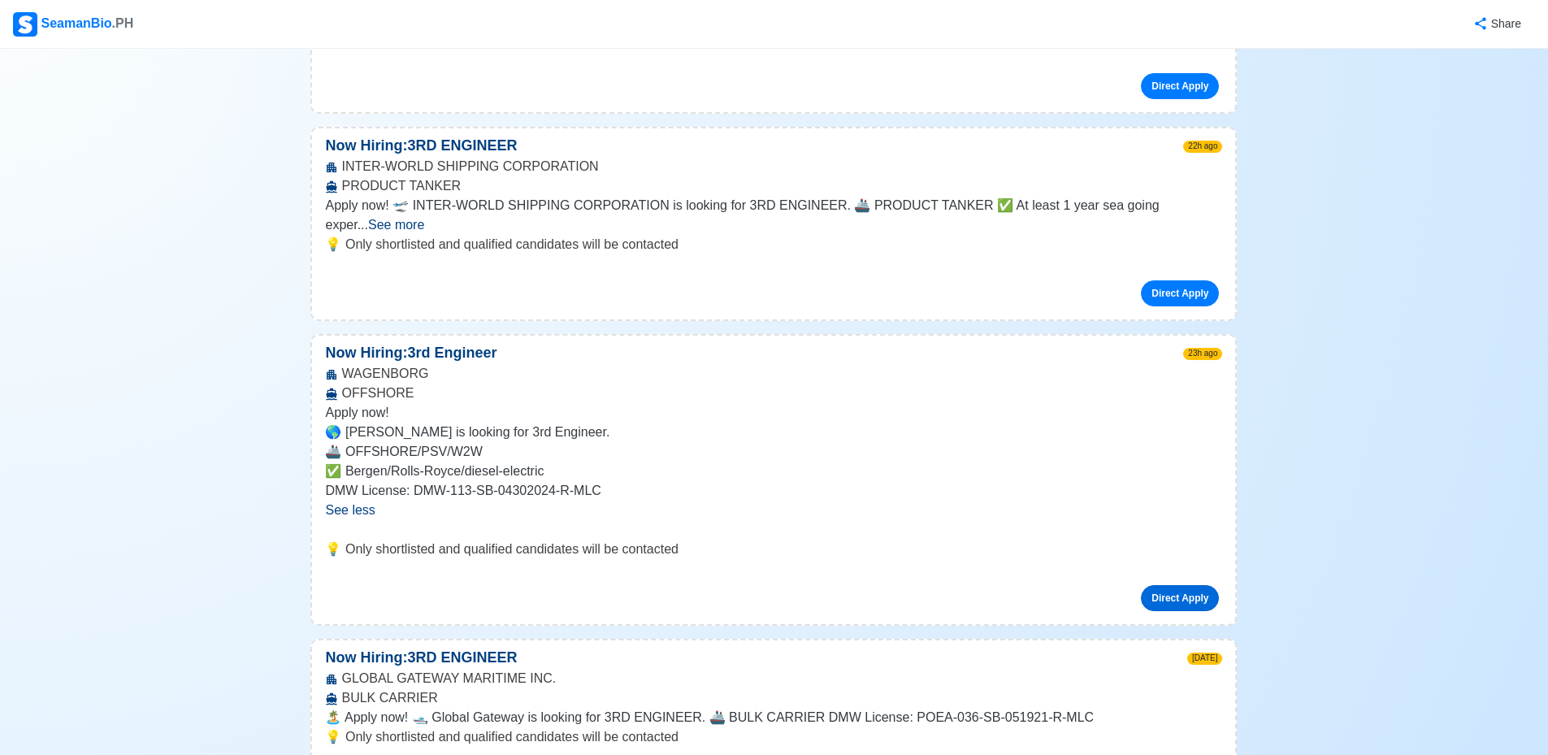
click at [1177, 585] on link "Direct Apply" at bounding box center [1180, 598] width 78 height 26
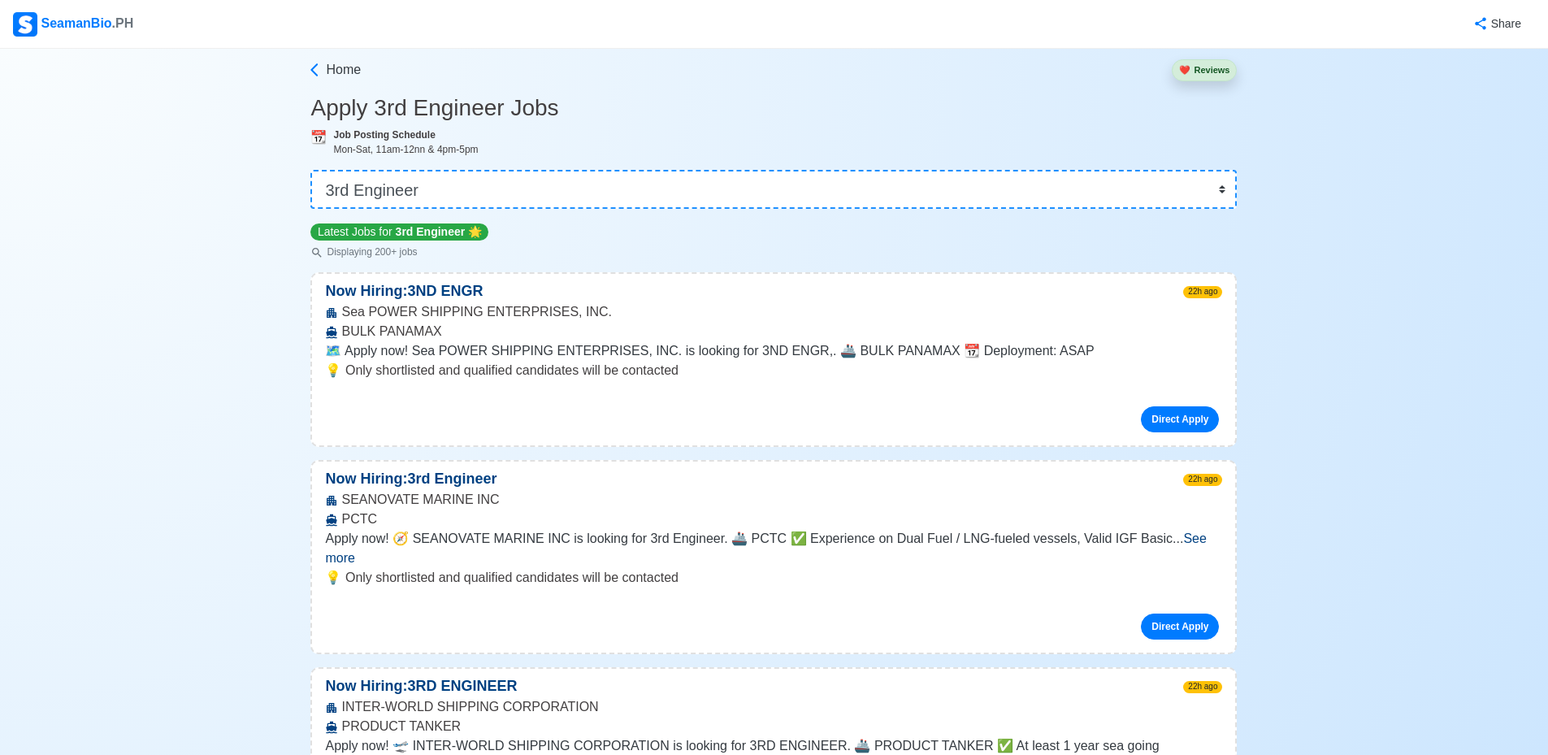
scroll to position [0, 0]
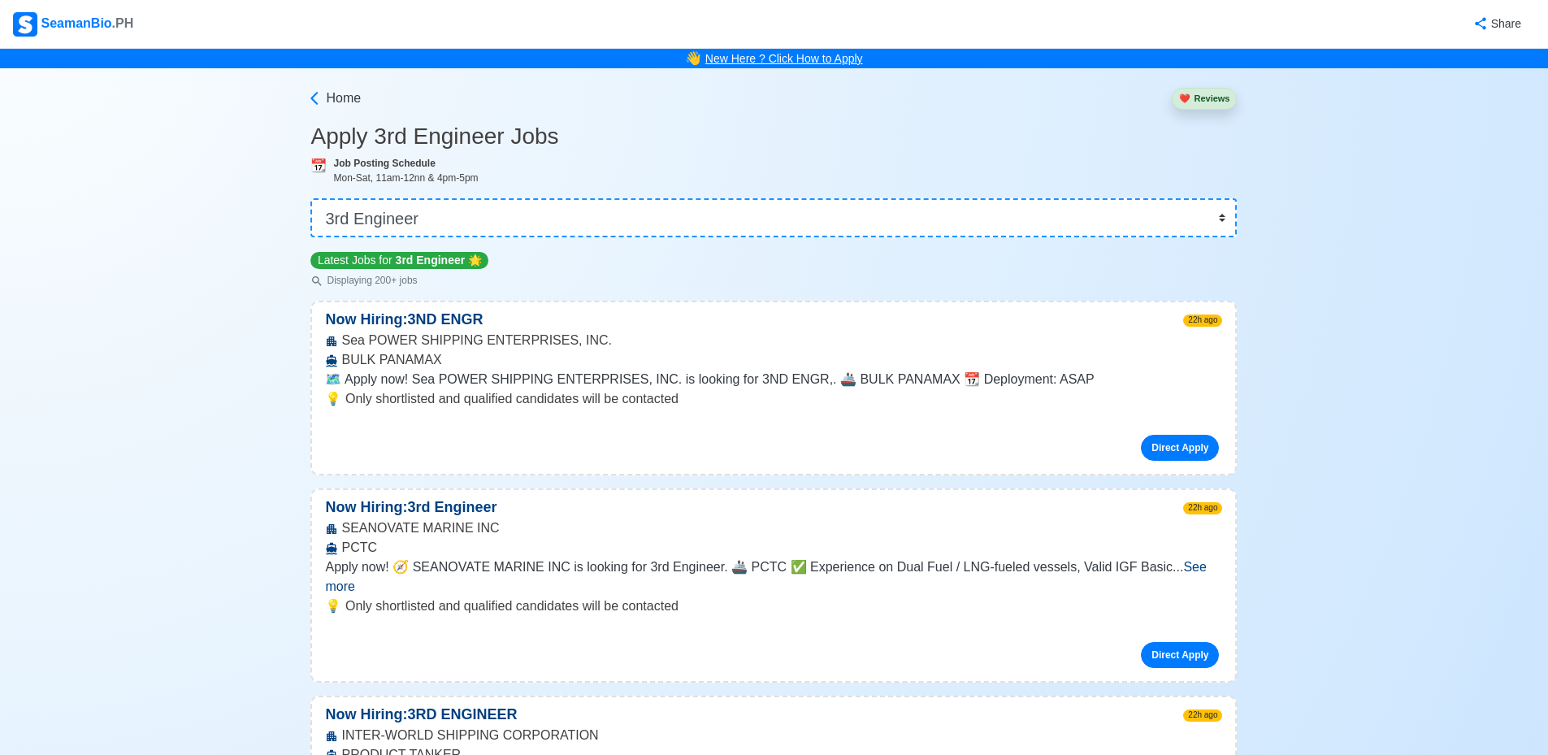
click at [806, 54] on link "New Here ? Click How to Apply" at bounding box center [784, 58] width 158 height 13
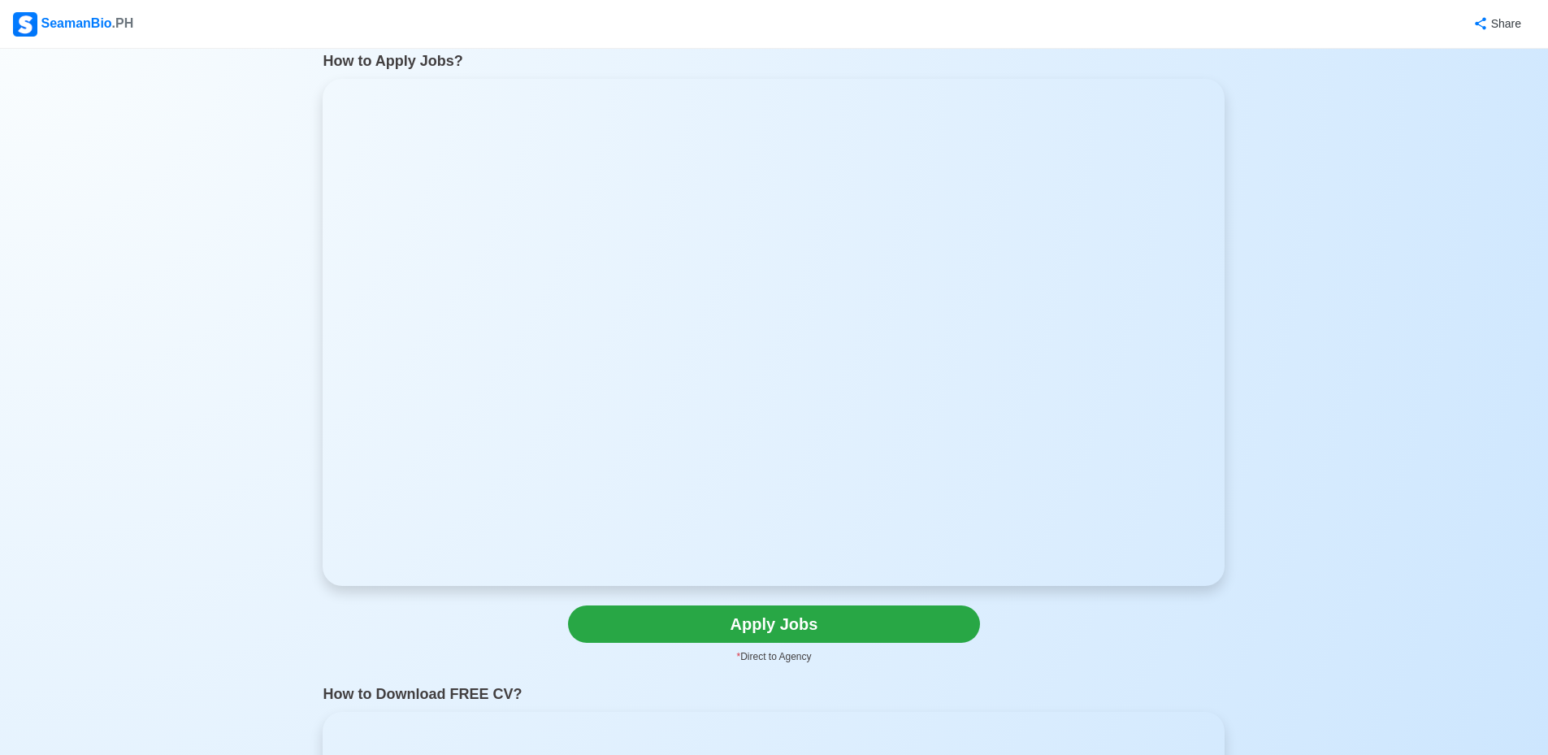
scroll to position [81, 0]
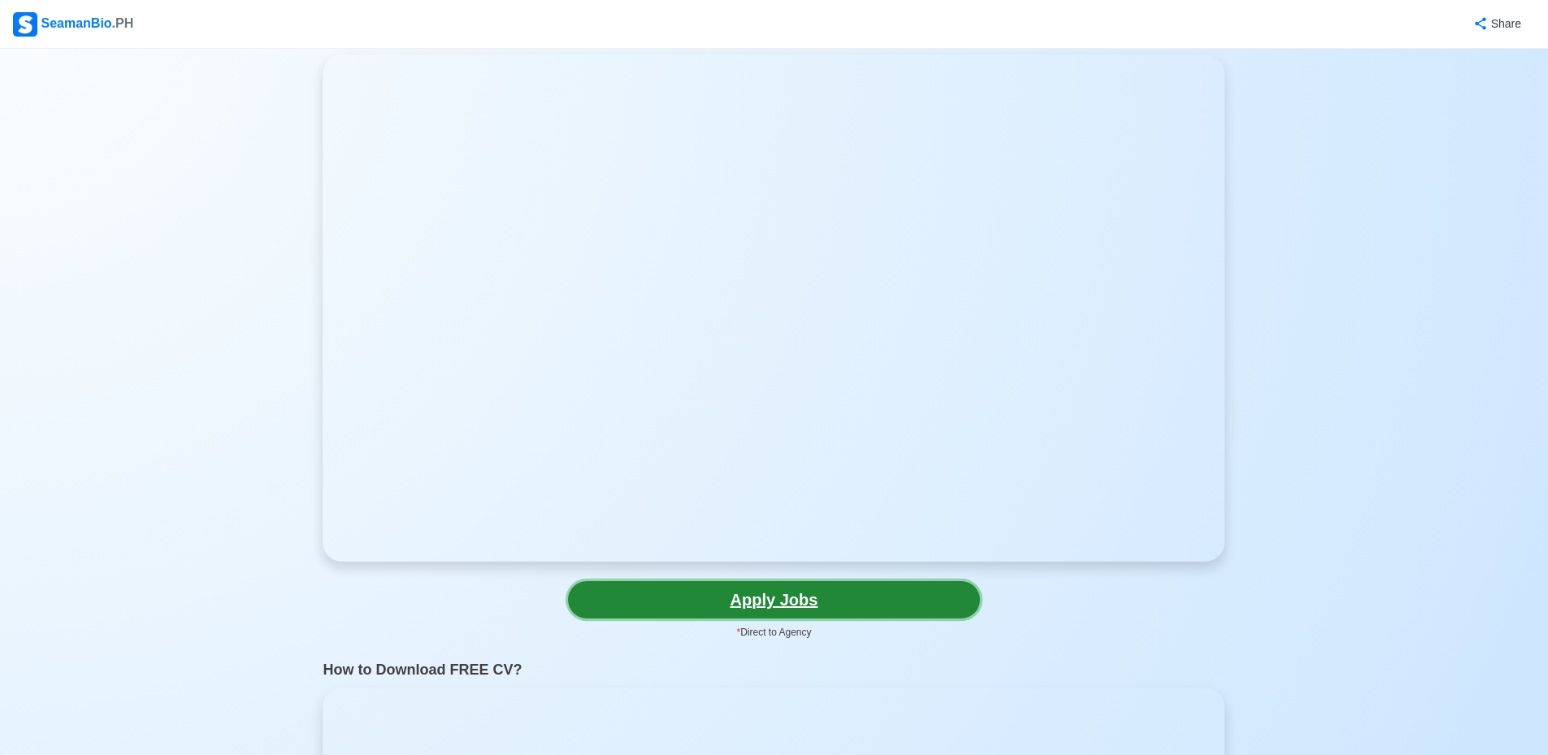
click at [785, 600] on link "Apply Jobs" at bounding box center [774, 599] width 412 height 37
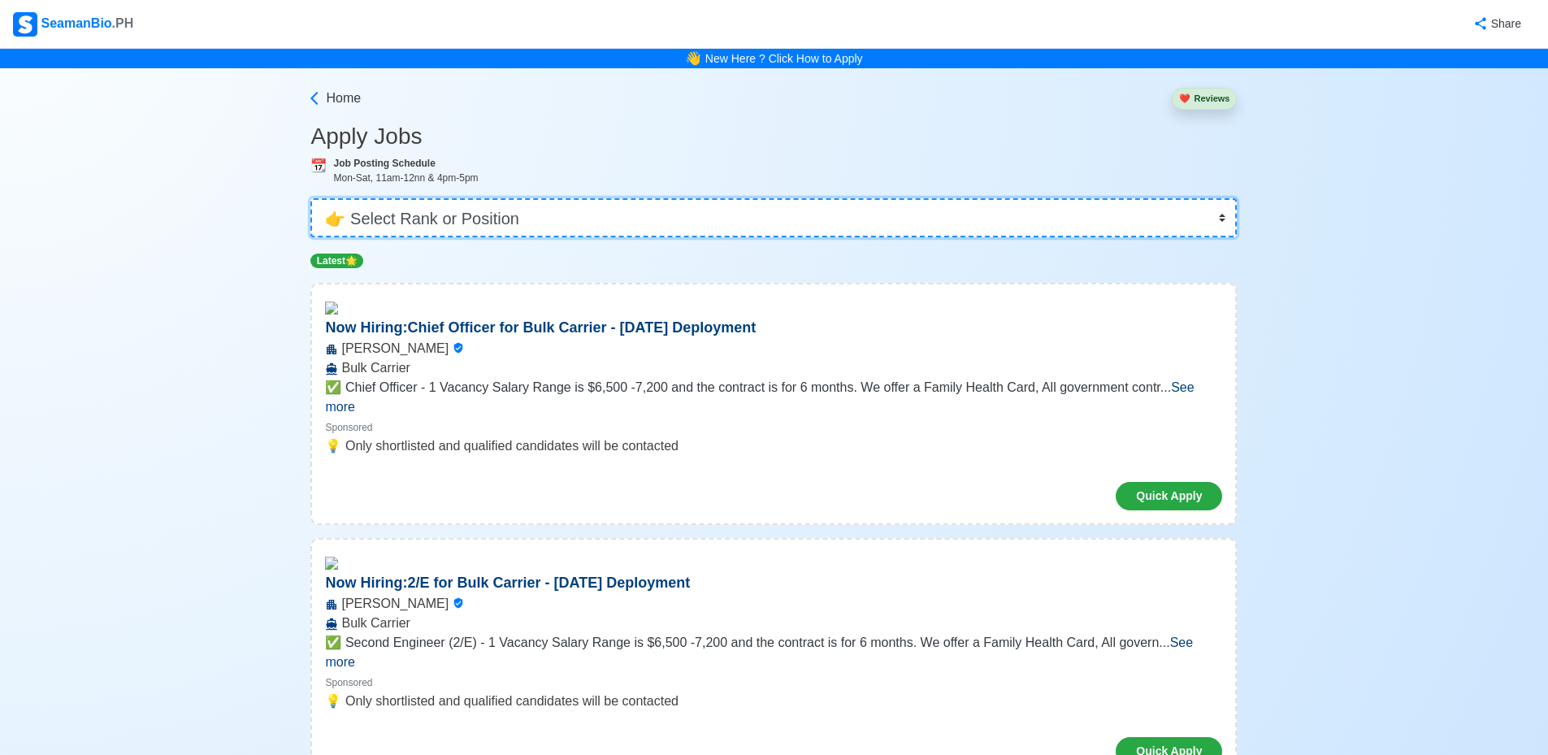
click at [678, 215] on select "👉 Select Rank or Position Master Chief Officer 2nd Officer 3rd Officer Junior O…" at bounding box center [773, 217] width 926 height 39
select select "3rd Engineer"
click at [316, 198] on select "👉 Select Rank or Position Master Chief Officer 2nd Officer 3rd Officer Junior O…" at bounding box center [773, 217] width 926 height 39
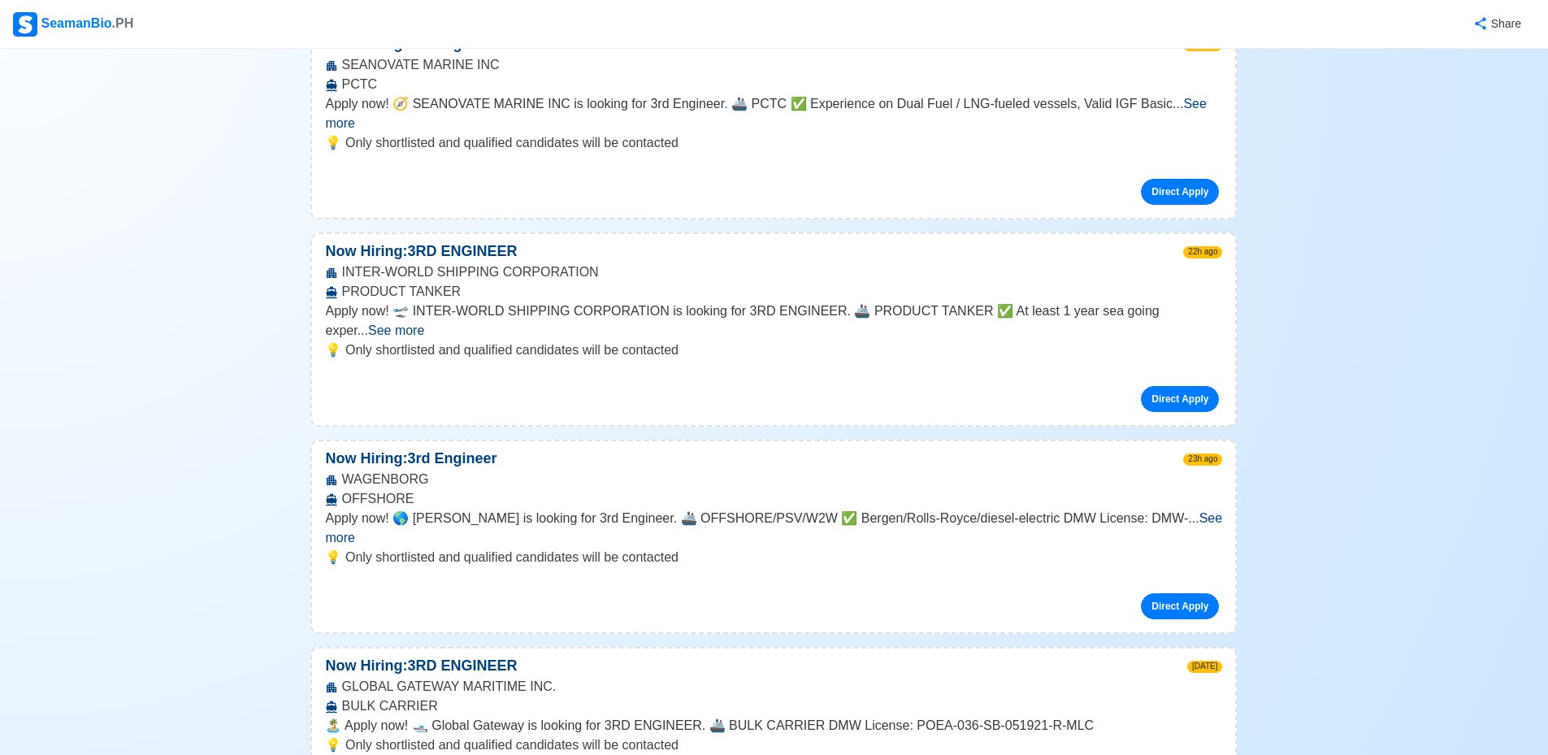
scroll to position [488, 0]
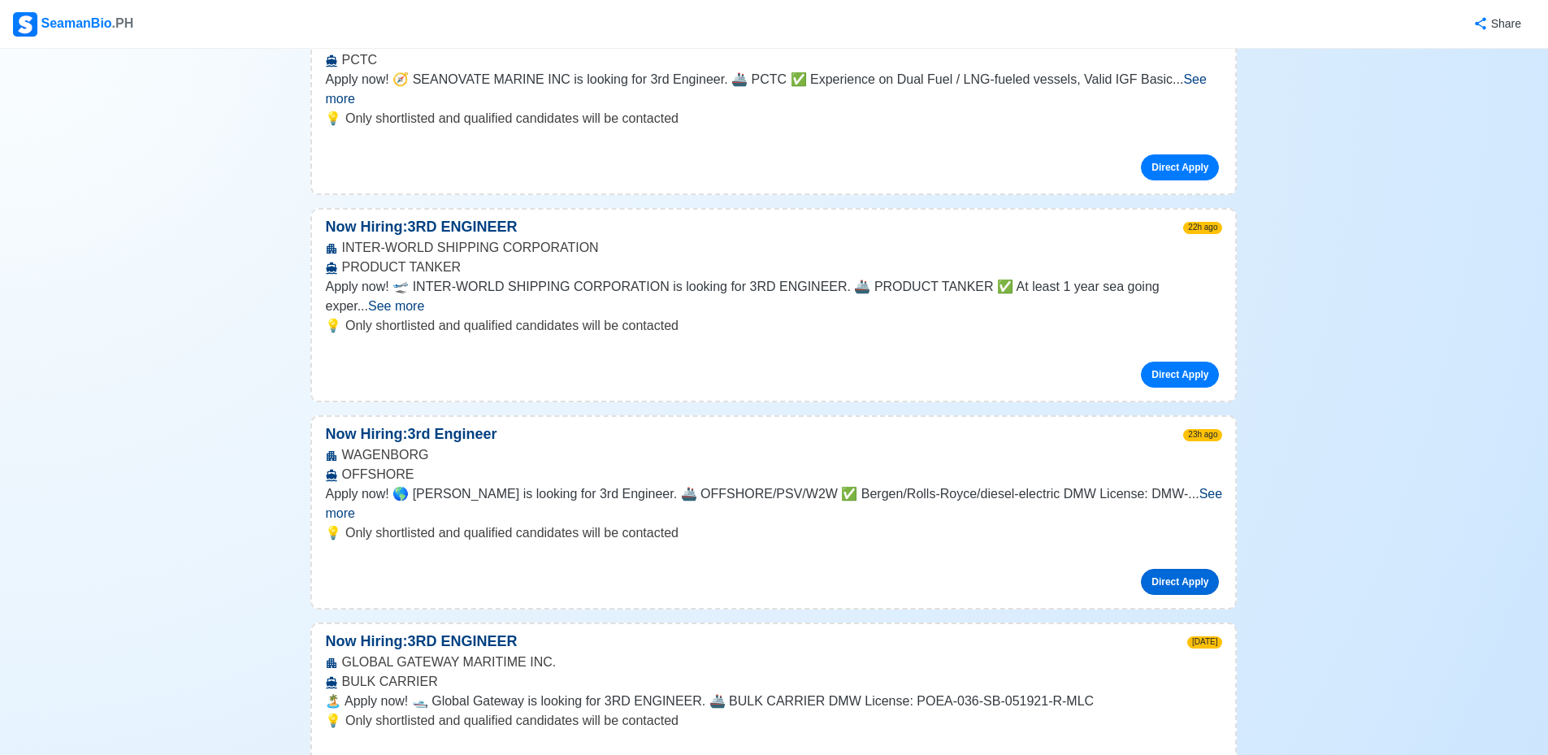
click at [1180, 569] on link "Direct Apply" at bounding box center [1180, 582] width 78 height 26
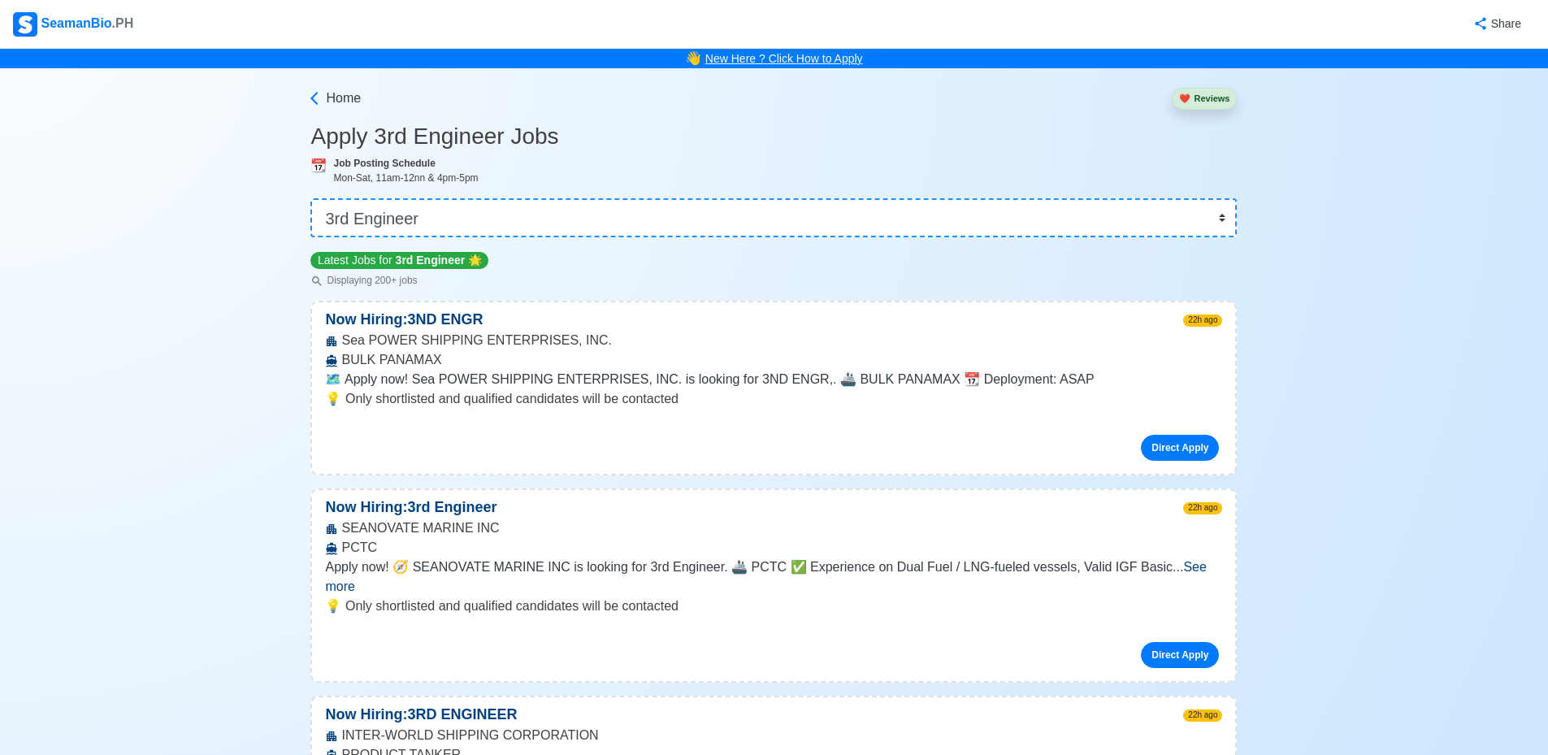
click at [788, 58] on link "New Here ? Click How to Apply" at bounding box center [784, 58] width 158 height 13
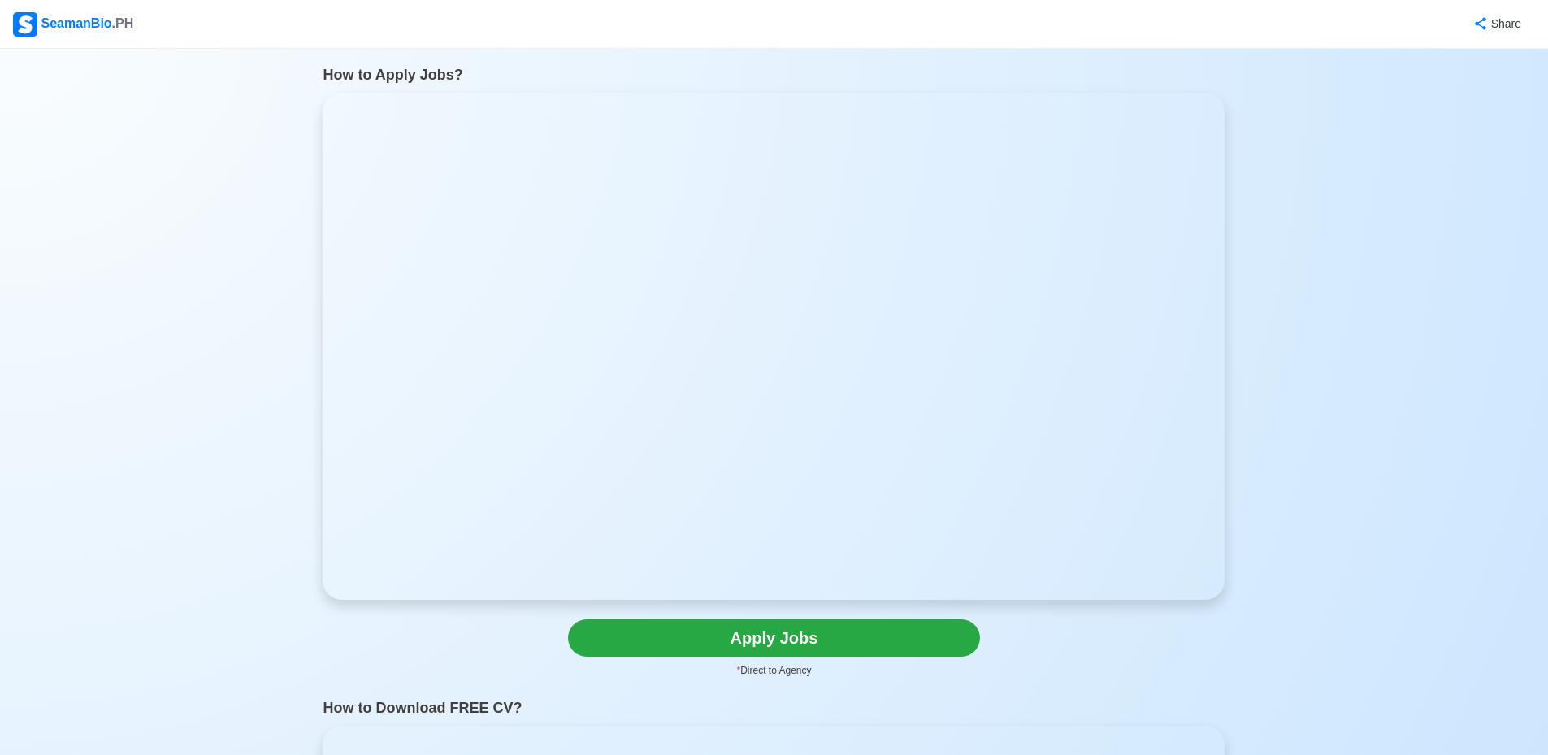
scroll to position [81, 0]
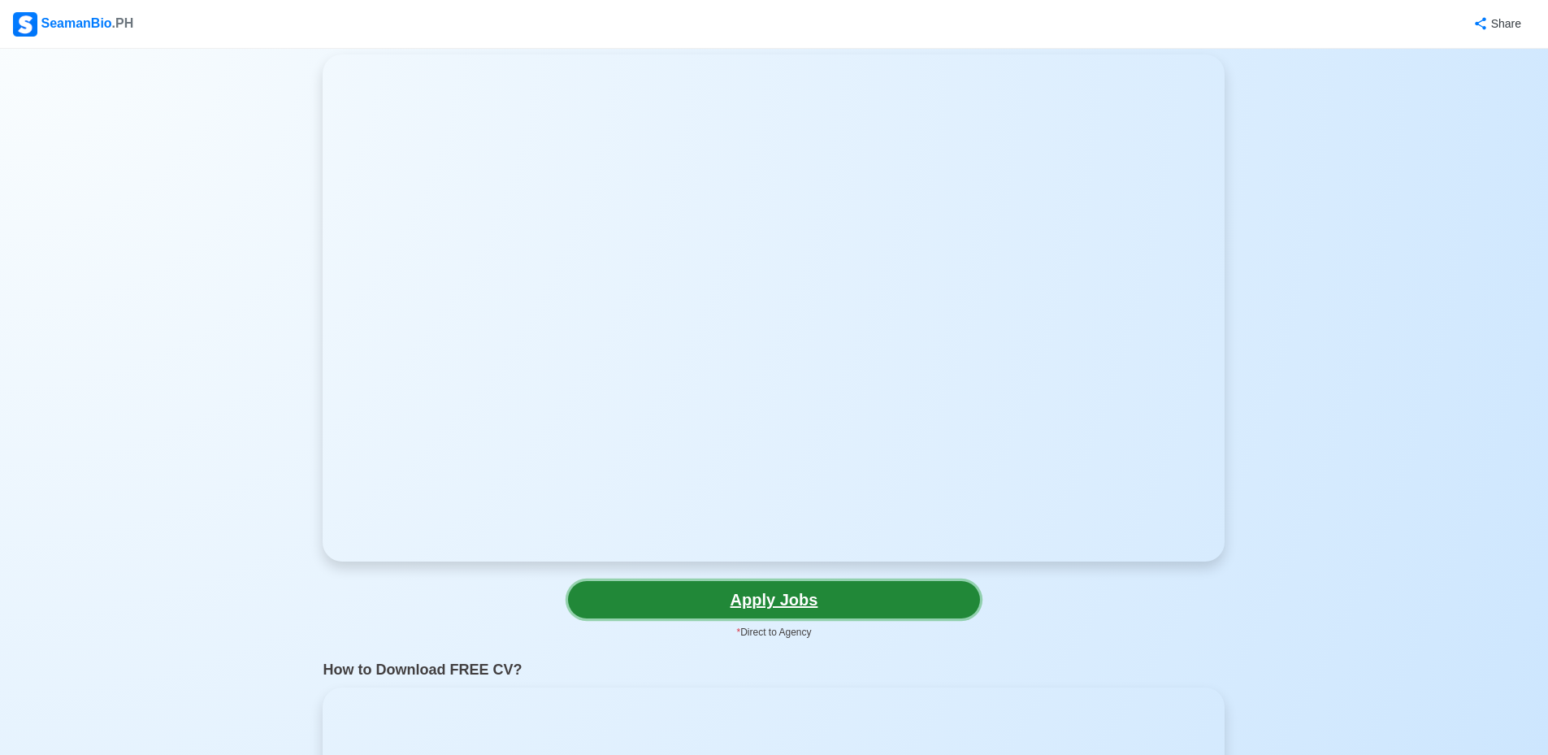
click at [794, 589] on link "Apply Jobs" at bounding box center [774, 599] width 412 height 37
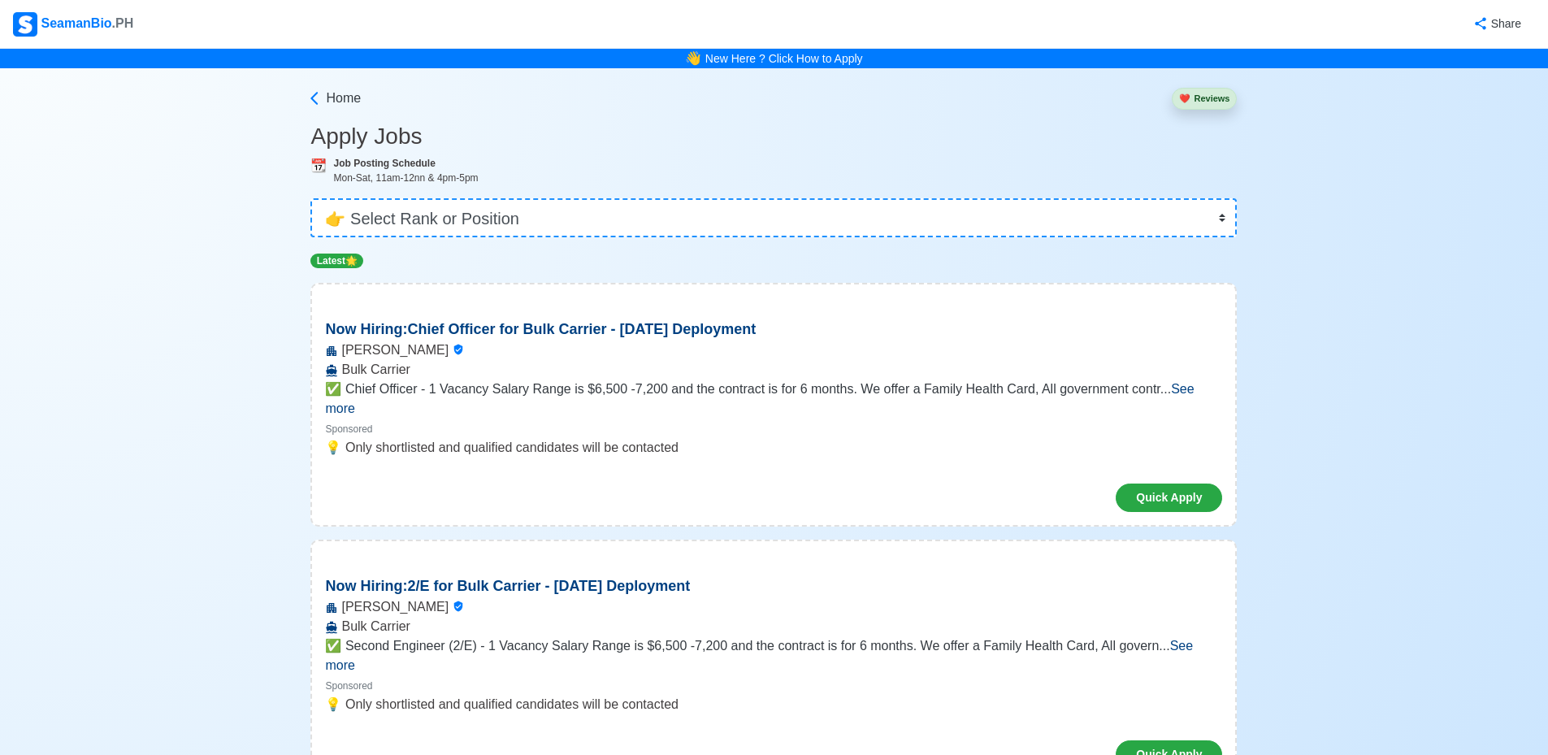
scroll to position [81, 0]
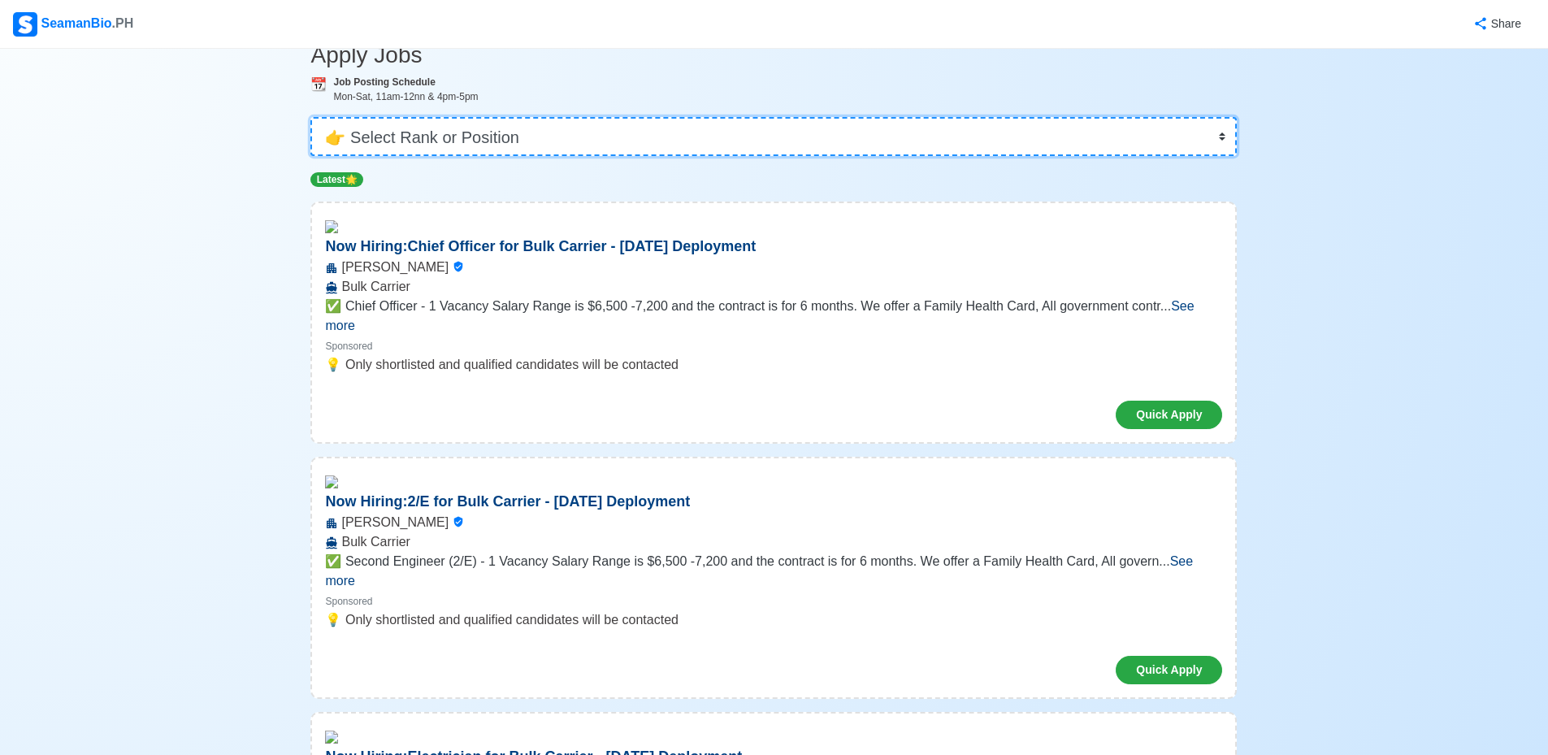
click at [630, 124] on select "👉 Select Rank or Position Master Chief Officer 2nd Officer 3rd Officer Junior O…" at bounding box center [773, 136] width 926 height 39
select select "3rd Engineer"
click at [316, 156] on select "👉 Select Rank or Position Master Chief Officer 2nd Officer 3rd Officer Junior O…" at bounding box center [773, 136] width 926 height 39
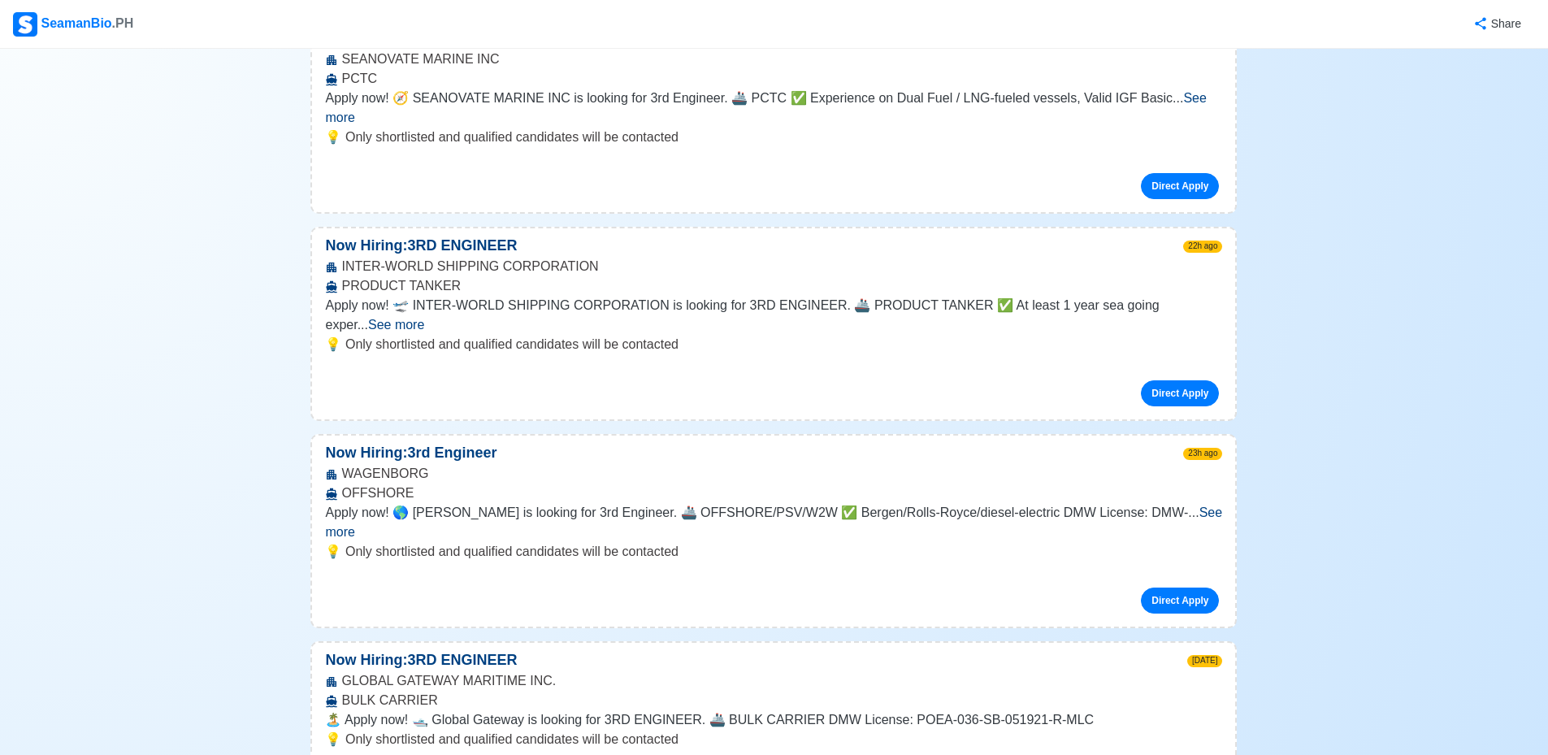
scroll to position [488, 0]
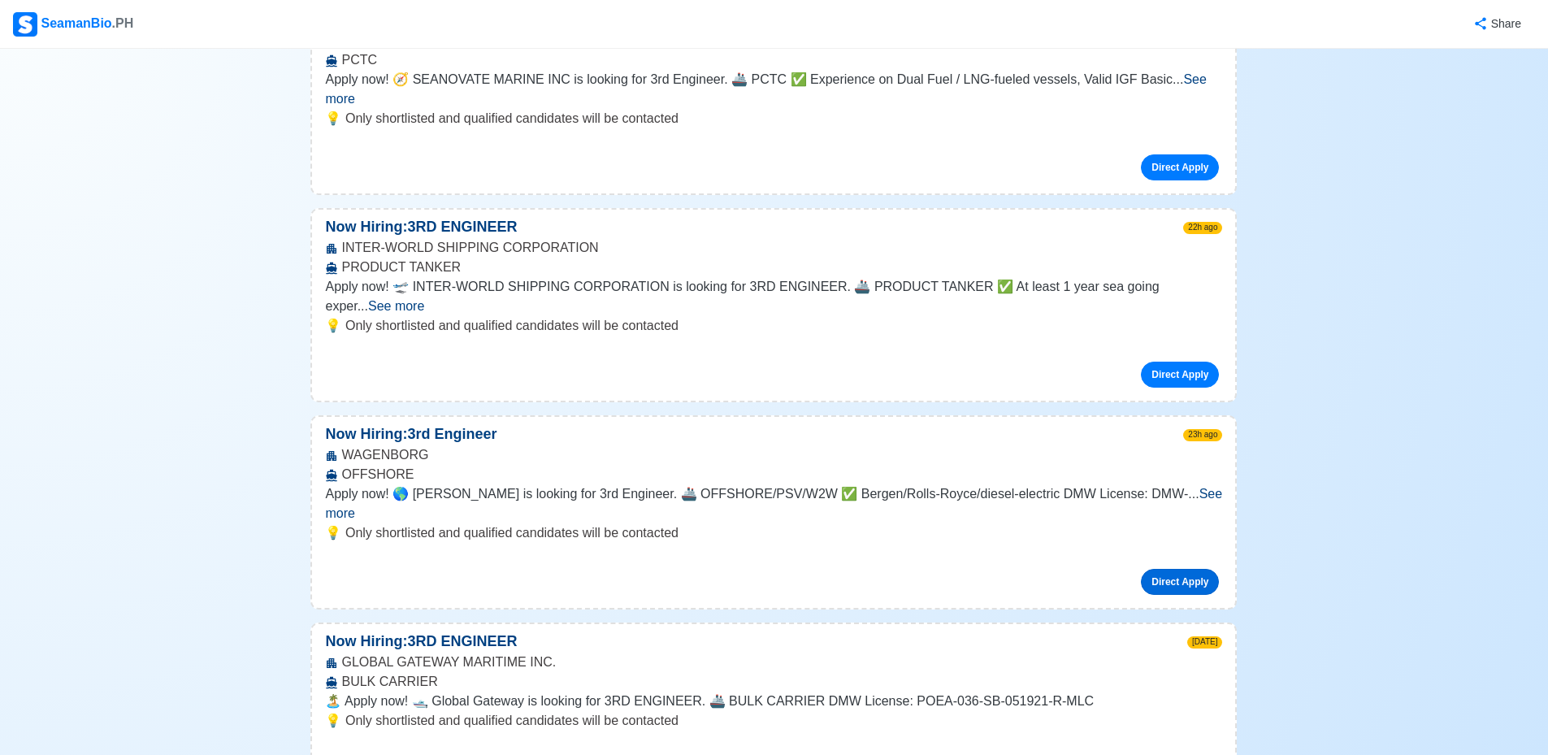
click at [1187, 569] on link "Direct Apply" at bounding box center [1180, 582] width 78 height 26
click at [1184, 487] on span "See more" at bounding box center [773, 503] width 897 height 33
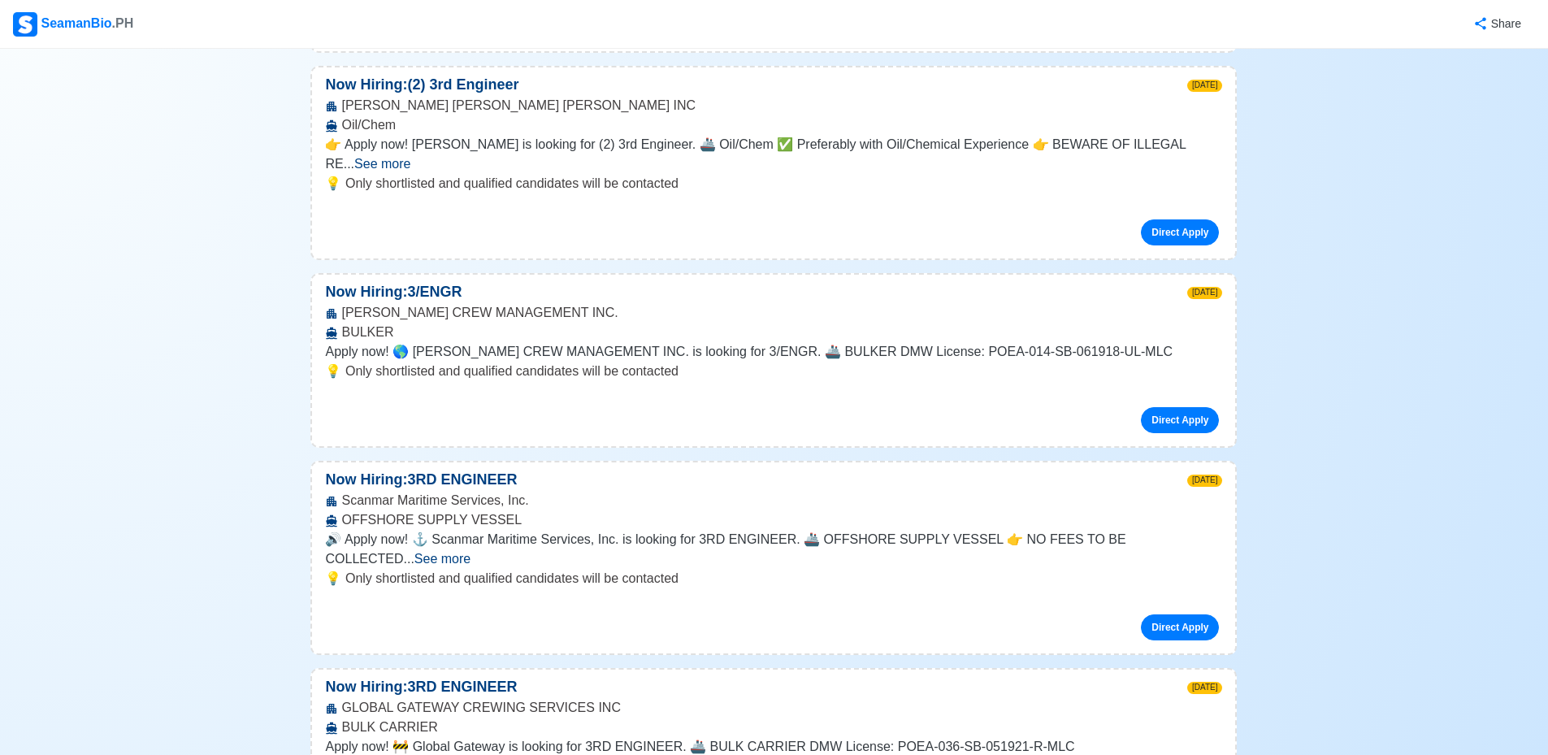
scroll to position [4063, 0]
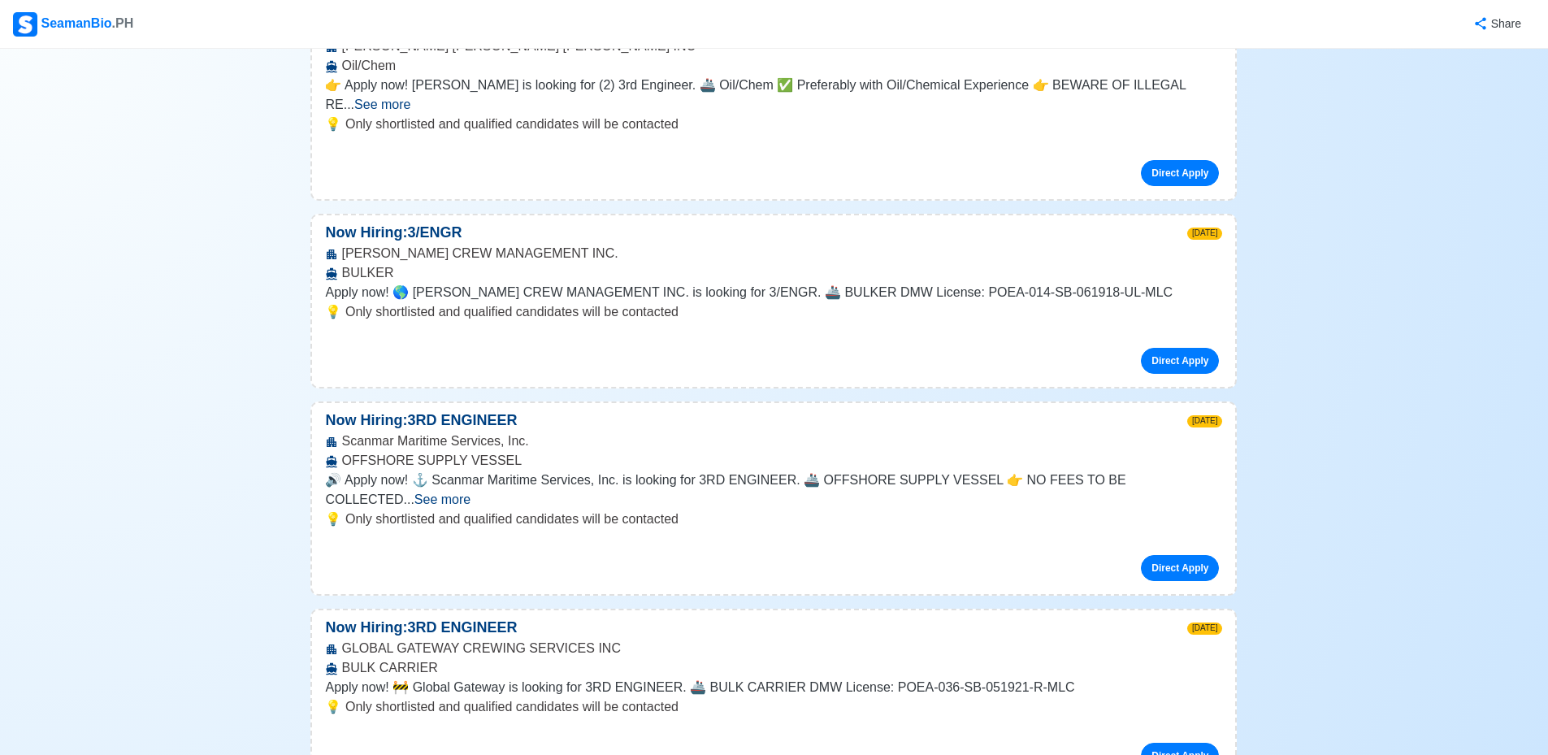
click at [470, 492] on span "See more" at bounding box center [442, 499] width 56 height 14
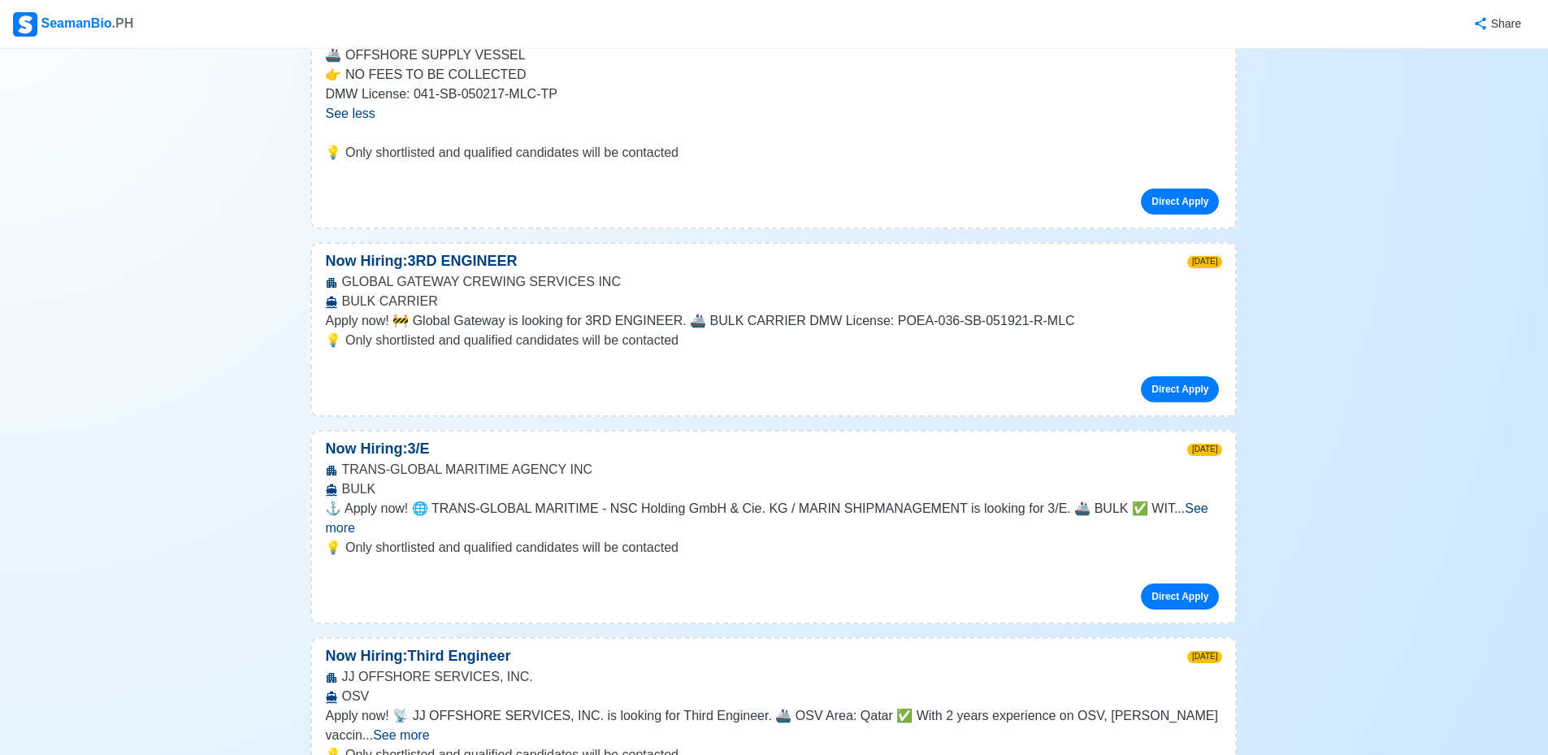
scroll to position [4550, 0]
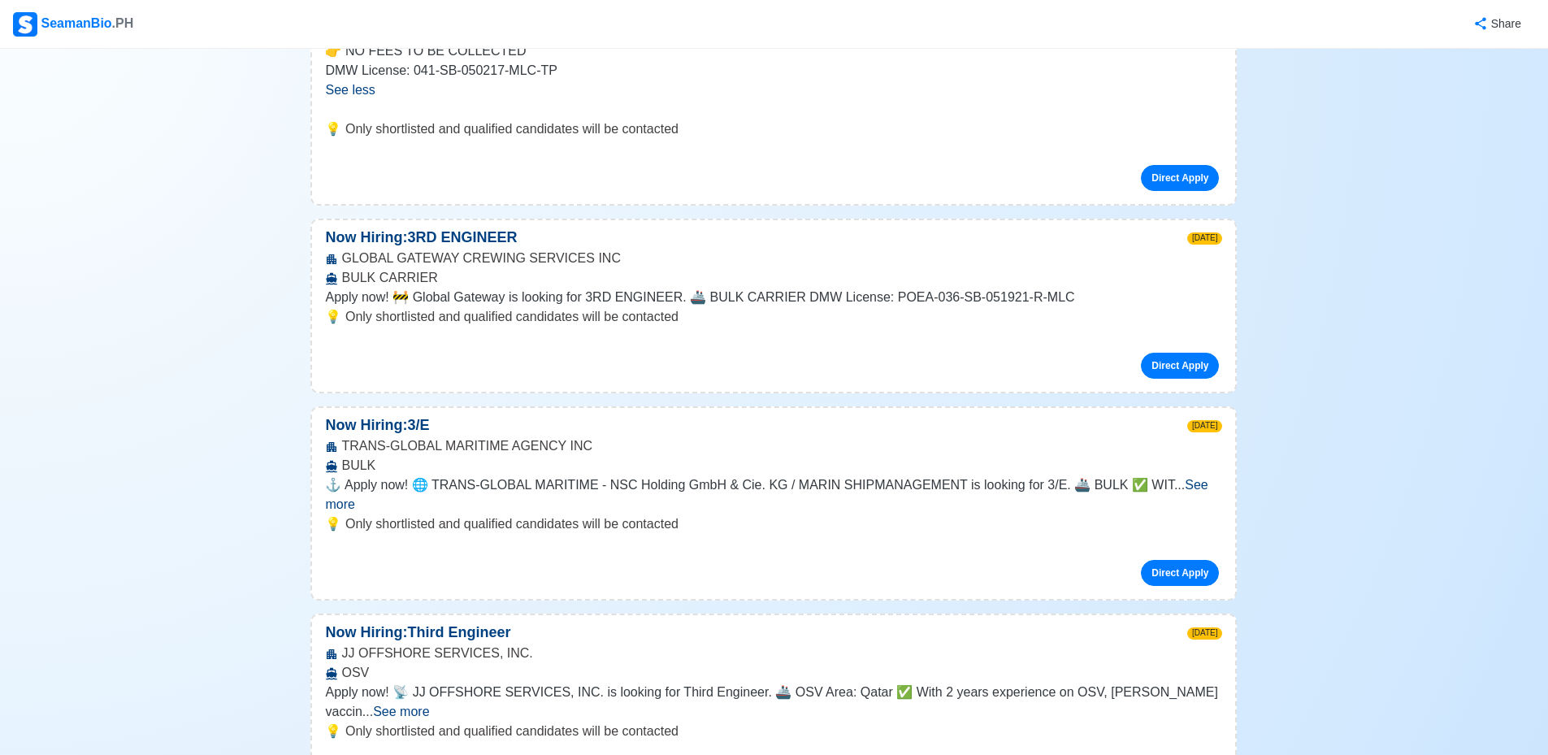
click at [429, 704] on span "See more" at bounding box center [401, 711] width 56 height 14
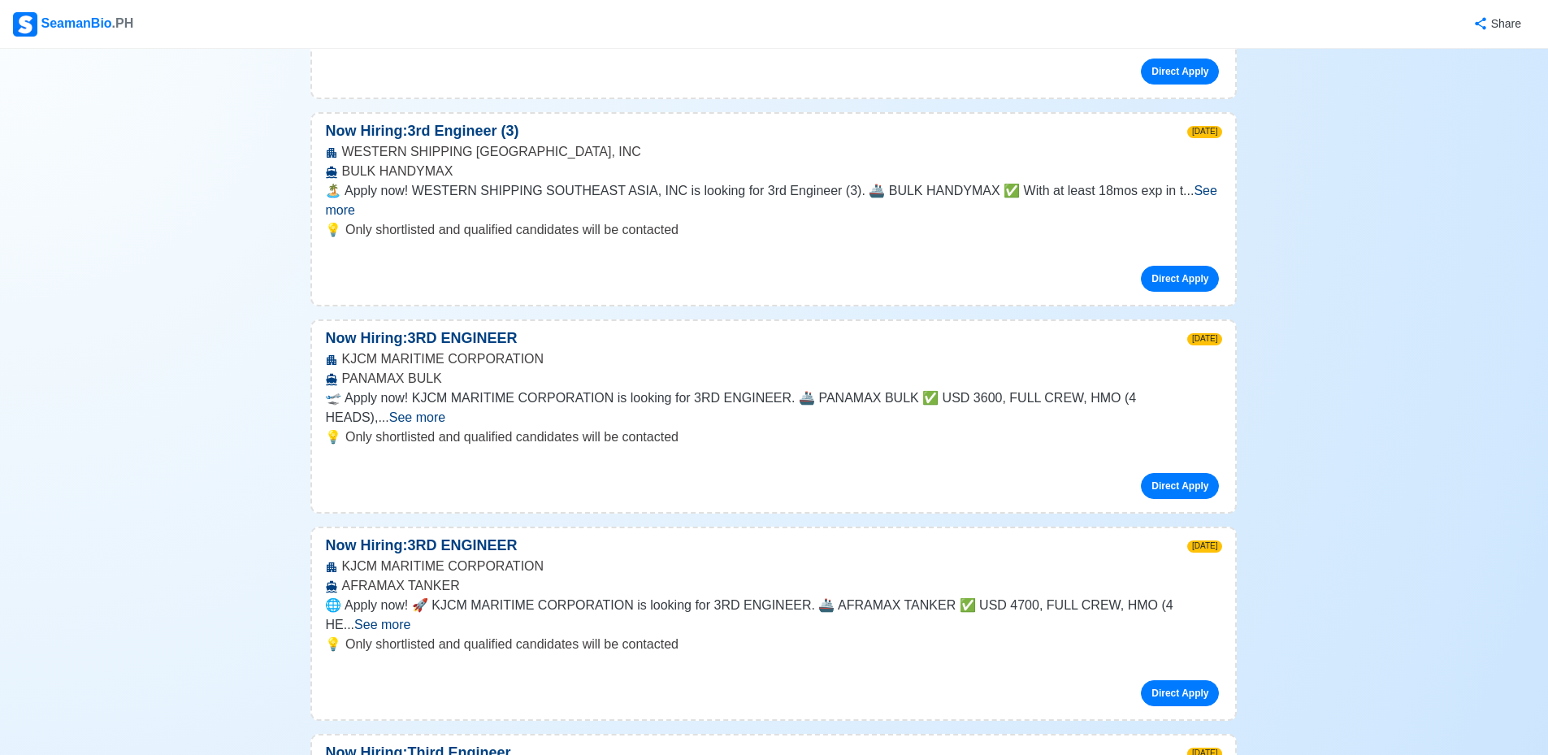
scroll to position [5606, 0]
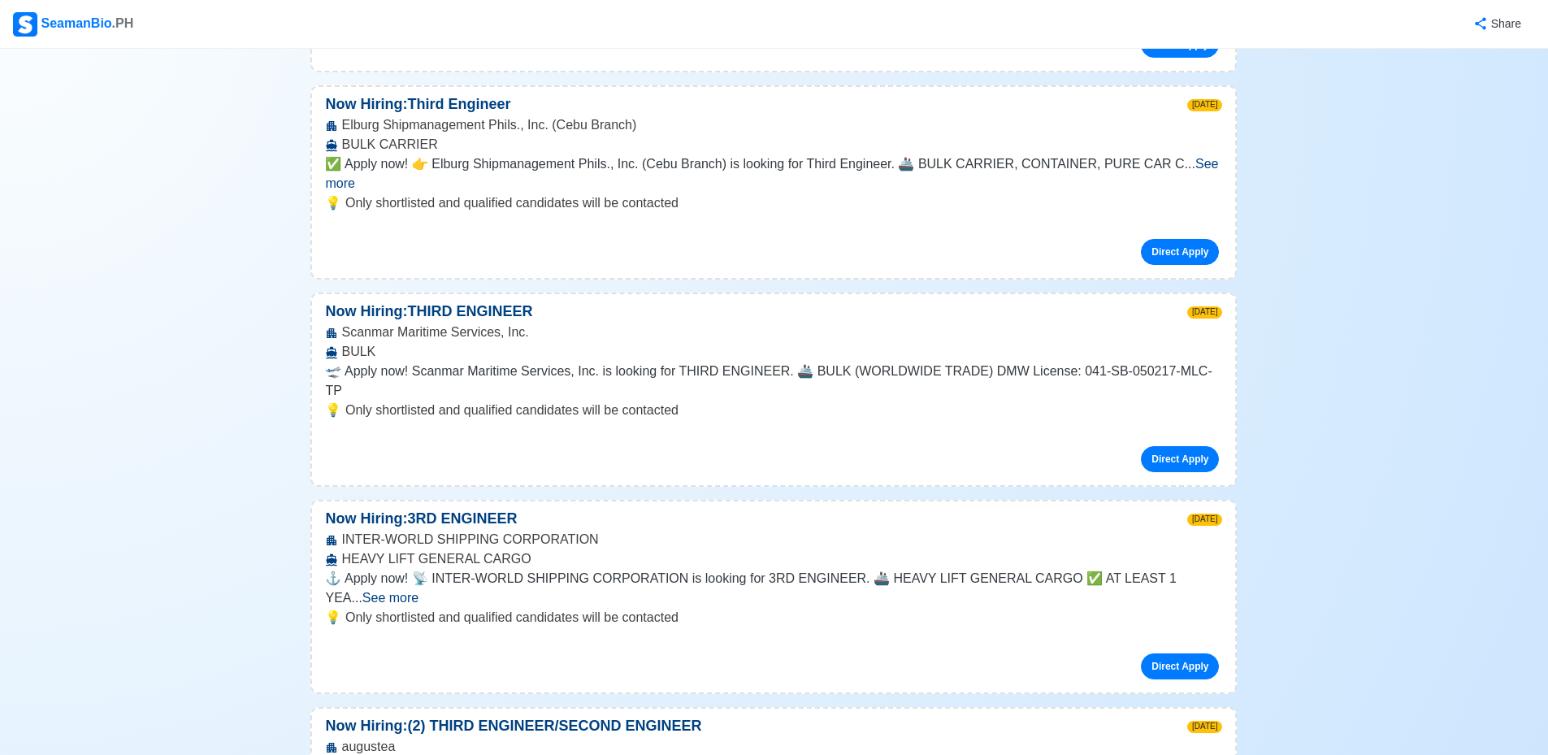
scroll to position [7069, 0]
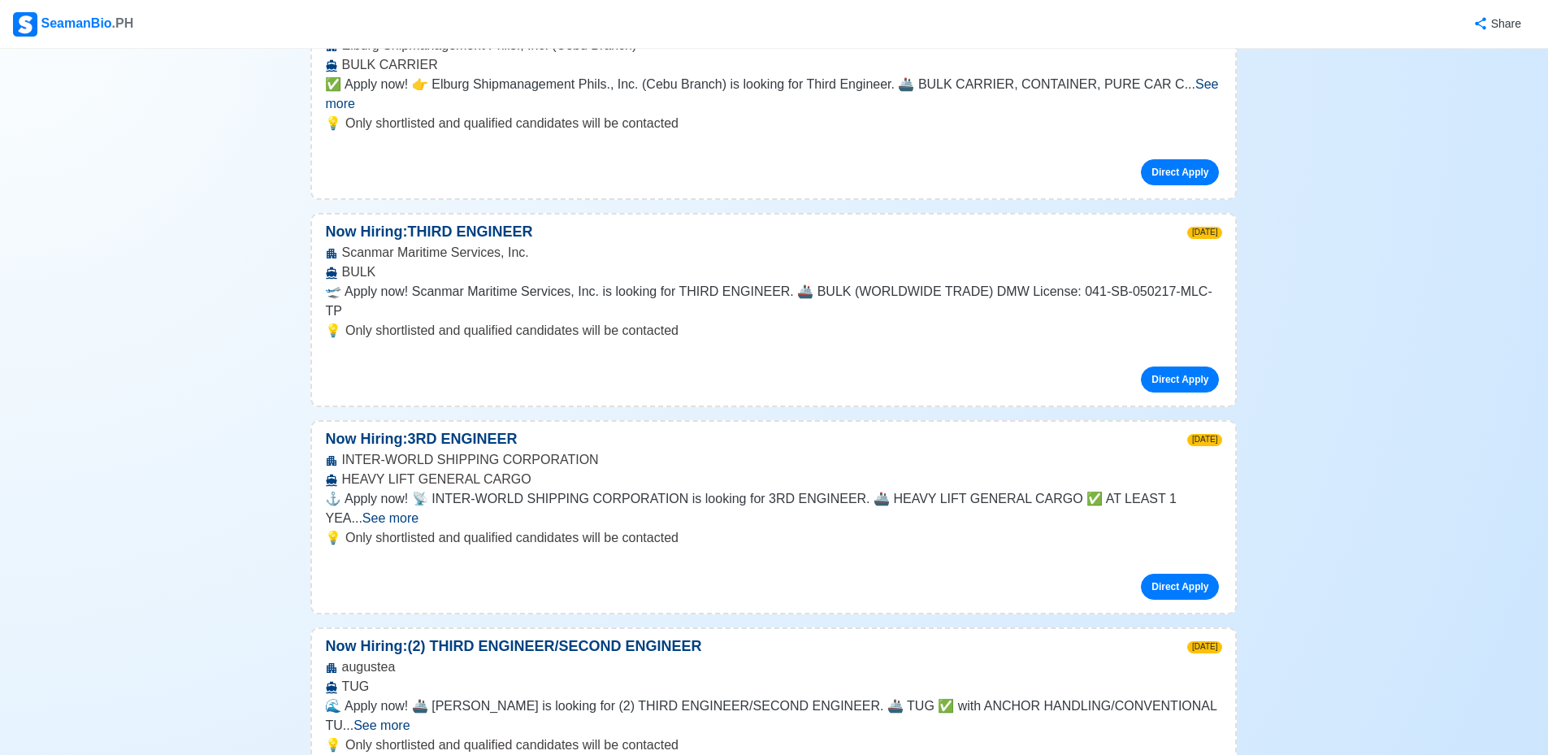
click at [410, 718] on span "See more" at bounding box center [381, 725] width 56 height 14
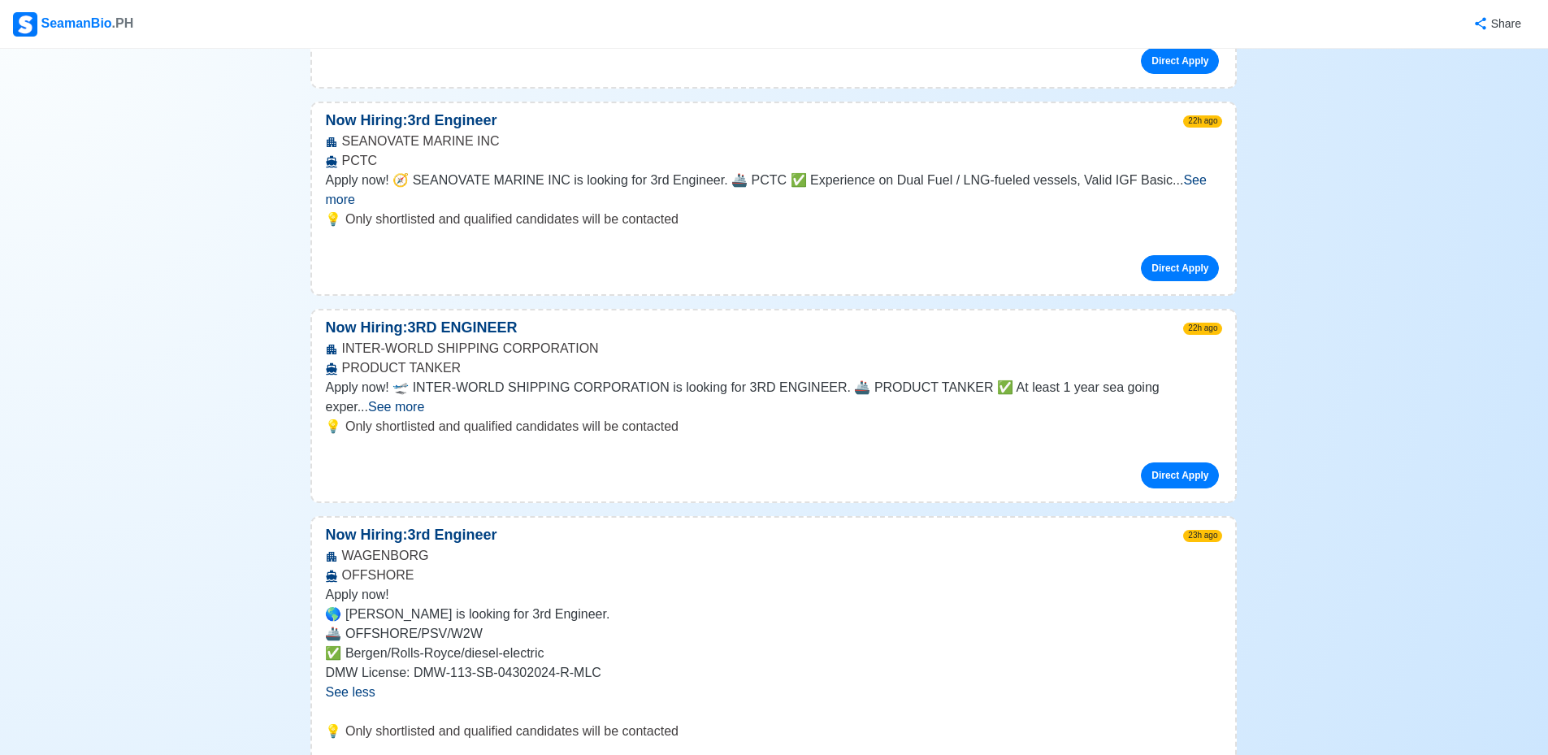
scroll to position [0, 0]
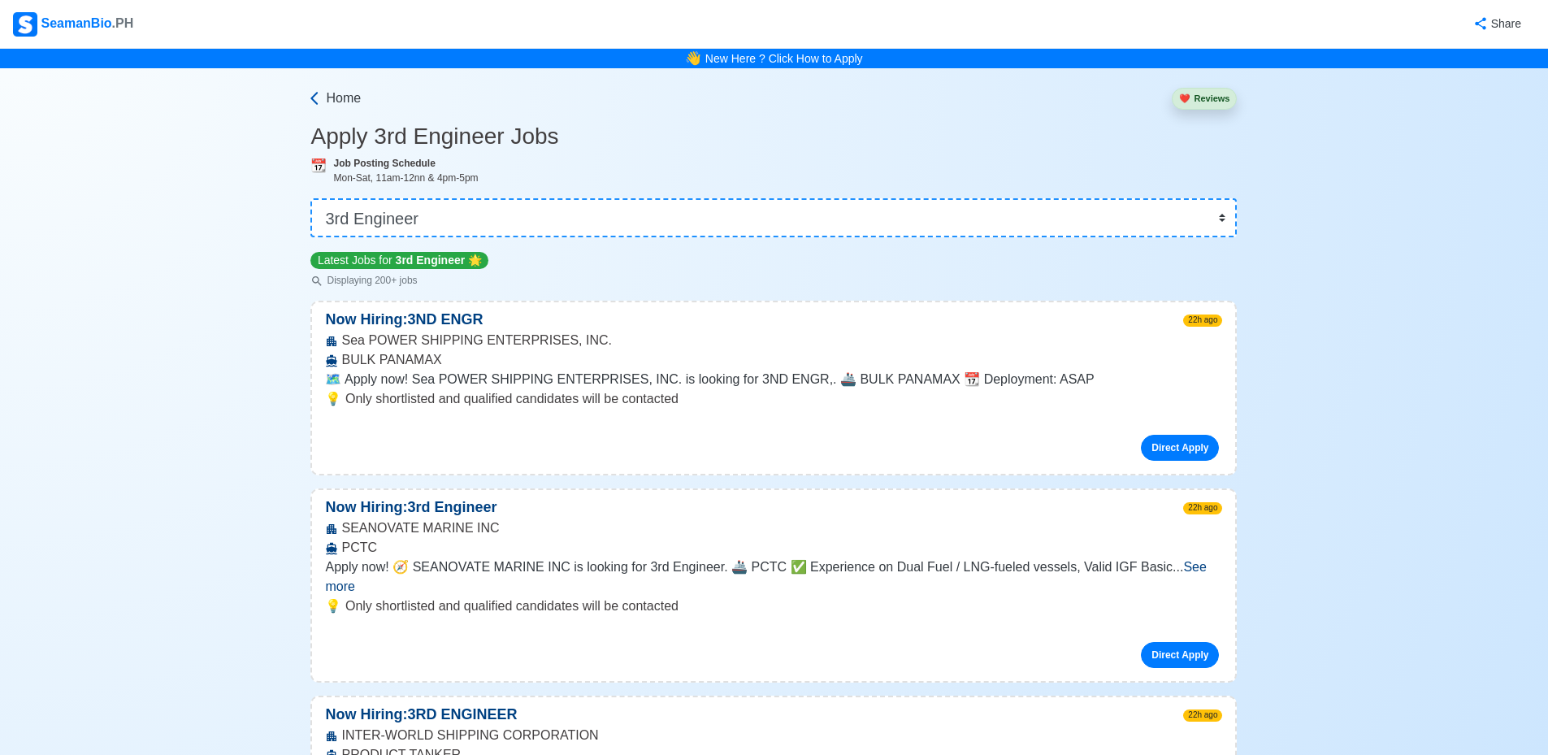
click at [316, 100] on icon at bounding box center [314, 98] width 16 height 16
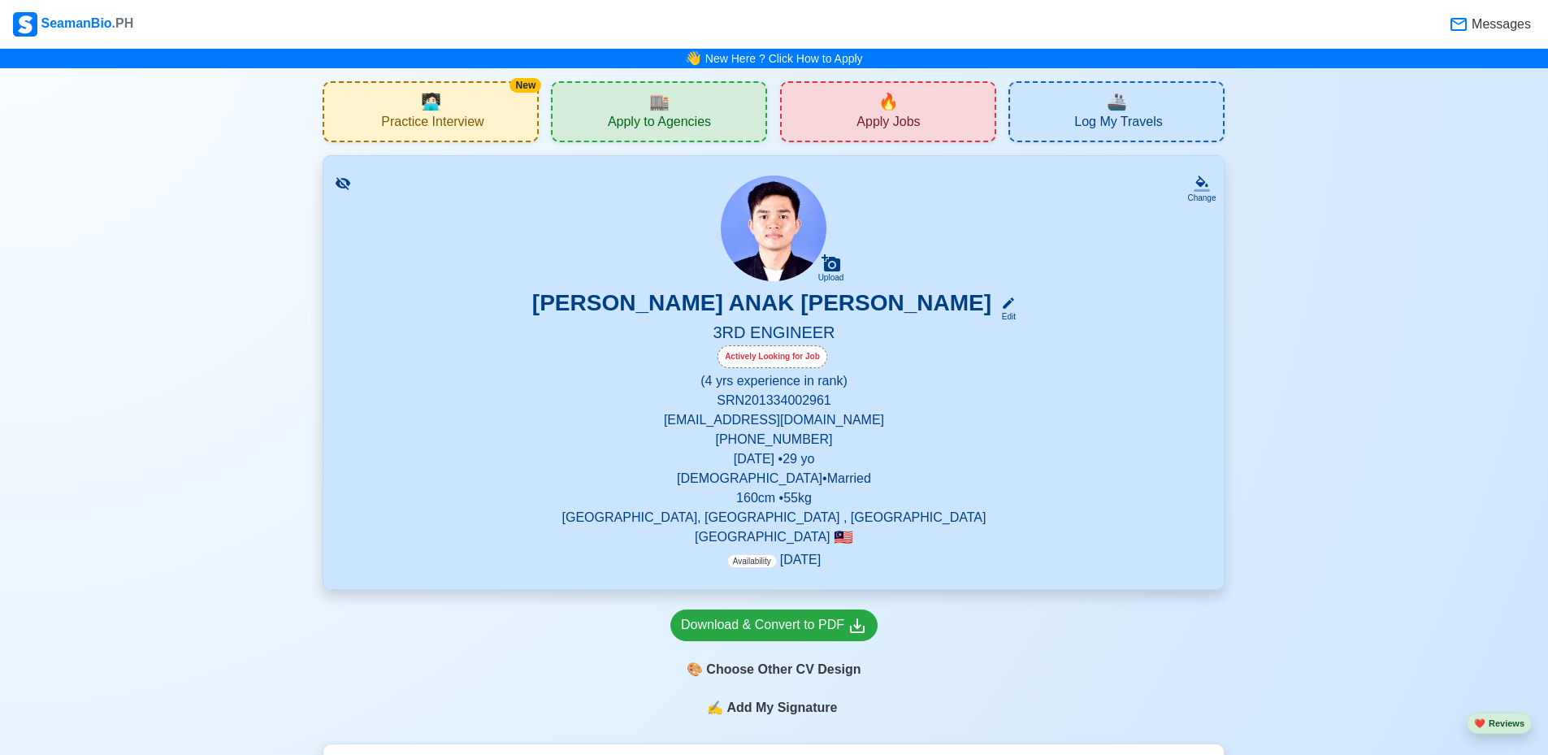
click at [665, 110] on span "🏬" at bounding box center [659, 101] width 20 height 24
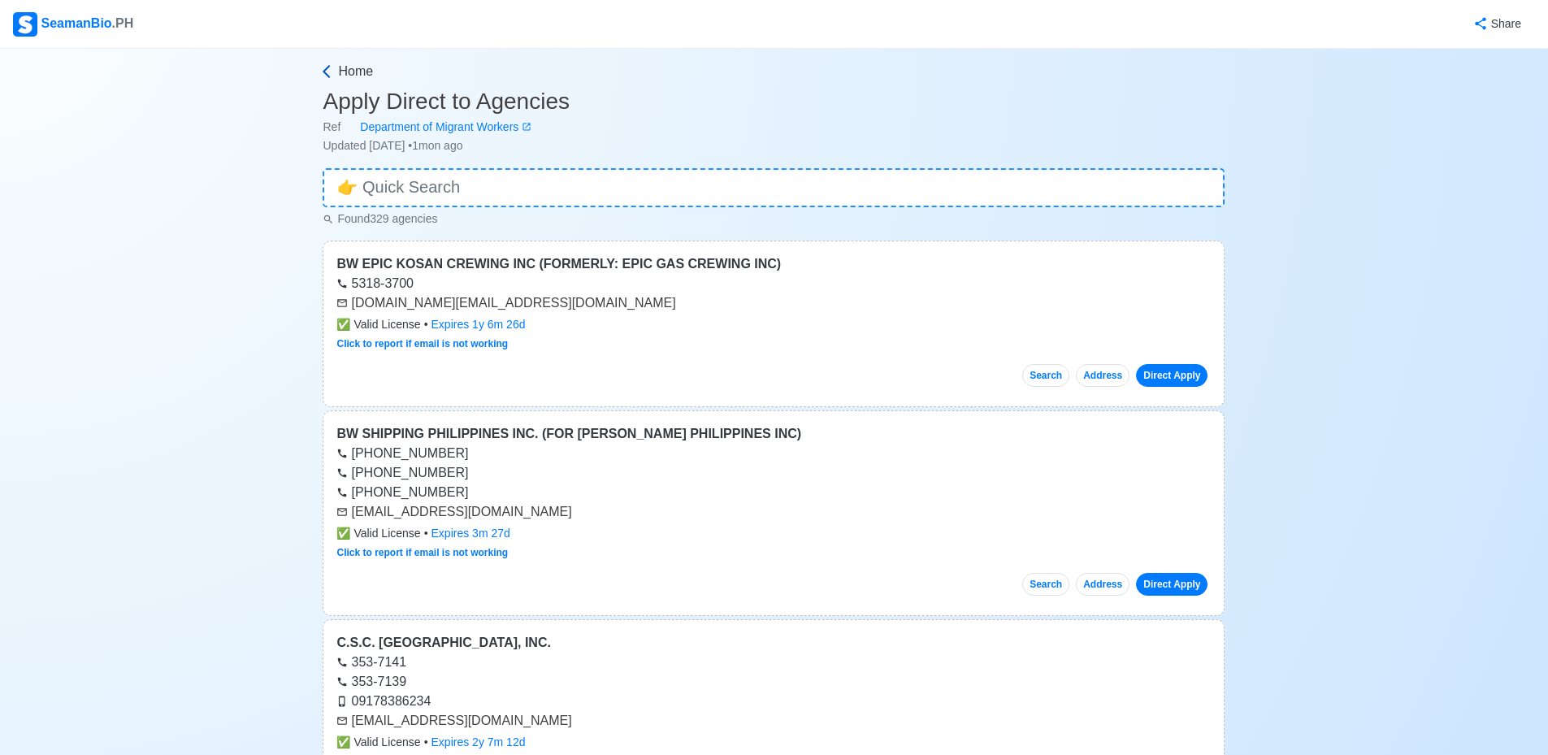
click at [358, 74] on span "Home" at bounding box center [355, 72] width 35 height 20
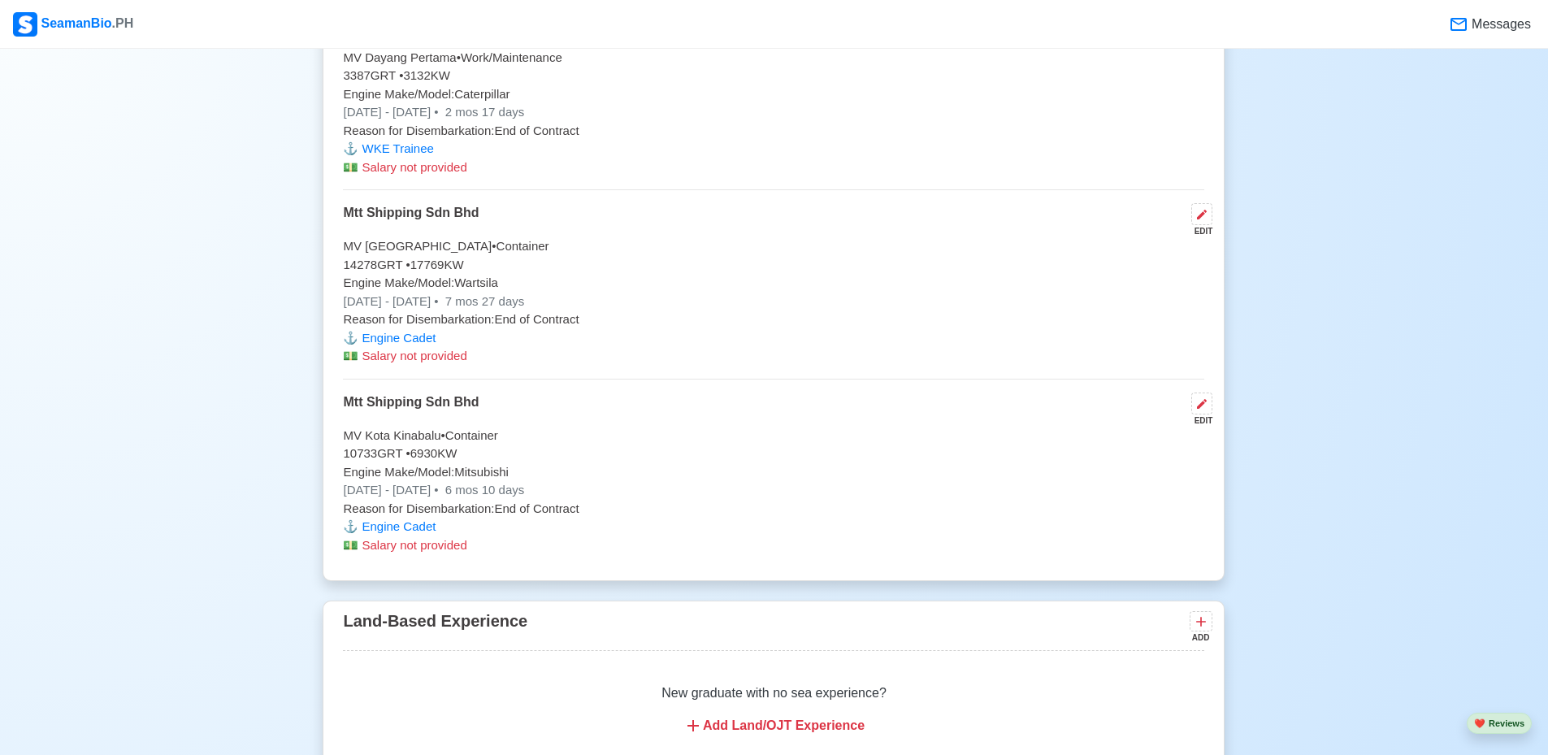
scroll to position [7468, 0]
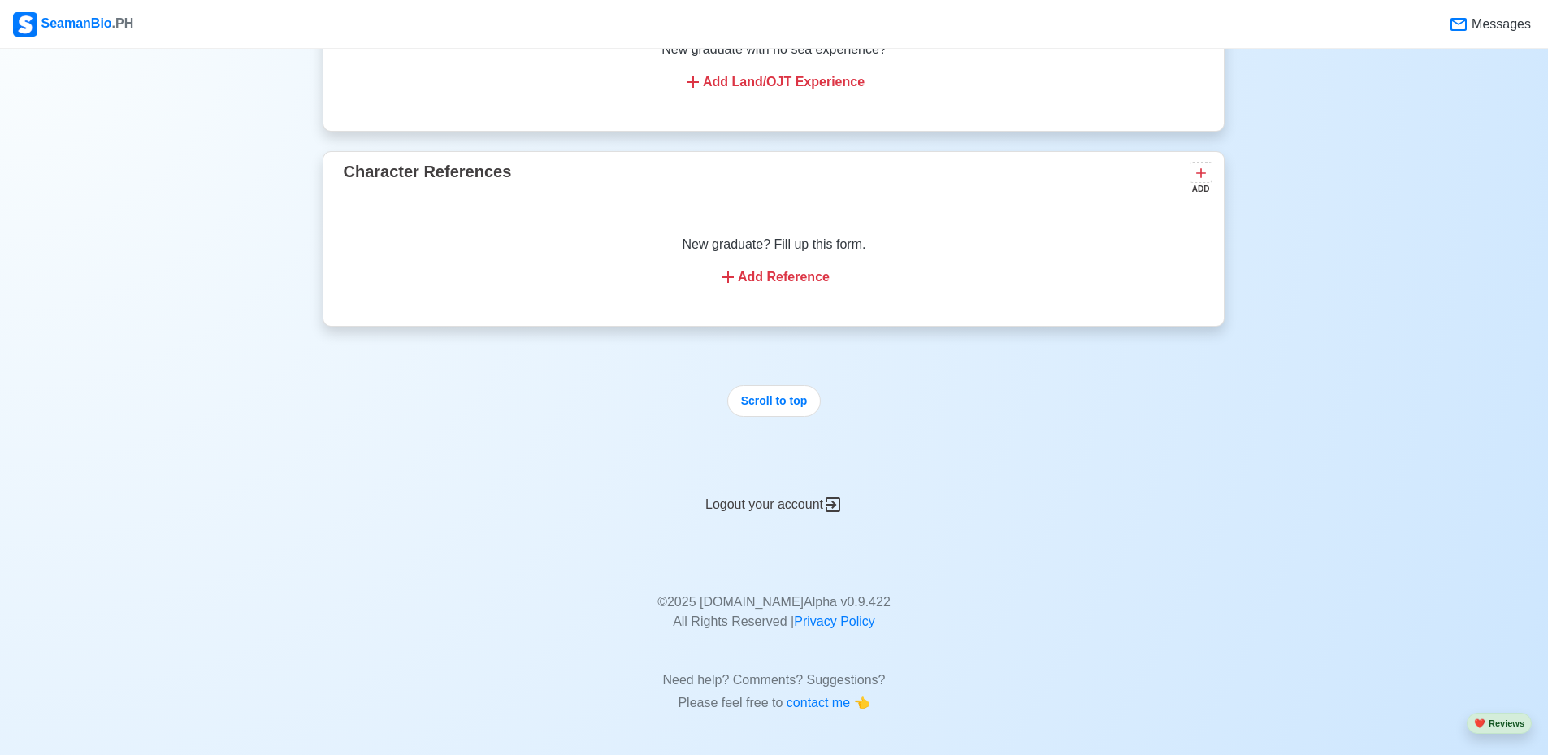
click at [810, 505] on div "Logout your account" at bounding box center [774, 495] width 902 height 40
